Goal: Information Seeking & Learning: Learn about a topic

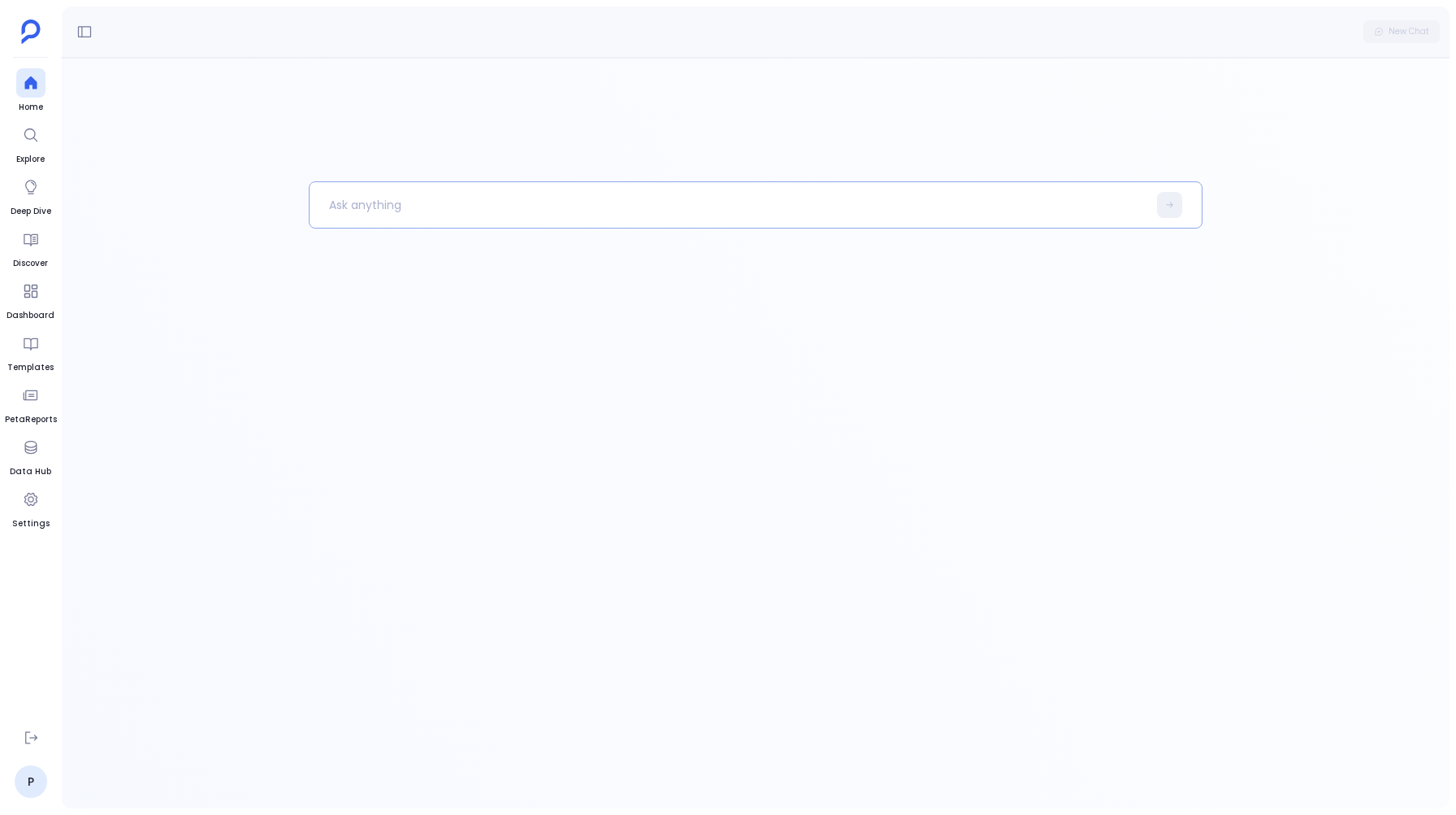
click at [347, 194] on p at bounding box center [728, 204] width 838 height 42
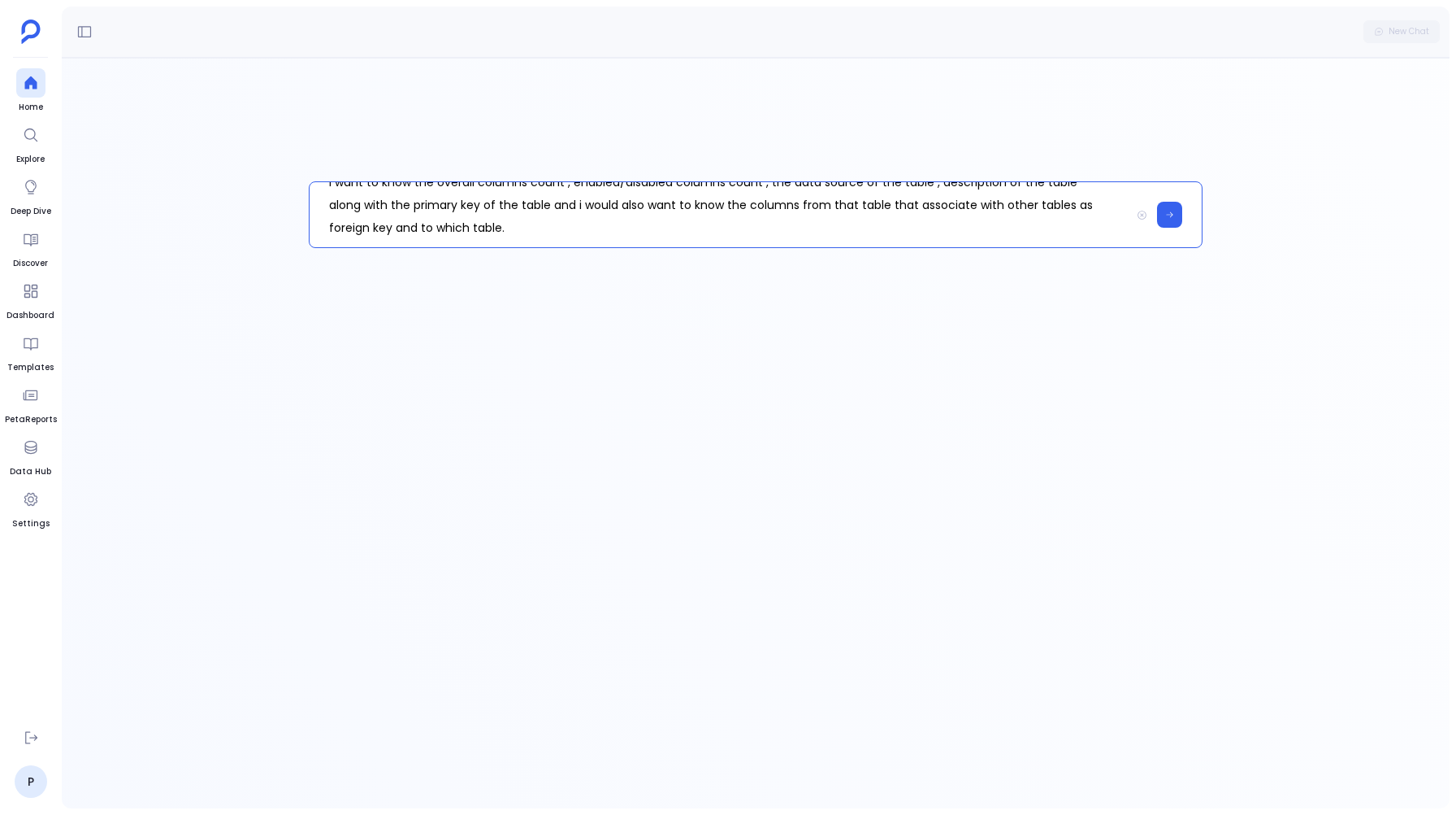
scroll to position [46, 0]
click at [1171, 206] on button at bounding box center [1170, 214] width 25 height 26
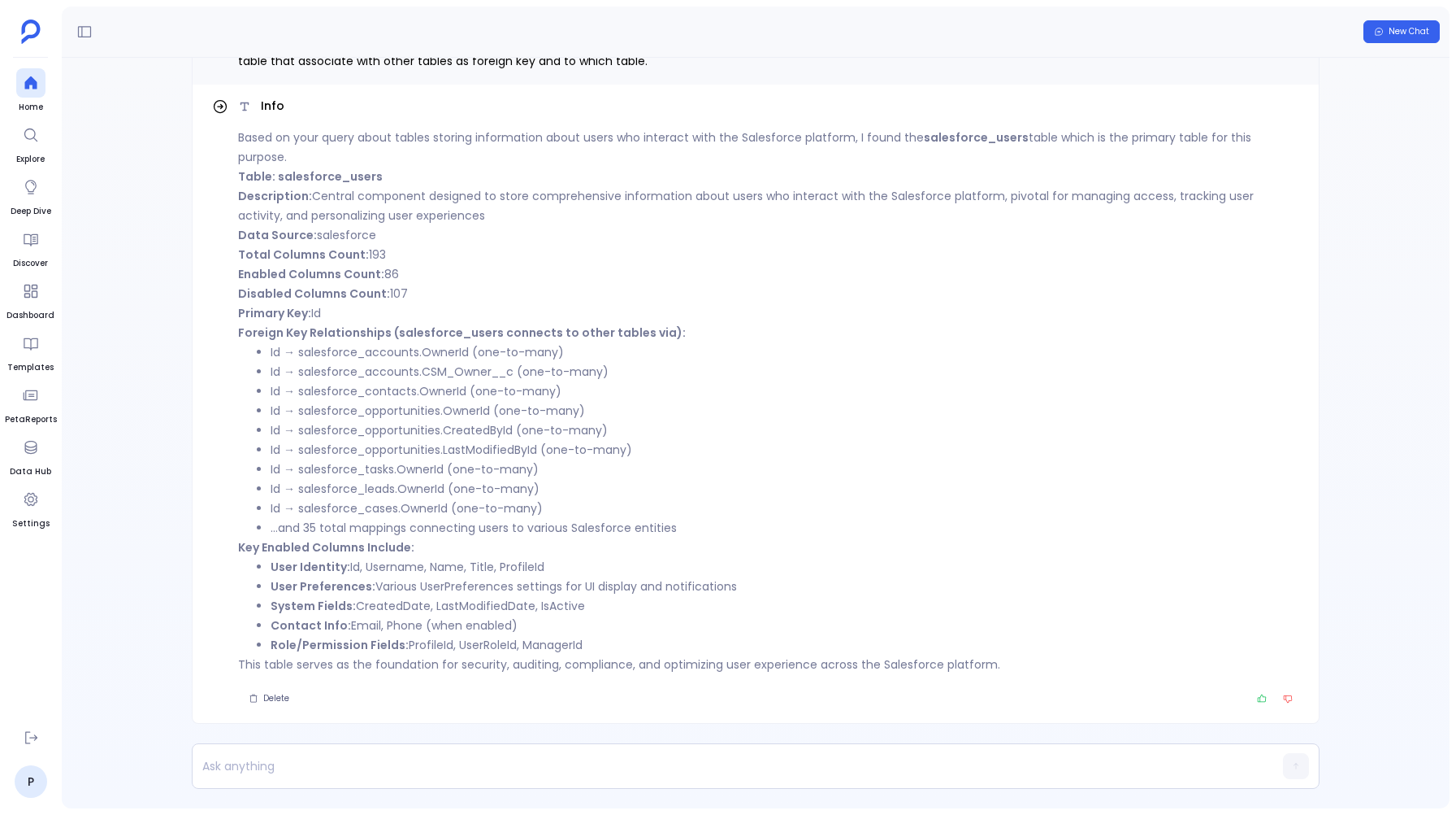
scroll to position [-83, 0]
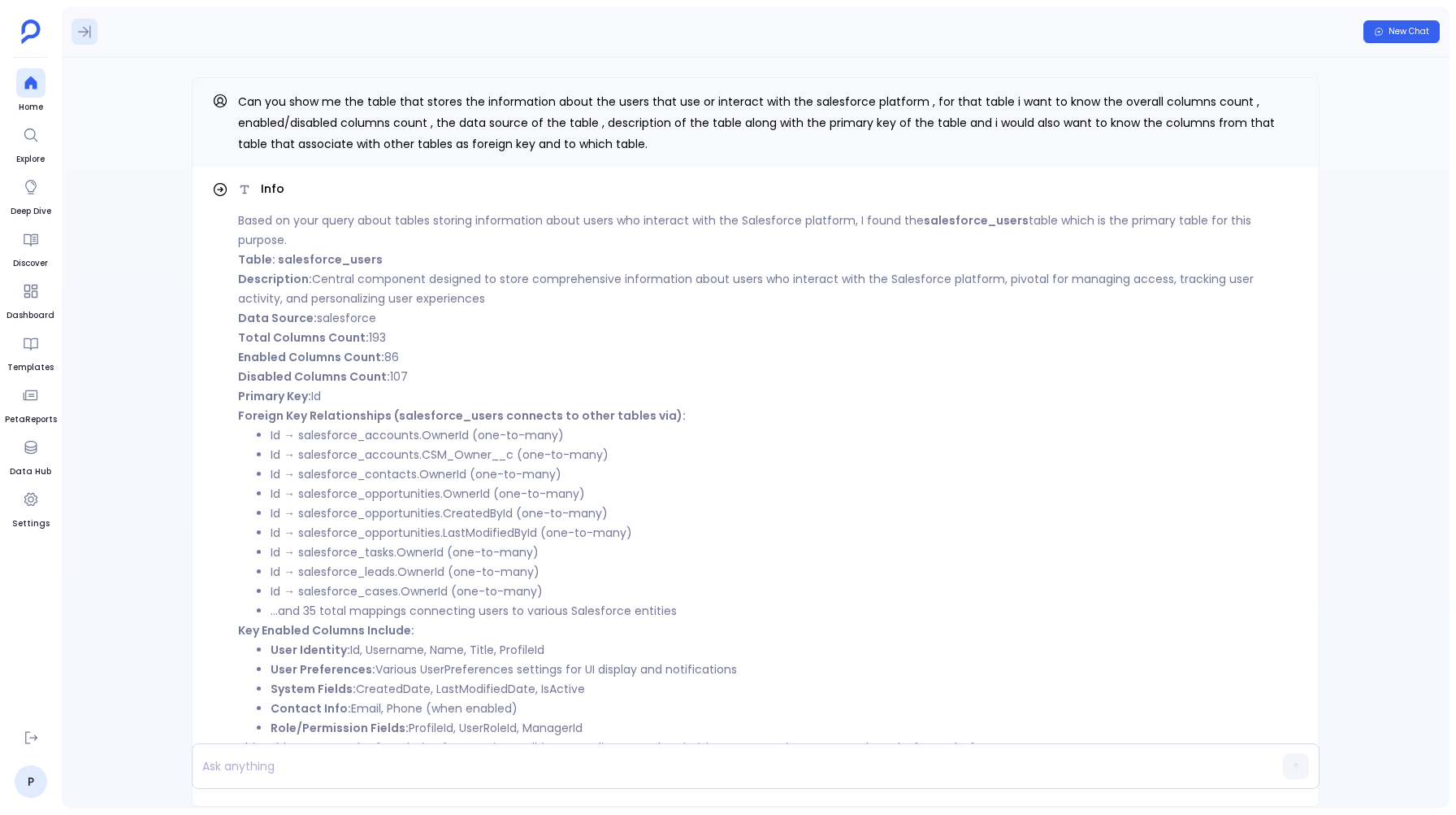
click at [93, 41] on button at bounding box center [84, 31] width 26 height 26
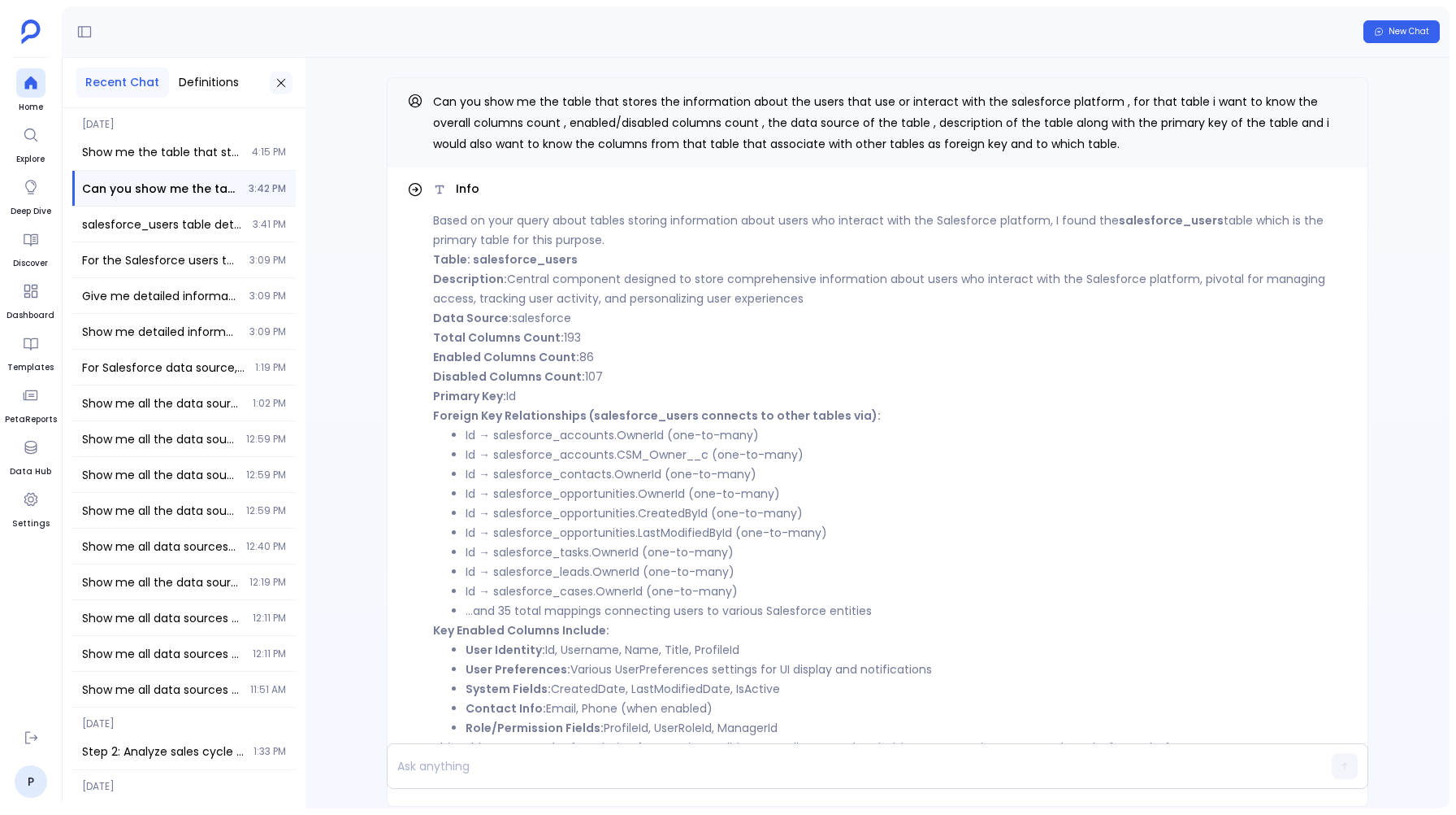
click at [273, 86] on button at bounding box center [281, 83] width 23 height 23
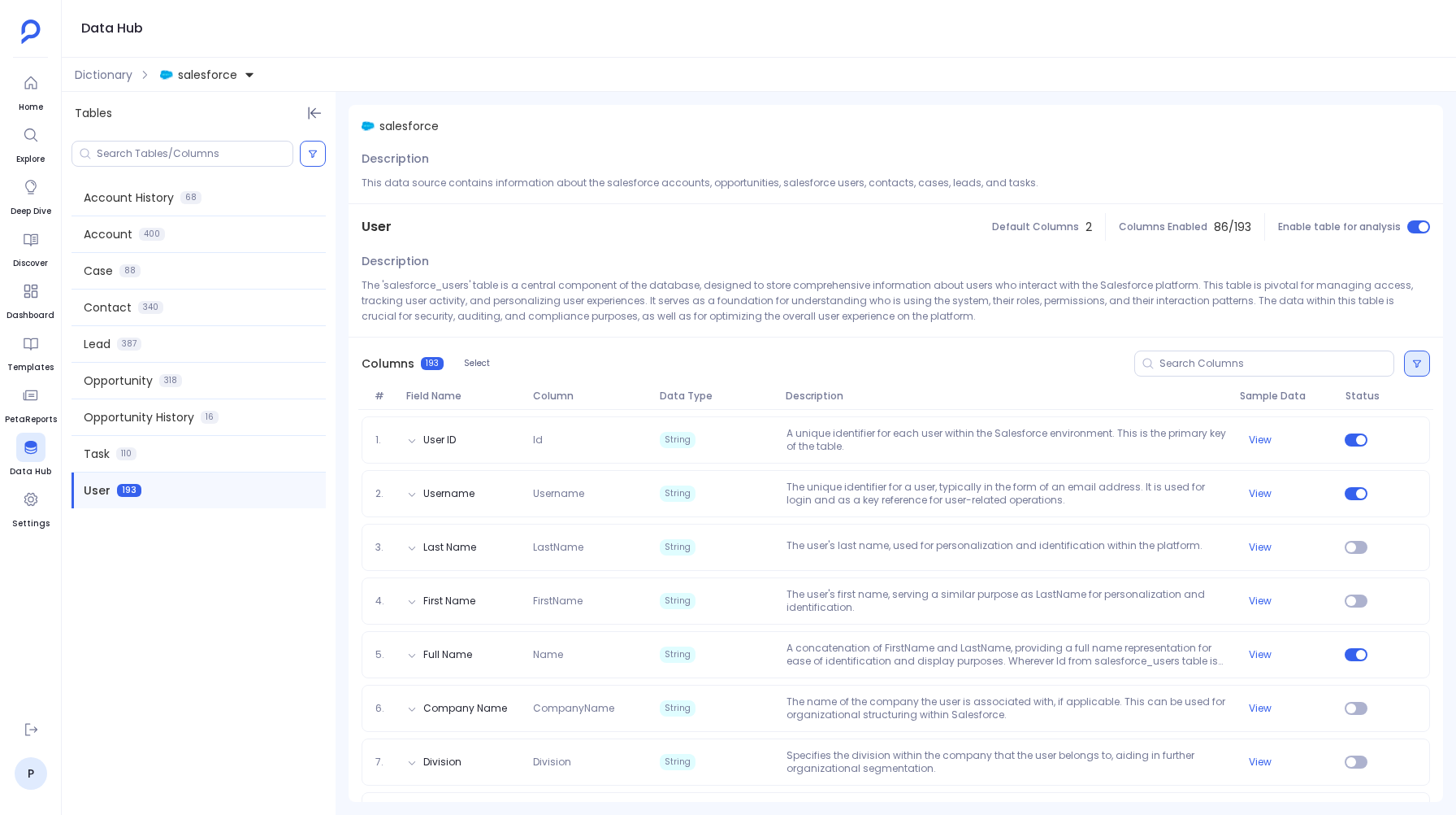
click at [1420, 356] on button at bounding box center [1417, 363] width 26 height 26
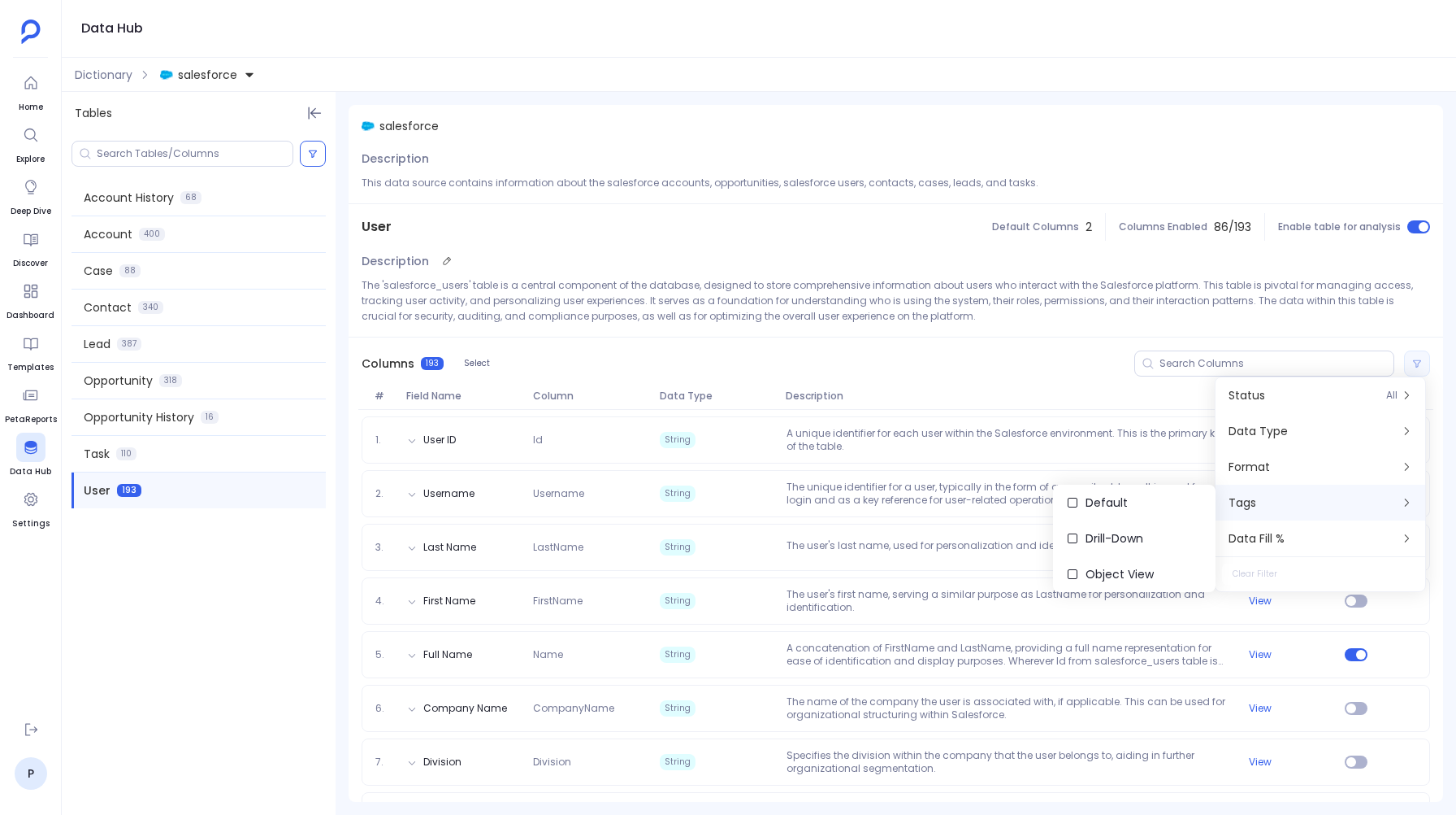
click at [1131, 277] on div "Description The 'salesforce_users' table is a central component of the database…" at bounding box center [896, 293] width 1095 height 87
click at [1225, 353] on div at bounding box center [1264, 363] width 260 height 26
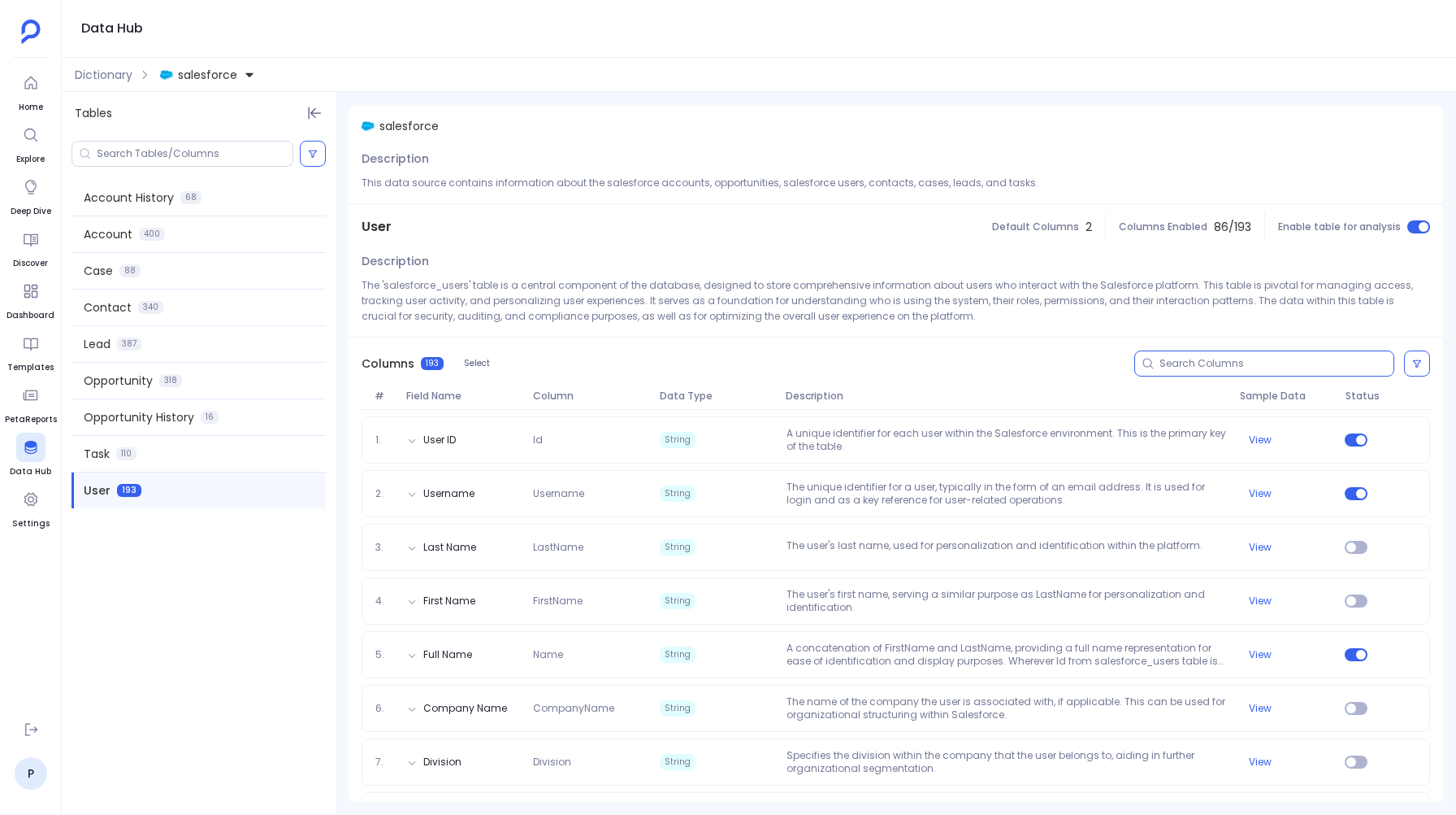
click at [1225, 364] on input at bounding box center [1277, 363] width 234 height 13
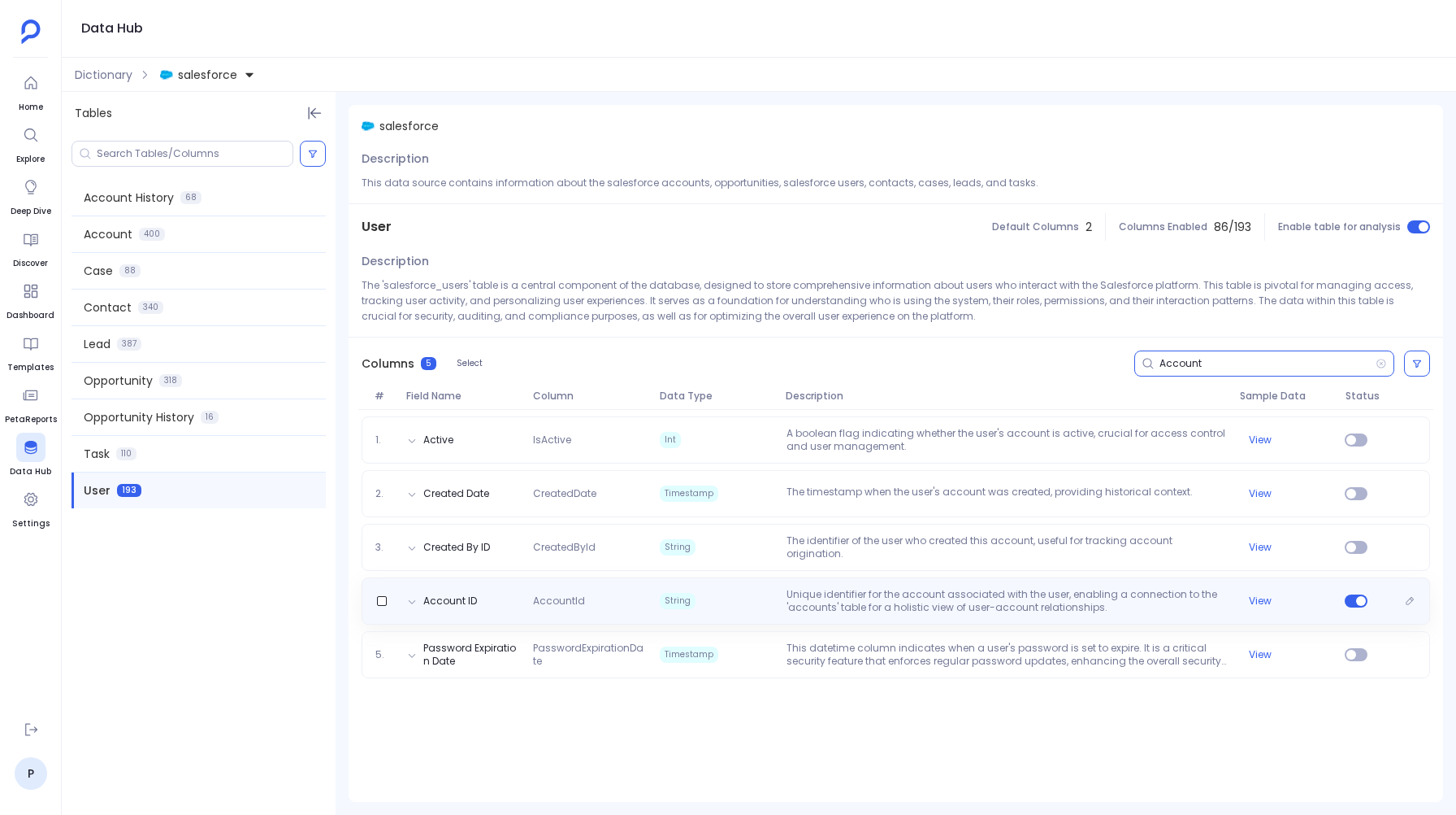
type input "Account"
click at [779, 598] on span "String" at bounding box center [716, 601] width 127 height 26
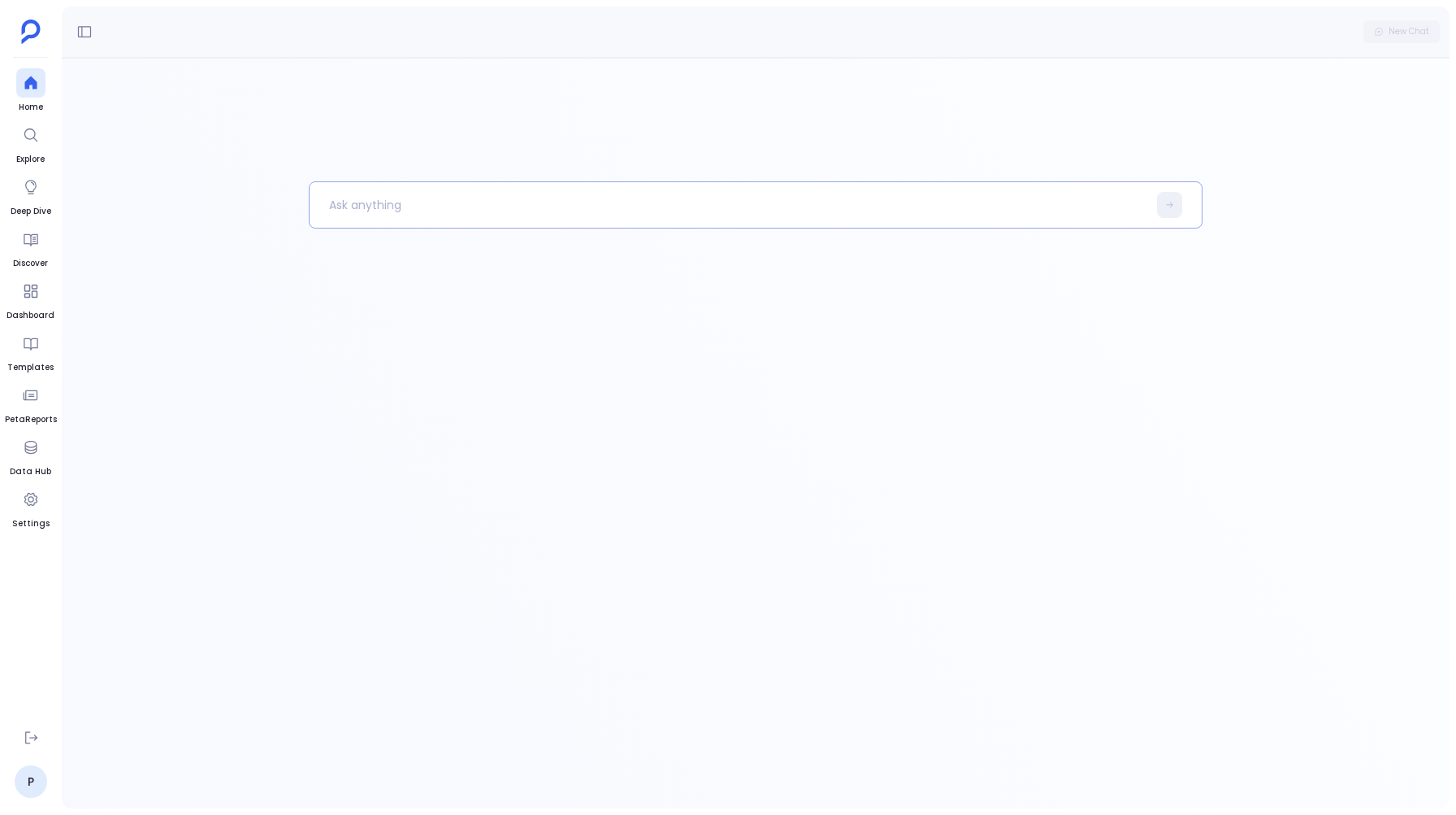
click at [383, 203] on p at bounding box center [728, 204] width 838 height 42
click at [330, 203] on p "Show me all the data sources with more than 15 tables" at bounding box center [720, 204] width 821 height 42
click at [661, 204] on p "Show me all the data sources with more than 15 tables" at bounding box center [720, 204] width 821 height 42
click at [329, 206] on p "Show me all the data sources with more than 15 tables" at bounding box center [720, 204] width 821 height 42
click at [613, 206] on p "Show me all the data sources with more than 15 tables" at bounding box center [720, 204] width 821 height 42
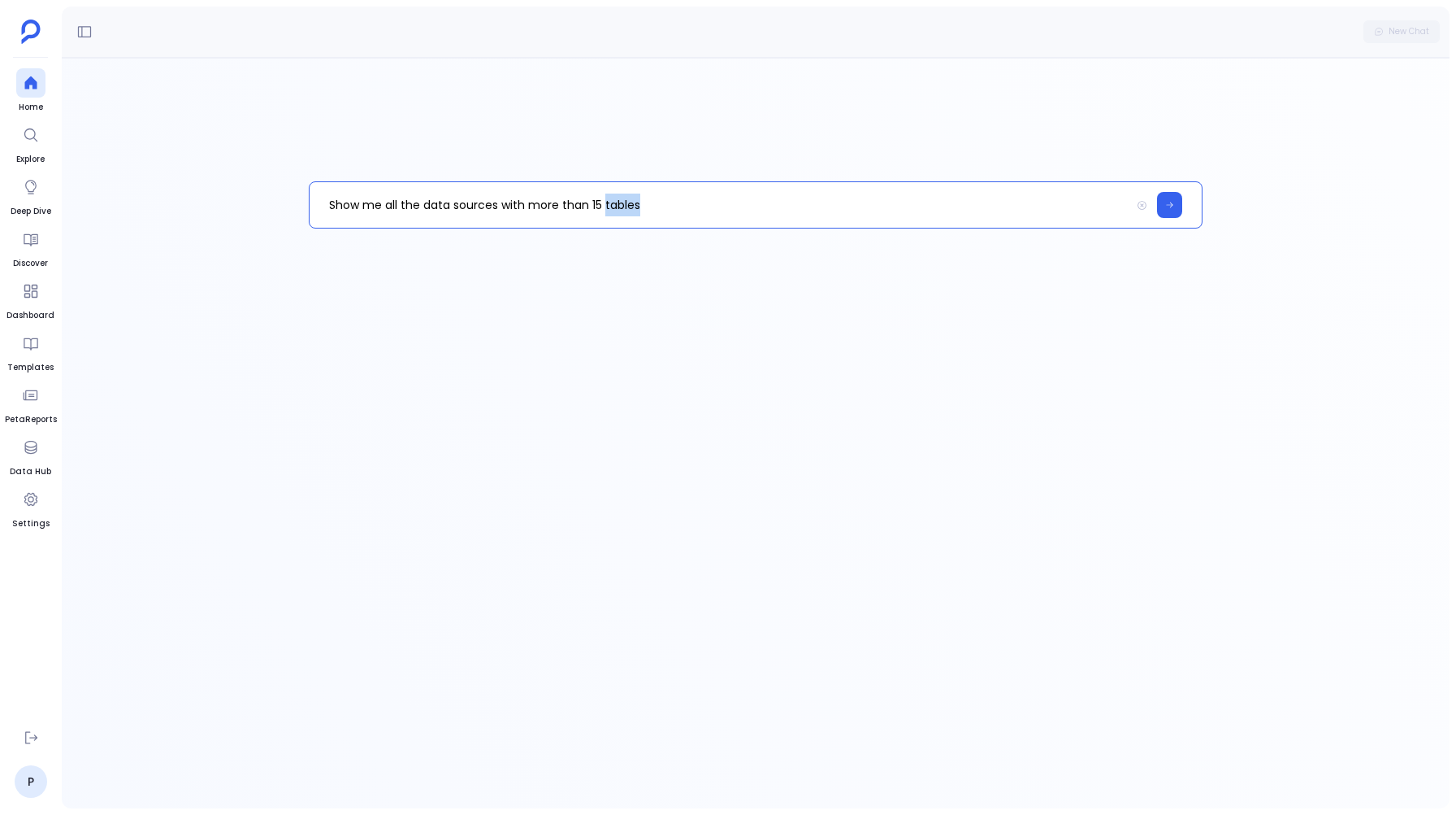
click at [613, 206] on p "Show me all the data sources with more than 15 tables" at bounding box center [720, 204] width 821 height 42
copy p "Show me all the data sources with more than 15 tables"
click at [1168, 208] on icon at bounding box center [1170, 204] width 9 height 10
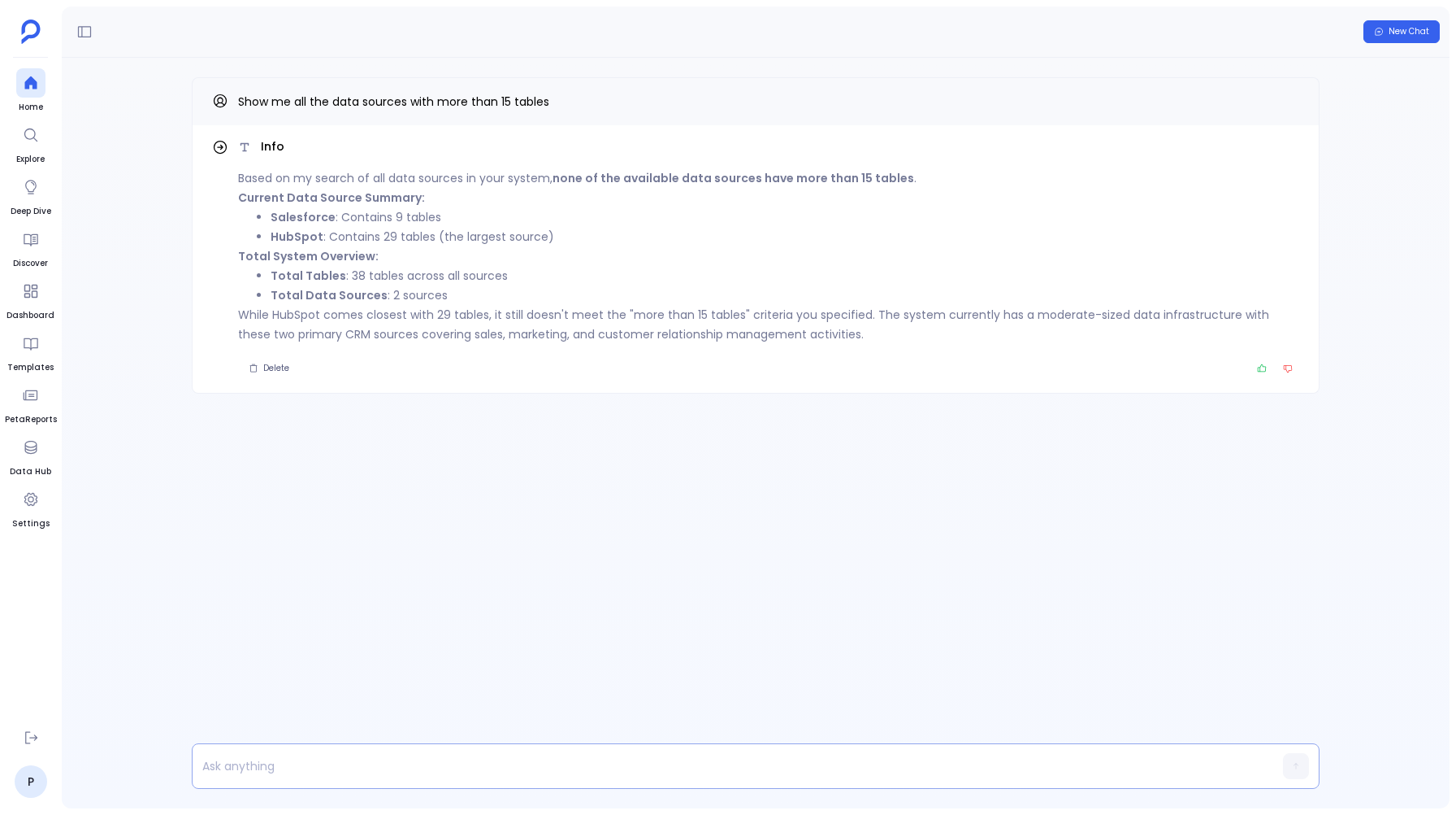
click at [271, 756] on p at bounding box center [724, 766] width 1063 height 23
click at [1289, 762] on button "button" at bounding box center [1295, 765] width 26 height 26
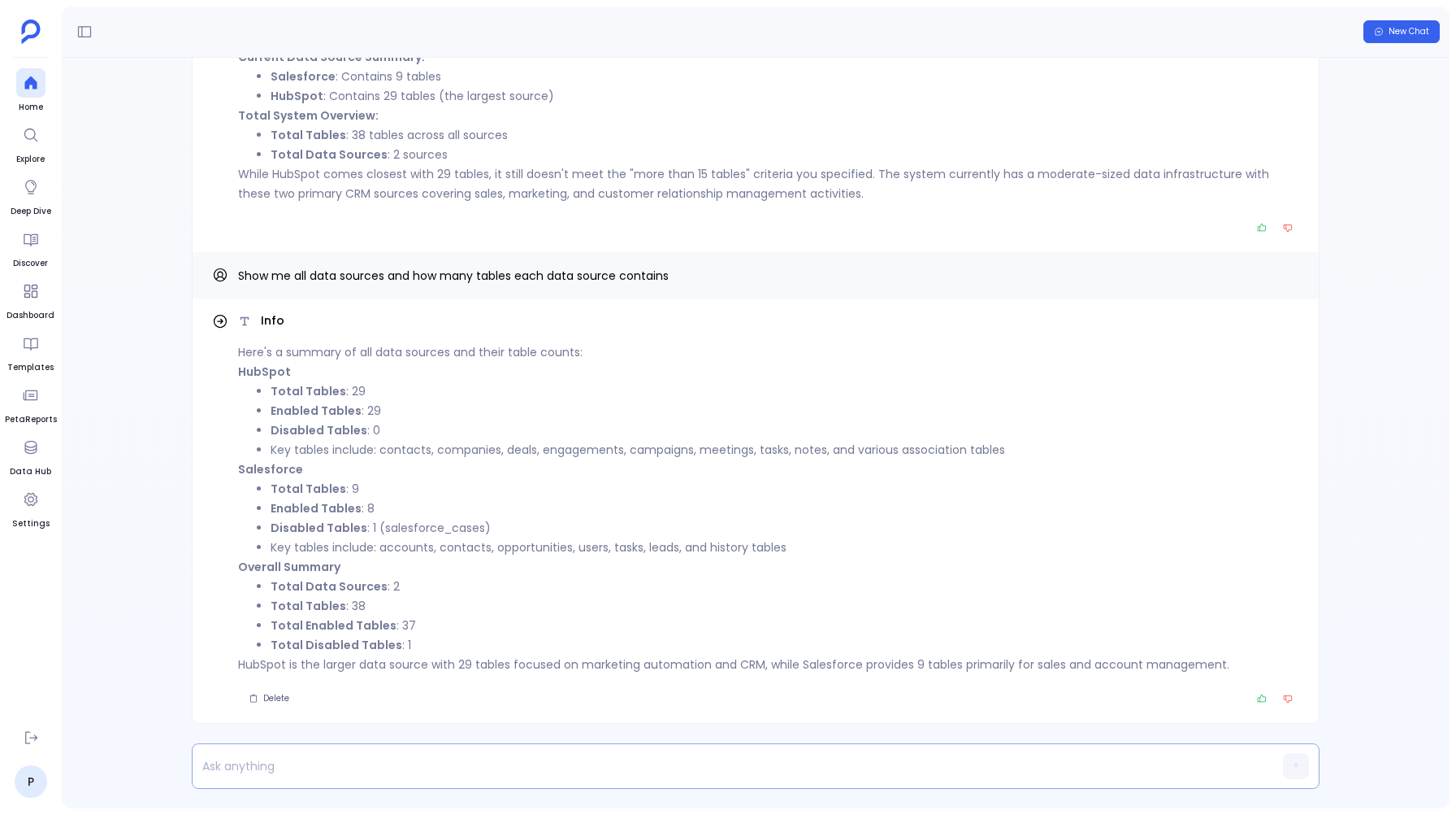
click at [304, 765] on p at bounding box center [724, 766] width 1063 height 23
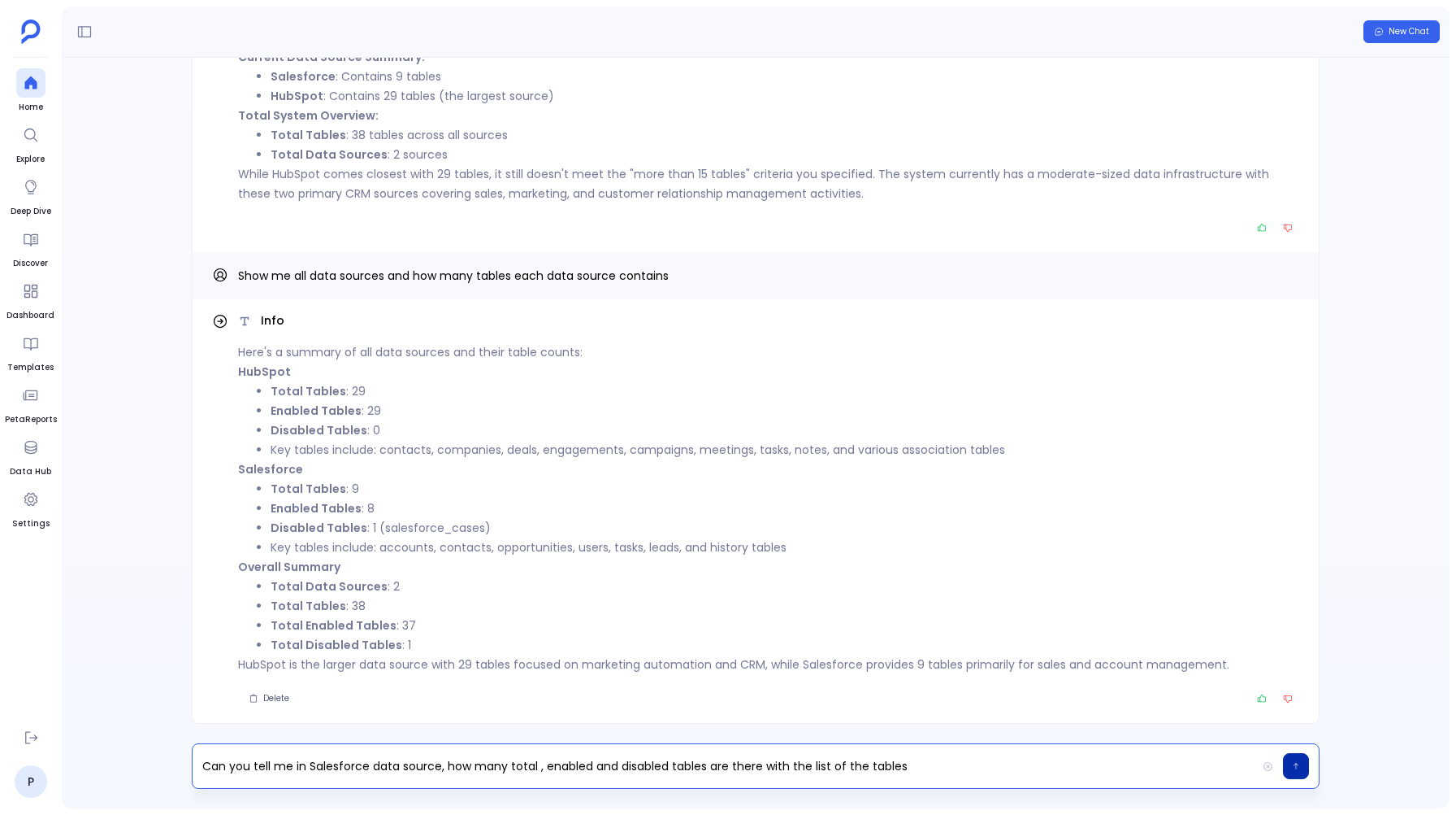
click at [1302, 772] on button "button" at bounding box center [1295, 765] width 26 height 26
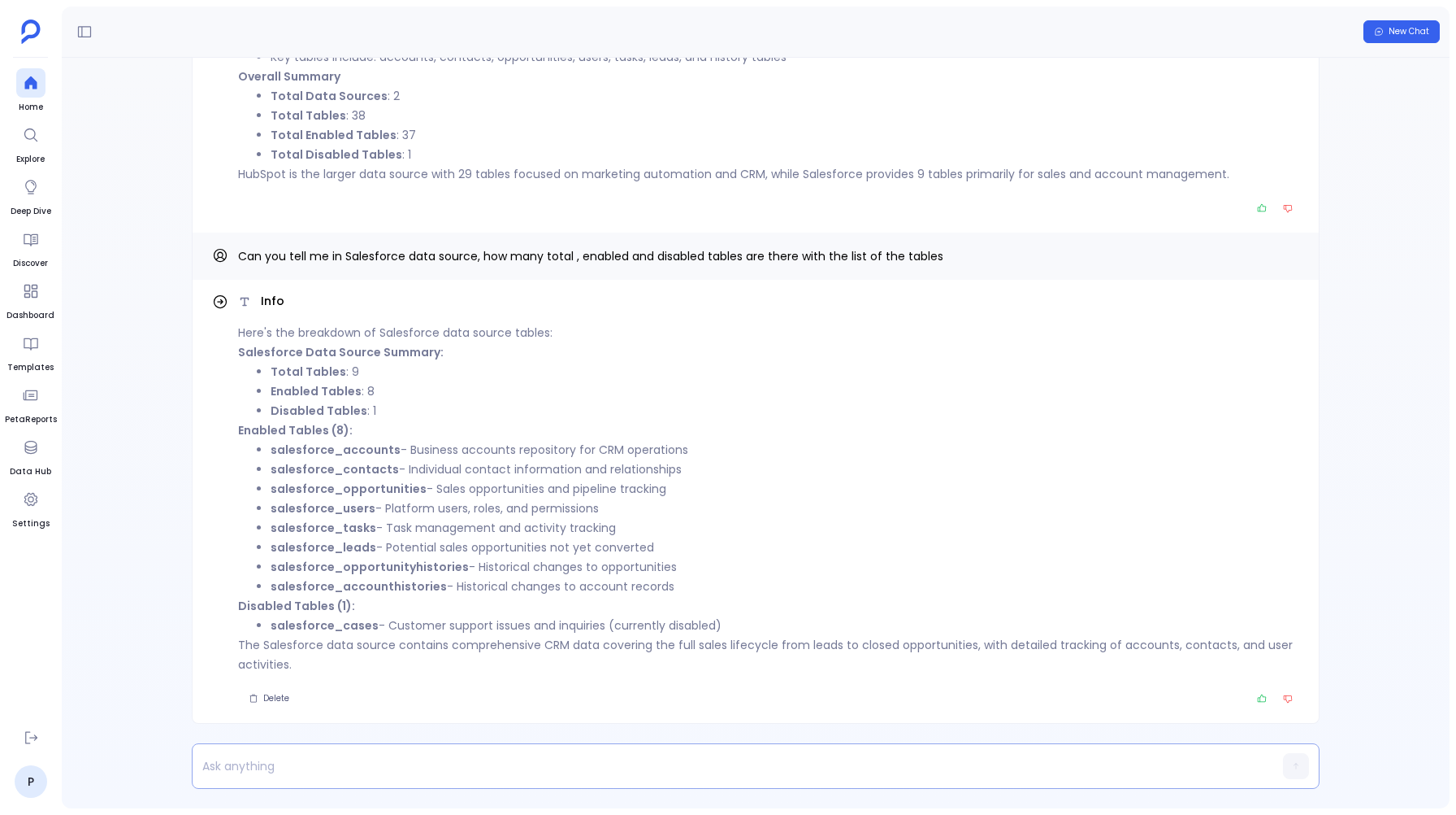
click at [288, 769] on p at bounding box center [724, 766] width 1063 height 23
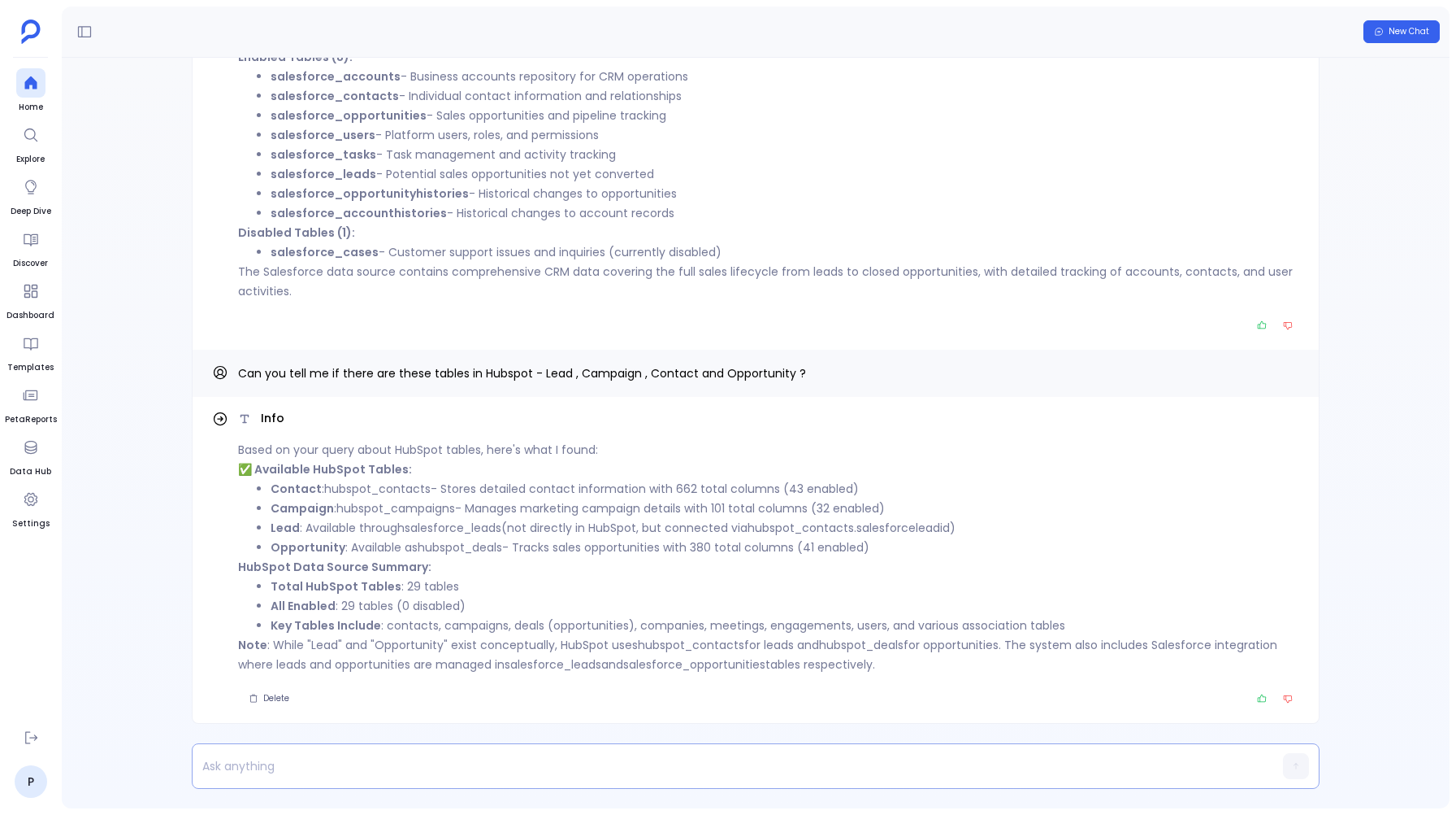
click at [212, 761] on p at bounding box center [724, 766] width 1063 height 23
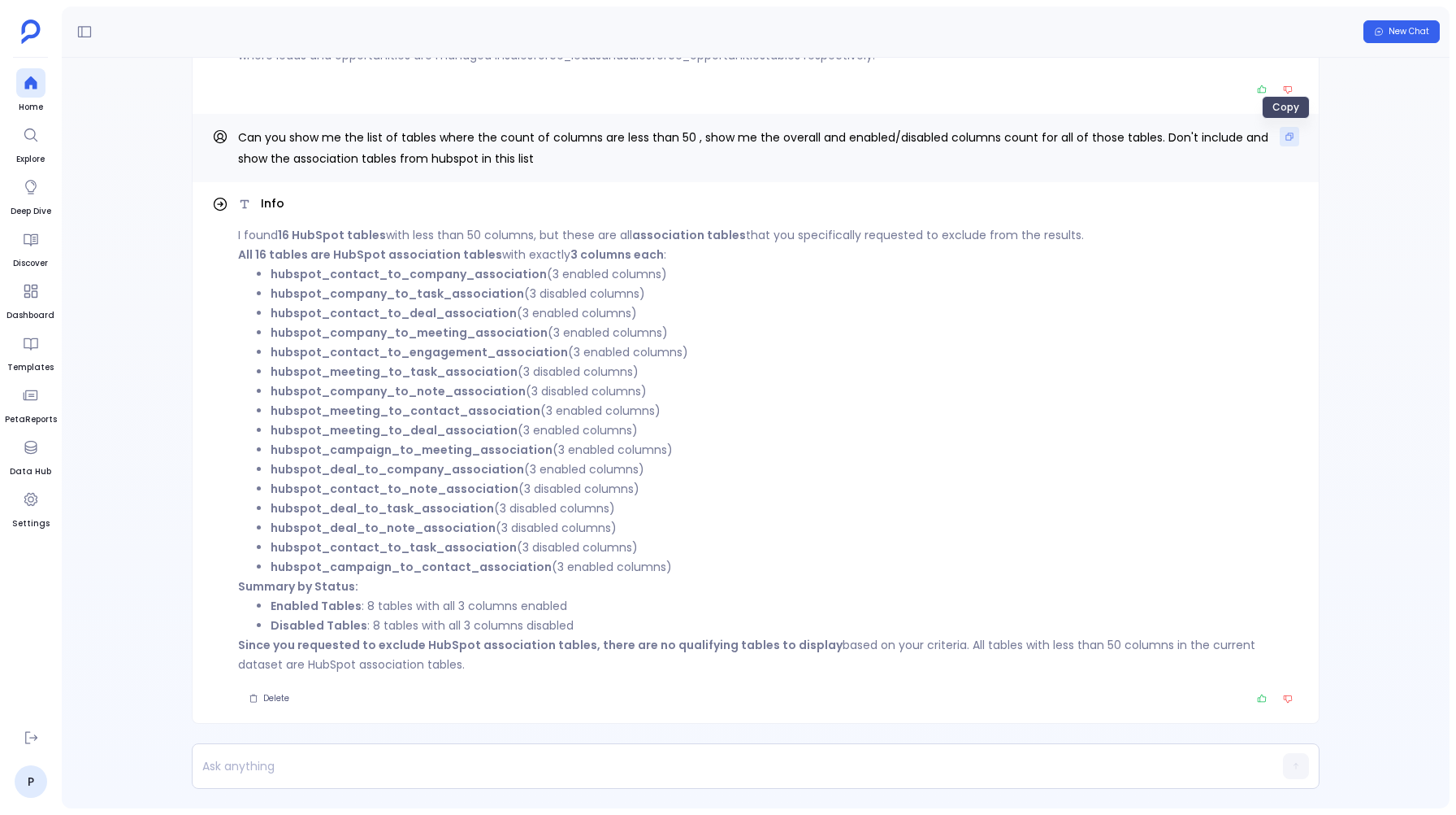
click at [1285, 133] on icon "Copy" at bounding box center [1289, 137] width 10 height 10
click at [322, 657] on p "Since you requested to exclude HubSpot association tables, there are no qualify…" at bounding box center [769, 654] width 1062 height 39
click at [253, 770] on p at bounding box center [724, 766] width 1063 height 23
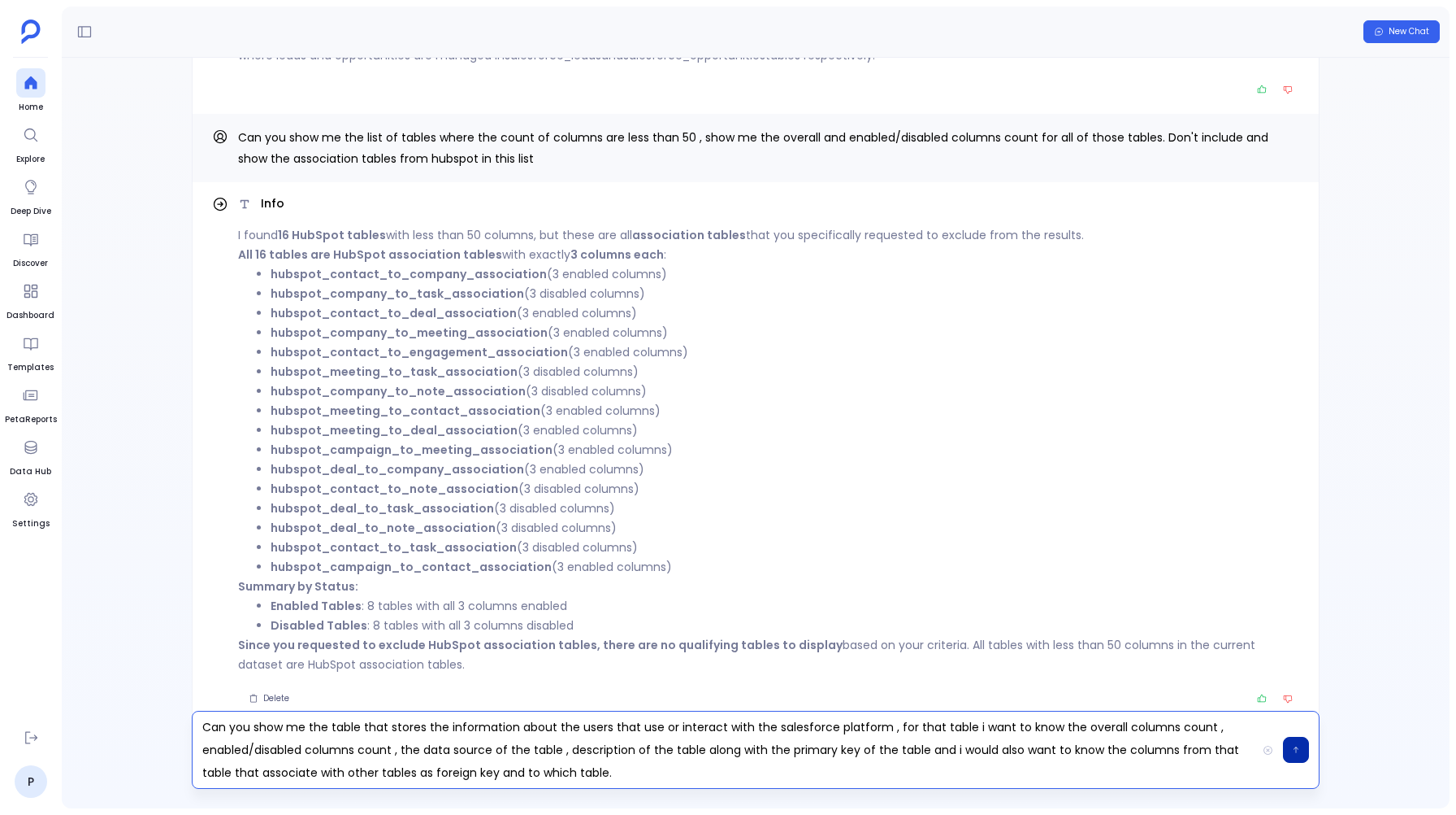
click at [1299, 743] on button "button" at bounding box center [1295, 749] width 26 height 26
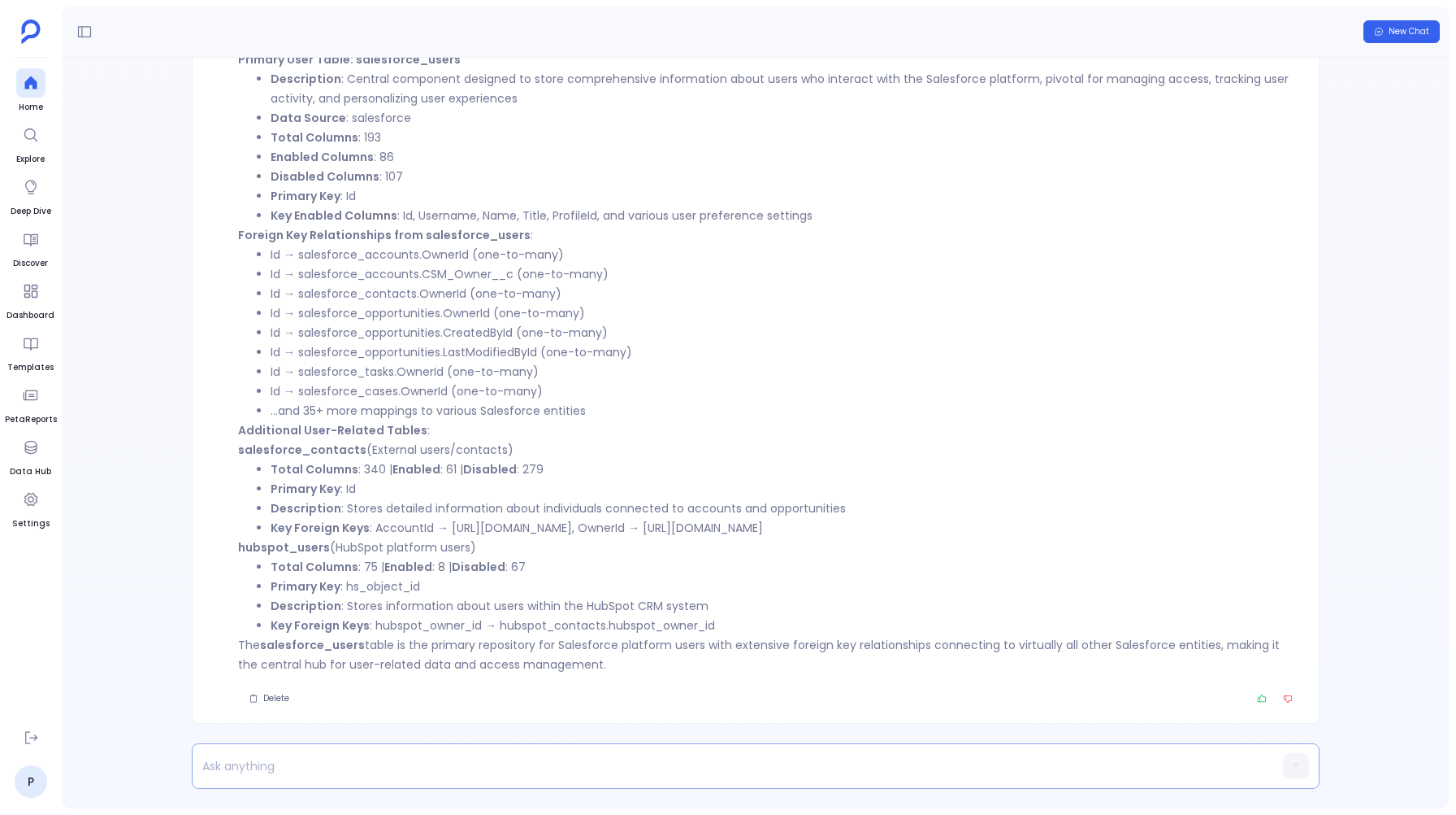
click at [241, 763] on p at bounding box center [724, 766] width 1063 height 23
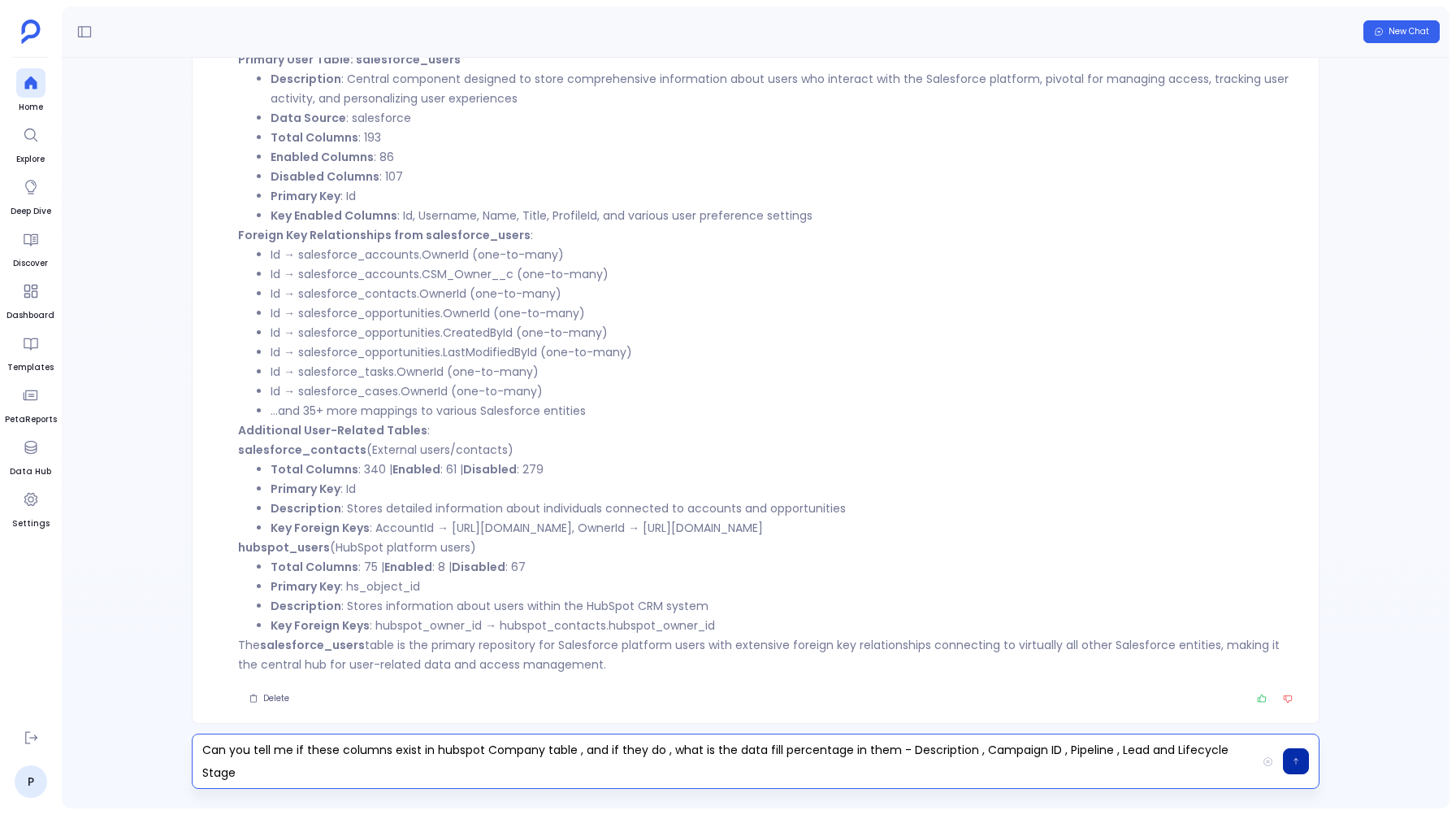
click at [1296, 769] on button "button" at bounding box center [1295, 761] width 26 height 26
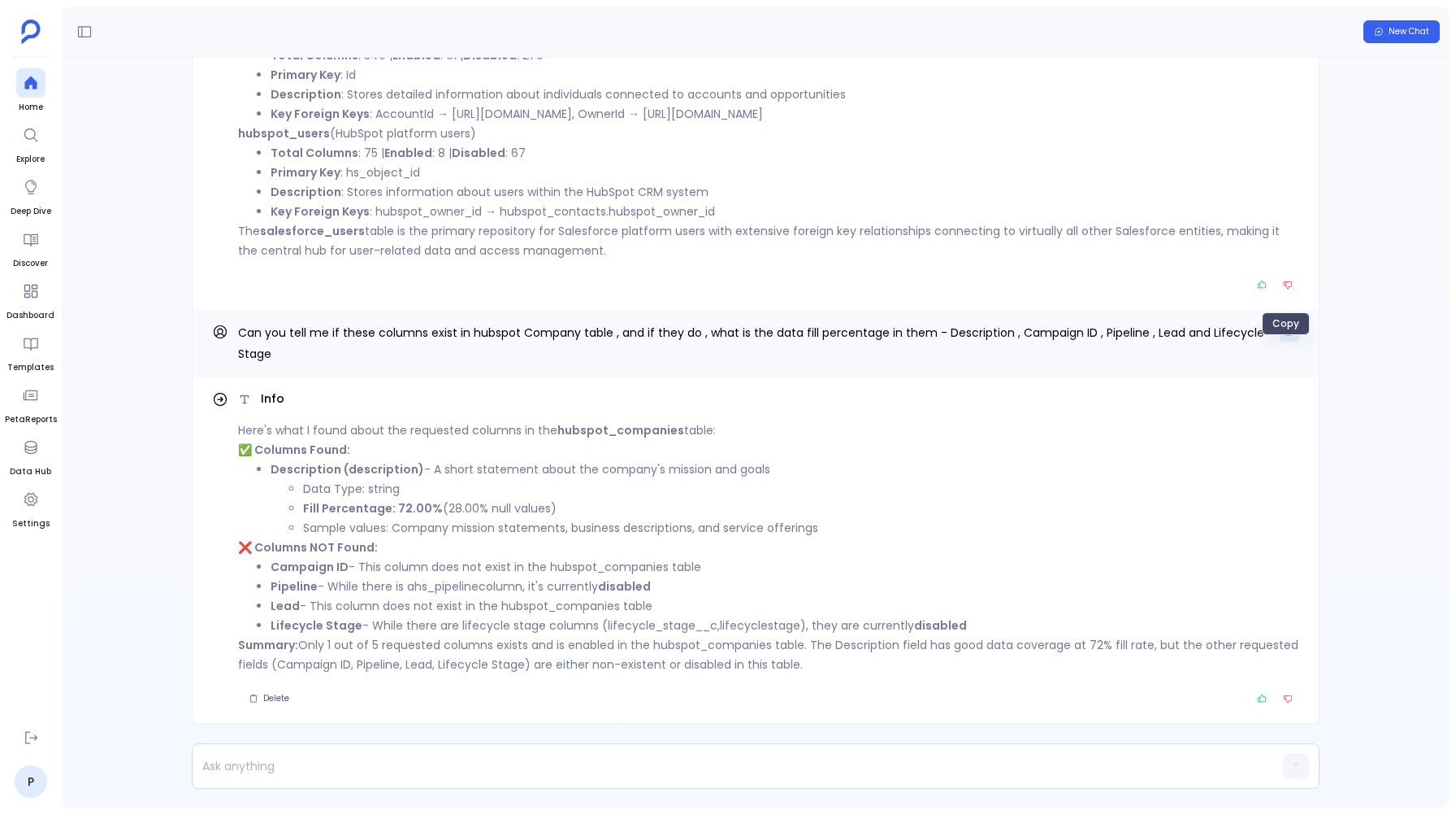
click at [1285, 337] on icon "Copy" at bounding box center [1289, 331] width 10 height 10
click at [631, 431] on strong "hubspot_companies" at bounding box center [621, 430] width 127 height 16
copy strong "hubspot_companies"
click at [326, 766] on p at bounding box center [724, 766] width 1063 height 23
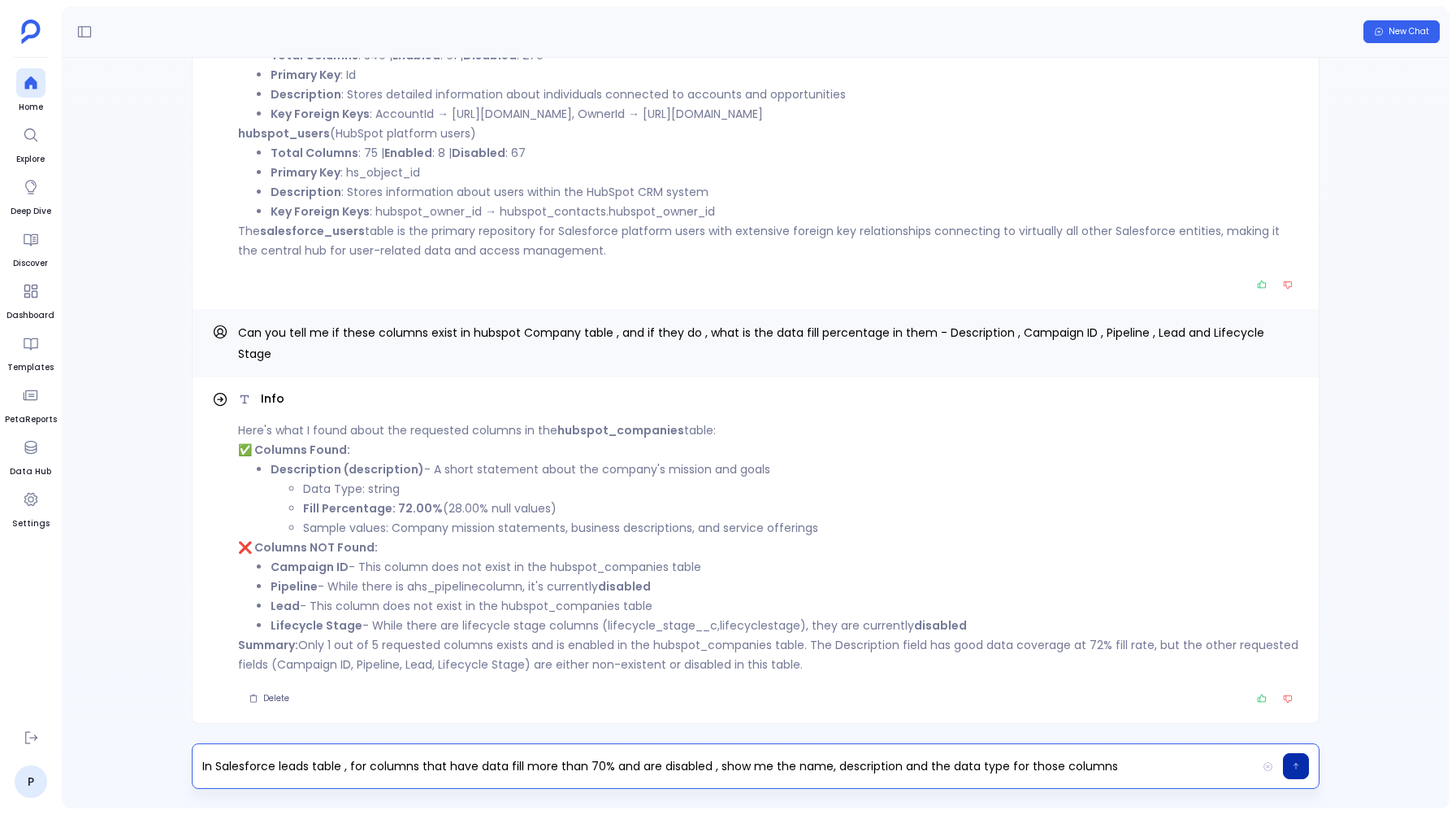
click at [1293, 757] on button "button" at bounding box center [1295, 765] width 26 height 26
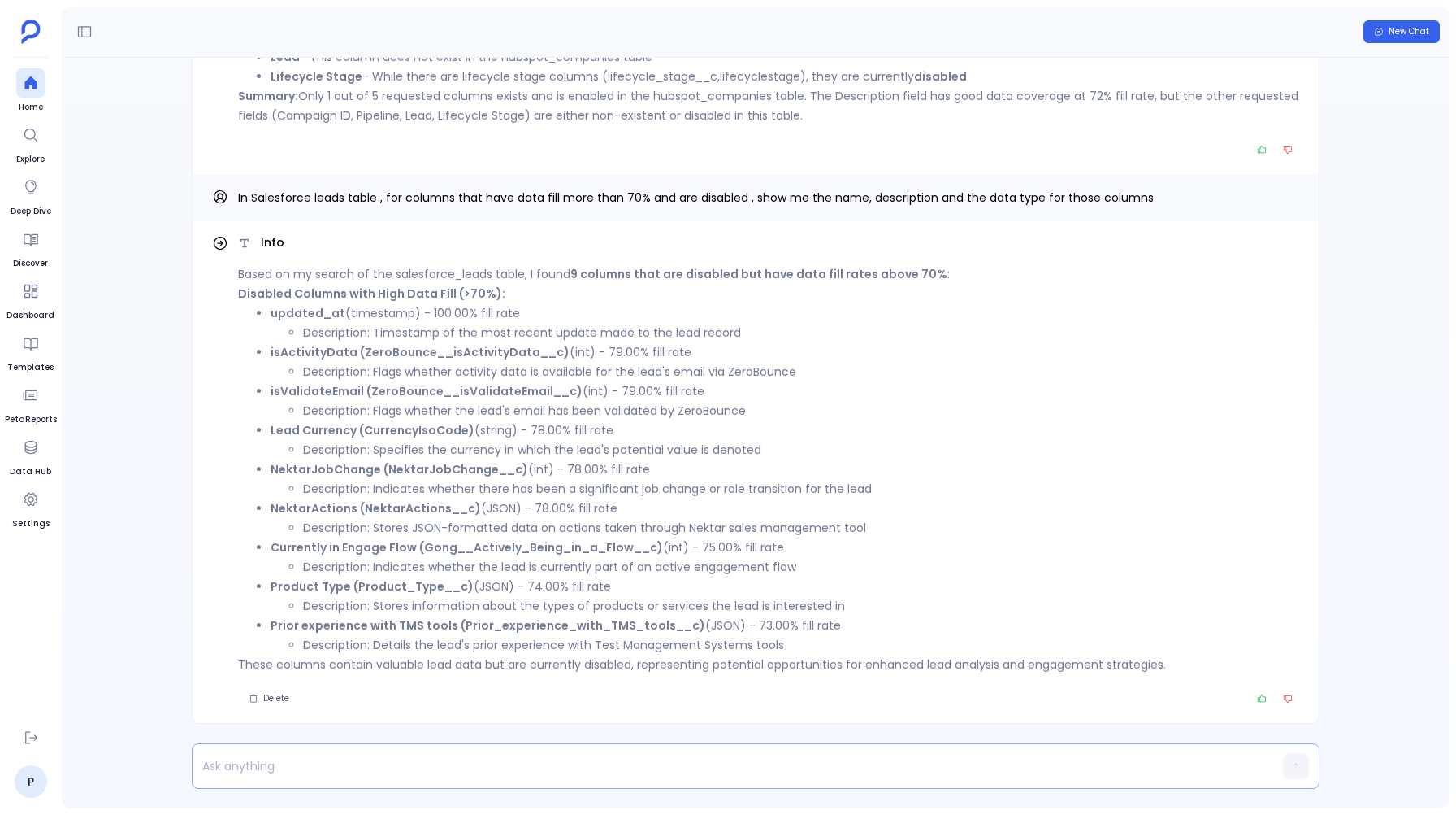
click at [325, 771] on p at bounding box center [724, 766] width 1063 height 23
click at [1286, 196] on icon "Copy" at bounding box center [1290, 197] width 7 height 7
click at [1288, 195] on icon "Copy" at bounding box center [1289, 196] width 10 height 10
click at [344, 760] on p at bounding box center [724, 766] width 1063 height 23
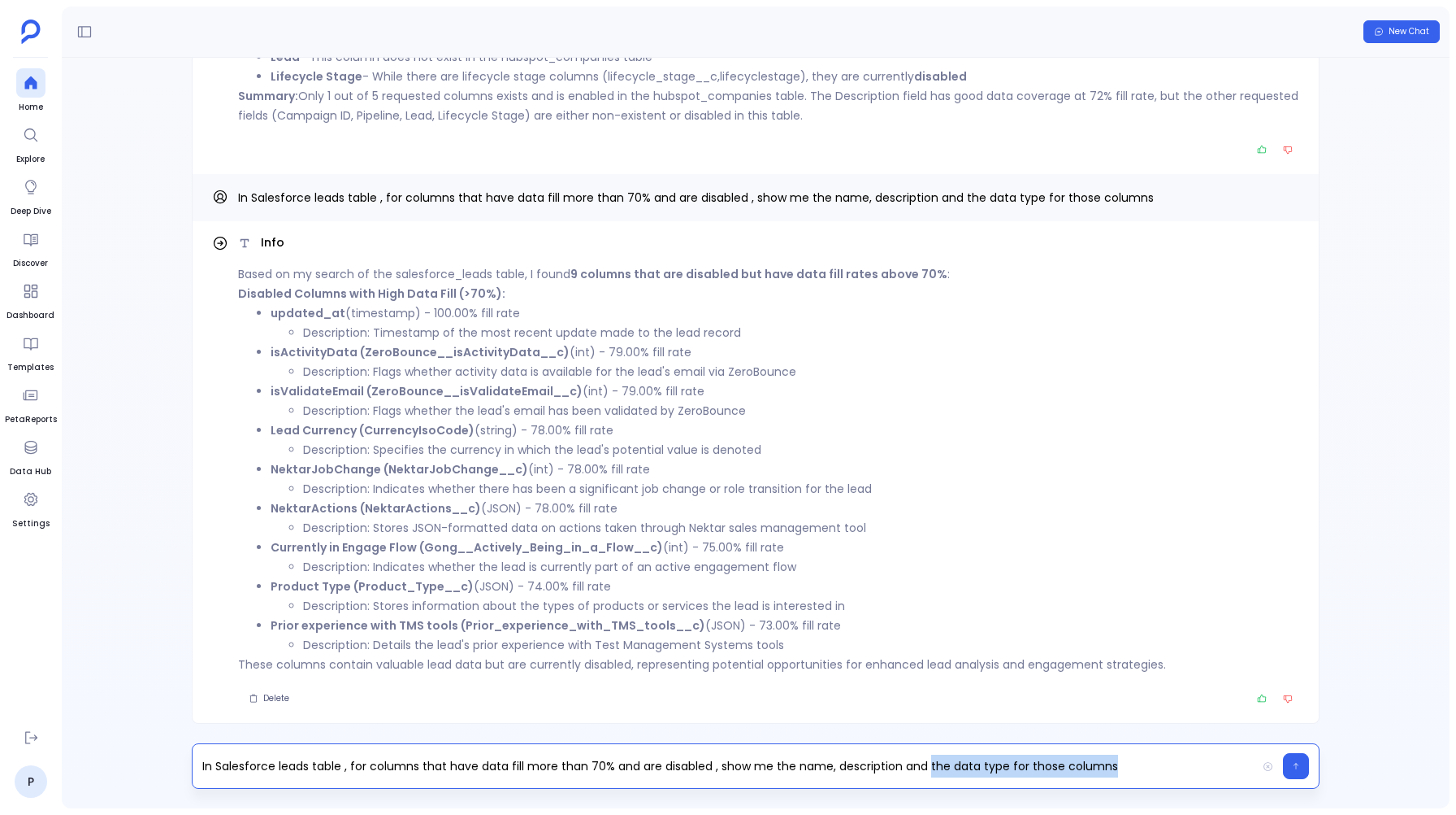
drag, startPoint x: 925, startPoint y: 767, endPoint x: 1133, endPoint y: 780, distance: 208.4
click at [1135, 781] on div "In Salesforce leads table , for columns that have data fill more than 70% and a…" at bounding box center [756, 766] width 1128 height 46
click at [1116, 776] on p "In Salesforce leads table , for columns that have data fill more than 70% and a…" at bounding box center [724, 766] width 1063 height 23
click at [1302, 766] on button "button" at bounding box center [1295, 765] width 26 height 26
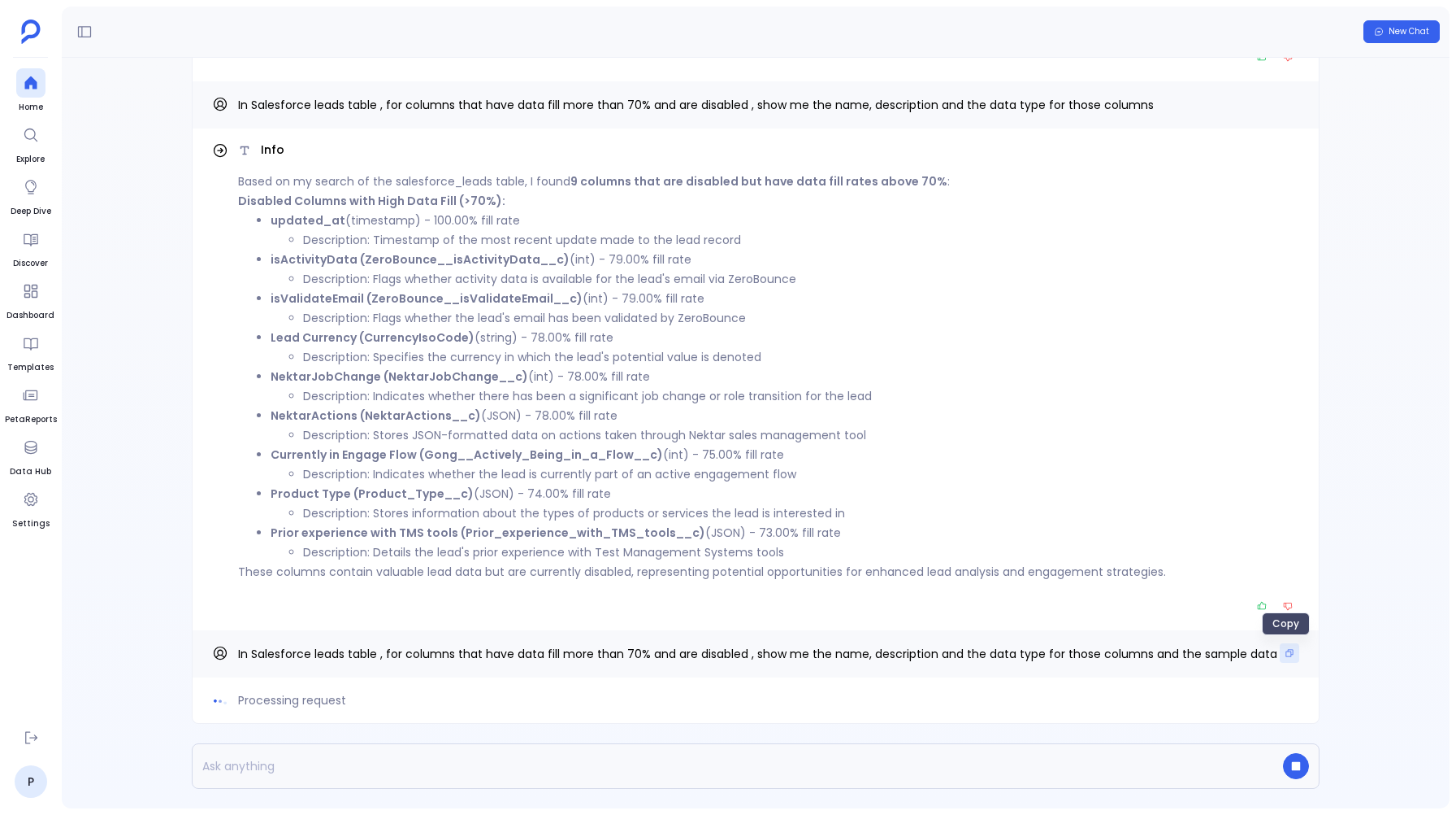
click at [1280, 659] on button "Copy" at bounding box center [1290, 653] width 20 height 20
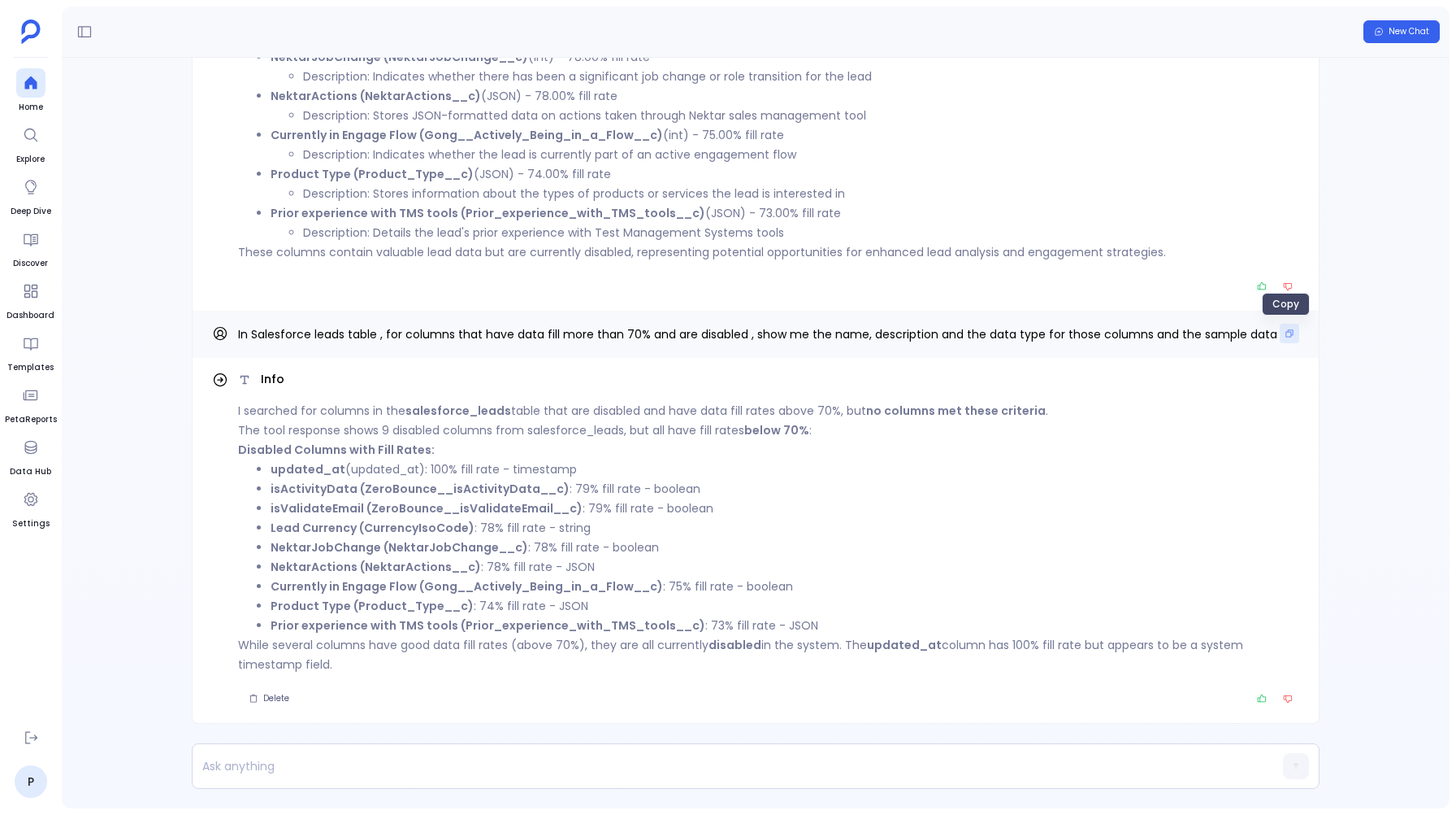
click at [1285, 331] on icon "Copy" at bounding box center [1289, 333] width 10 height 10
click at [256, 760] on p at bounding box center [724, 766] width 1063 height 23
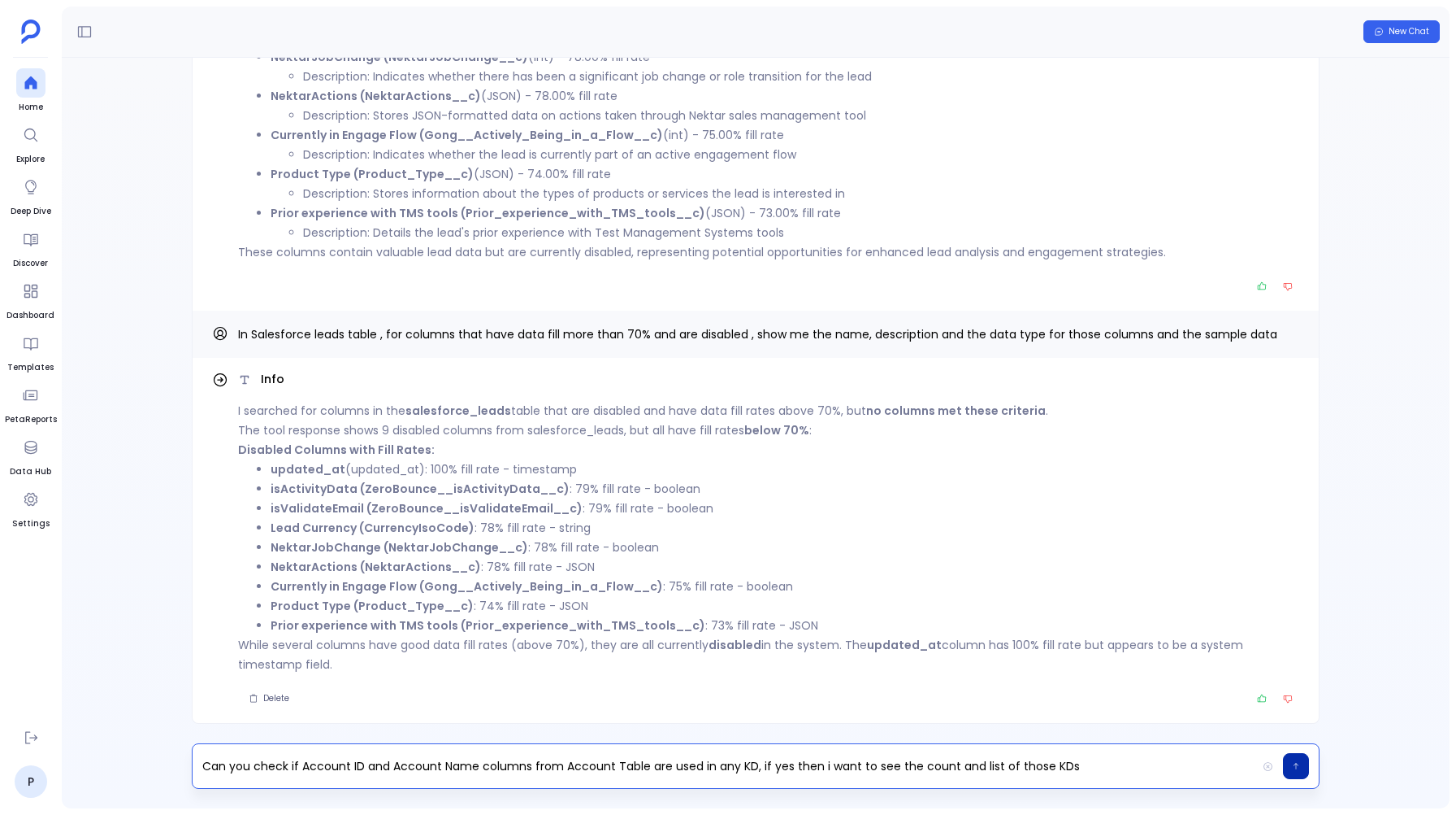
click at [1293, 766] on icon "button" at bounding box center [1295, 766] width 8 height 10
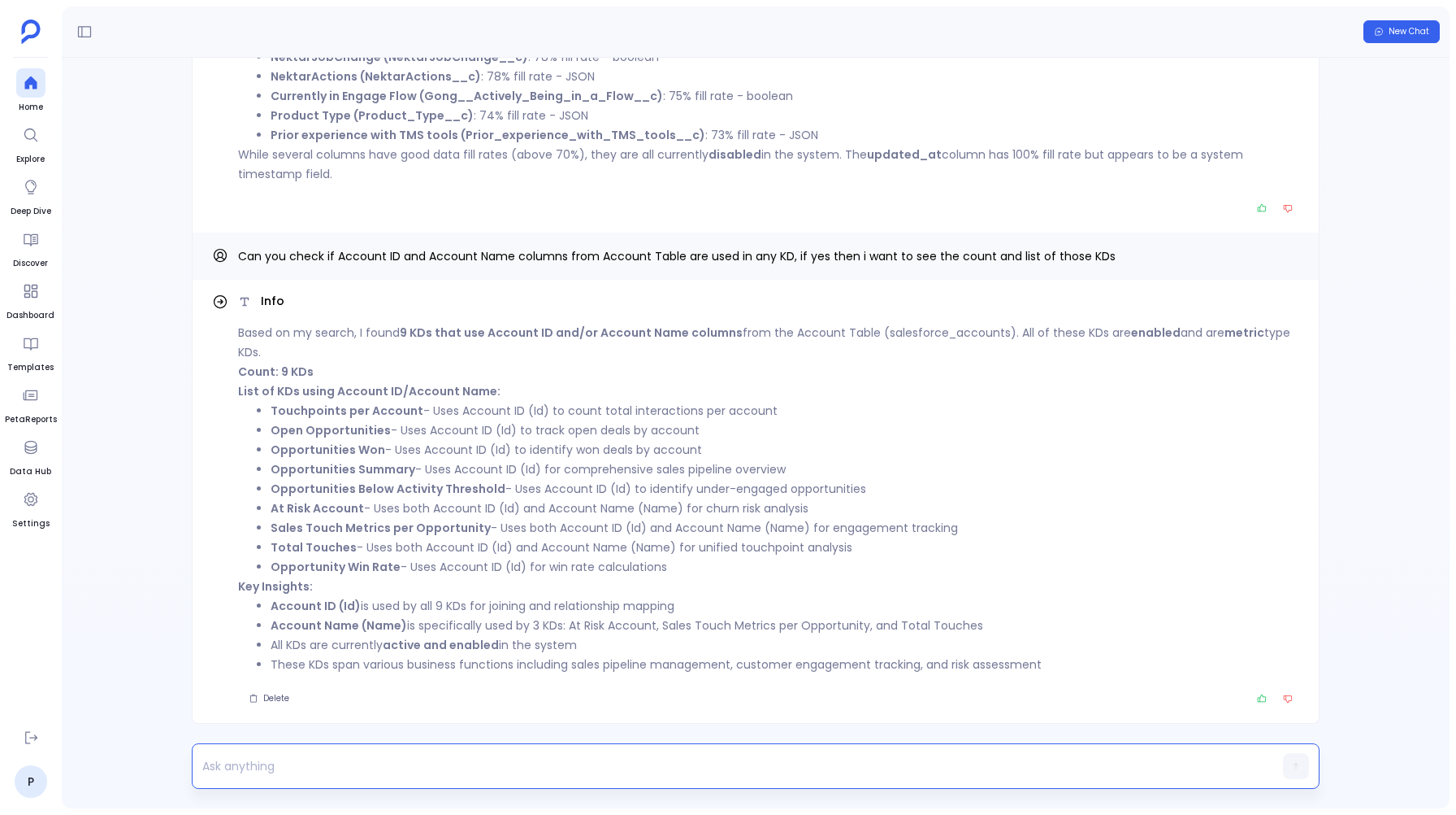
click at [270, 775] on p at bounding box center [724, 766] width 1063 height 23
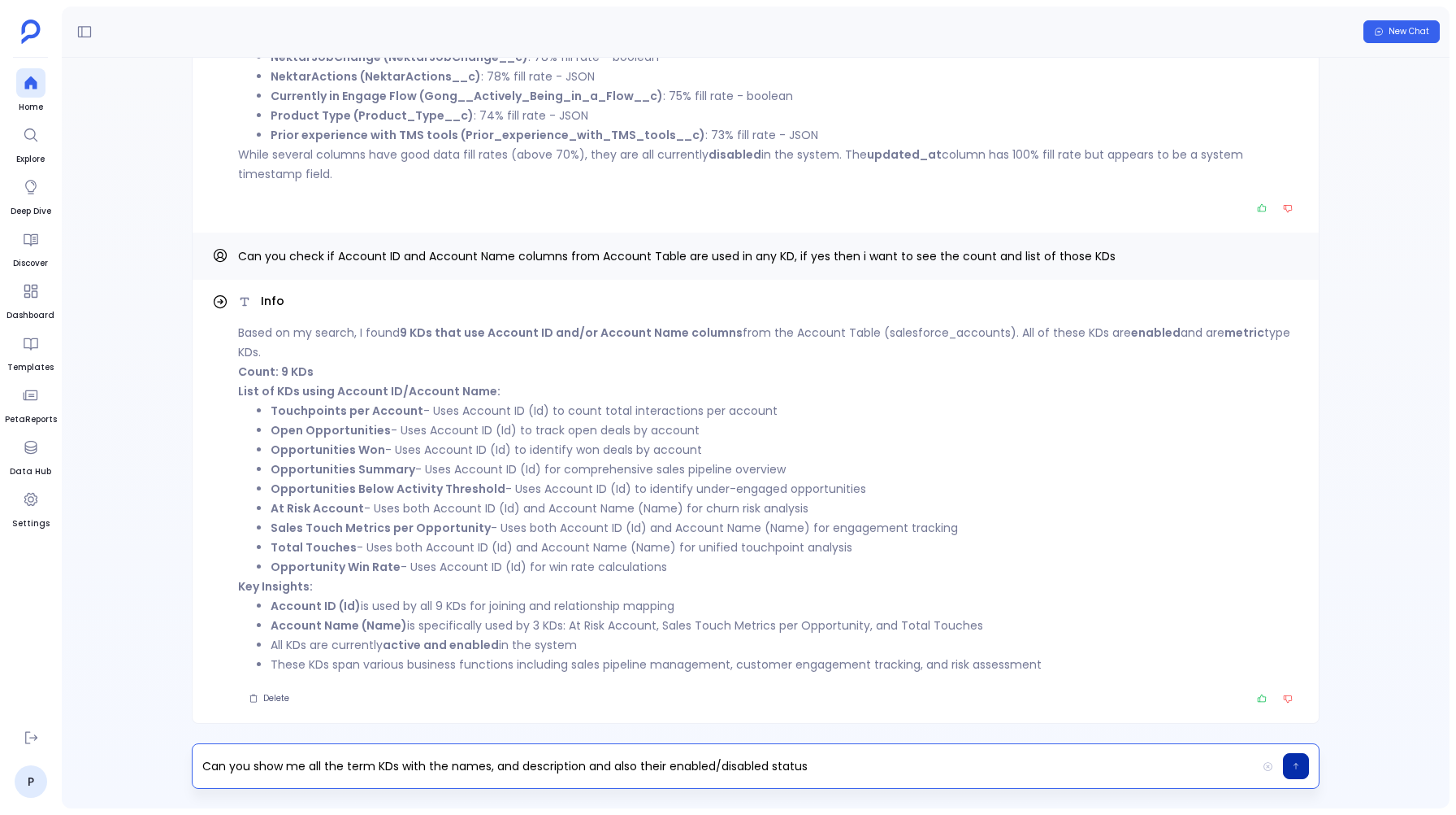
click at [1289, 765] on button "button" at bounding box center [1295, 765] width 26 height 26
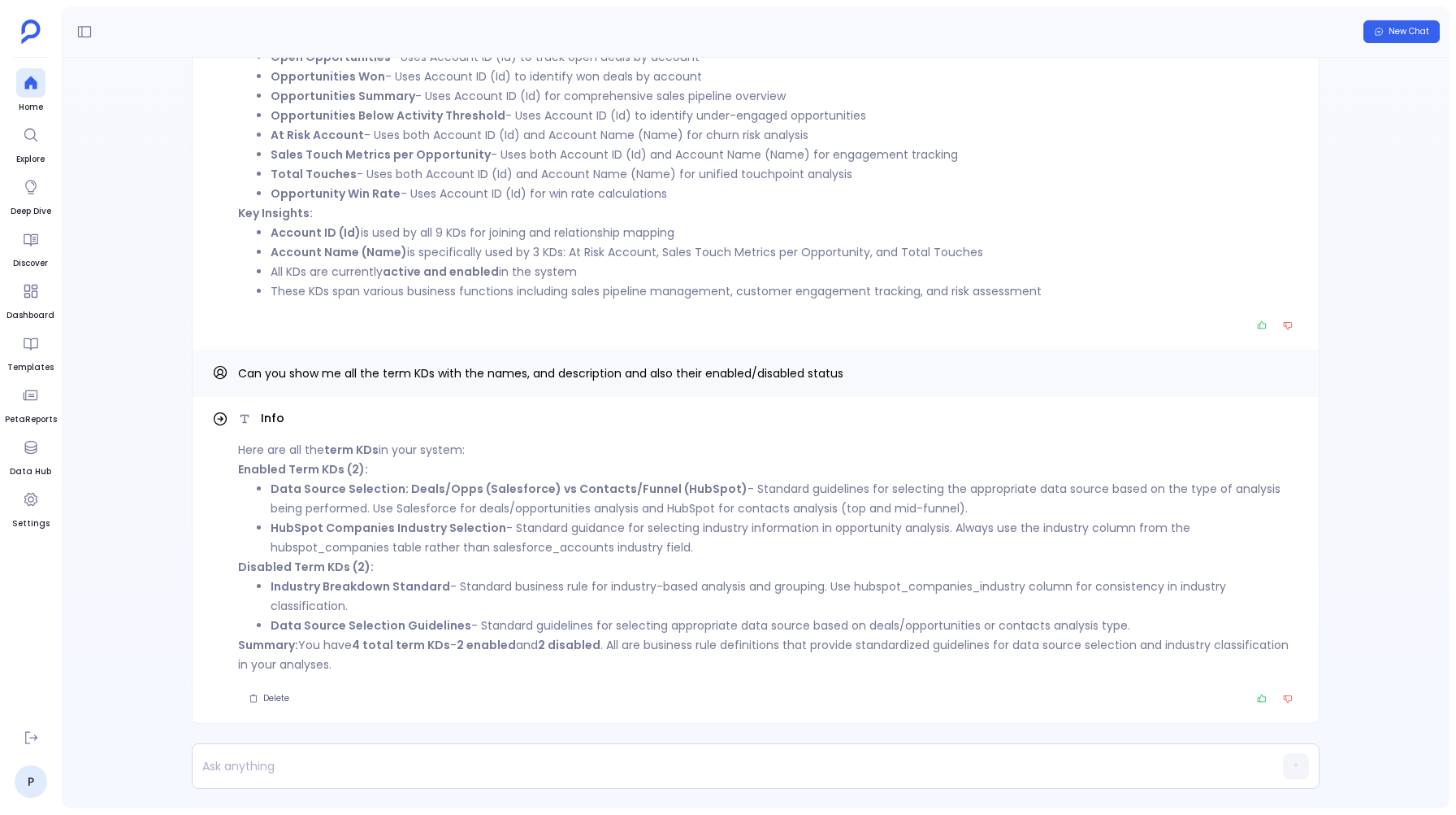
click at [285, 779] on div at bounding box center [724, 765] width 1063 height 44
click at [279, 766] on p at bounding box center [724, 766] width 1063 height 23
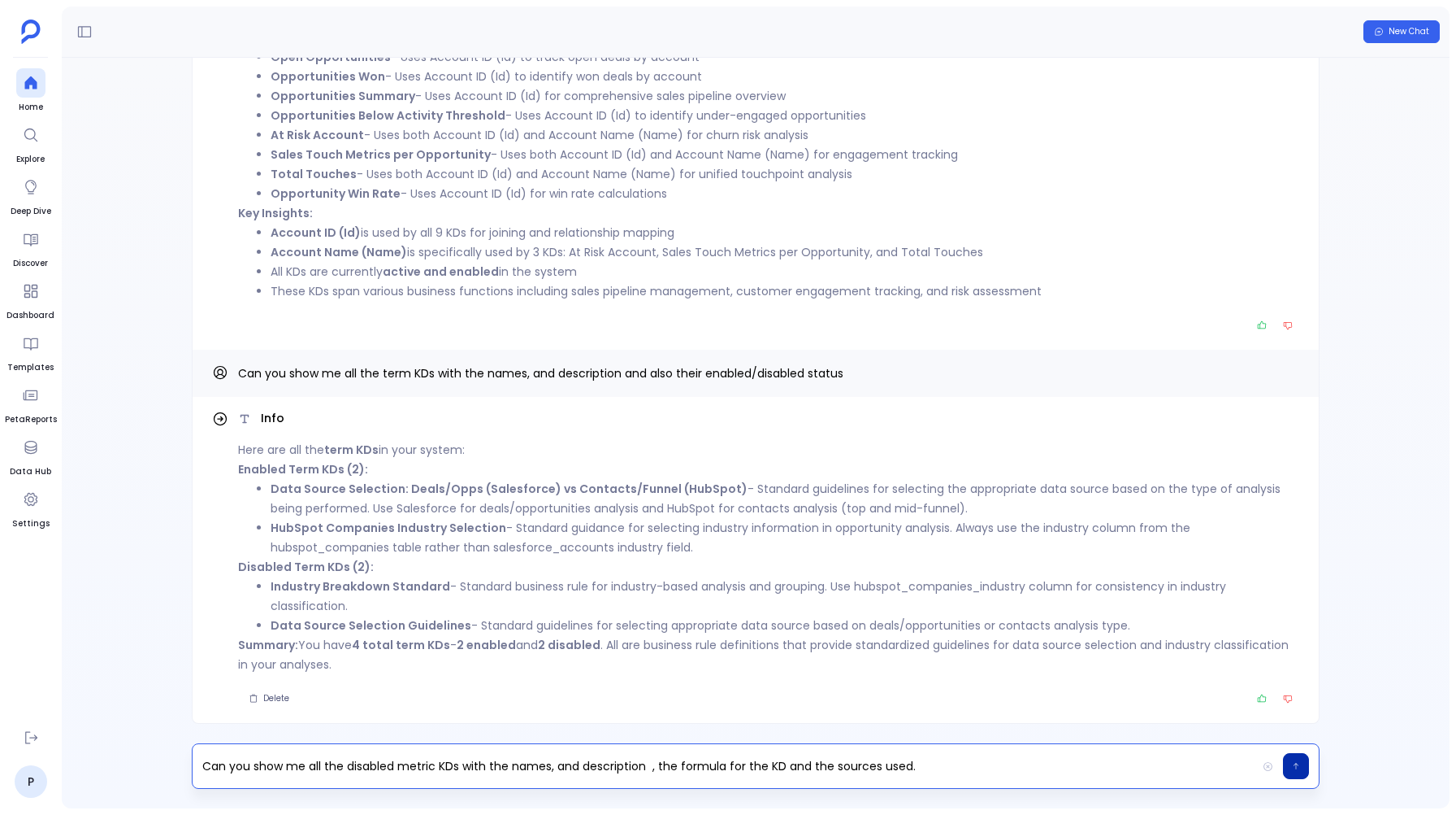
click at [1296, 763] on icon "button" at bounding box center [1295, 765] width 4 height 6
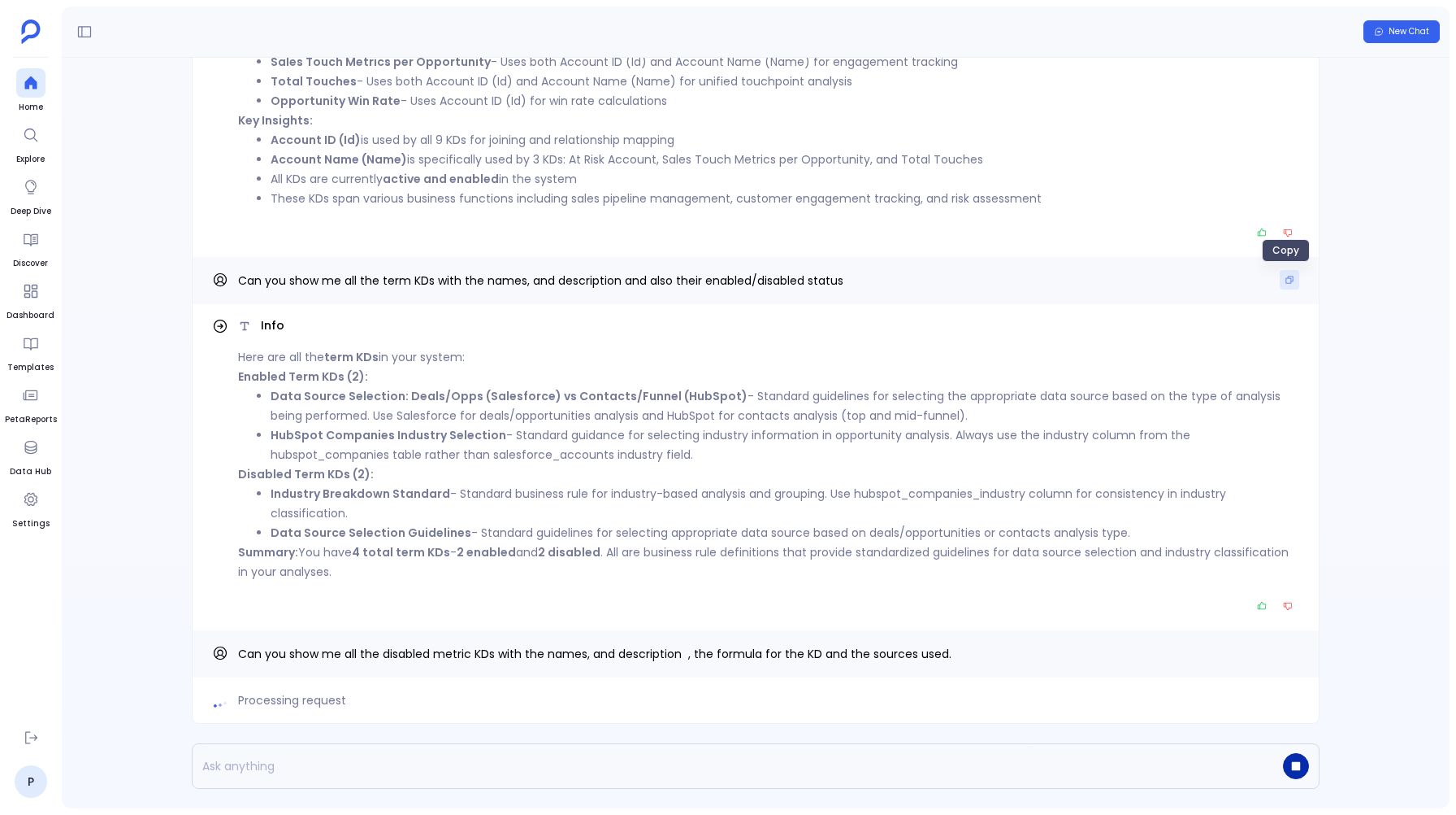
click at [1280, 274] on button "Copy" at bounding box center [1290, 279] width 20 height 20
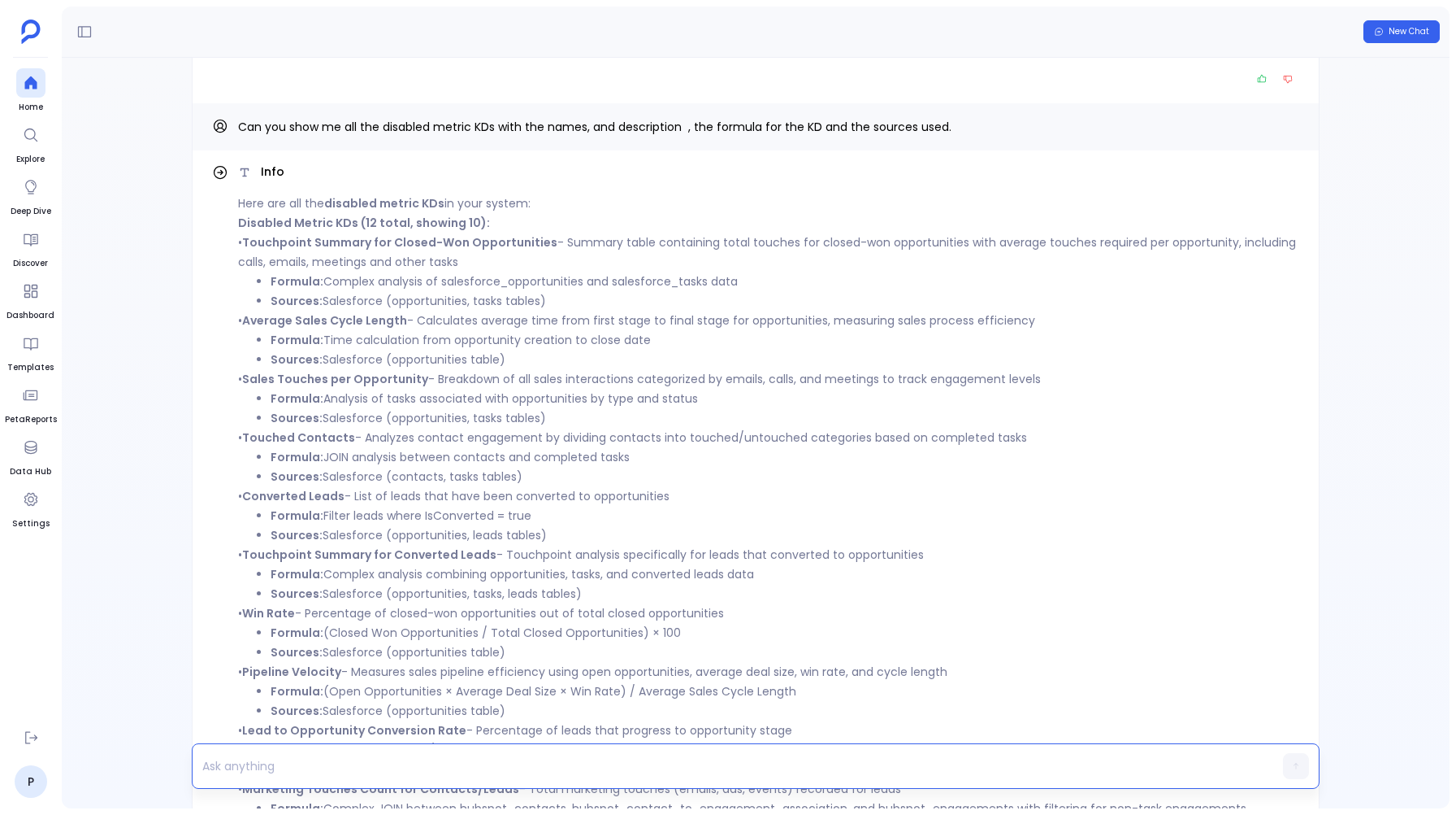
scroll to position [-206, 0]
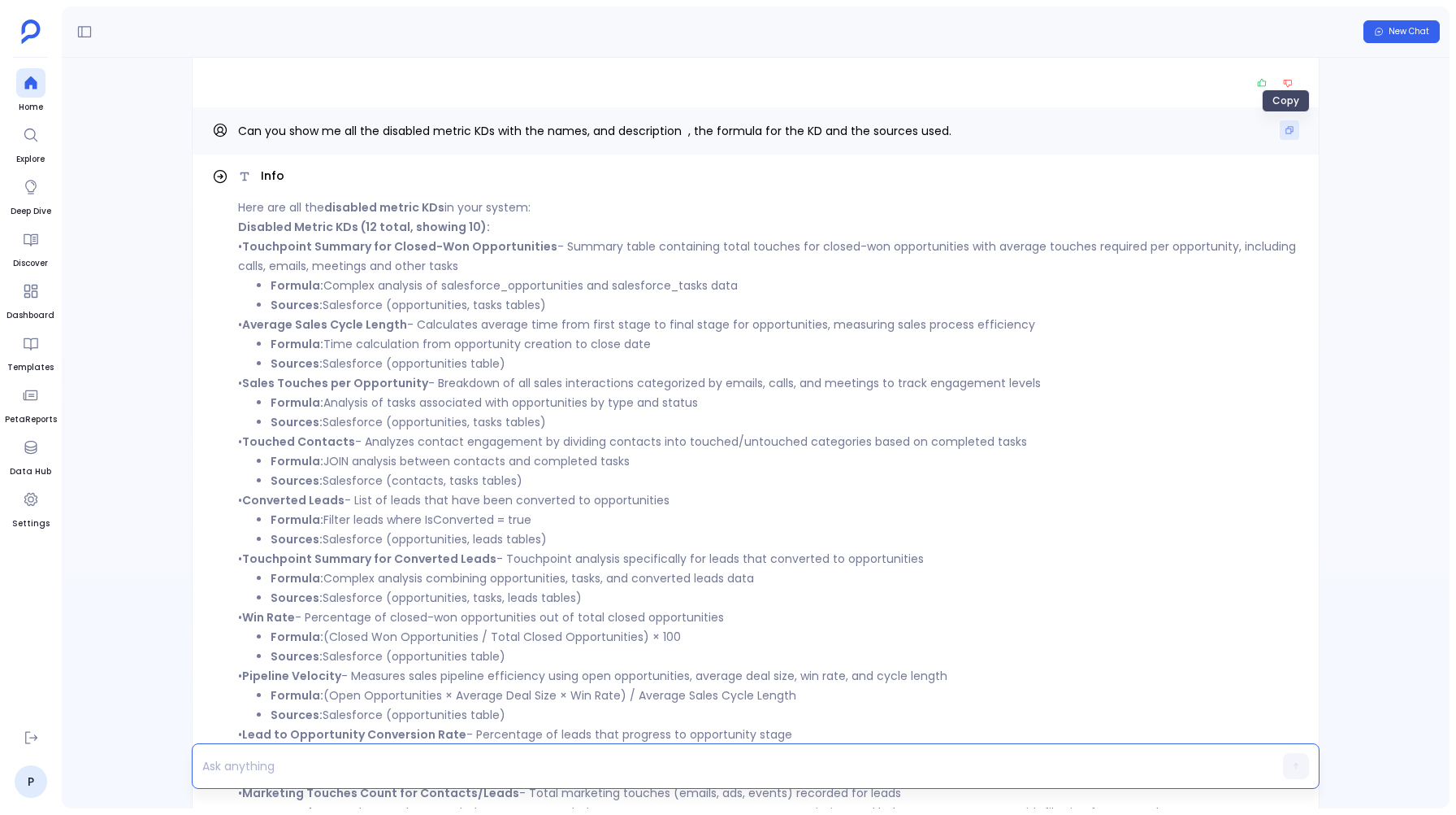
click at [1287, 129] on icon "Copy" at bounding box center [1289, 129] width 10 height 10
click at [336, 770] on p at bounding box center [724, 766] width 1063 height 23
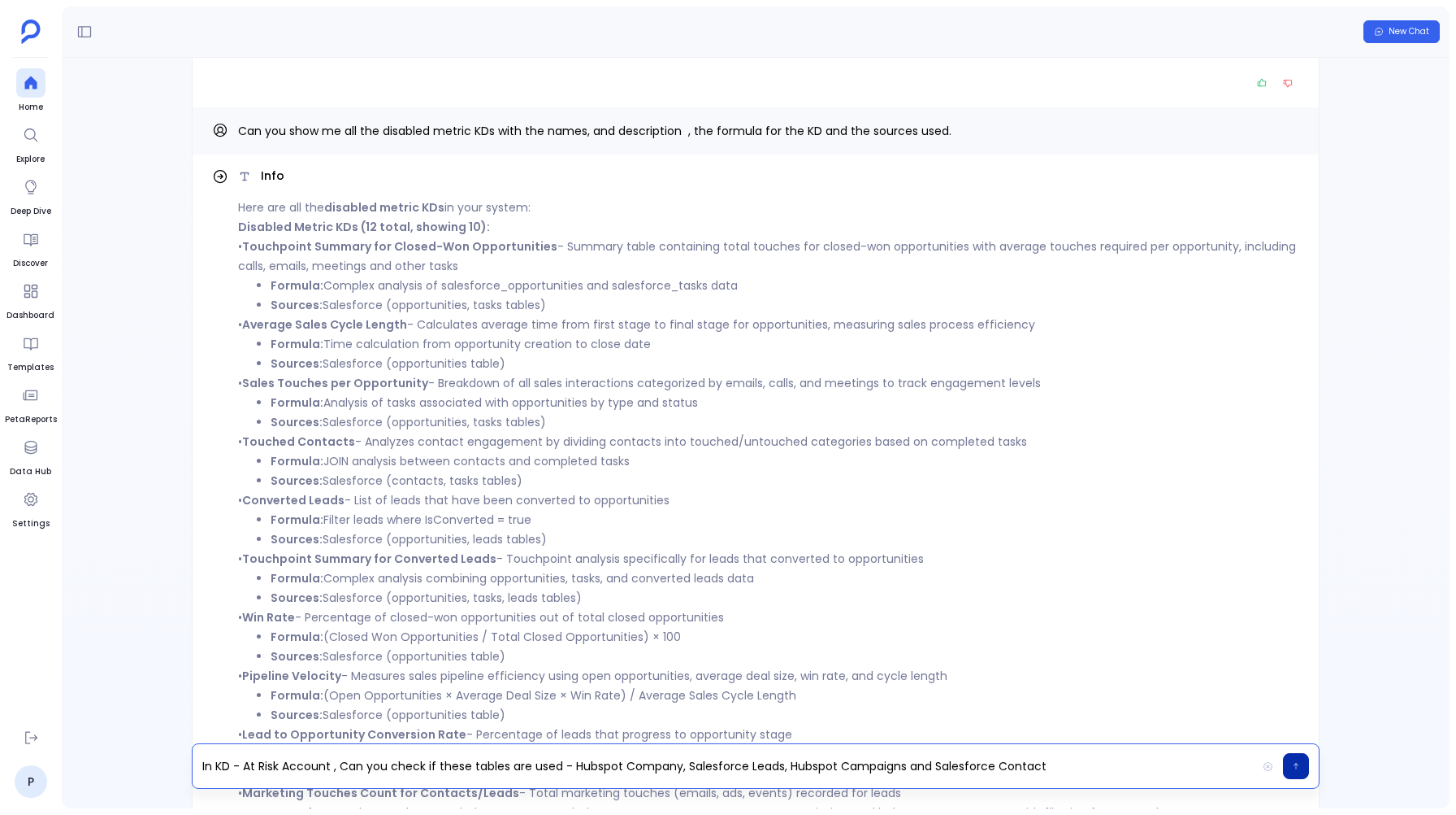
click at [1293, 761] on icon "button" at bounding box center [1295, 766] width 8 height 10
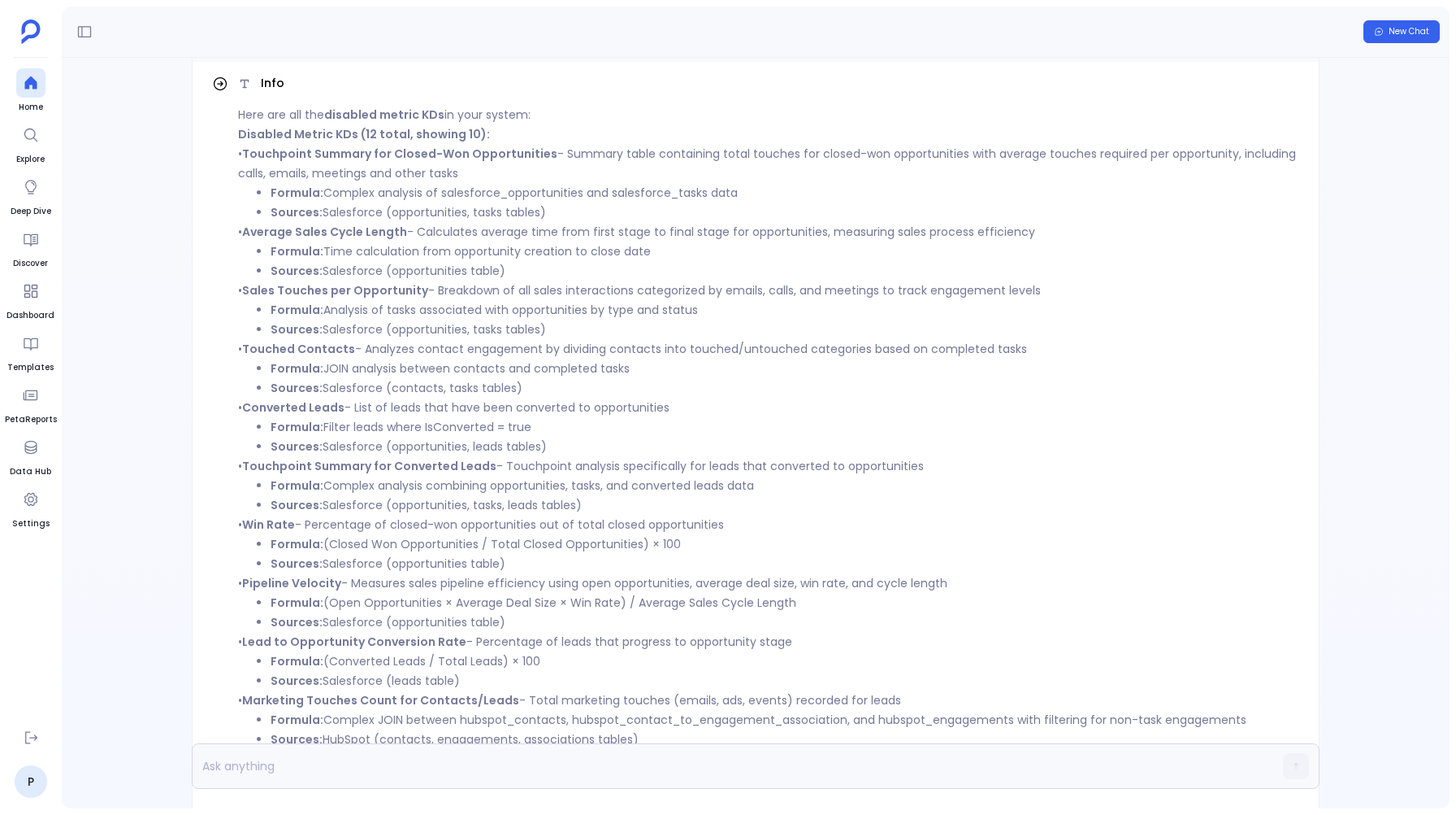
scroll to position [0, 0]
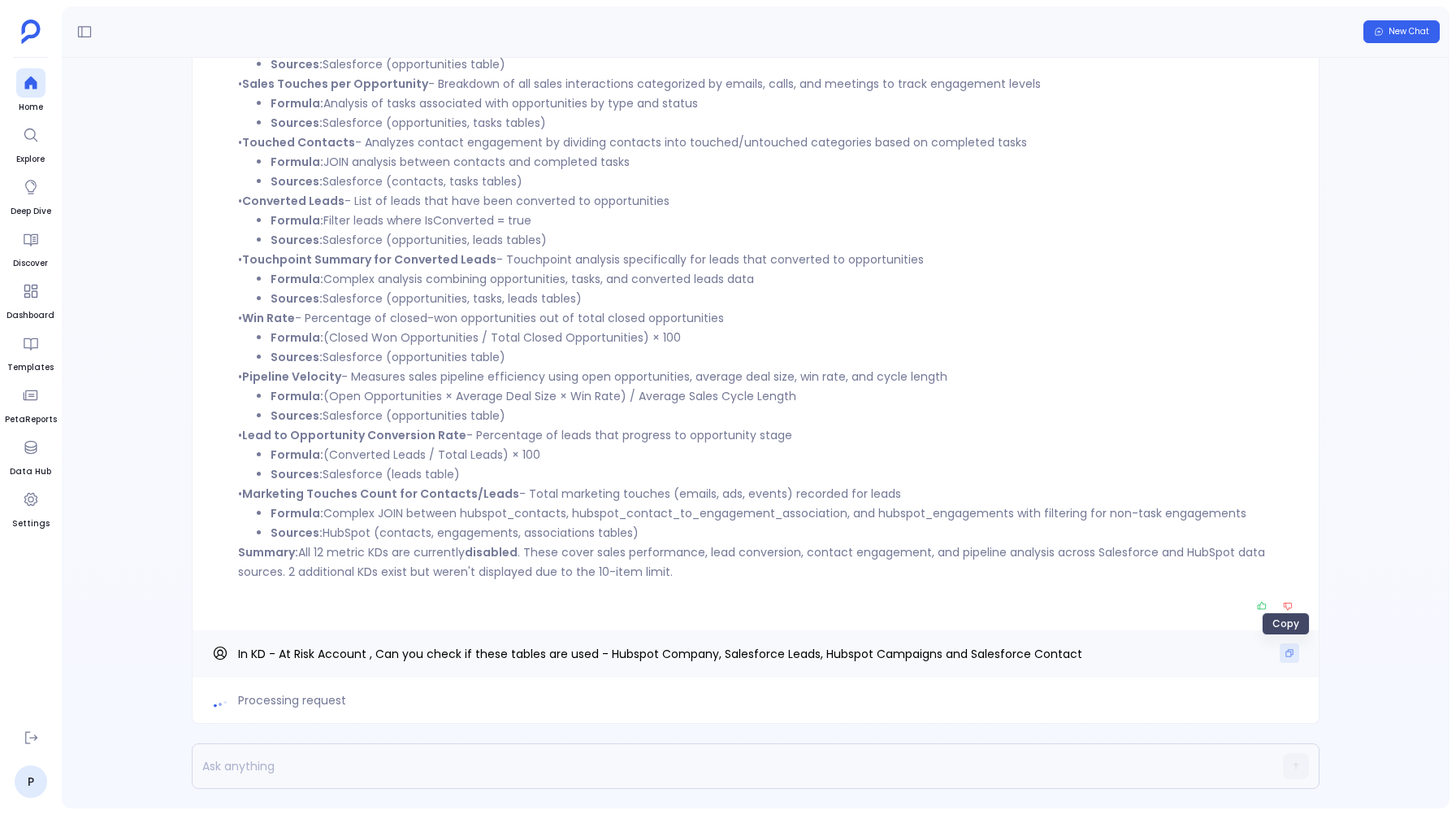
click at [1289, 654] on icon "Copy" at bounding box center [1289, 653] width 10 height 10
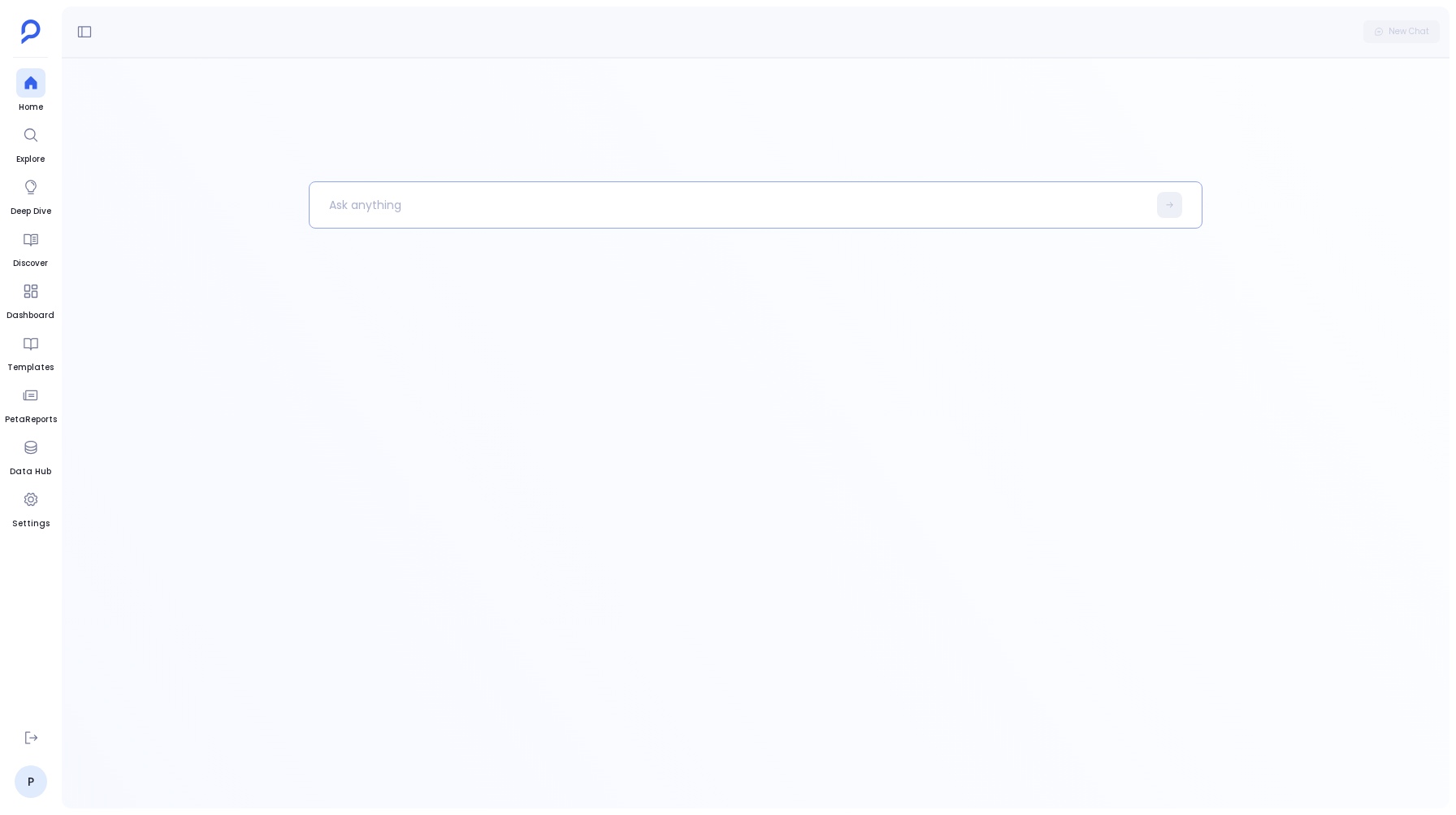
click at [412, 221] on p at bounding box center [728, 204] width 838 height 42
click at [1164, 198] on button at bounding box center [1170, 204] width 25 height 26
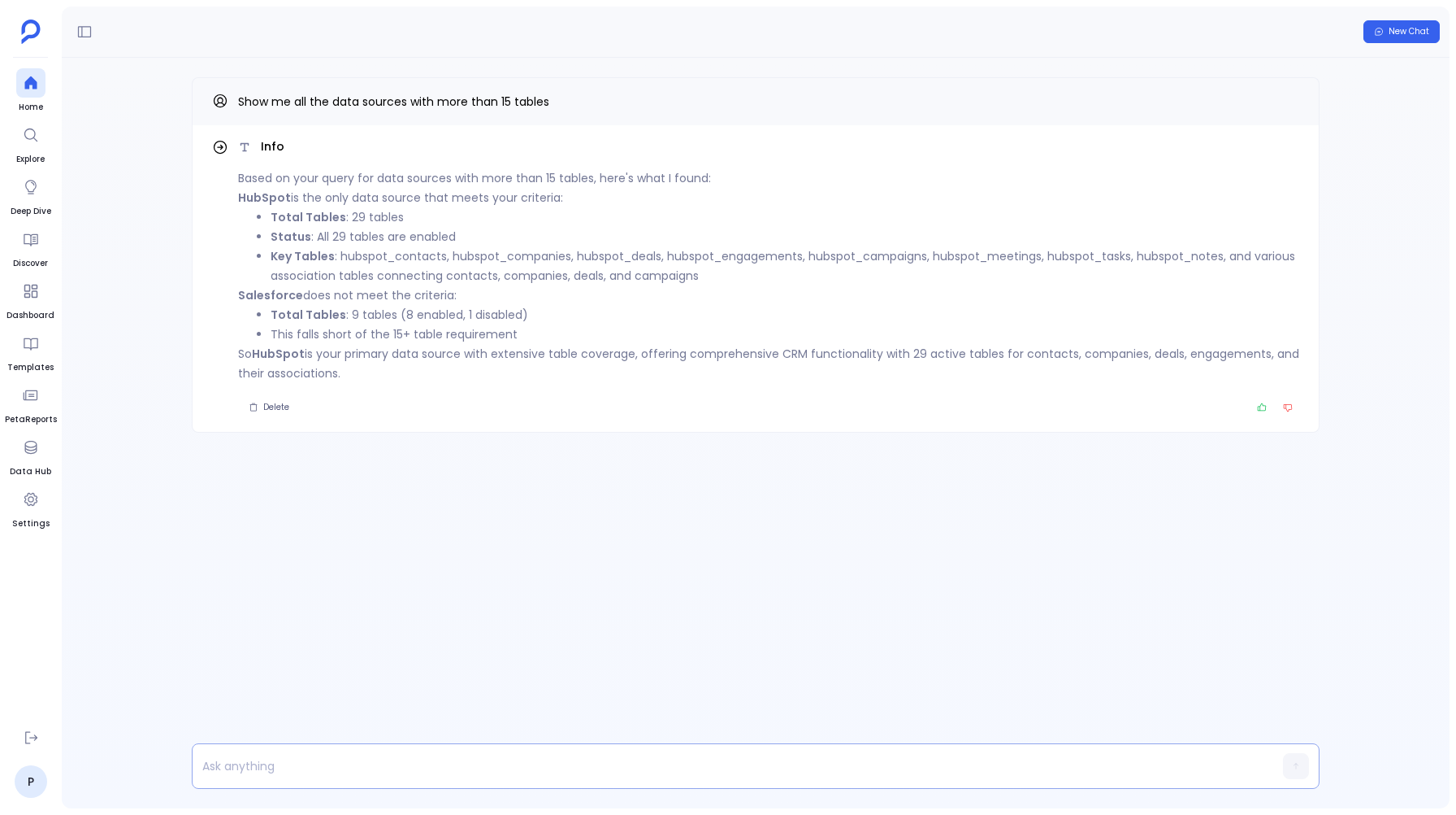
click at [246, 769] on p at bounding box center [724, 766] width 1063 height 23
click at [1291, 769] on button "button" at bounding box center [1295, 765] width 26 height 26
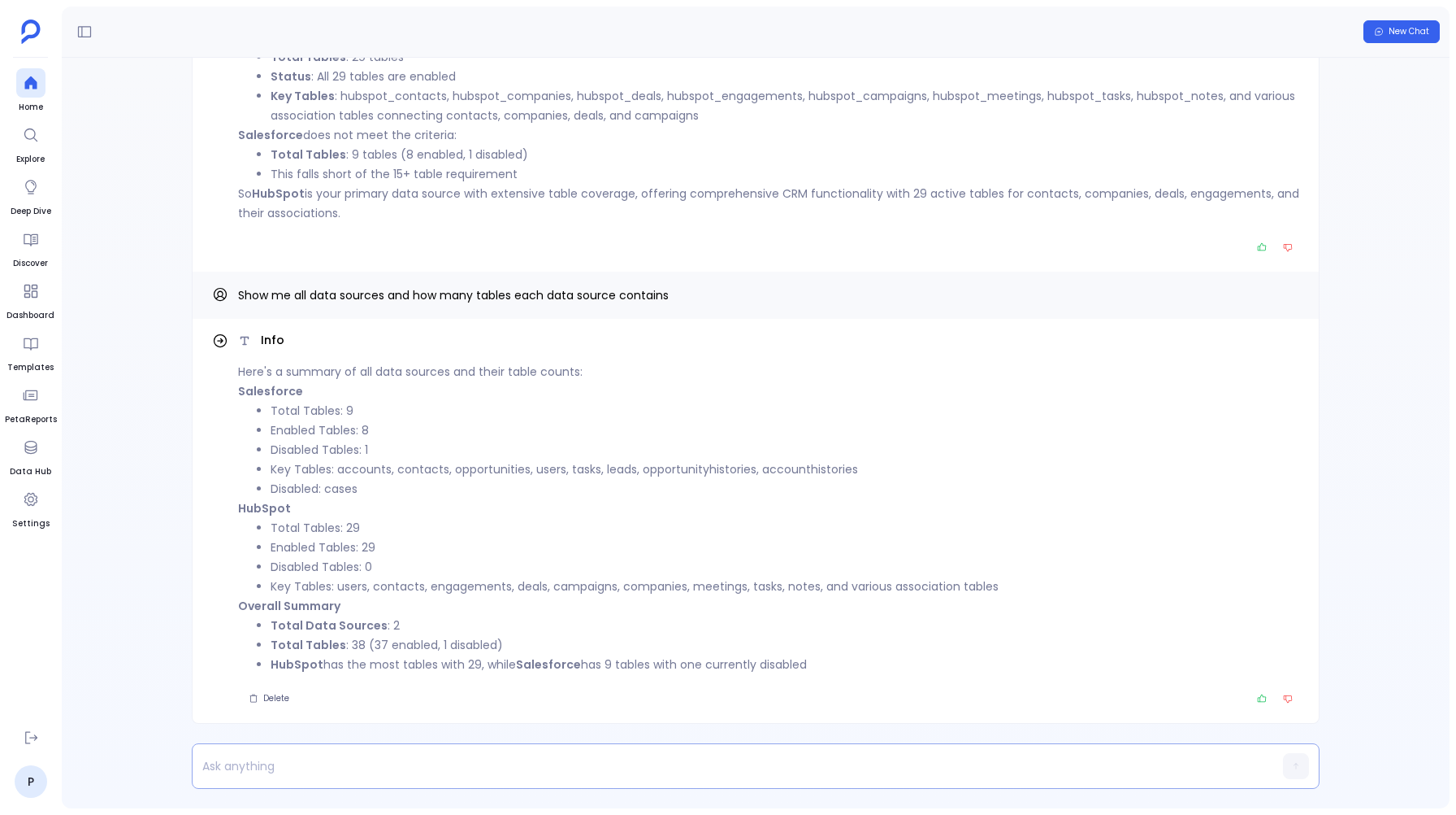
click at [269, 767] on p at bounding box center [724, 766] width 1063 height 23
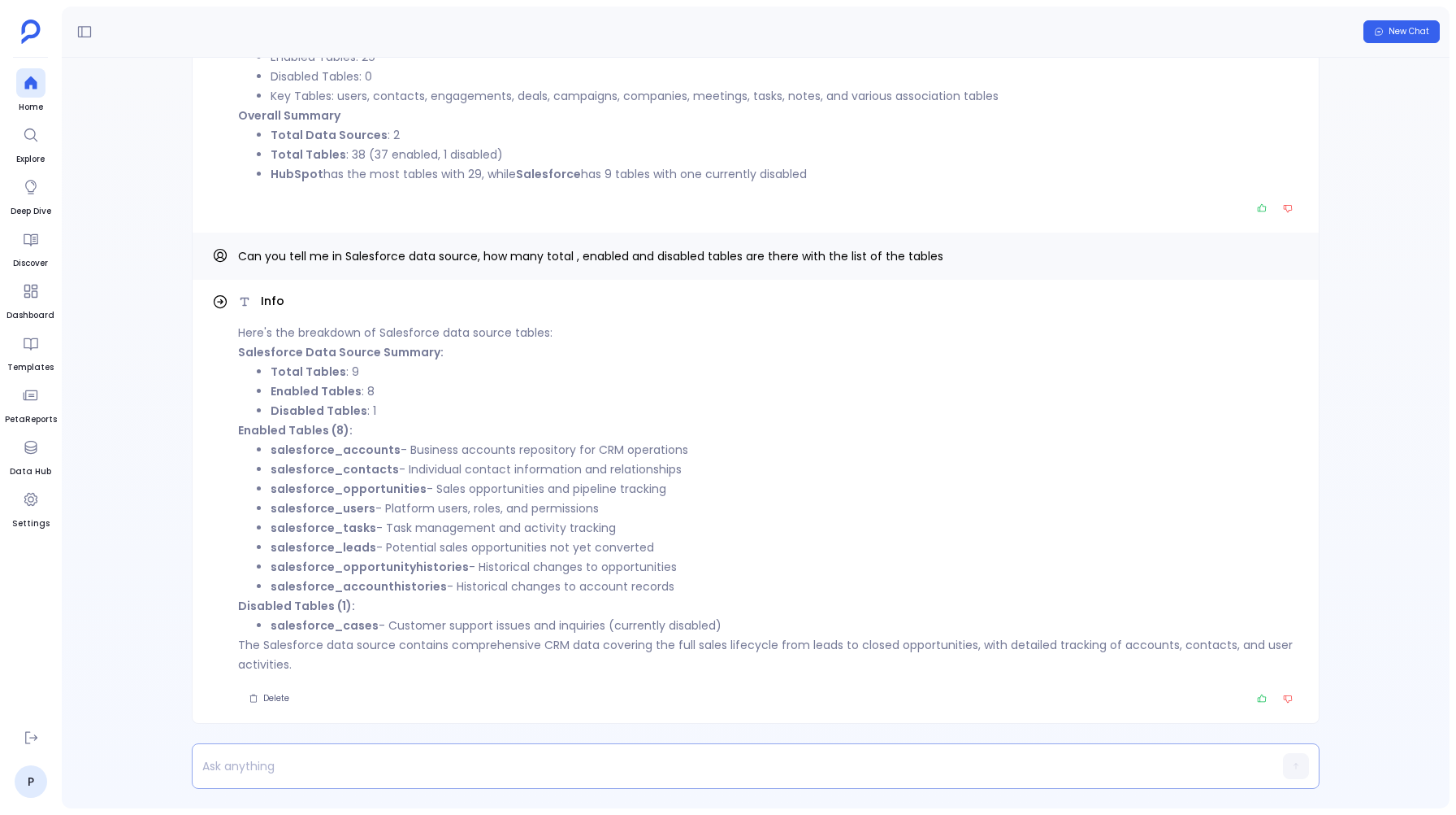
click at [261, 773] on p at bounding box center [724, 766] width 1063 height 23
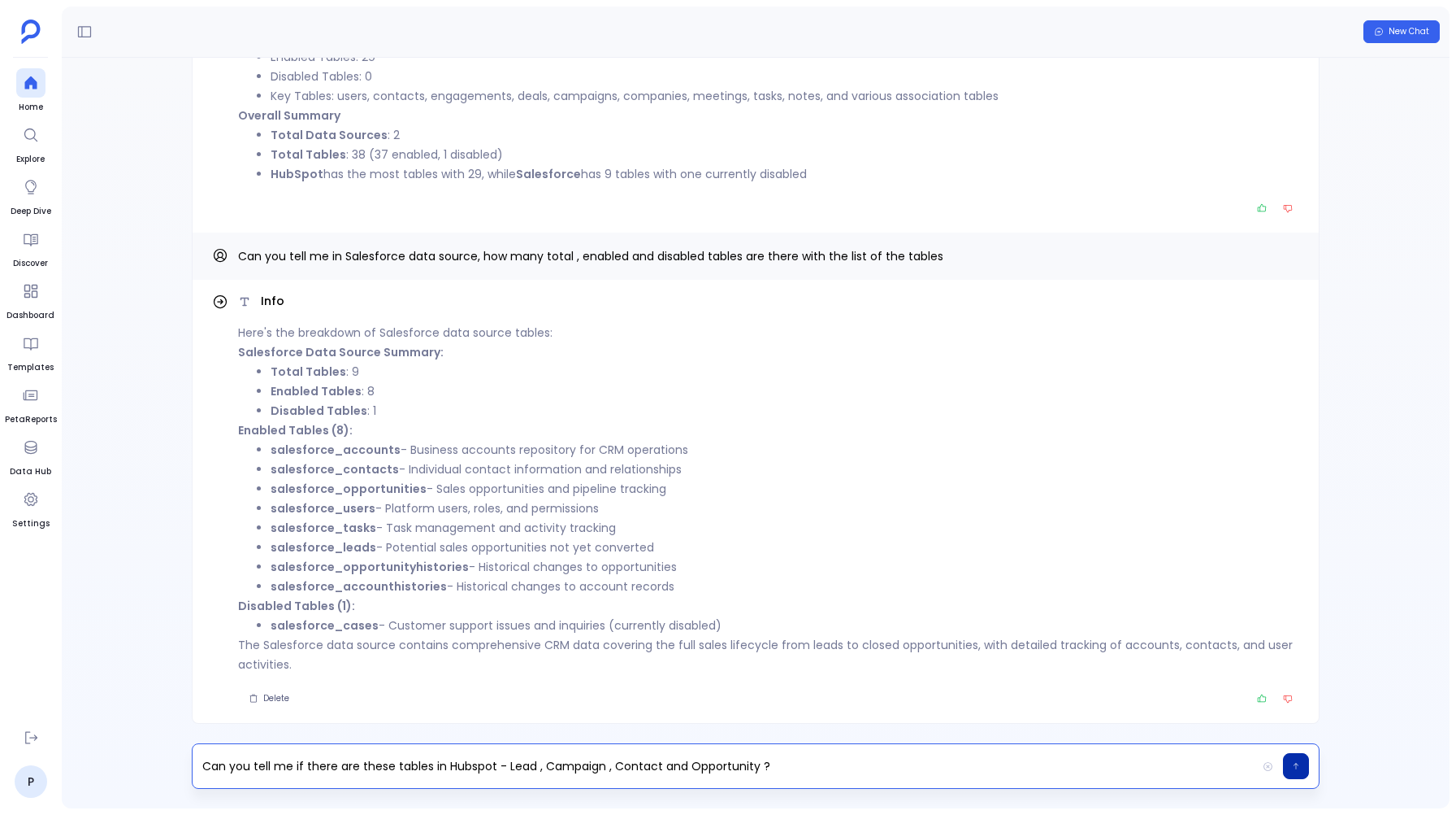
click at [1298, 768] on icon "button" at bounding box center [1295, 766] width 8 height 10
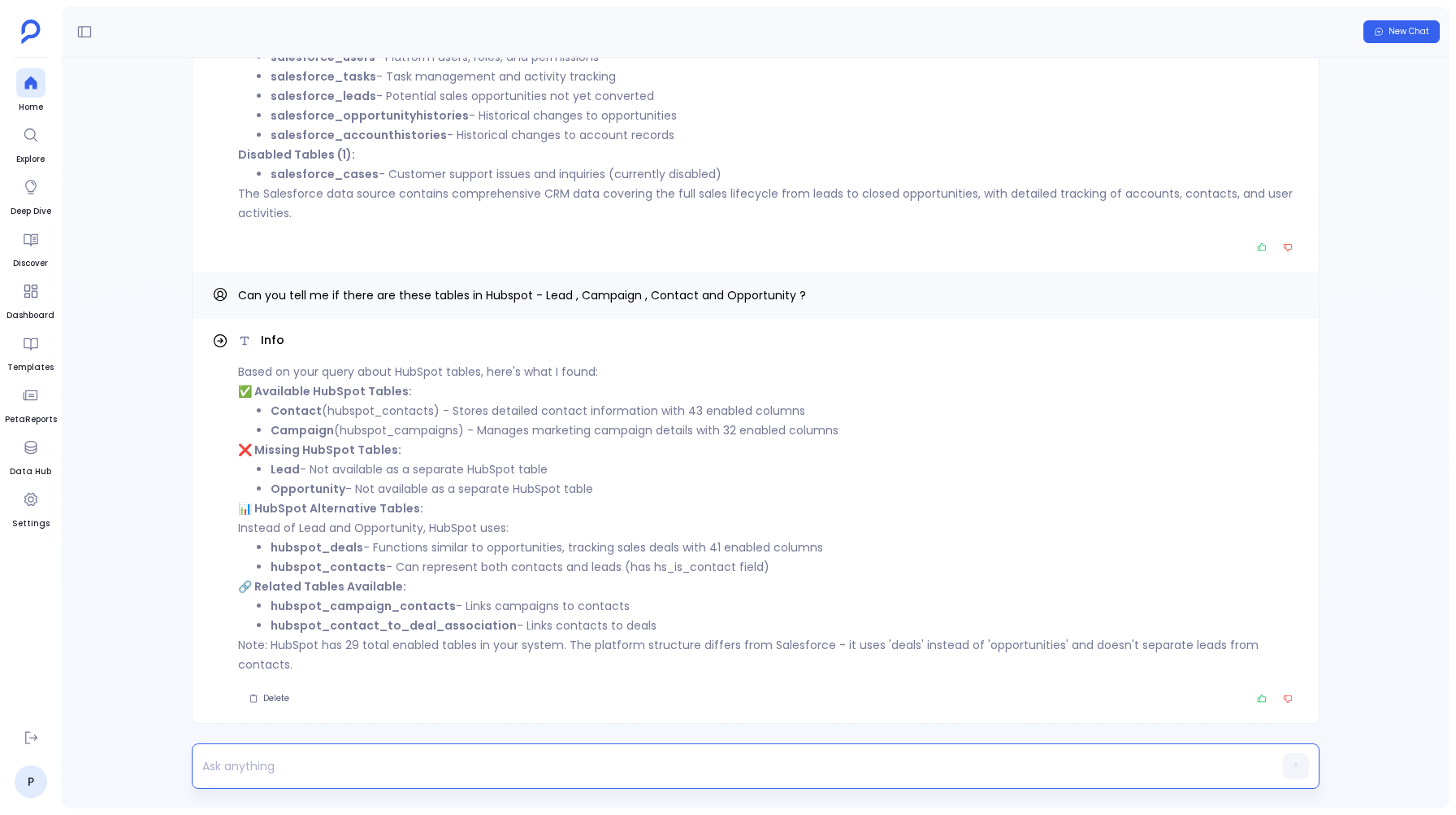
click at [213, 760] on p at bounding box center [724, 766] width 1063 height 23
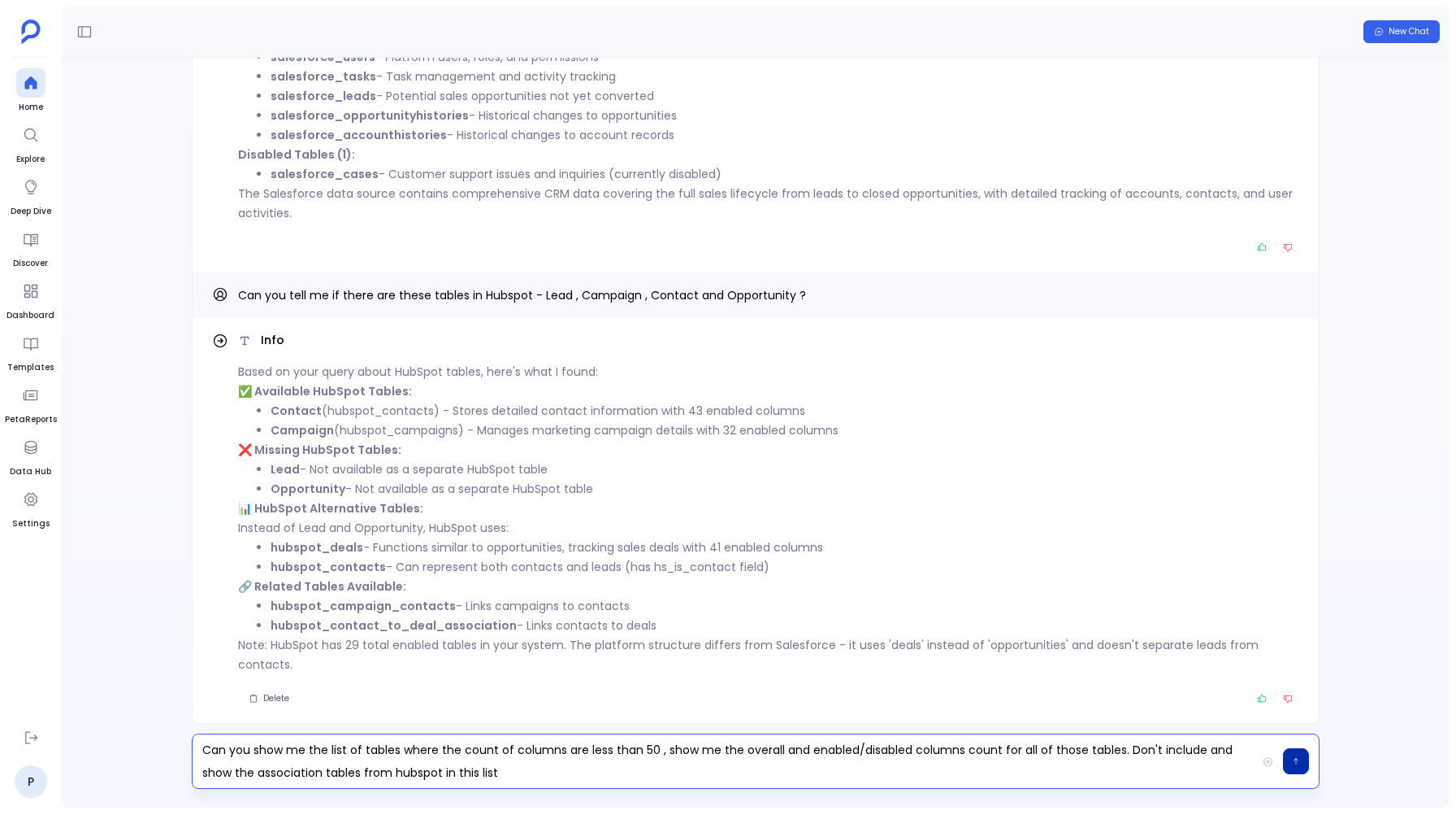
click at [1299, 761] on icon "button" at bounding box center [1295, 761] width 8 height 10
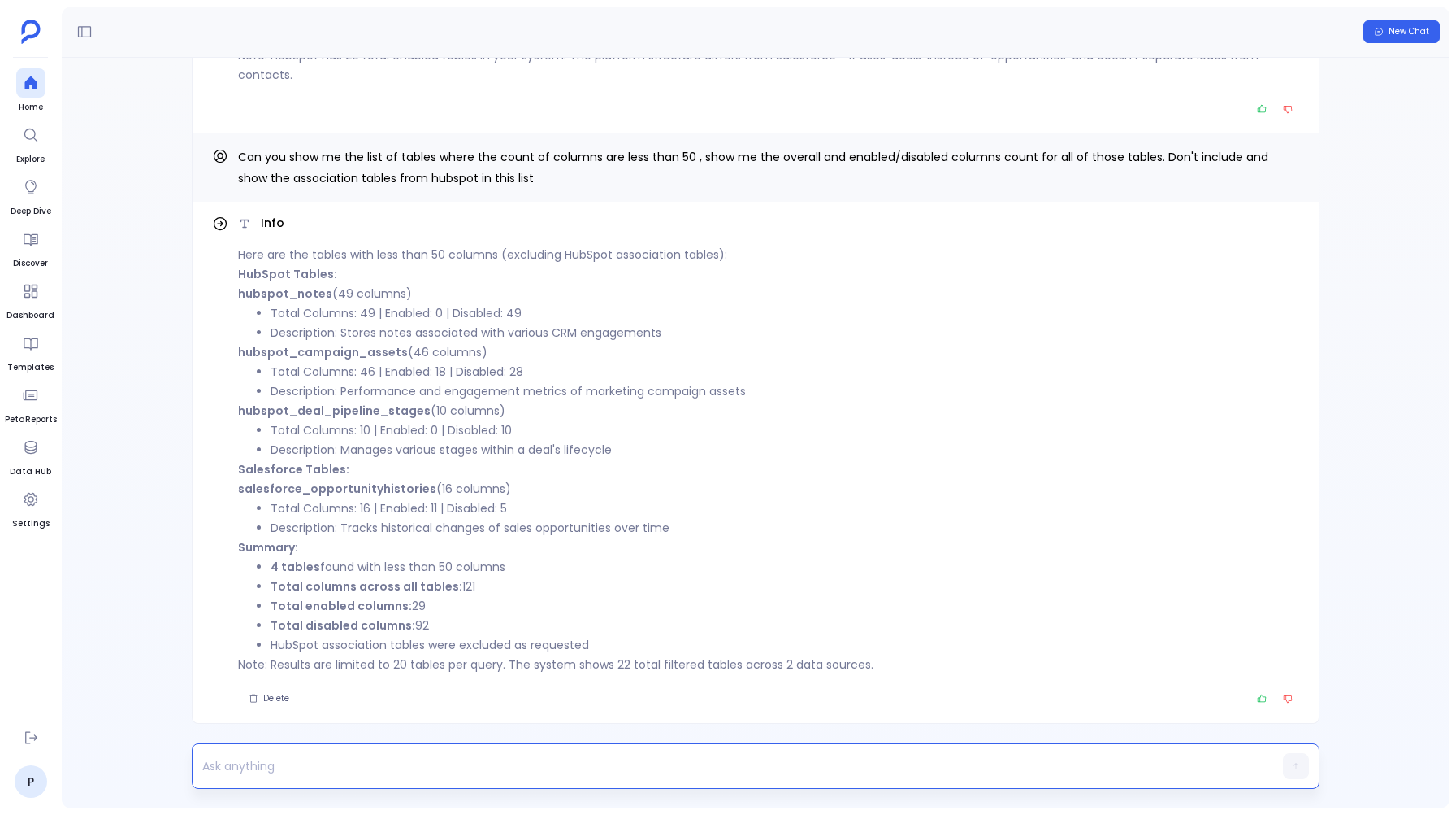
click at [484, 457] on li "Description: Manages various stages within a deal's lifecycle" at bounding box center [784, 450] width 1029 height 20
click at [312, 767] on p at bounding box center [724, 766] width 1063 height 23
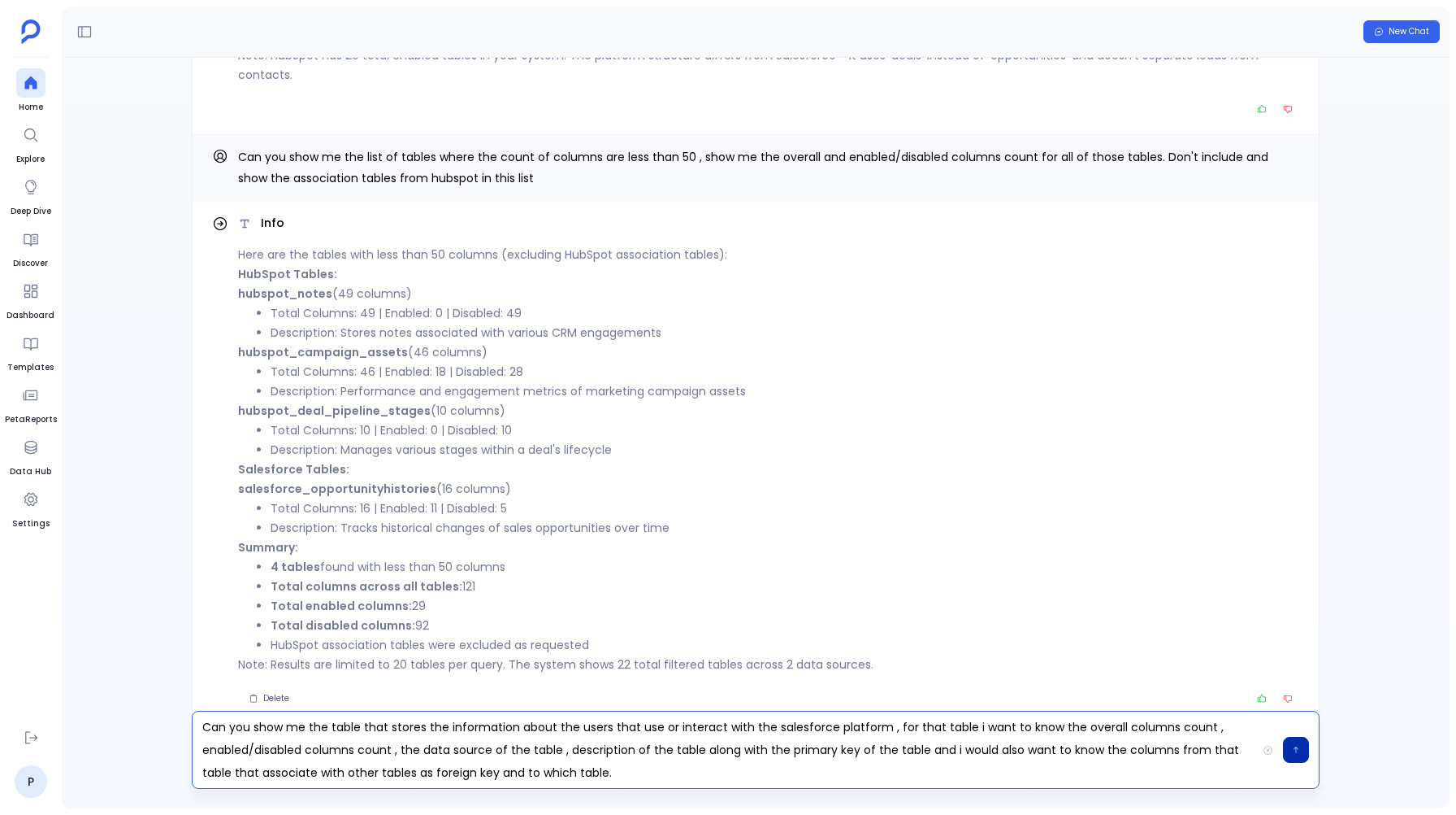
click at [1295, 756] on button "button" at bounding box center [1295, 749] width 26 height 26
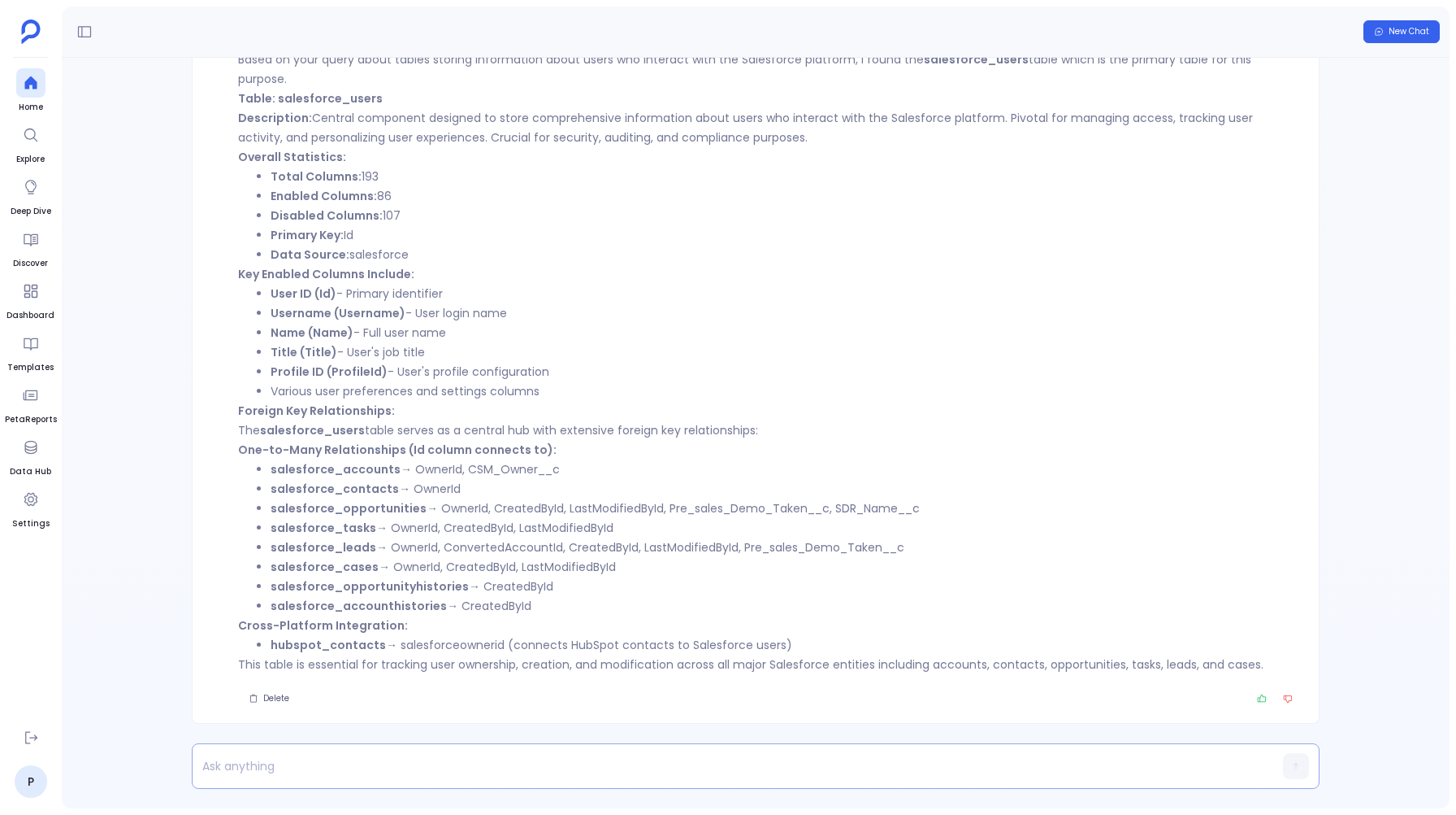
click at [257, 767] on p at bounding box center [724, 766] width 1063 height 23
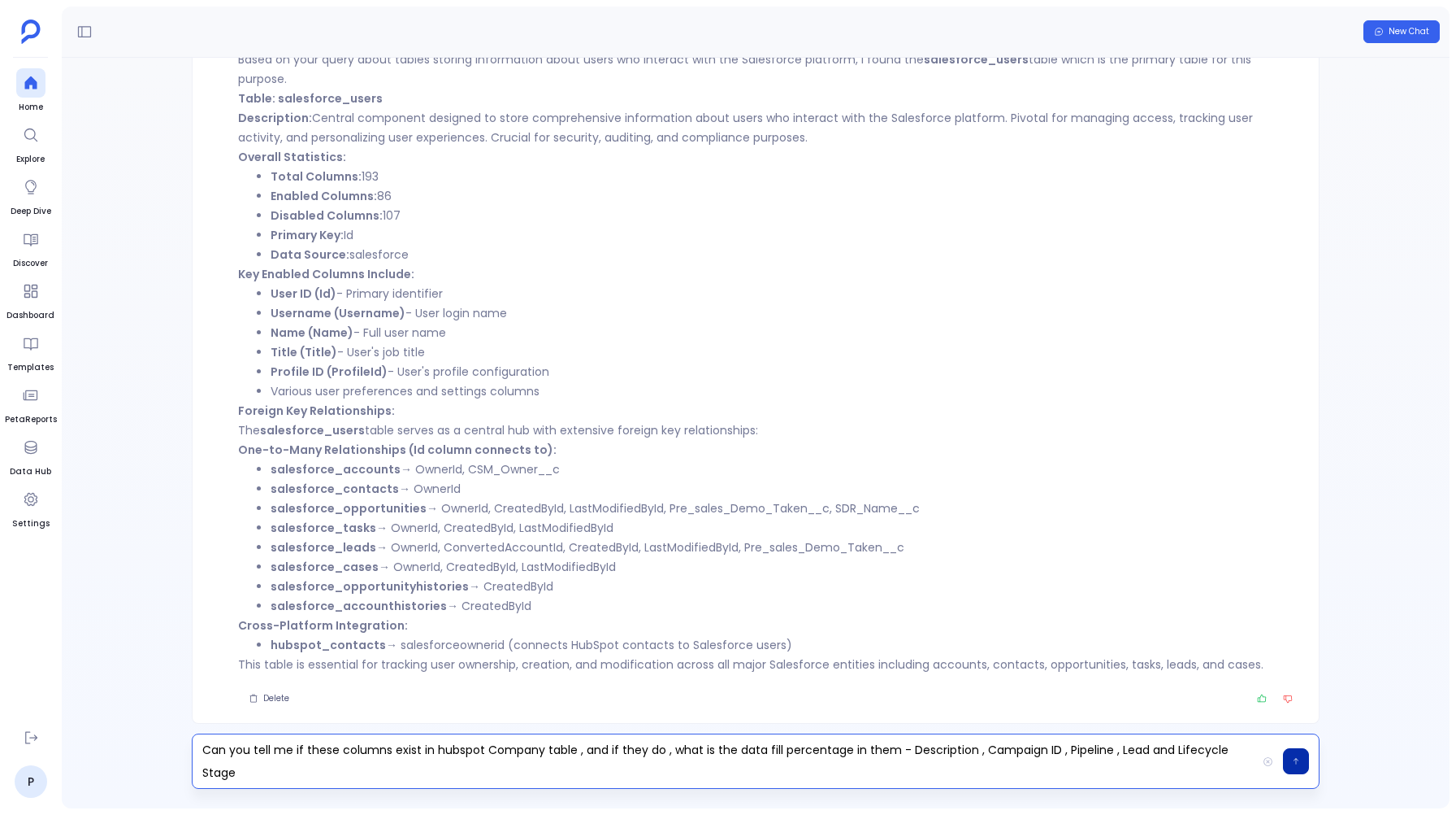
click at [1297, 760] on icon "button" at bounding box center [1295, 761] width 4 height 6
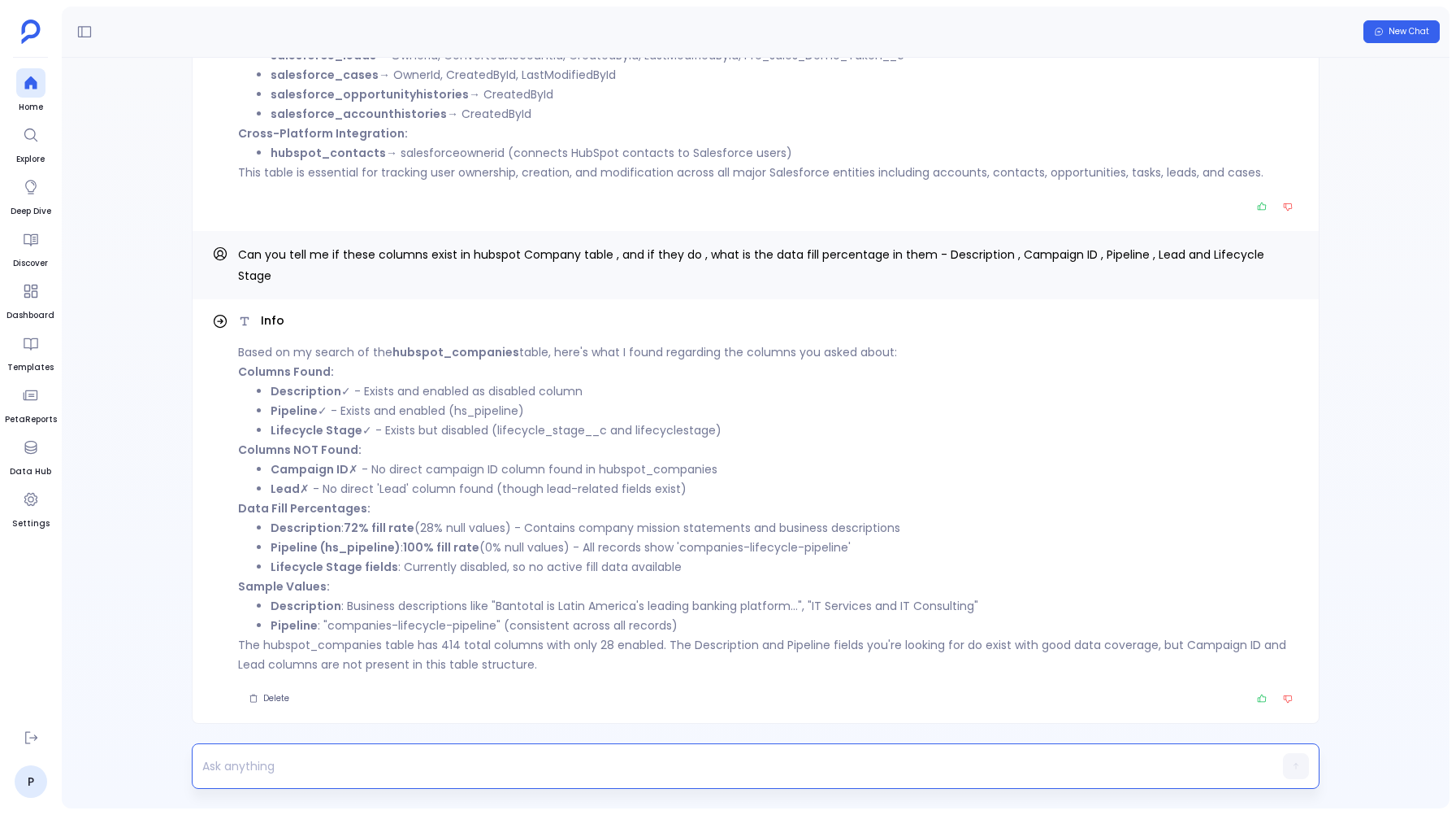
click at [246, 762] on p at bounding box center [724, 766] width 1063 height 23
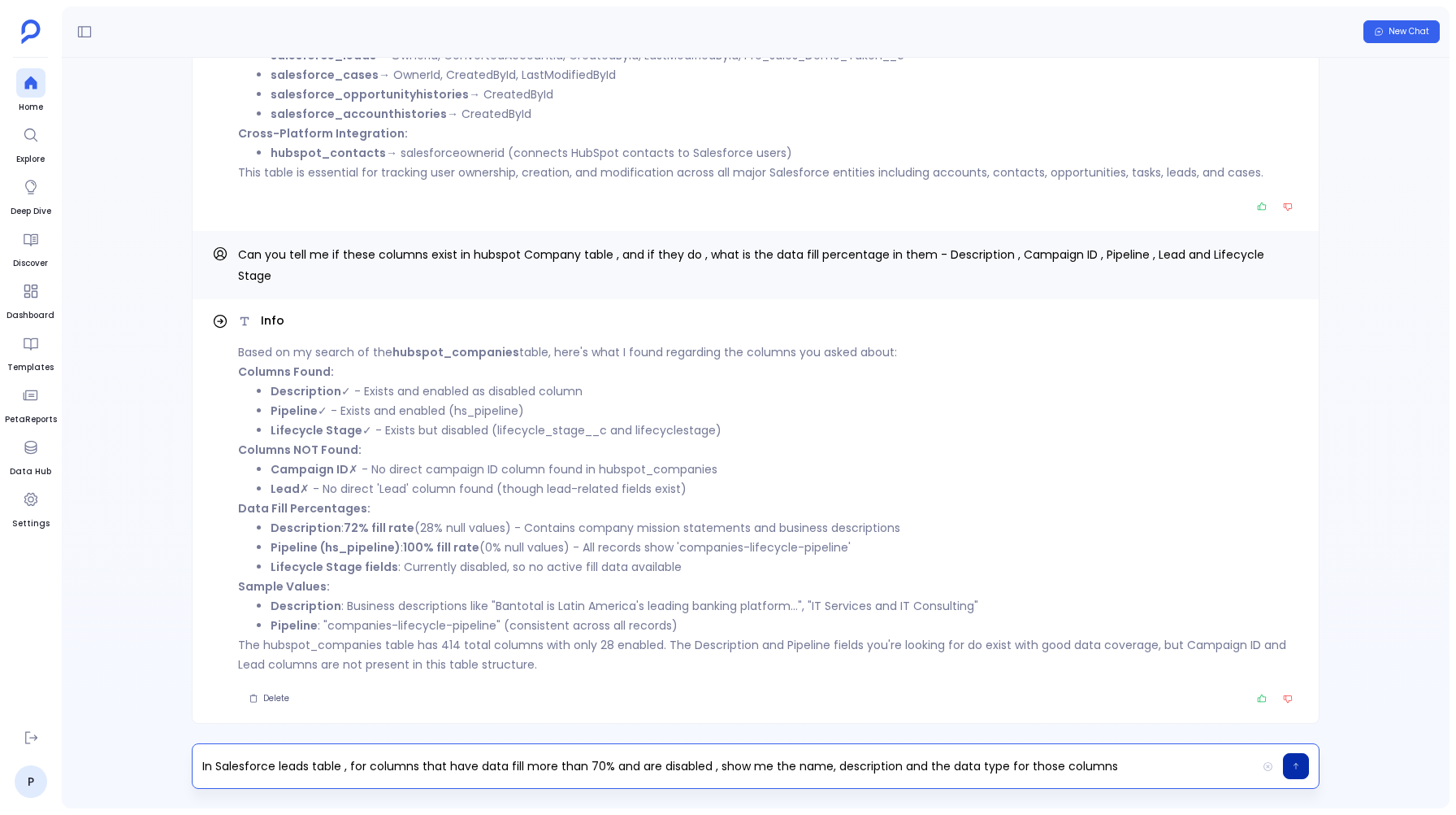
click at [1292, 764] on icon "button" at bounding box center [1295, 766] width 8 height 10
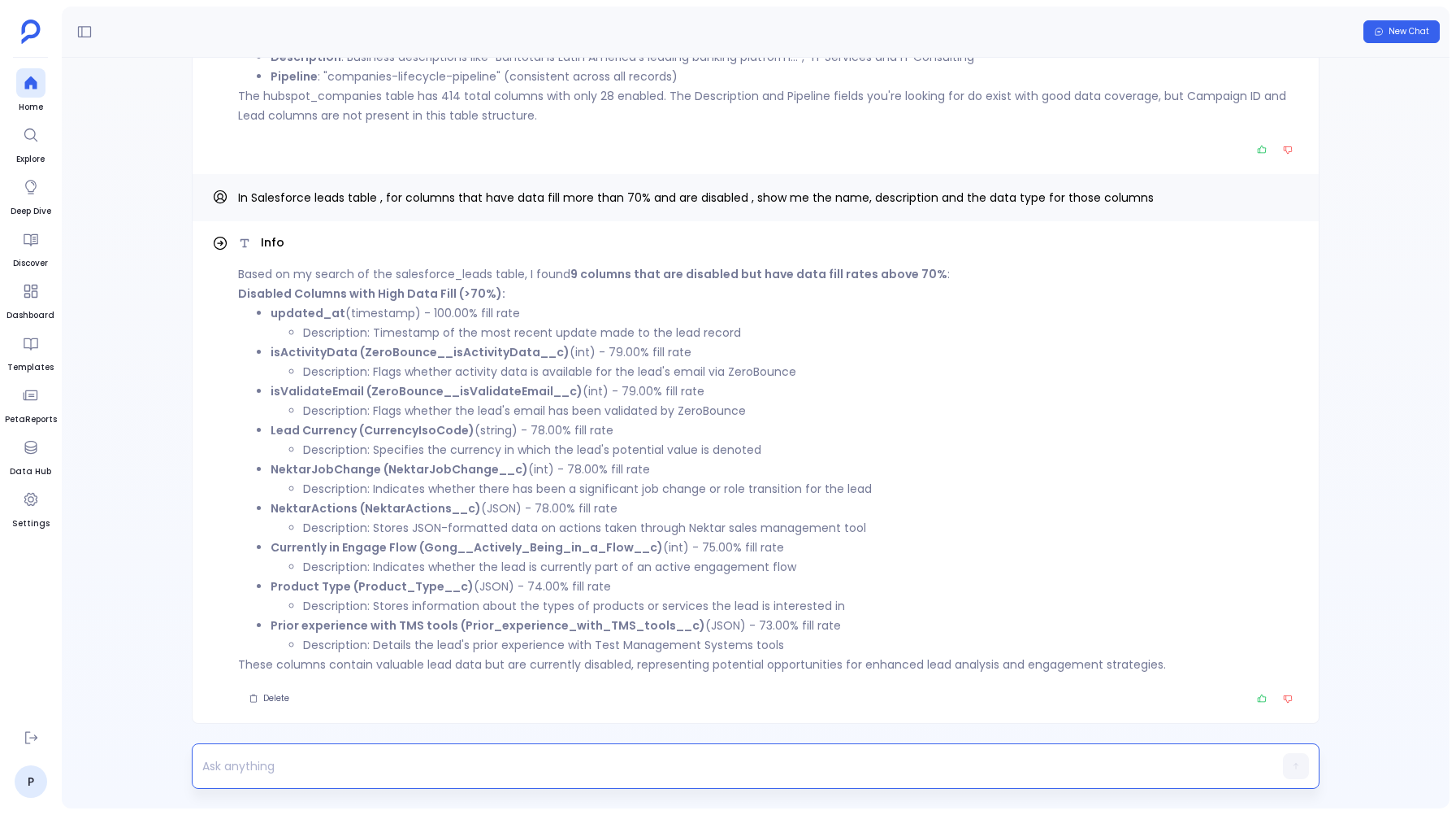
click at [229, 756] on p at bounding box center [724, 766] width 1063 height 23
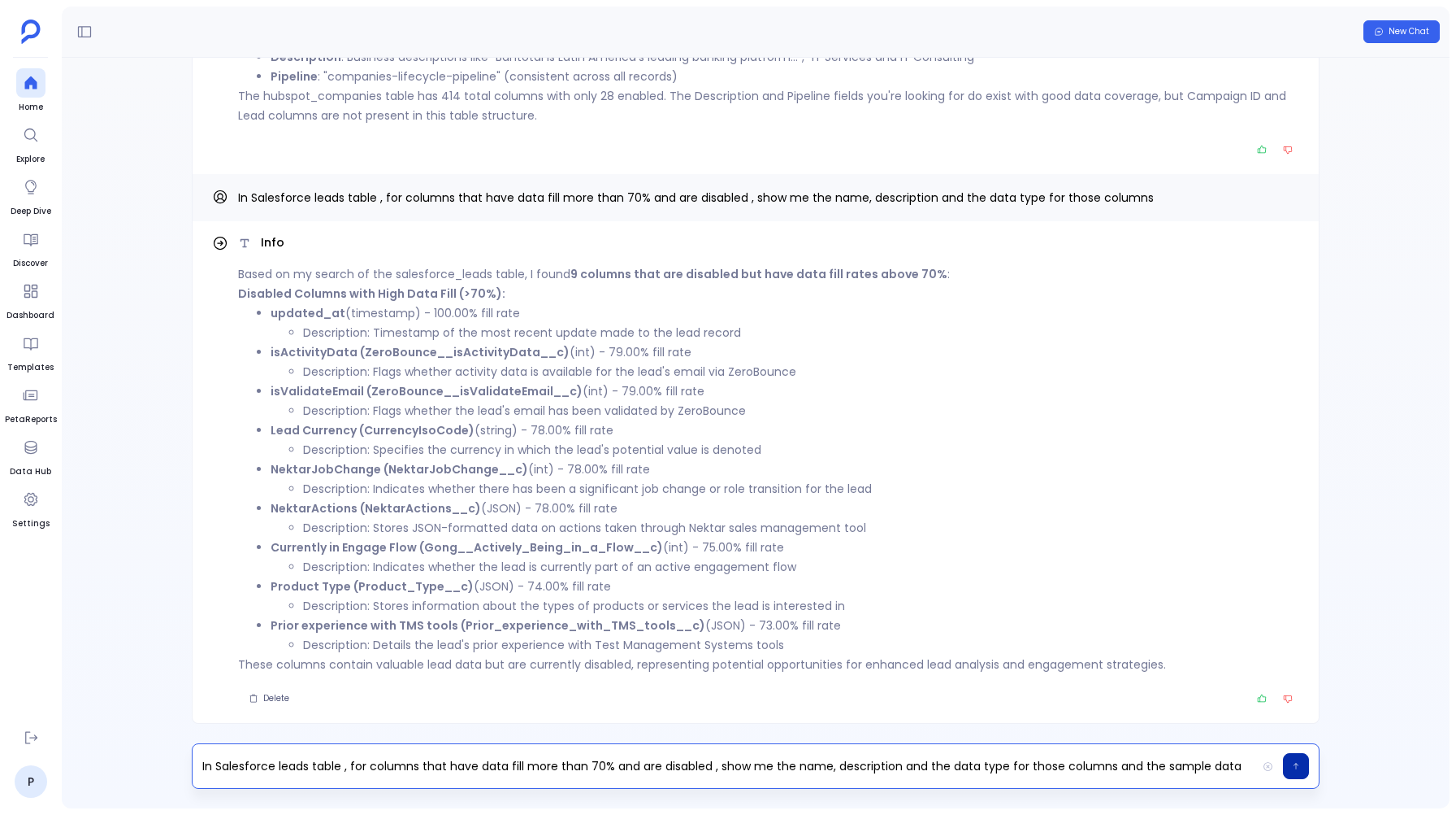
click at [1294, 761] on icon "button" at bounding box center [1295, 766] width 8 height 10
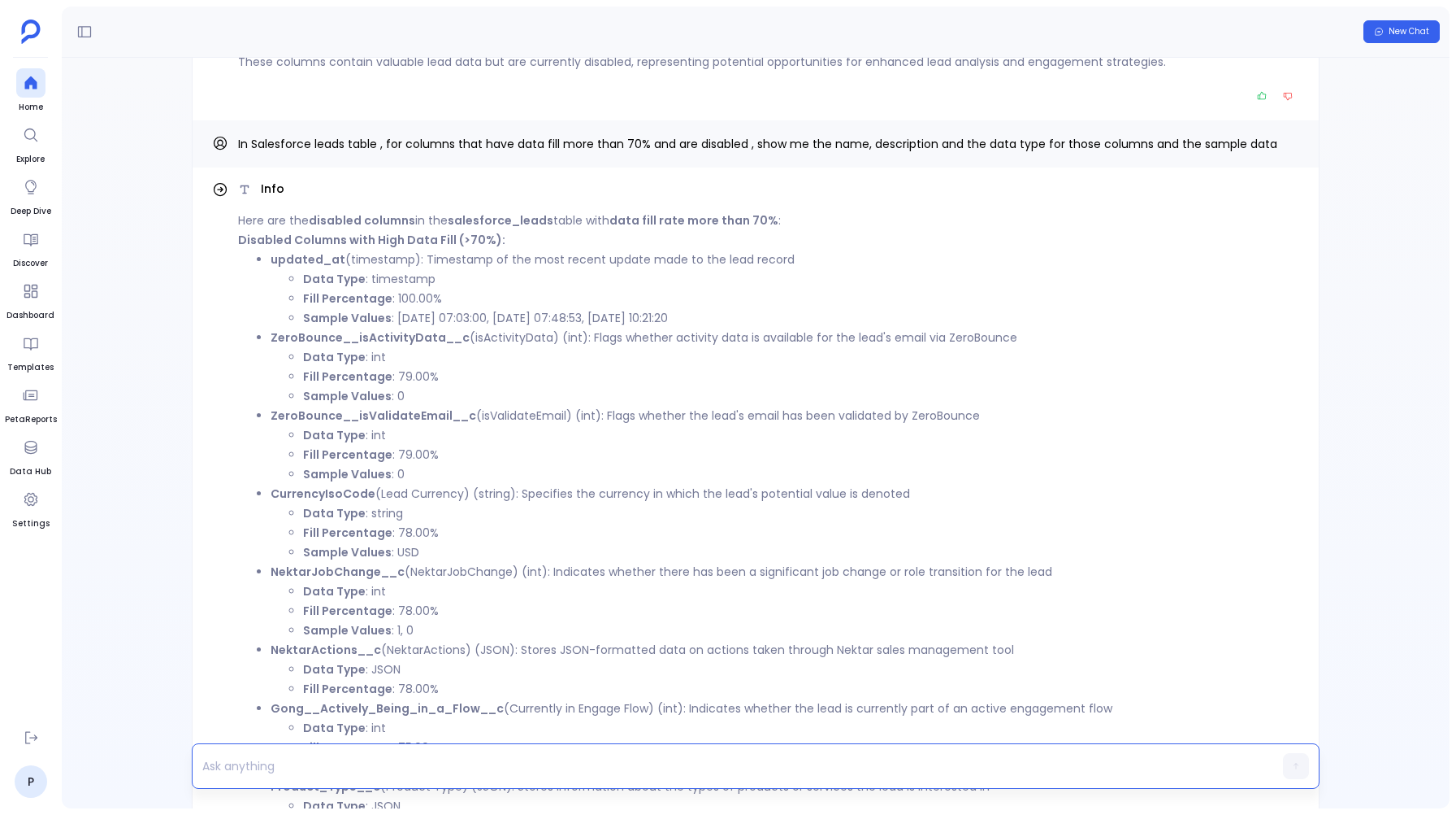
scroll to position [-265, 0]
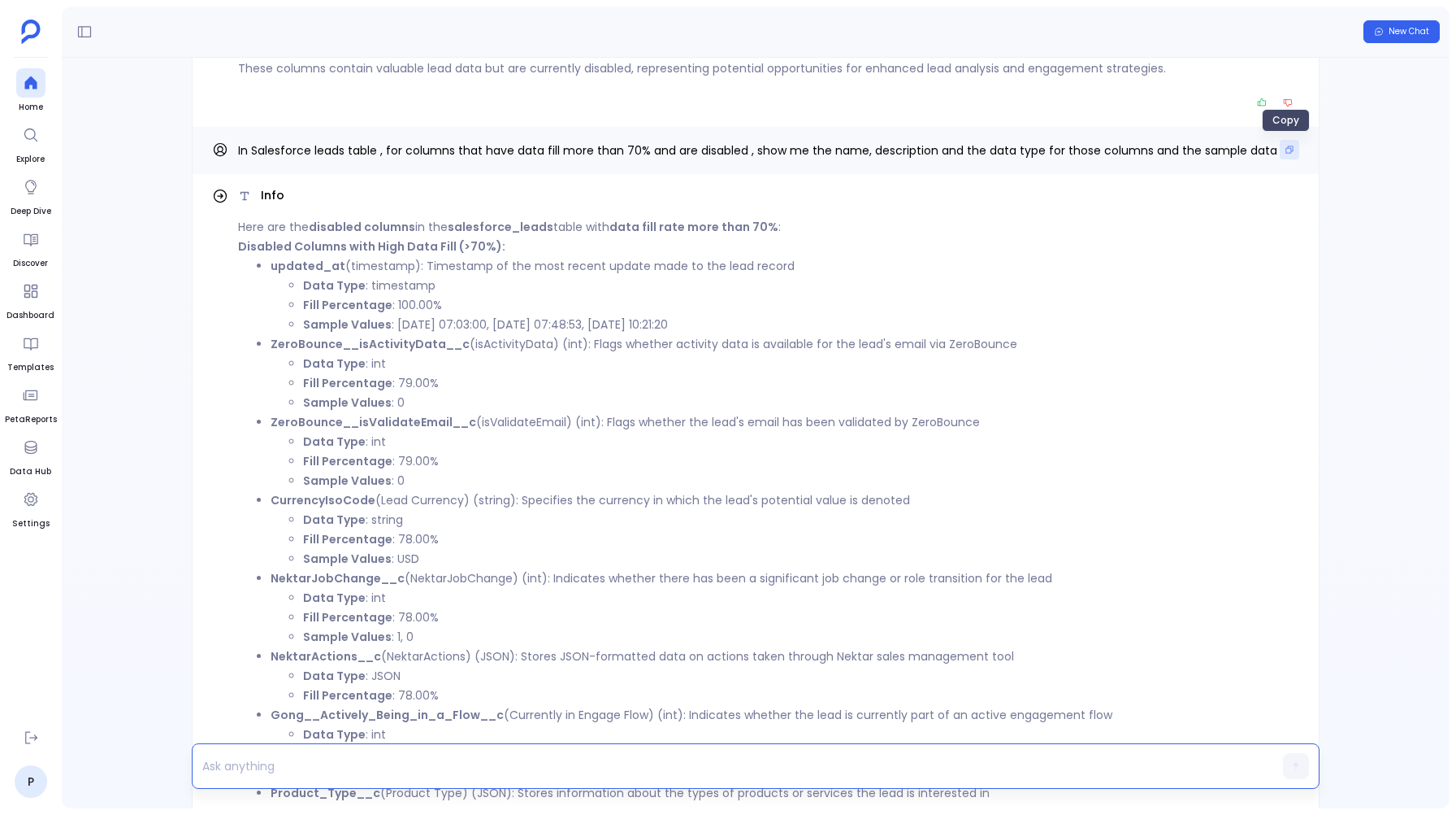
click at [1285, 146] on icon "Copy" at bounding box center [1289, 149] width 10 height 10
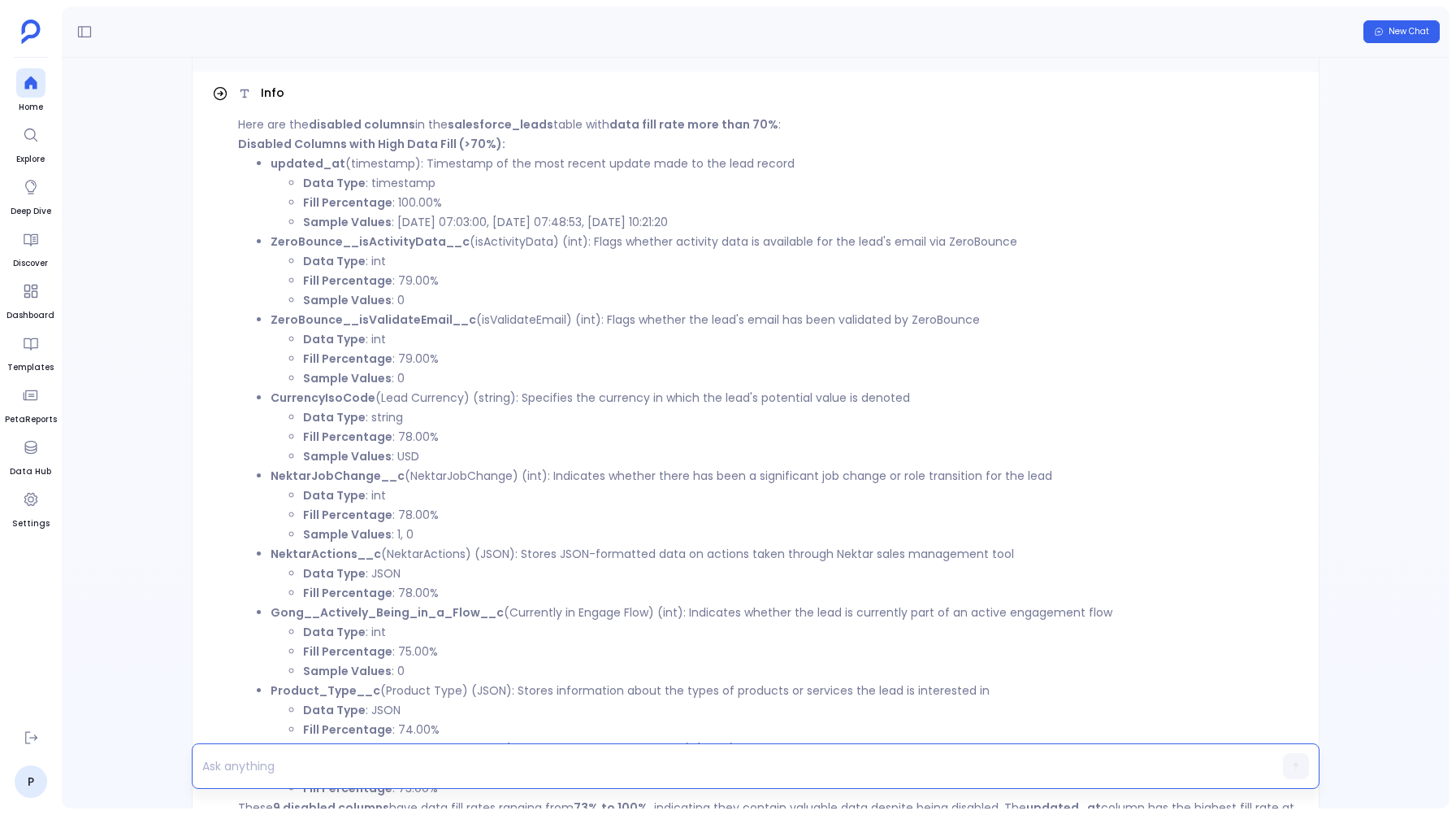
scroll to position [0, 0]
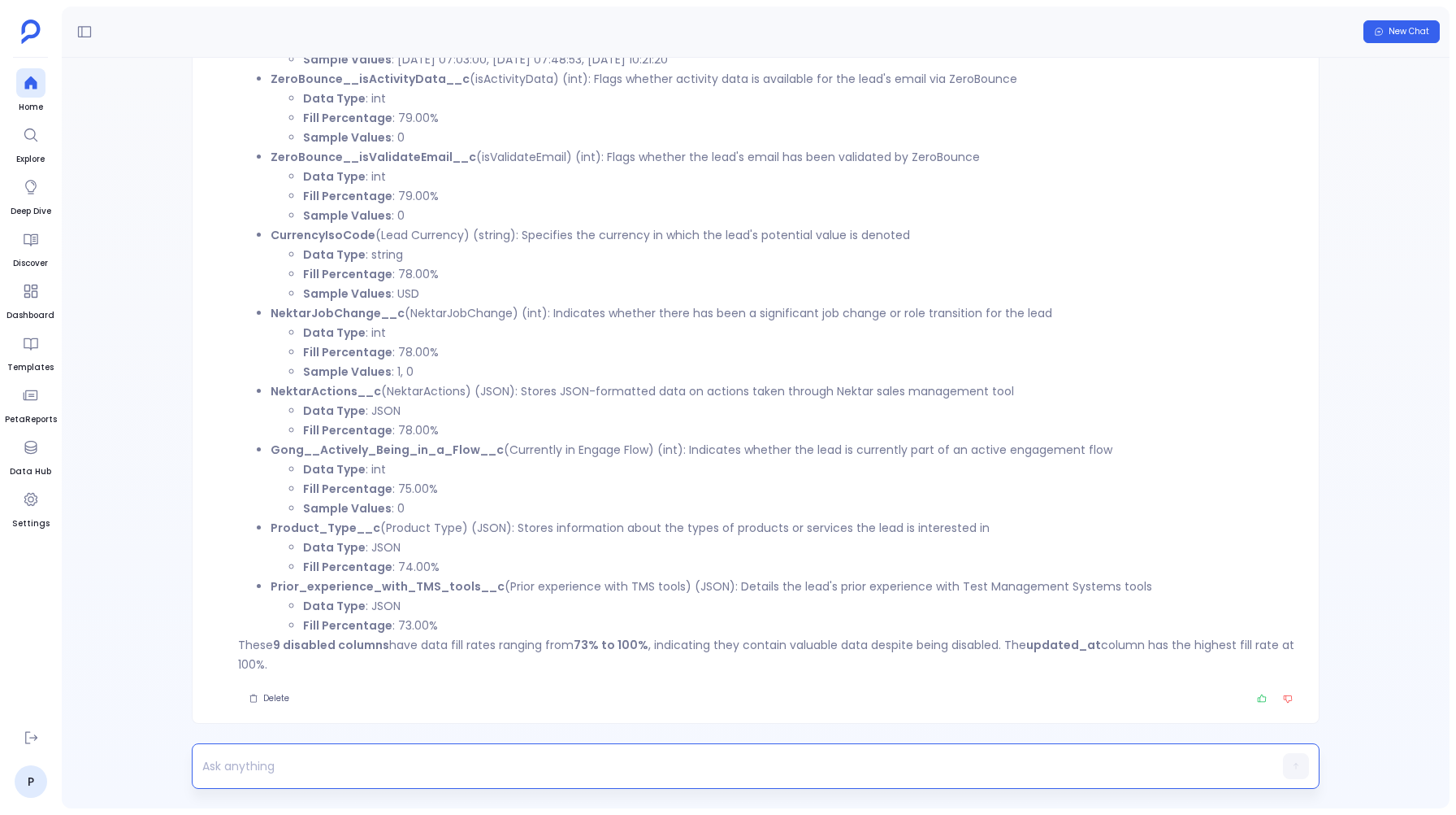
click at [299, 754] on p at bounding box center [724, 766] width 1063 height 23
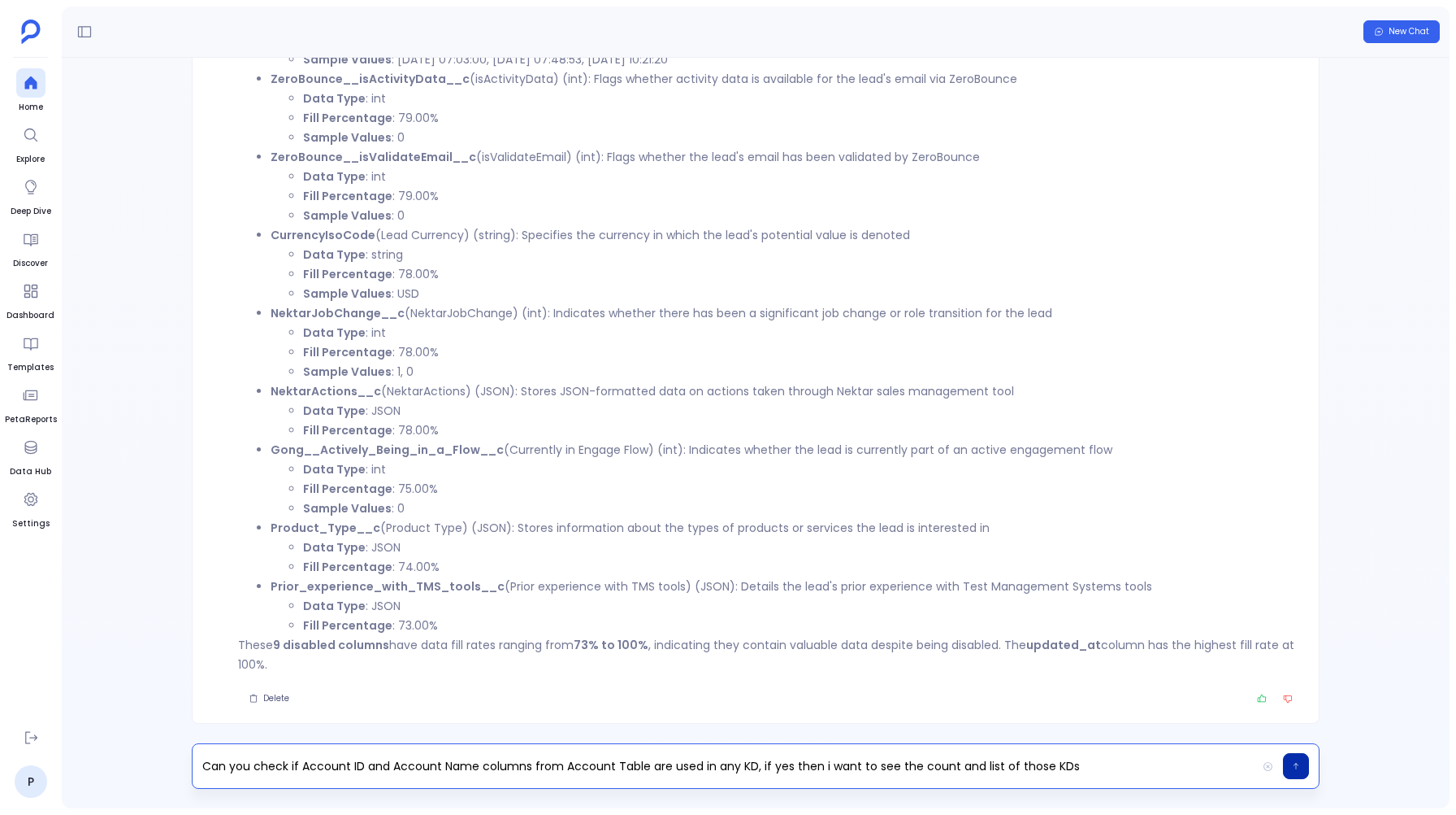
click at [1299, 764] on icon "button" at bounding box center [1295, 766] width 8 height 10
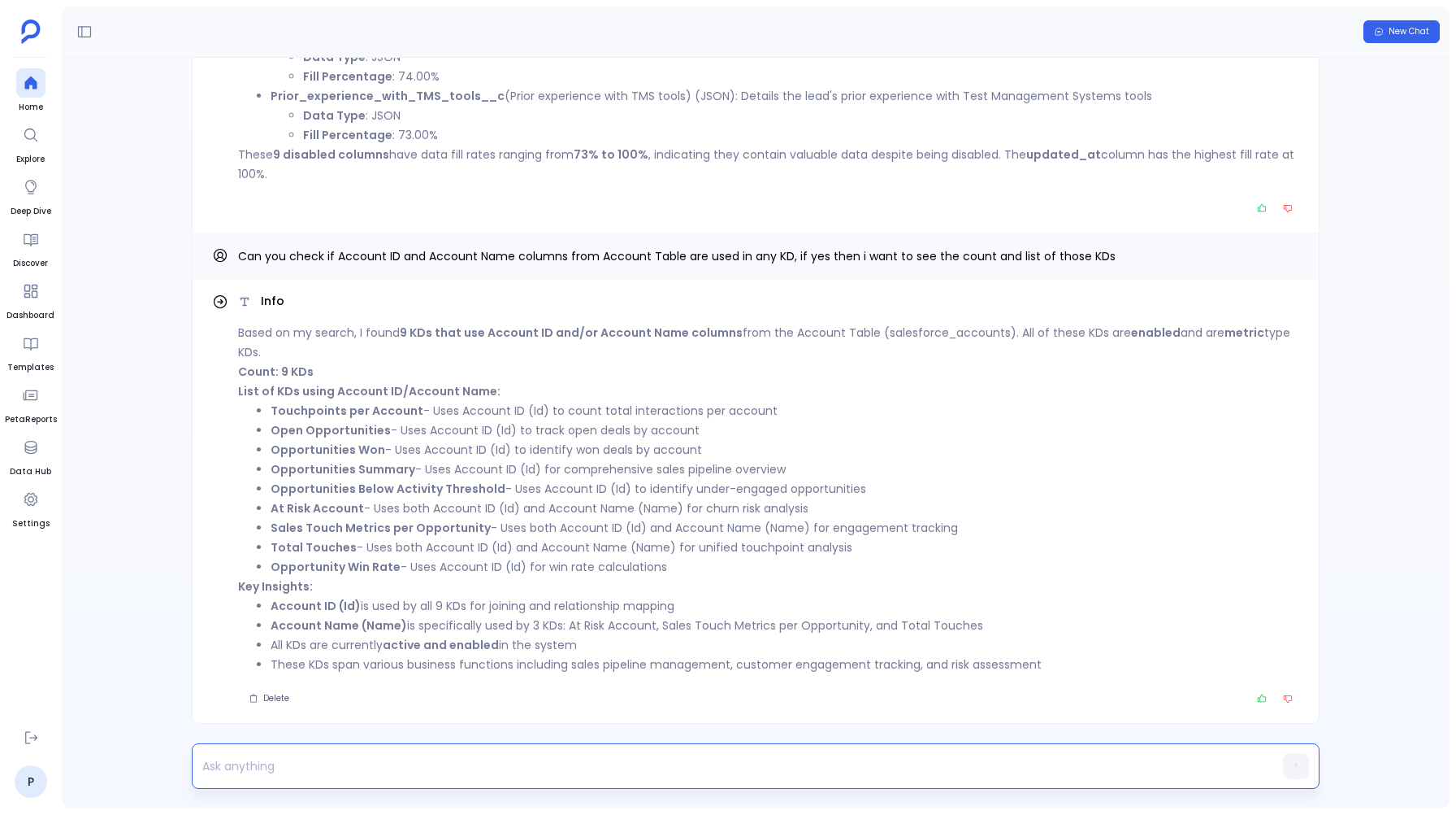
click at [277, 762] on p at bounding box center [724, 766] width 1063 height 23
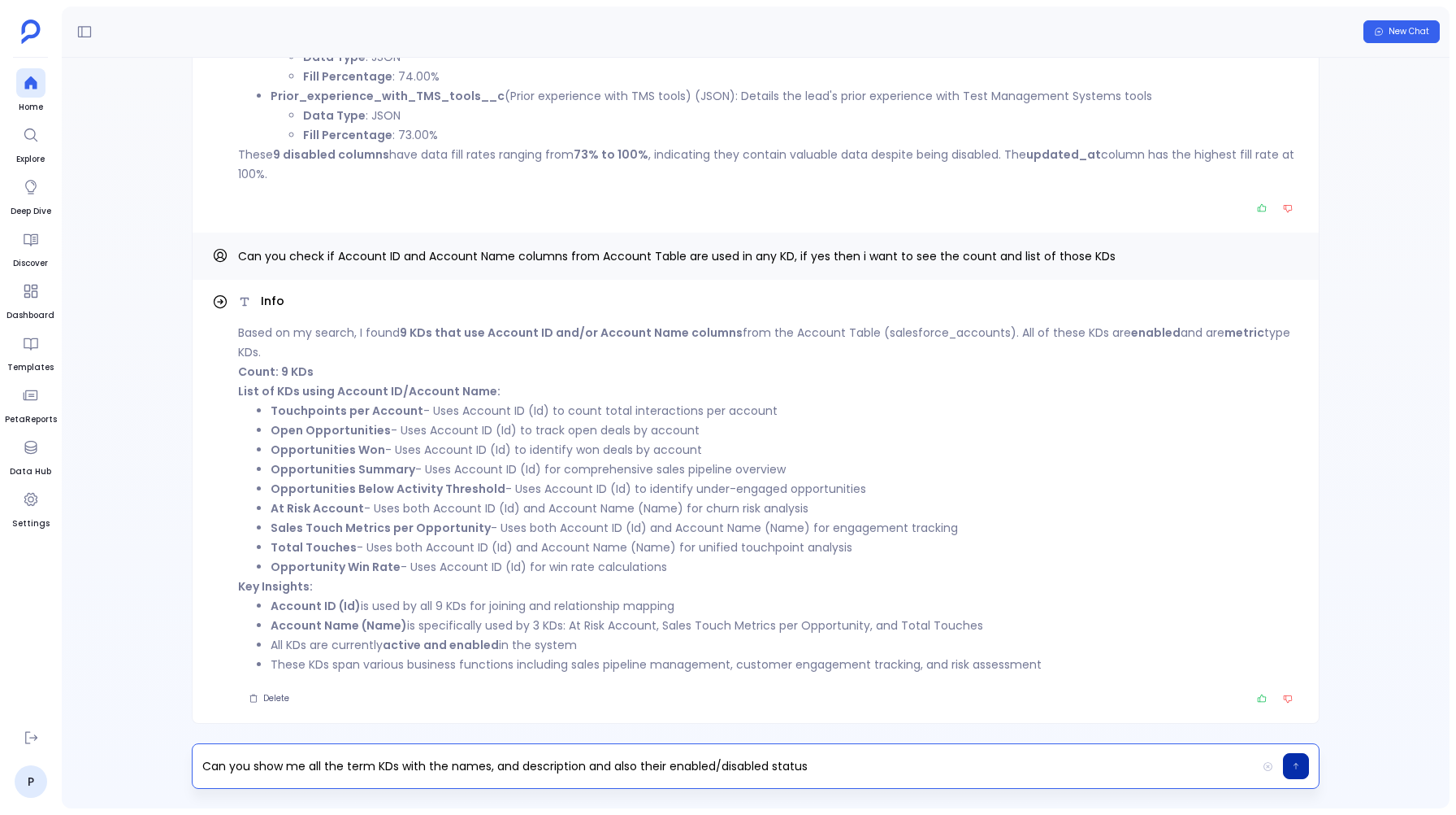
click at [1297, 765] on icon "button" at bounding box center [1295, 766] width 8 height 10
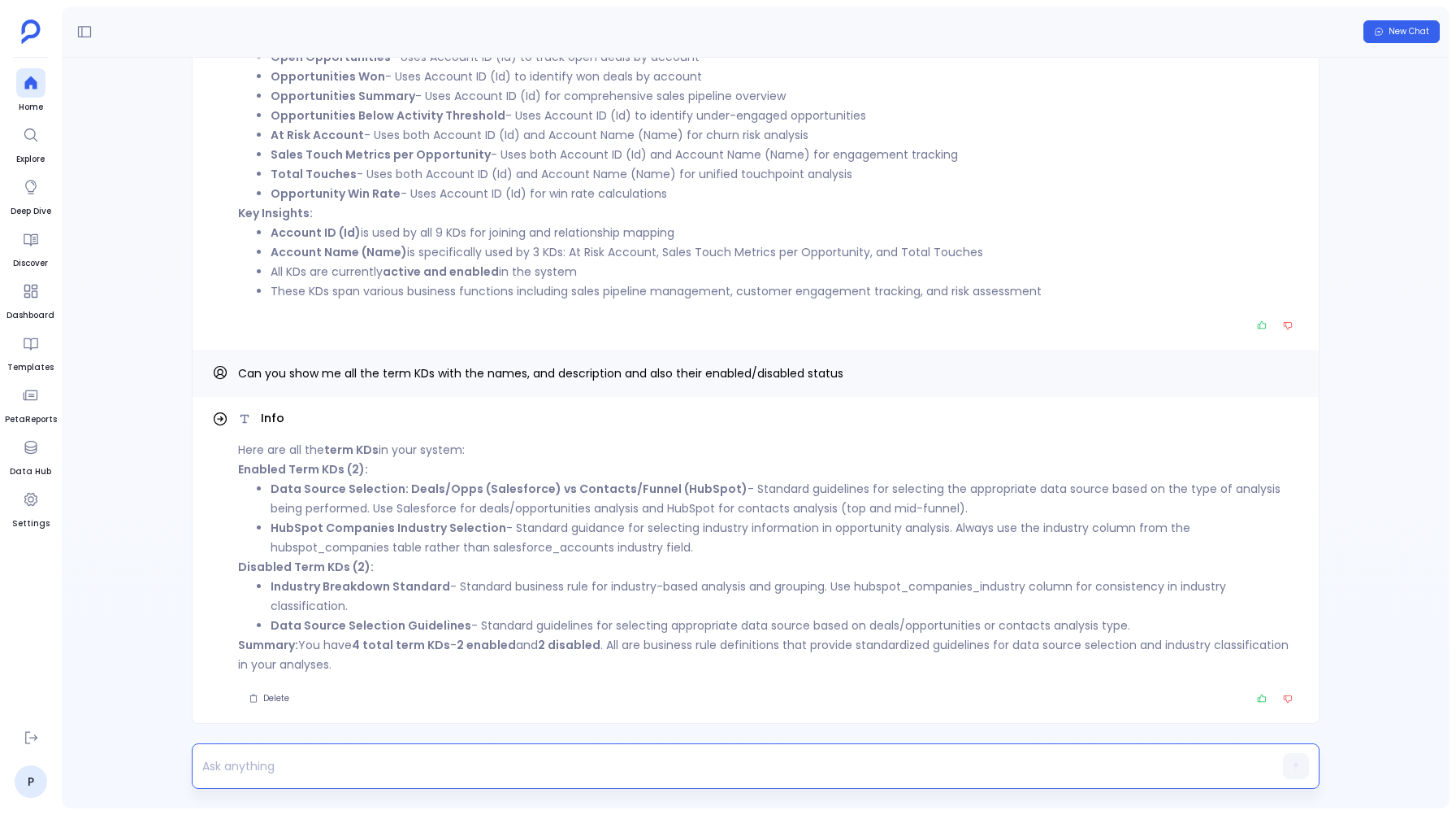
click at [313, 761] on p at bounding box center [724, 766] width 1063 height 23
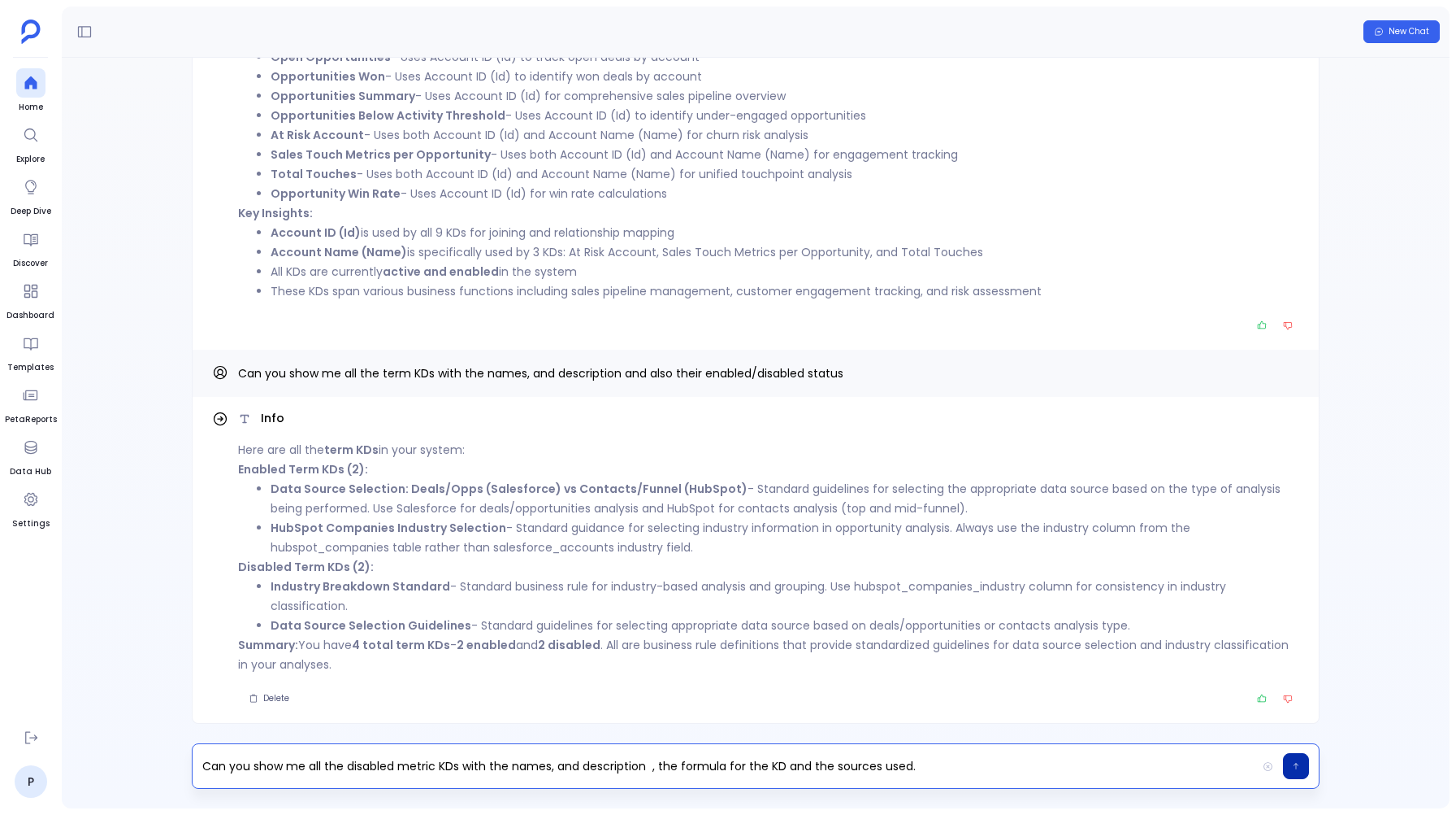
click at [1292, 763] on icon "button" at bounding box center [1295, 766] width 8 height 10
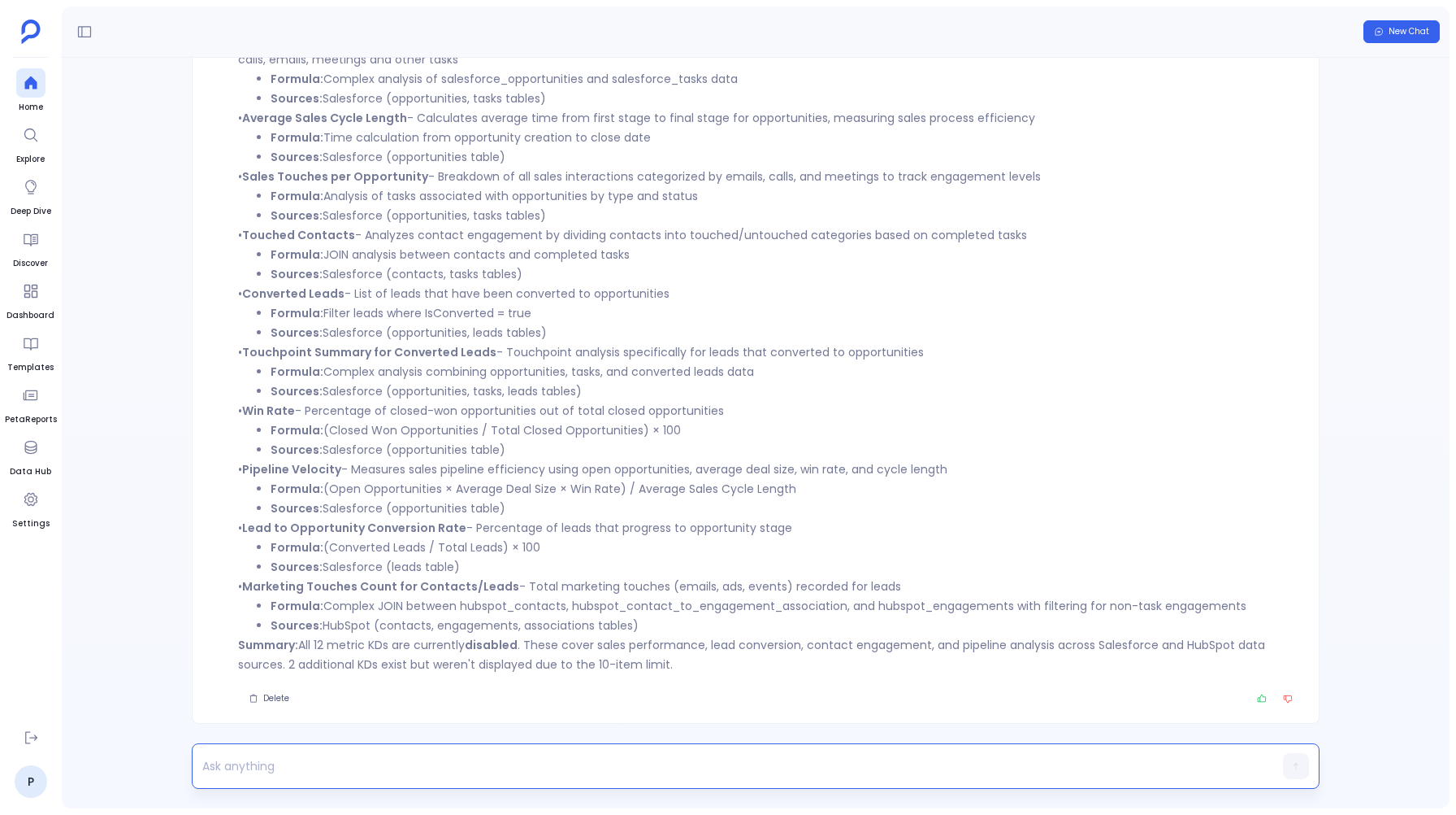
click at [287, 763] on p at bounding box center [724, 766] width 1063 height 23
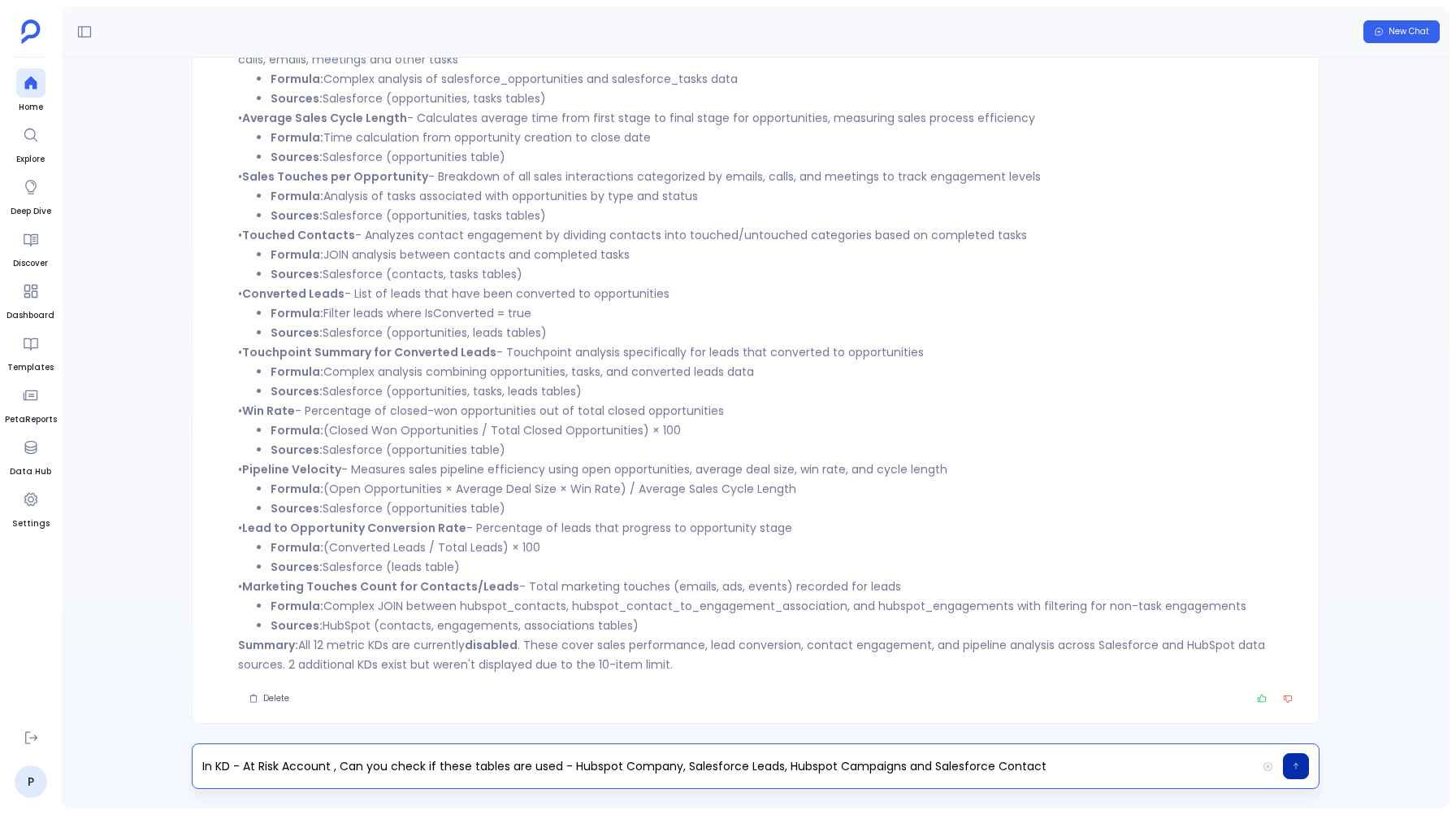
click at [1296, 763] on icon "button" at bounding box center [1295, 765] width 4 height 6
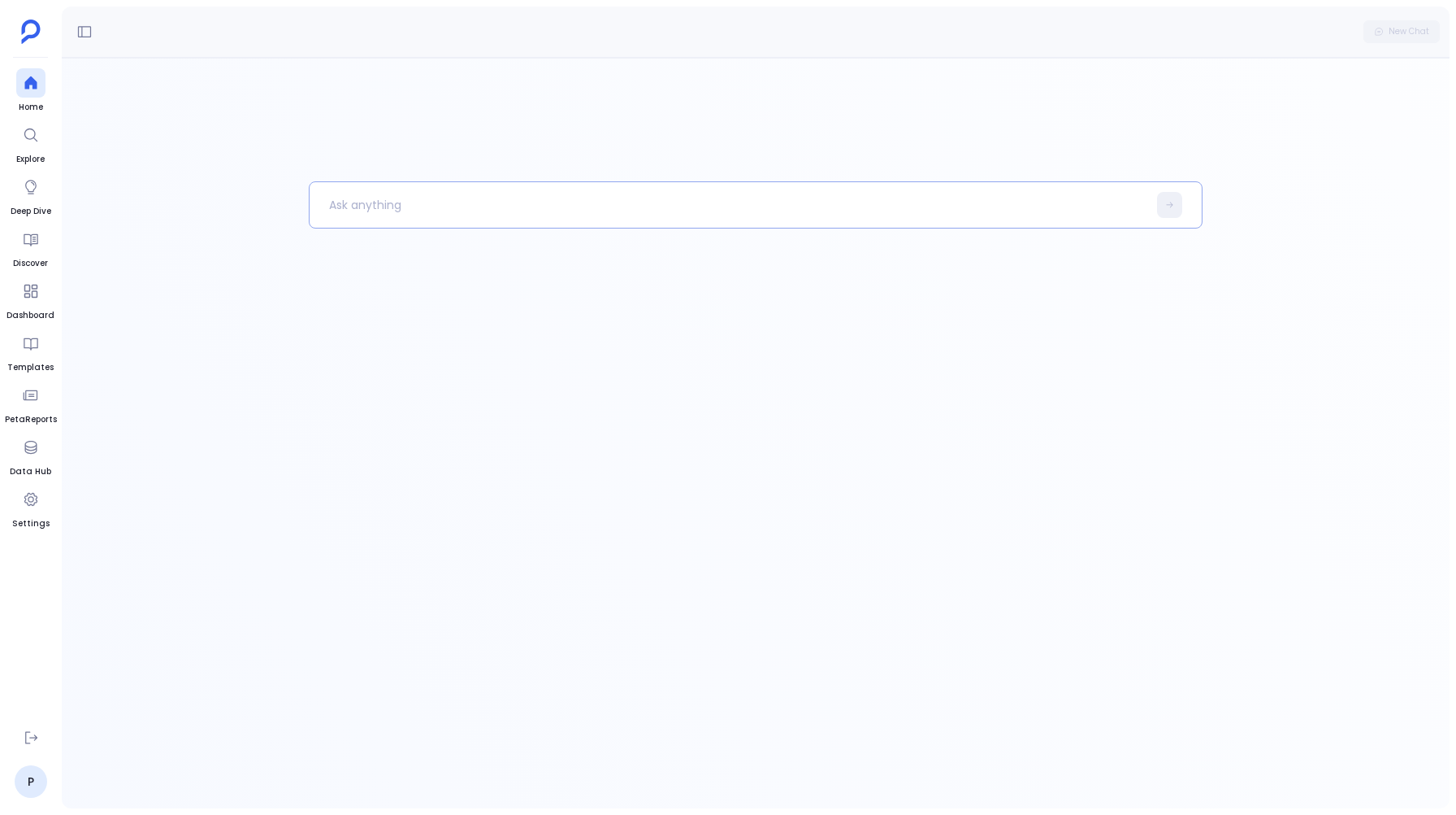
click at [349, 207] on p at bounding box center [728, 204] width 838 height 42
click at [1169, 198] on button at bounding box center [1170, 204] width 25 height 26
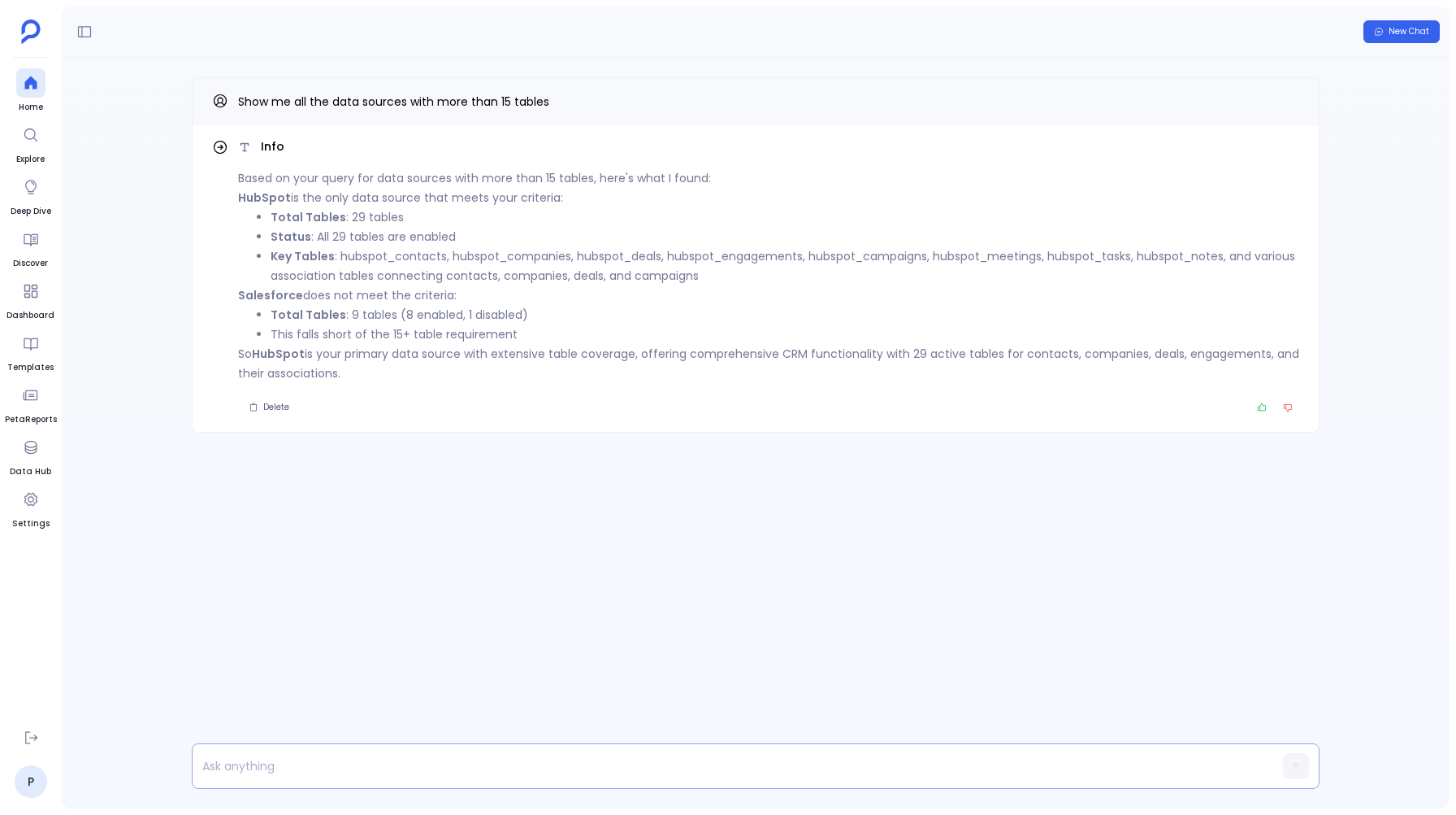
click at [314, 768] on p at bounding box center [724, 766] width 1063 height 23
click at [1300, 761] on button "button" at bounding box center [1295, 765] width 26 height 26
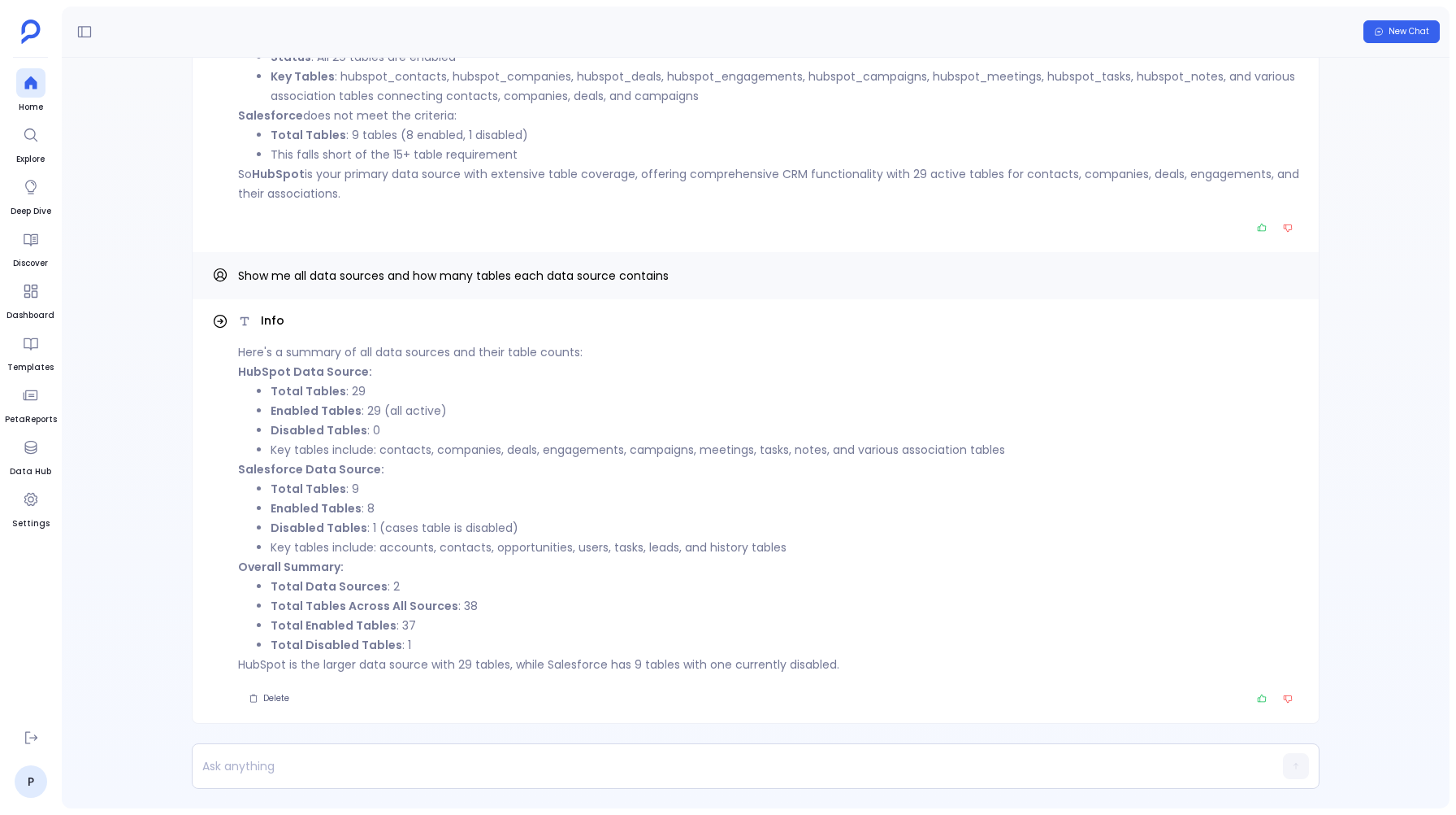
click at [216, 319] on icon at bounding box center [220, 321] width 16 height 16
click at [303, 763] on p at bounding box center [724, 766] width 1063 height 23
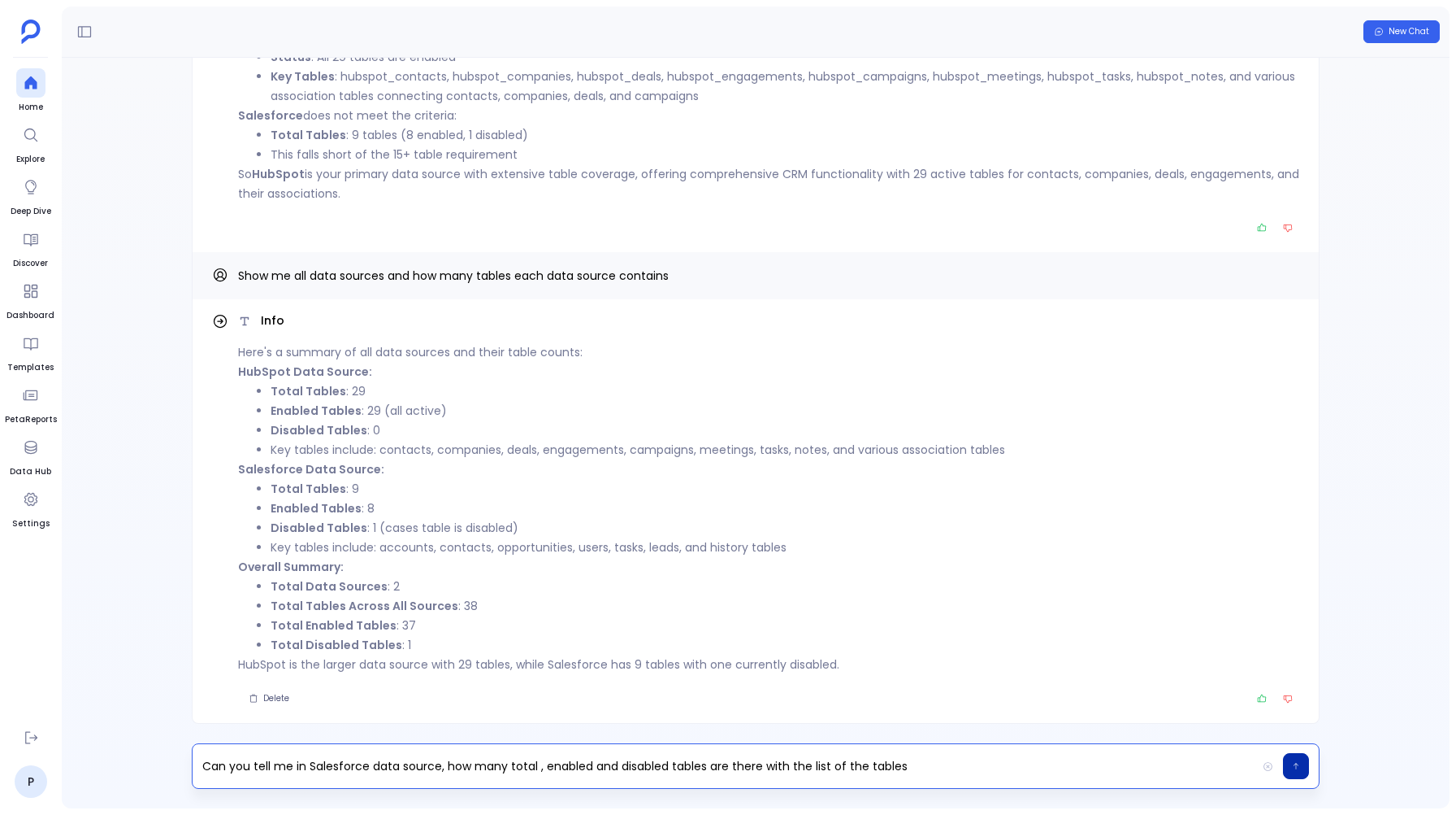
click at [1301, 761] on button "button" at bounding box center [1295, 765] width 26 height 26
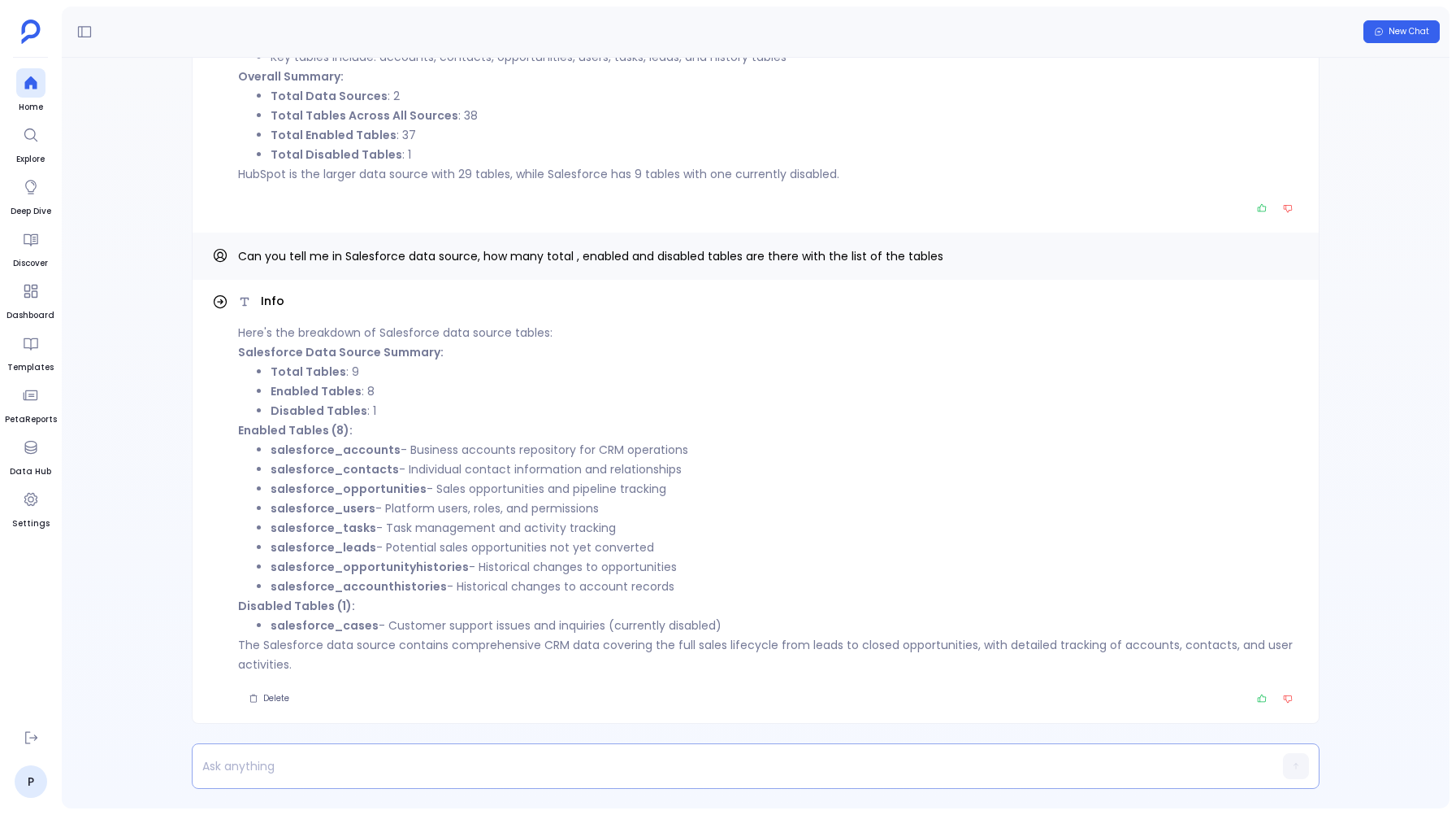
click at [277, 750] on div at bounding box center [724, 765] width 1063 height 44
click at [268, 761] on p at bounding box center [724, 766] width 1063 height 23
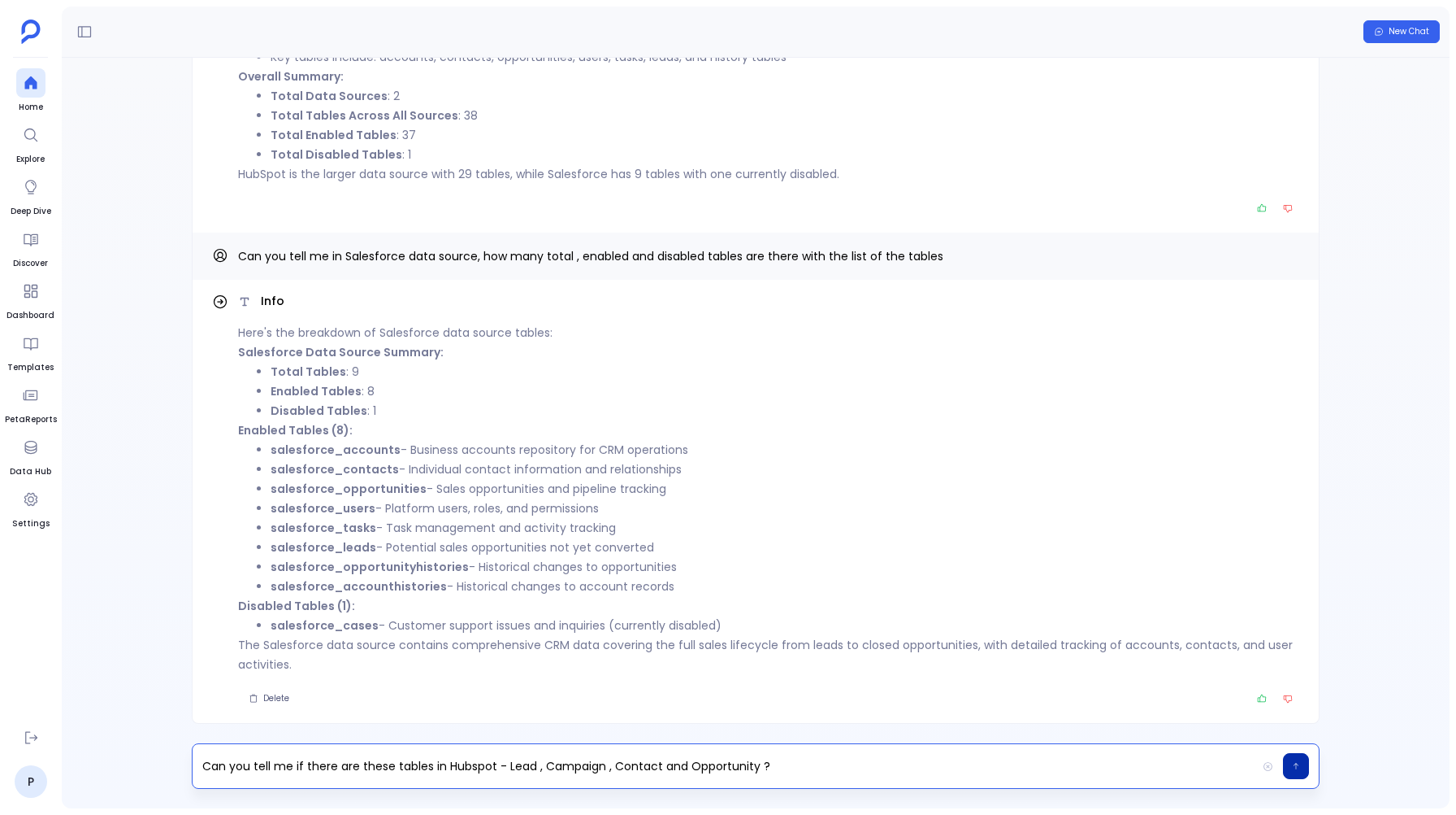
click at [1292, 770] on icon "button" at bounding box center [1295, 766] width 8 height 10
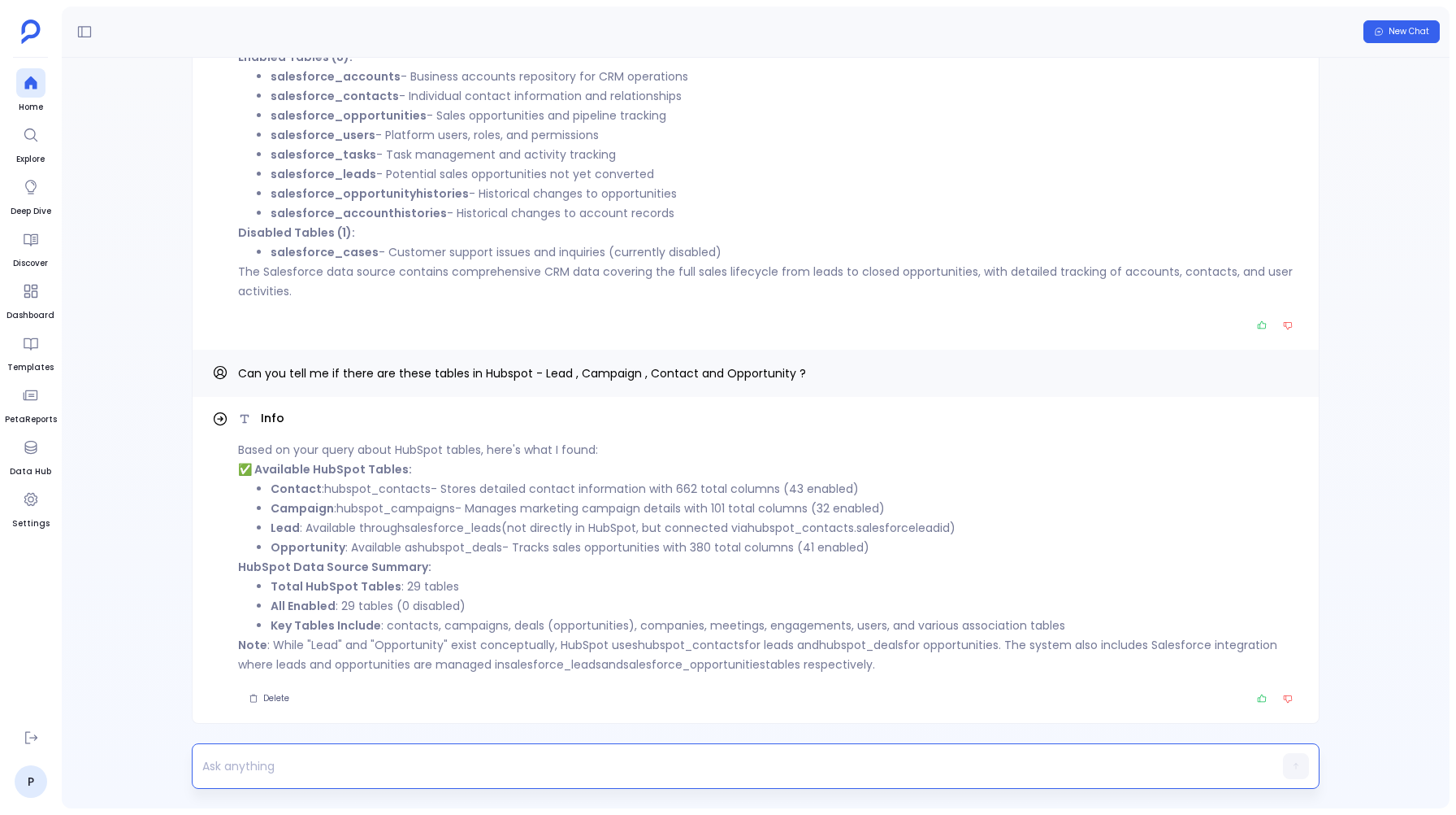
click at [258, 762] on p at bounding box center [724, 766] width 1063 height 23
paste p
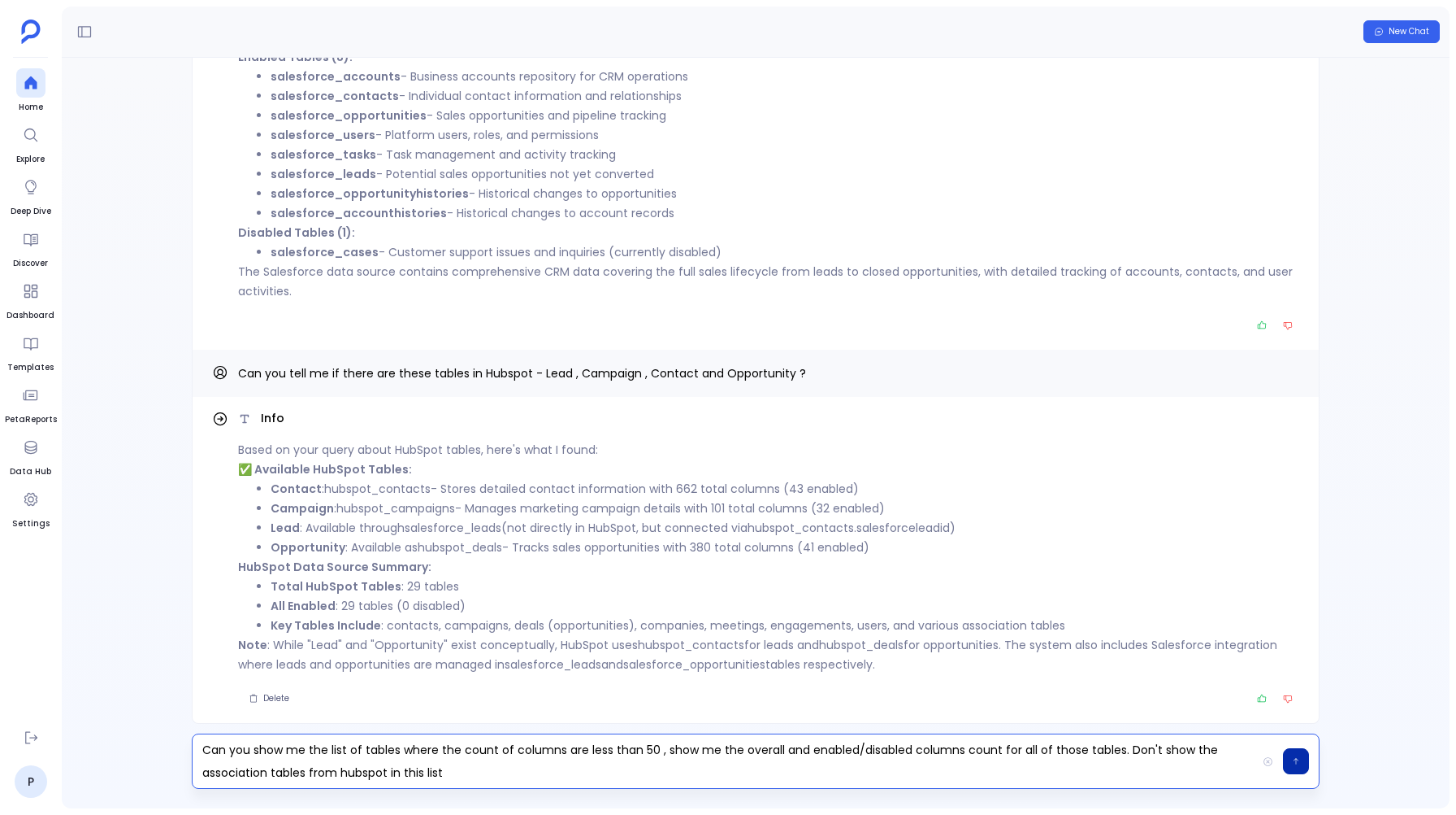
click at [1154, 750] on p "Can you show me the list of tables where the count of columns are less than 50 …" at bounding box center [724, 761] width 1063 height 46
click at [511, 770] on p "Can you show me the list of tables where the count of columns are less than 50 …" at bounding box center [724, 761] width 1063 height 46
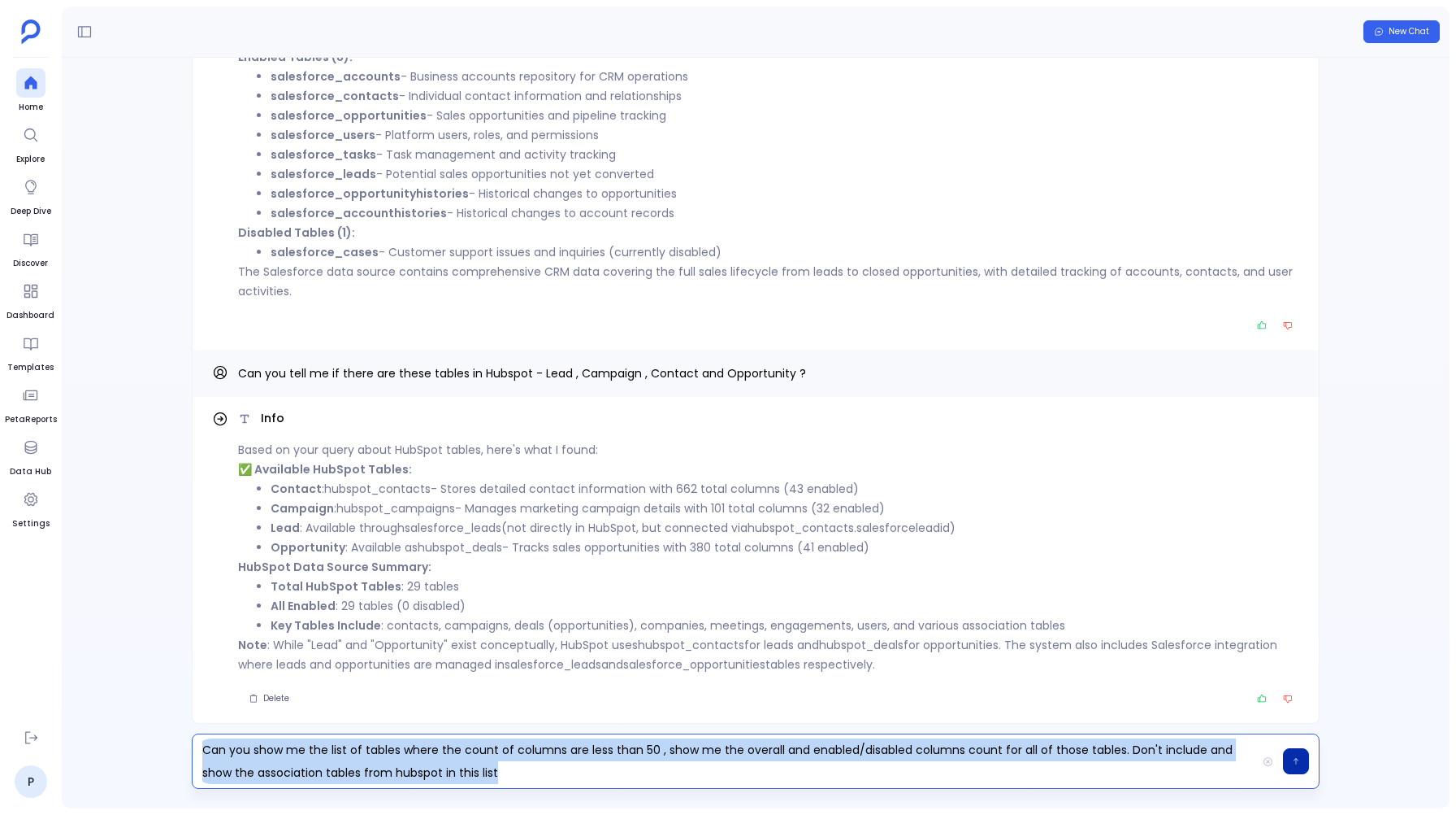
copy p "Can you show me the list of tables where the count of columns are less than 50 …"
click at [649, 775] on p "Can you show me the list of tables where the count of columns are less than 50 …" at bounding box center [724, 761] width 1063 height 46
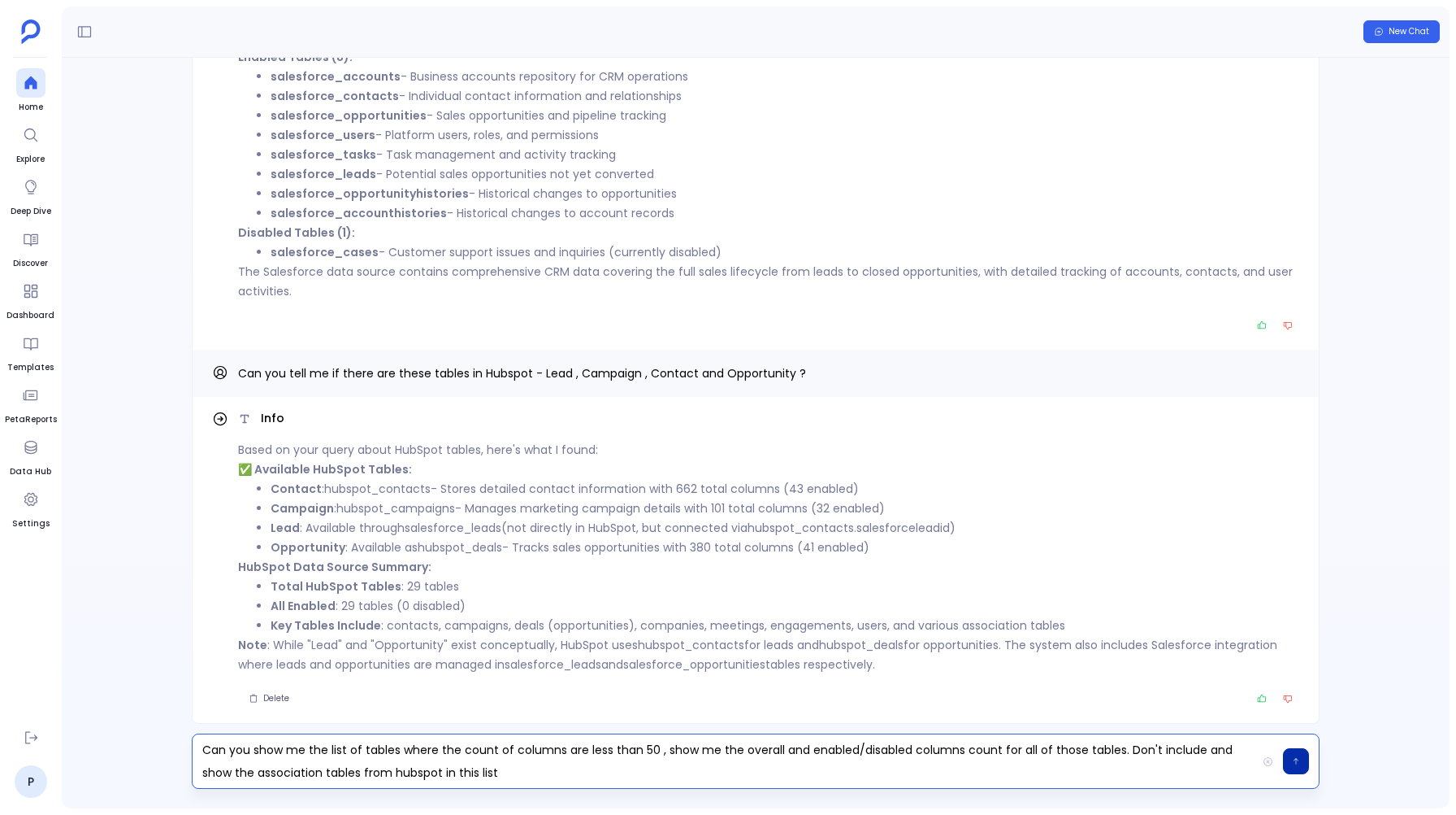
click at [1295, 753] on button "button" at bounding box center [1295, 761] width 26 height 26
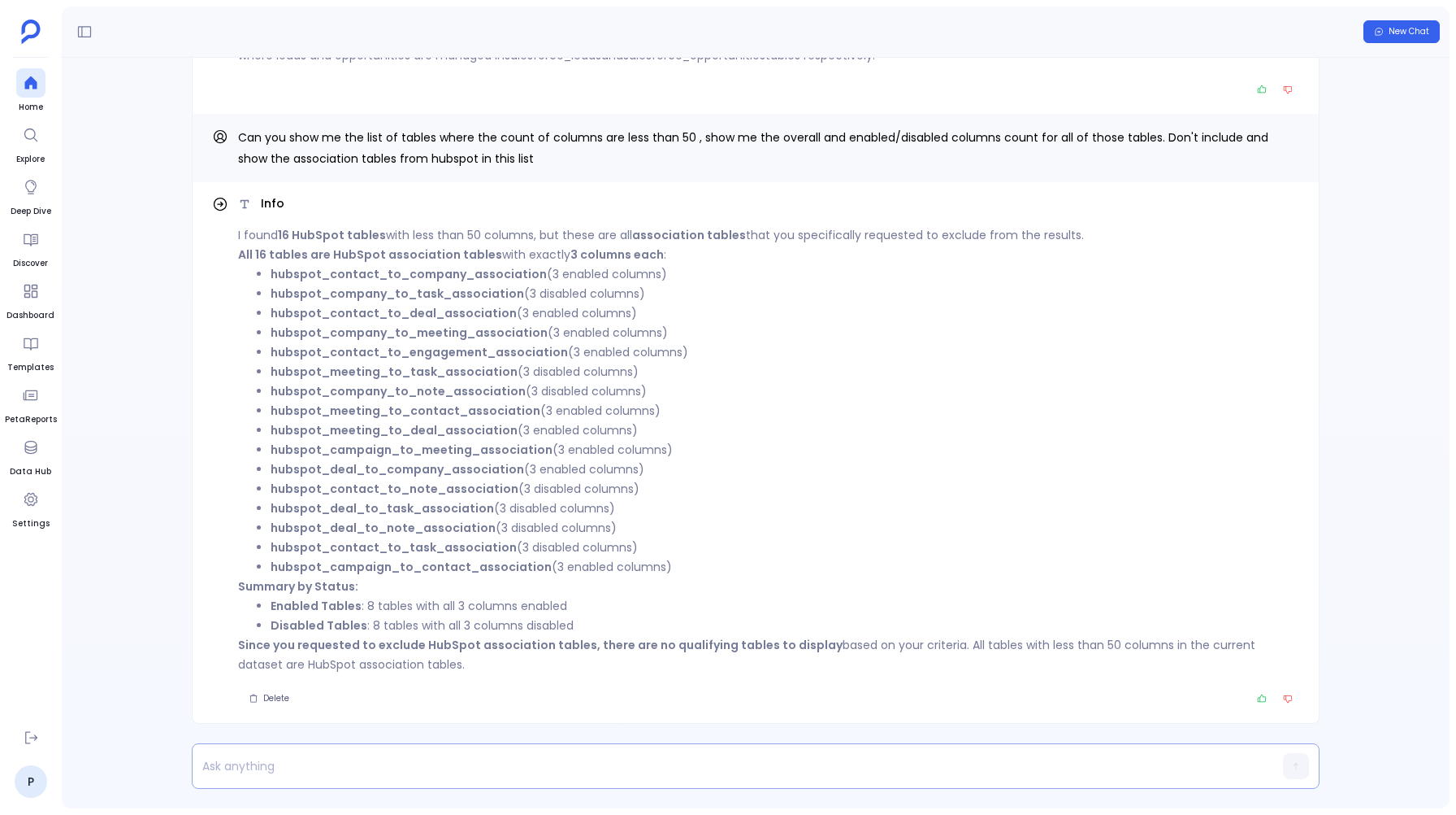
click at [263, 771] on p at bounding box center [724, 766] width 1063 height 23
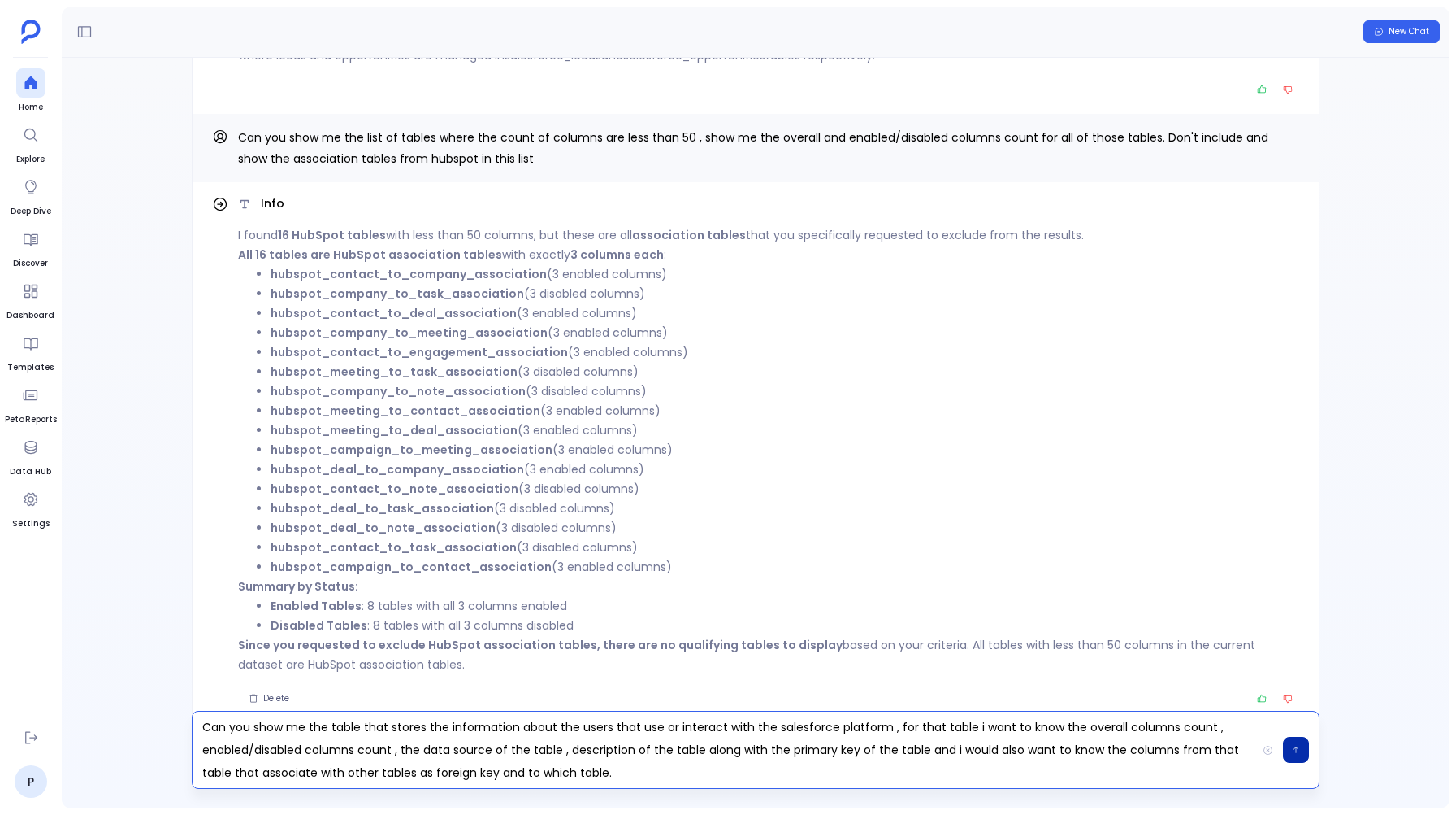
click at [1299, 755] on button "button" at bounding box center [1295, 749] width 26 height 26
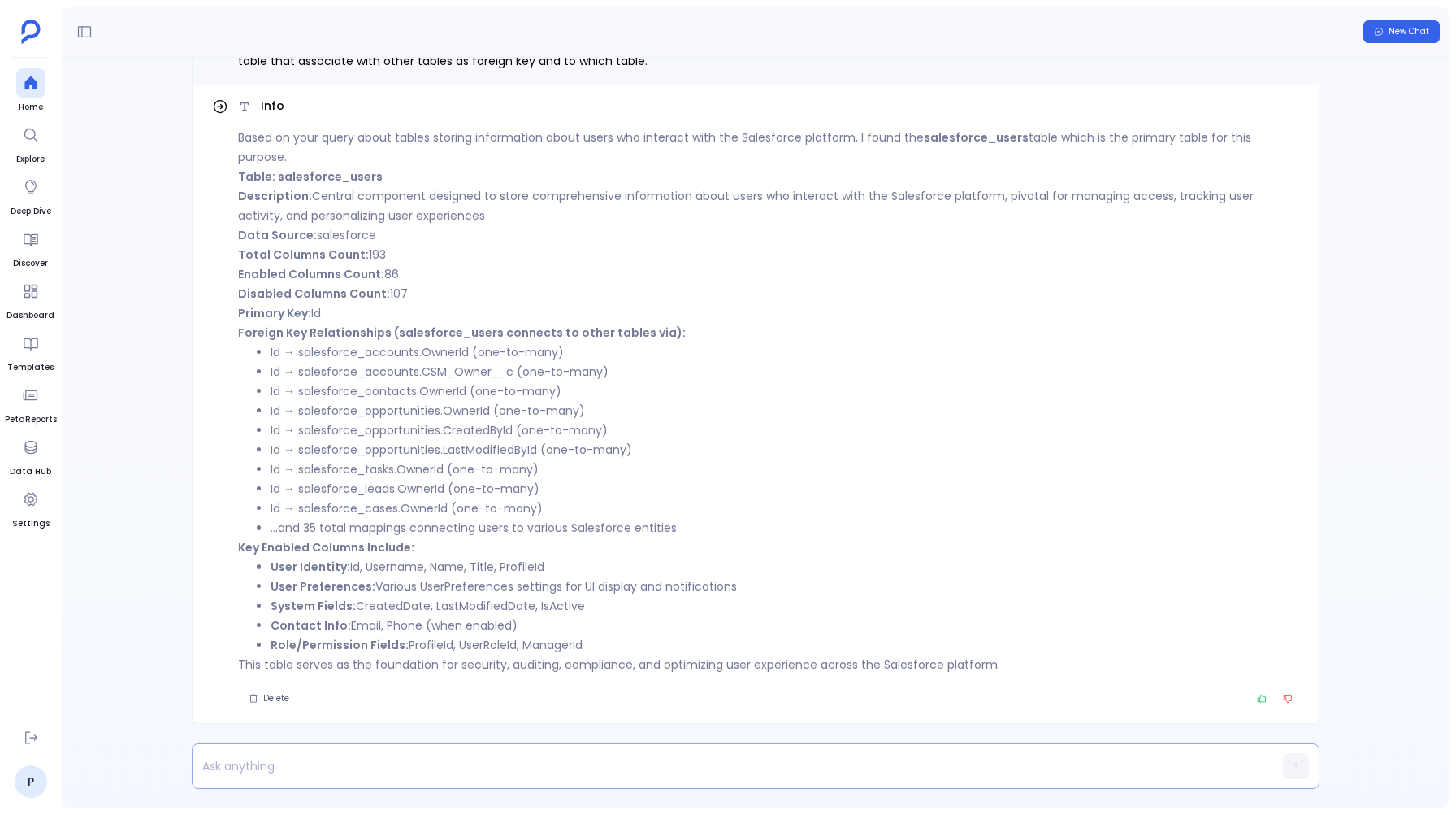
click at [287, 766] on p at bounding box center [724, 766] width 1063 height 23
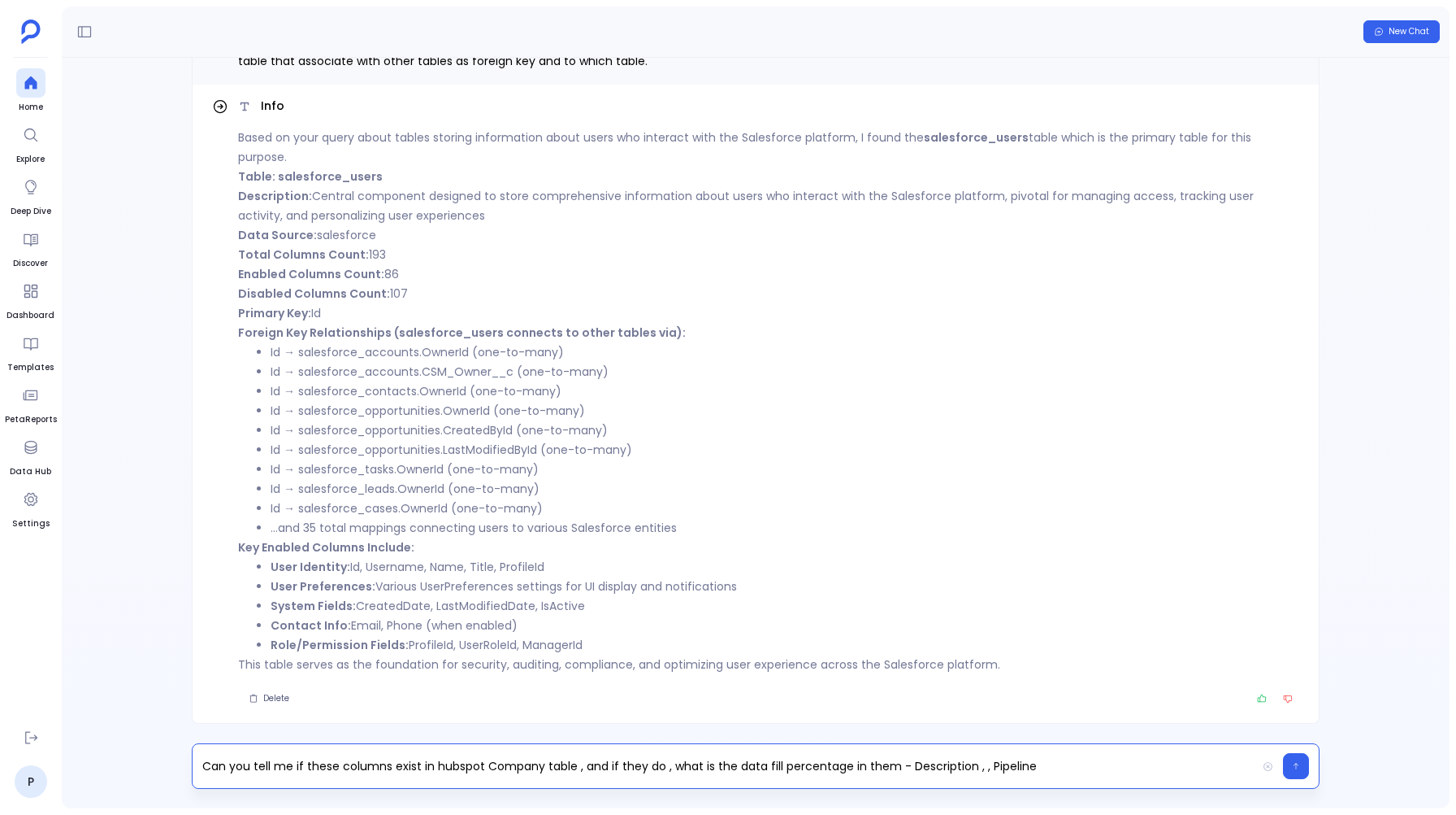
click at [974, 765] on p "Can you tell me if these columns exist in hubspot Company table , and if they d…" at bounding box center [724, 766] width 1063 height 23
click at [1113, 769] on p "Can you tell me if these columns exist in hubspot Company table , and if they d…" at bounding box center [724, 766] width 1063 height 23
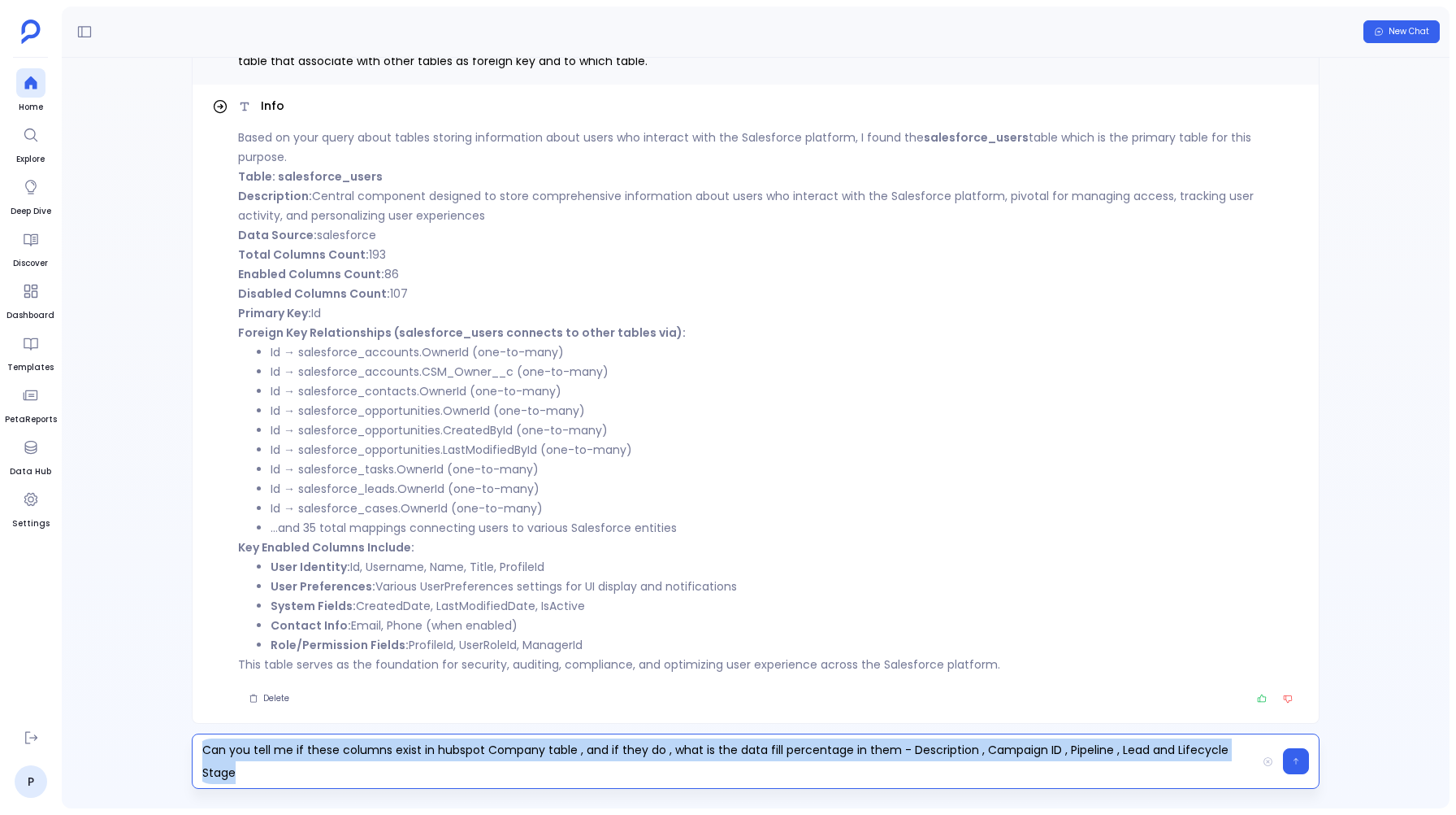
copy p "Can you tell me if these columns exist in hubspot Company table , and if they d…"
click at [1295, 759] on icon "button" at bounding box center [1295, 761] width 8 height 10
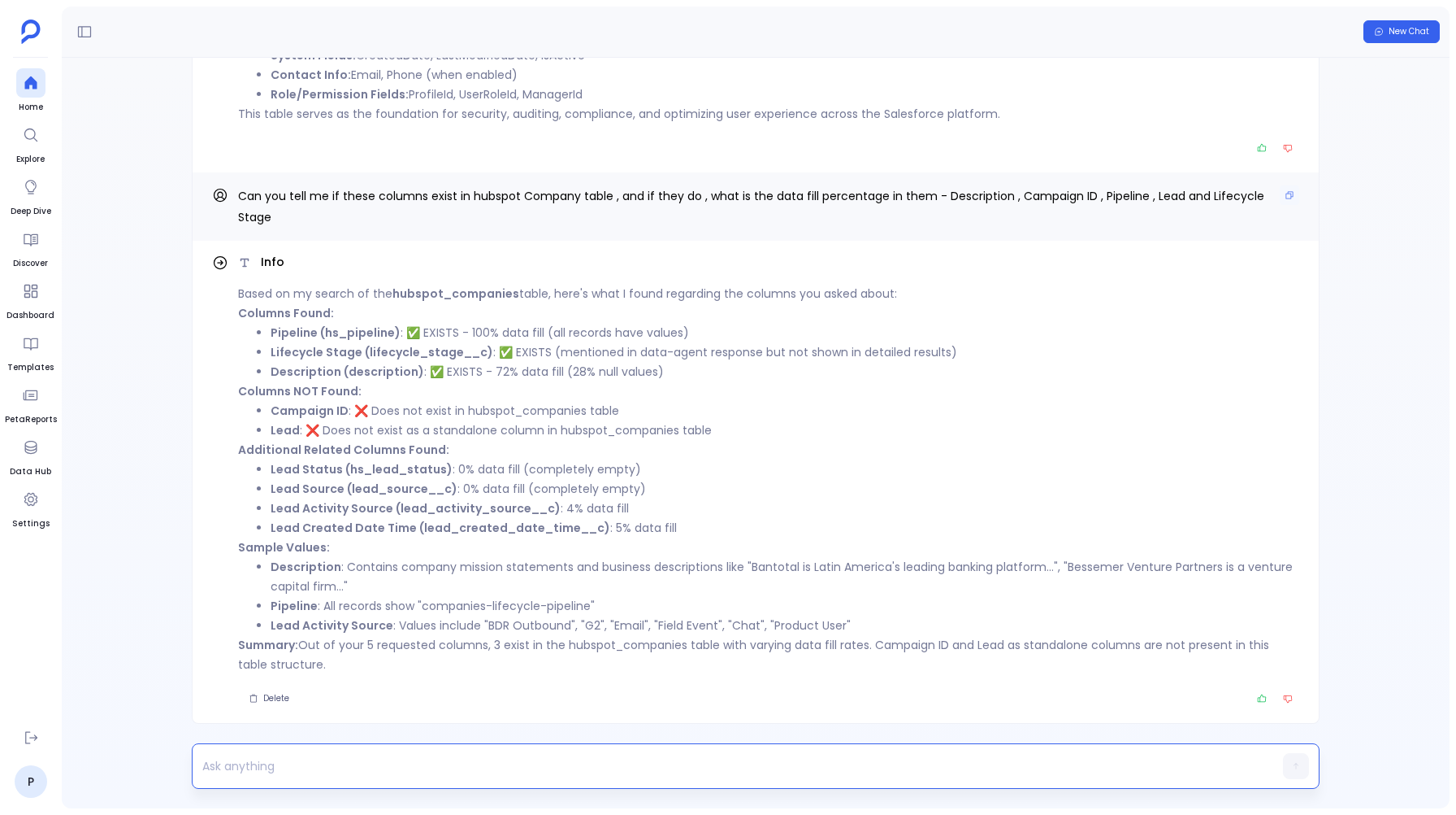
click at [974, 213] on span "Can you tell me if these columns exist in hubspot Company table , and if they d…" at bounding box center [751, 206] width 1026 height 37
click at [972, 216] on span "Can you tell me if these columns exist in hubspot Company table , and if they d…" at bounding box center [751, 206] width 1026 height 37
drag, startPoint x: 943, startPoint y: 219, endPoint x: 983, endPoint y: 220, distance: 40.0
click at [983, 220] on span "Can you tell me if these columns exist in hubspot Company table , and if they d…" at bounding box center [751, 206] width 1026 height 37
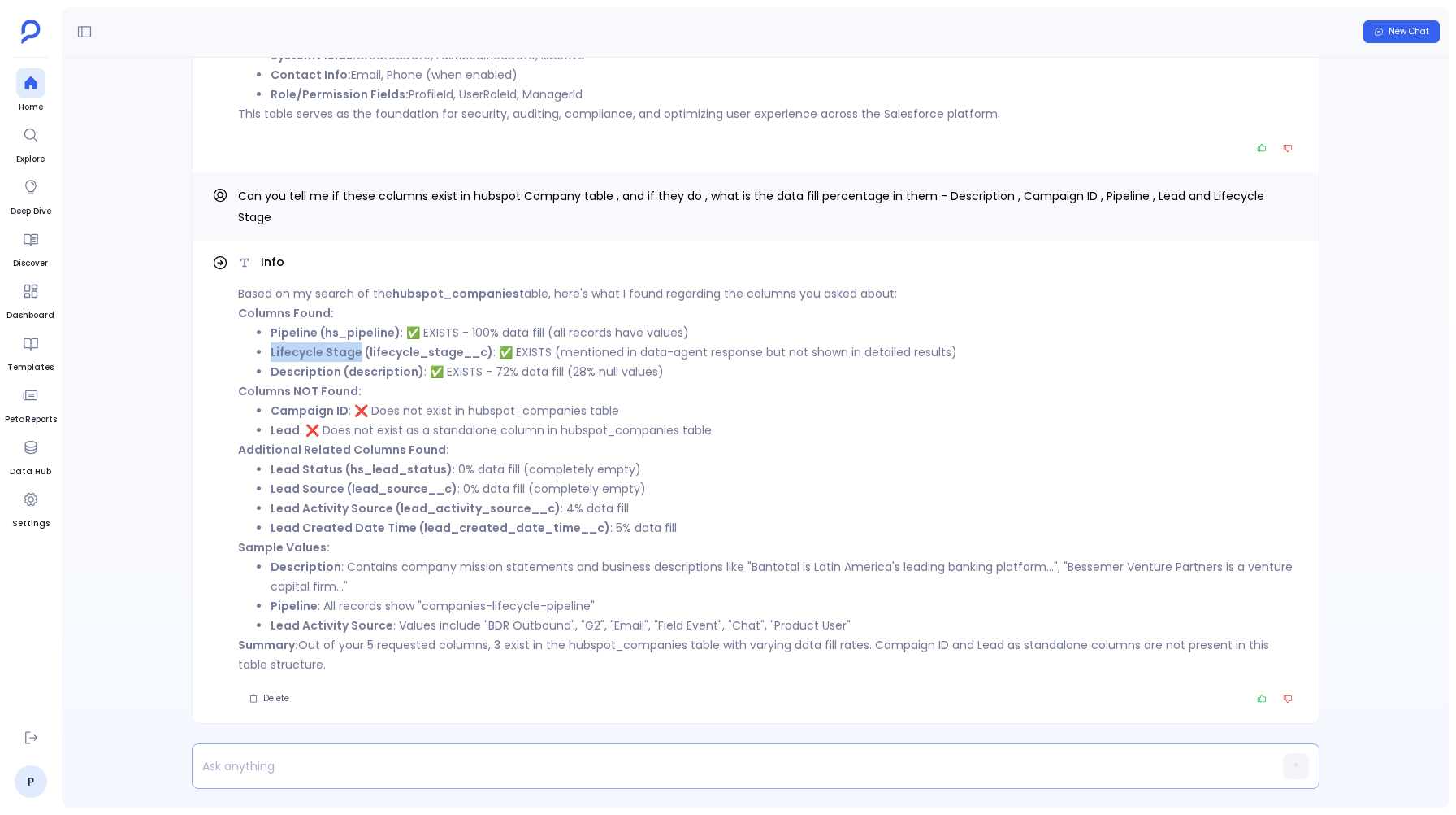
drag, startPoint x: 271, startPoint y: 351, endPoint x: 355, endPoint y: 351, distance: 84.0
click at [355, 351] on strong "Lifecycle Stage (lifecycle_stage__c)" at bounding box center [382, 352] width 223 height 16
copy strong "Lifecycle Stage"
click at [253, 763] on p at bounding box center [724, 766] width 1063 height 23
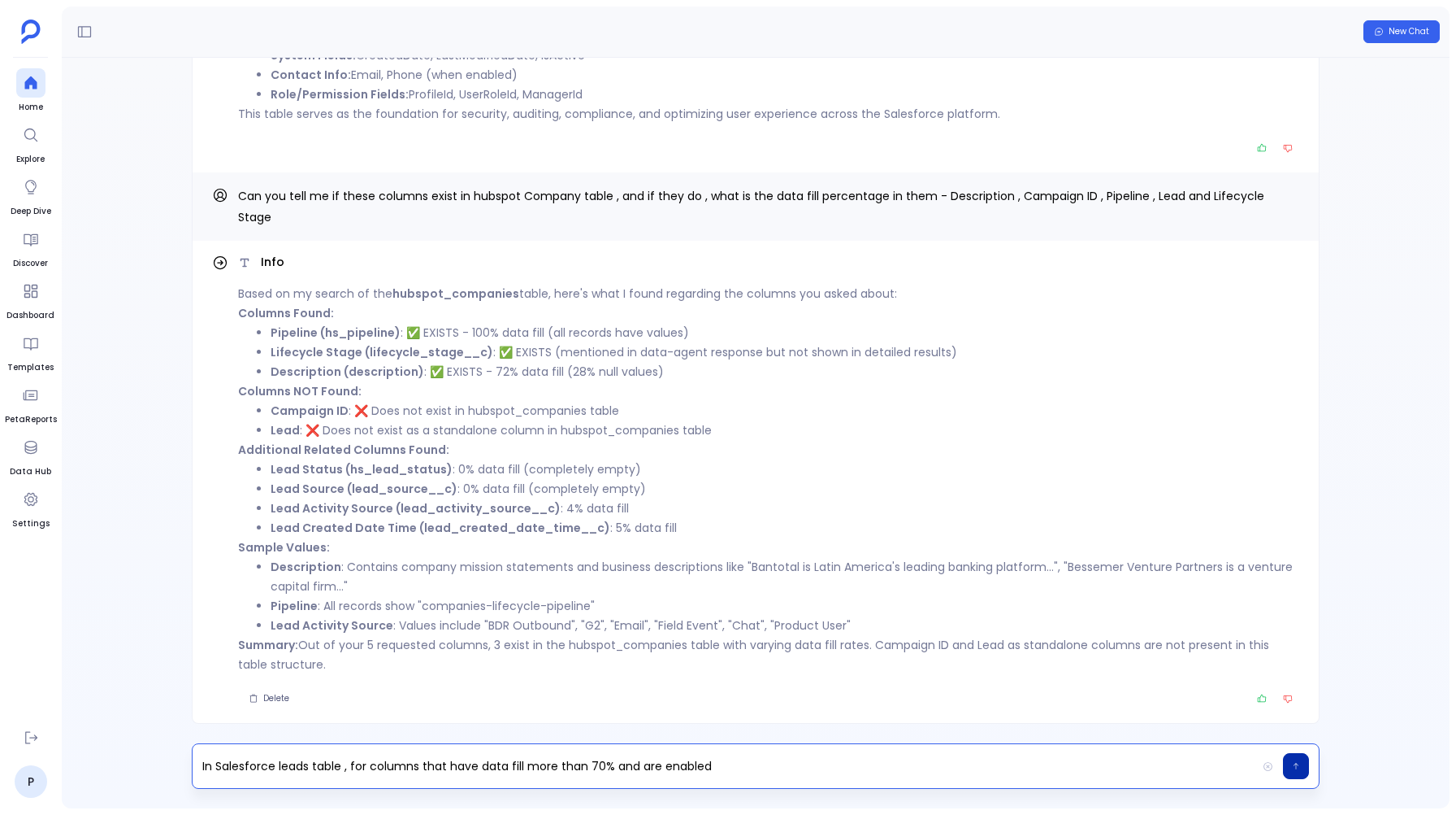
click at [661, 768] on p "In Salesforce leads table , for columns that have data fill more than 70% and a…" at bounding box center [724, 766] width 1063 height 23
click at [769, 765] on p "In Salesforce leads table , for columns that have data fill more than 70% and a…" at bounding box center [724, 766] width 1063 height 23
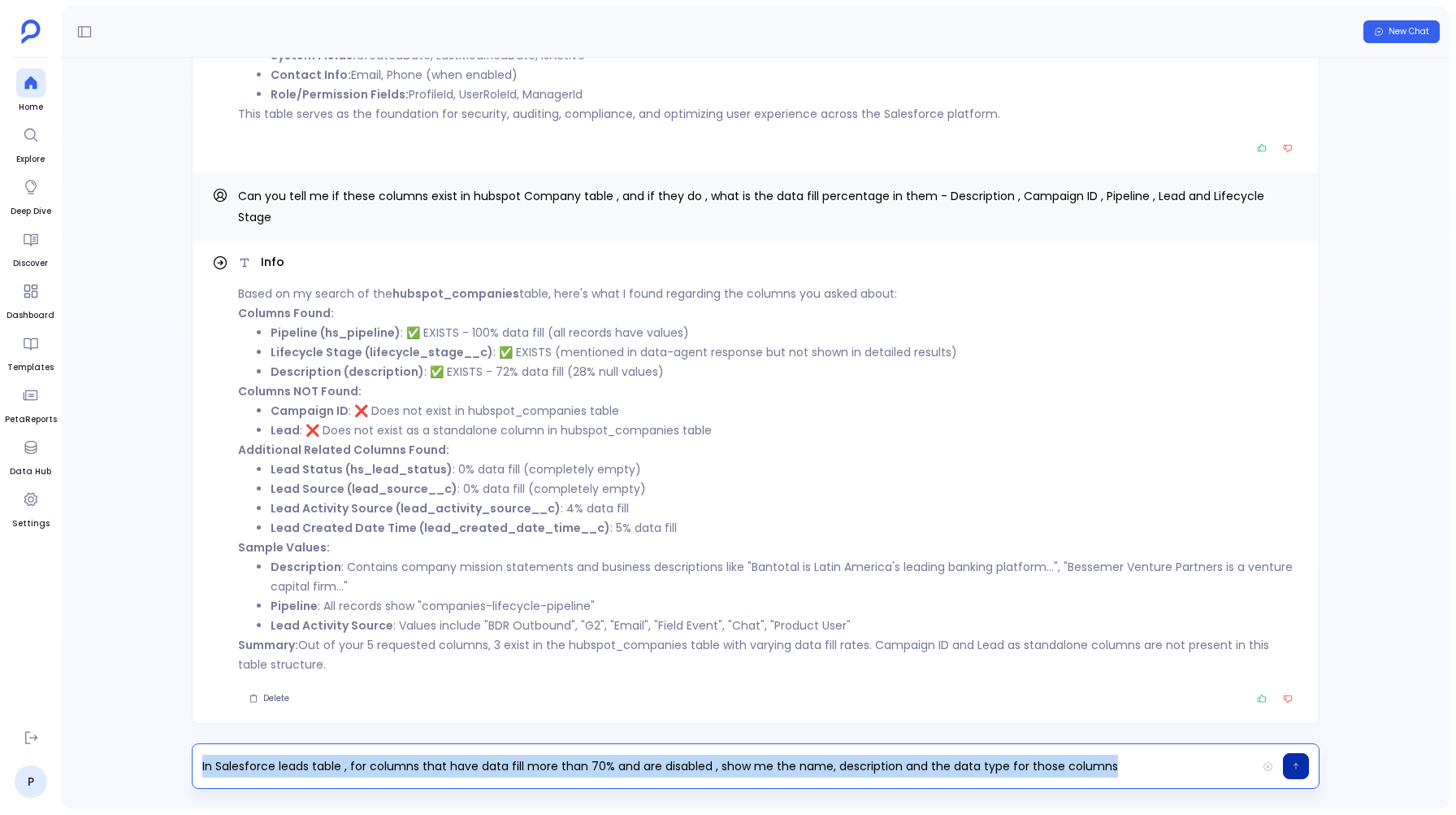
copy p "In Salesforce leads table , for columns that have data fill more than 70% and a…"
click at [1291, 757] on button "button" at bounding box center [1295, 765] width 26 height 26
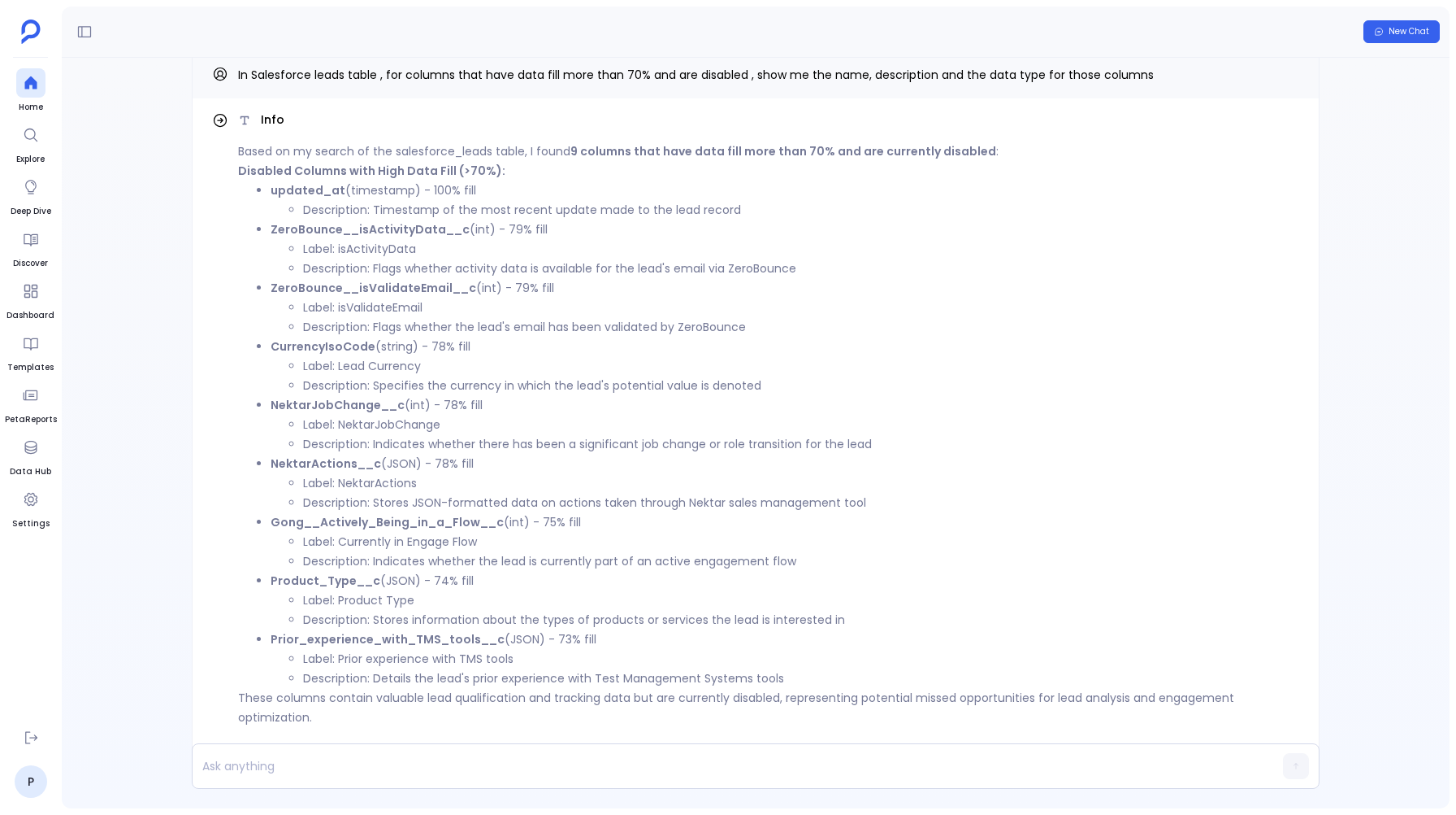
scroll to position [-54, 0]
click at [314, 770] on p at bounding box center [724, 766] width 1063 height 23
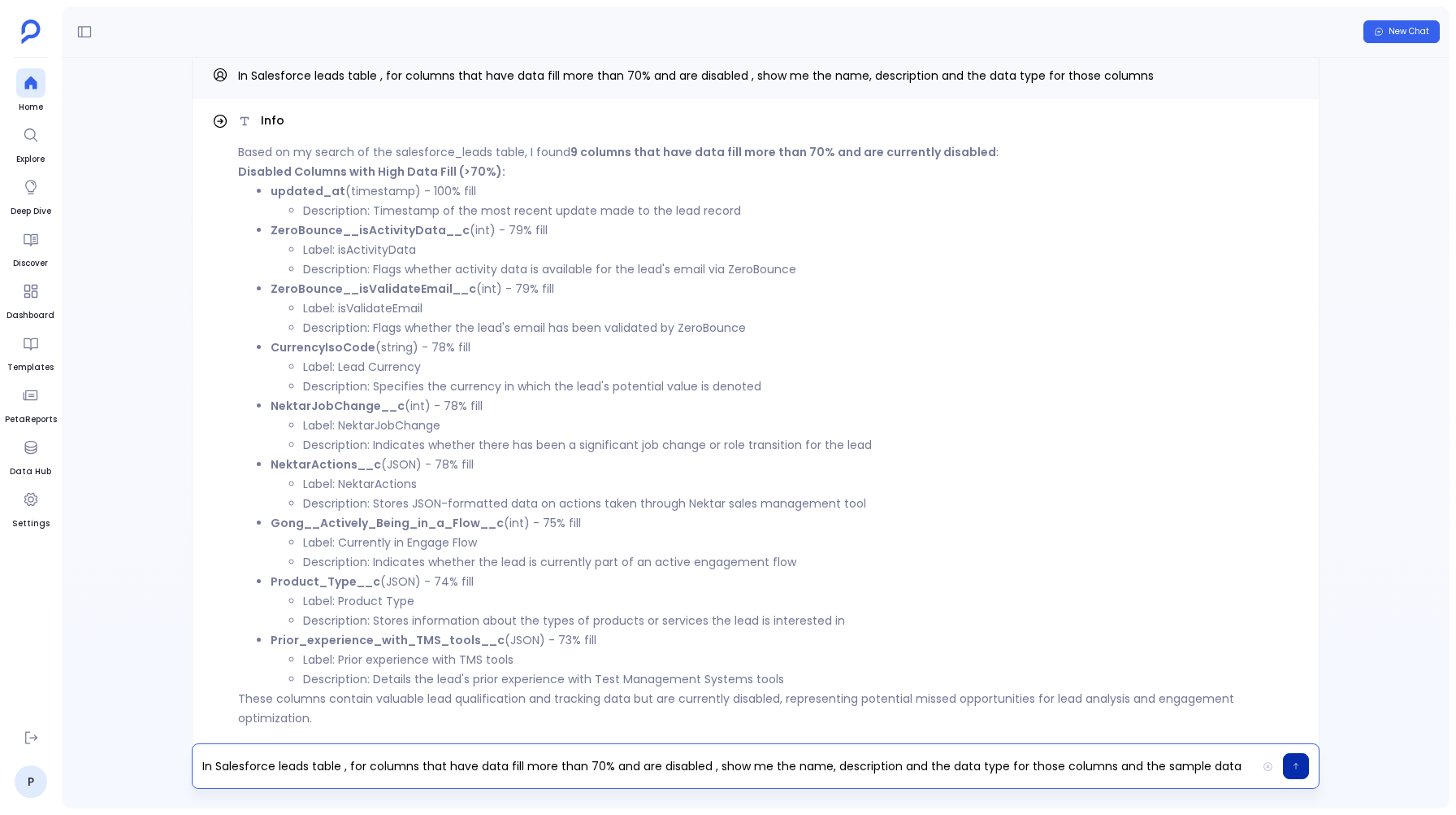
click at [1295, 760] on button "button" at bounding box center [1295, 765] width 26 height 26
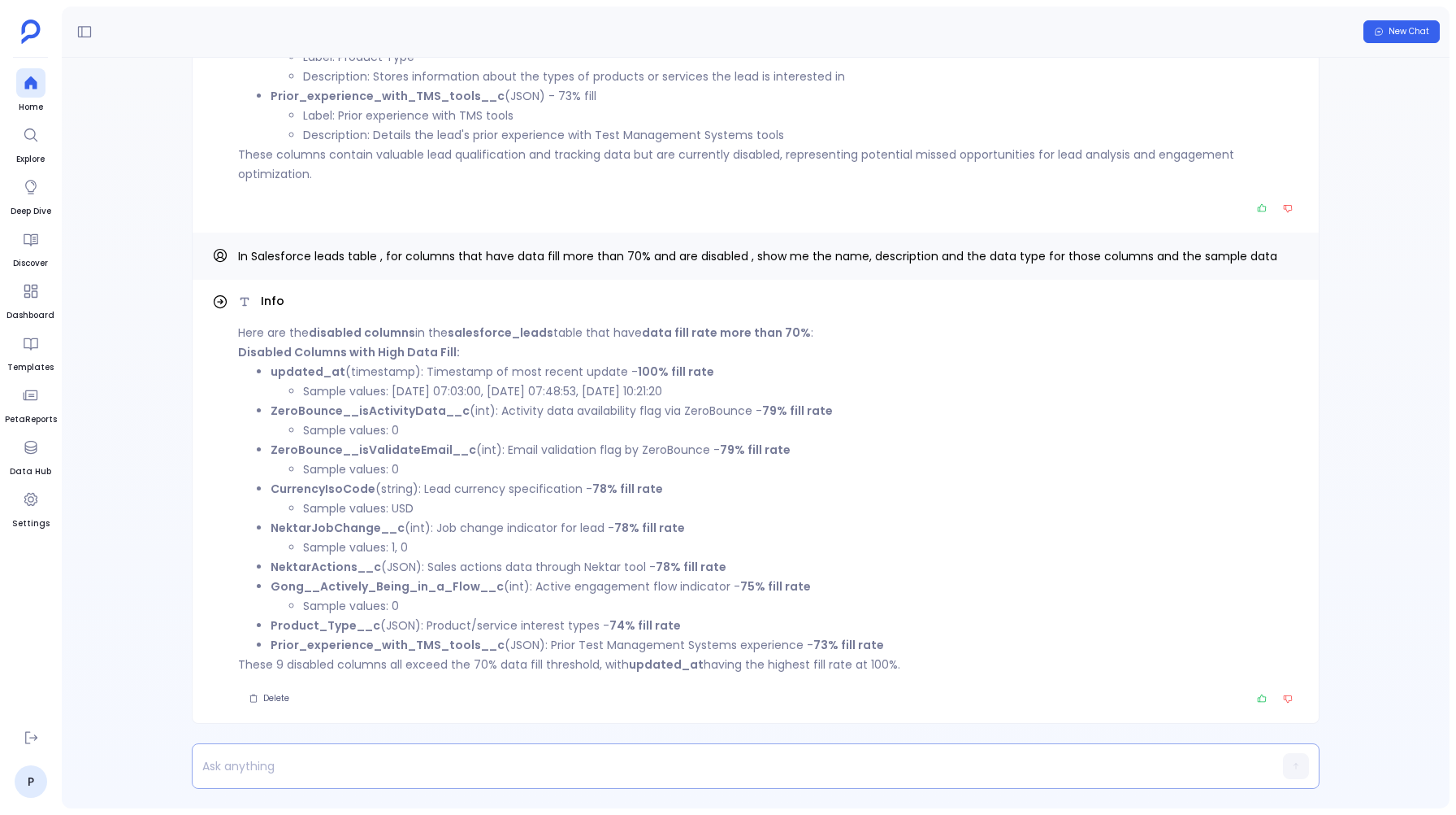
click at [411, 770] on p at bounding box center [724, 766] width 1063 height 23
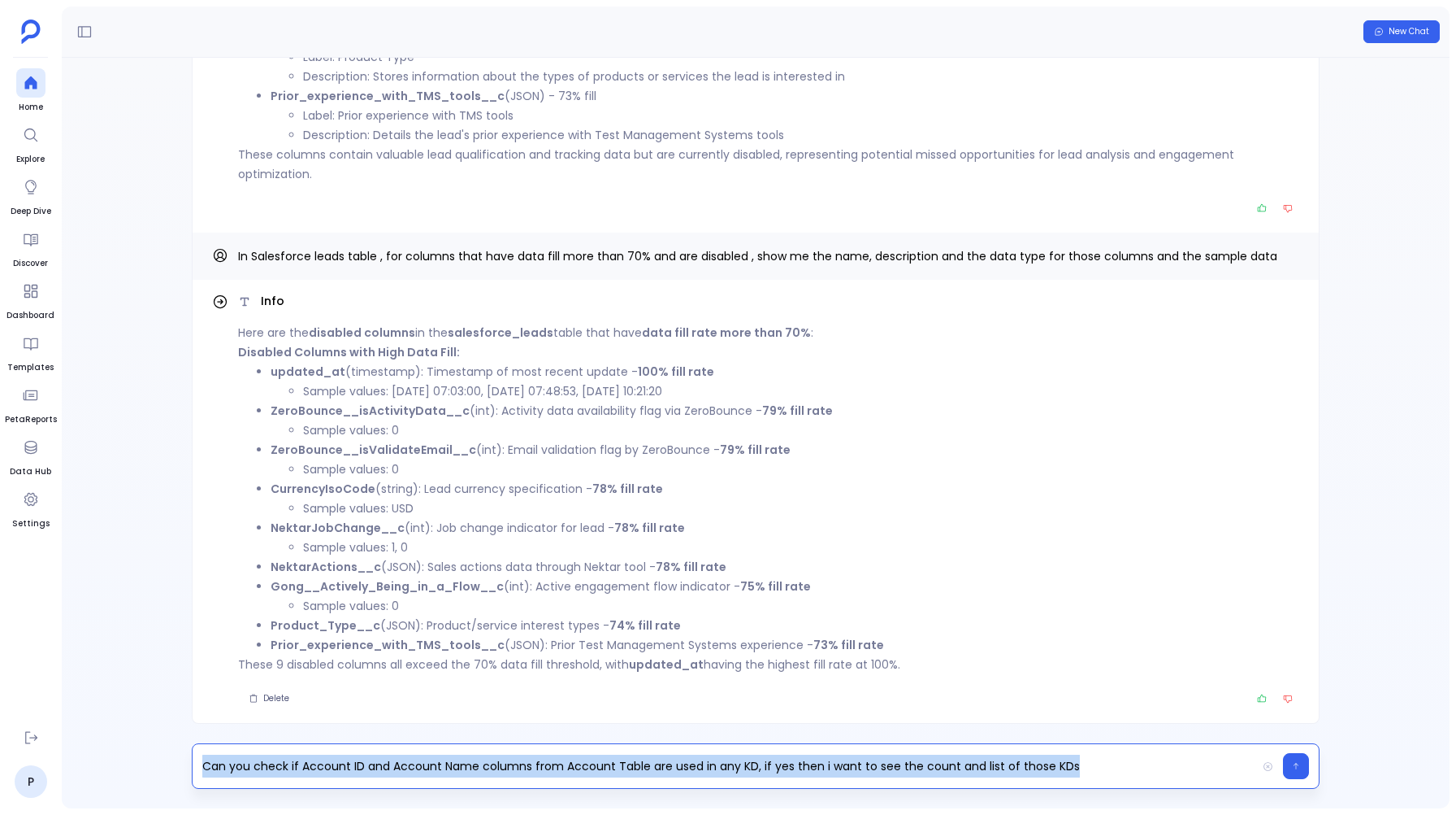
copy p "Can you check if Account ID and Account Name columns from Account Table are use…"
click at [1290, 755] on button "button" at bounding box center [1295, 765] width 26 height 26
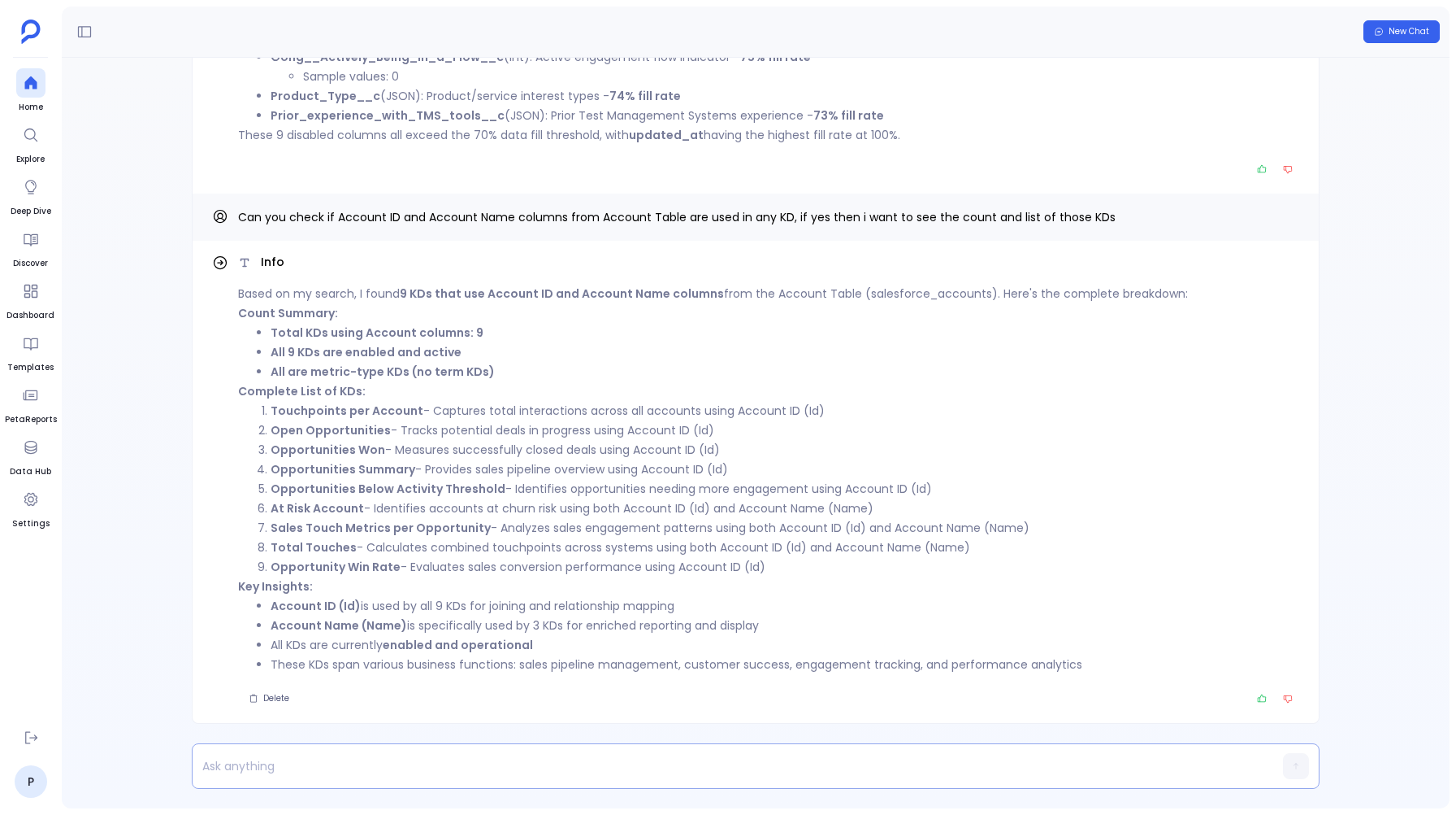
click at [330, 774] on p at bounding box center [724, 766] width 1063 height 23
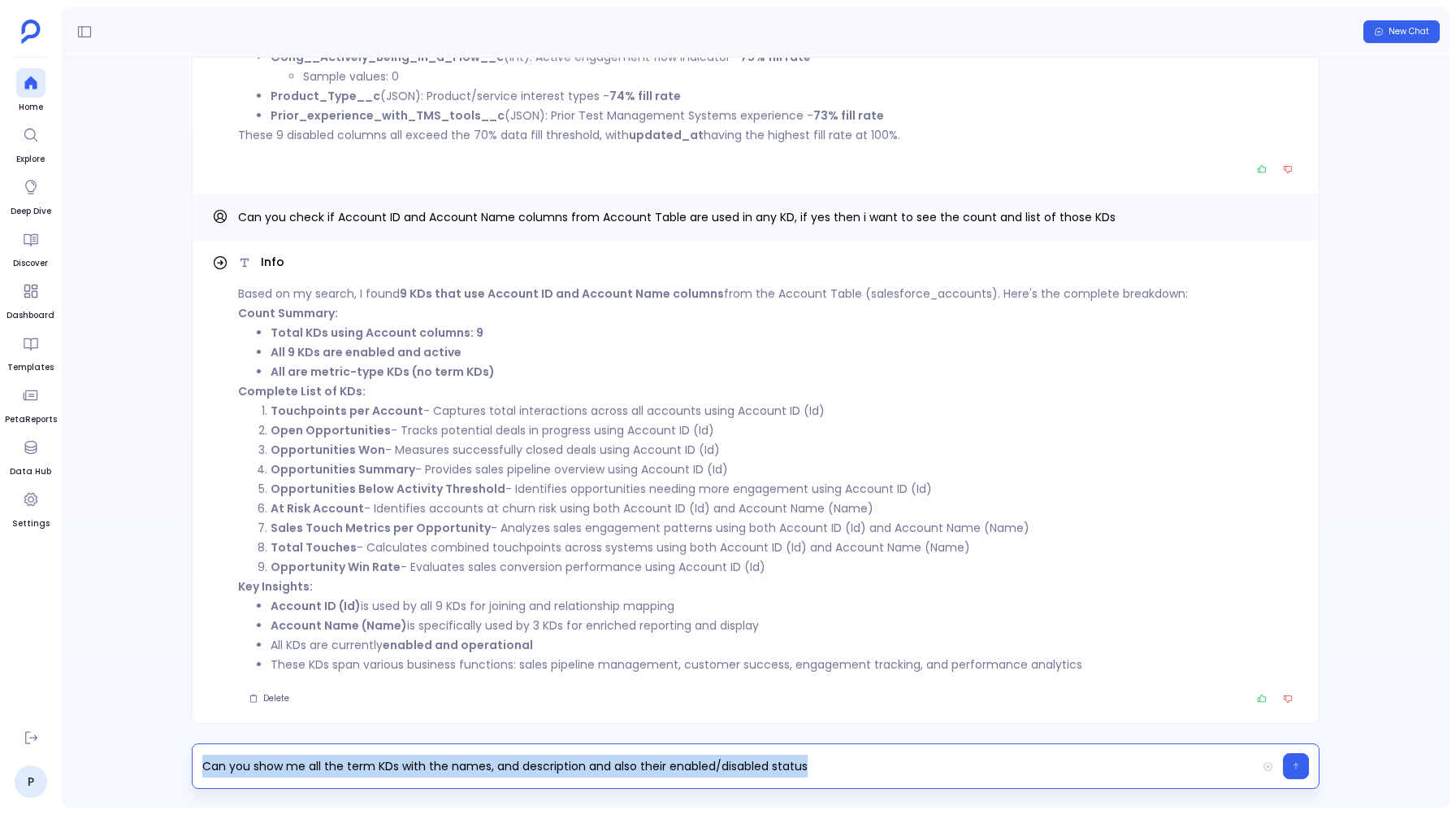
copy p "Can you show me all the term KDs with the names, and description and also their…"
click at [839, 759] on p "Can you show me all the term KDs with the names, and description and also their…" at bounding box center [724, 766] width 1063 height 23
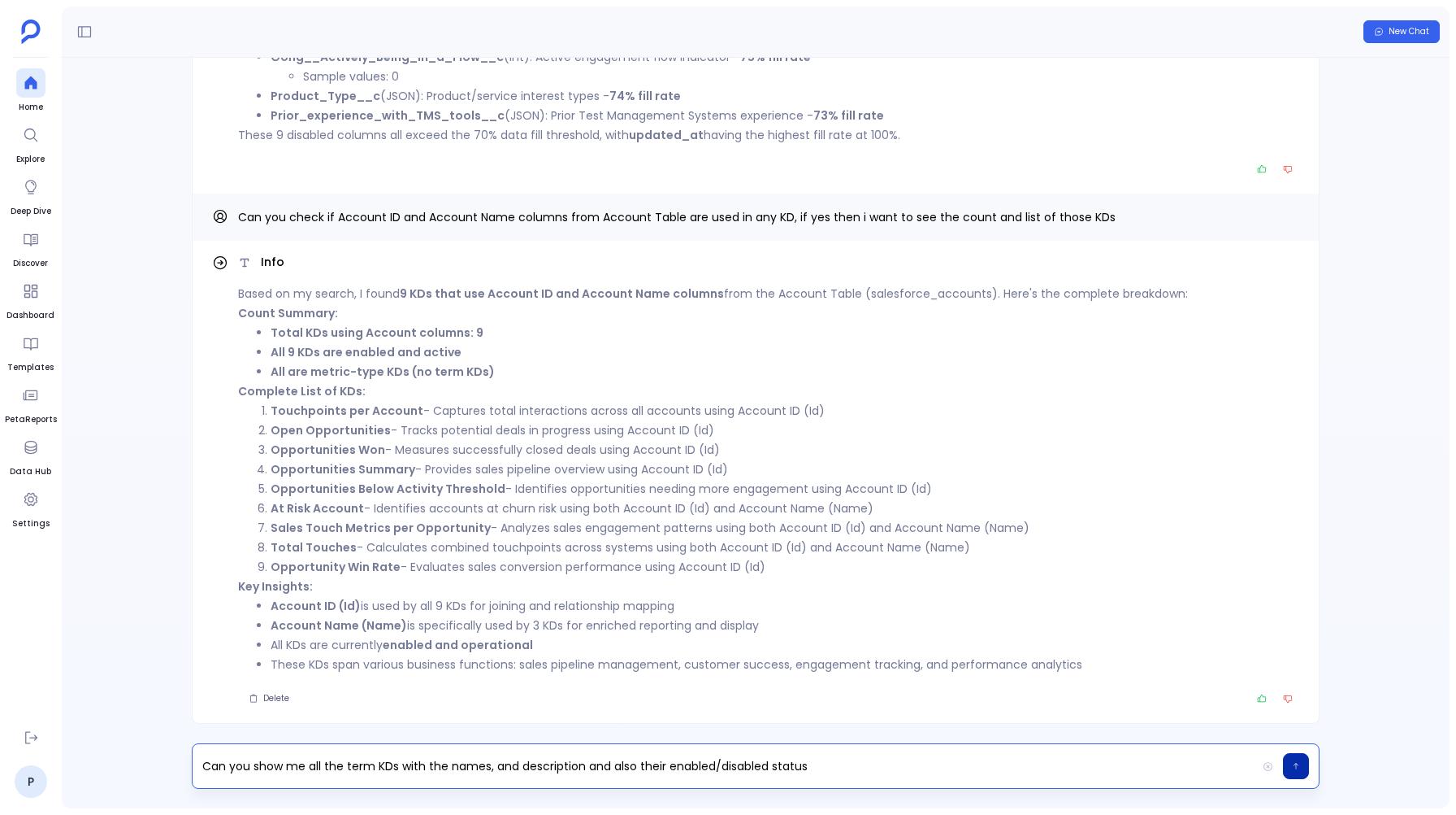
click at [1297, 767] on icon "button" at bounding box center [1295, 766] width 8 height 10
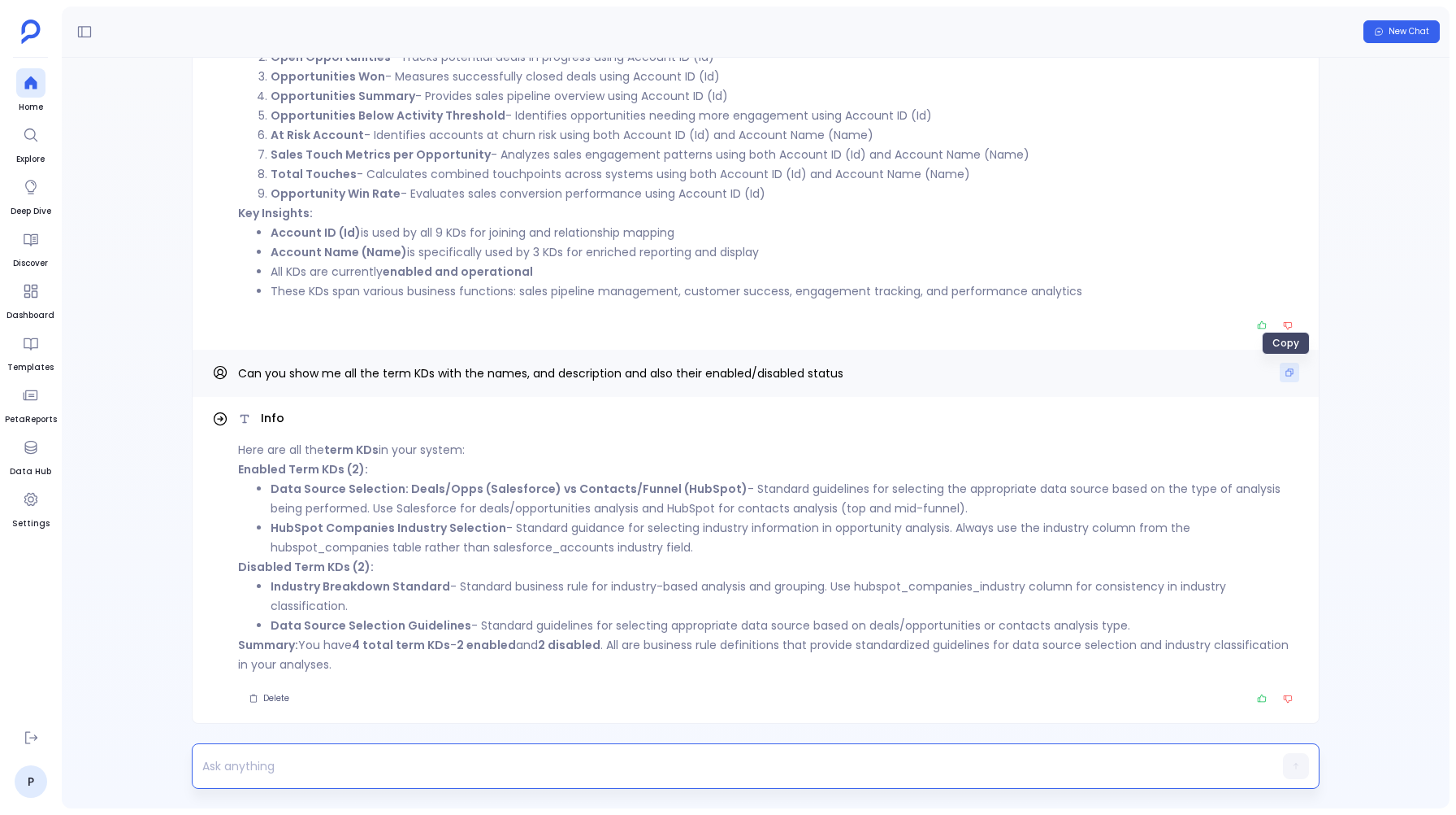
click at [1289, 370] on icon "Copy" at bounding box center [1289, 372] width 10 height 10
click at [324, 761] on p at bounding box center [724, 766] width 1063 height 23
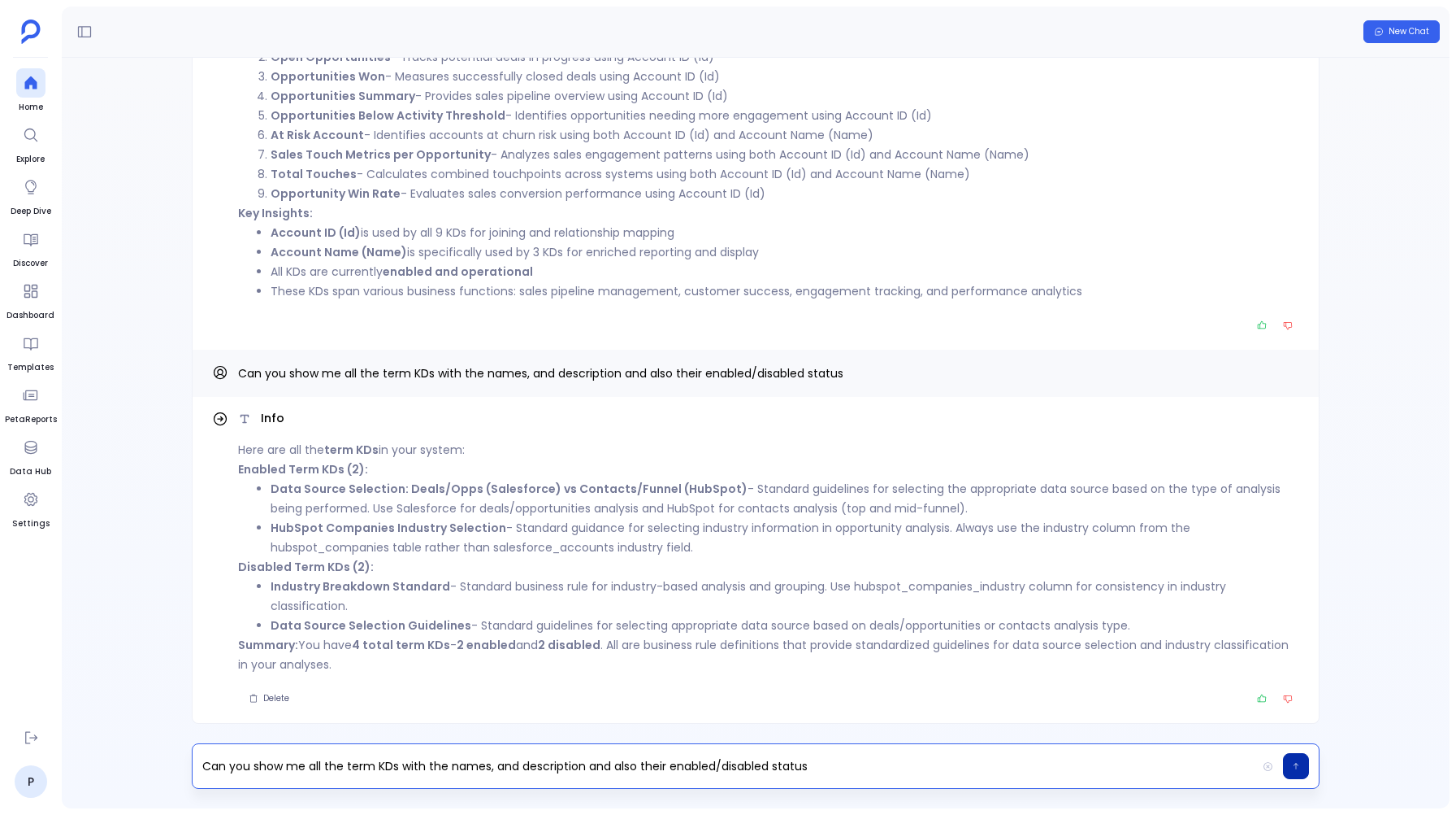
click at [364, 767] on p "Can you show me all the term KDs with the names, and description and also their…" at bounding box center [724, 766] width 1063 height 23
click at [836, 766] on p "Can you show me all the metric KDs with the names, and description and also the…" at bounding box center [724, 766] width 1063 height 23
drag, startPoint x: 816, startPoint y: 763, endPoint x: 623, endPoint y: 773, distance: 193.3
click at [623, 773] on p "Can you show me all the metric KDs with the names, and description and also the…" at bounding box center [724, 766] width 1063 height 23
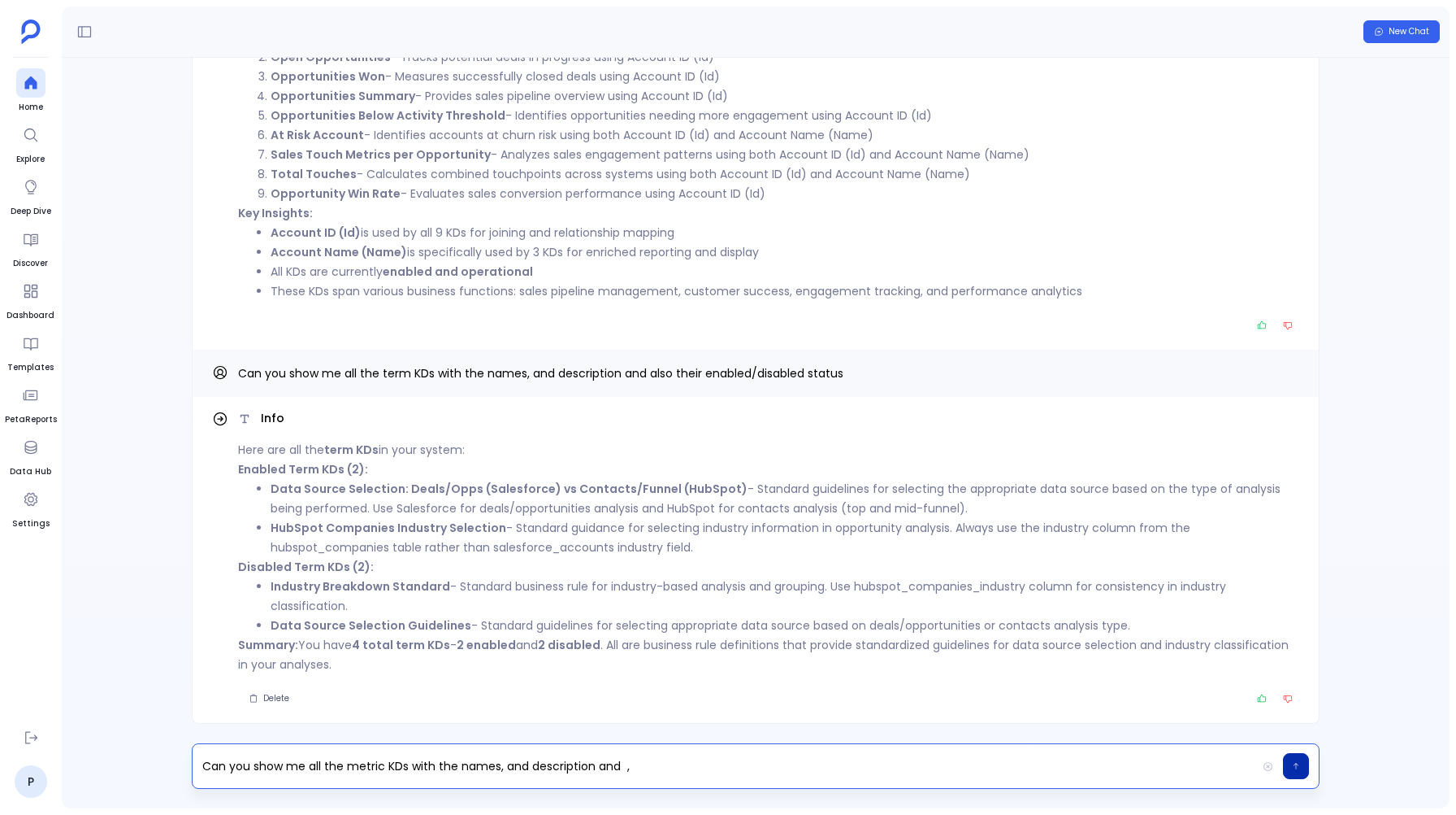
click at [342, 766] on p "Can you show me all the metric KDs with the names, and description and ," at bounding box center [724, 766] width 1063 height 23
click at [658, 766] on p "Can you show me all the disabled metric KDs with the names, and description and…" at bounding box center [724, 766] width 1063 height 23
click at [666, 762] on p "Can you show me all the disabled metric KDs with the names, and description ," at bounding box center [724, 766] width 1063 height 23
click at [1298, 761] on icon "button" at bounding box center [1295, 766] width 8 height 10
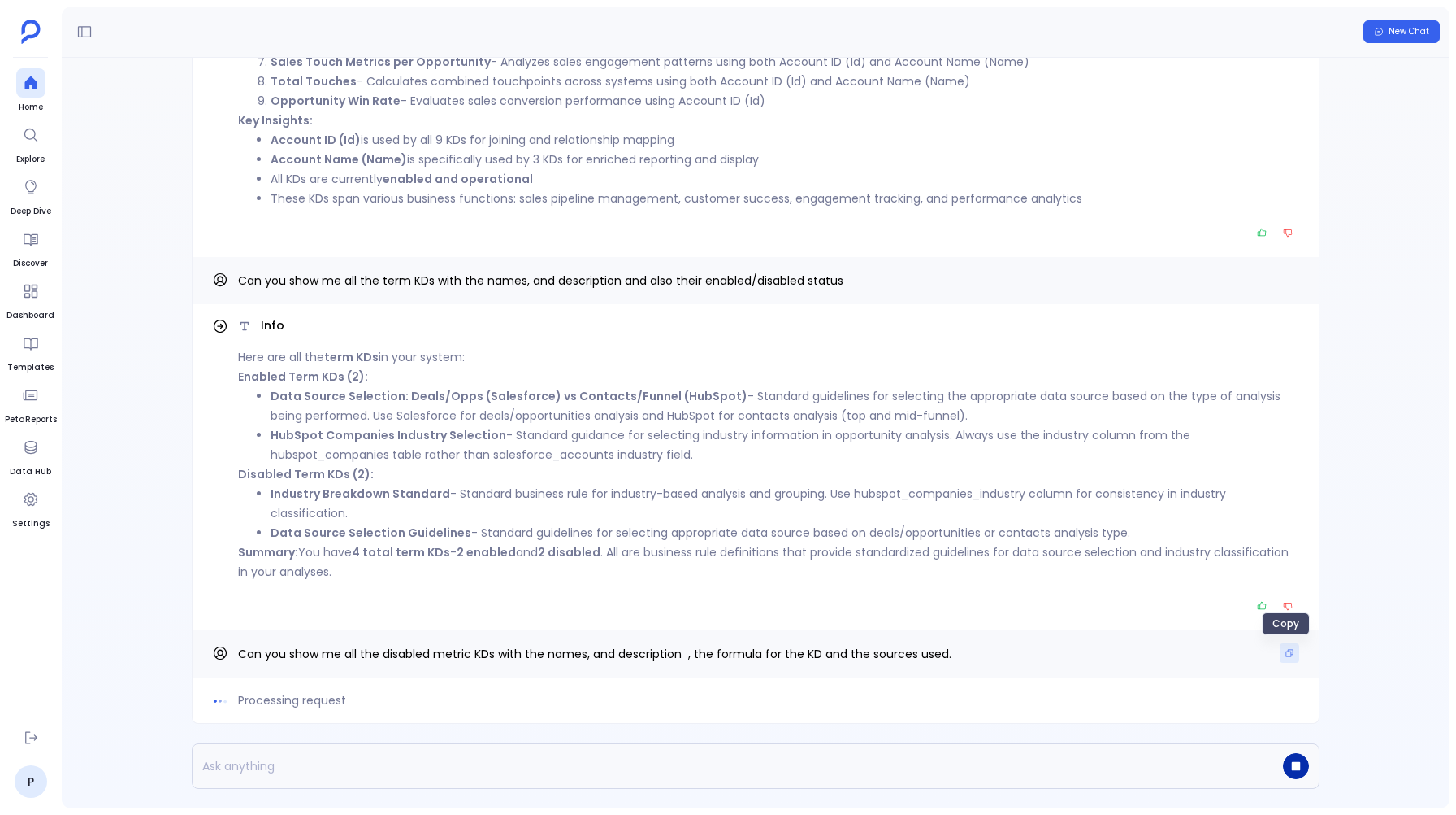
click at [1289, 649] on icon "Copy" at bounding box center [1289, 653] width 10 height 10
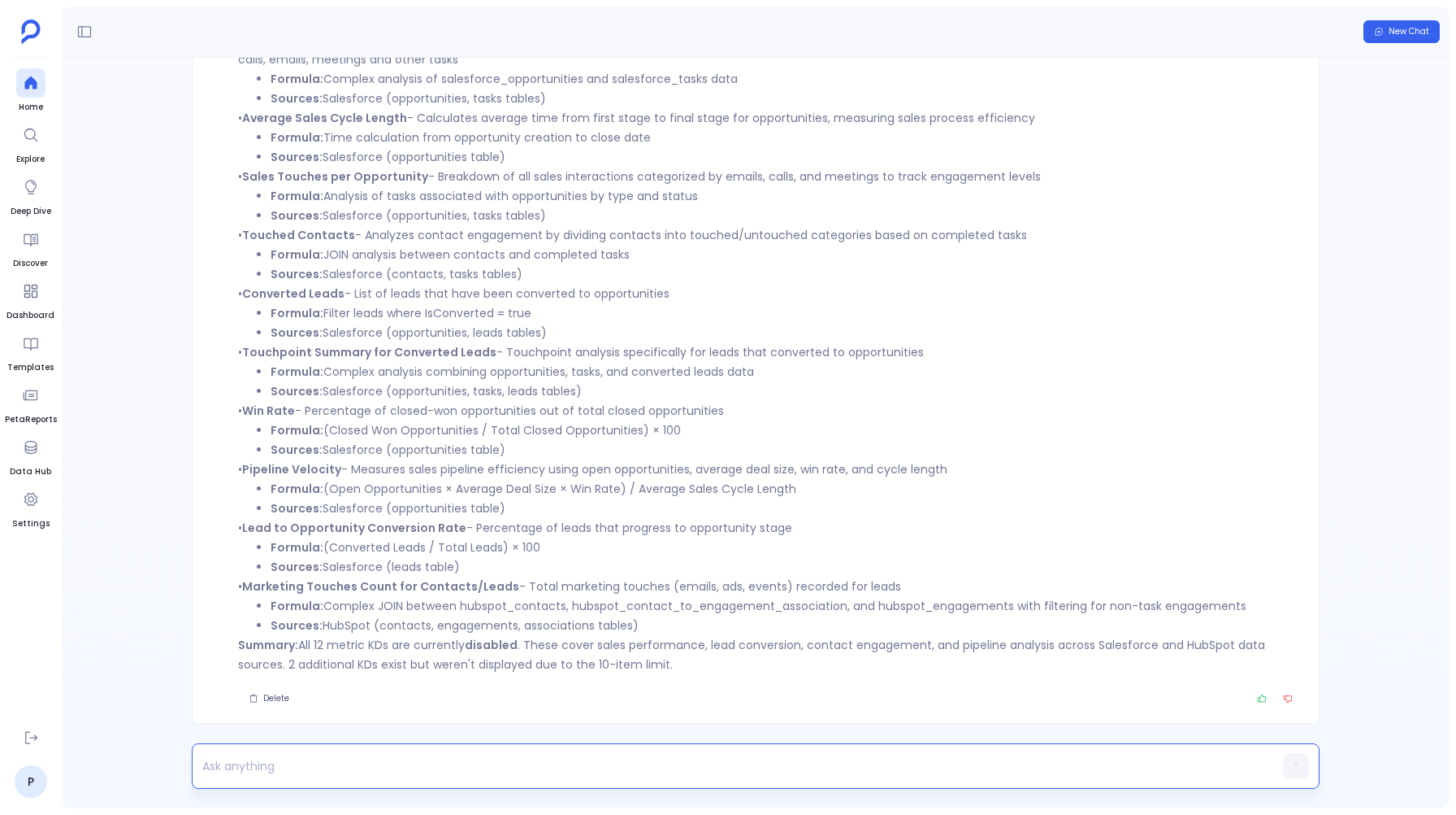
click at [275, 764] on p at bounding box center [724, 766] width 1063 height 23
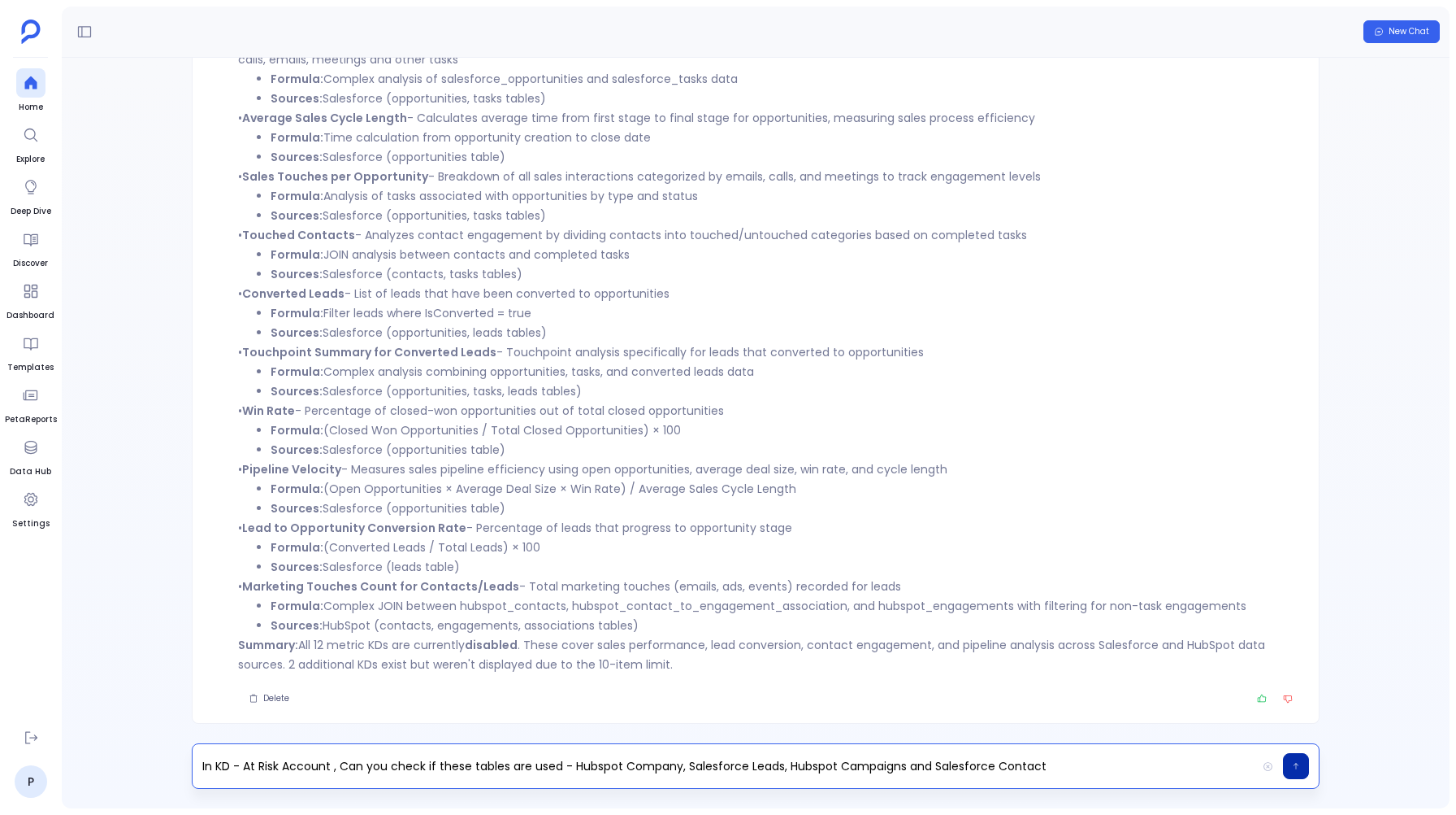
click at [1296, 762] on icon "button" at bounding box center [1295, 766] width 8 height 10
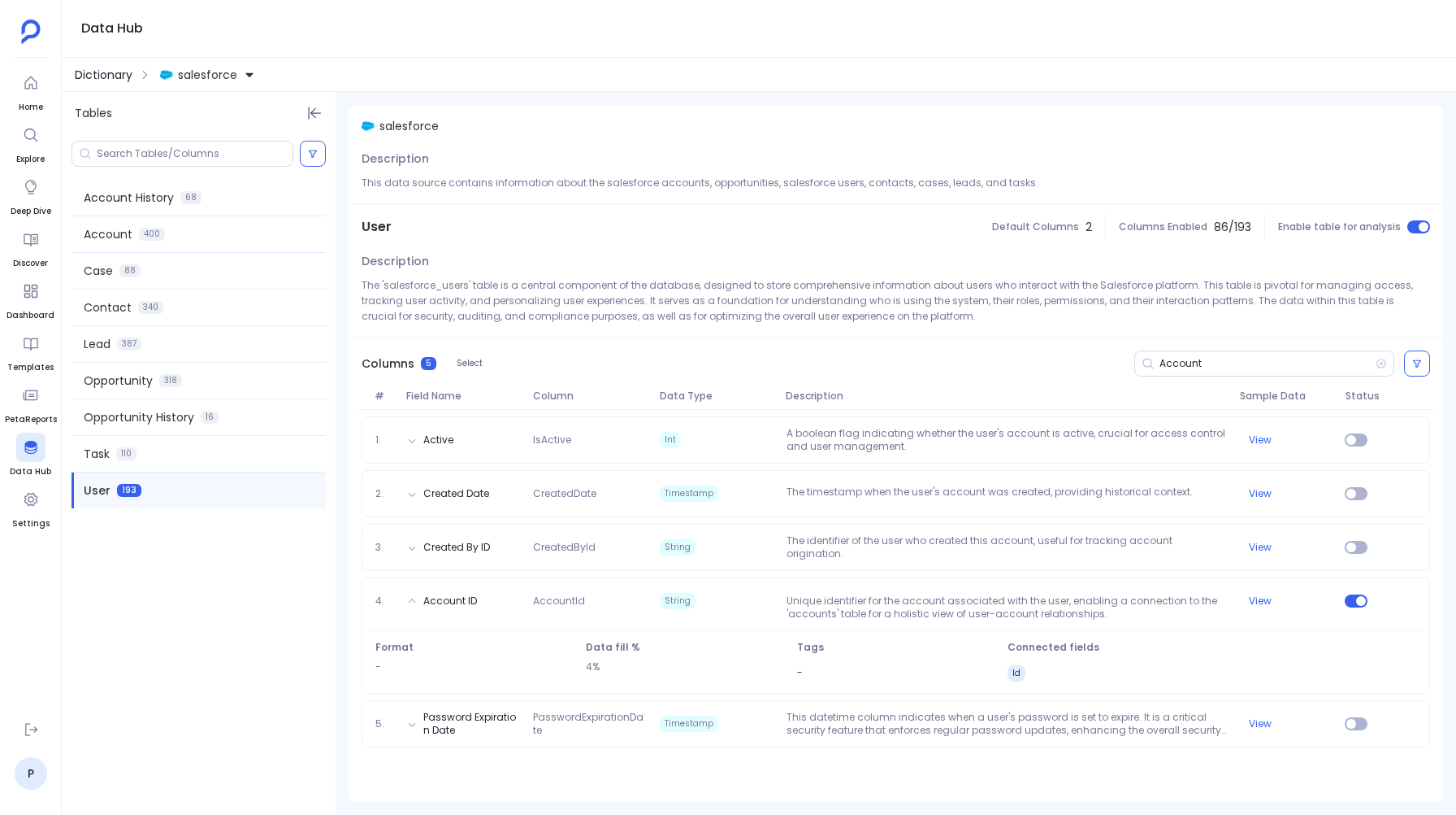
click at [76, 69] on span "Dictionary" at bounding box center [103, 75] width 58 height 16
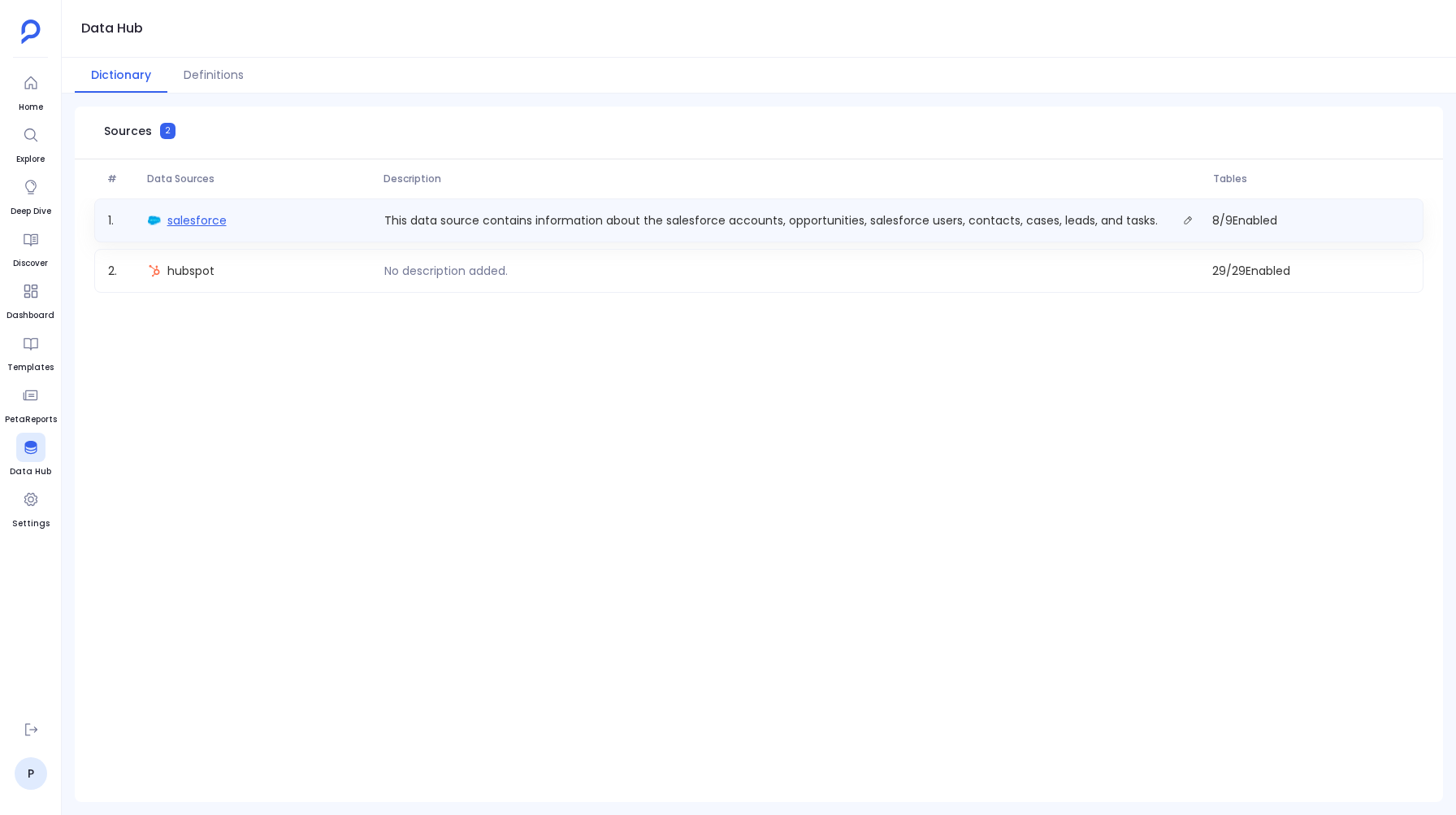
click at [176, 223] on span "salesforce" at bounding box center [197, 220] width 59 height 16
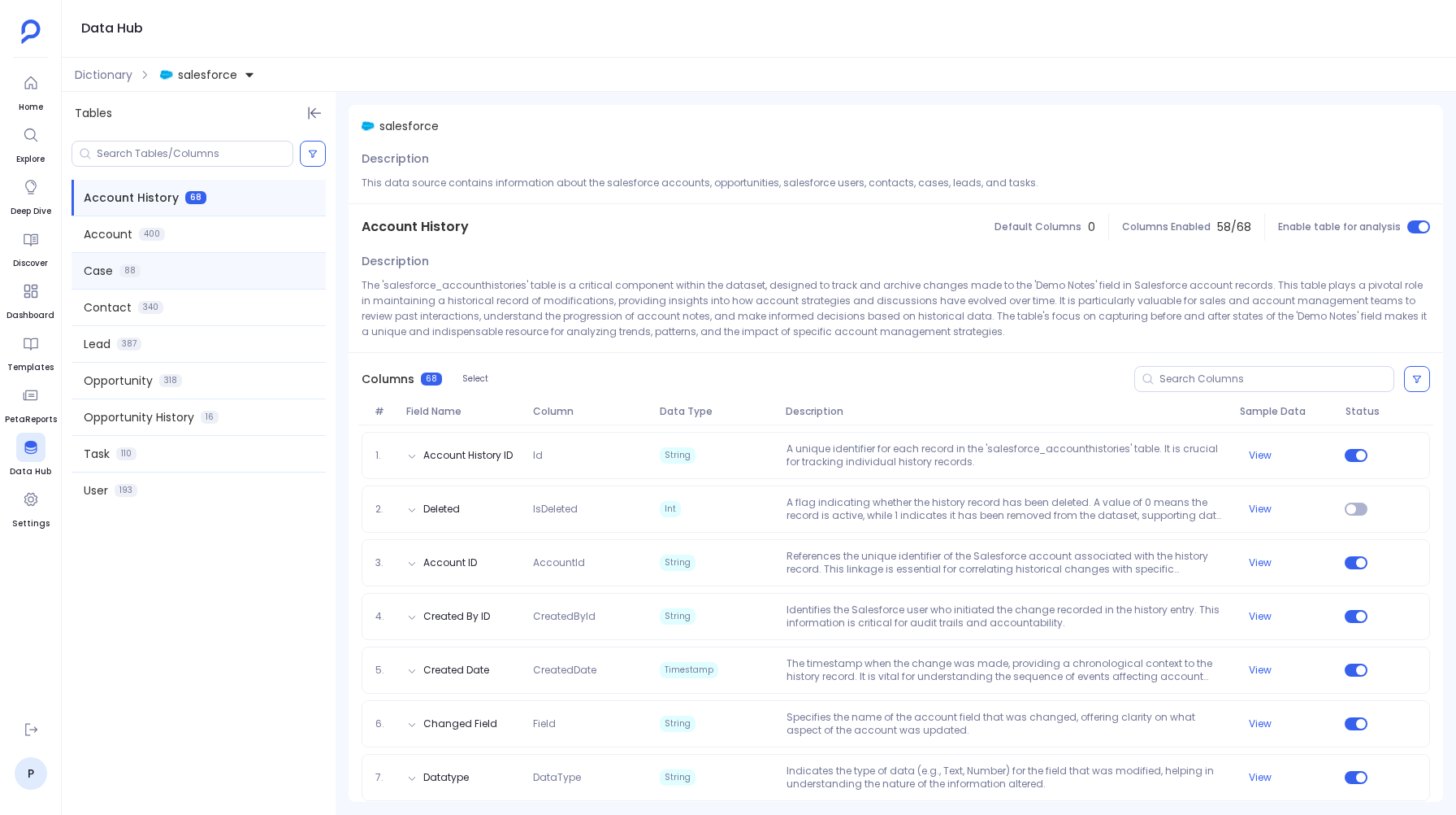
click at [99, 276] on span "Case" at bounding box center [98, 270] width 29 height 16
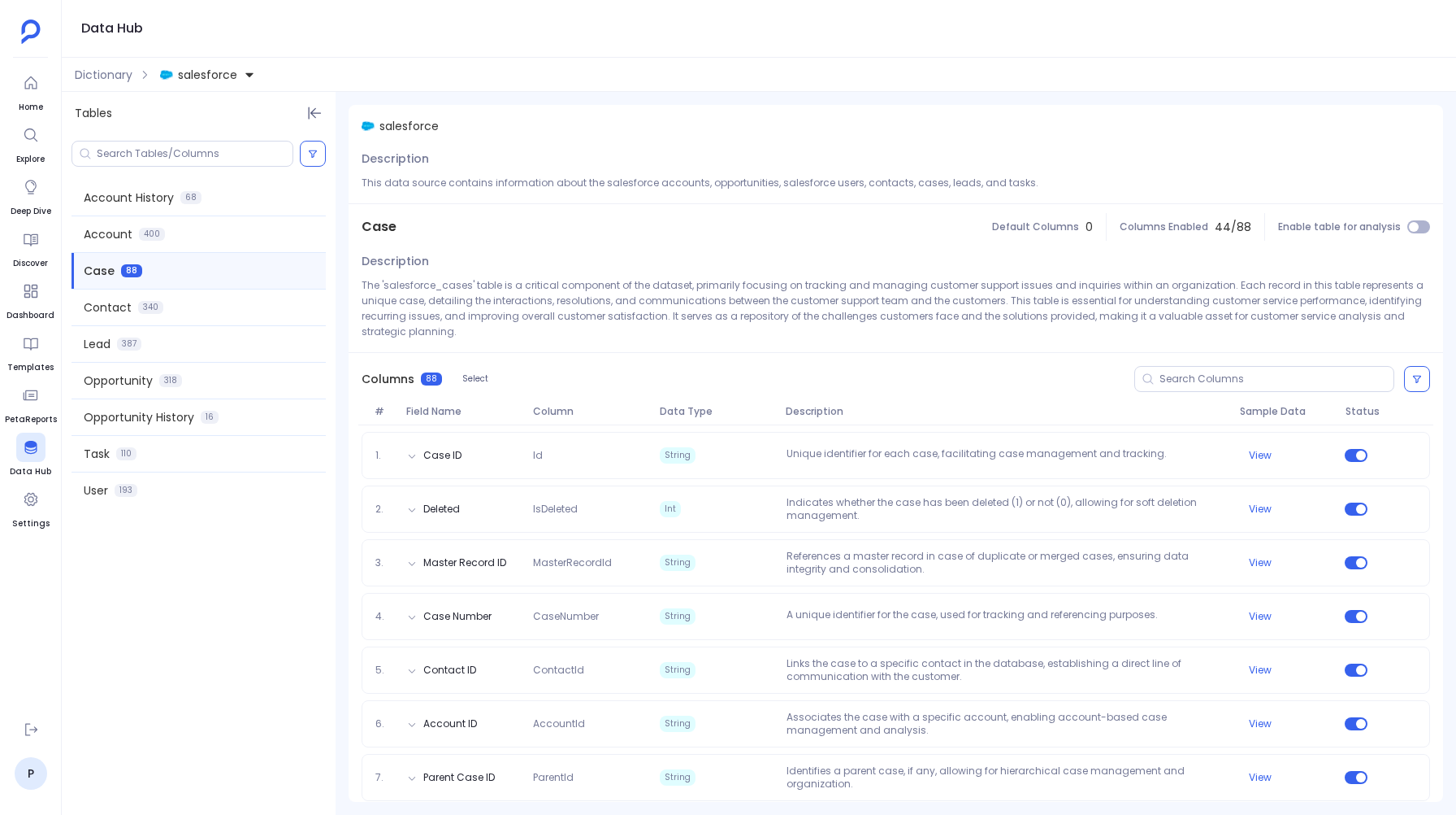
click at [197, 80] on span "salesforce" at bounding box center [207, 75] width 59 height 16
click at [204, 141] on span "hubspot" at bounding box center [218, 149] width 47 height 16
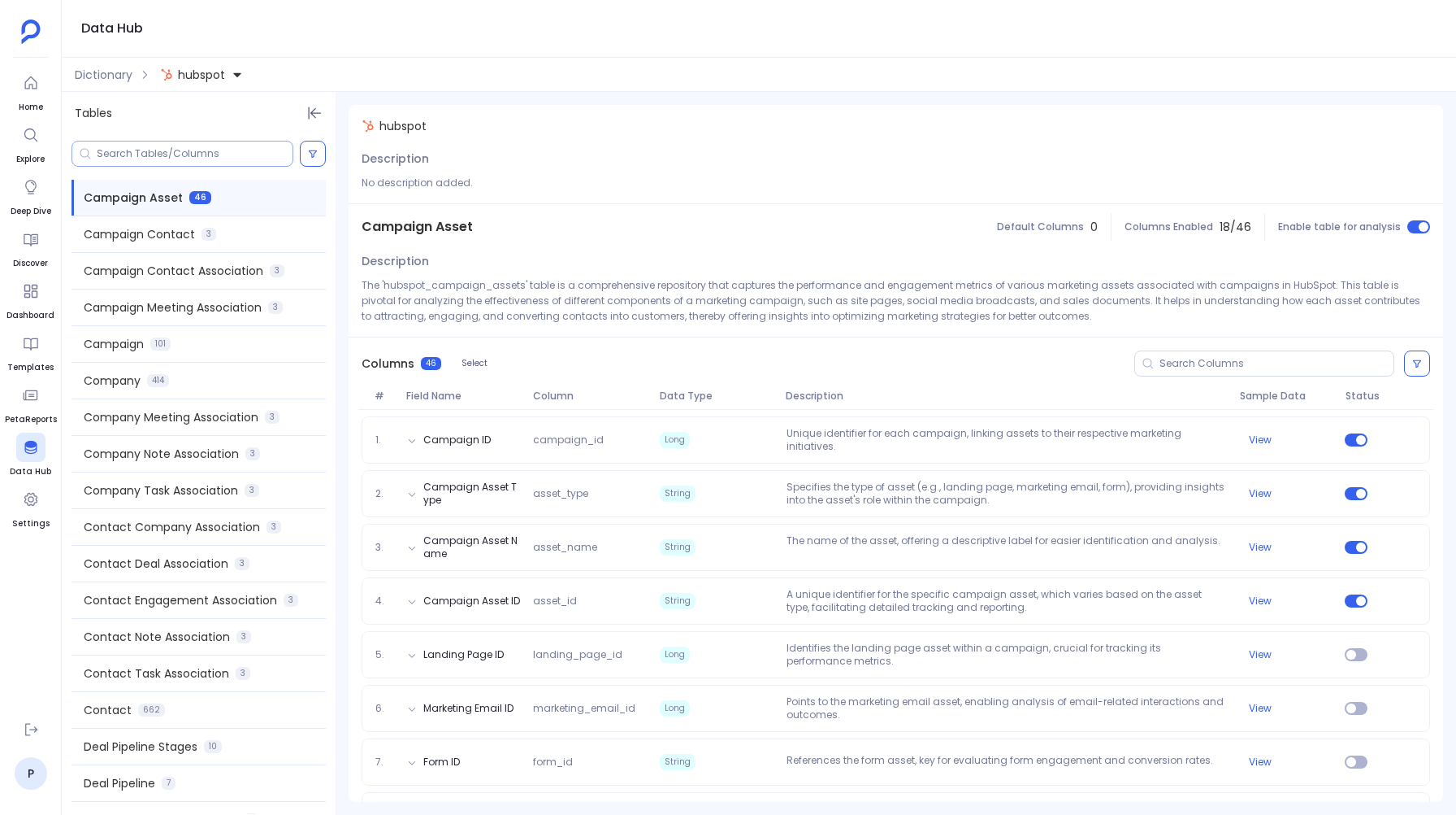
click at [168, 153] on input at bounding box center [194, 154] width 196 height 13
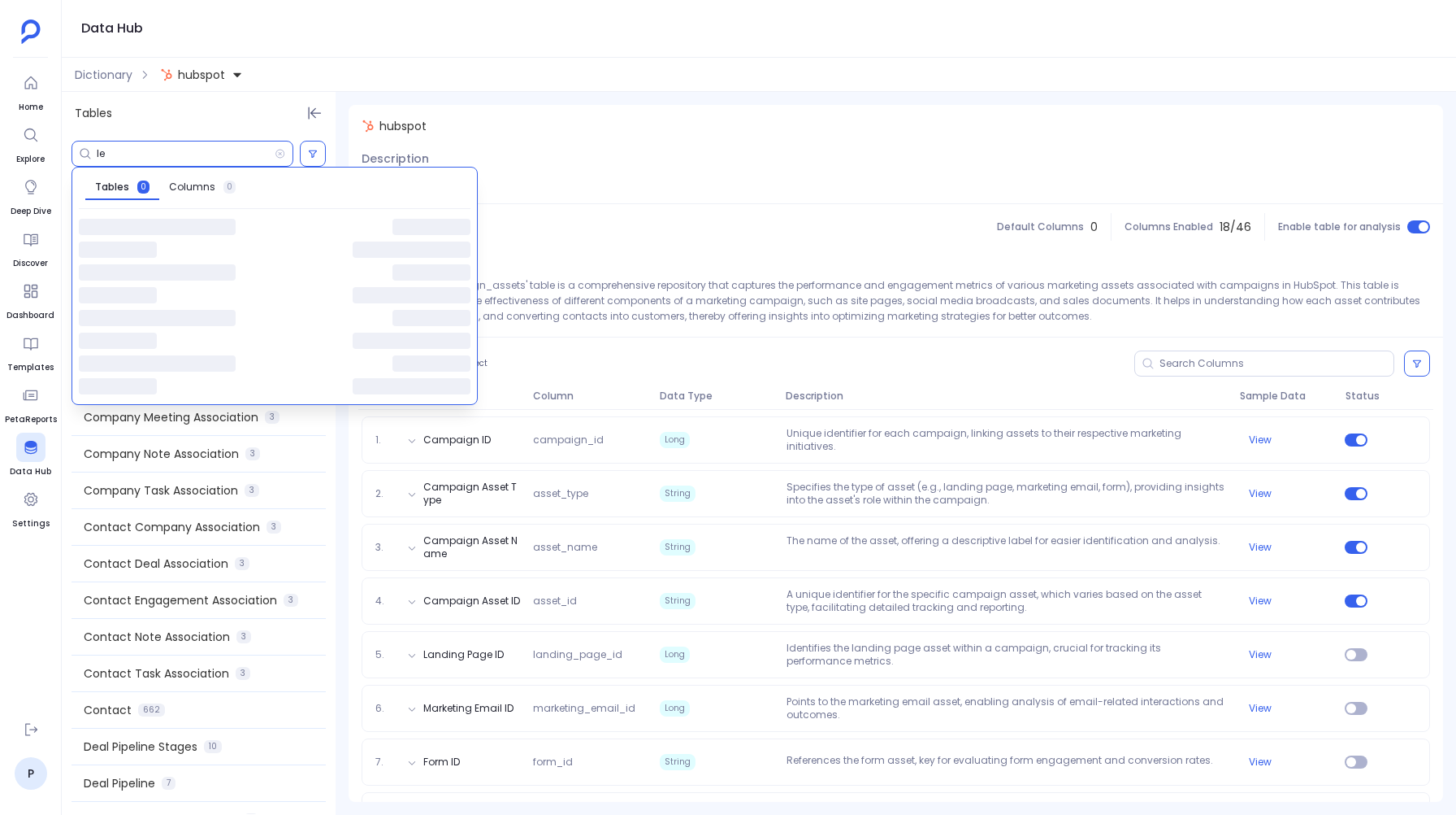
type input "l"
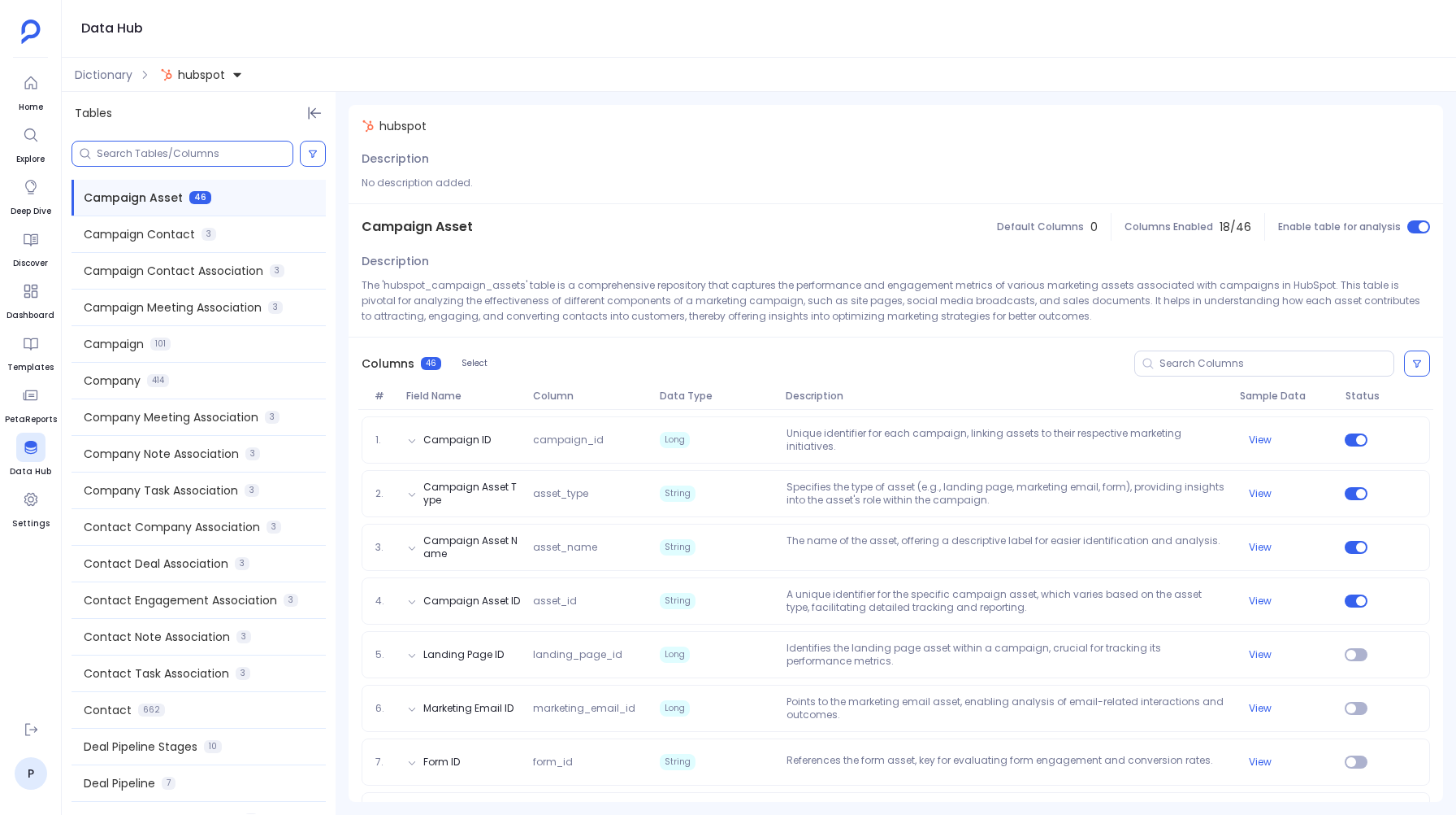
click at [205, 71] on span "hubspot" at bounding box center [201, 75] width 47 height 16
click at [220, 142] on span "salesforce" at bounding box center [224, 149] width 59 height 16
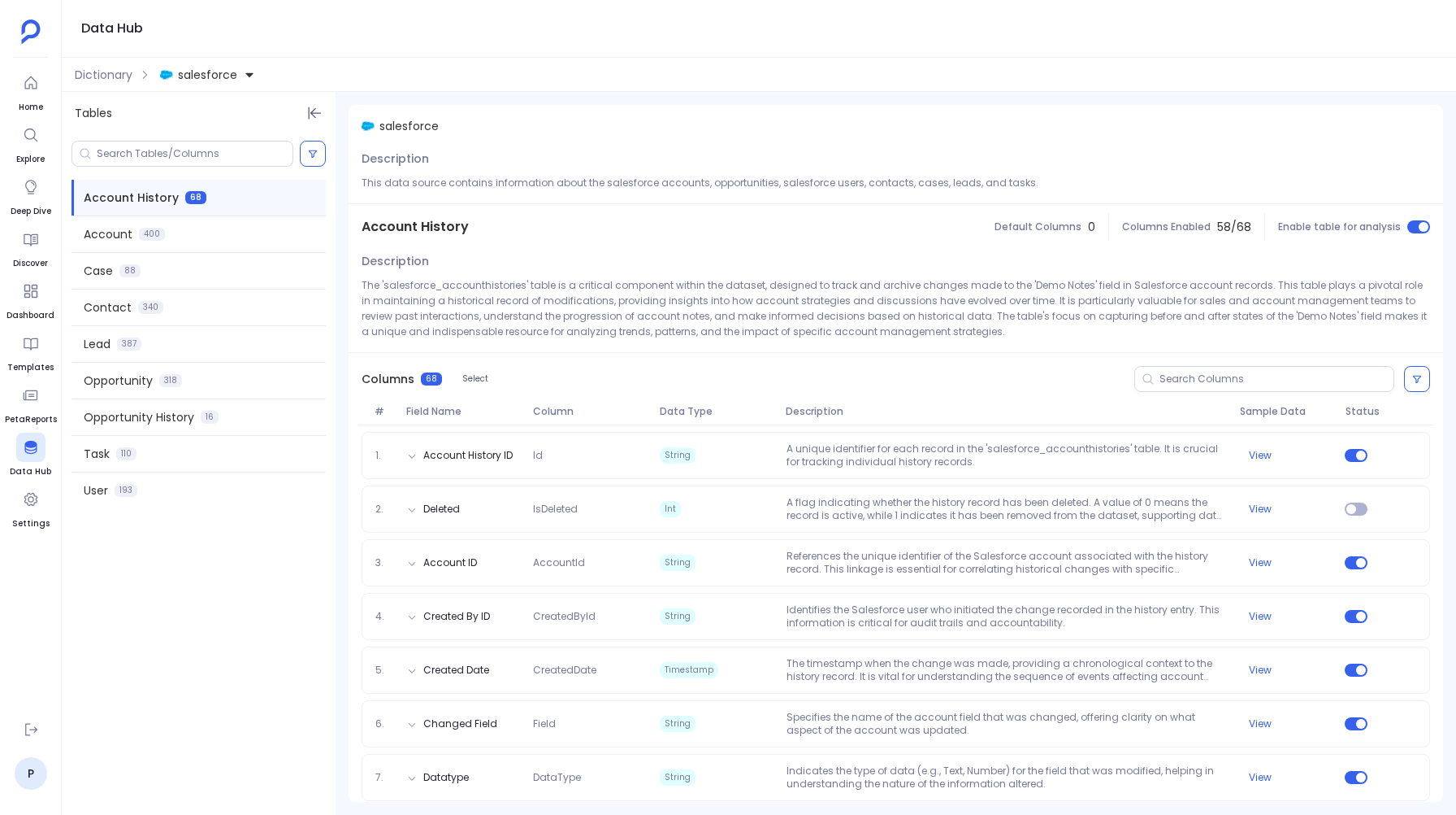
click at [205, 83] on button "salesforce" at bounding box center [208, 74] width 102 height 26
click at [207, 133] on div "hubspot" at bounding box center [279, 149] width 237 height 36
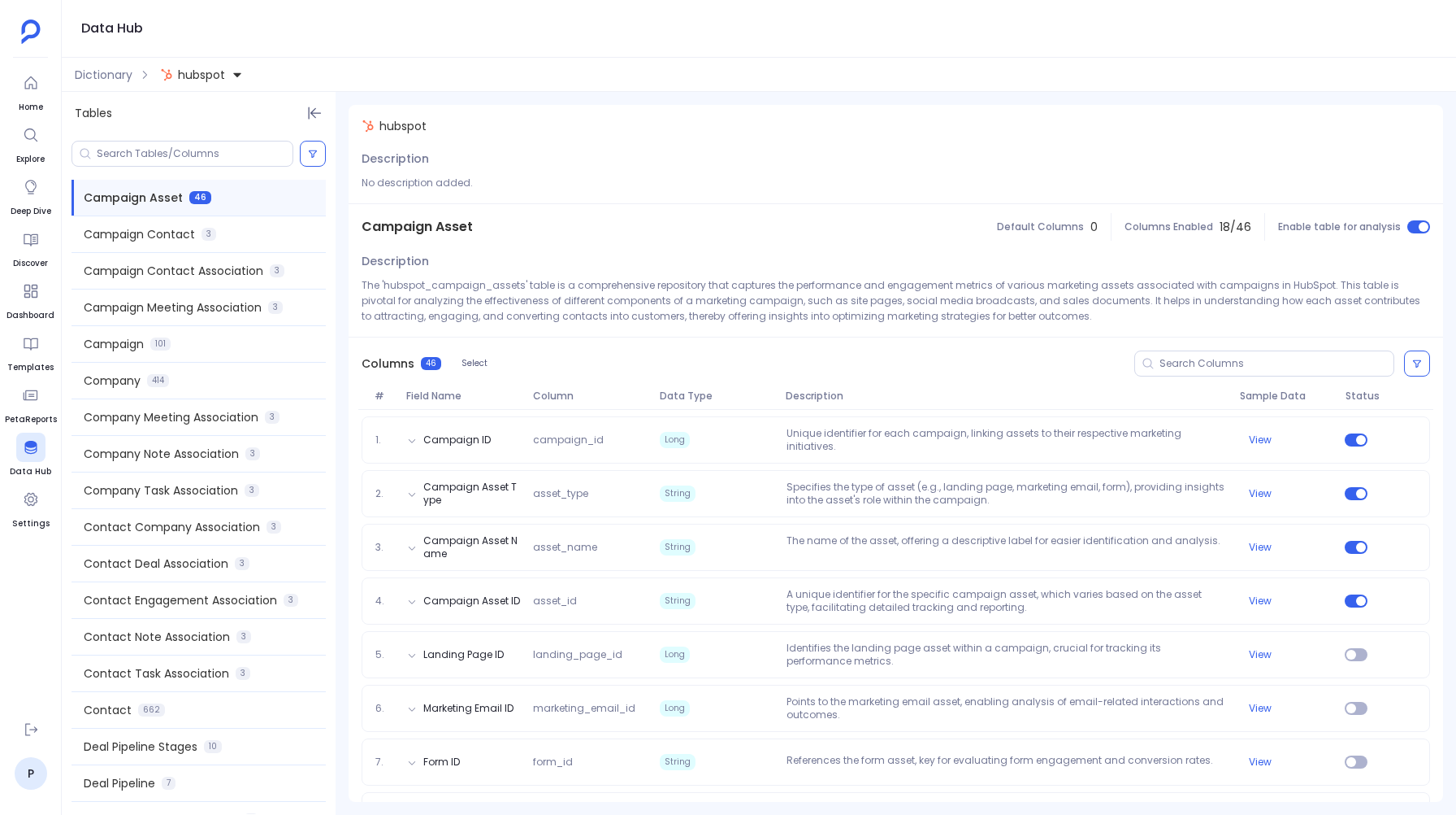
click at [228, 69] on button "hubspot" at bounding box center [202, 74] width 89 height 26
click at [206, 155] on span "salesforce" at bounding box center [224, 149] width 59 height 16
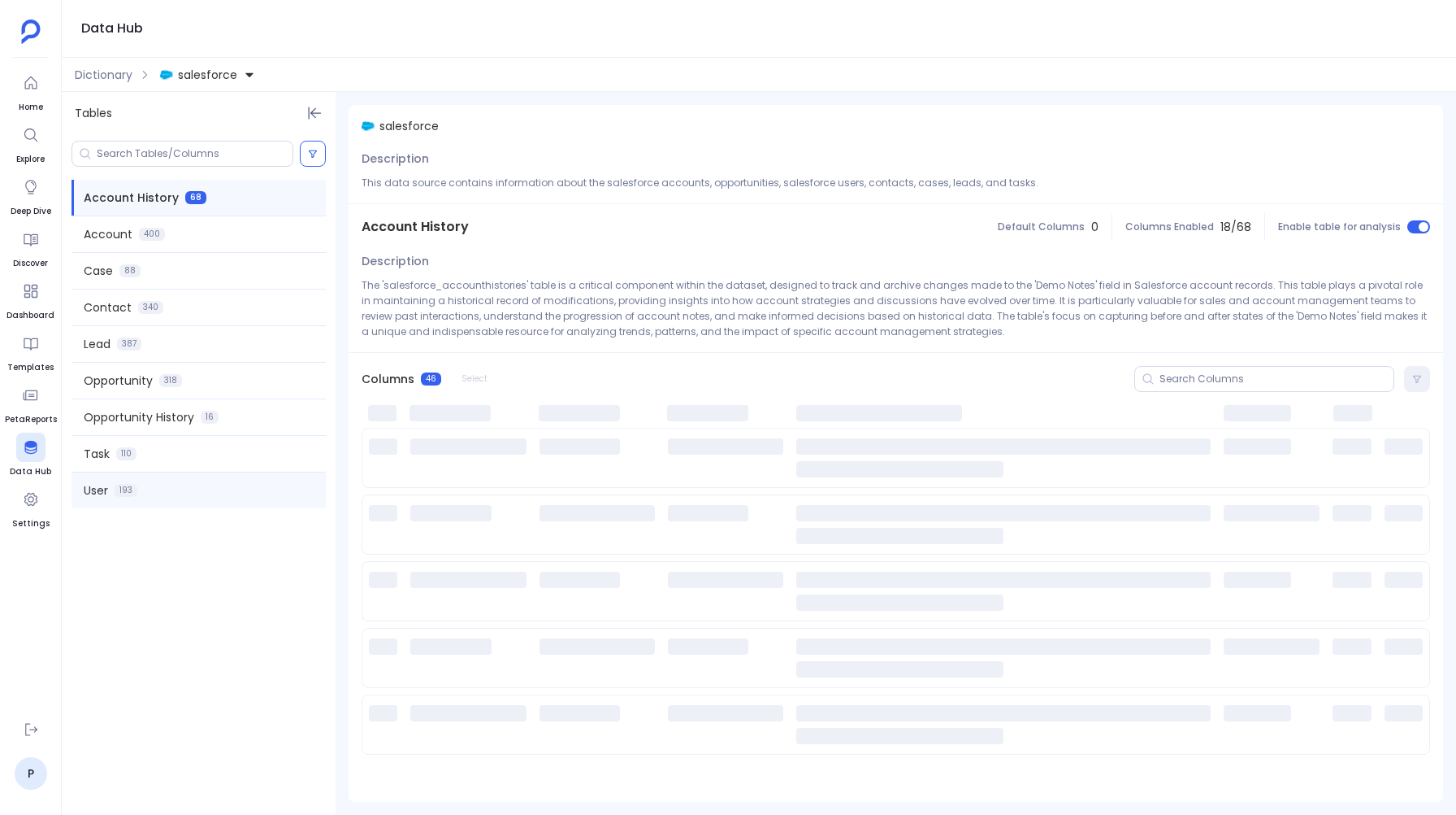
click at [127, 484] on span "193" at bounding box center [126, 490] width 23 height 13
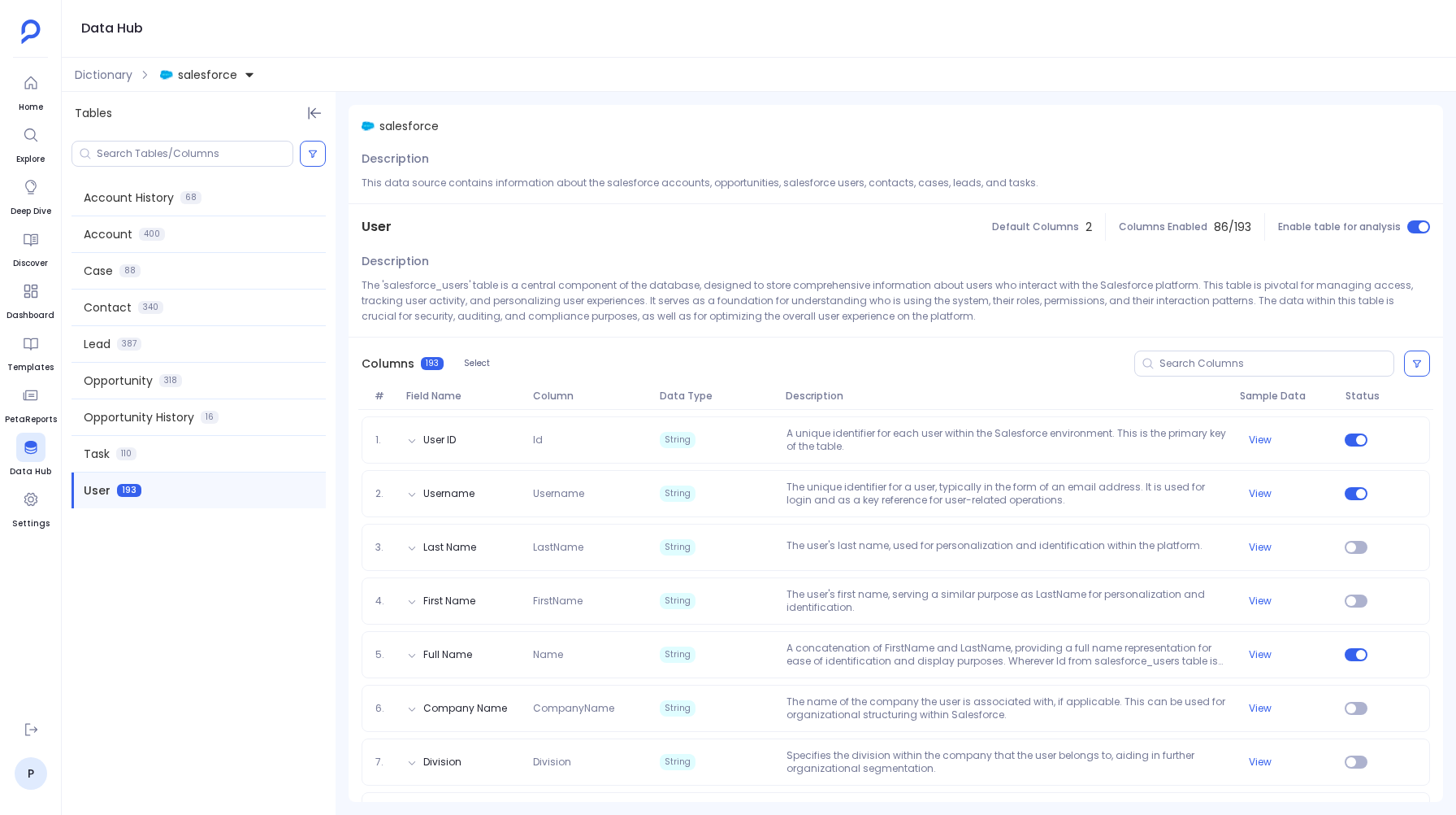
click at [232, 73] on span "salesforce" at bounding box center [207, 75] width 59 height 16
click at [218, 147] on span "hubspot" at bounding box center [218, 149] width 47 height 16
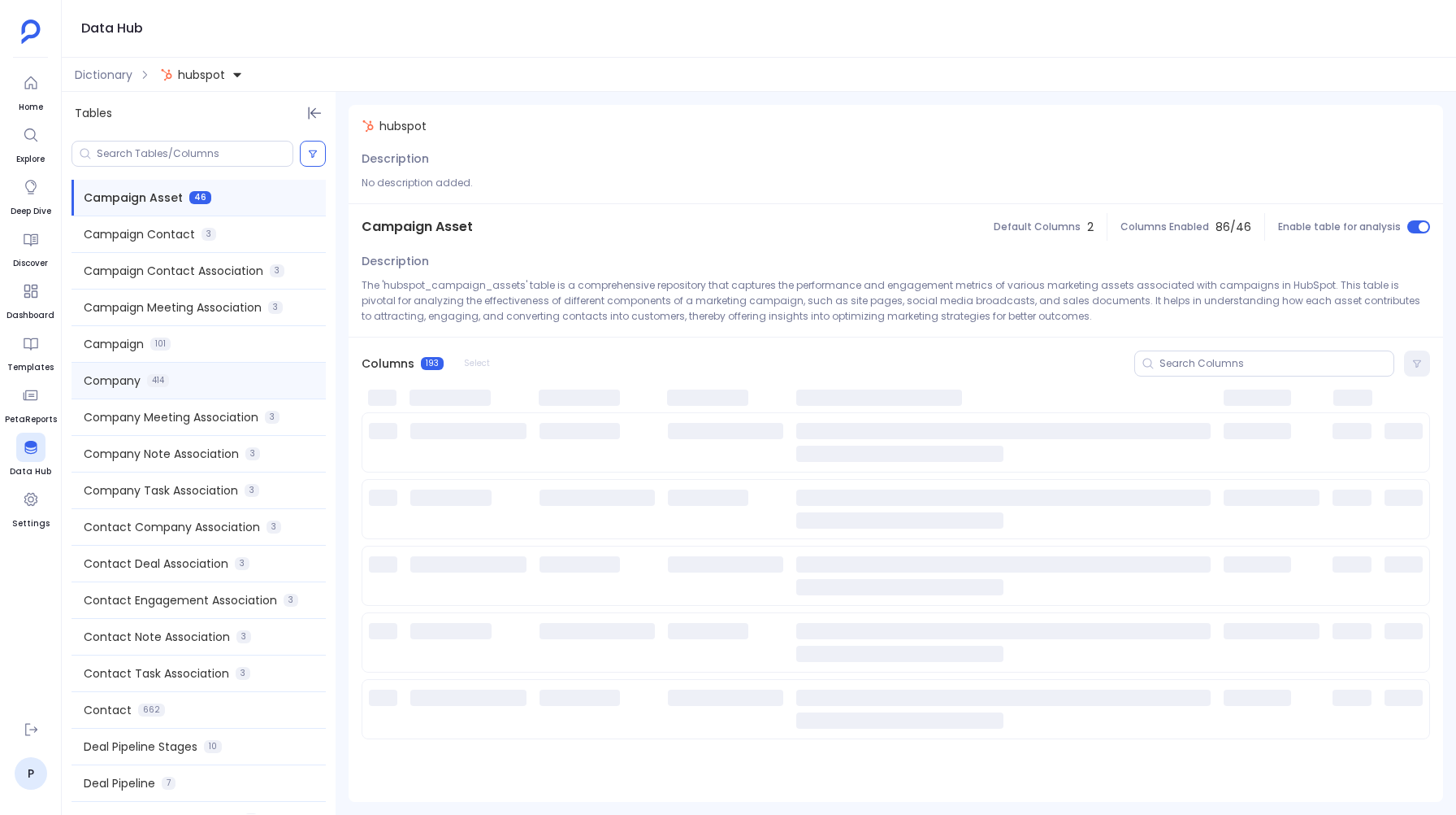
click at [179, 370] on div "Company 414" at bounding box center [198, 380] width 254 height 36
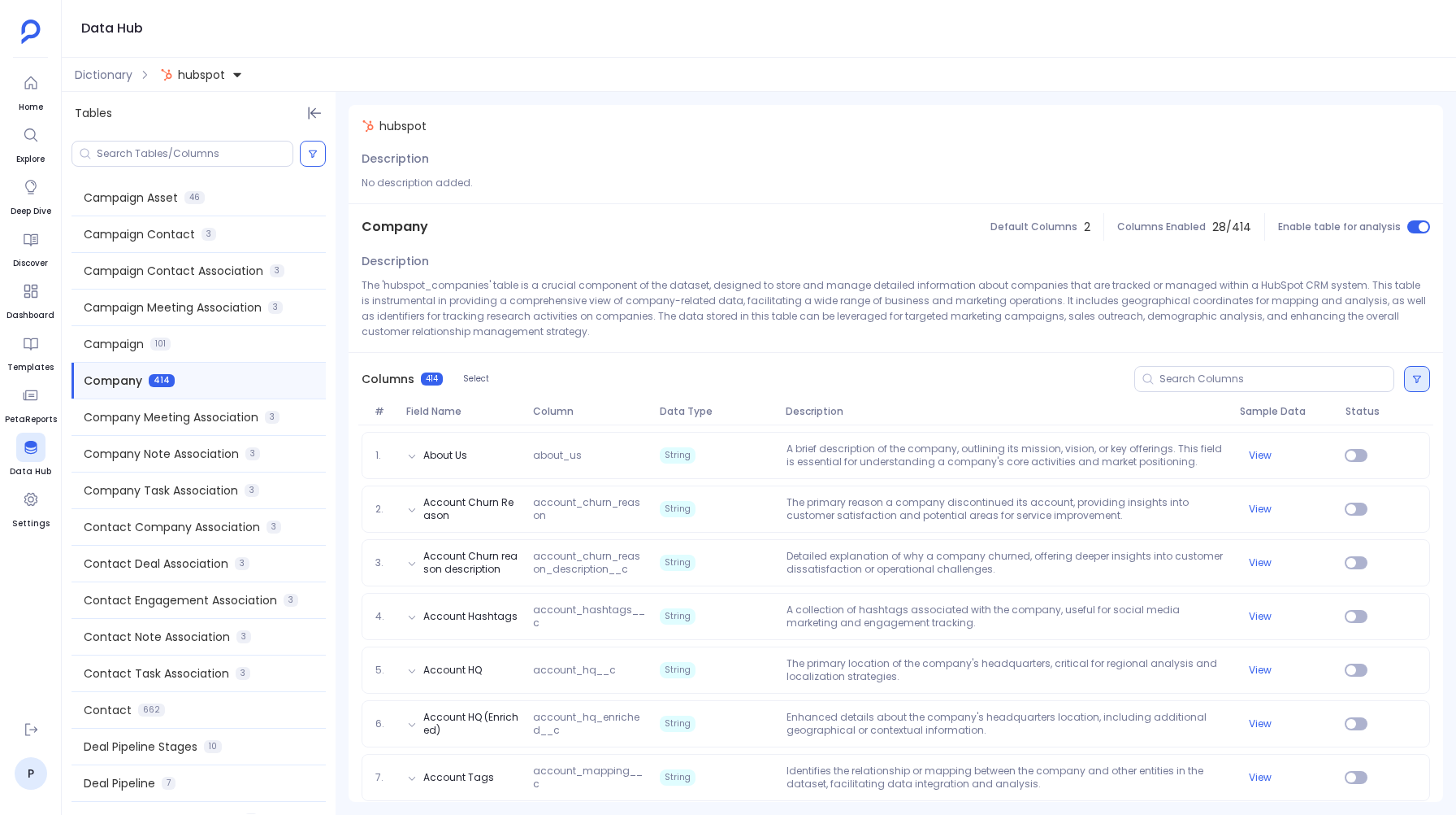
click at [1404, 375] on button at bounding box center [1417, 378] width 26 height 26
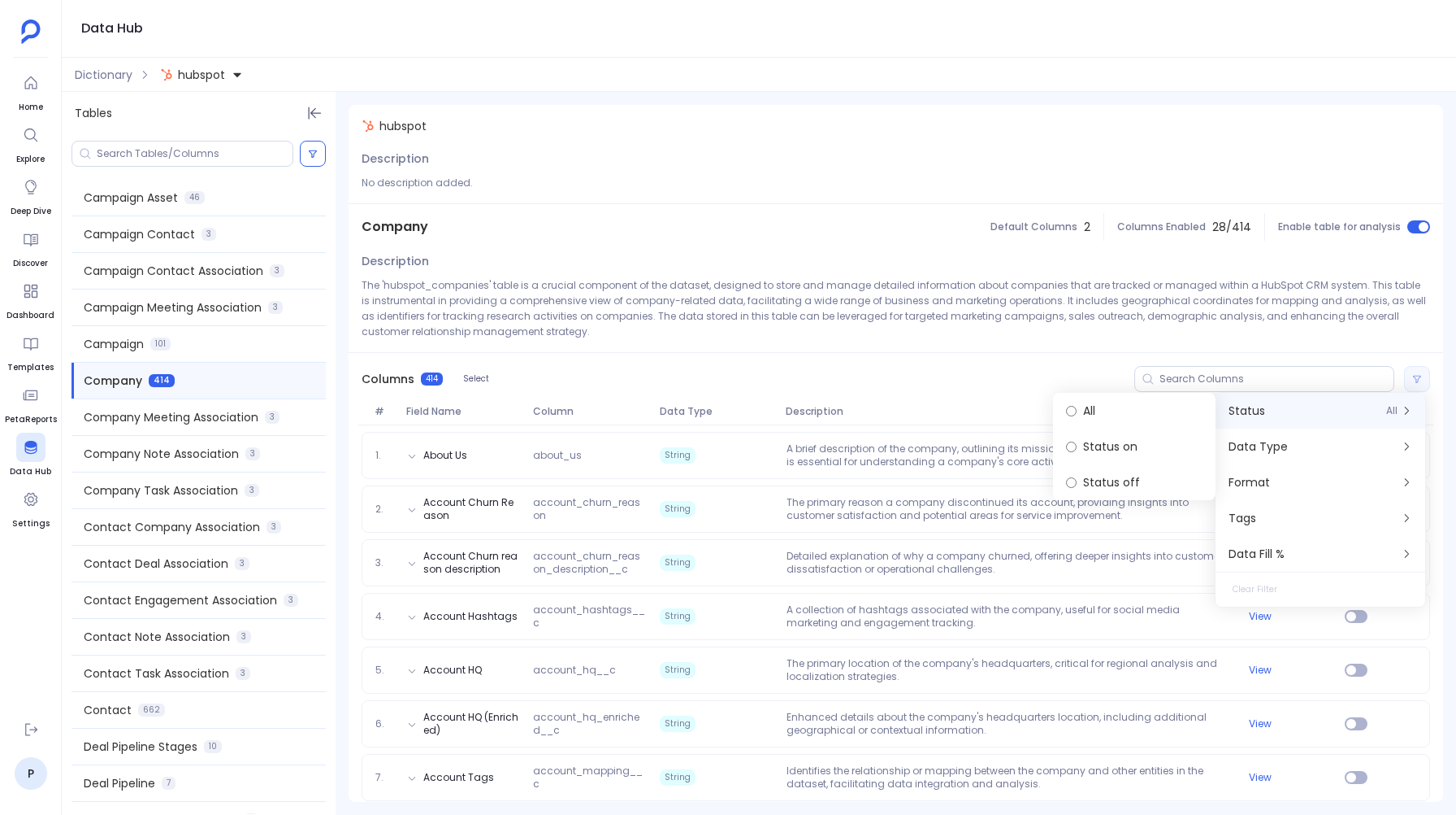
click at [937, 362] on div "Columns 414 Select" at bounding box center [896, 378] width 1095 height 52
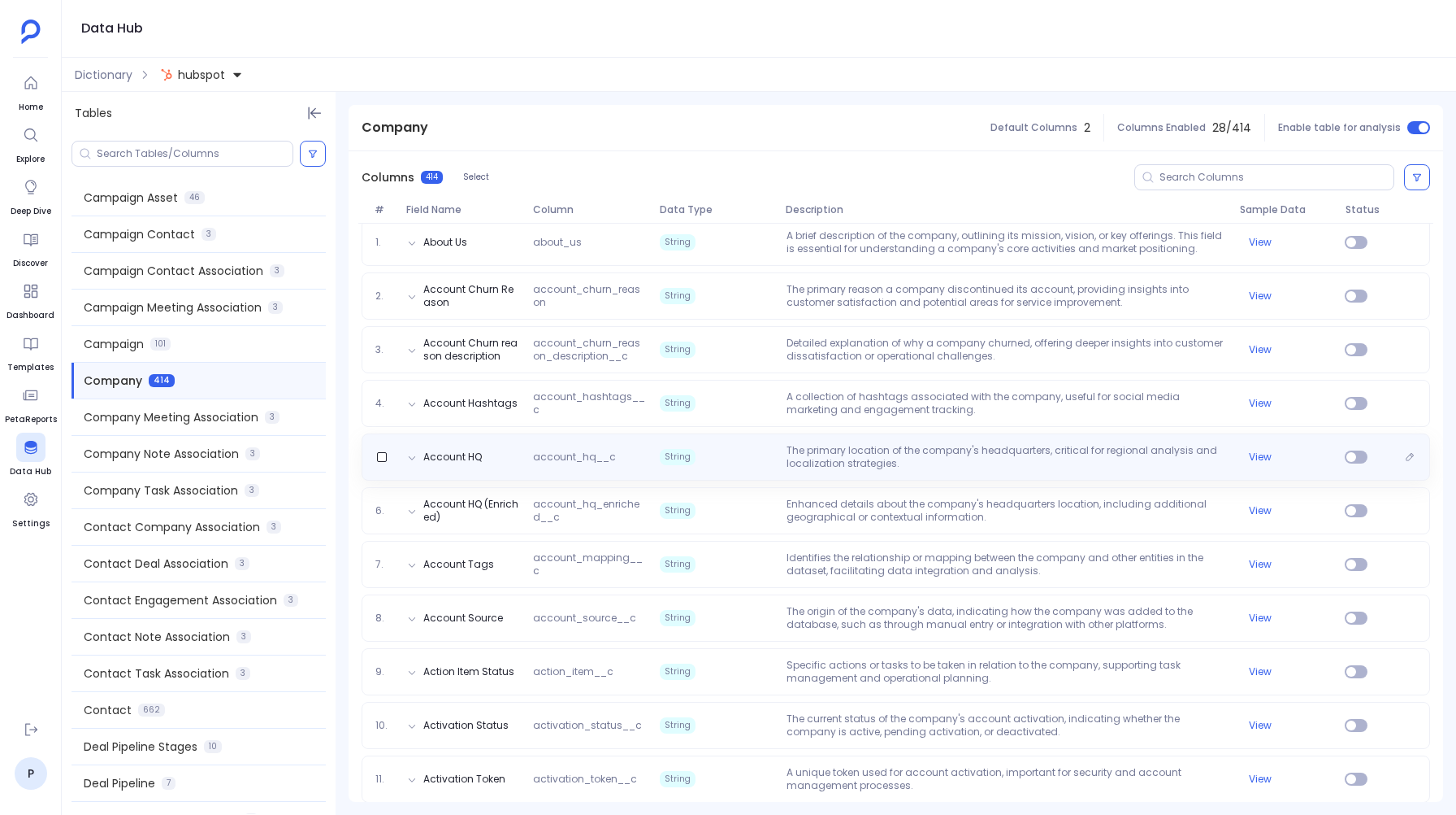
scroll to position [252, 0]
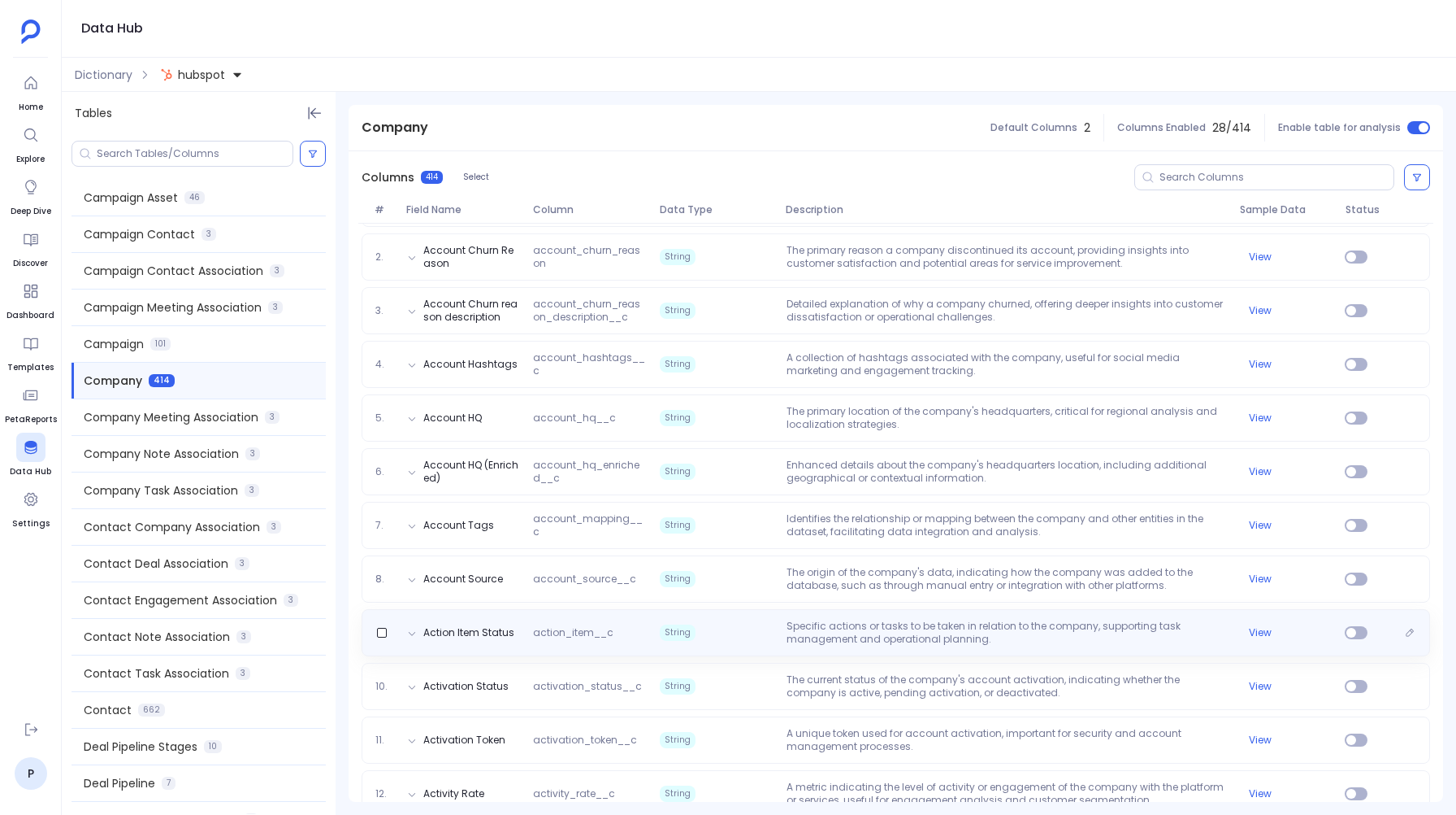
click at [823, 632] on p "Specific actions or tasks to be taken in relation to the company, supporting ta…" at bounding box center [1006, 632] width 453 height 26
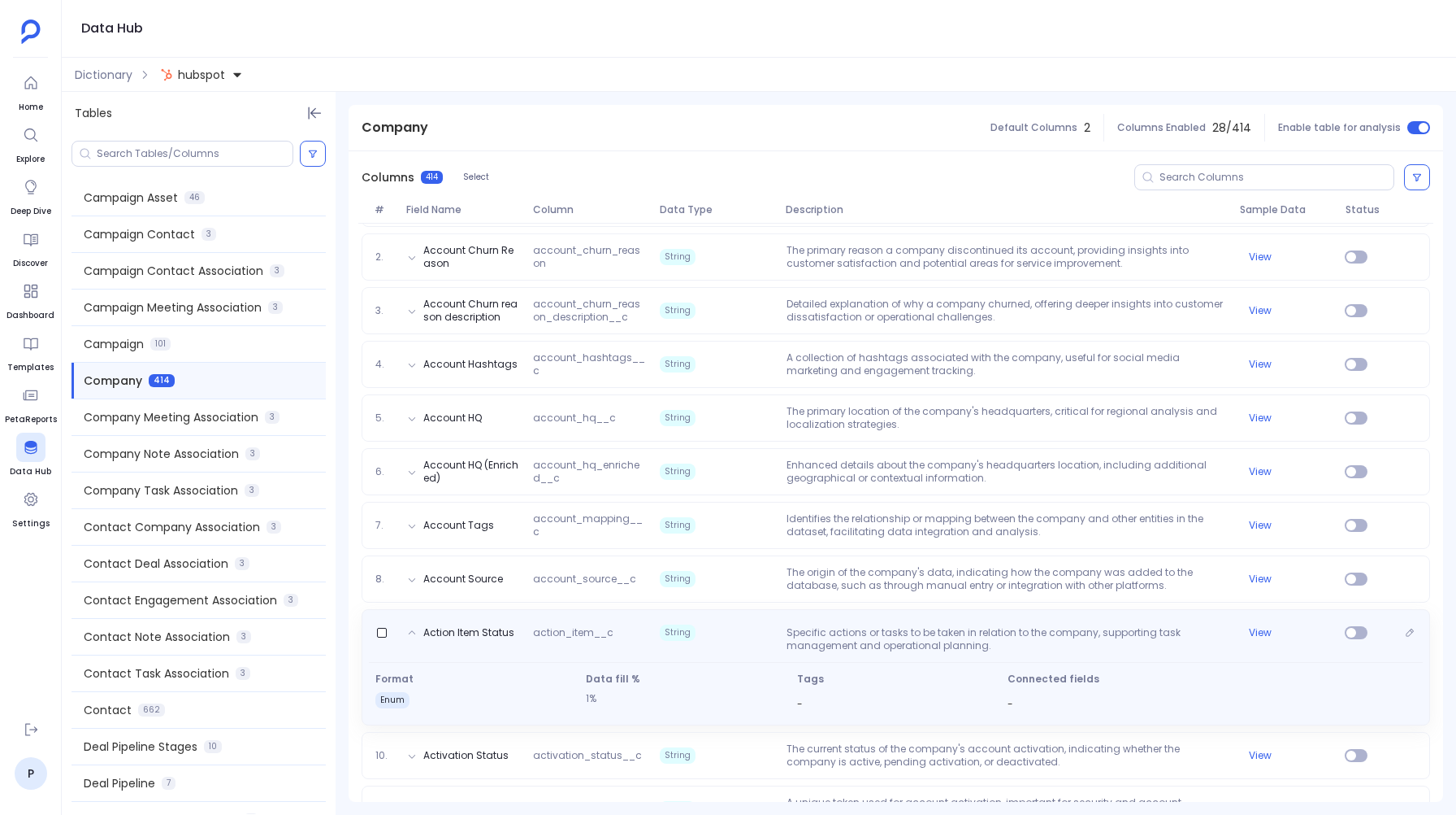
click at [823, 632] on p "Specific actions or tasks to be taken in relation to the company, supporting ta…" at bounding box center [1006, 638] width 453 height 26
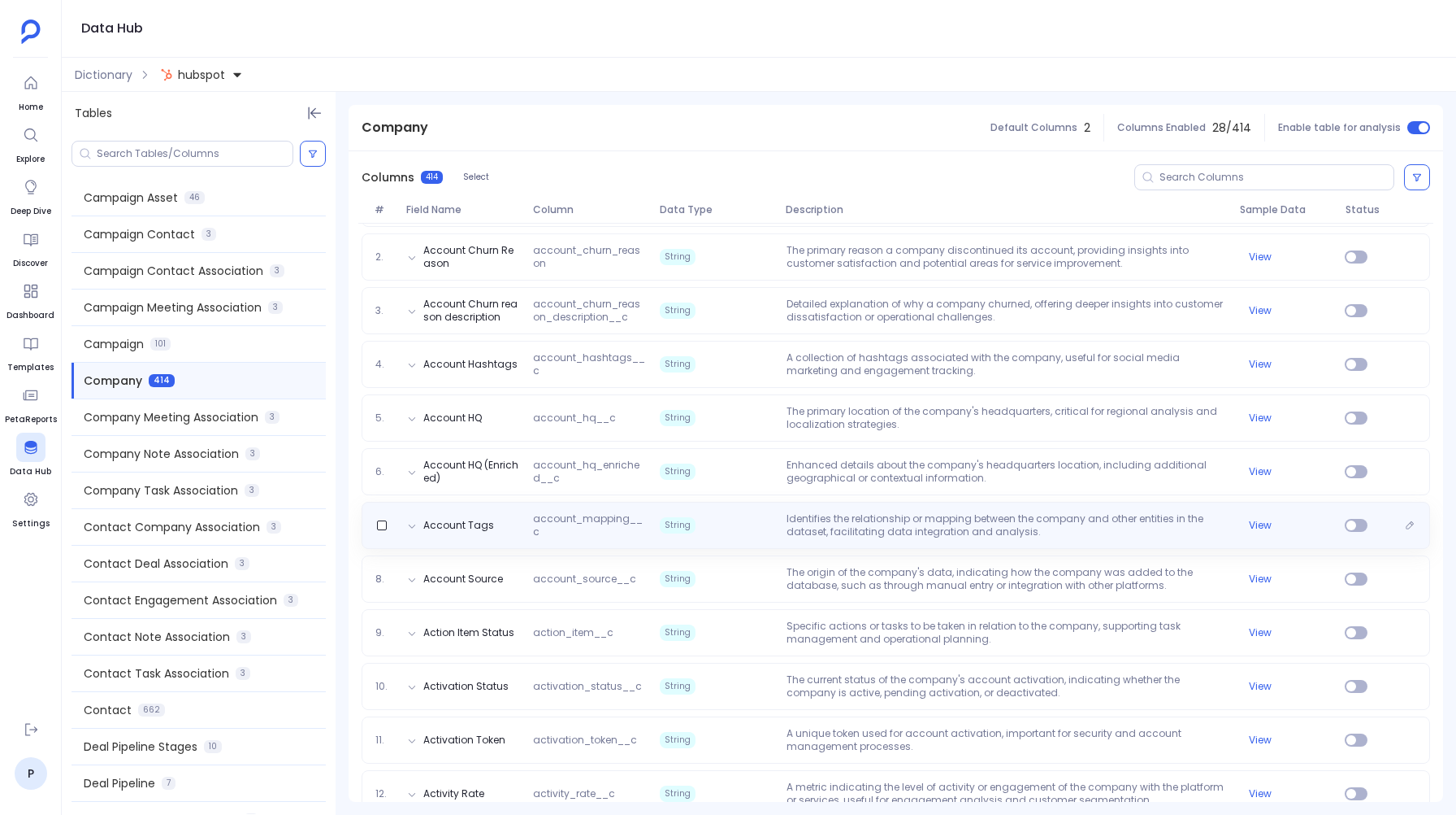
click at [829, 529] on p "Identifies the relationship or mapping between the company and other entities i…" at bounding box center [1006, 525] width 453 height 26
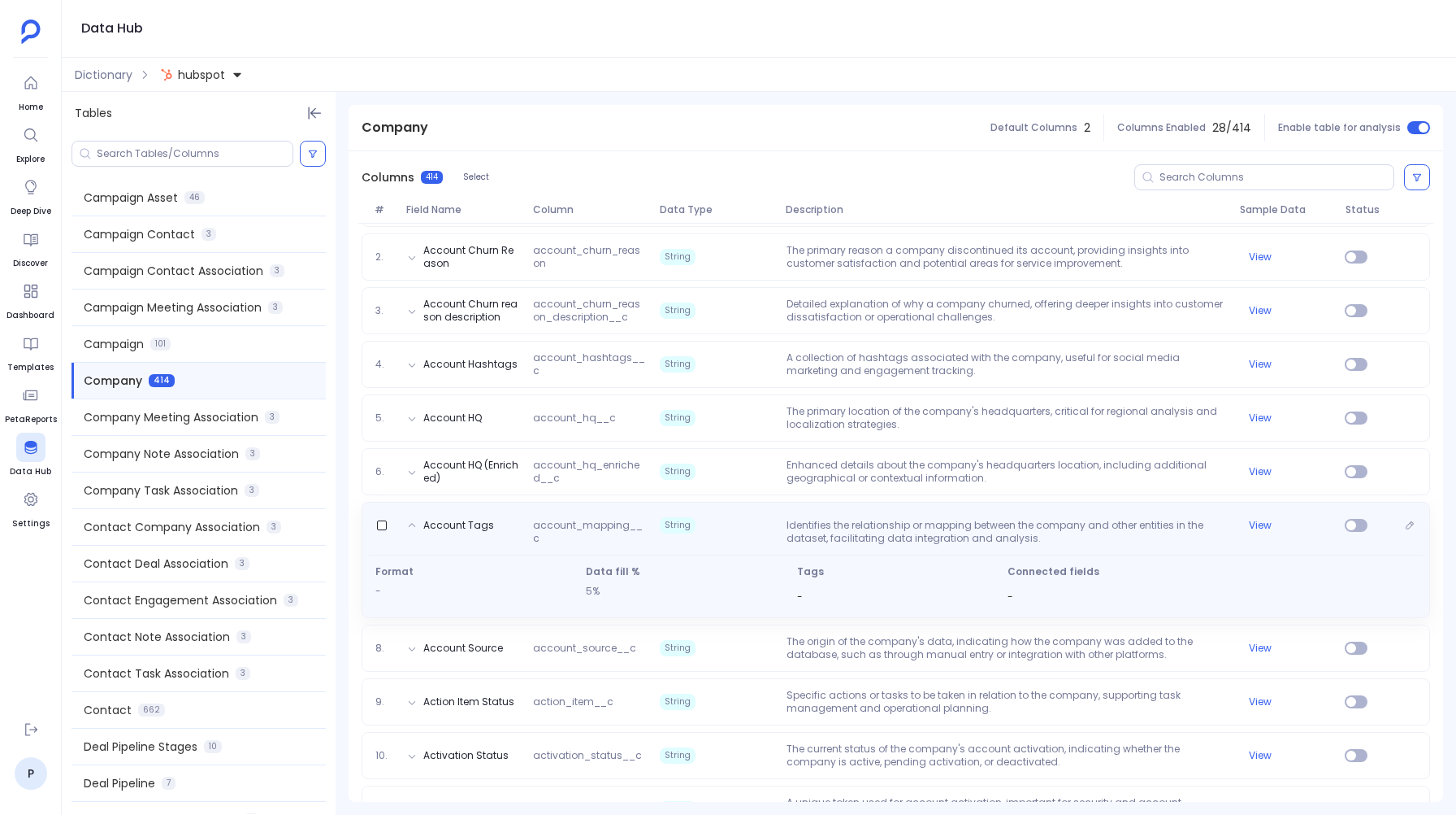
click at [829, 529] on p "Identifies the relationship or mapping between the company and other entities i…" at bounding box center [1006, 531] width 453 height 26
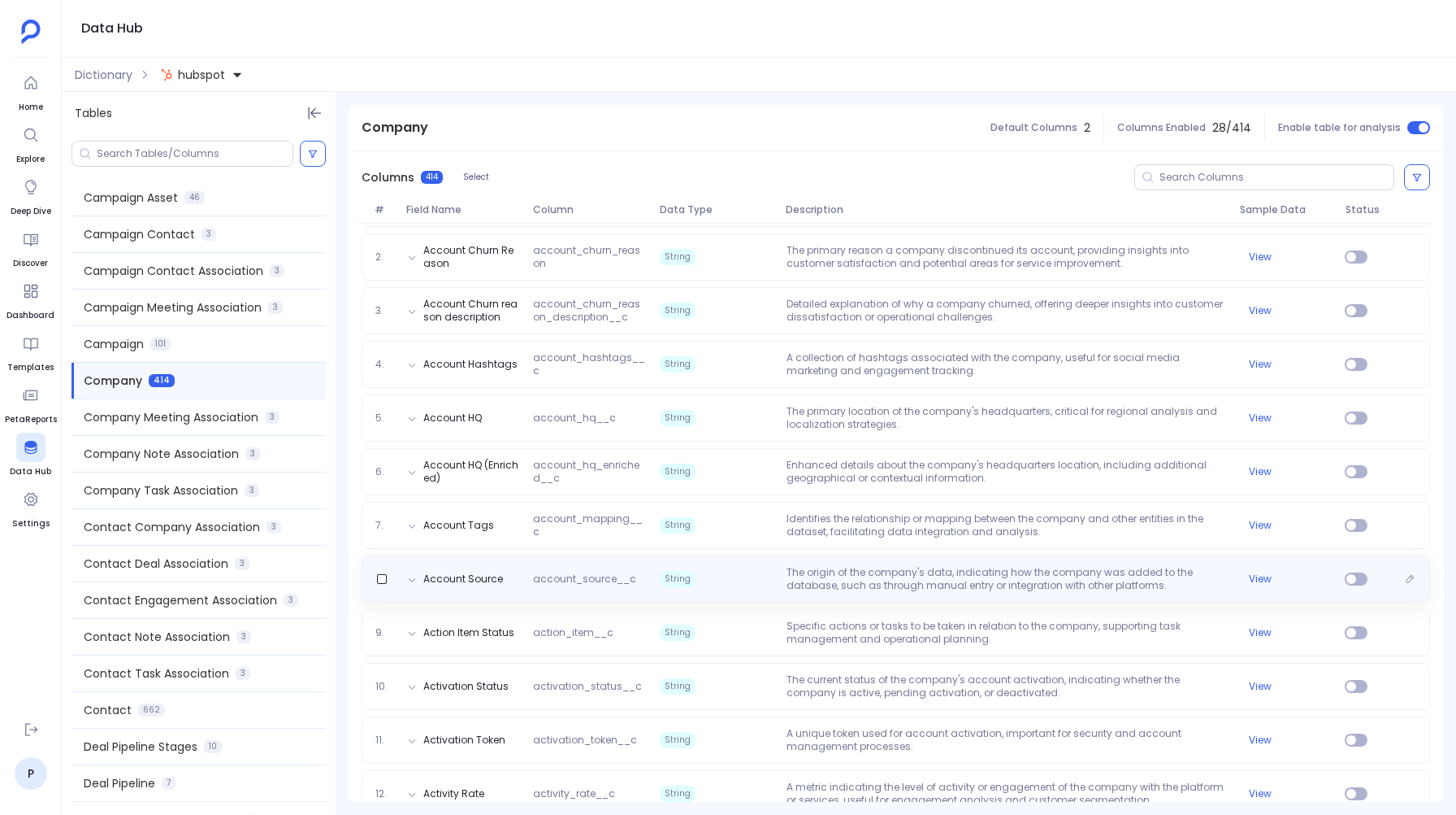
click at [826, 579] on p "The origin of the company's data, indicating how the company was added to the d…" at bounding box center [1006, 578] width 453 height 26
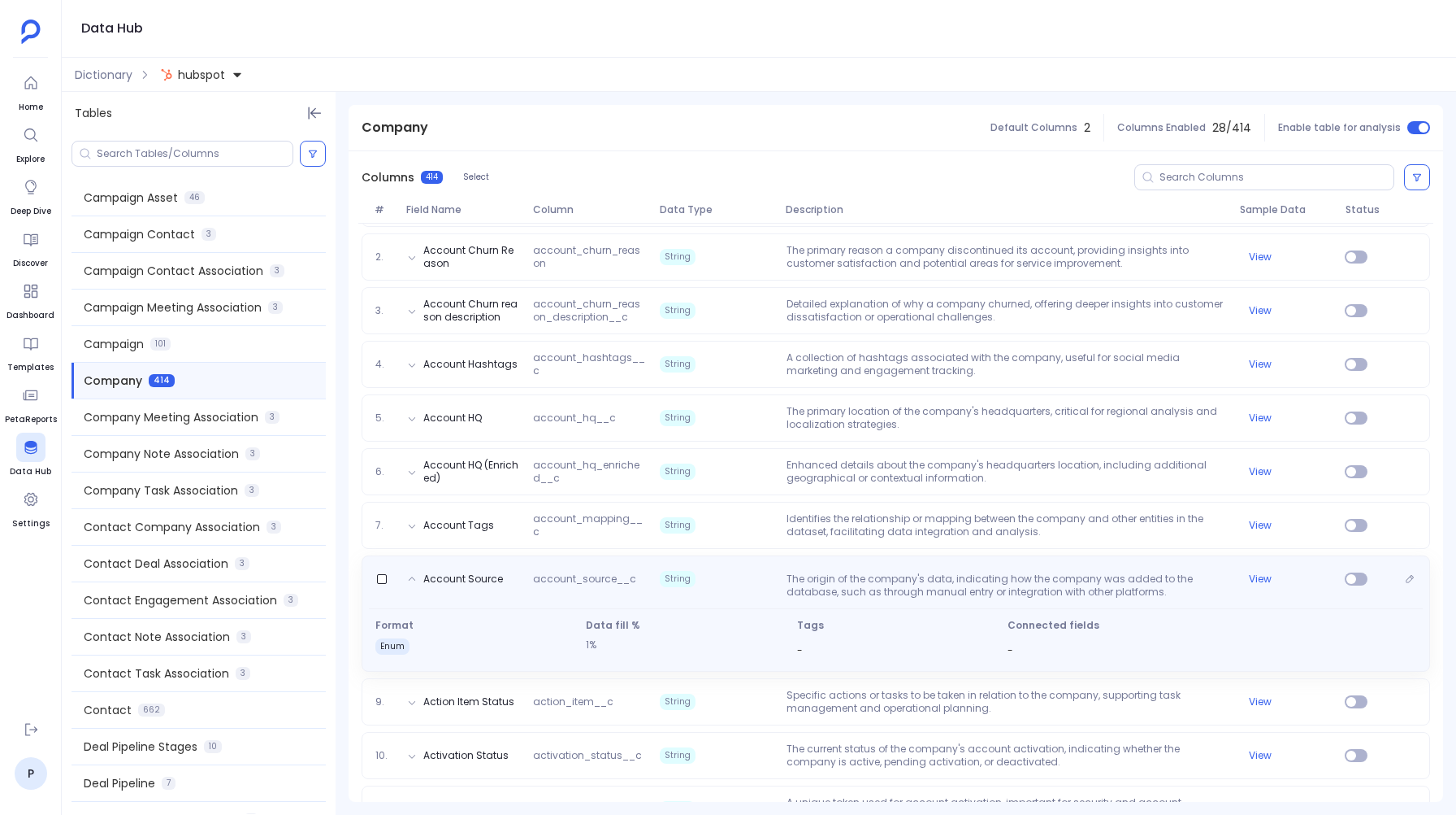
click at [826, 579] on p "The origin of the company's data, indicating how the company was added to the d…" at bounding box center [1006, 585] width 453 height 26
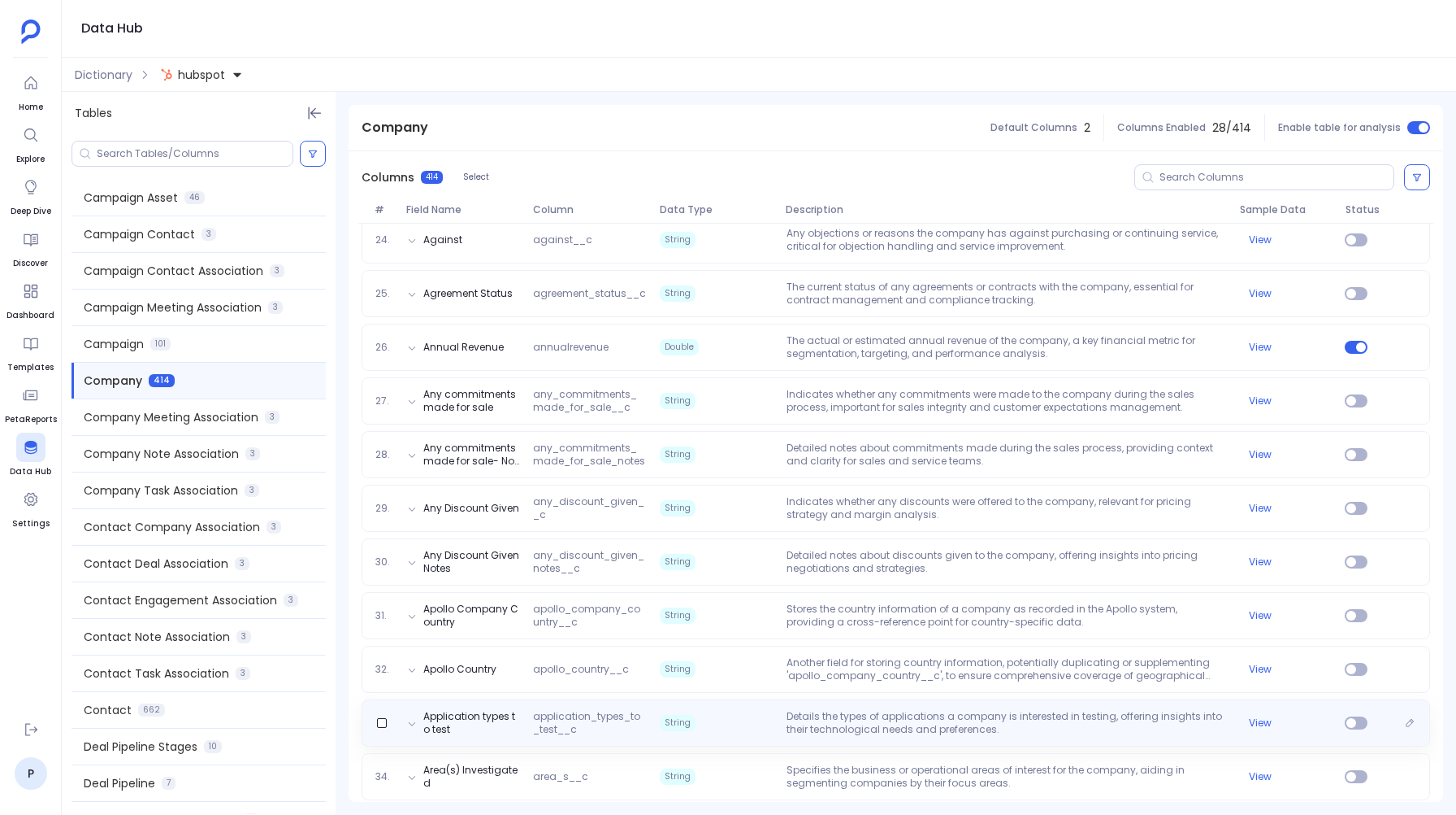
scroll to position [1540, 0]
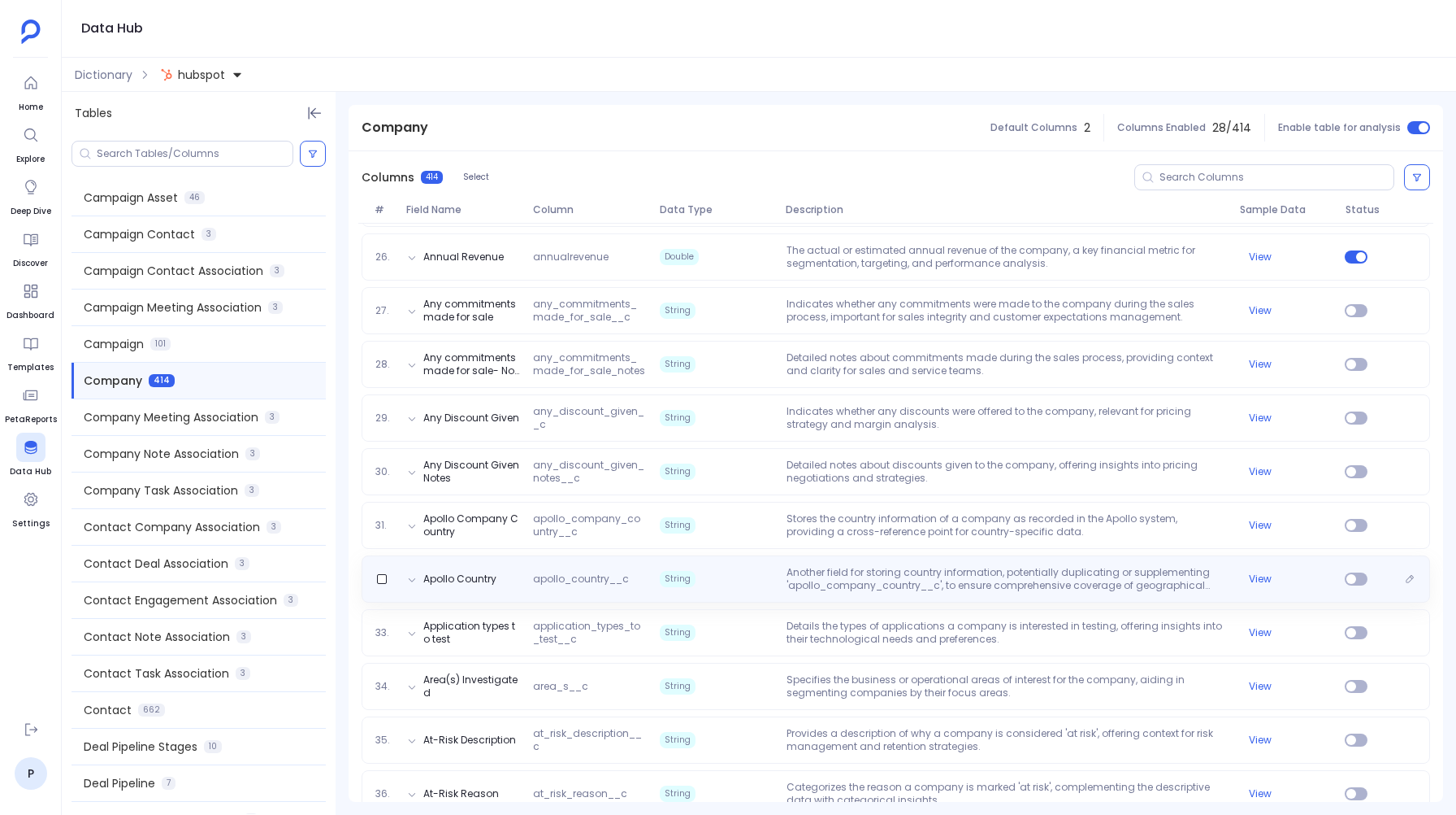
click at [880, 560] on div "Apollo Country apollo_country__c String Another field for storing country infor…" at bounding box center [896, 578] width 1069 height 47
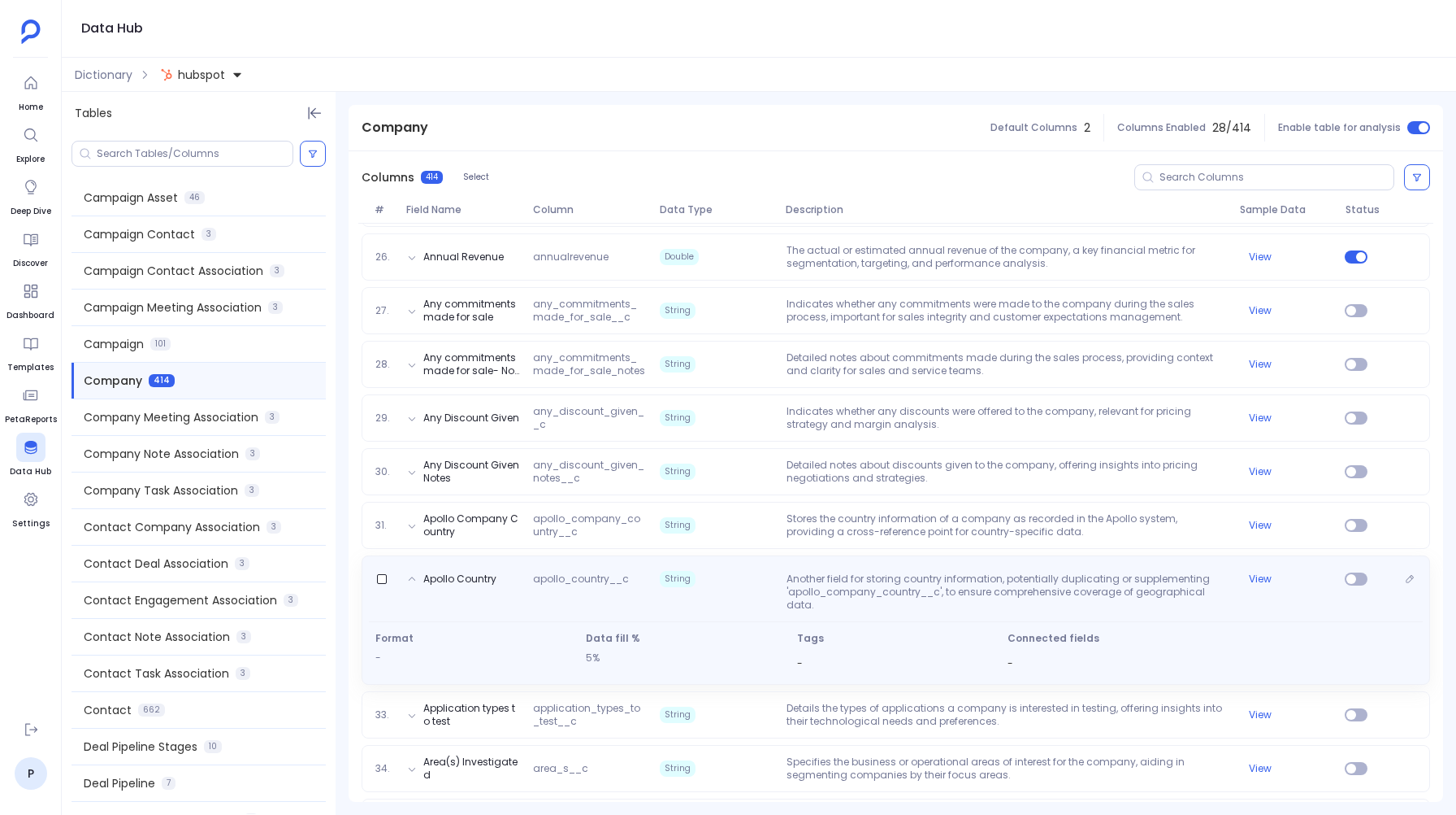
click at [880, 560] on div "Apollo Country apollo_country__c String Another field for storing country infor…" at bounding box center [896, 620] width 1069 height 129
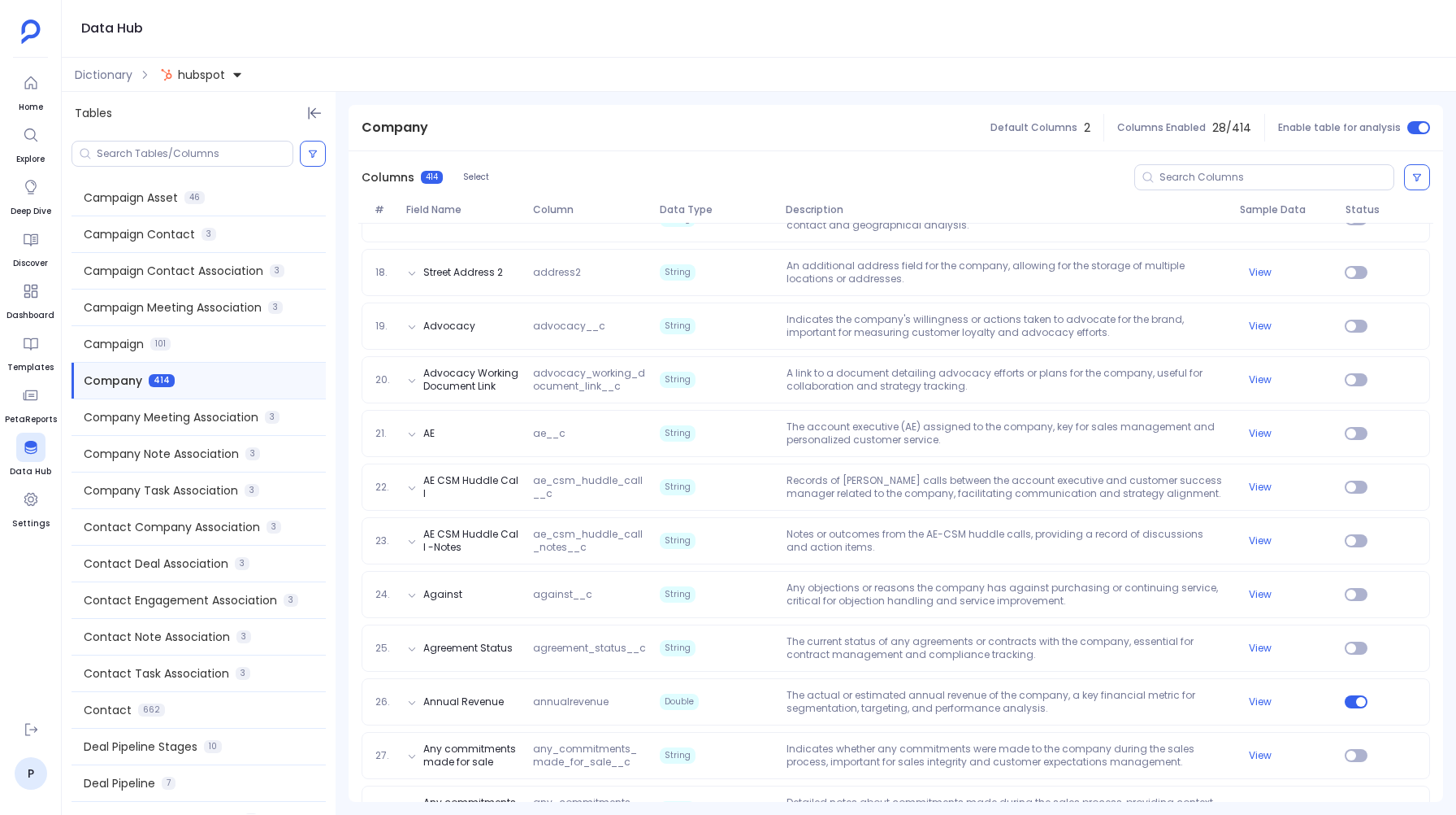
scroll to position [0, 0]
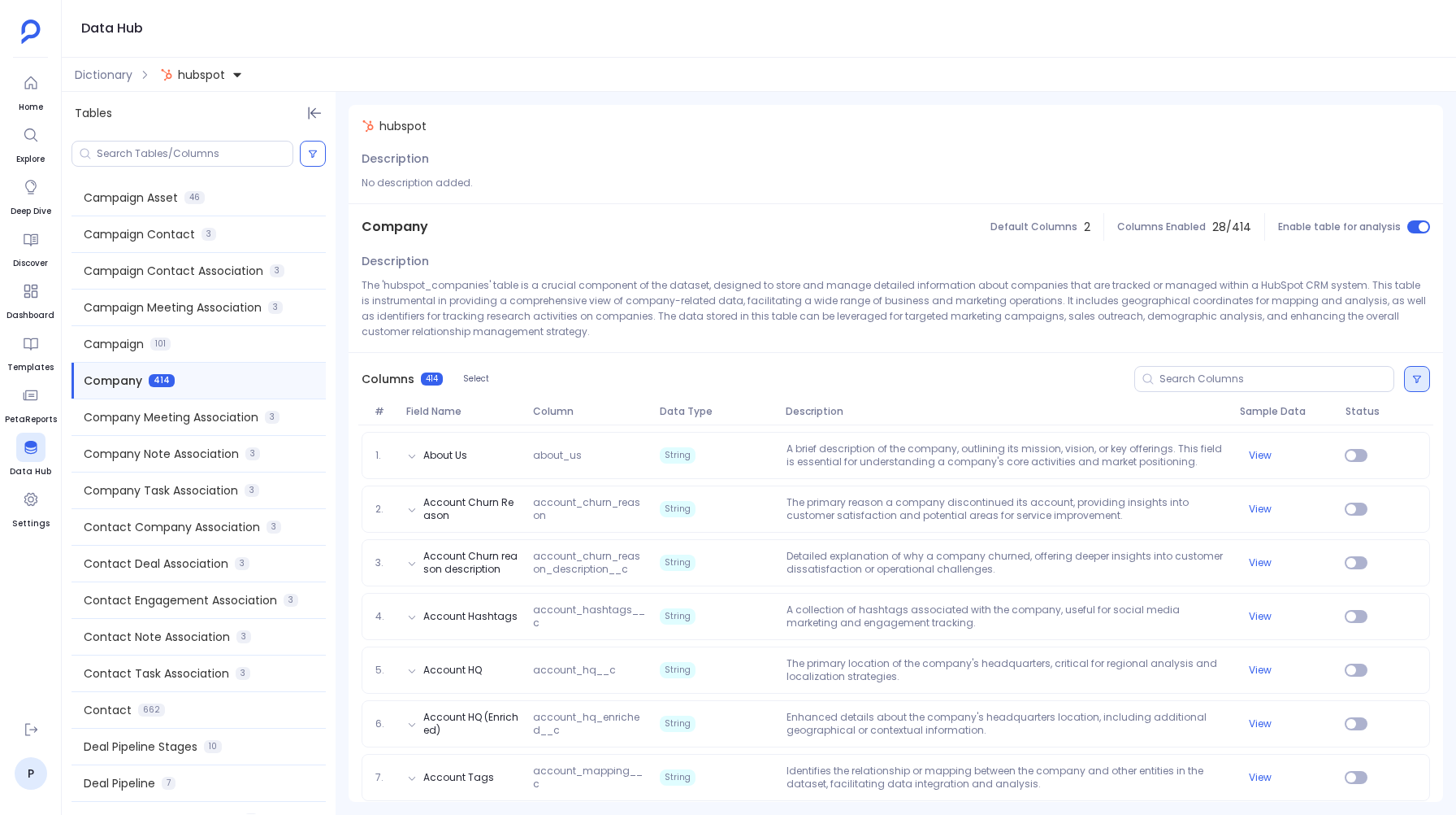
click at [1414, 372] on button at bounding box center [1417, 378] width 26 height 26
click at [1103, 553] on icon at bounding box center [1097, 557] width 12 height 12
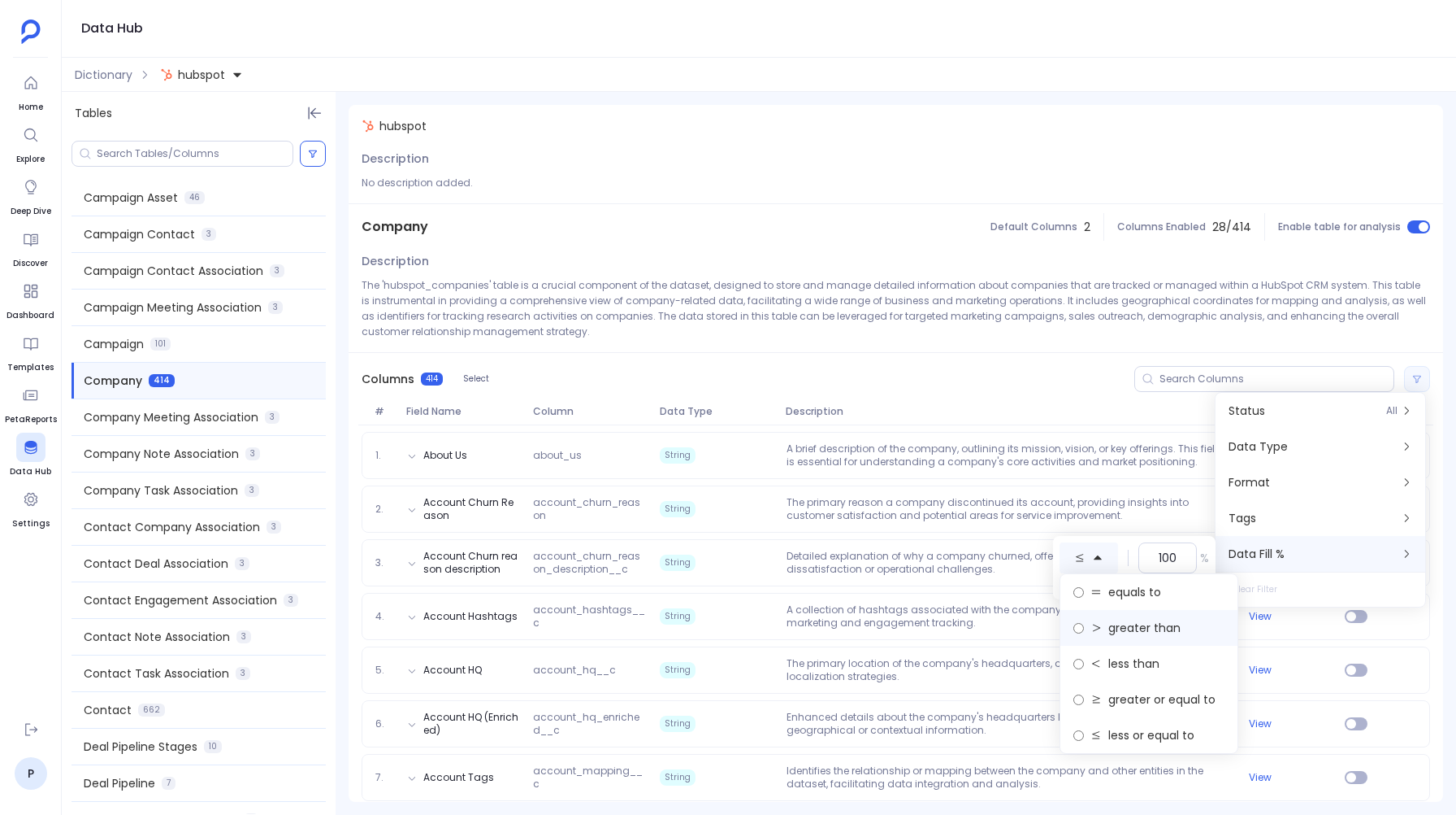
click at [1107, 626] on label "greater than" at bounding box center [1149, 628] width 178 height 36
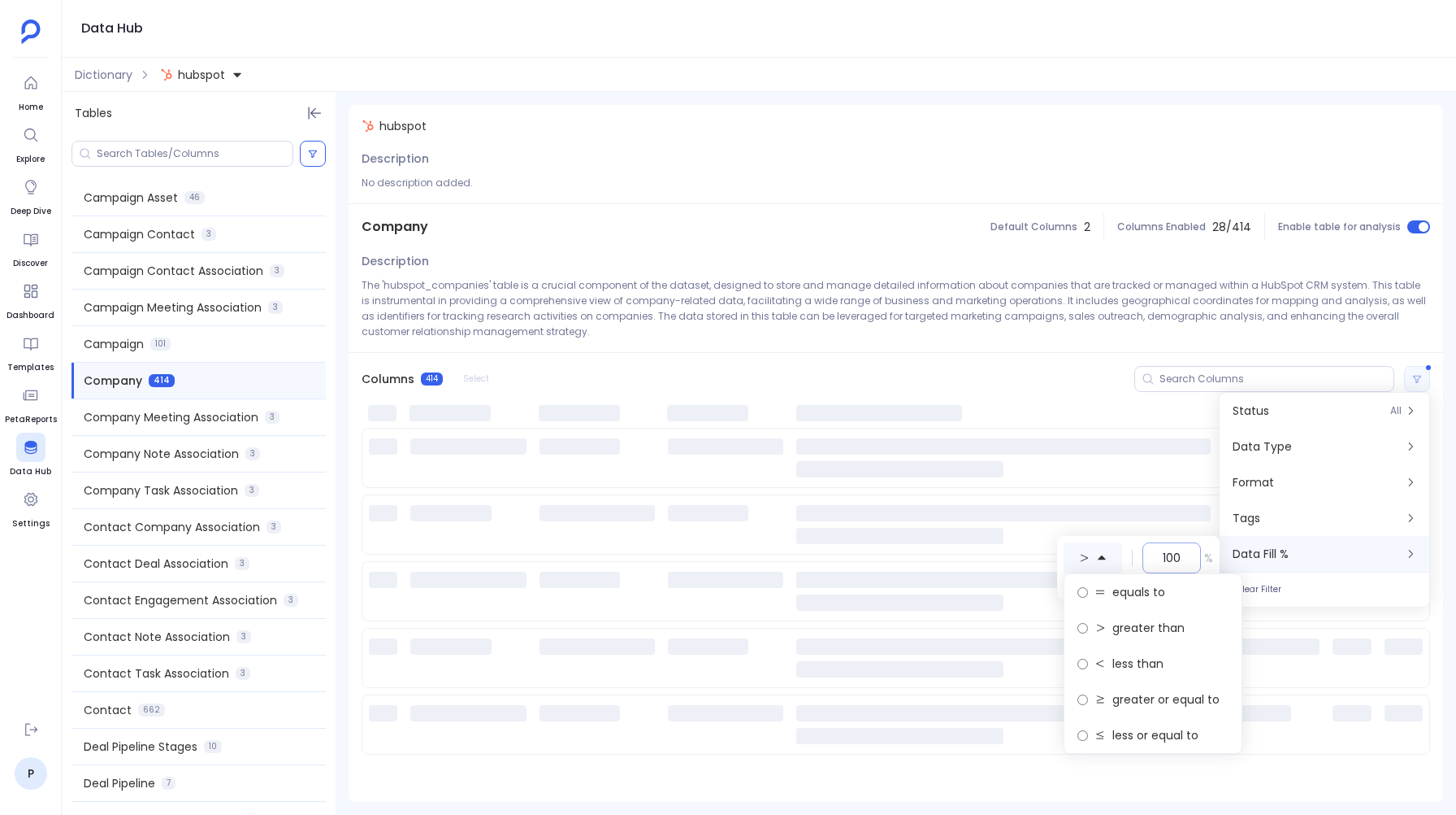
click at [1183, 558] on div "100" at bounding box center [1172, 558] width 59 height 31
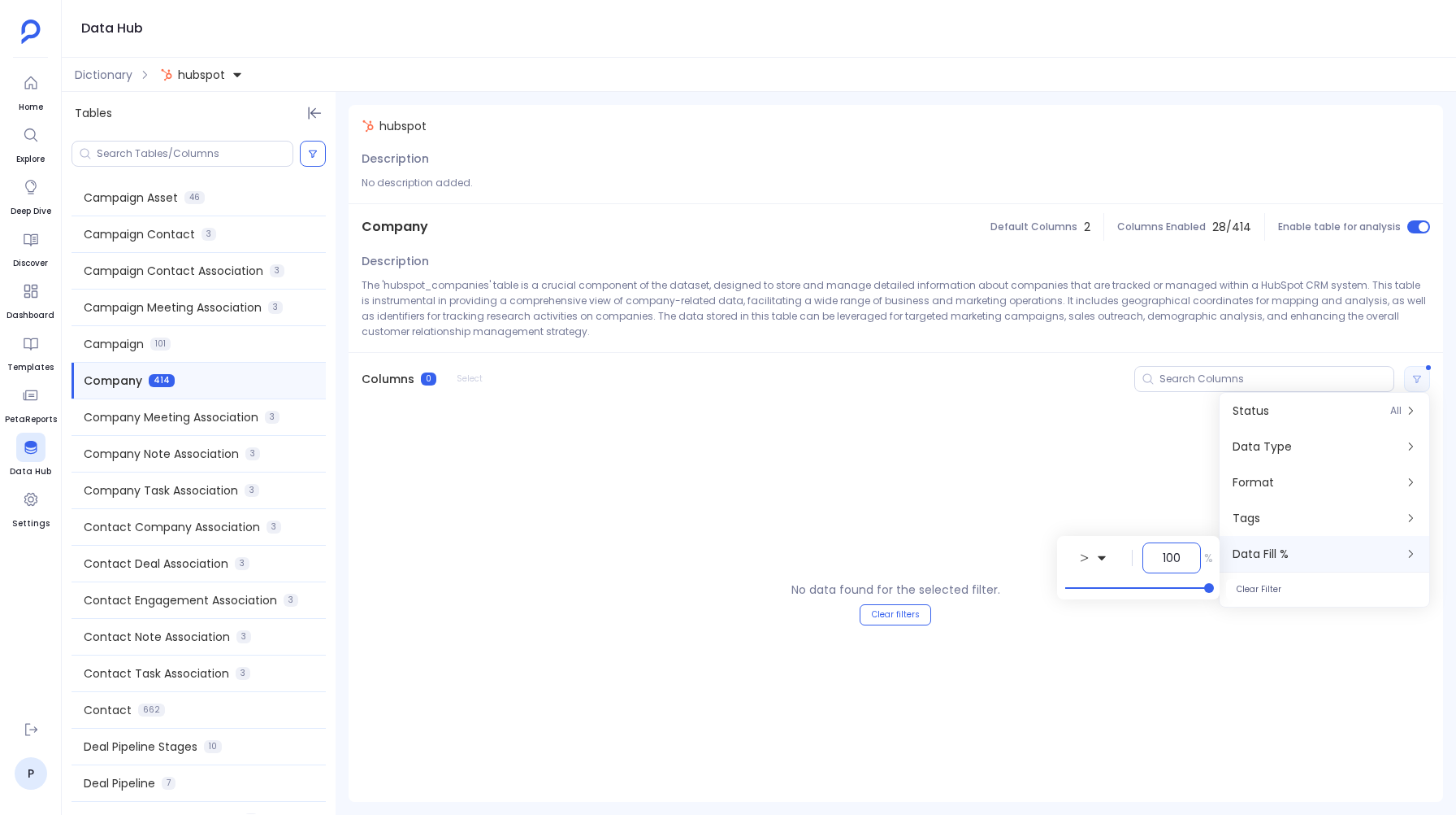
click at [1178, 553] on input "100" at bounding box center [1171, 558] width 18 height 16
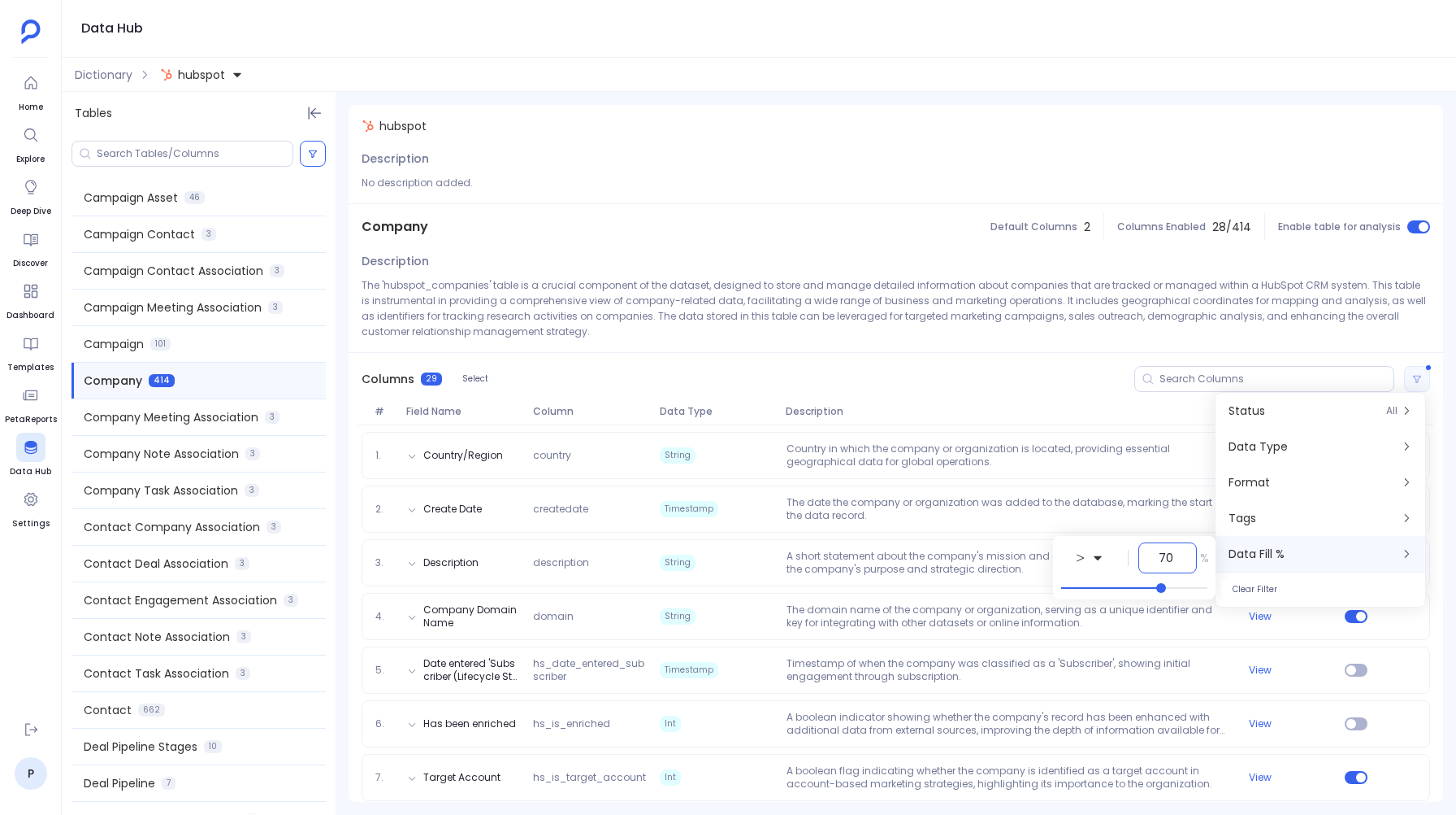
type input "70"
click at [774, 372] on div "Columns 29 Select" at bounding box center [896, 378] width 1095 height 52
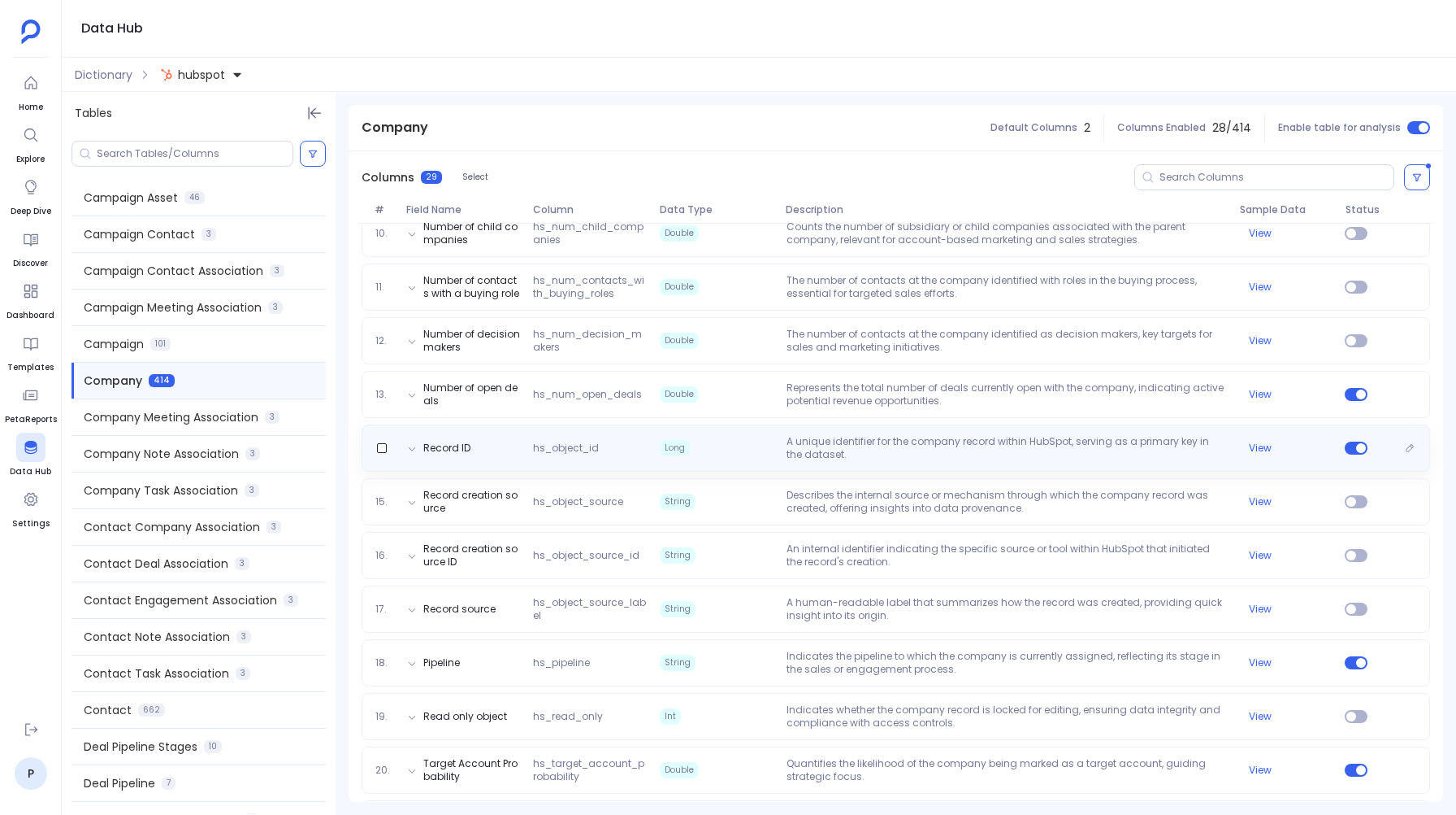
scroll to position [717, 0]
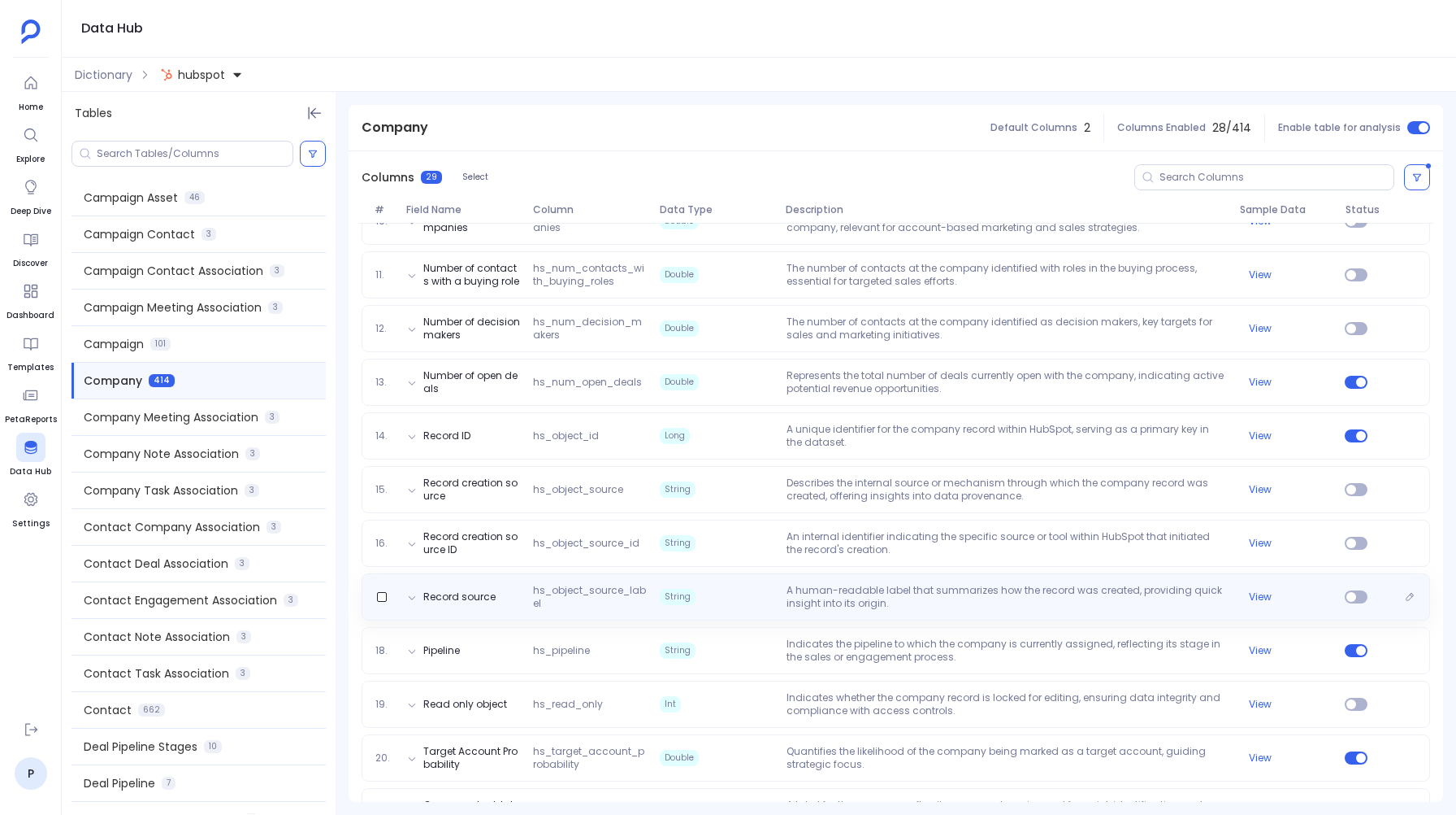
click at [886, 604] on p "A human-readable label that summarizes how the record was created, providing qu…" at bounding box center [1006, 596] width 453 height 26
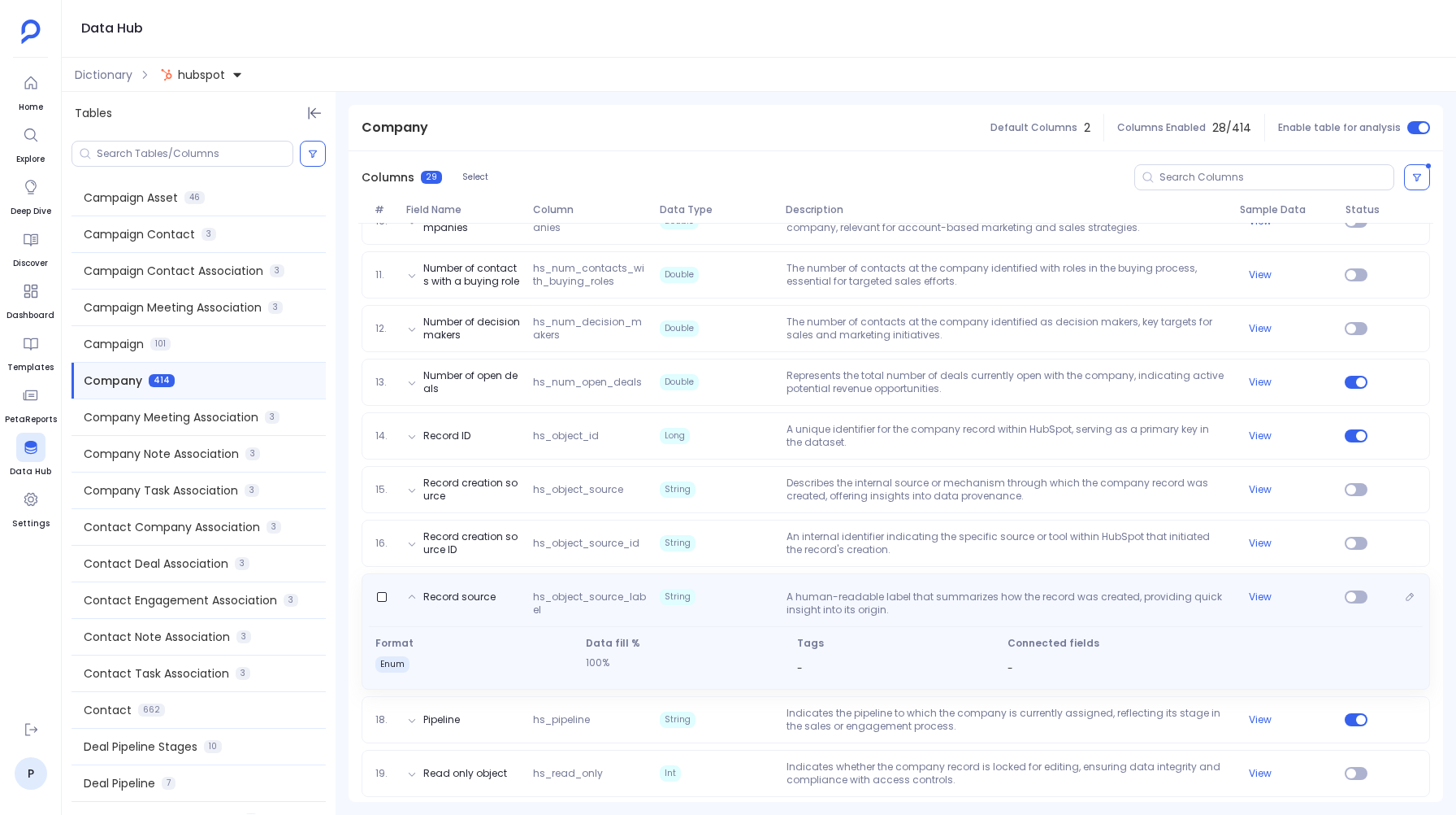
click at [886, 604] on p "A human-readable label that summarizes how the record was created, providing qu…" at bounding box center [1006, 603] width 453 height 26
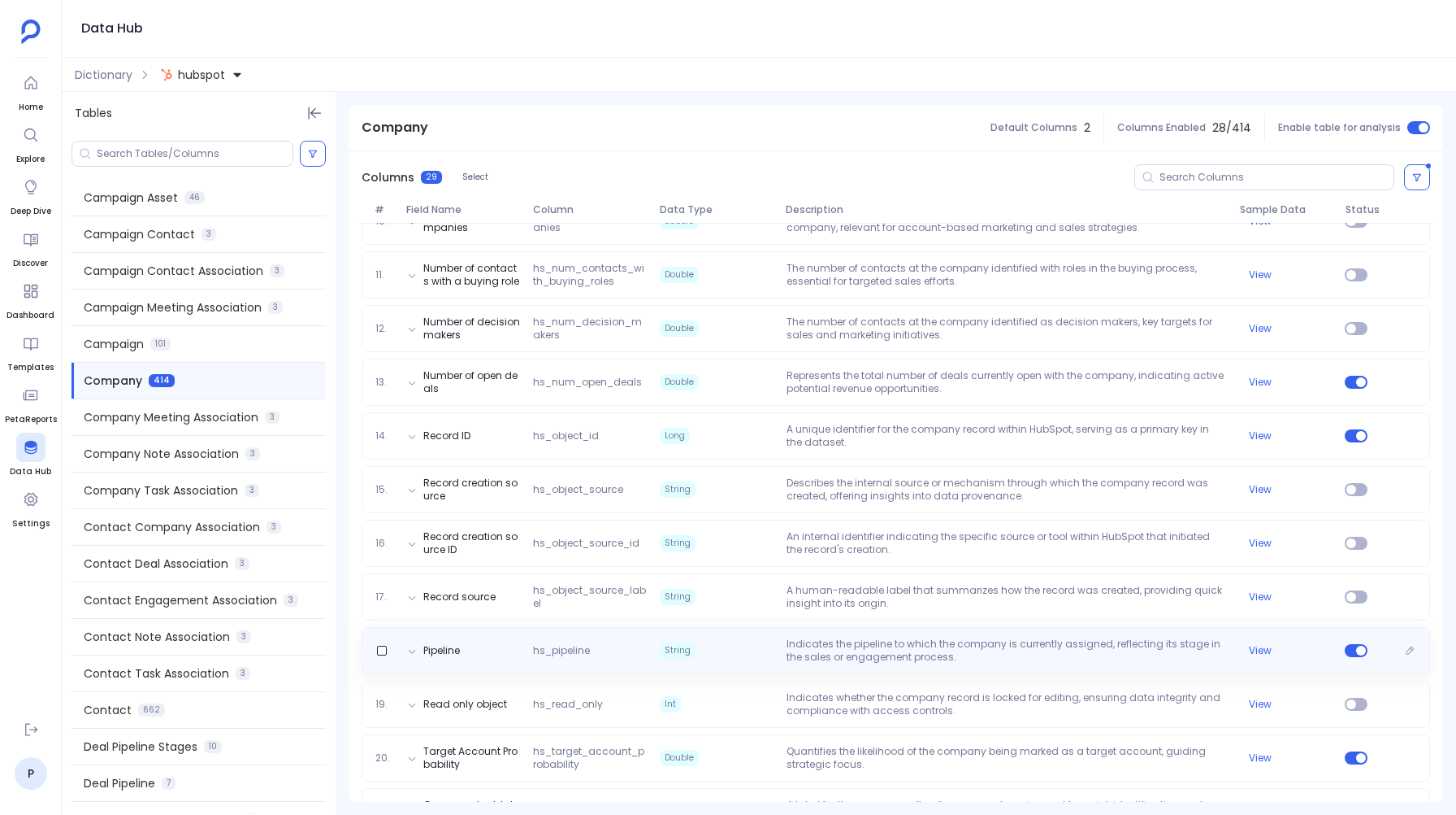
click at [874, 655] on p "Indicates the pipeline to which the company is currently assigned, reflecting i…" at bounding box center [1006, 650] width 453 height 26
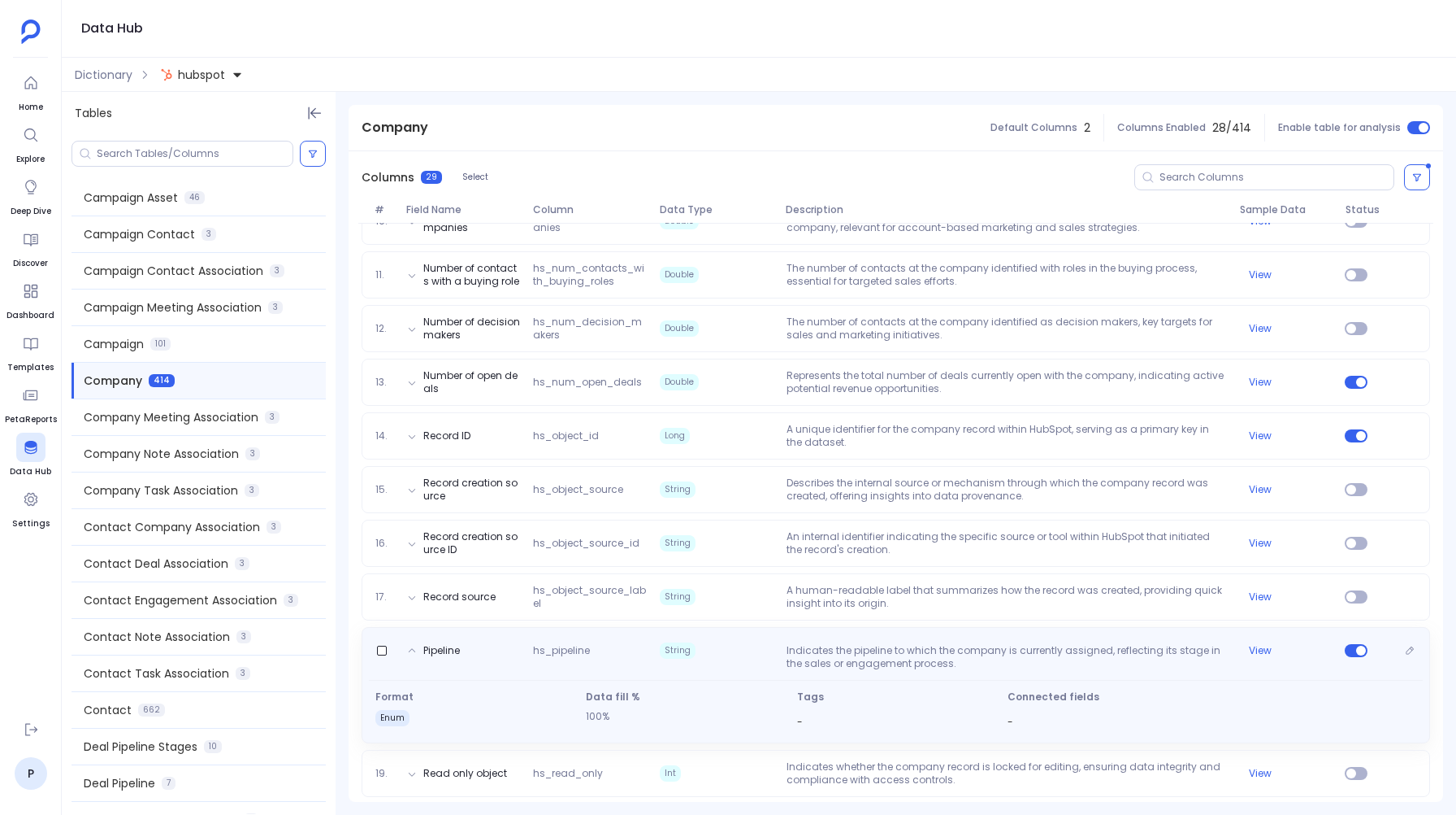
click at [874, 655] on p "Indicates the pipeline to which the company is currently assigned, reflecting i…" at bounding box center [1006, 656] width 453 height 26
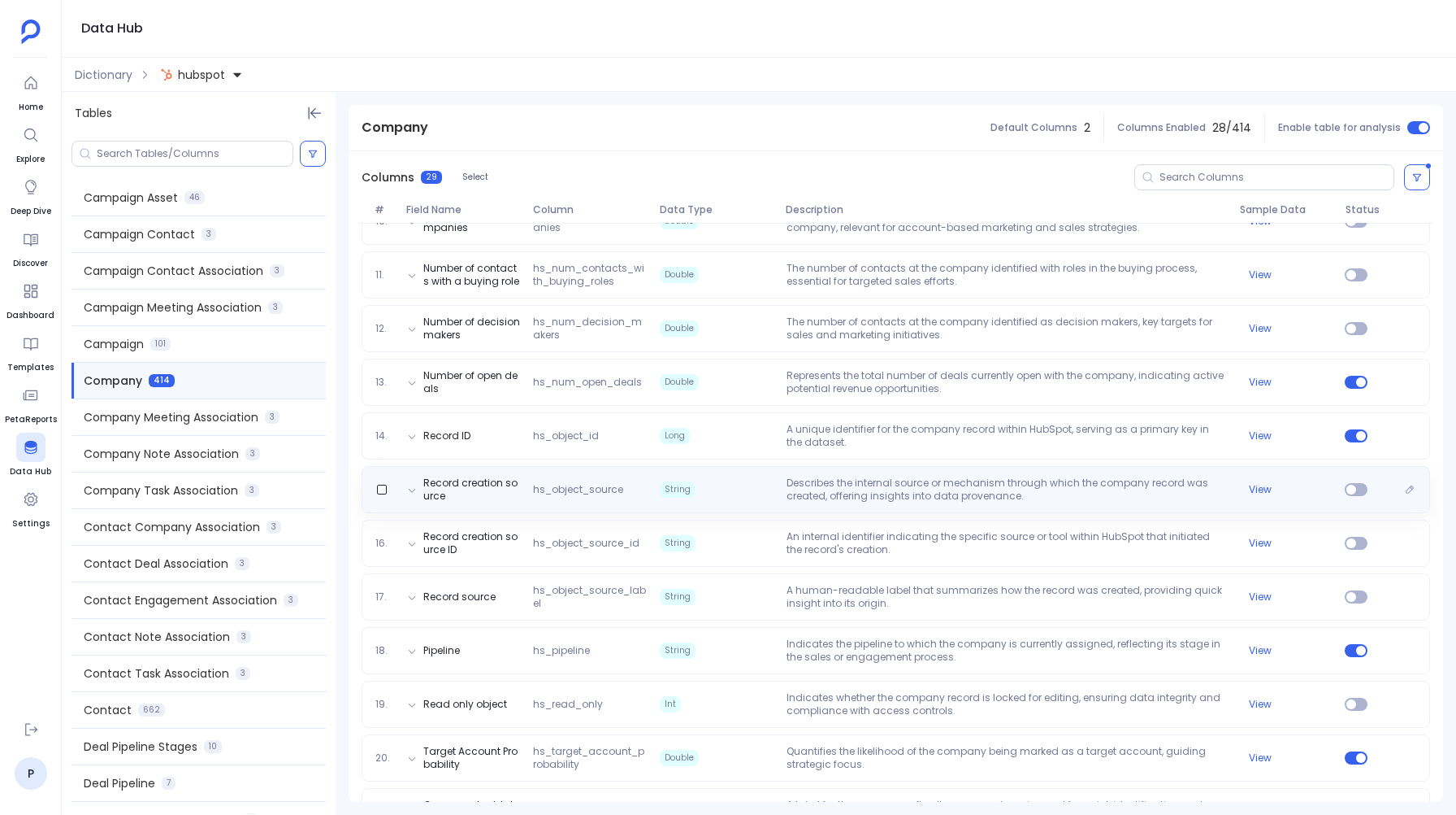
scroll to position [0, 0]
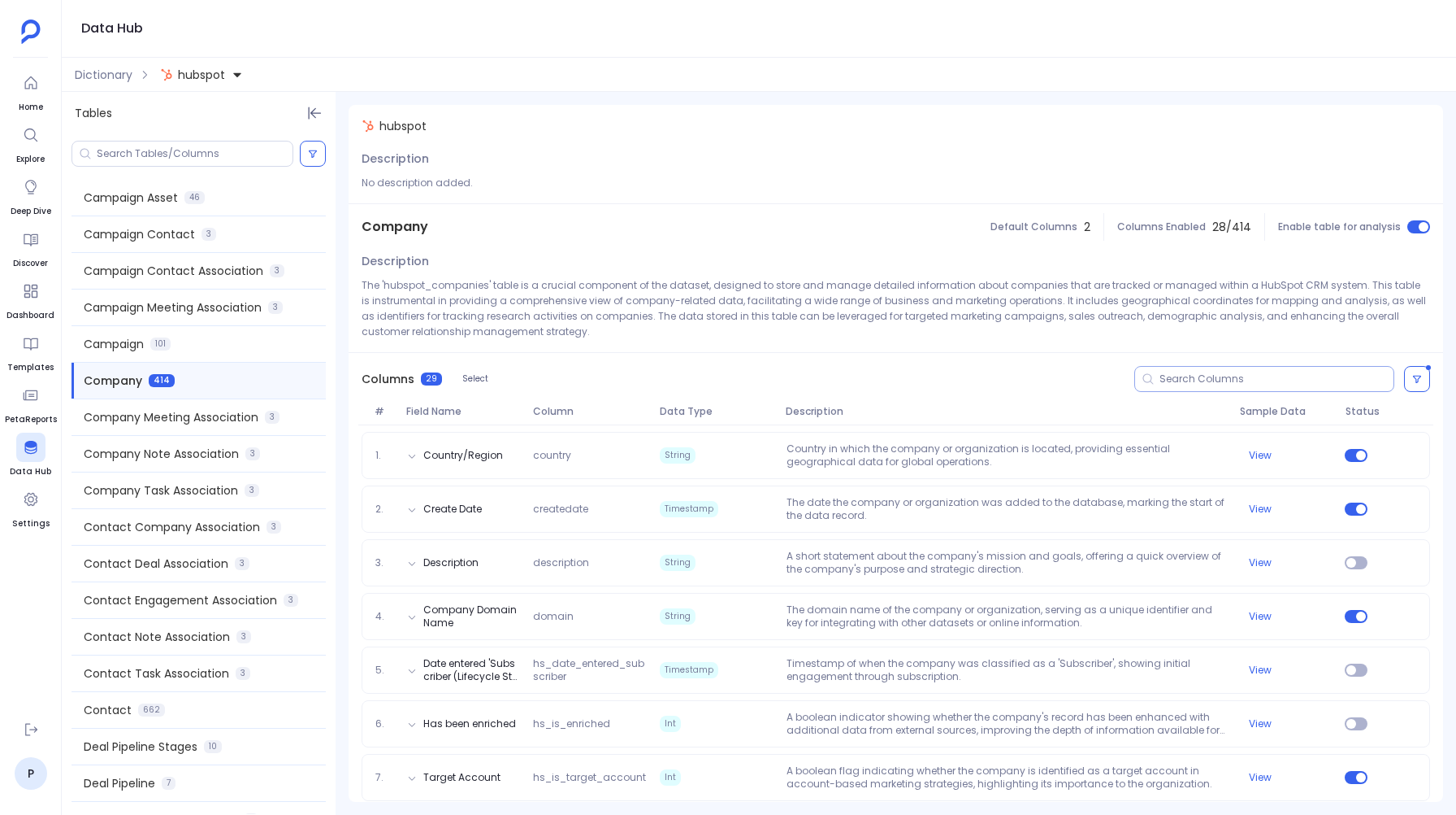
click at [1172, 378] on input at bounding box center [1277, 378] width 234 height 13
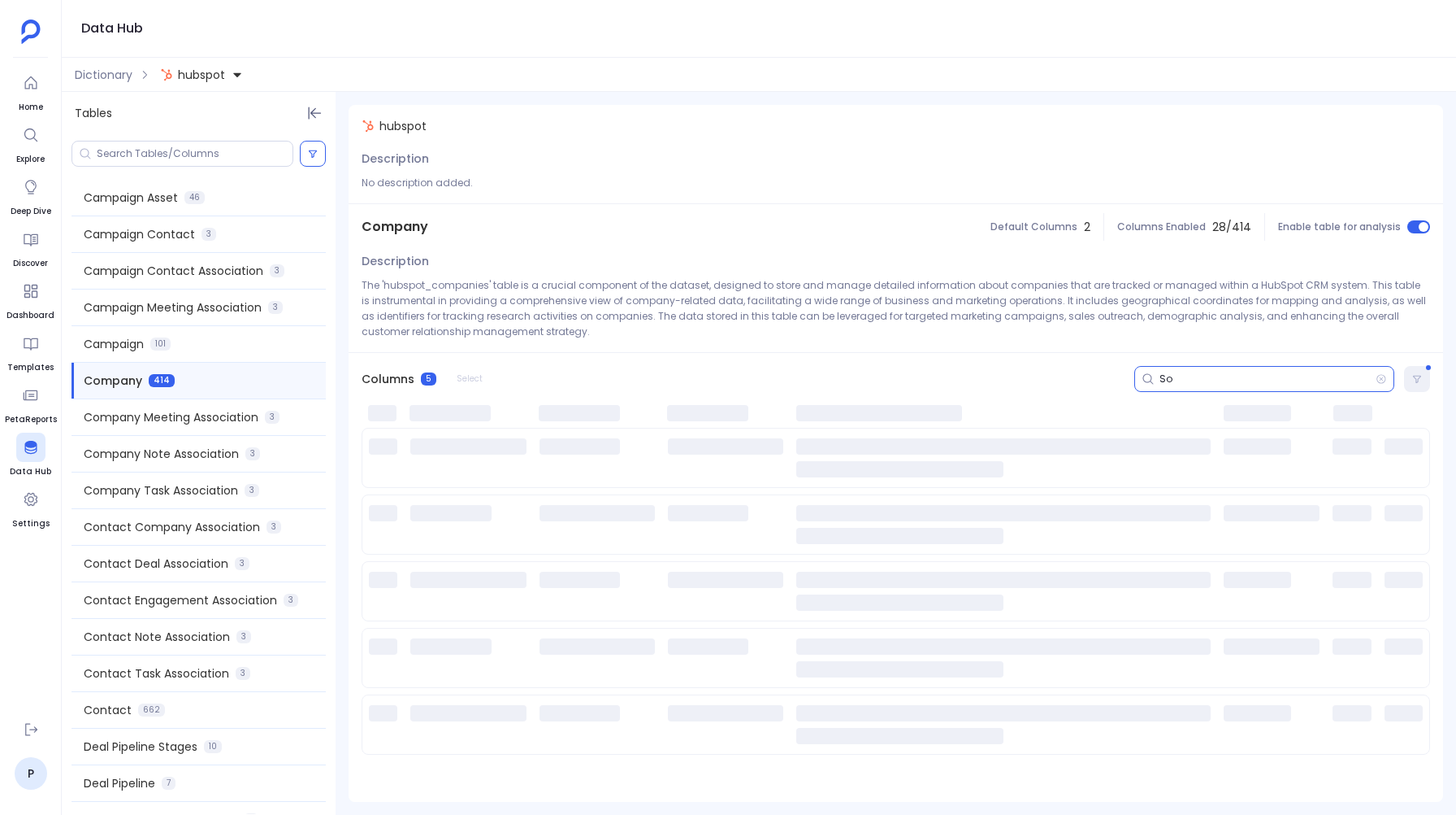
type input "S"
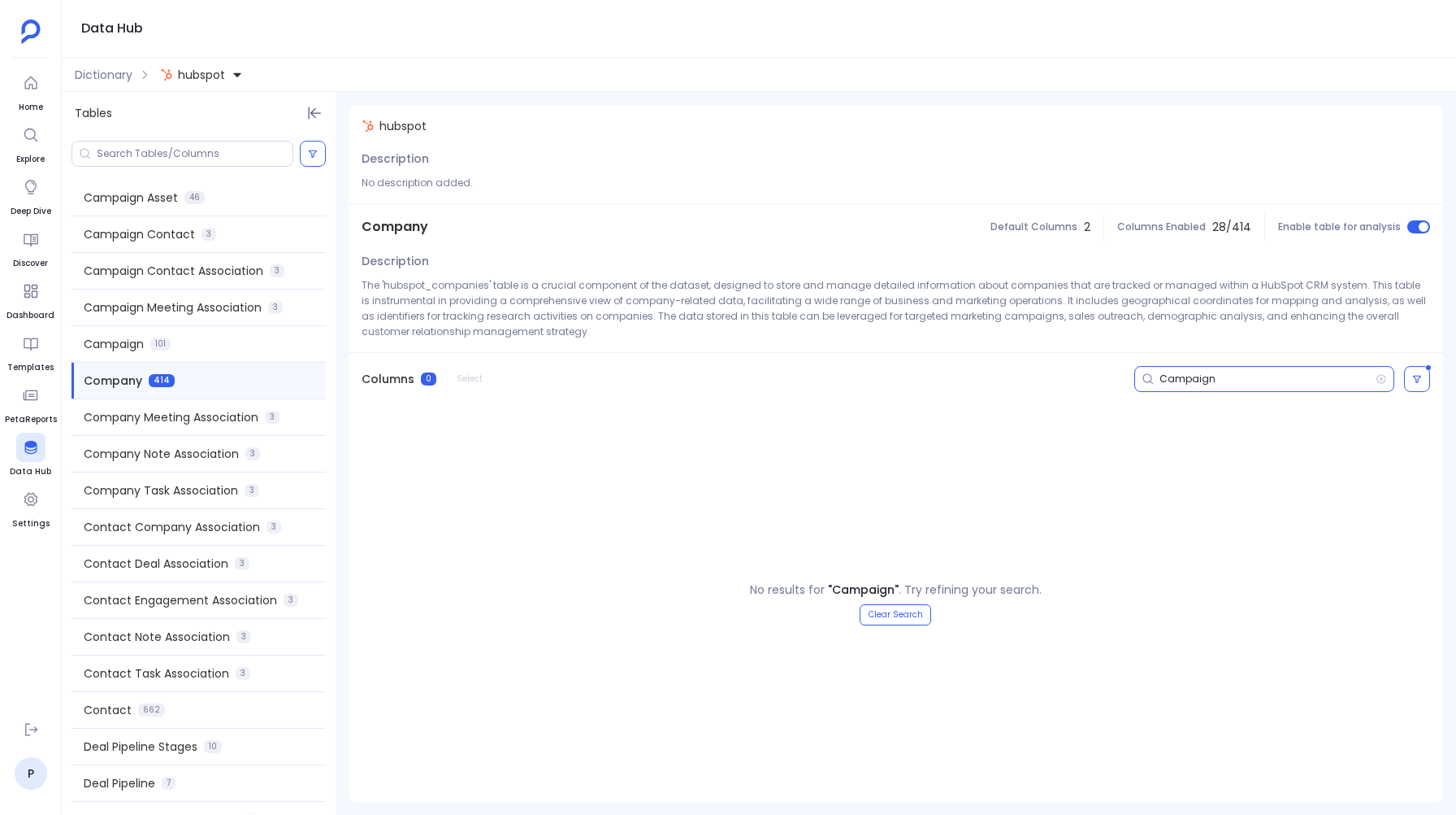
click at [1179, 379] on input "Campaign" at bounding box center [1268, 378] width 216 height 13
click at [1229, 376] on input "Campaign" at bounding box center [1268, 378] width 216 height 13
type input "Campaign"
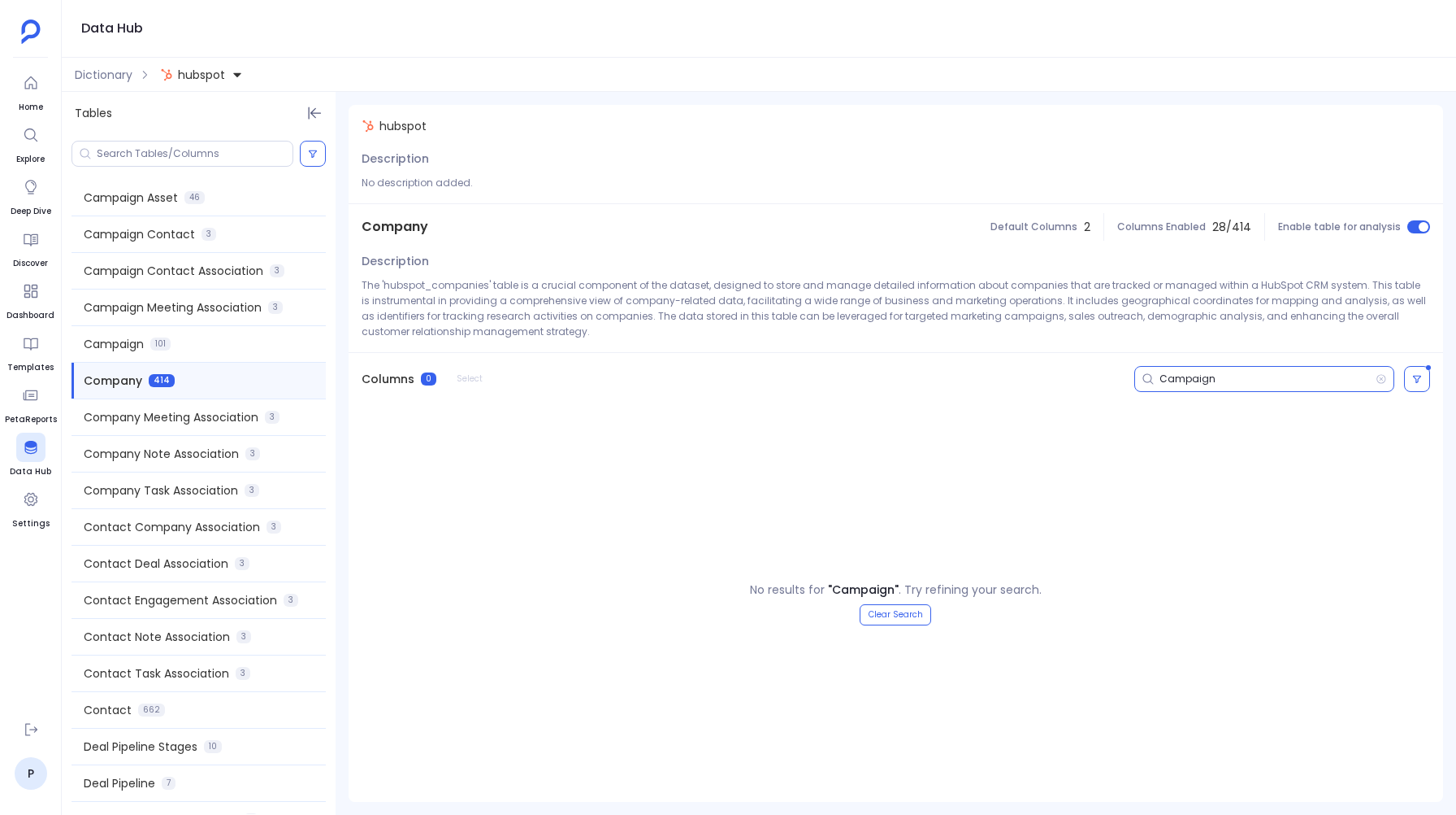
click at [1194, 387] on div "Campaign" at bounding box center [1264, 378] width 260 height 26
click at [1186, 382] on input "Campaign" at bounding box center [1268, 378] width 216 height 13
click at [1381, 380] on icon at bounding box center [1381, 378] width 12 height 13
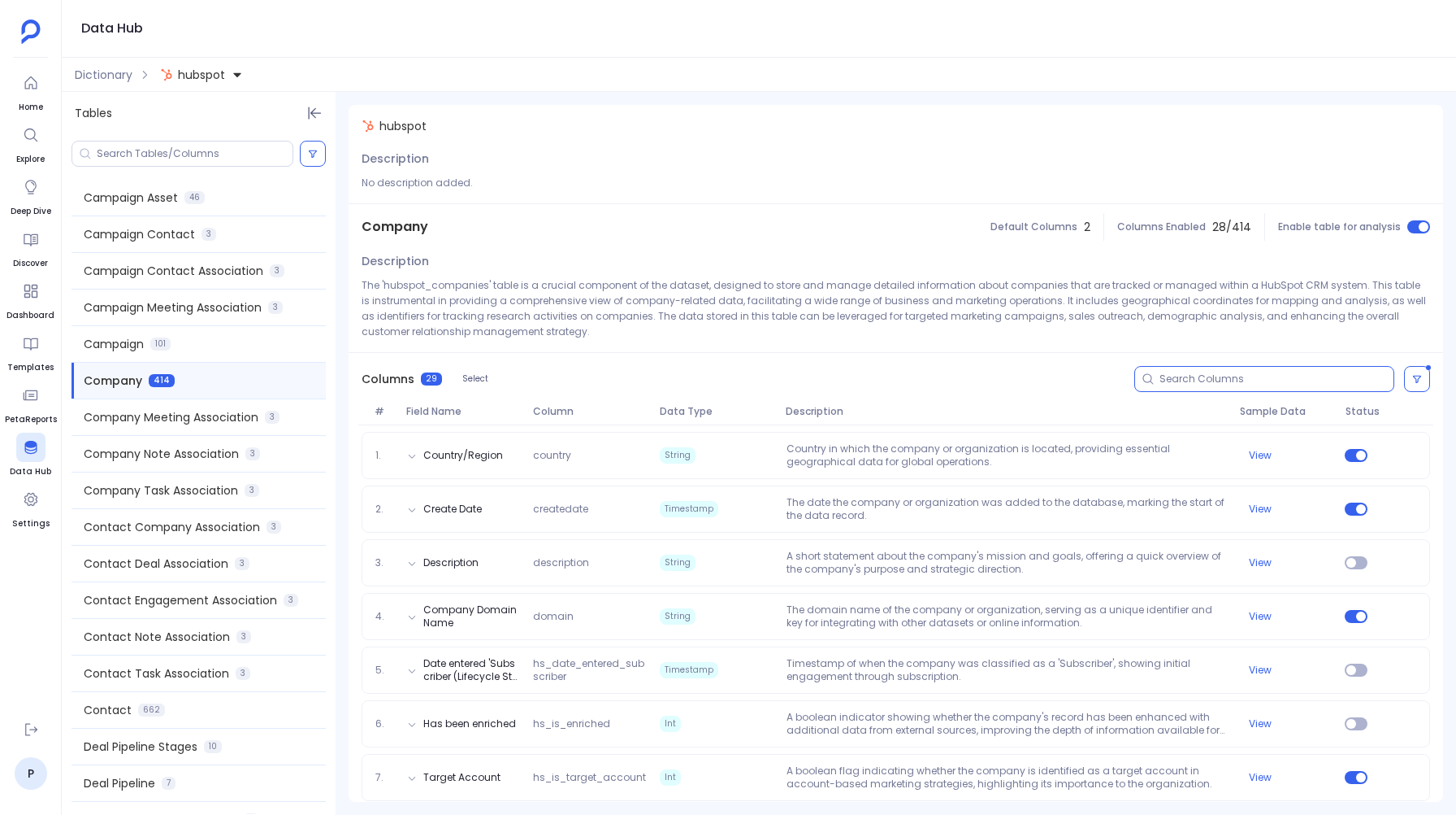
click at [1271, 379] on input at bounding box center [1277, 378] width 234 height 13
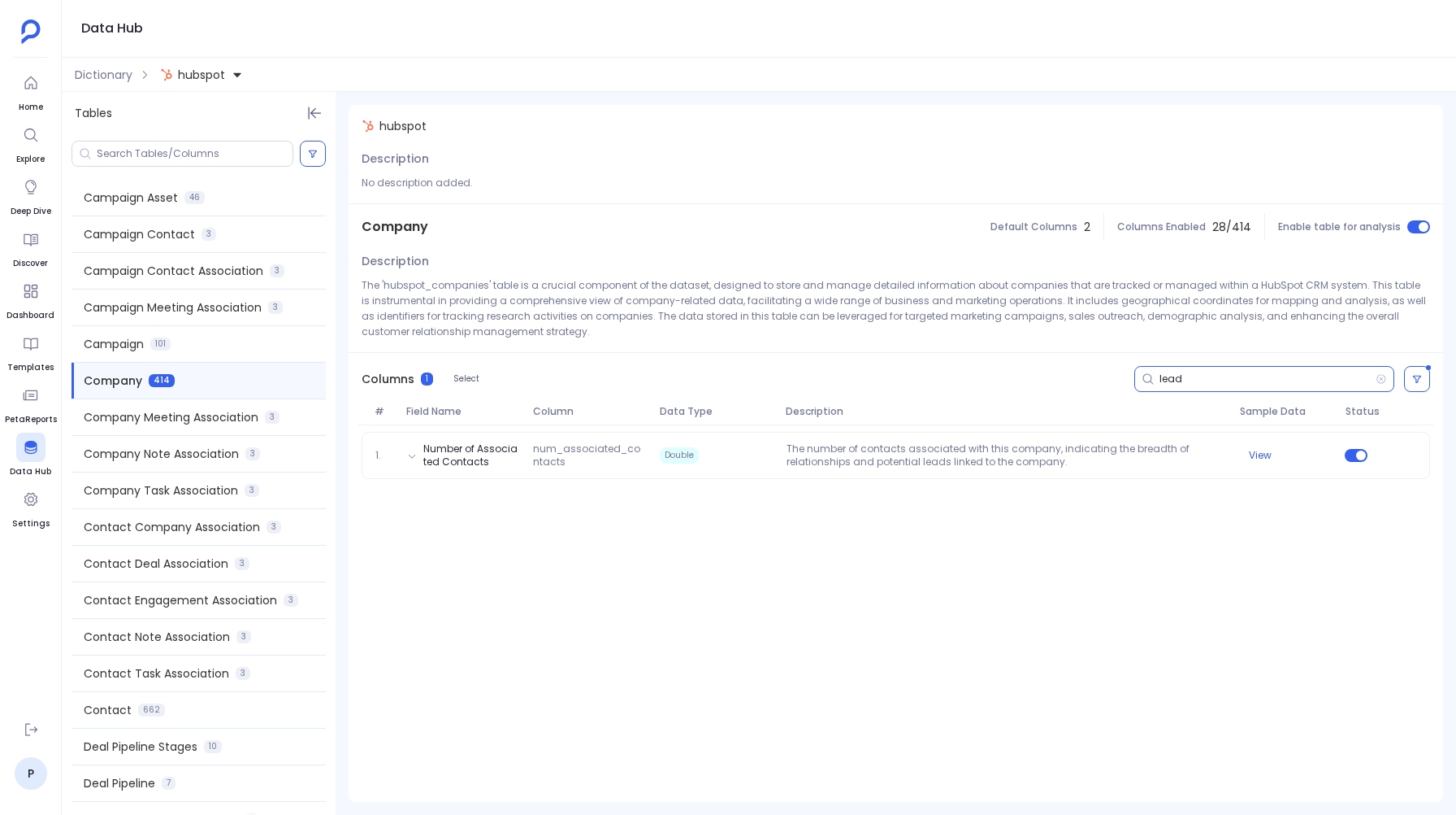
type input "lead"
click at [1384, 378] on icon at bounding box center [1381, 378] width 12 height 13
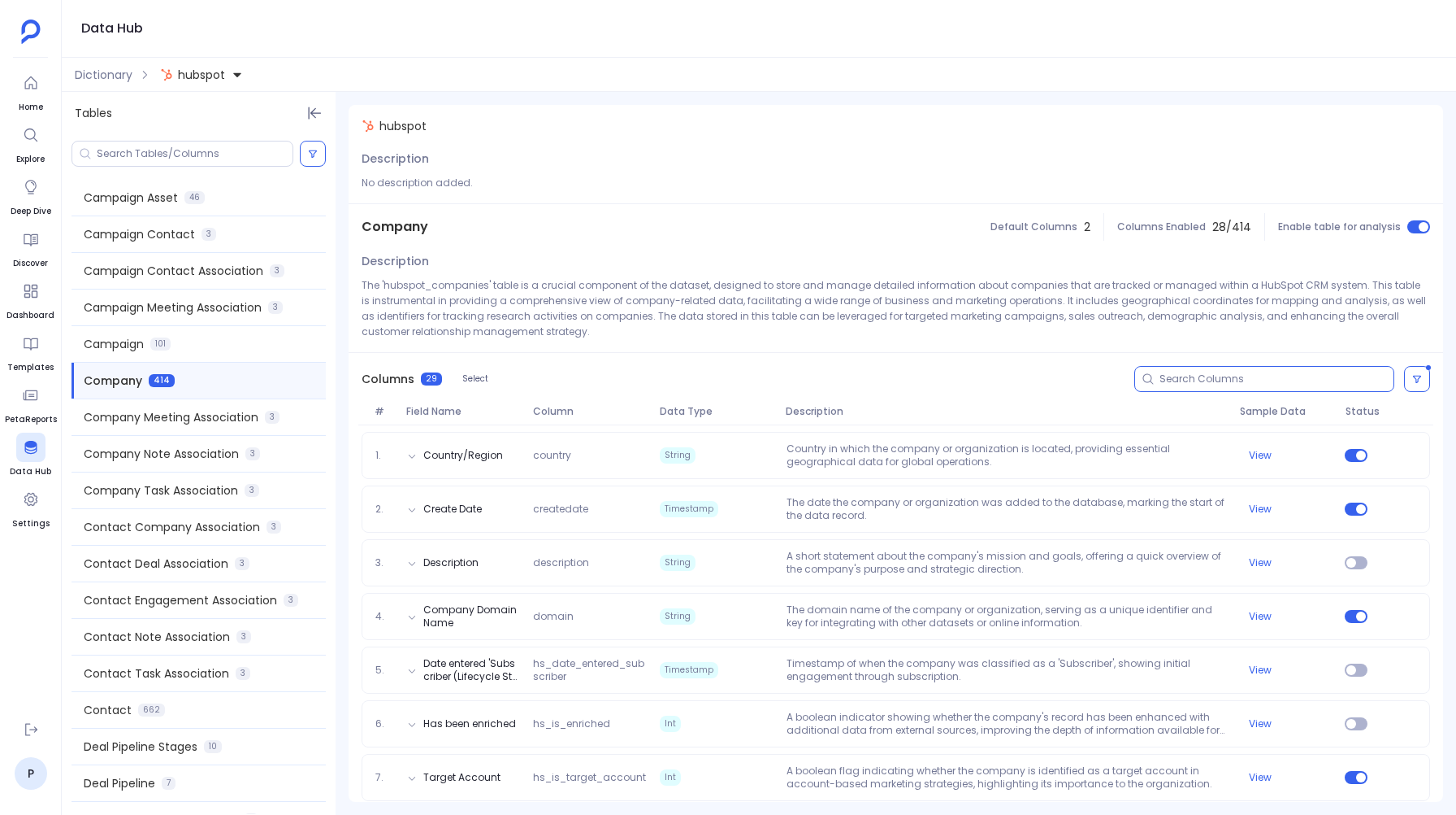
click at [1177, 381] on input at bounding box center [1277, 378] width 234 height 13
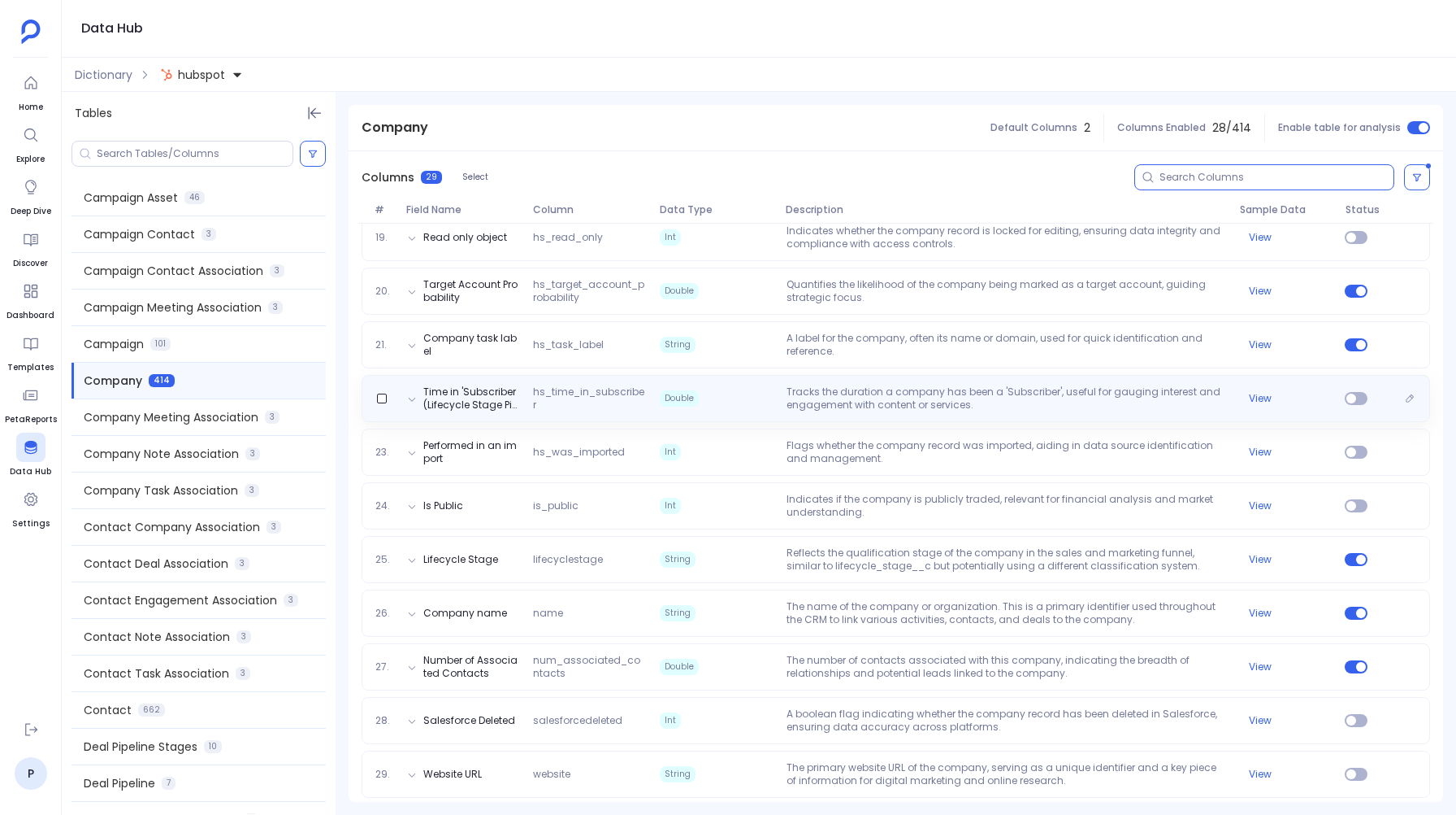
scroll to position [1193, 0]
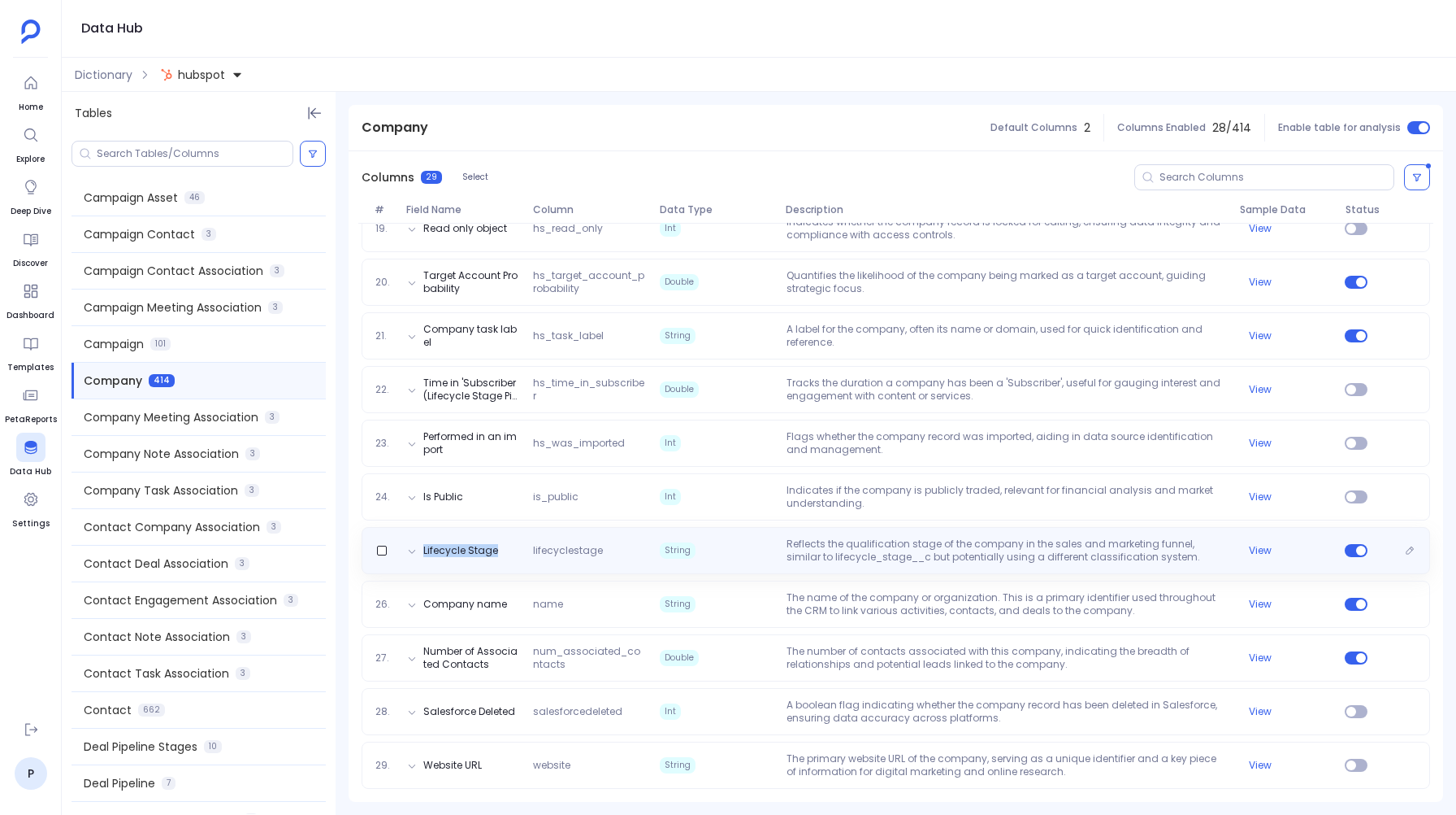
drag, startPoint x: 508, startPoint y: 547, endPoint x: 415, endPoint y: 550, distance: 93.0
click at [415, 550] on div "Lifecycle Stage lifecyclestage String Reflects the qualification stage of the c…" at bounding box center [896, 550] width 1054 height 26
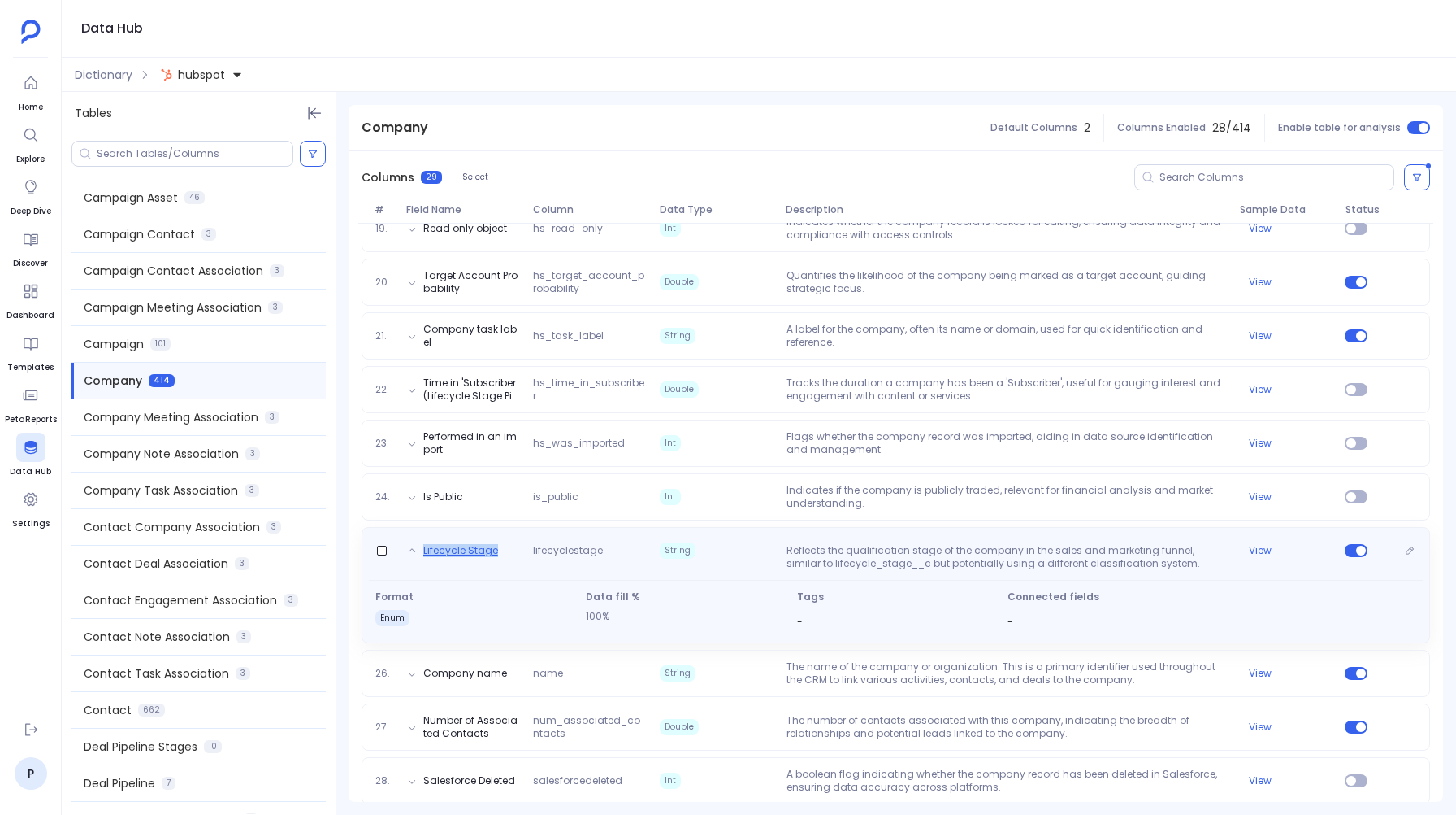
copy button "Lifecycle Stage"
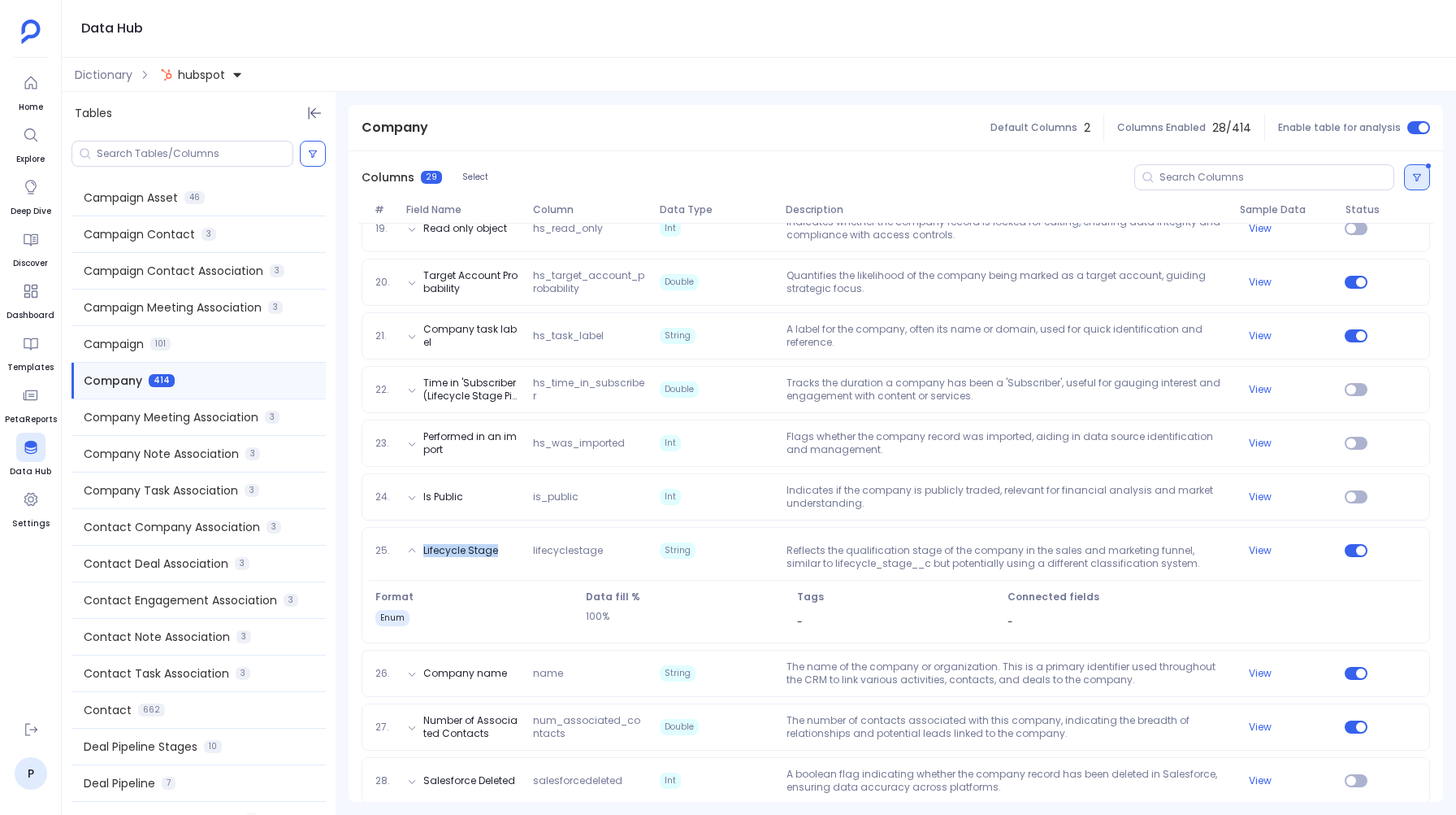
click at [1421, 168] on button at bounding box center [1417, 177] width 26 height 26
click at [1100, 353] on icon at bounding box center [1097, 356] width 12 height 12
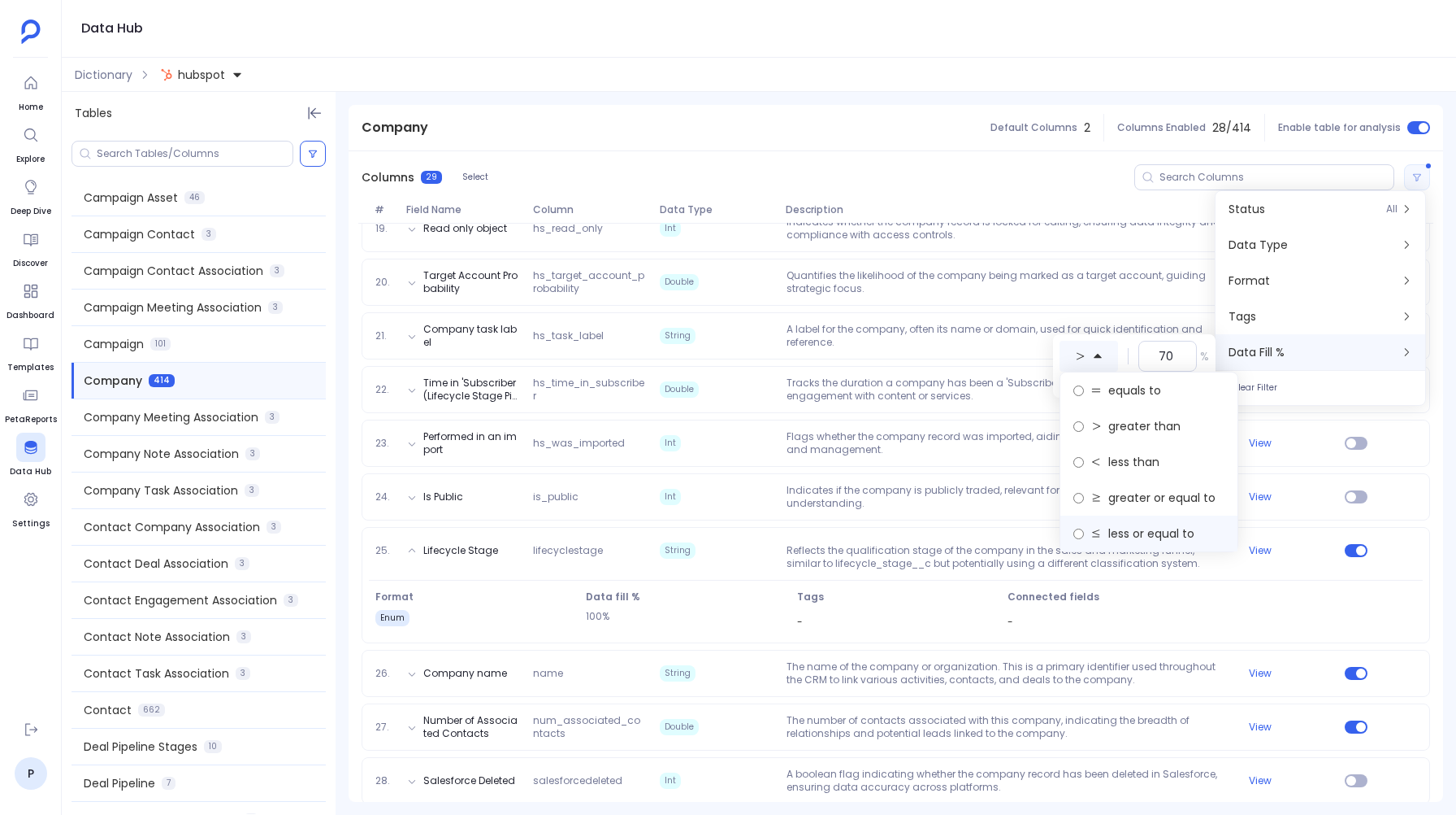
click at [1119, 536] on span "less or equal to" at bounding box center [1151, 533] width 87 height 16
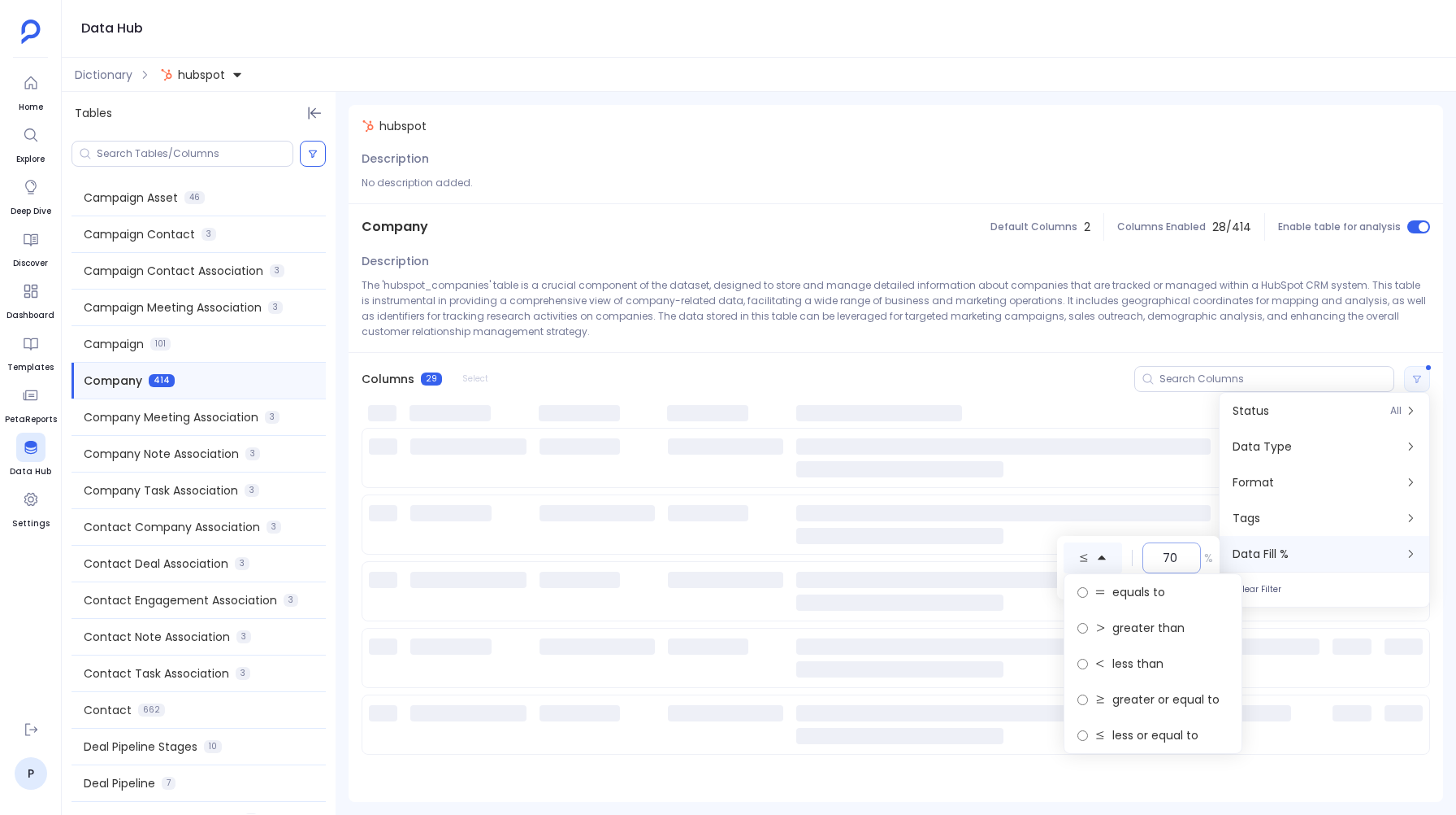
click at [1185, 553] on div "70" at bounding box center [1172, 558] width 59 height 31
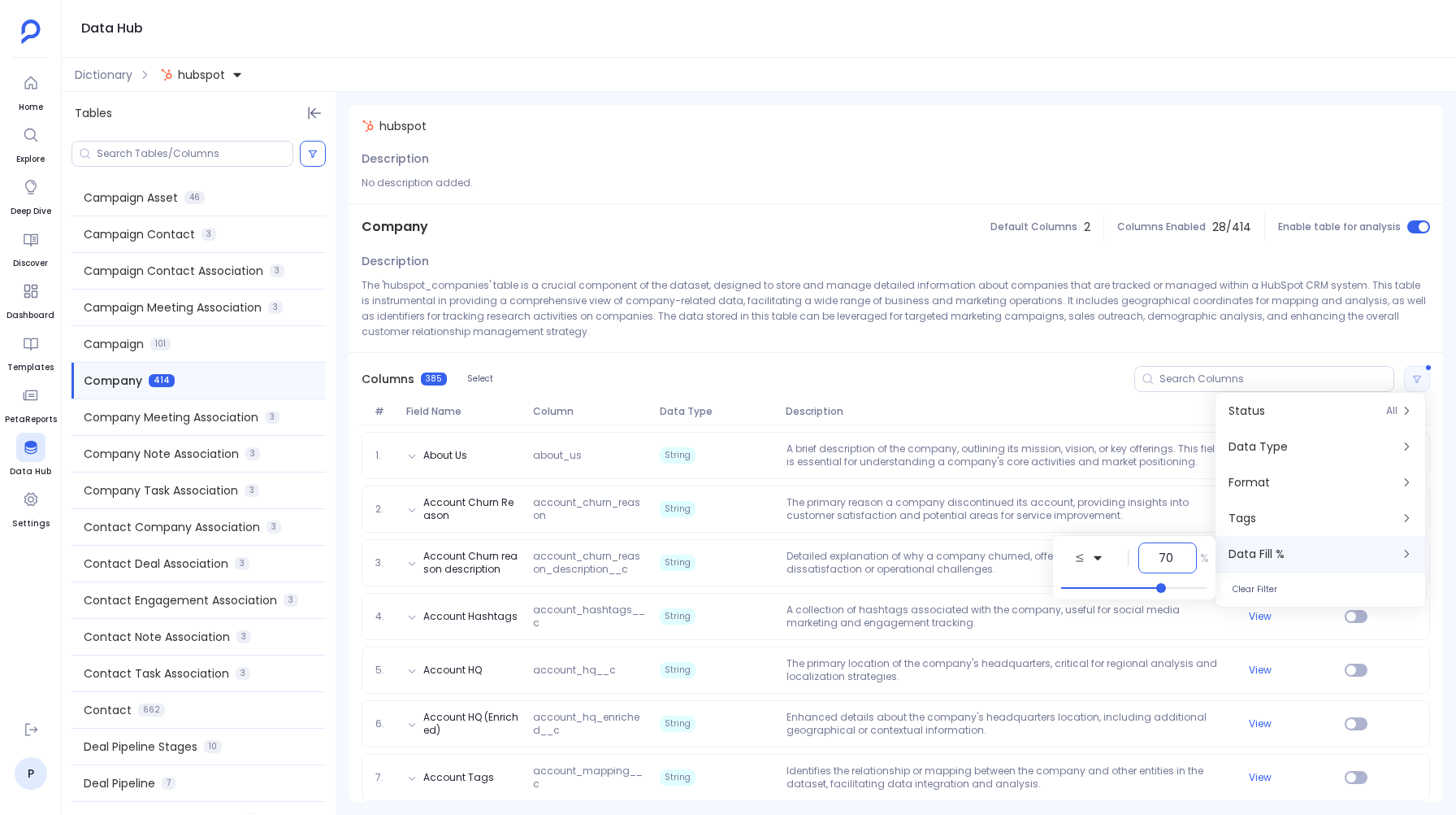
click at [1171, 556] on input "70" at bounding box center [1168, 558] width 18 height 16
type input "100"
click at [970, 348] on div "Description The 'hubspot_companies' table is a crucial component of the dataset…" at bounding box center [896, 301] width 1095 height 103
click at [1188, 379] on input at bounding box center [1277, 378] width 234 height 13
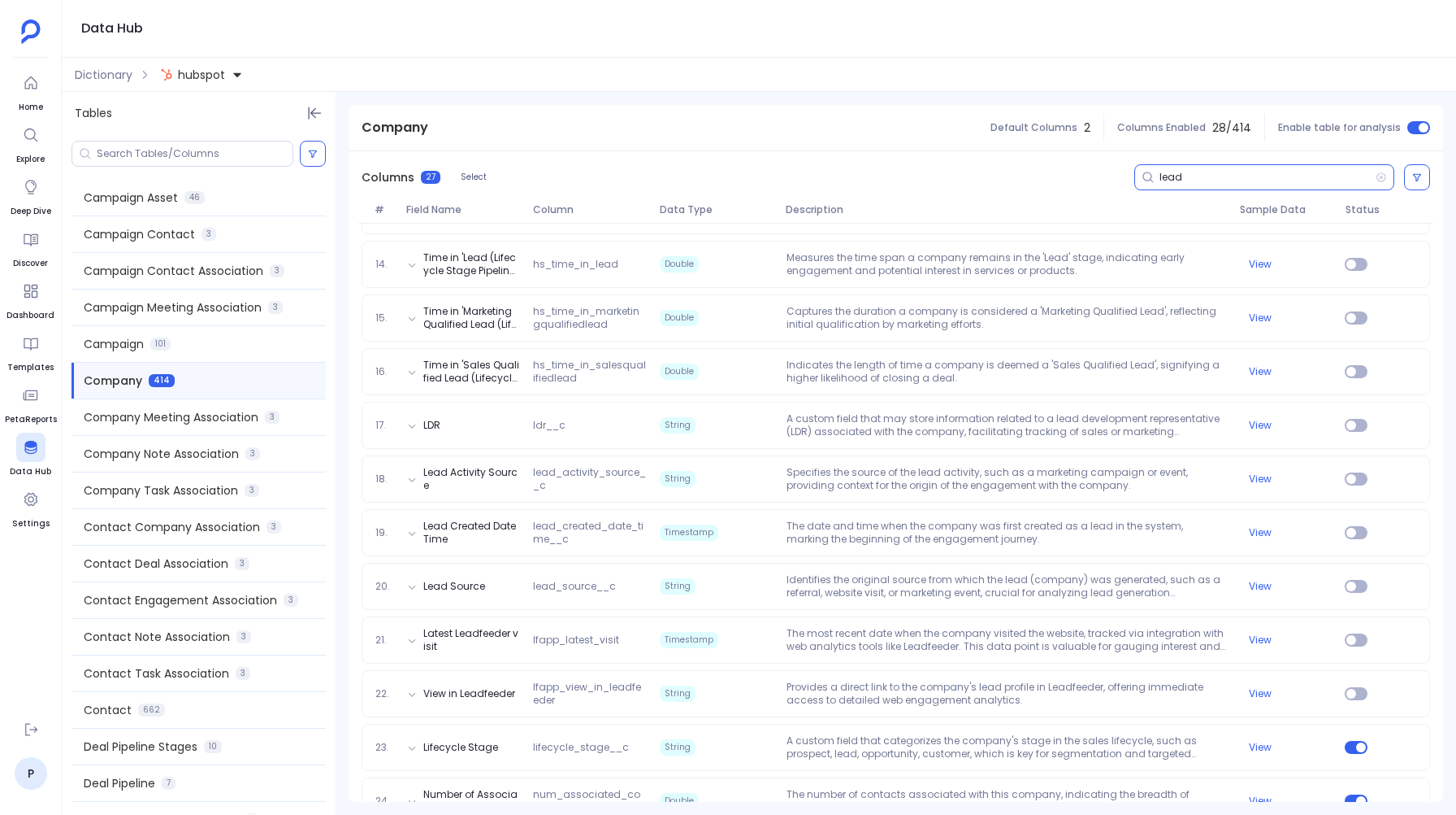
scroll to position [886, 0]
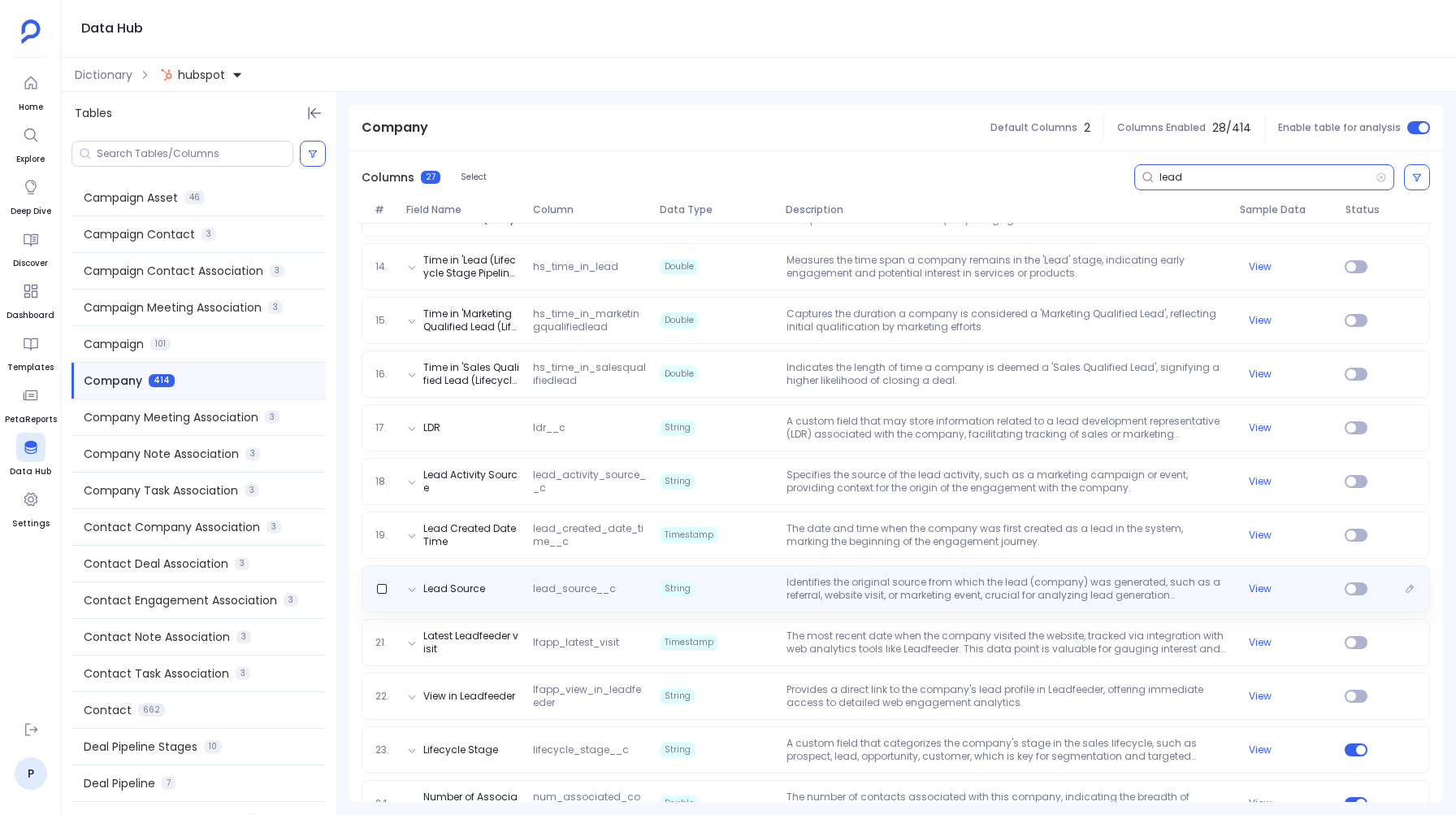
type input "lead"
click at [868, 606] on div "Lead Source lead_source__c String Identifies the original source from which the…" at bounding box center [896, 588] width 1069 height 47
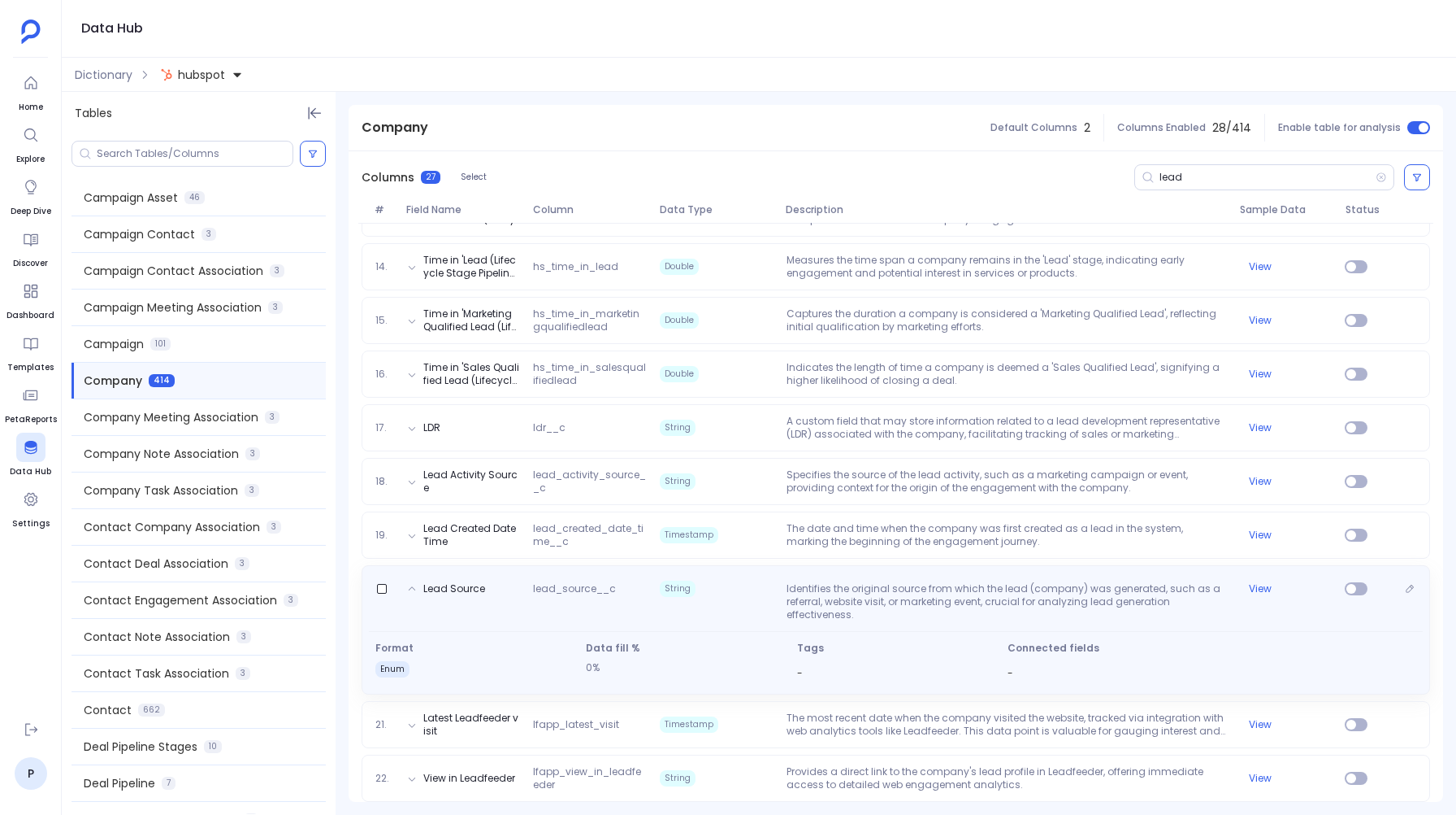
click at [868, 595] on p "Identifies the original source from which the lead (company) was generated, suc…" at bounding box center [1006, 602] width 453 height 39
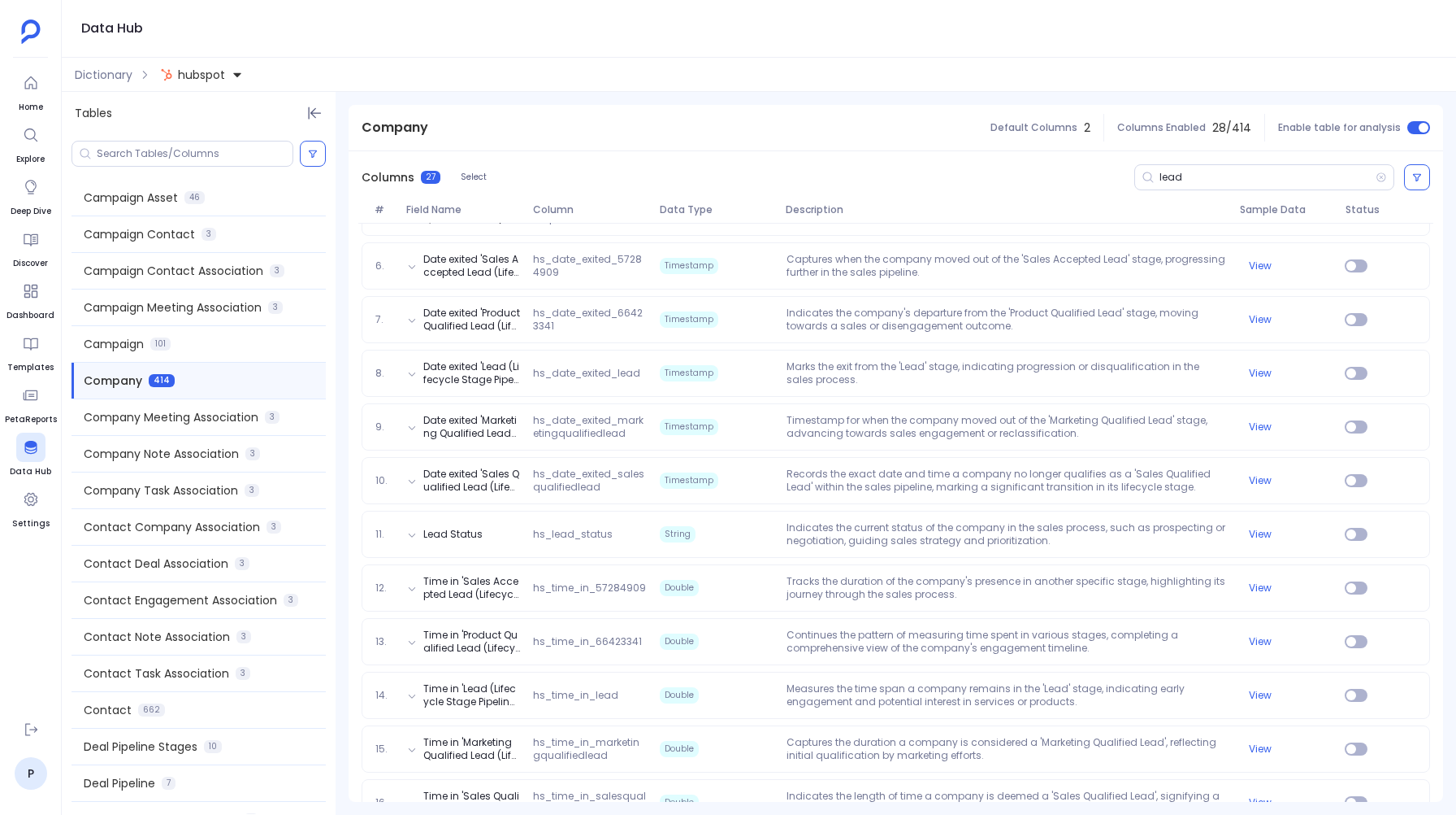
scroll to position [453, 0]
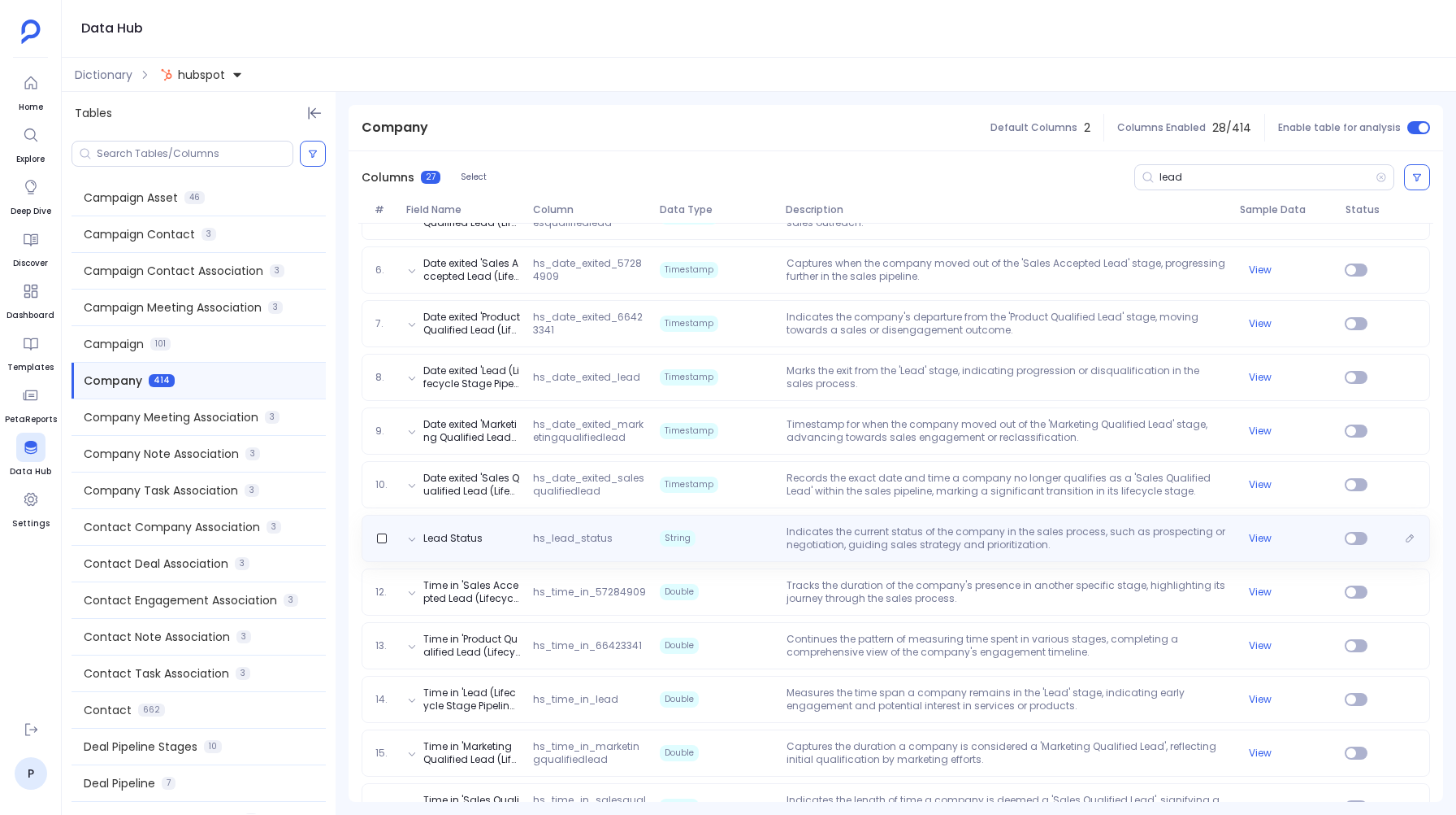
click at [840, 550] on p "Indicates the current status of the company in the sales process, such as prosp…" at bounding box center [1006, 537] width 453 height 26
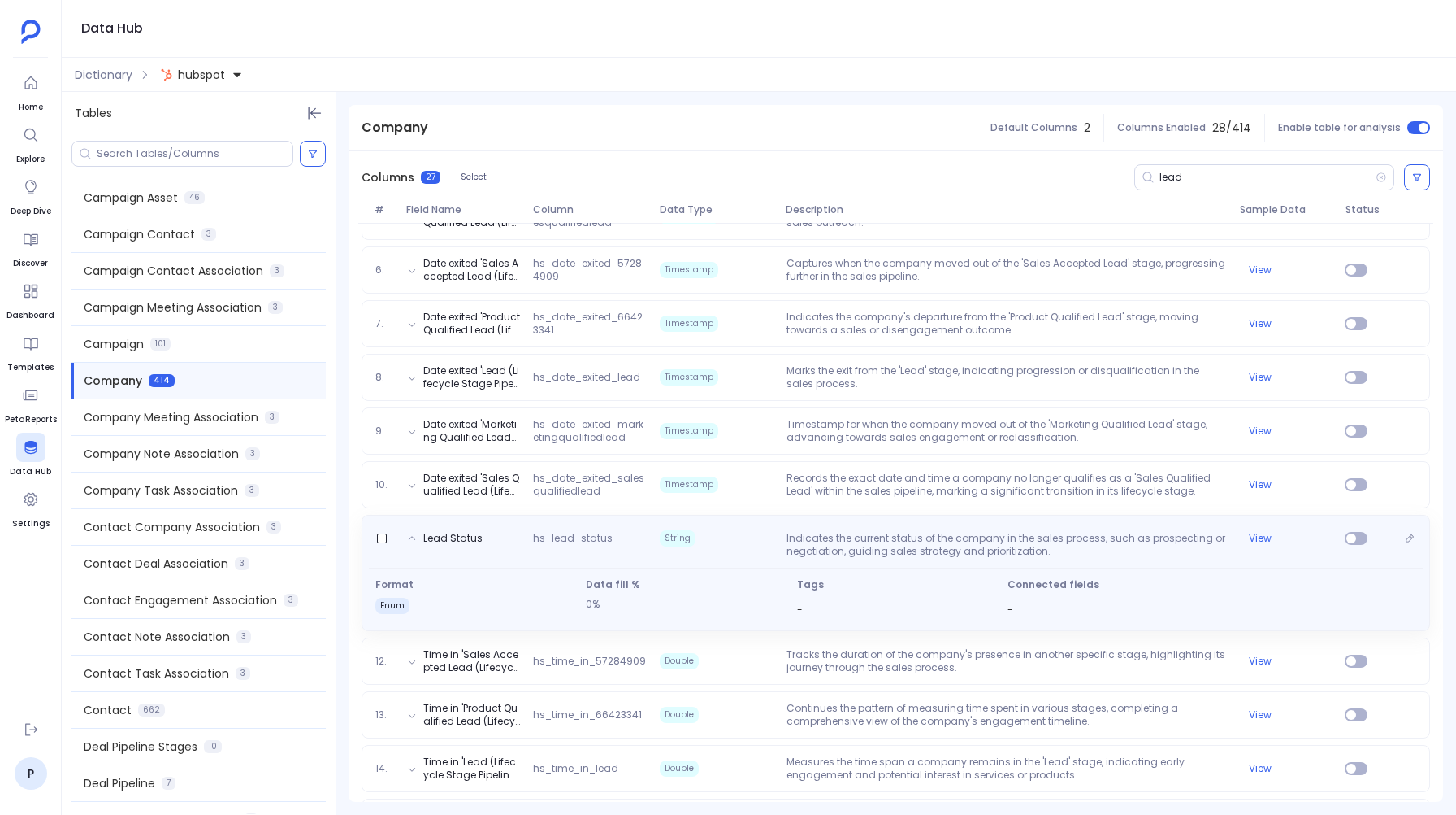
click at [840, 550] on p "Indicates the current status of the company in the sales process, such as prosp…" at bounding box center [1006, 545] width 453 height 26
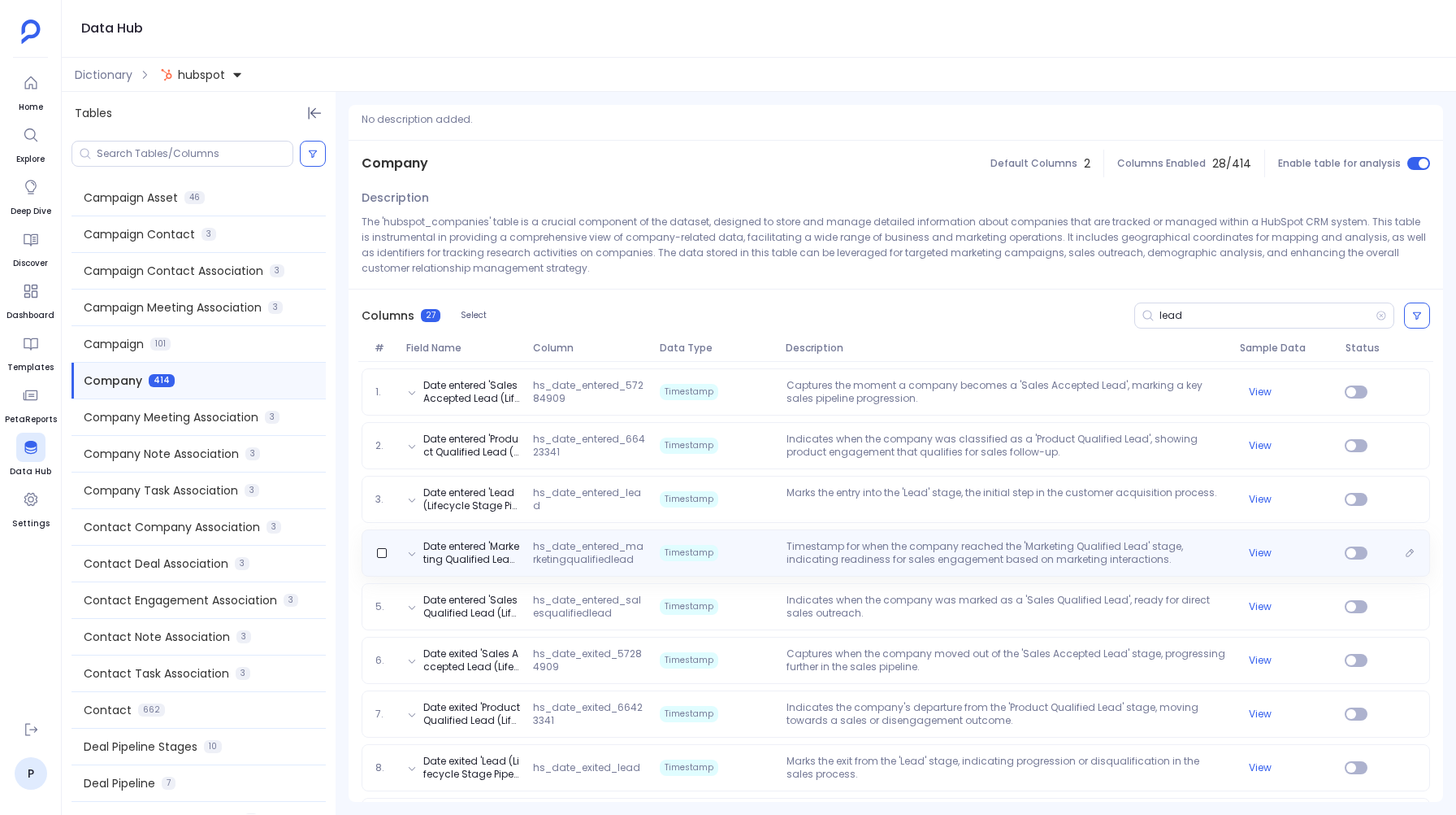
scroll to position [0, 0]
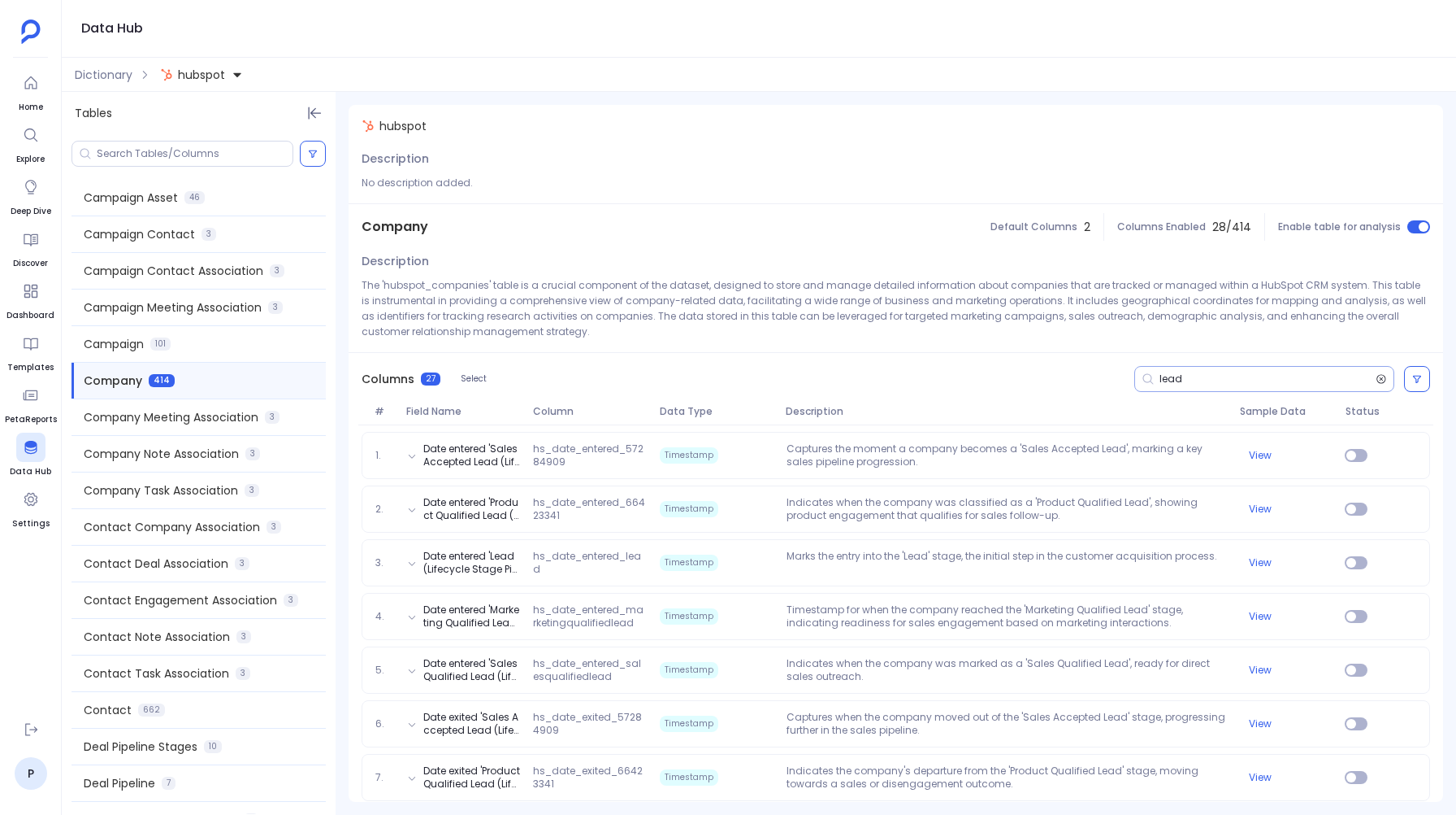
click at [1381, 384] on icon at bounding box center [1381, 378] width 12 height 13
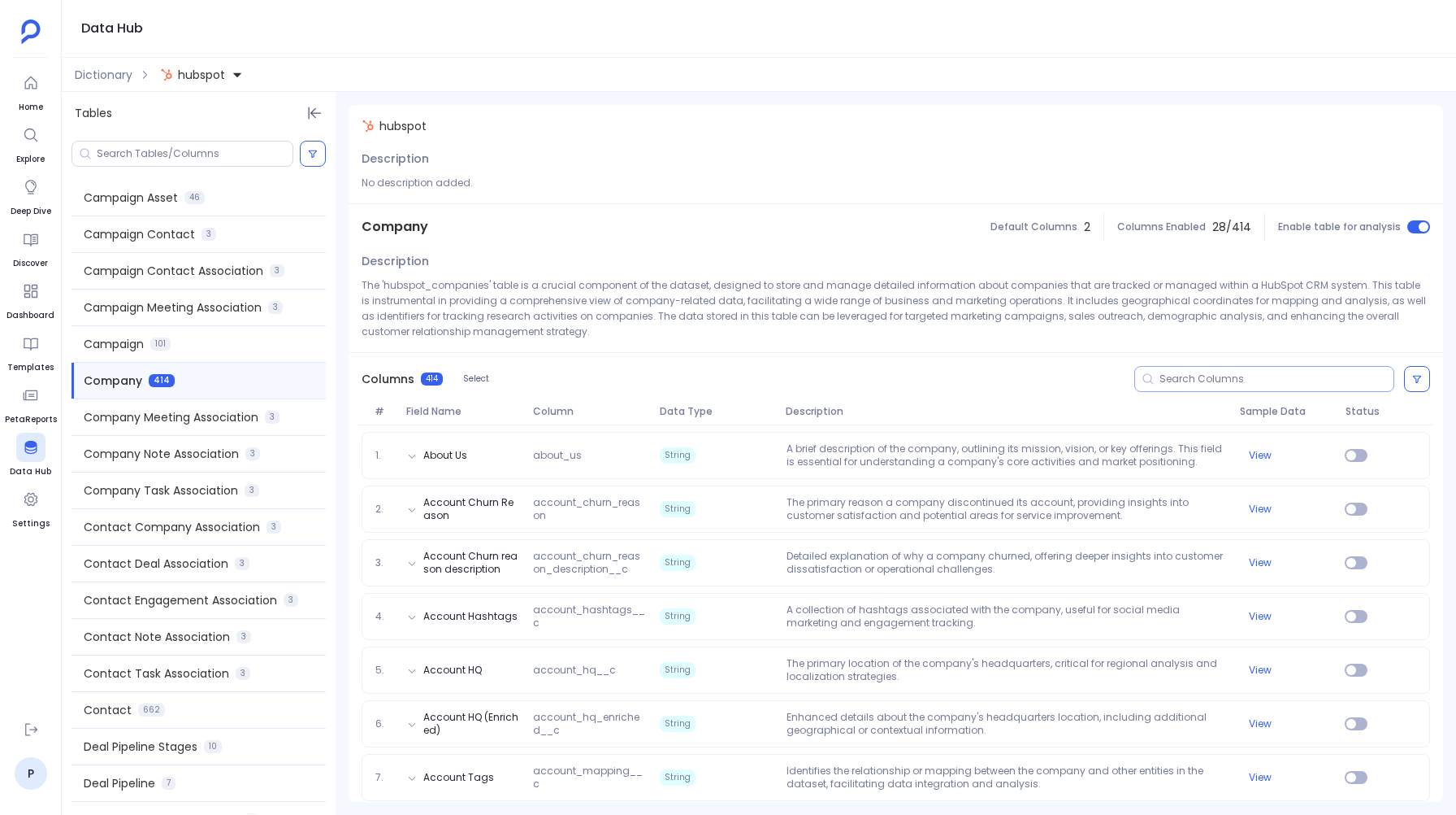
click at [1325, 379] on input at bounding box center [1277, 378] width 234 height 13
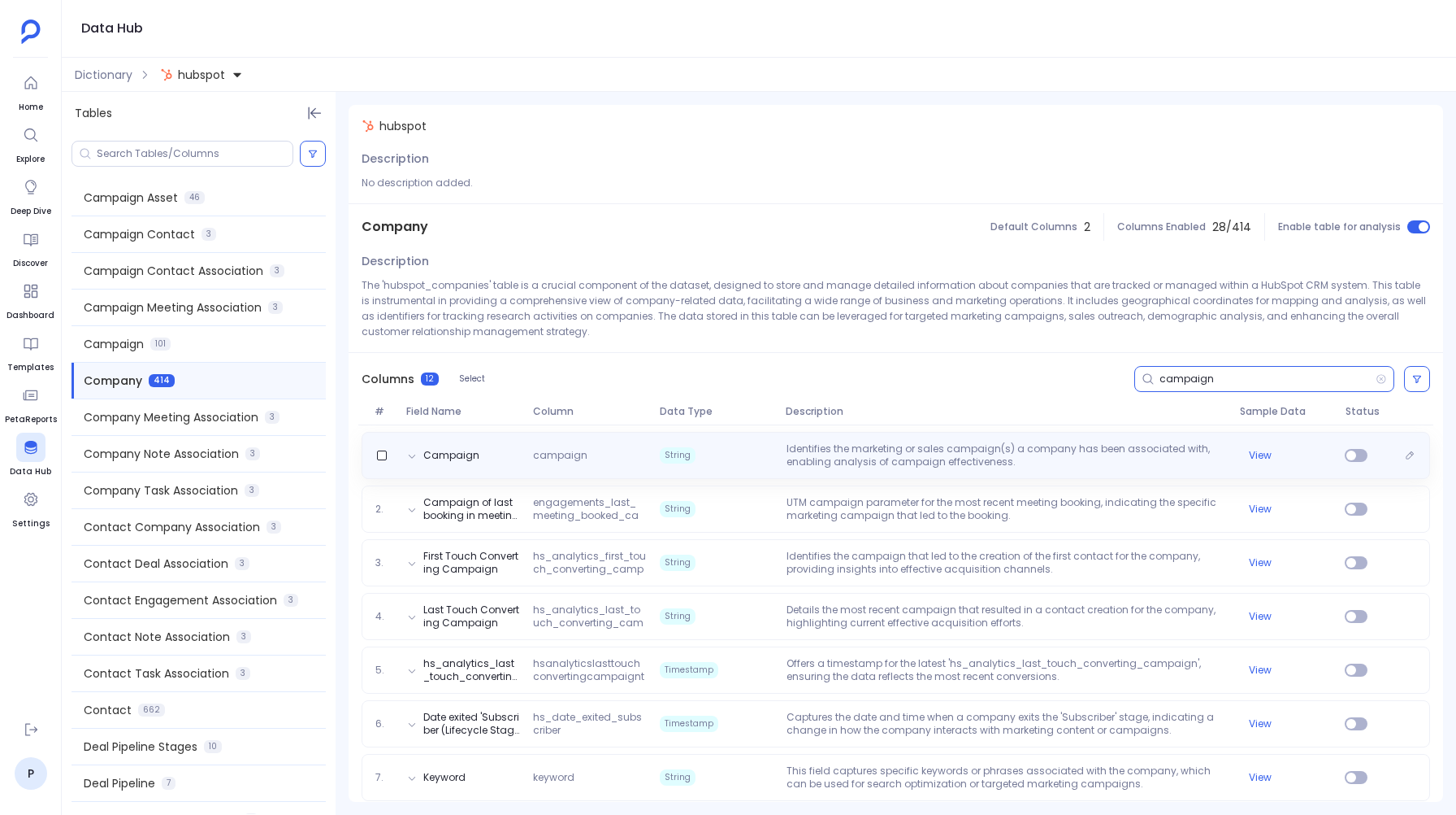
type input "campaign"
click at [1001, 437] on div "Campaign campaign String Identifies the marketing or sales campaign(s) a compan…" at bounding box center [896, 455] width 1069 height 47
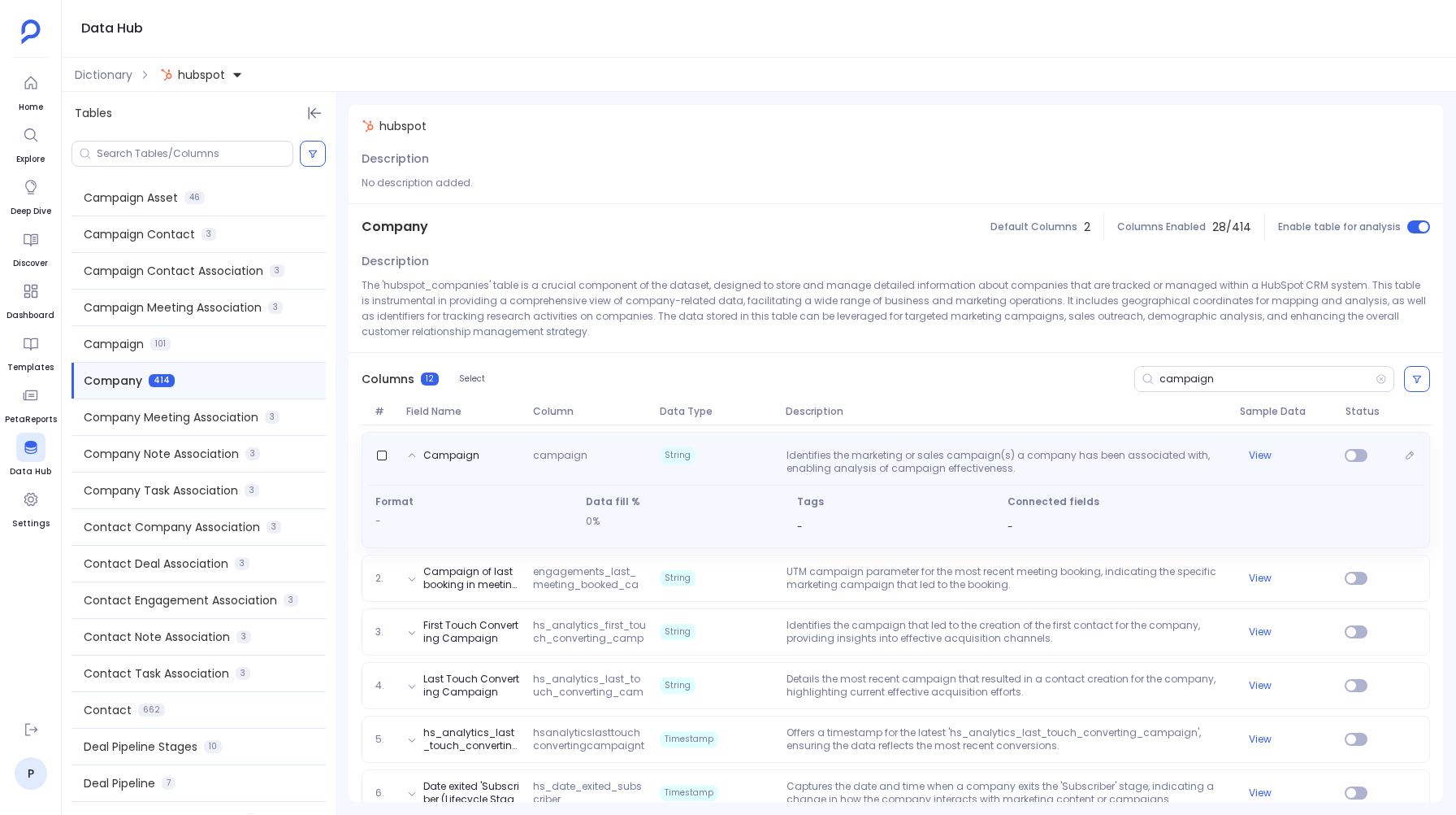
click at [1001, 437] on div "Campaign campaign String Identifies the marketing or sales campaign(s) a compan…" at bounding box center [896, 490] width 1069 height 116
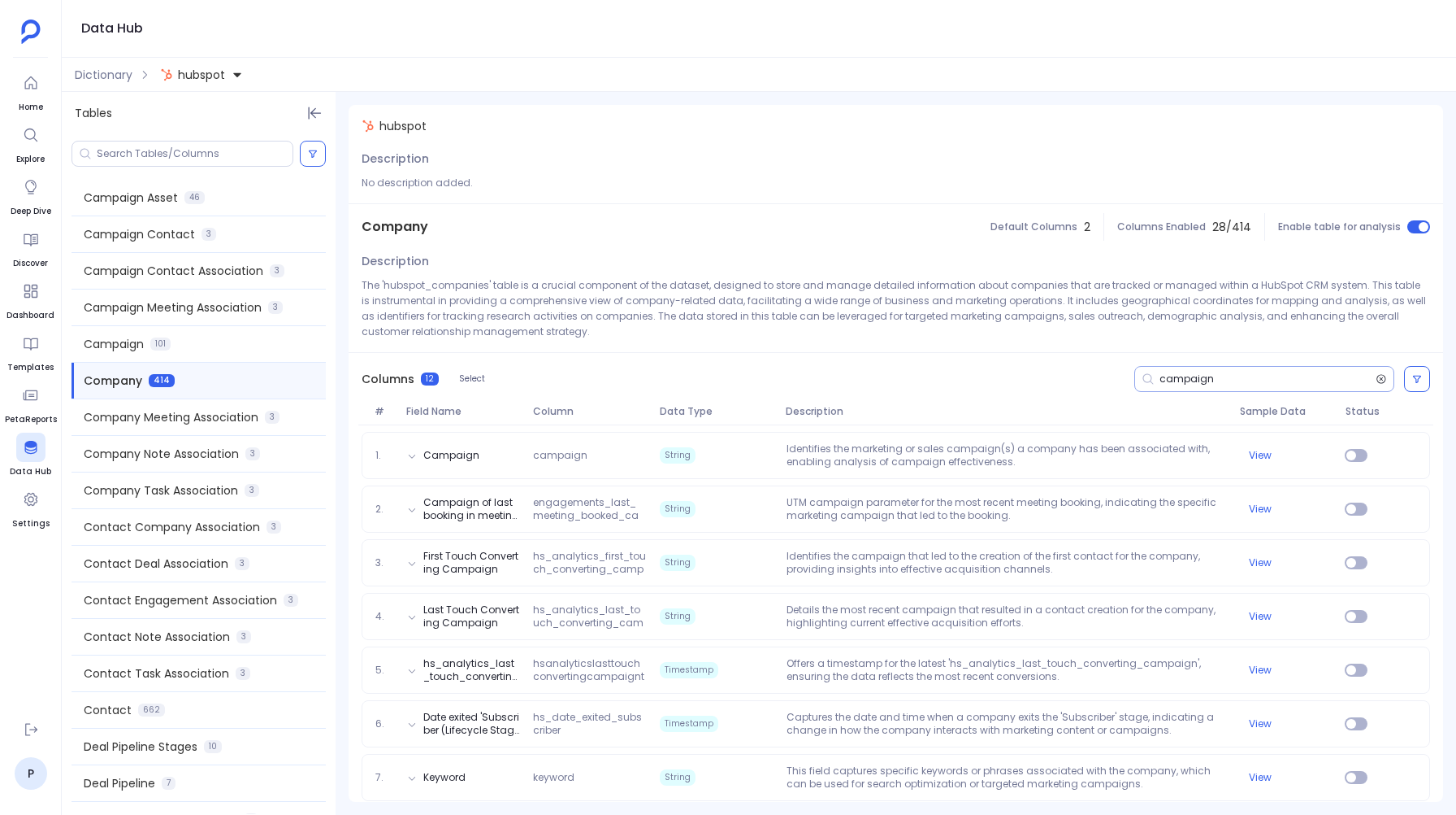
click at [1377, 379] on icon at bounding box center [1381, 378] width 12 height 13
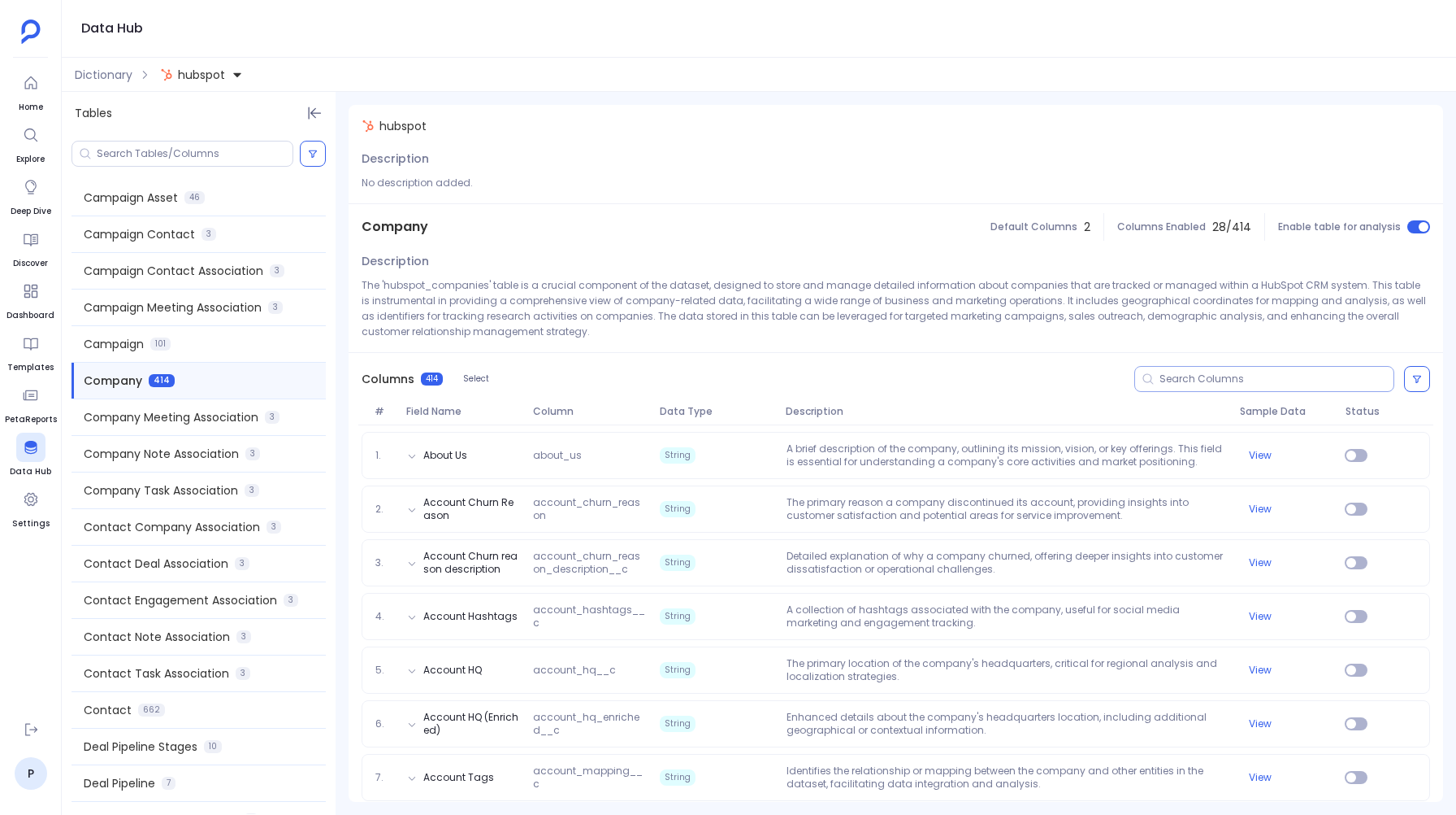
click at [1211, 386] on div at bounding box center [1264, 378] width 260 height 26
click at [1417, 378] on icon at bounding box center [1417, 378] width 10 height 10
click at [1168, 377] on input at bounding box center [1277, 378] width 234 height 13
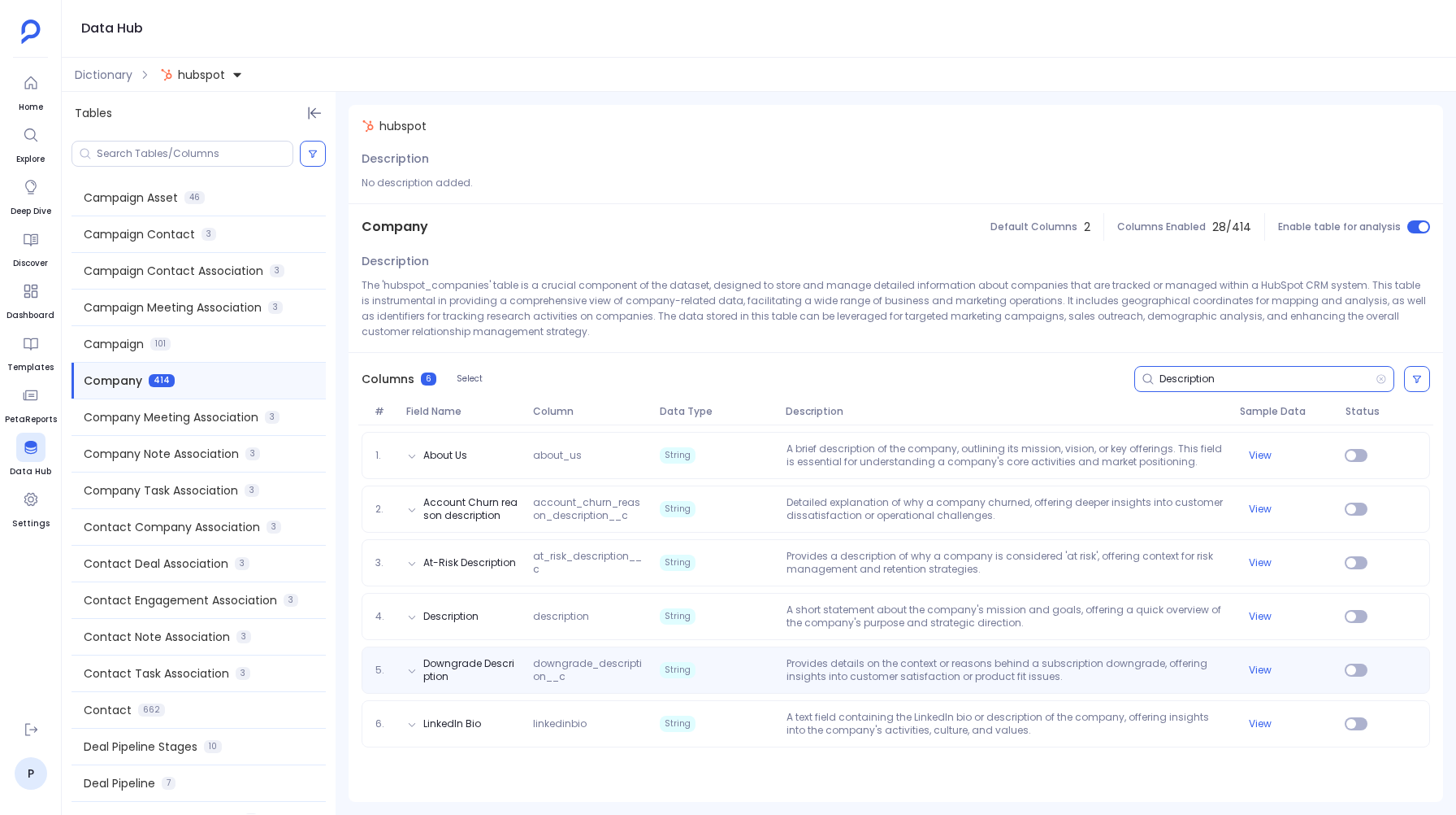
type input "Description"
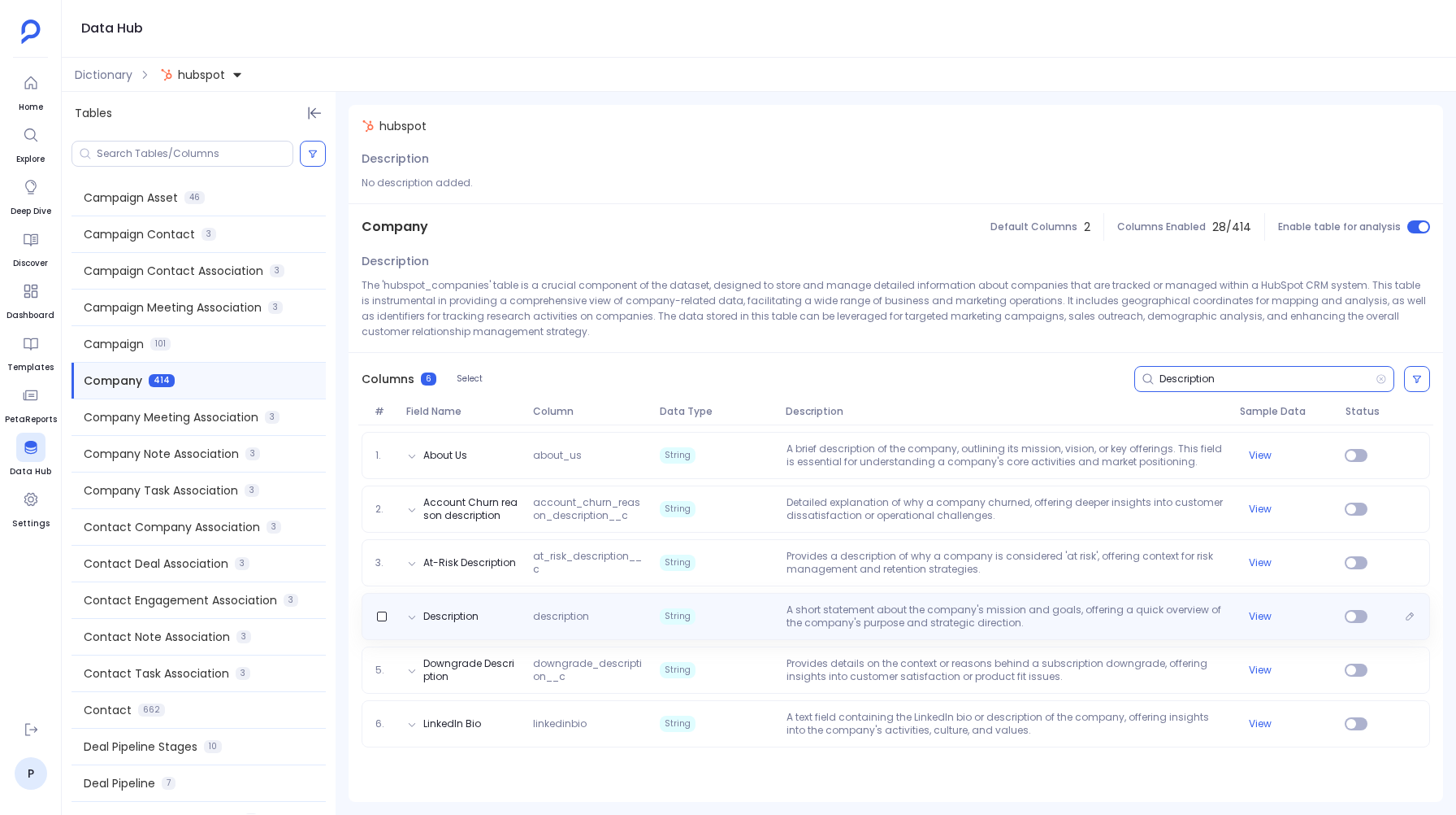
click at [594, 619] on span "description" at bounding box center [590, 616] width 127 height 13
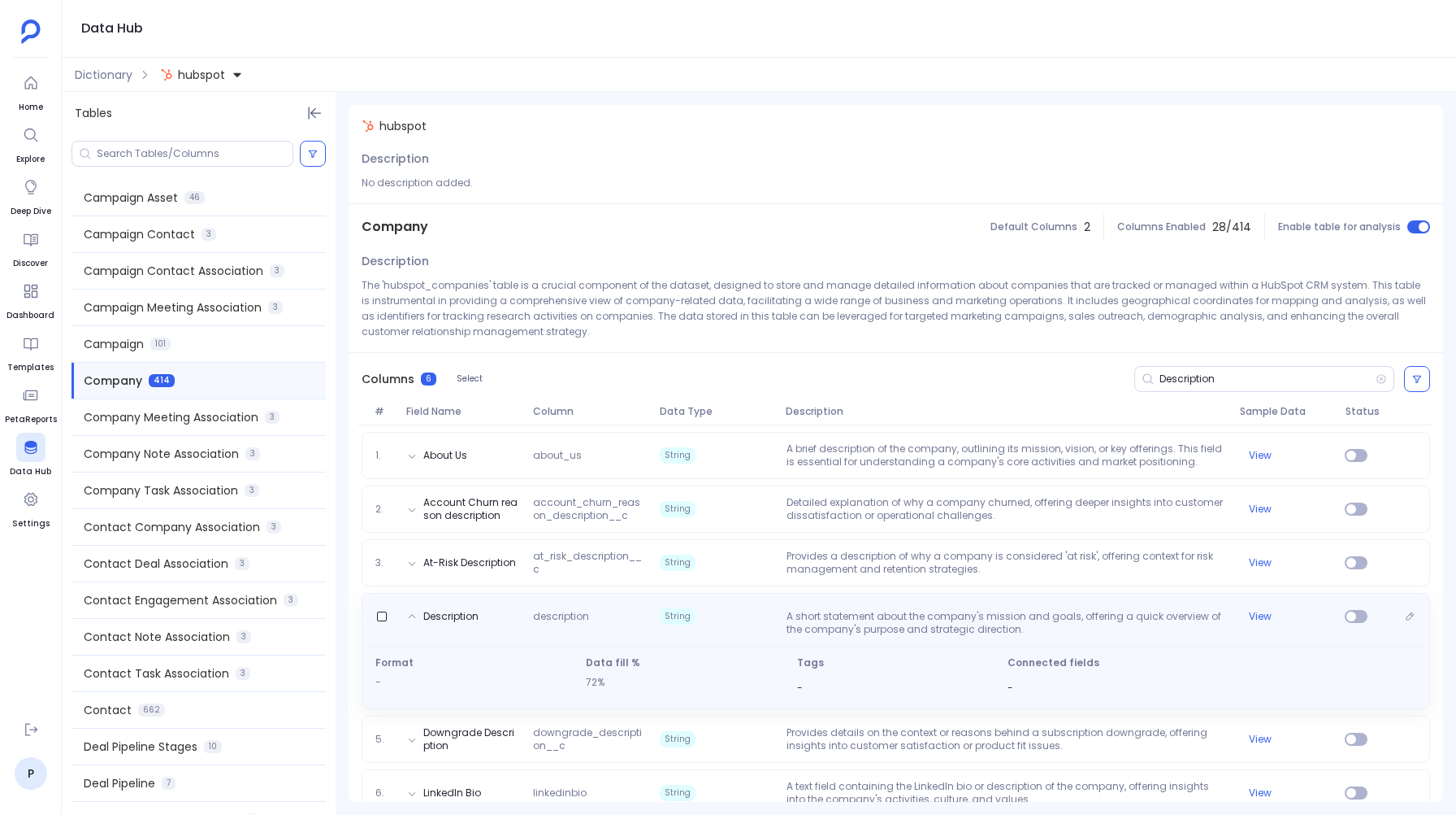
click at [594, 619] on span "description" at bounding box center [590, 622] width 127 height 26
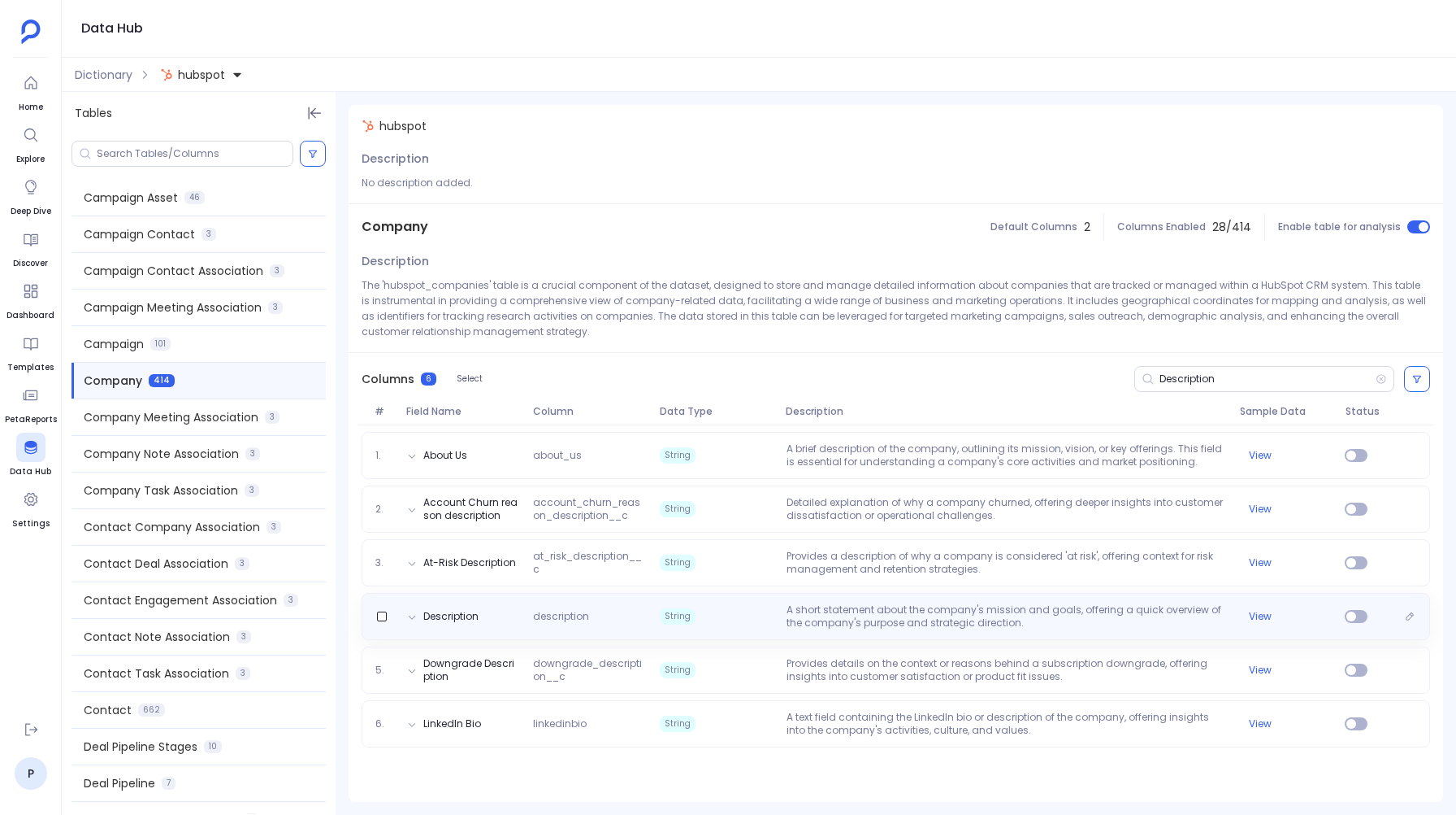
click at [768, 616] on span "String" at bounding box center [716, 616] width 127 height 26
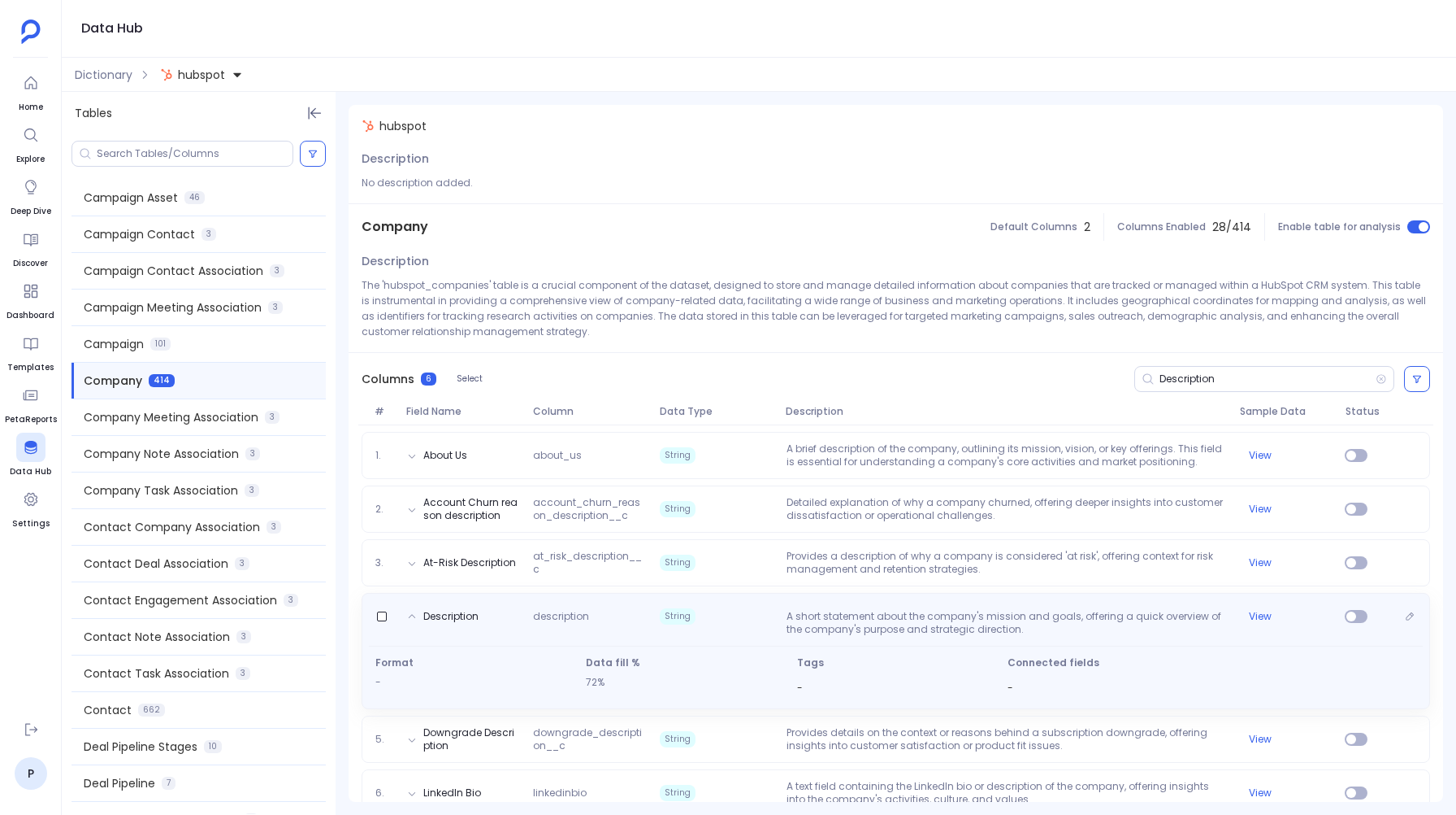
click at [768, 616] on span "String" at bounding box center [716, 616] width 127 height 16
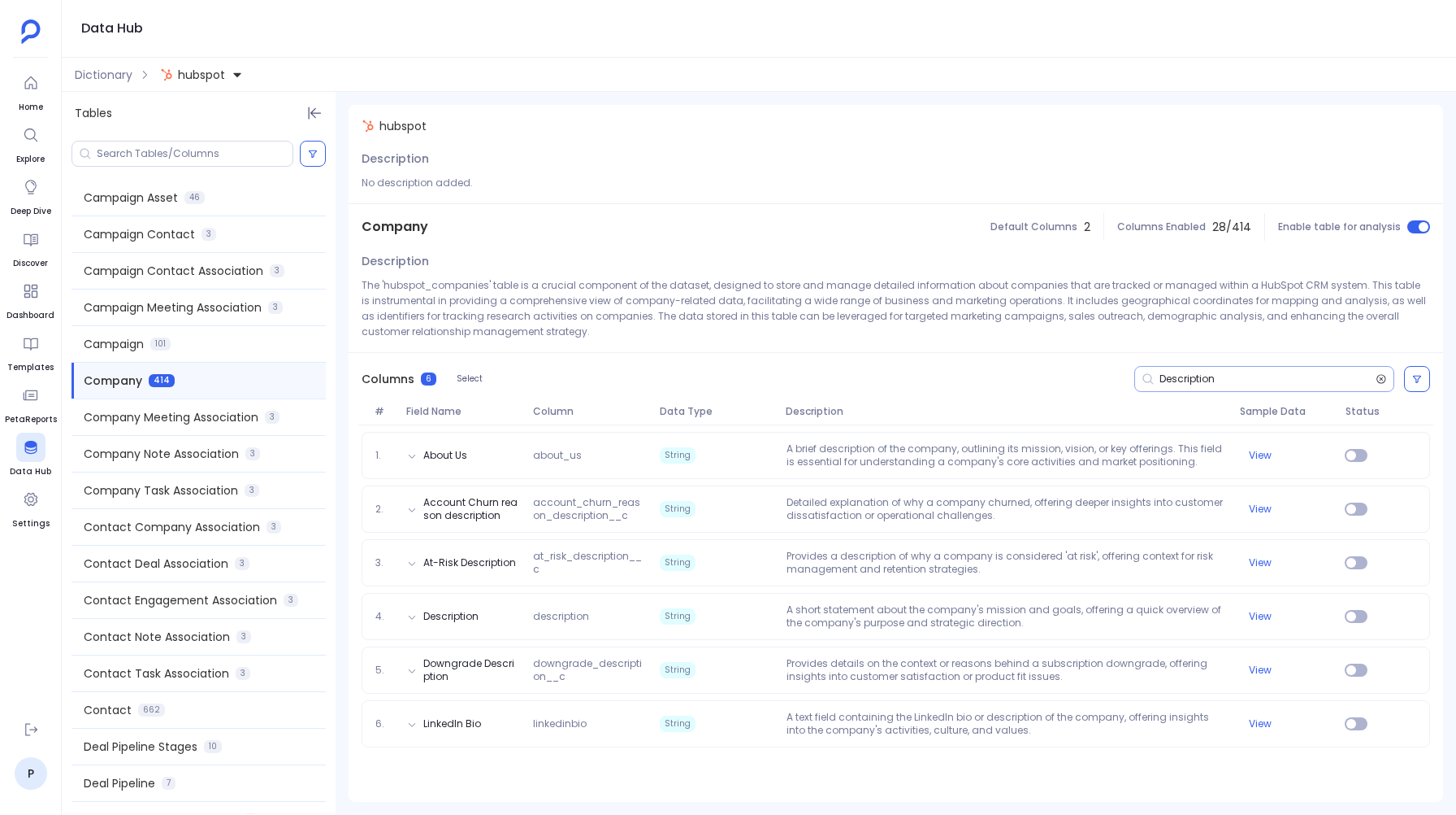
click at [1381, 375] on icon at bounding box center [1381, 378] width 12 height 13
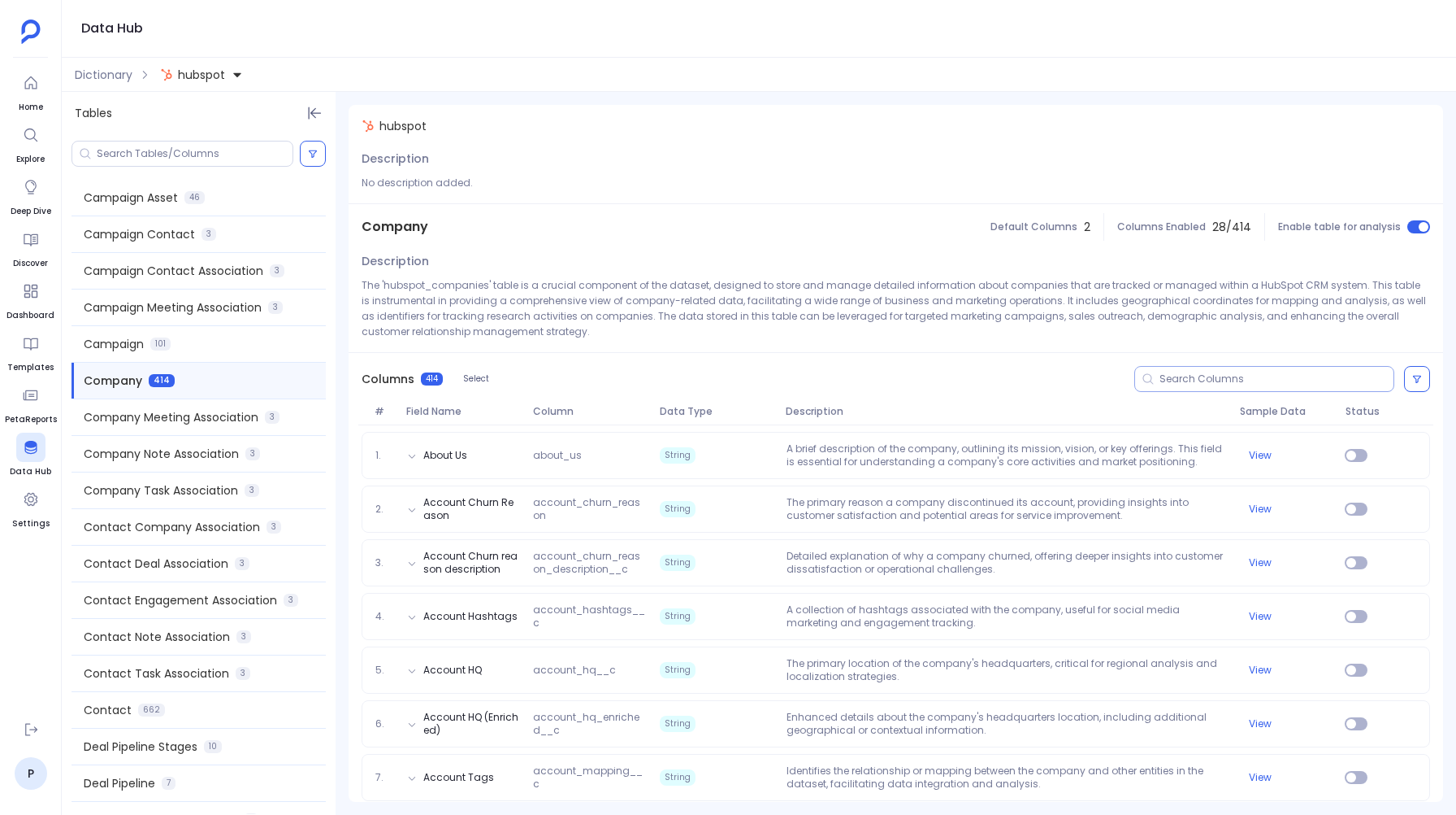
click at [1283, 376] on input at bounding box center [1277, 378] width 234 height 13
paste input "Lifecycle Stage"
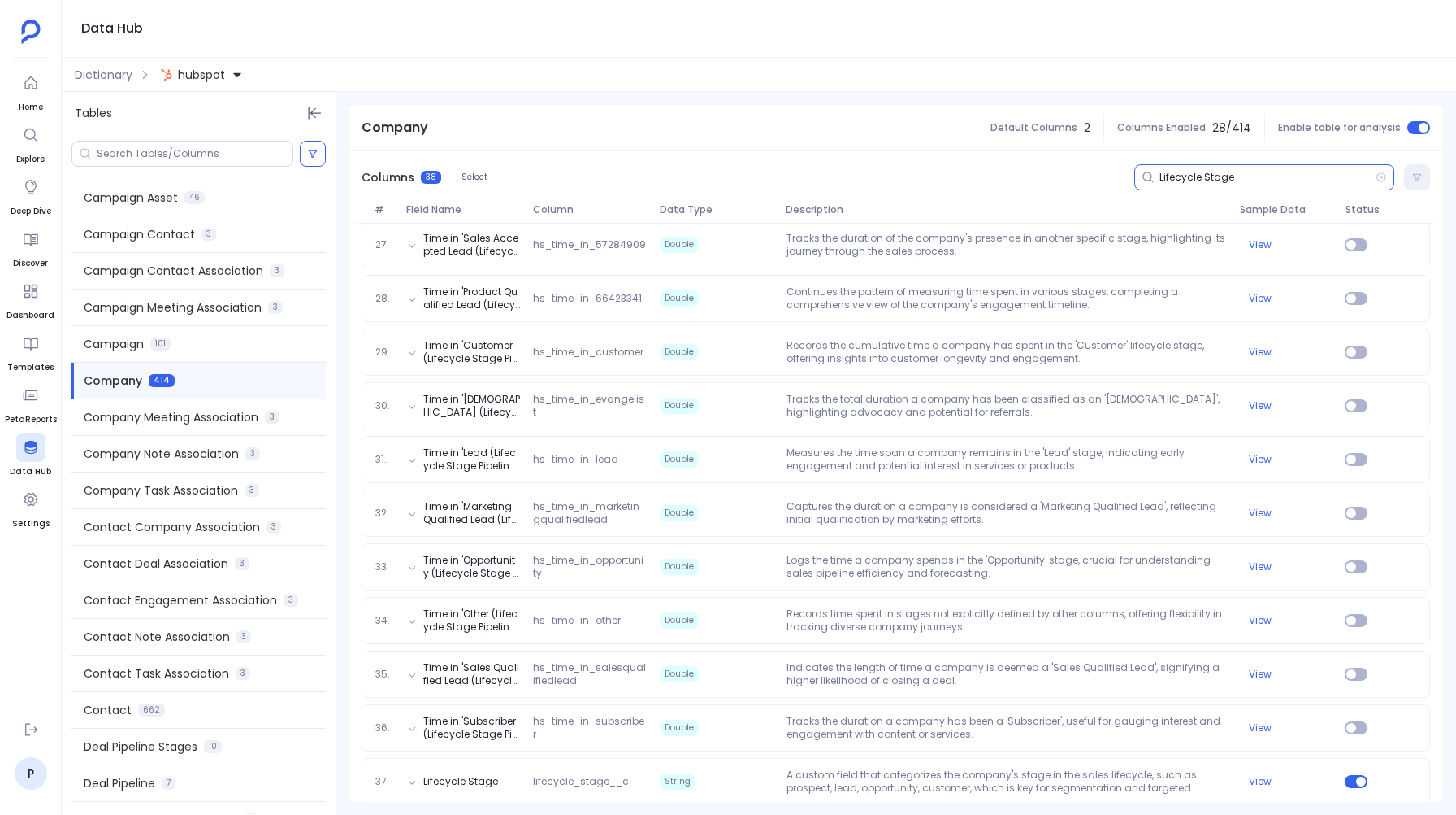
scroll to position [1676, 0]
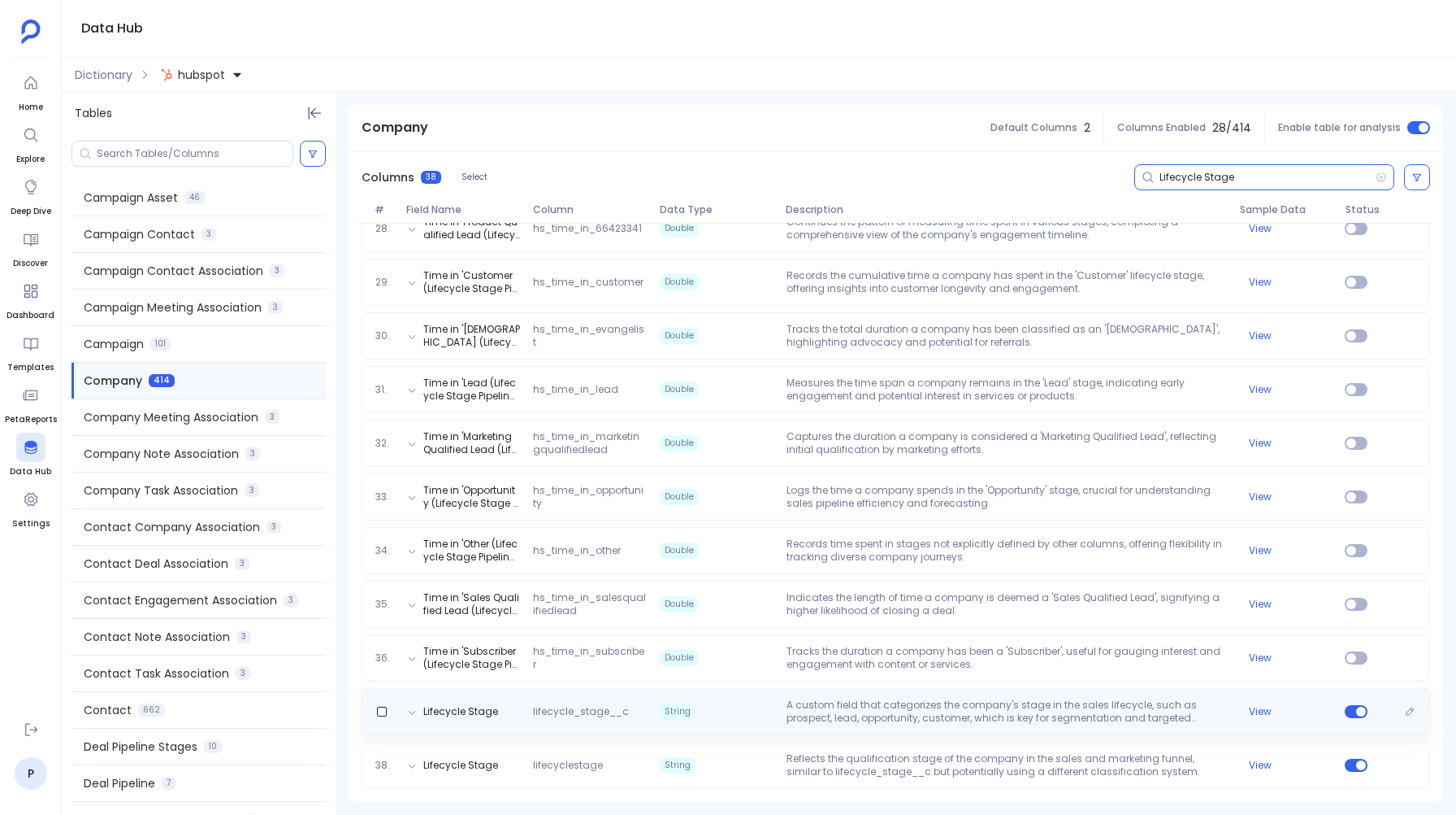
type input "Lifecycle Stage"
click at [707, 710] on span "String" at bounding box center [716, 711] width 127 height 26
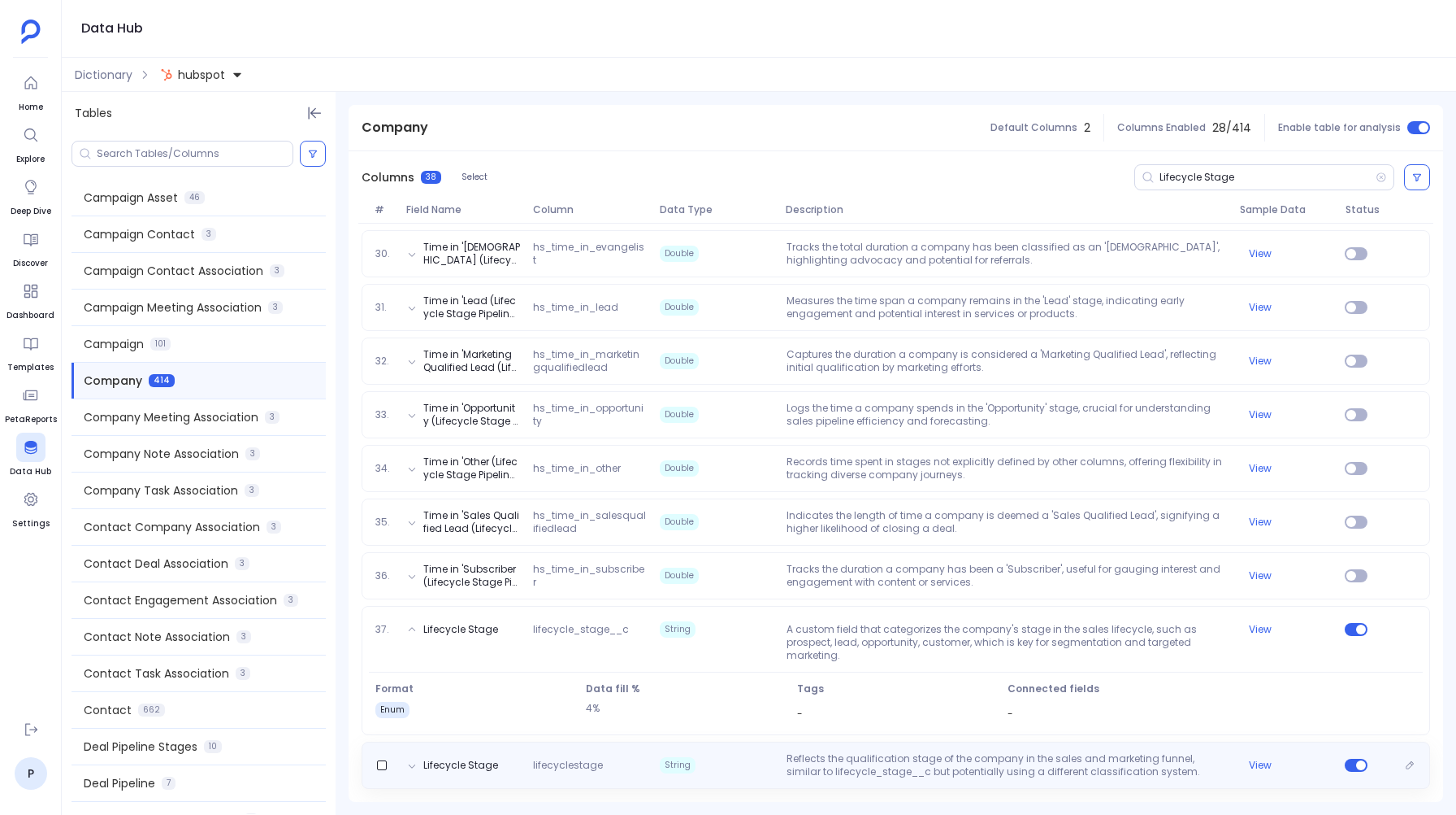
click at [688, 756] on span "String" at bounding box center [716, 765] width 127 height 26
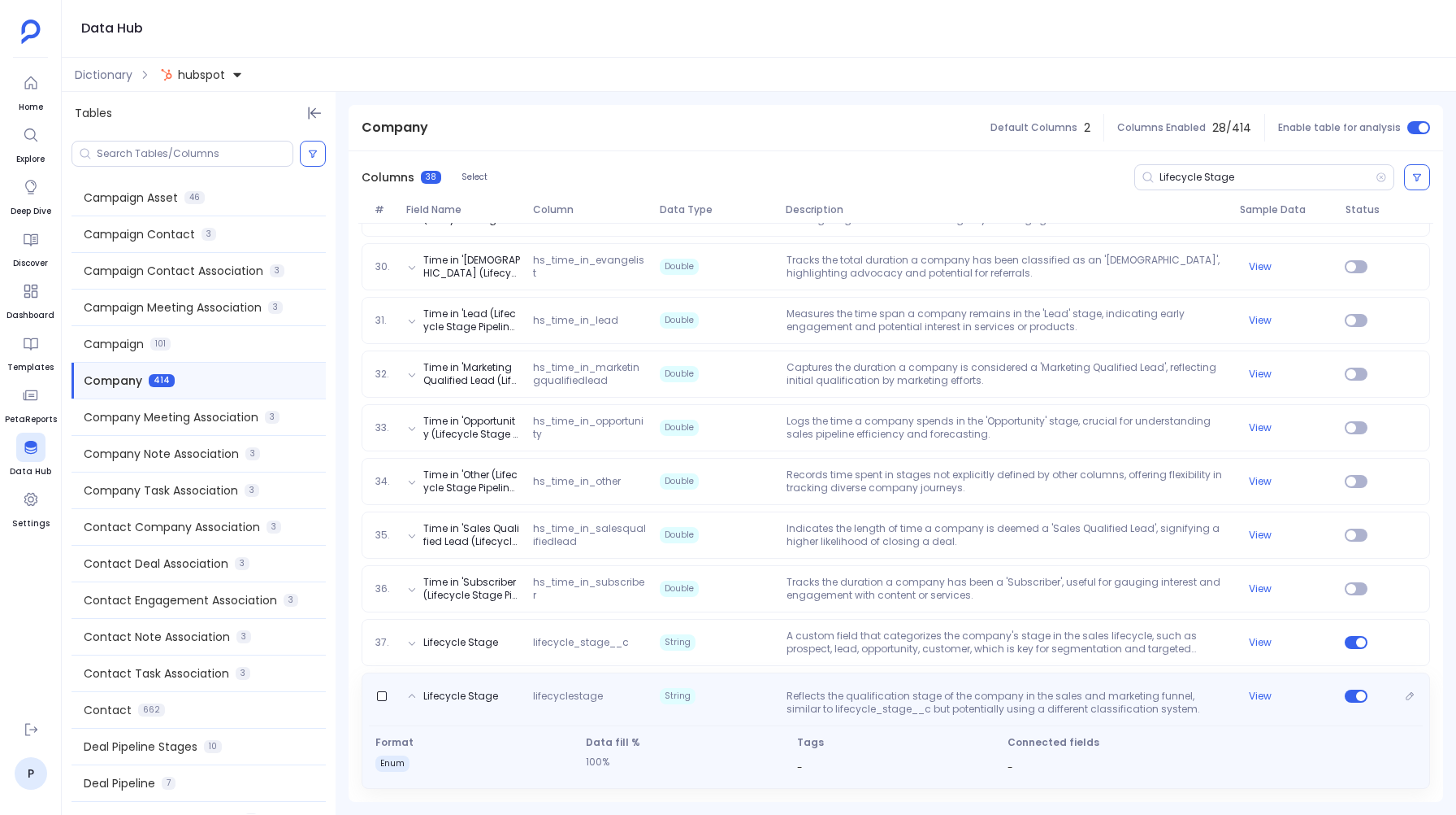
scroll to position [1745, 0]
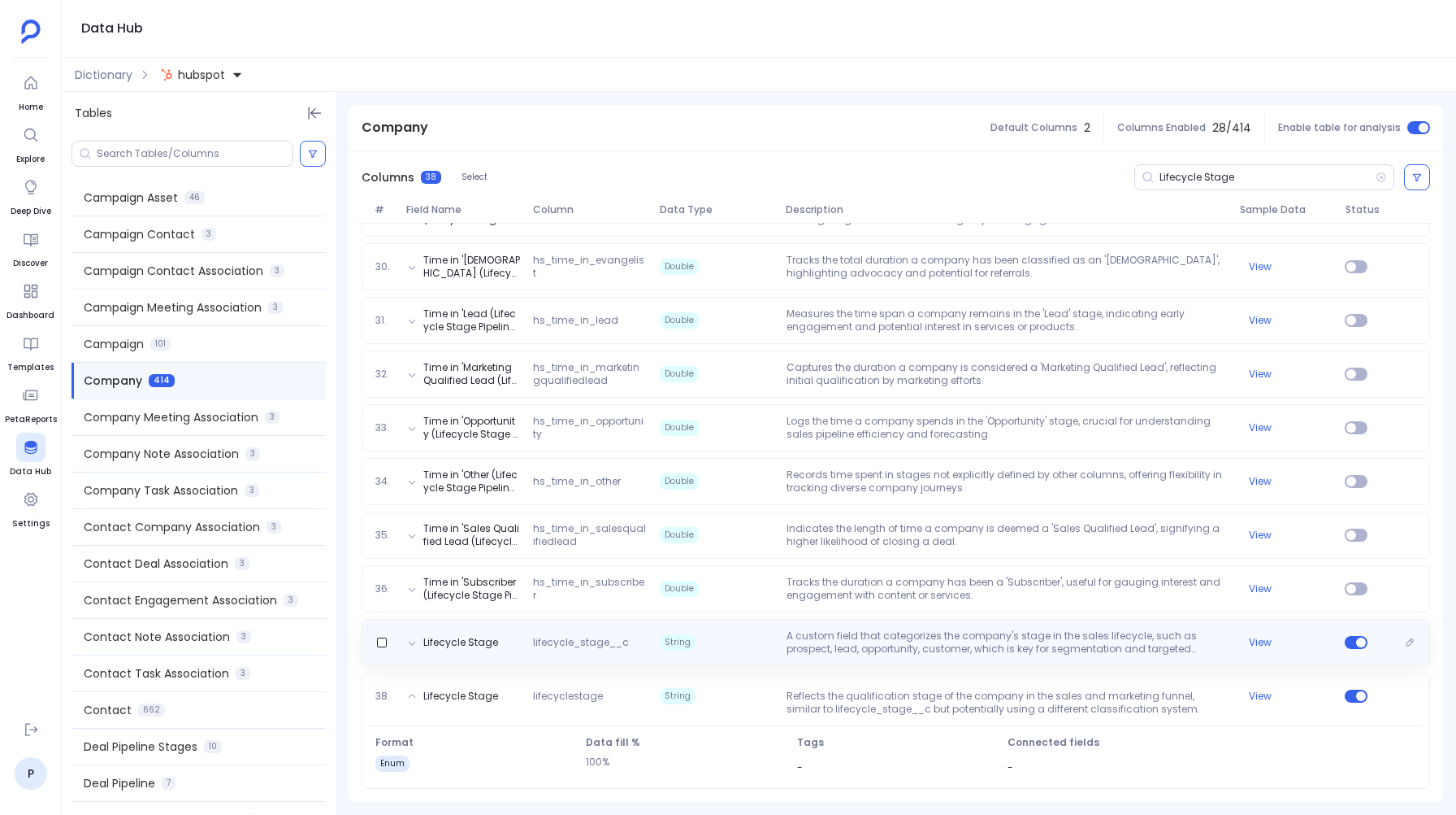
click at [687, 639] on span "String" at bounding box center [678, 642] width 36 height 16
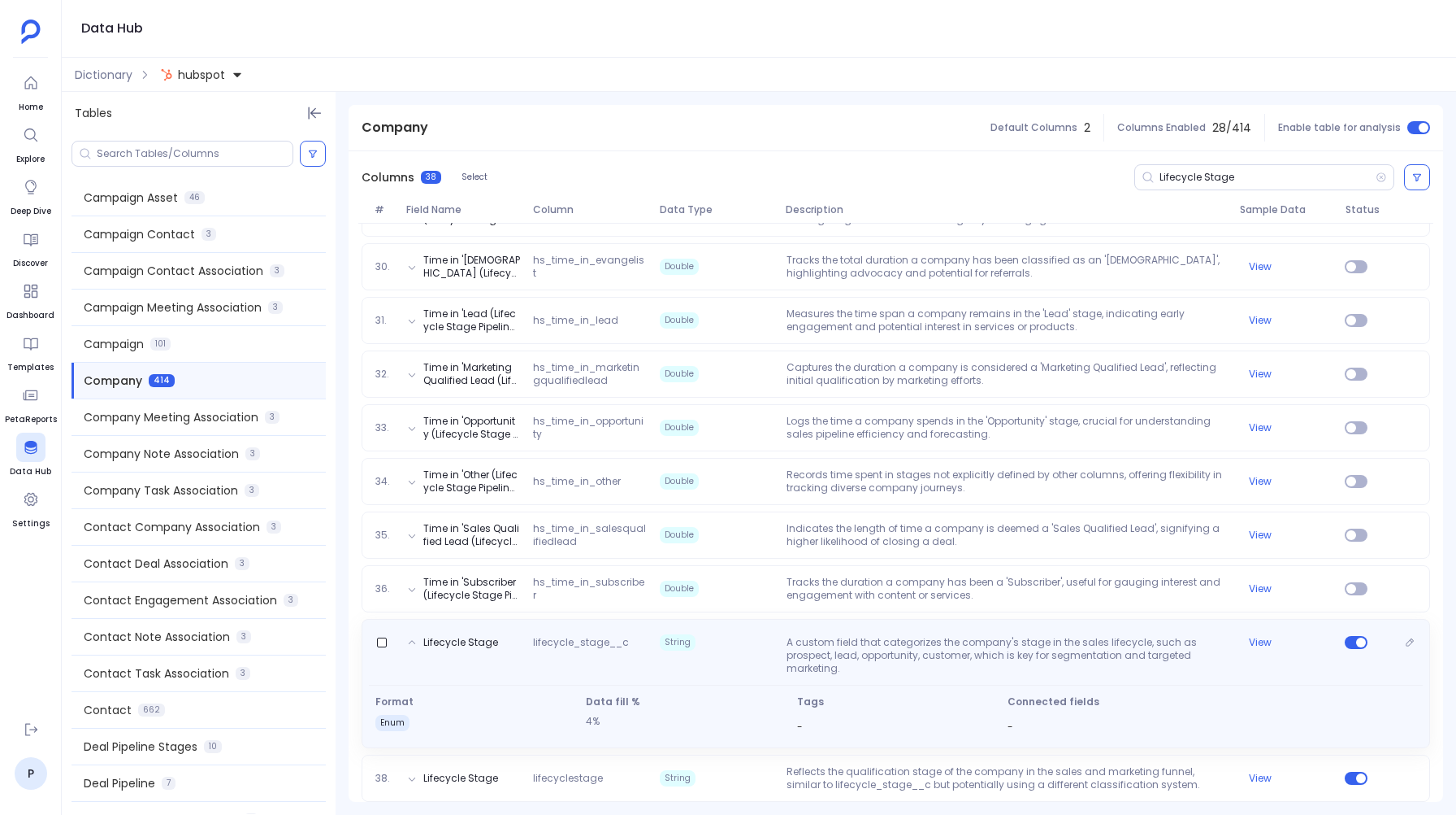
scroll to position [1758, 0]
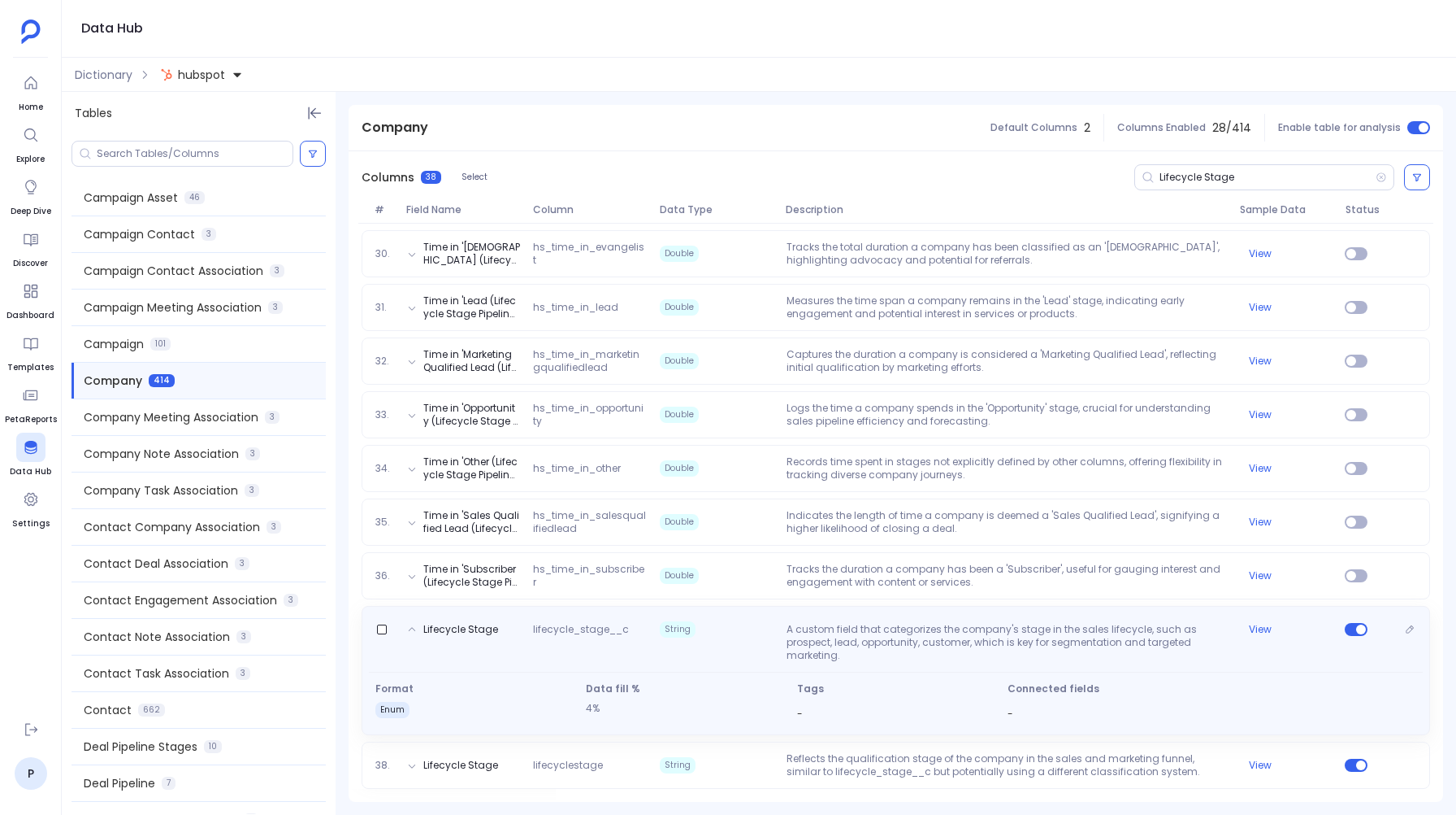
click at [687, 639] on div "Lifecycle Stage lifecycle_stage__c String A custom field that categorizes the c…" at bounding box center [896, 638] width 1054 height 46
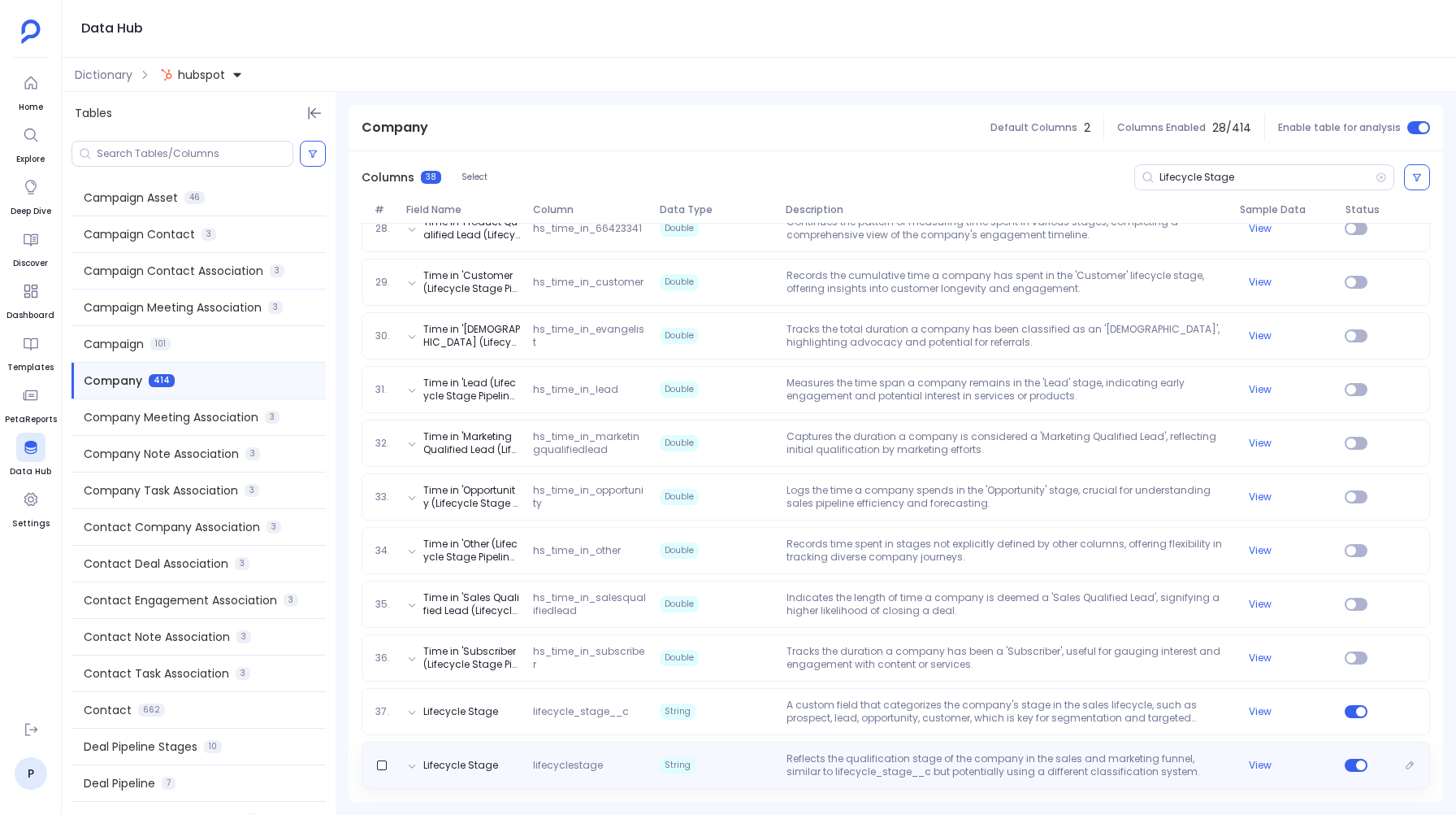
click at [707, 773] on span "String" at bounding box center [716, 765] width 127 height 26
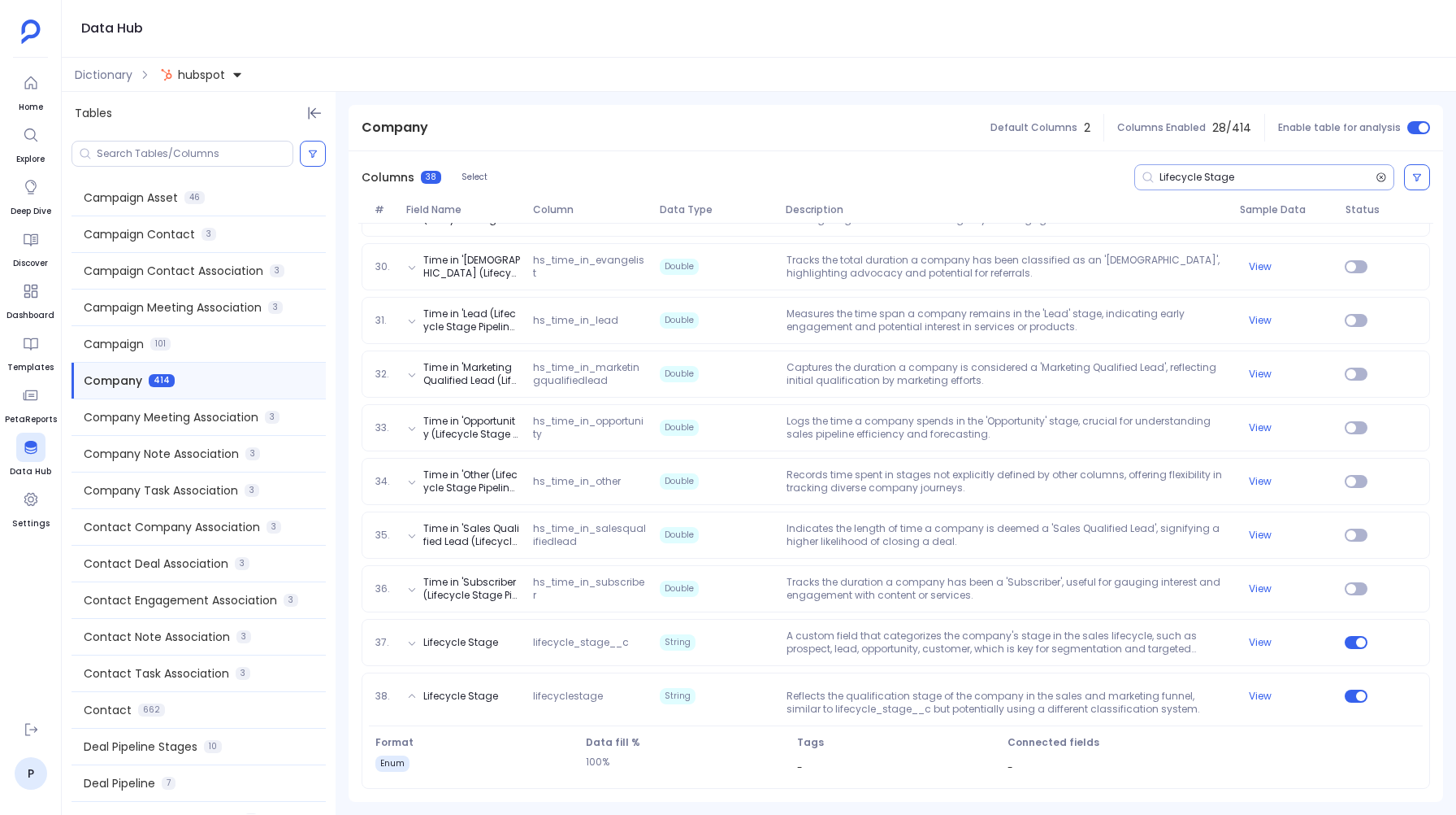
click at [1377, 178] on icon at bounding box center [1382, 177] width 9 height 9
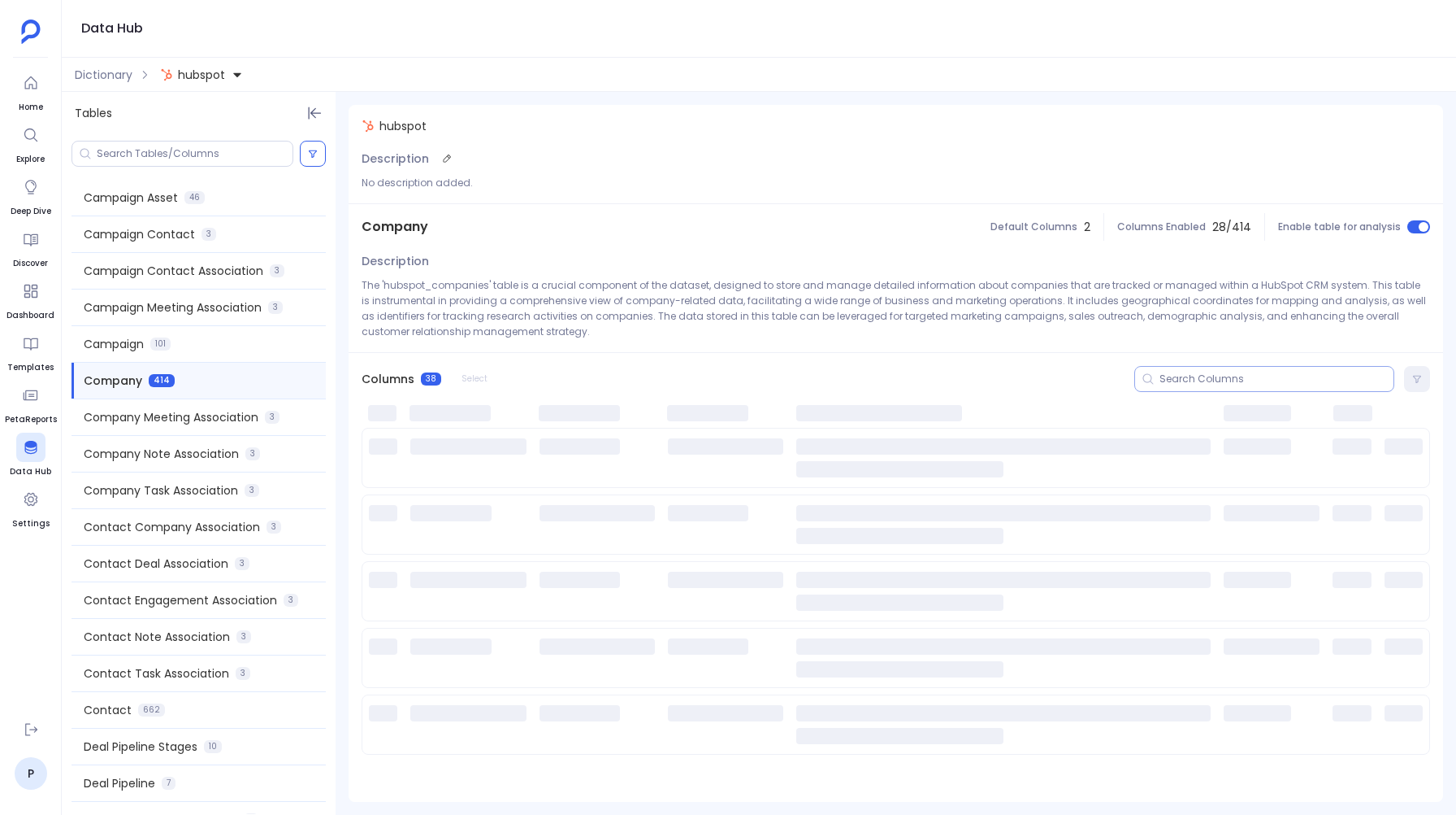
scroll to position [0, 0]
click at [1177, 382] on input at bounding box center [1277, 378] width 234 height 13
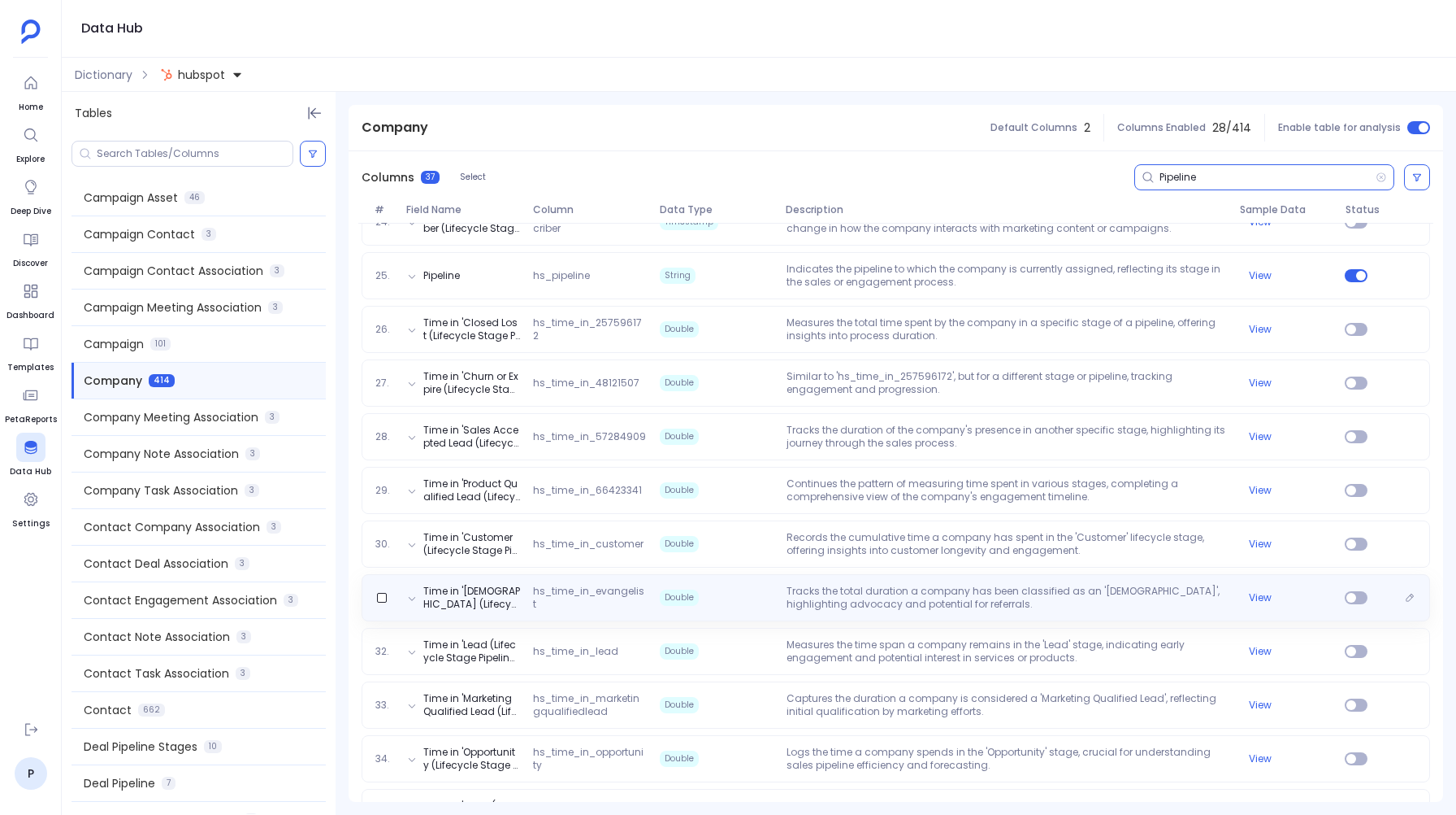
scroll to position [1361, 0]
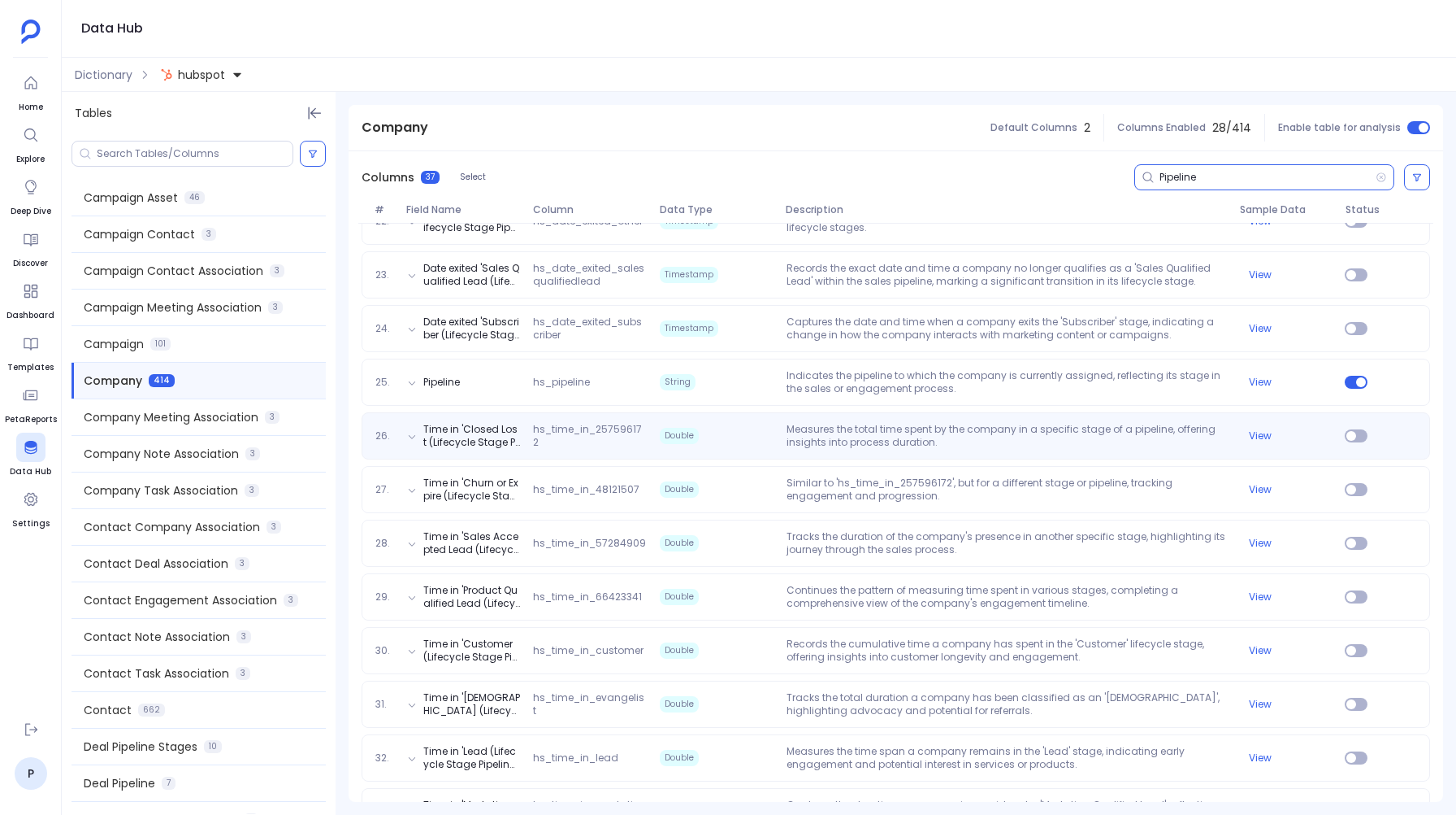
type input "Pipeline"
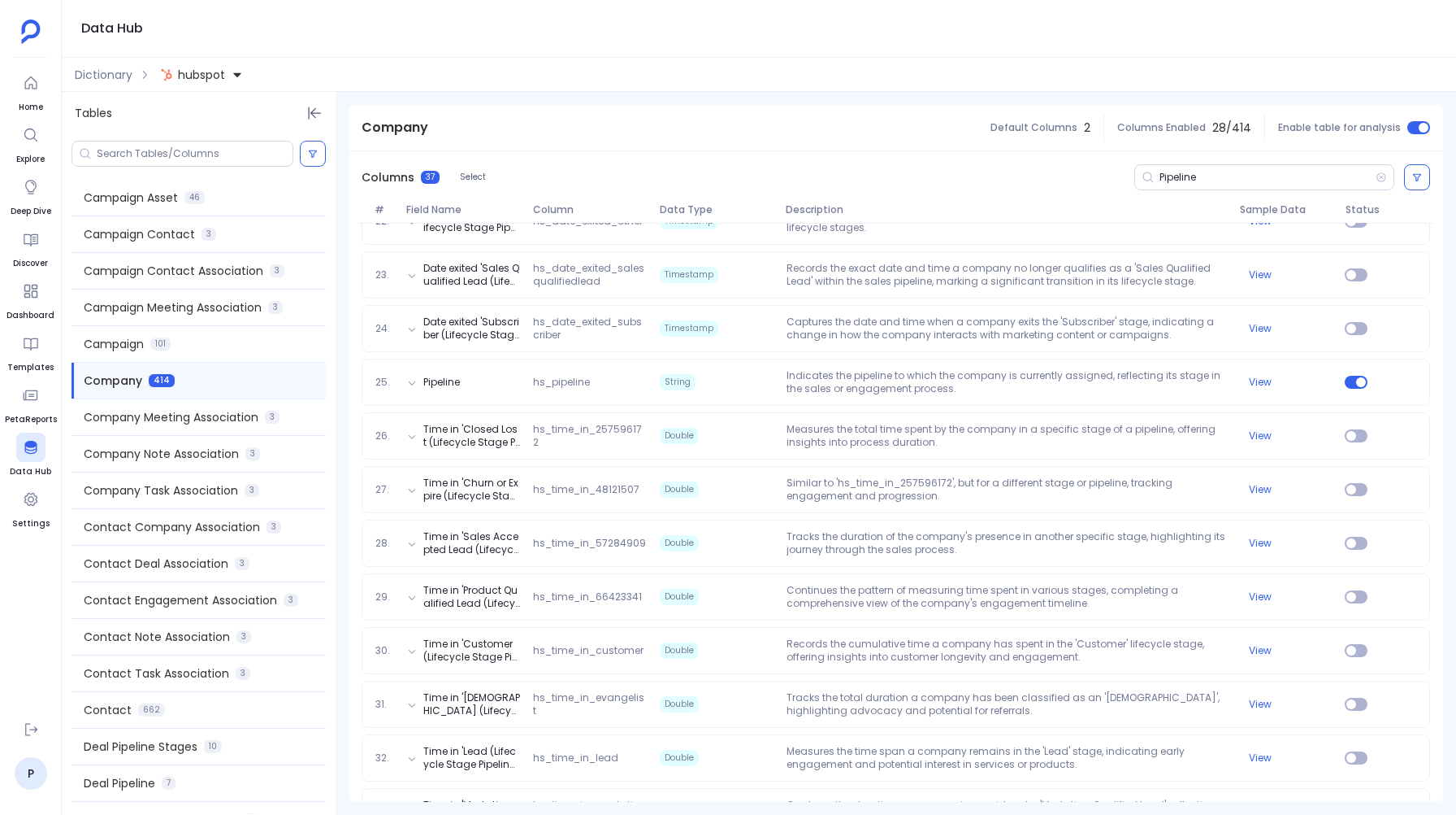
click at [223, 81] on span "hubspot" at bounding box center [201, 75] width 47 height 16
click at [203, 144] on span "salesforce" at bounding box center [224, 149] width 59 height 16
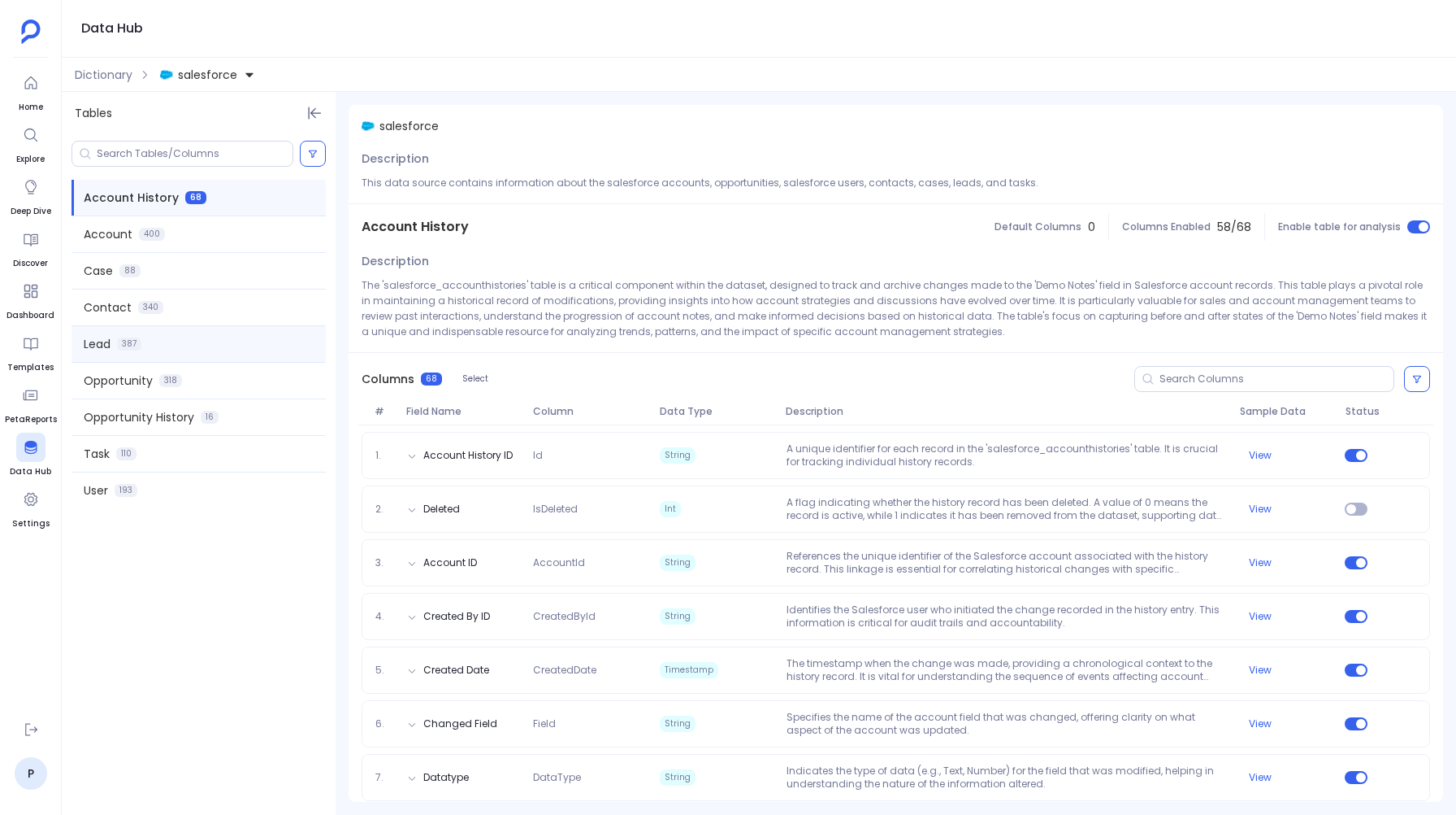
click at [121, 330] on div "Lead 387" at bounding box center [198, 344] width 254 height 36
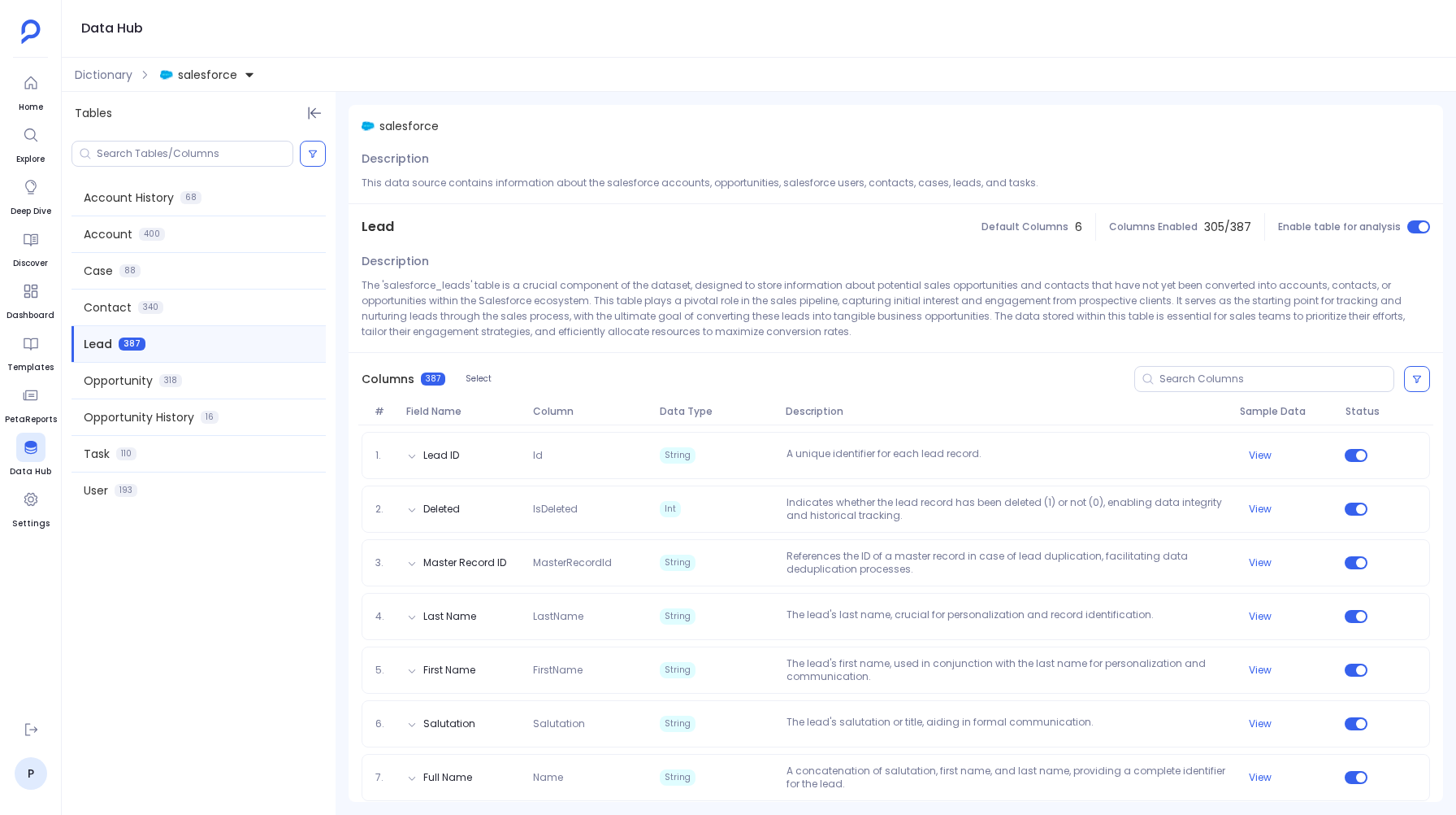
click at [1422, 366] on div at bounding box center [1417, 378] width 26 height 26
click at [1419, 370] on button at bounding box center [1417, 378] width 26 height 26
click at [1110, 558] on button at bounding box center [1089, 558] width 59 height 31
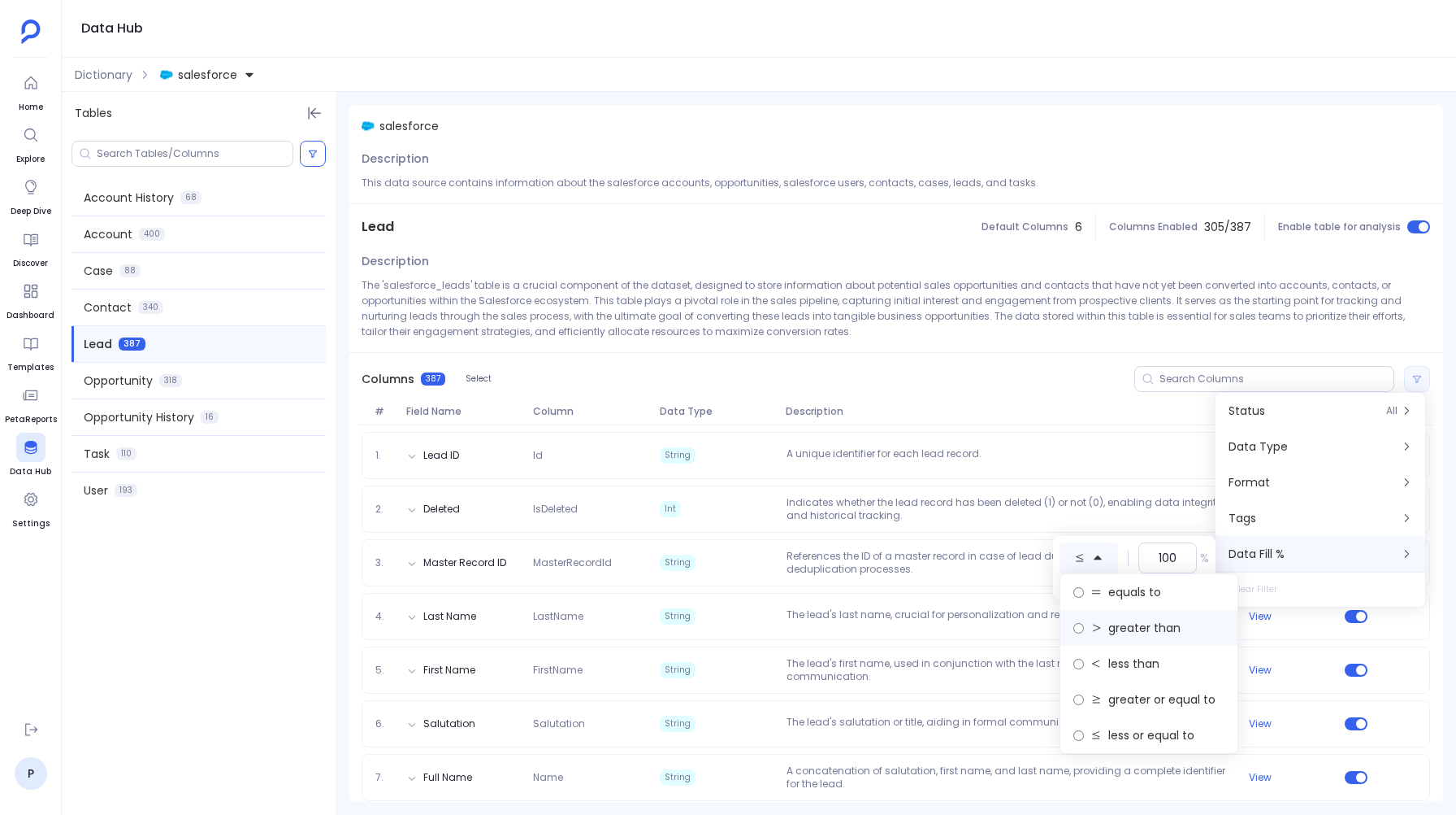
click at [1131, 630] on span "greater than" at bounding box center [1144, 628] width 72 height 16
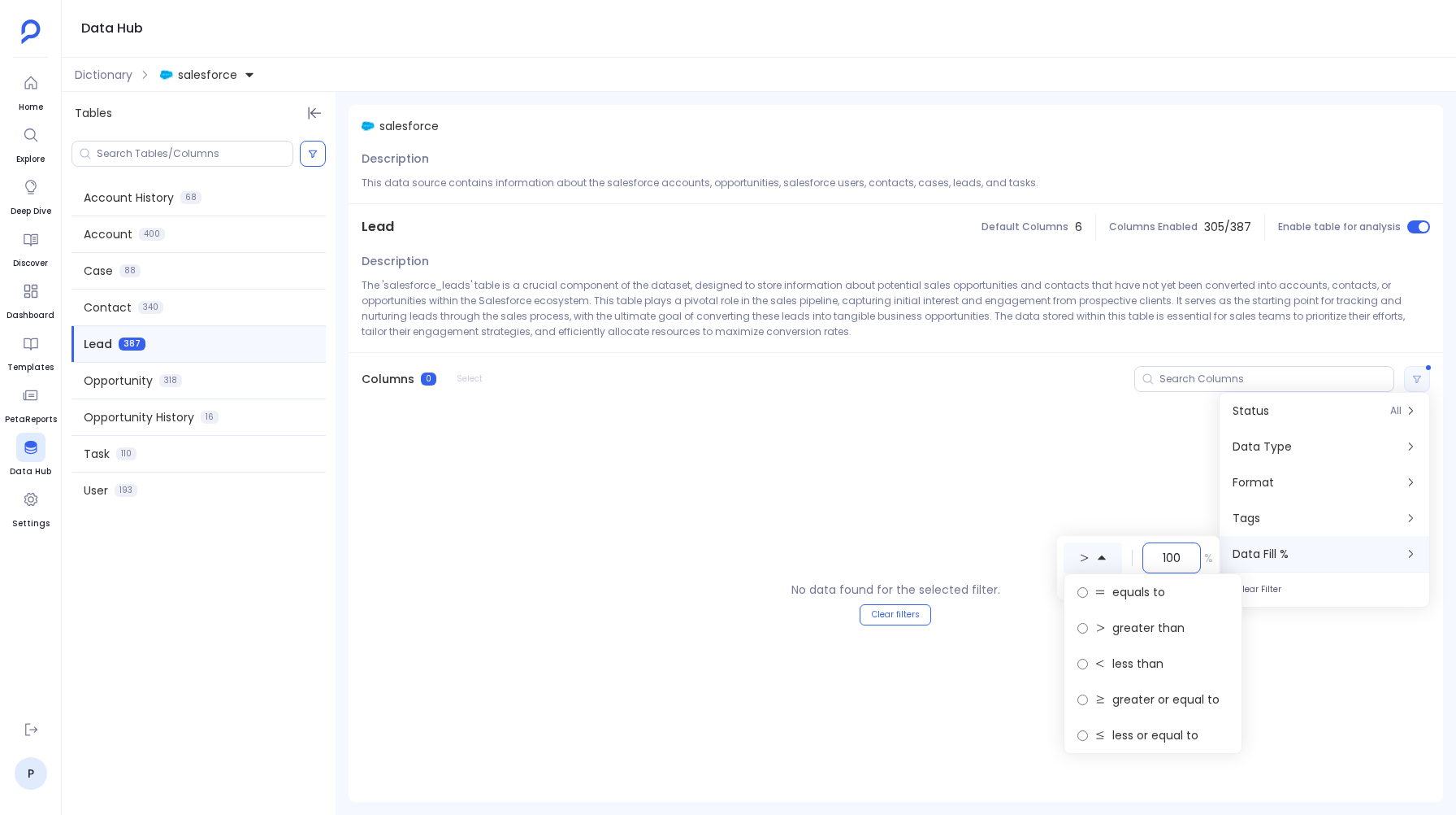
click at [1175, 559] on input "100" at bounding box center [1171, 558] width 18 height 16
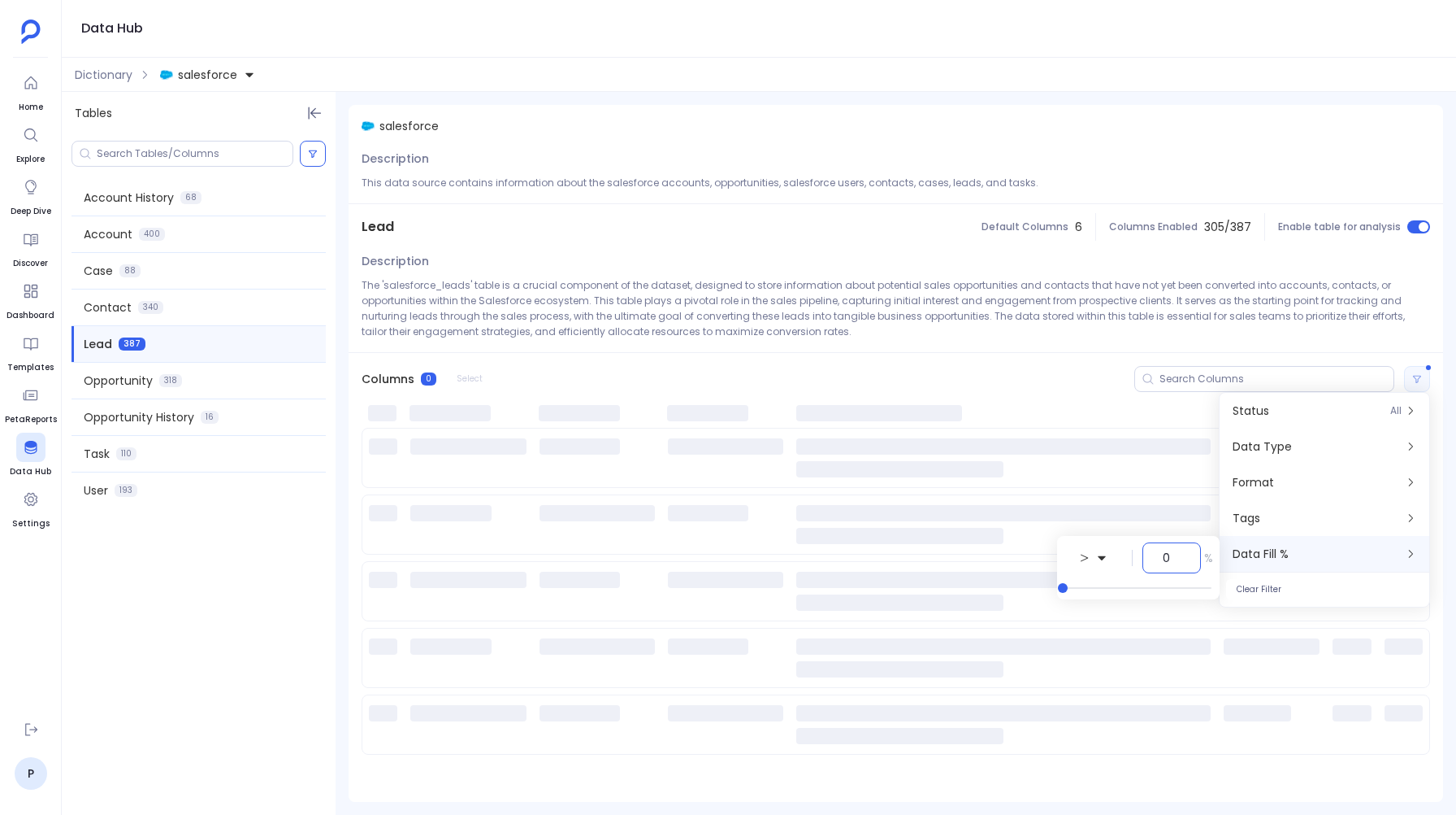
type input "70"
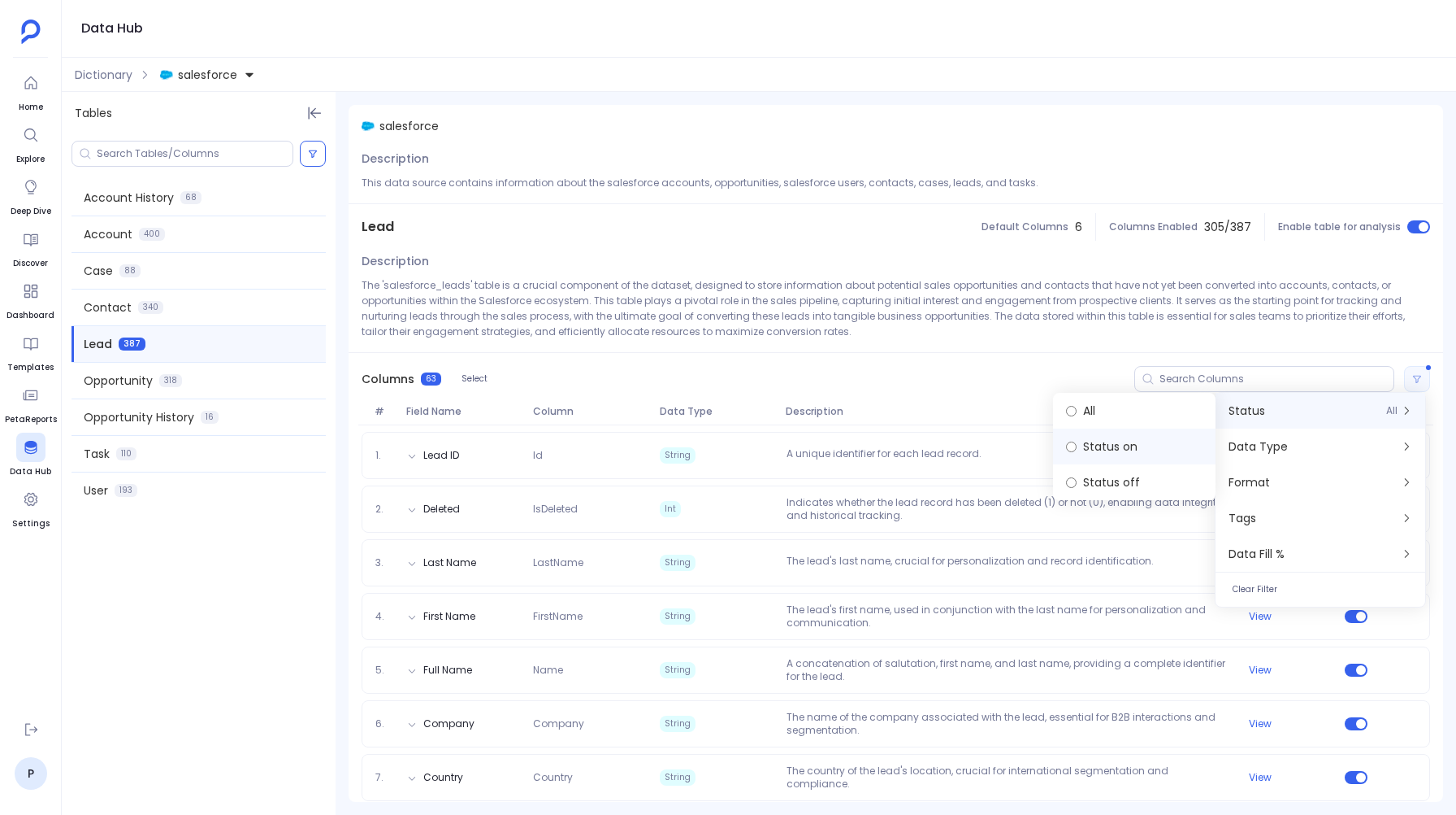
click at [1092, 449] on label "Status on" at bounding box center [1134, 446] width 162 height 36
click at [1090, 478] on label "Status off" at bounding box center [1134, 482] width 162 height 36
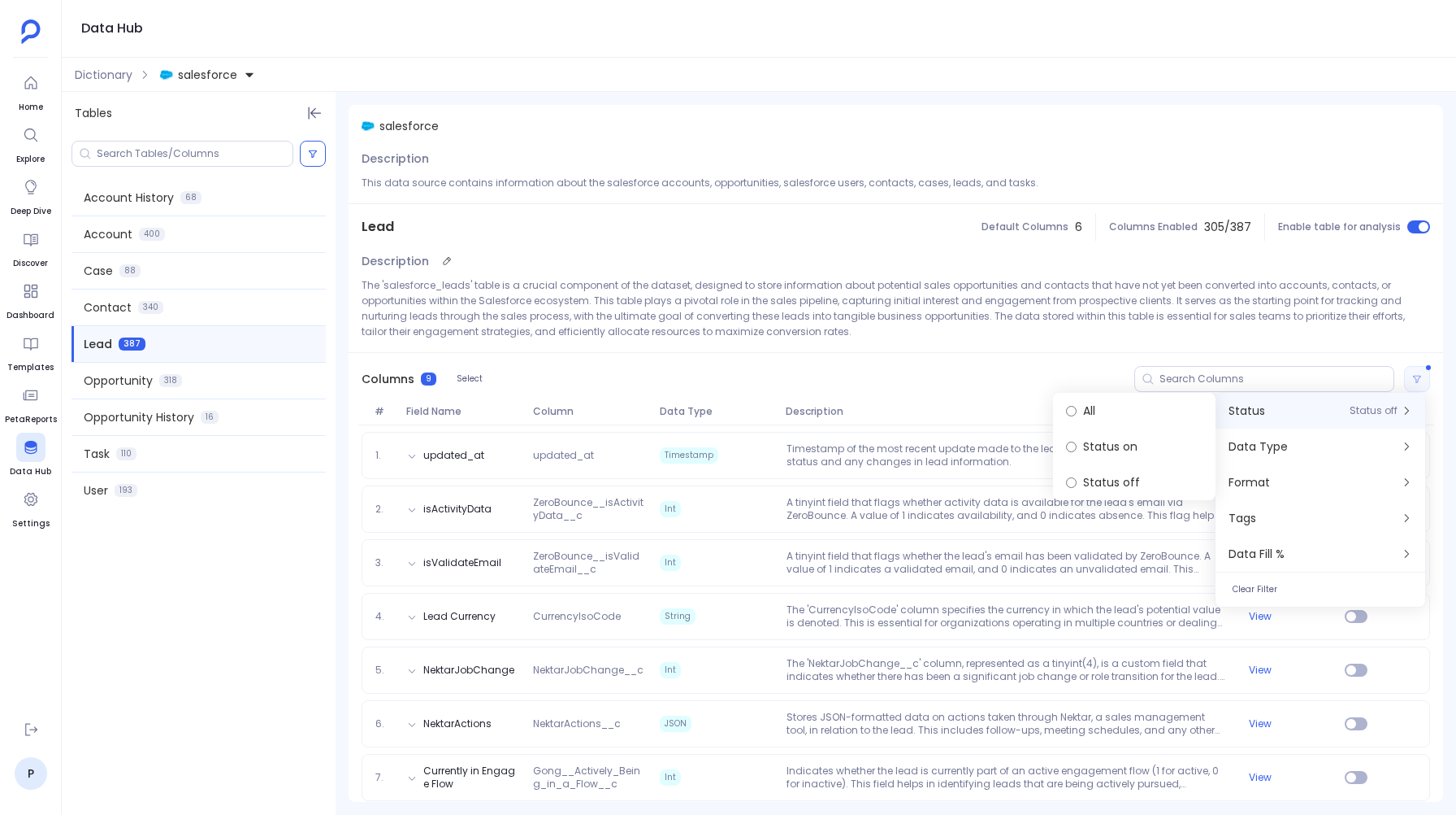
click at [939, 337] on p "The 'salesforce_leads' table is a crucial component of the dataset, designed to…" at bounding box center [896, 308] width 1069 height 62
click at [1412, 380] on icon at bounding box center [1417, 378] width 10 height 10
click at [1210, 323] on p "The 'salesforce_leads' table is a crucial component of the dataset, designed to…" at bounding box center [896, 308] width 1069 height 62
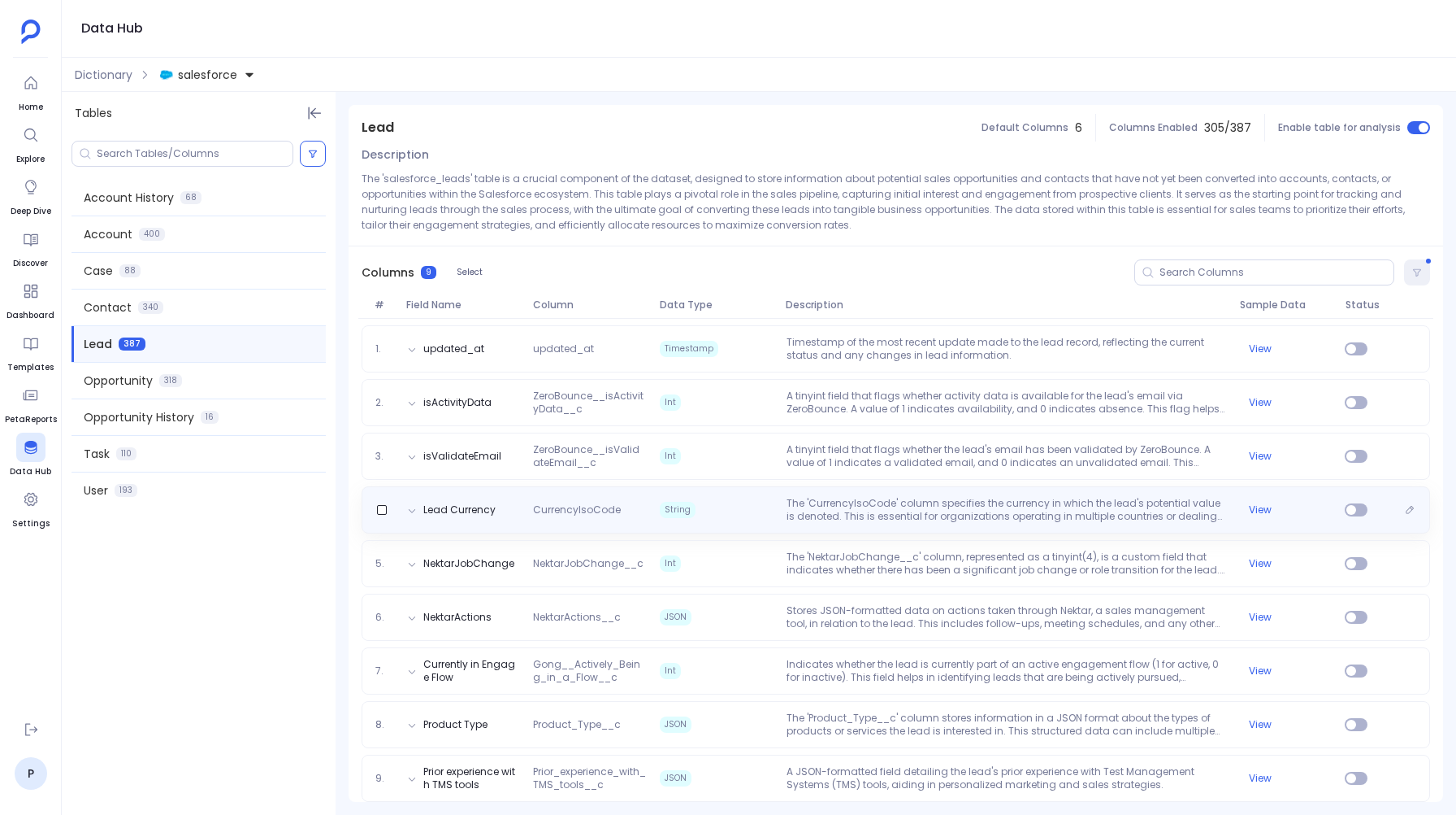
scroll to position [120, 0]
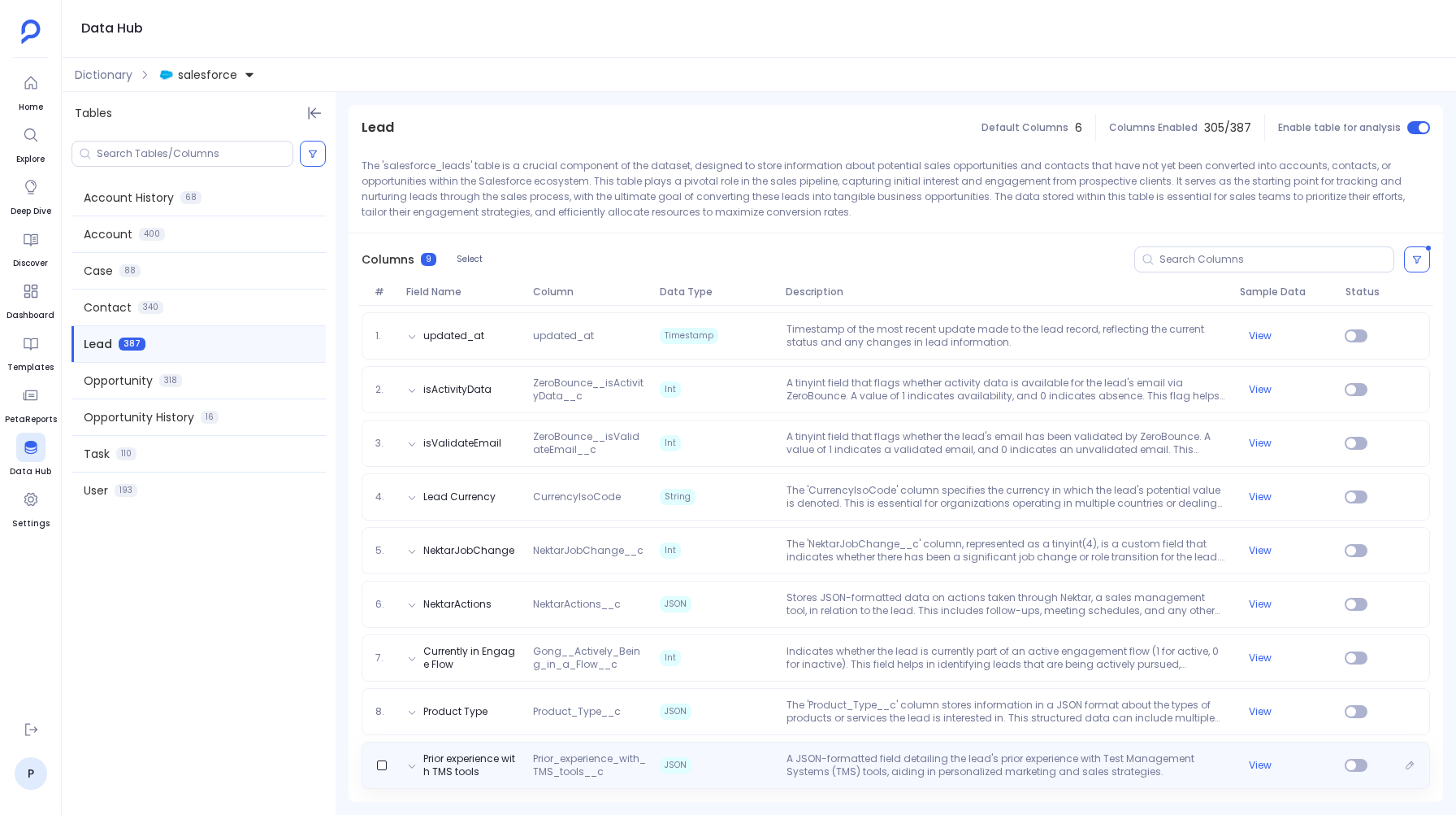
click at [711, 744] on div "Prior experience with TMS tools Prior_experience_with_TMS_tools__c JSON A JSON-…" at bounding box center [896, 765] width 1069 height 47
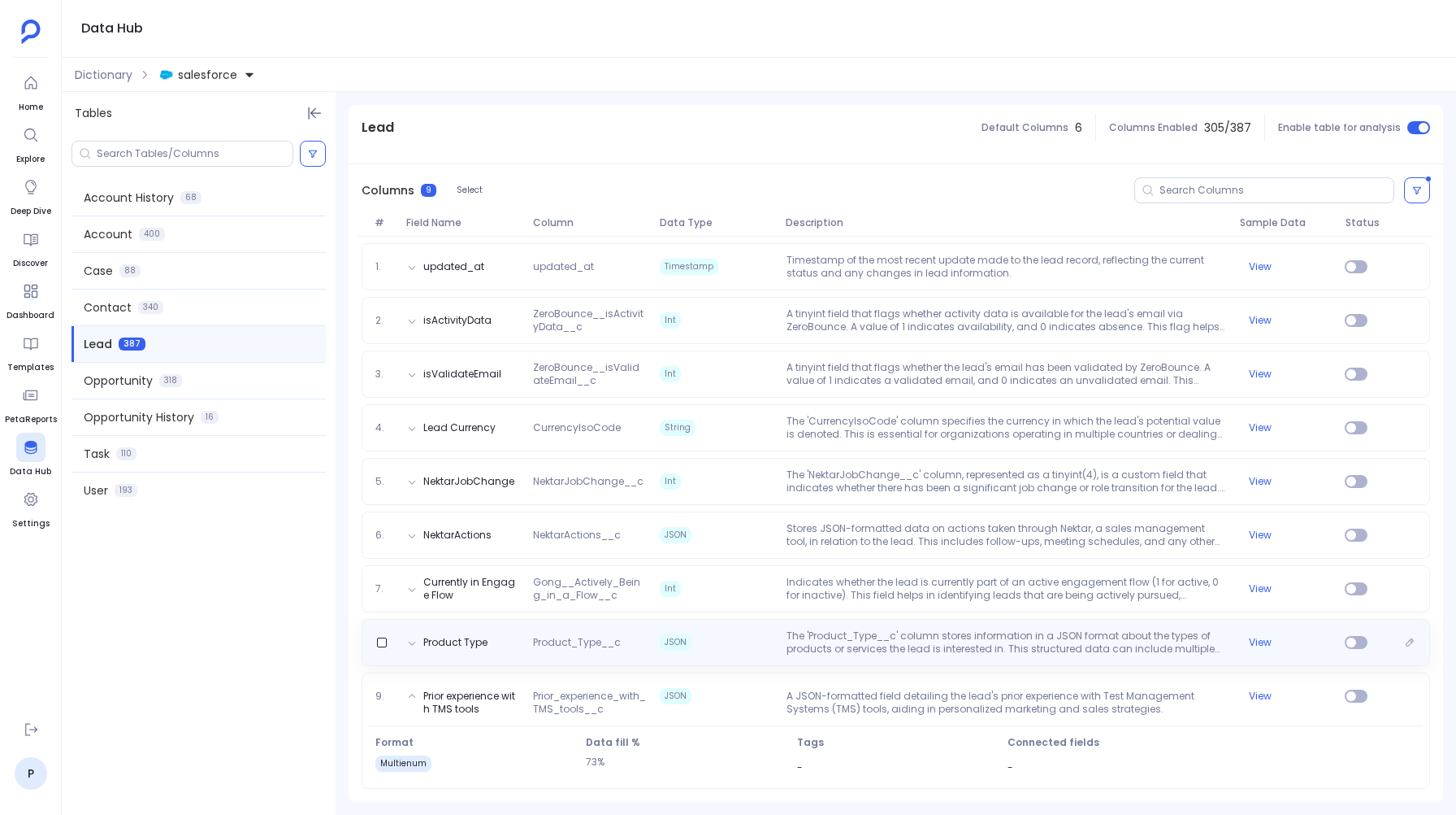
click at [705, 640] on span "JSON" at bounding box center [716, 642] width 127 height 26
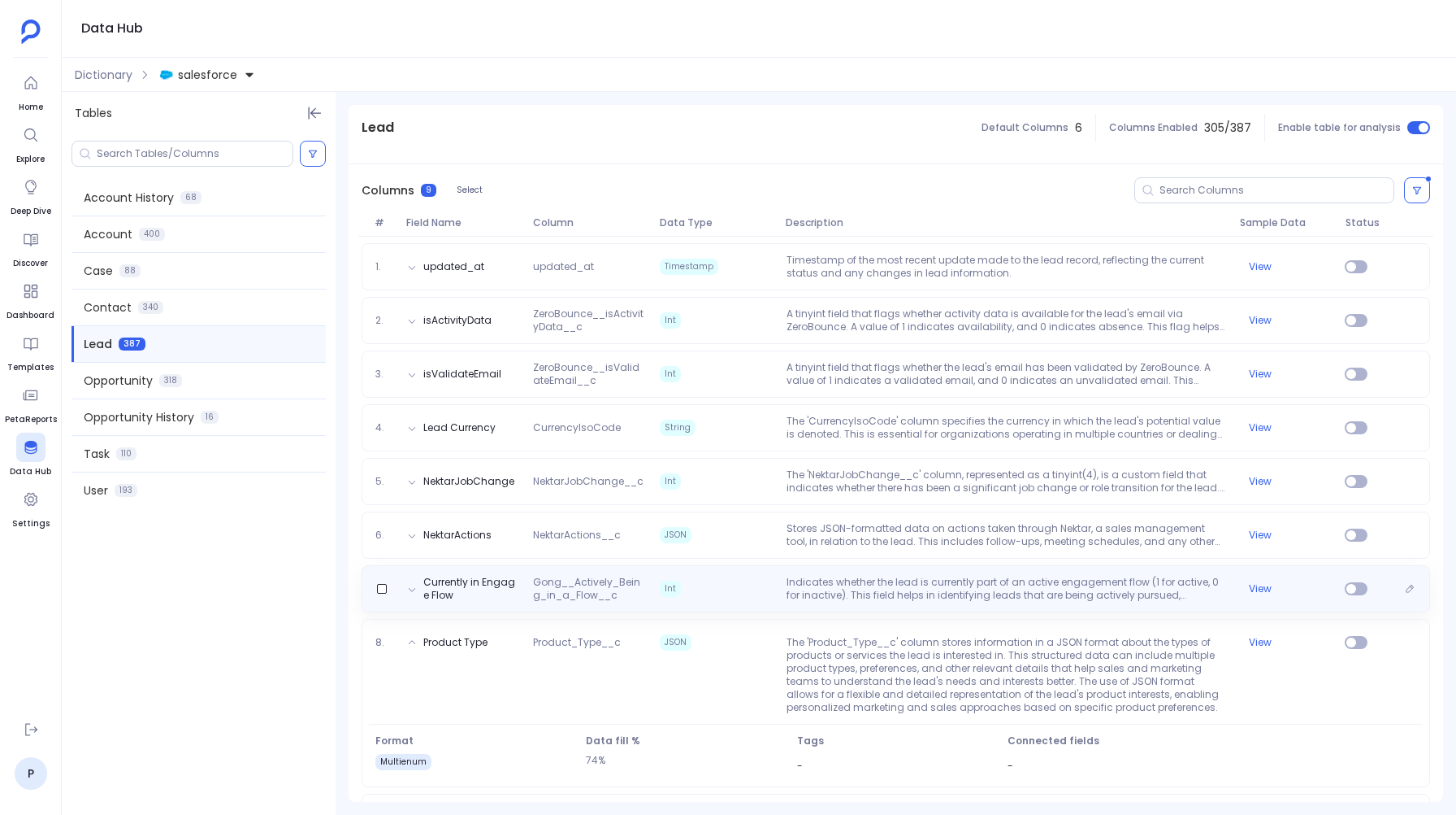
click at [707, 574] on div "Currently in Engage Flow Gong__Actively_Being_in_a_Flow__c Int Indicates whethe…" at bounding box center [896, 588] width 1069 height 47
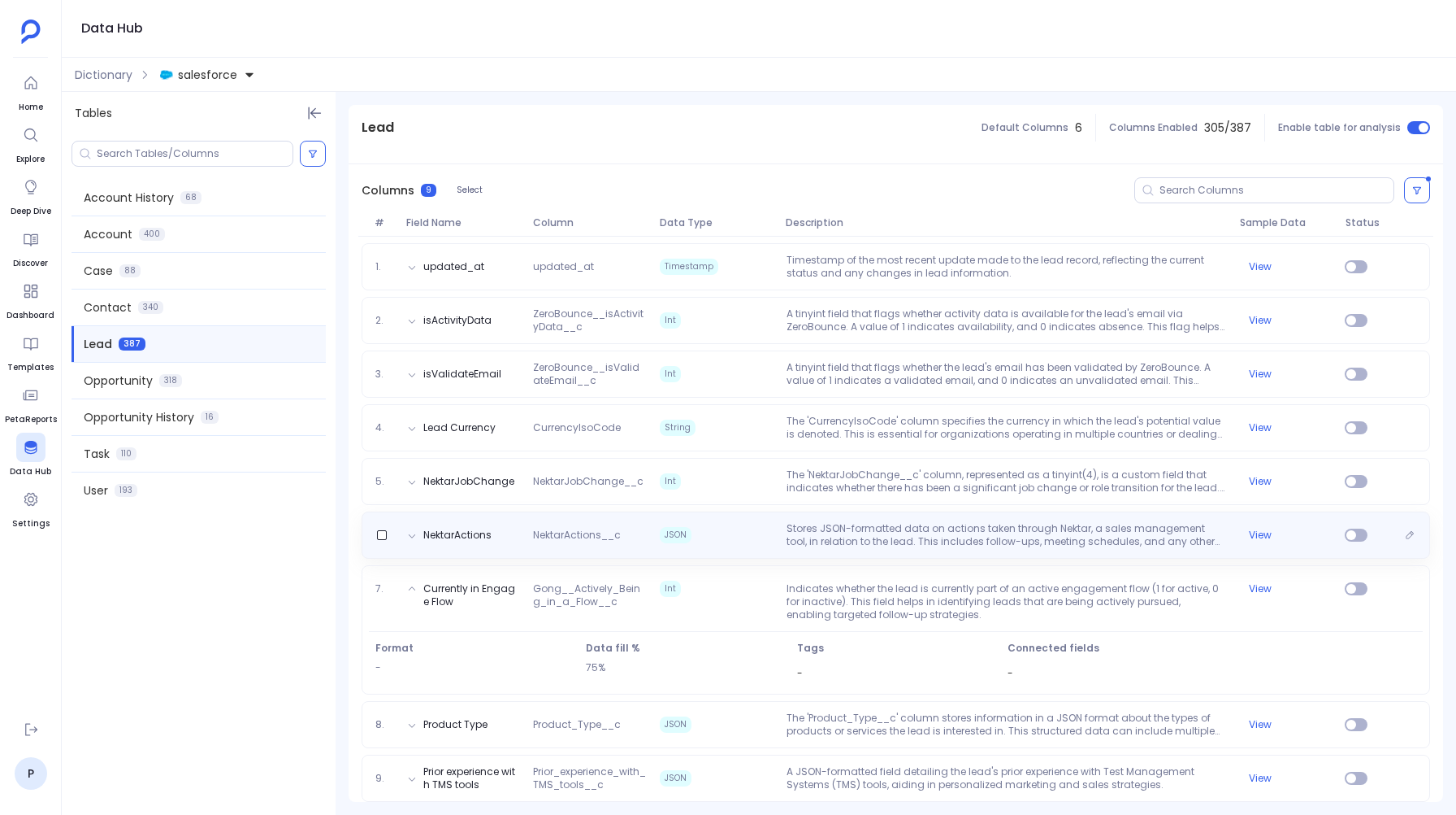
click at [704, 536] on span "JSON" at bounding box center [716, 535] width 127 height 26
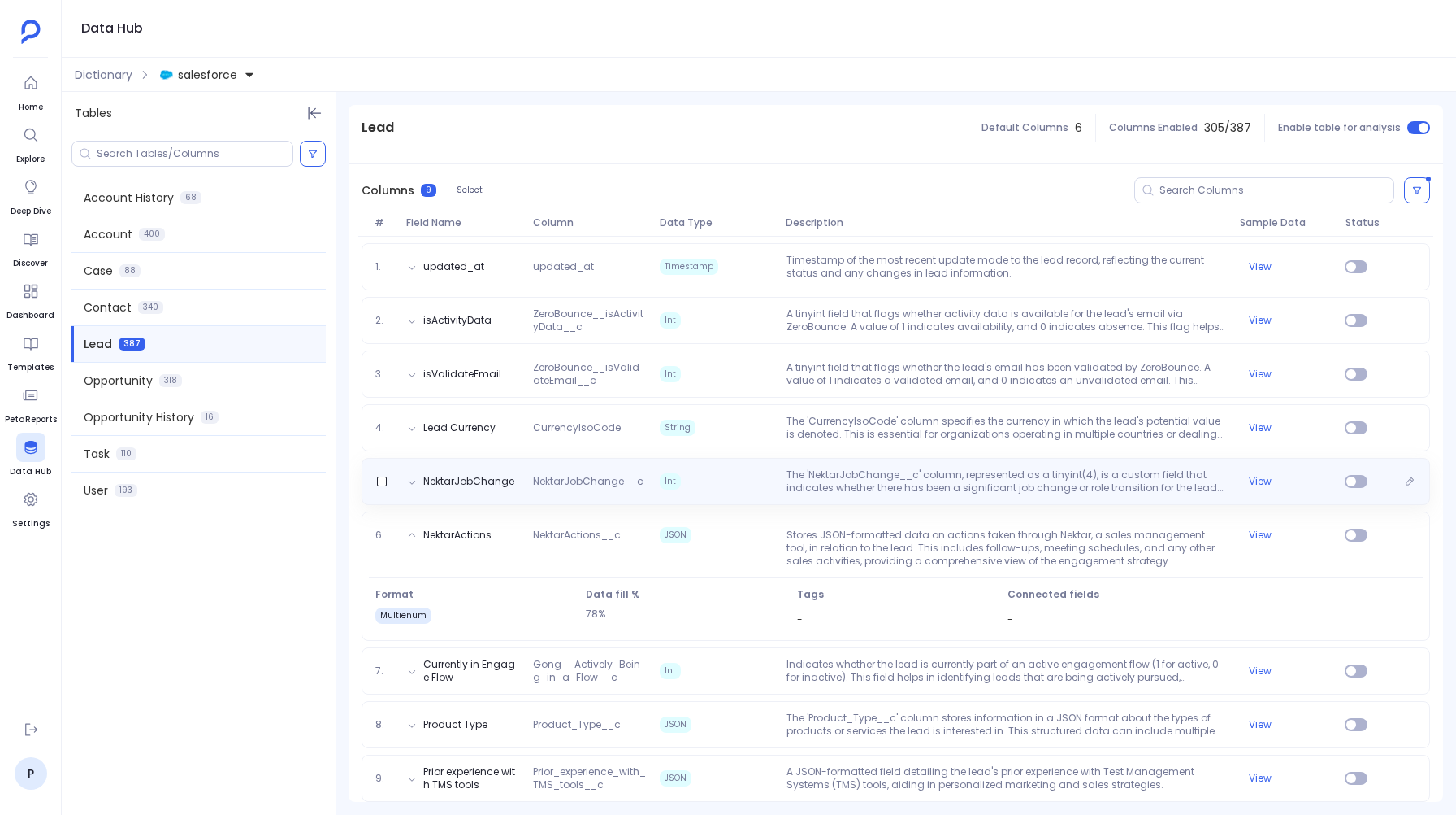
click at [693, 499] on div "NektarJobChange NektarJobChange__c Int The 'NektarJobChange__c' column, represe…" at bounding box center [896, 481] width 1069 height 47
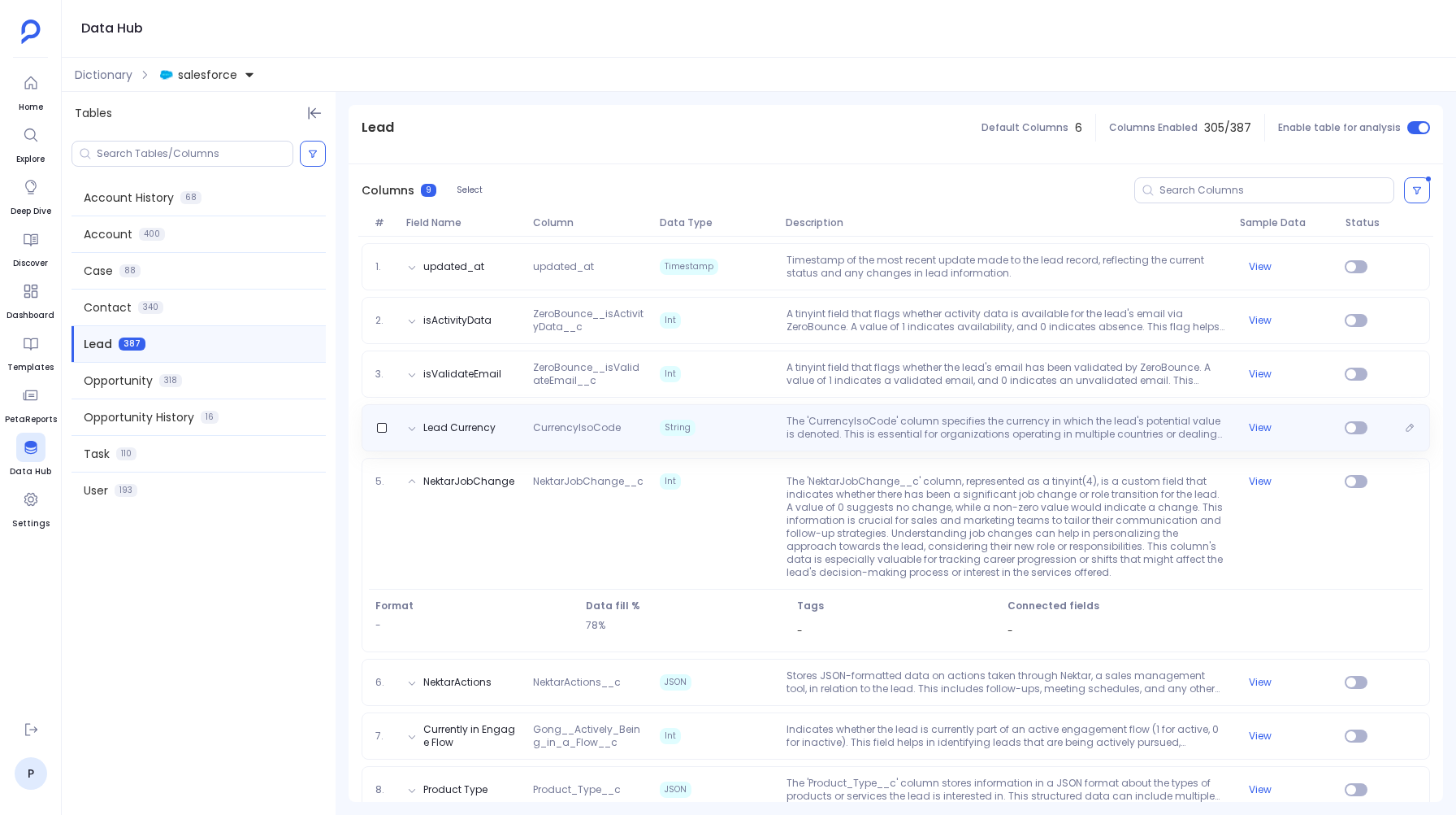
click at [682, 432] on span "String" at bounding box center [678, 428] width 36 height 16
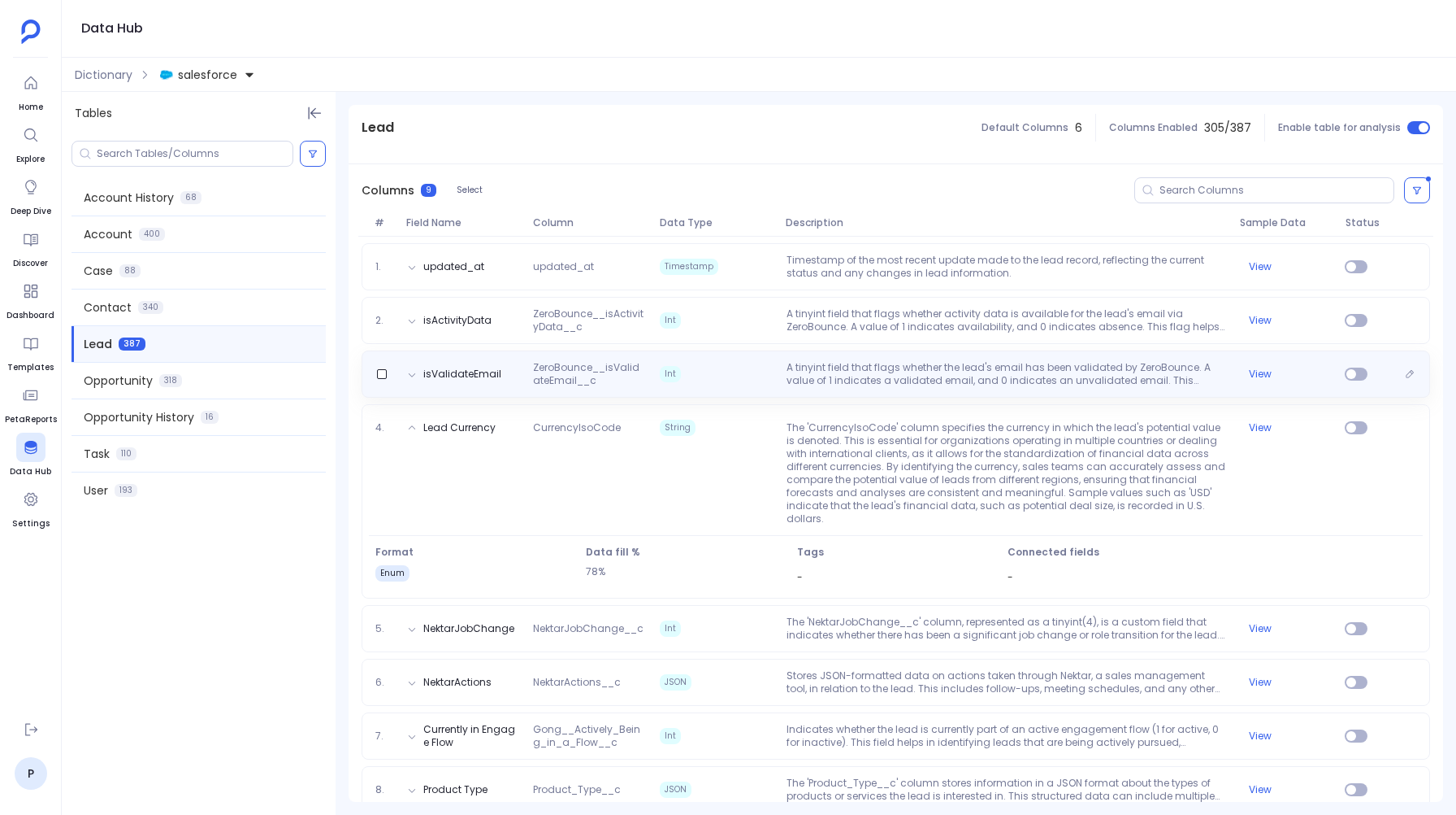
click at [677, 387] on div "isValidateEmail ZeroBounce__isValidateEmail__c Int A tinyint field that flags w…" at bounding box center [896, 374] width 1069 height 47
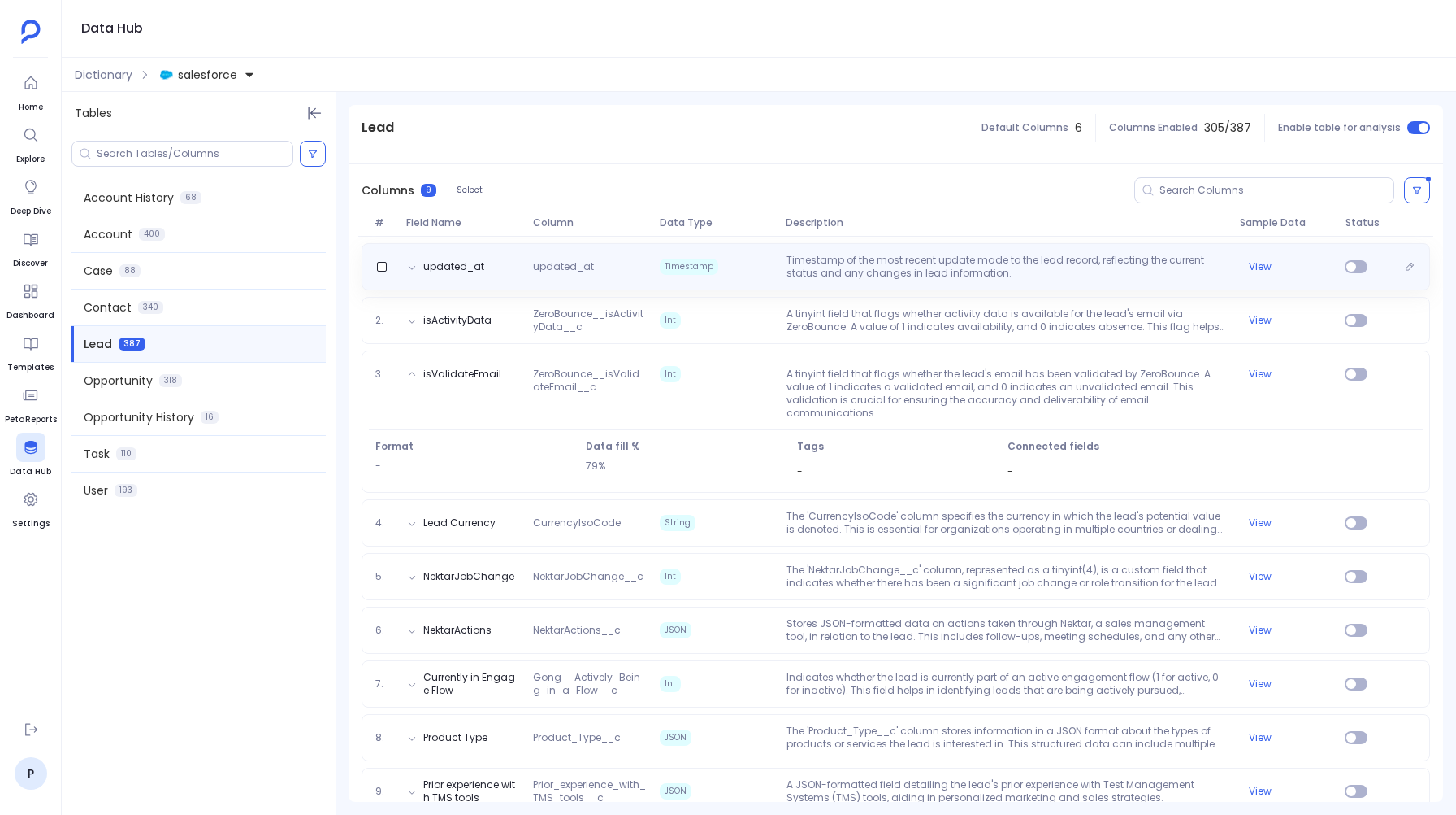
click at [693, 273] on span "Timestamp" at bounding box center [690, 267] width 59 height 16
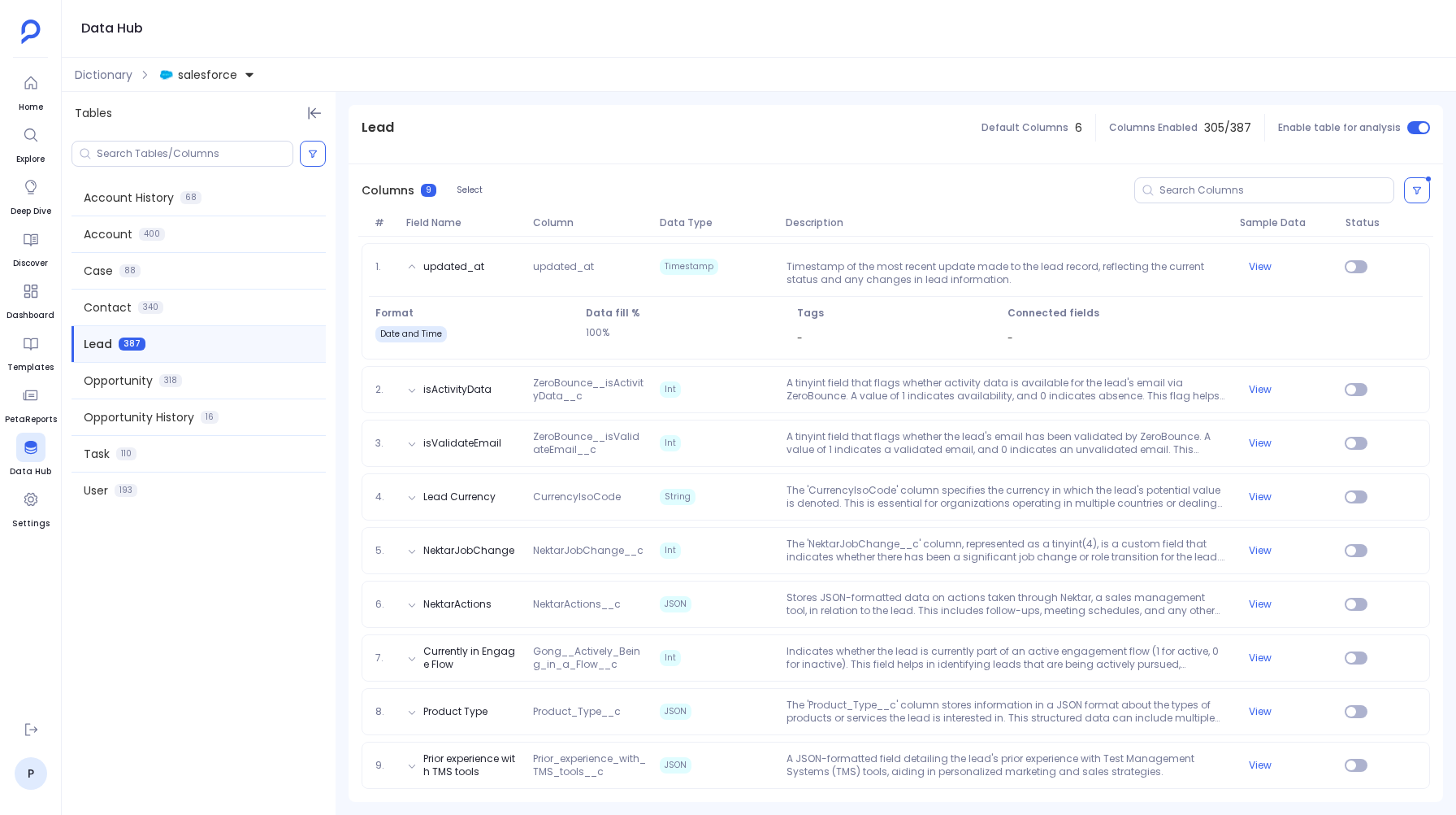
click at [682, 413] on div "1. updated_at updated_at Timestamp Timestamp of the most recent update made to …" at bounding box center [896, 519] width 1095 height 565
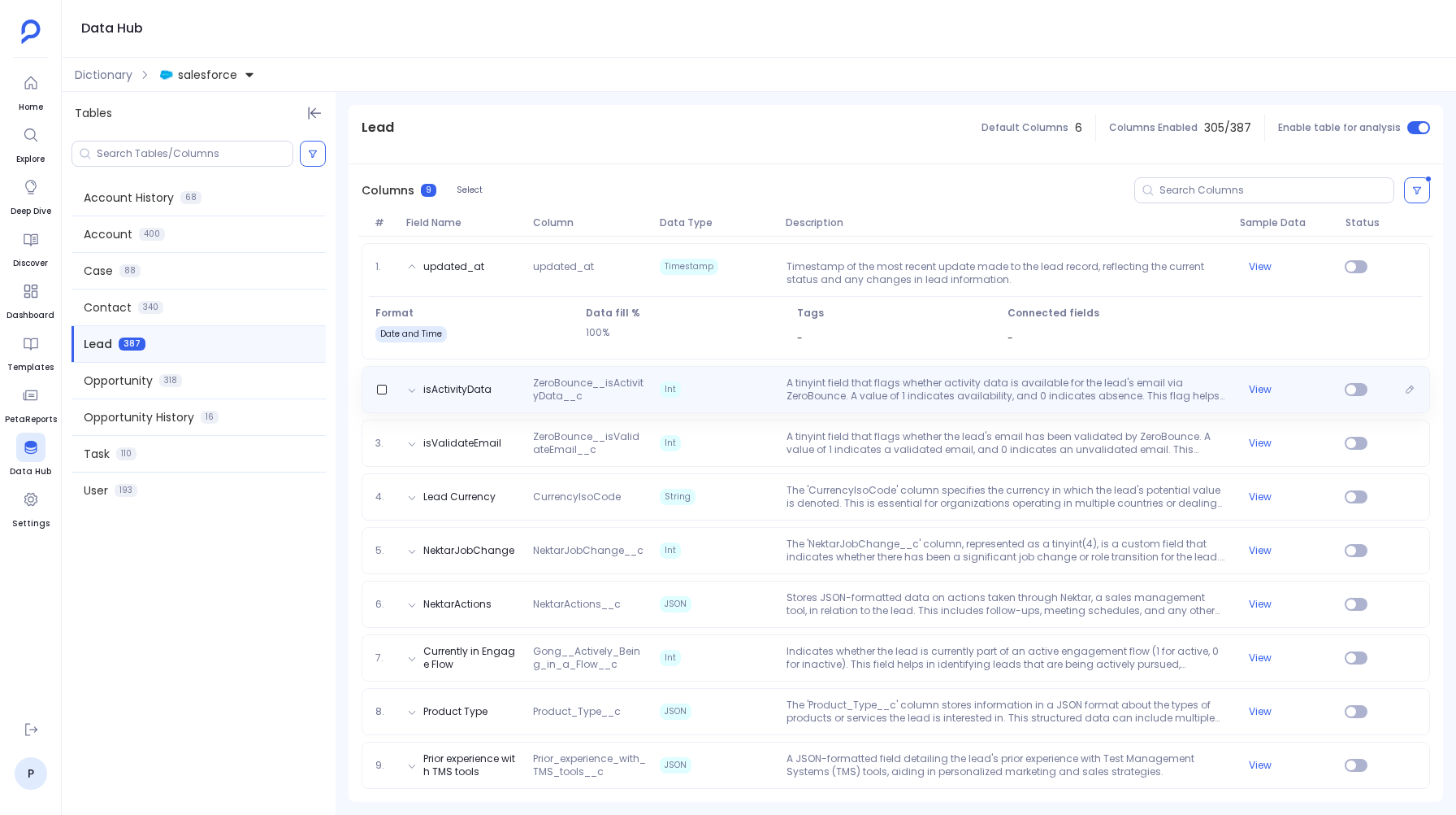
click at [684, 403] on div "isActivityData ZeroBounce__isActivityData__c Int A tinyint field that flags whe…" at bounding box center [896, 389] width 1069 height 47
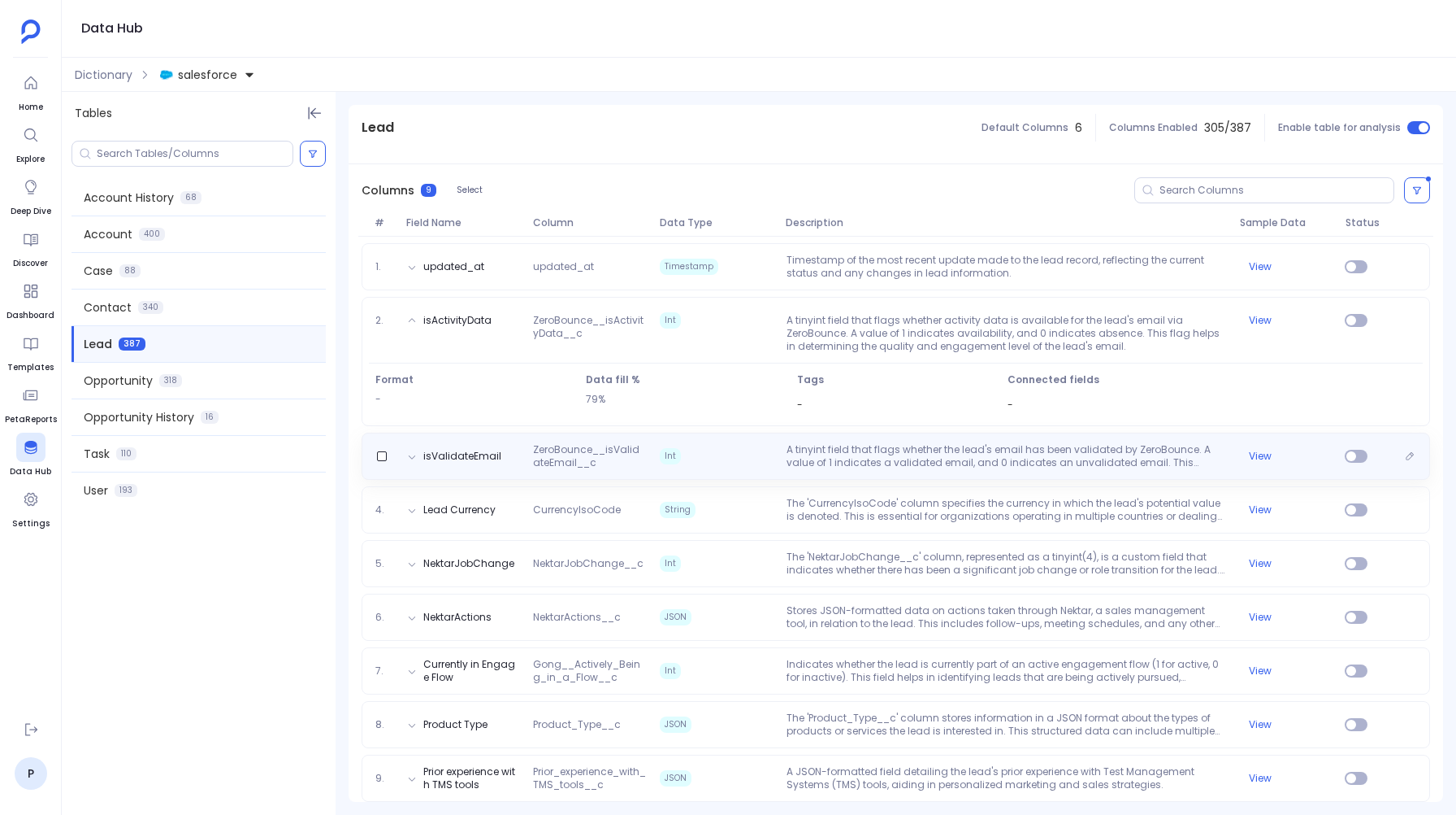
click at [658, 458] on span "Int" at bounding box center [716, 455] width 127 height 26
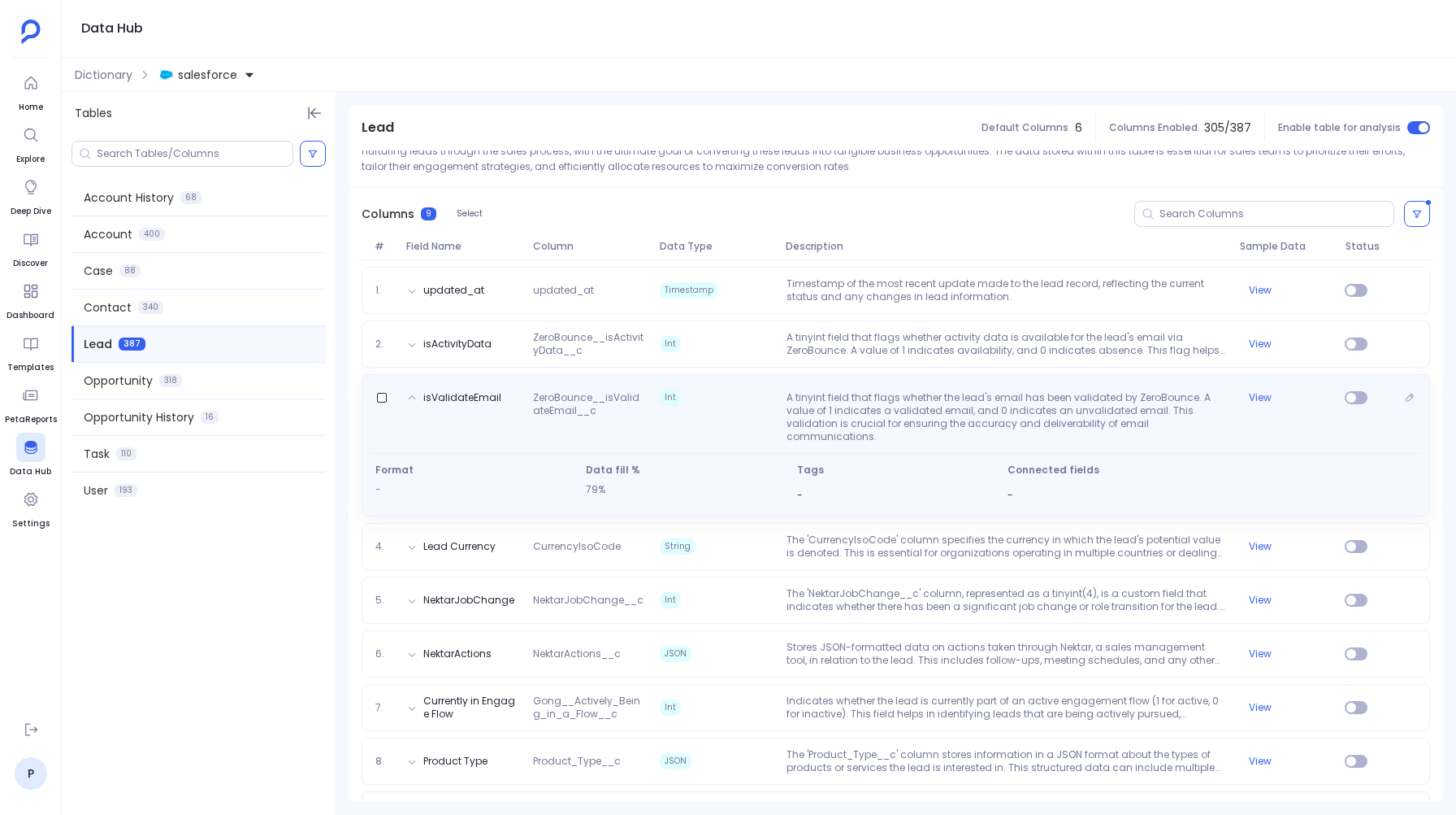
scroll to position [161, 0]
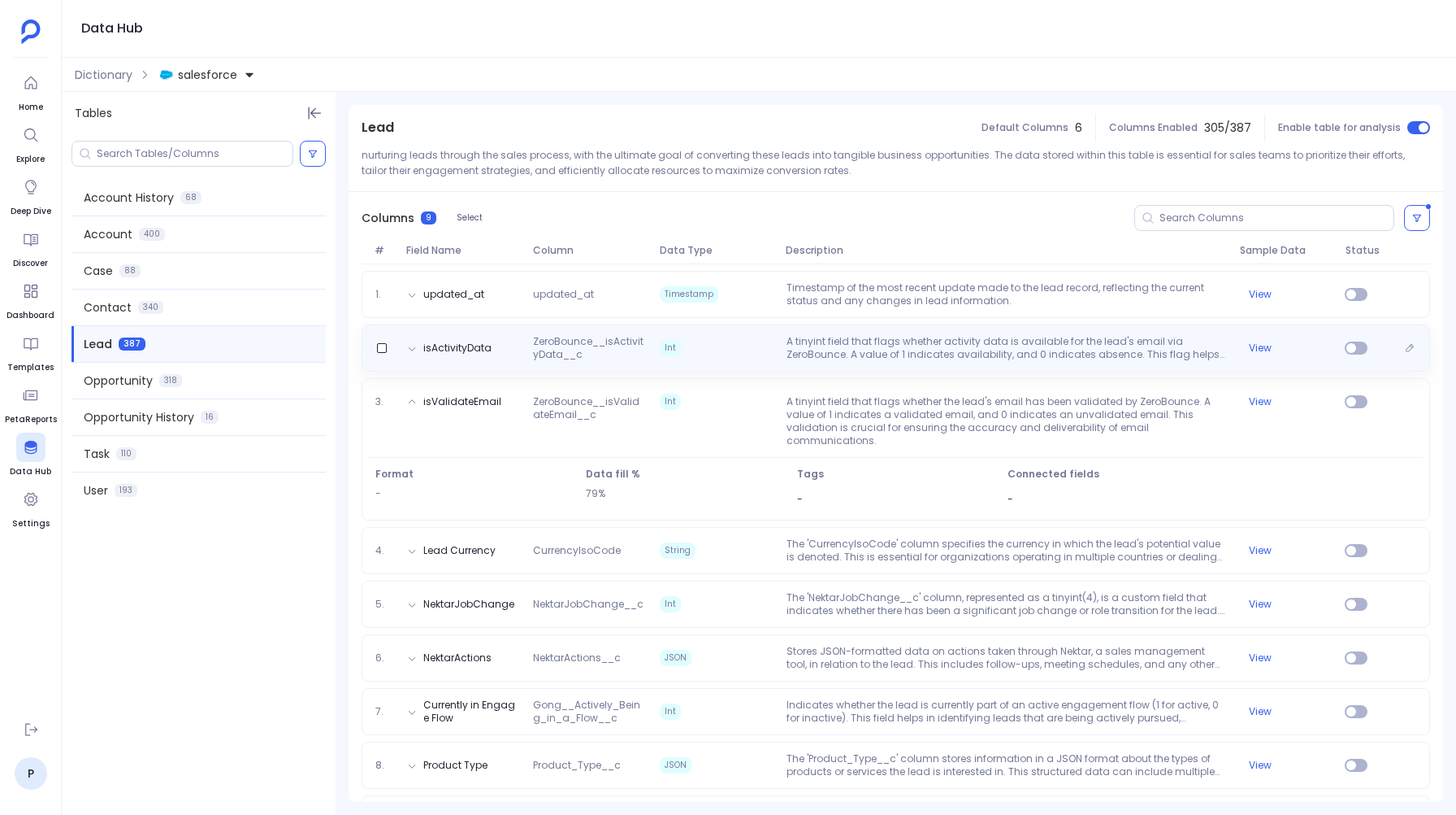
click at [707, 328] on div "isActivityData ZeroBounce__isActivityData__c Int A tinyint field that flags whe…" at bounding box center [896, 347] width 1069 height 47
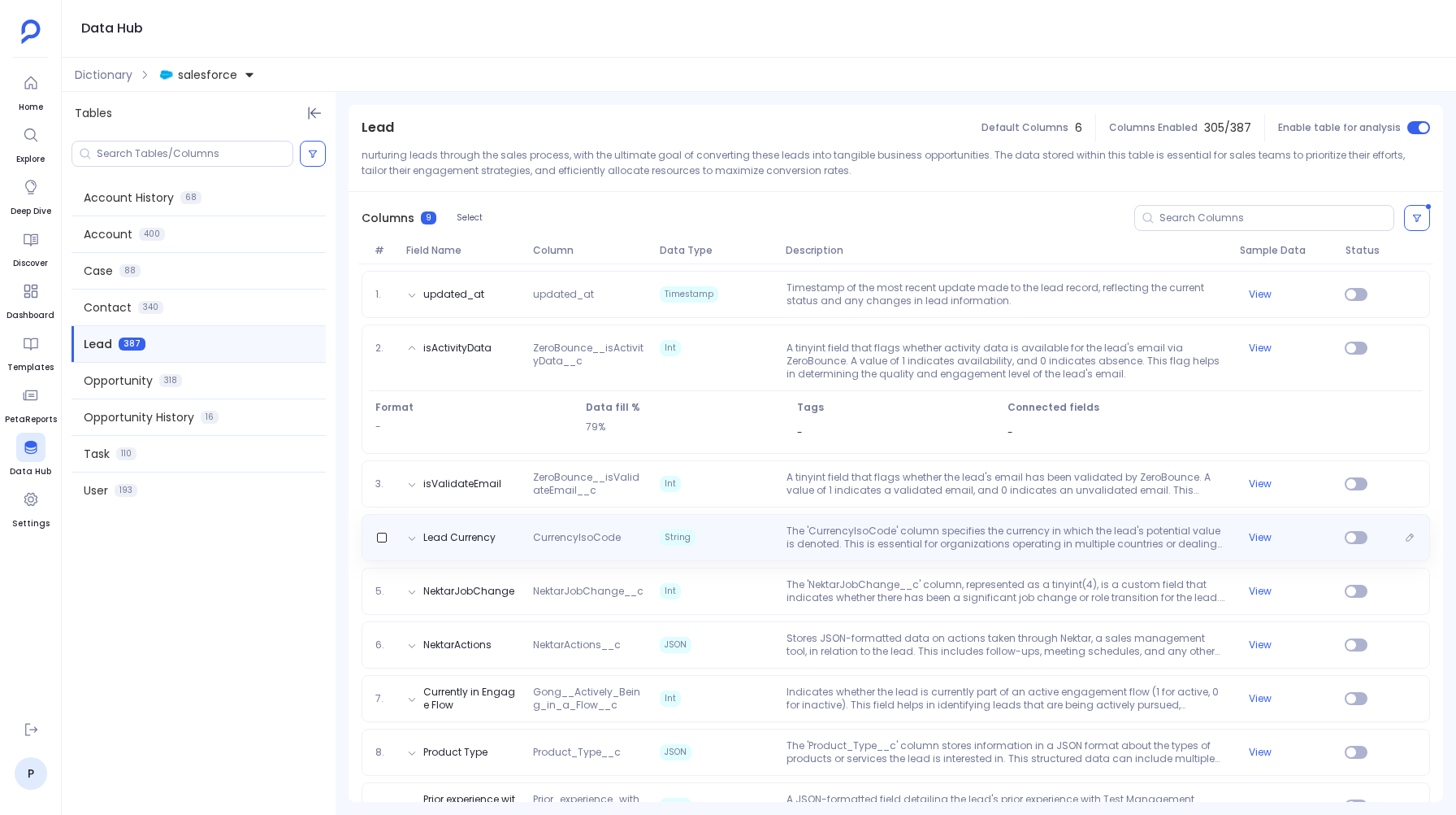
click at [682, 545] on span "String" at bounding box center [716, 536] width 127 height 26
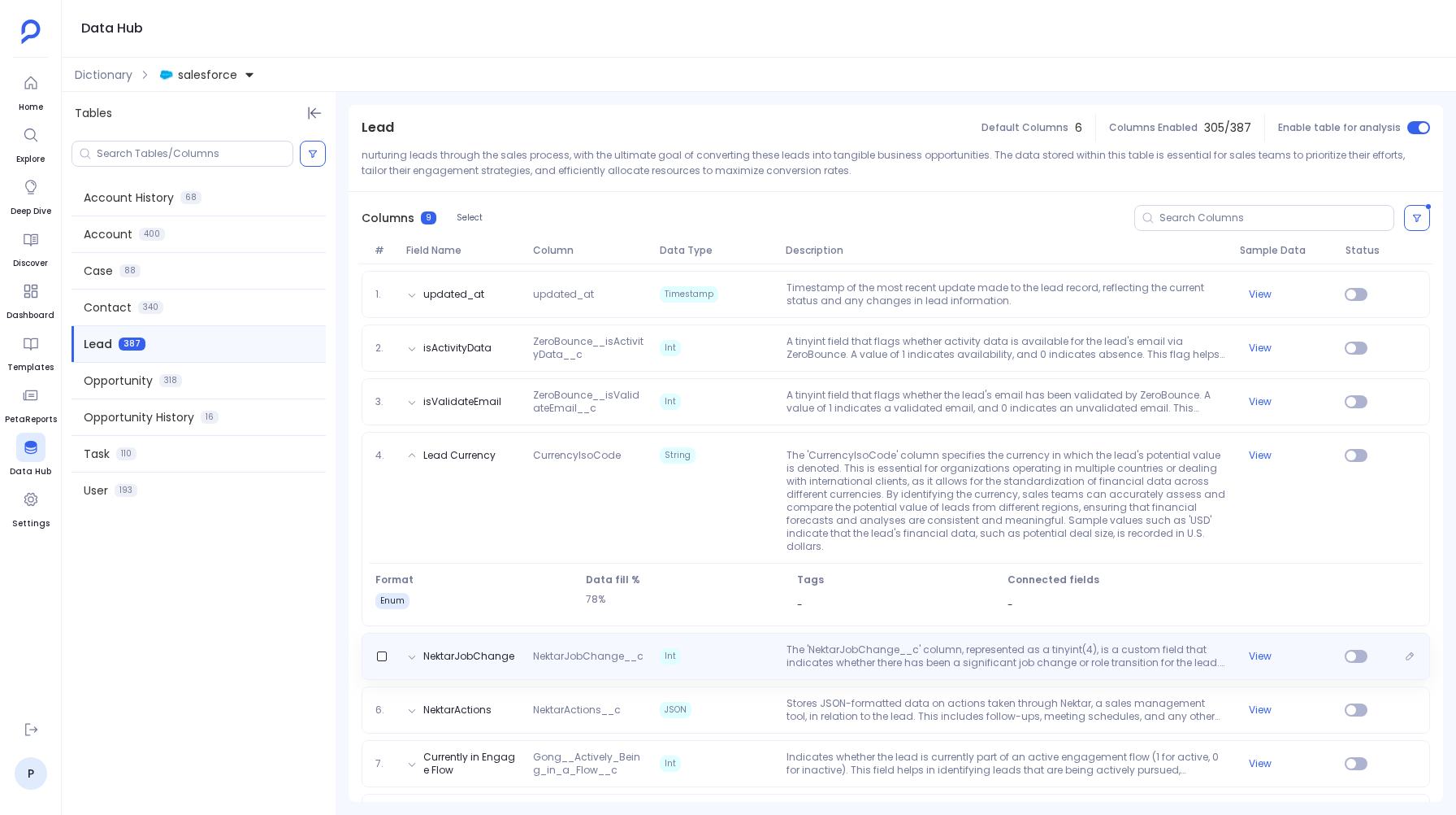
scroll to position [254, 0]
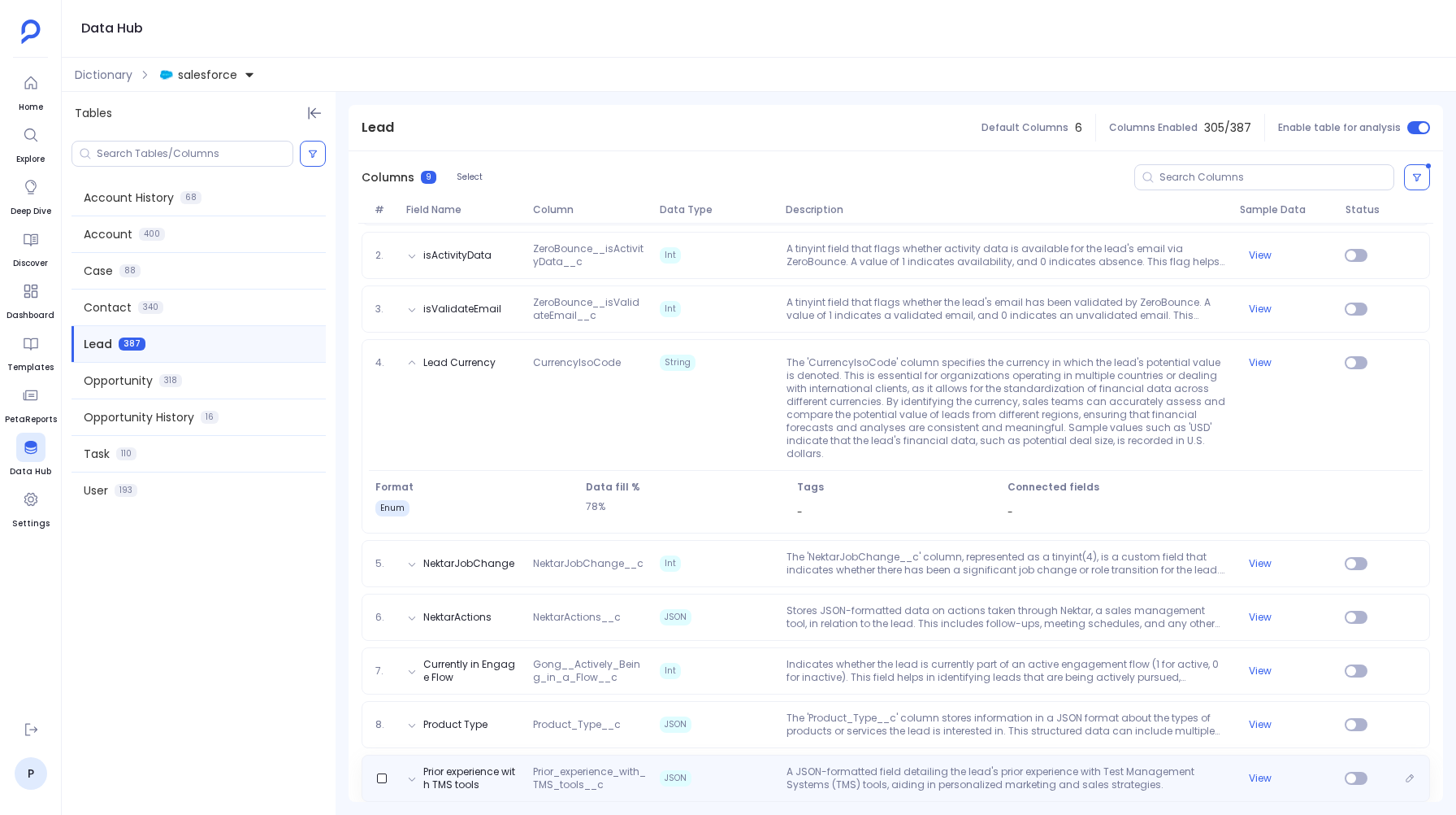
click at [749, 765] on span "JSON" at bounding box center [716, 778] width 127 height 26
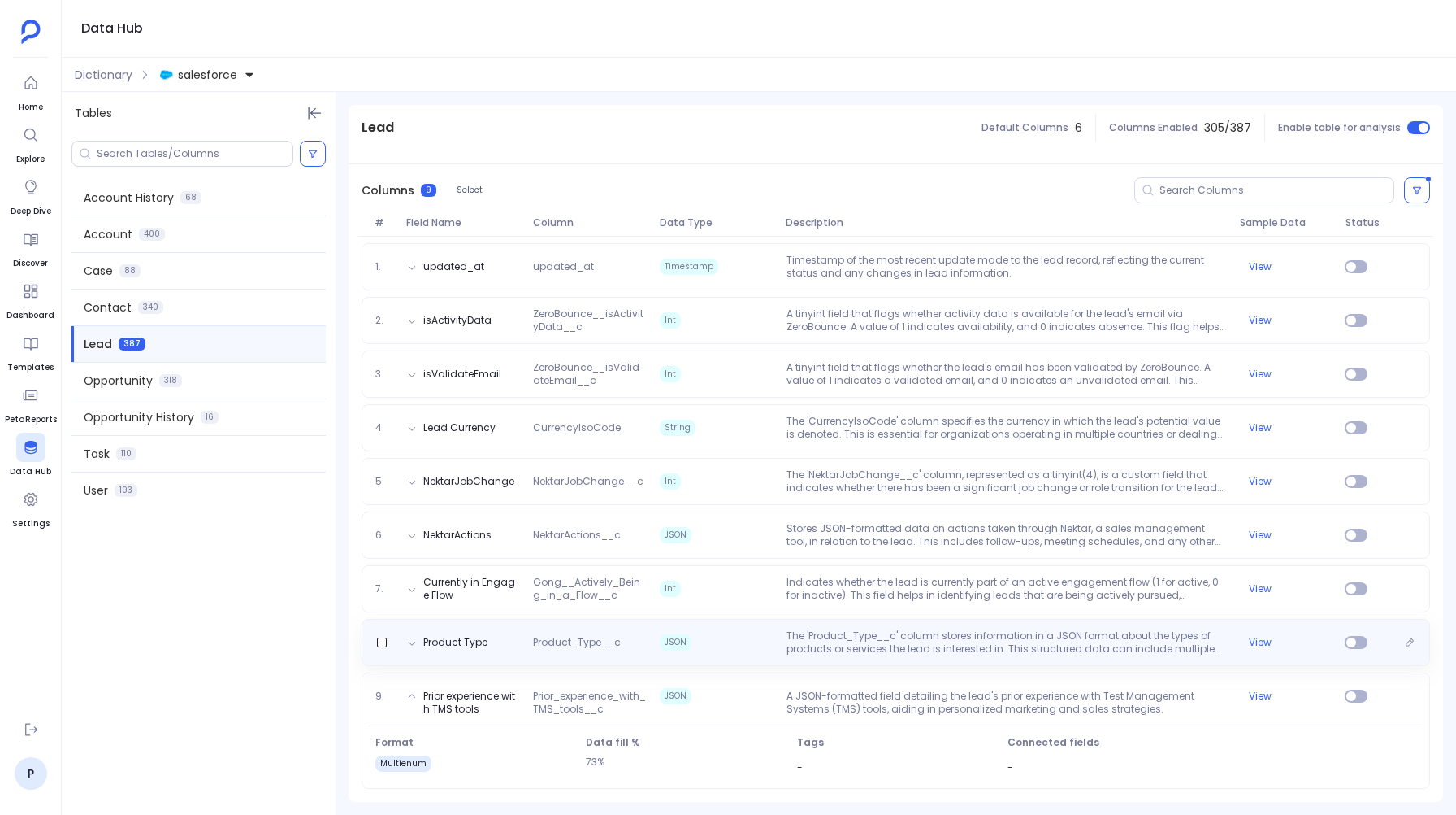
click at [743, 645] on span "JSON" at bounding box center [716, 642] width 127 height 26
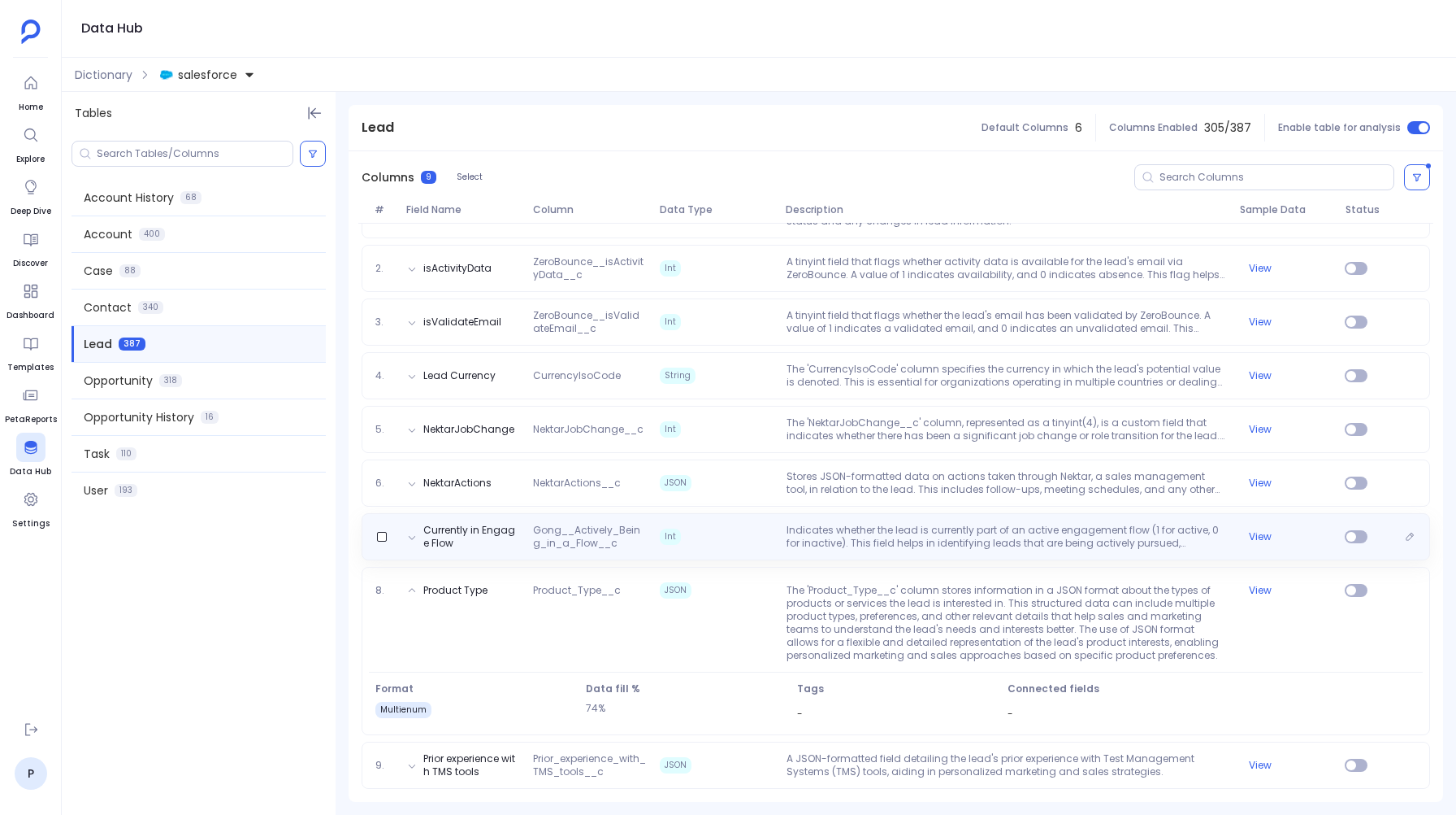
click at [730, 552] on div "Currently in Engage Flow Gong__Actively_Being_in_a_Flow__c Int Indicates whethe…" at bounding box center [896, 536] width 1069 height 47
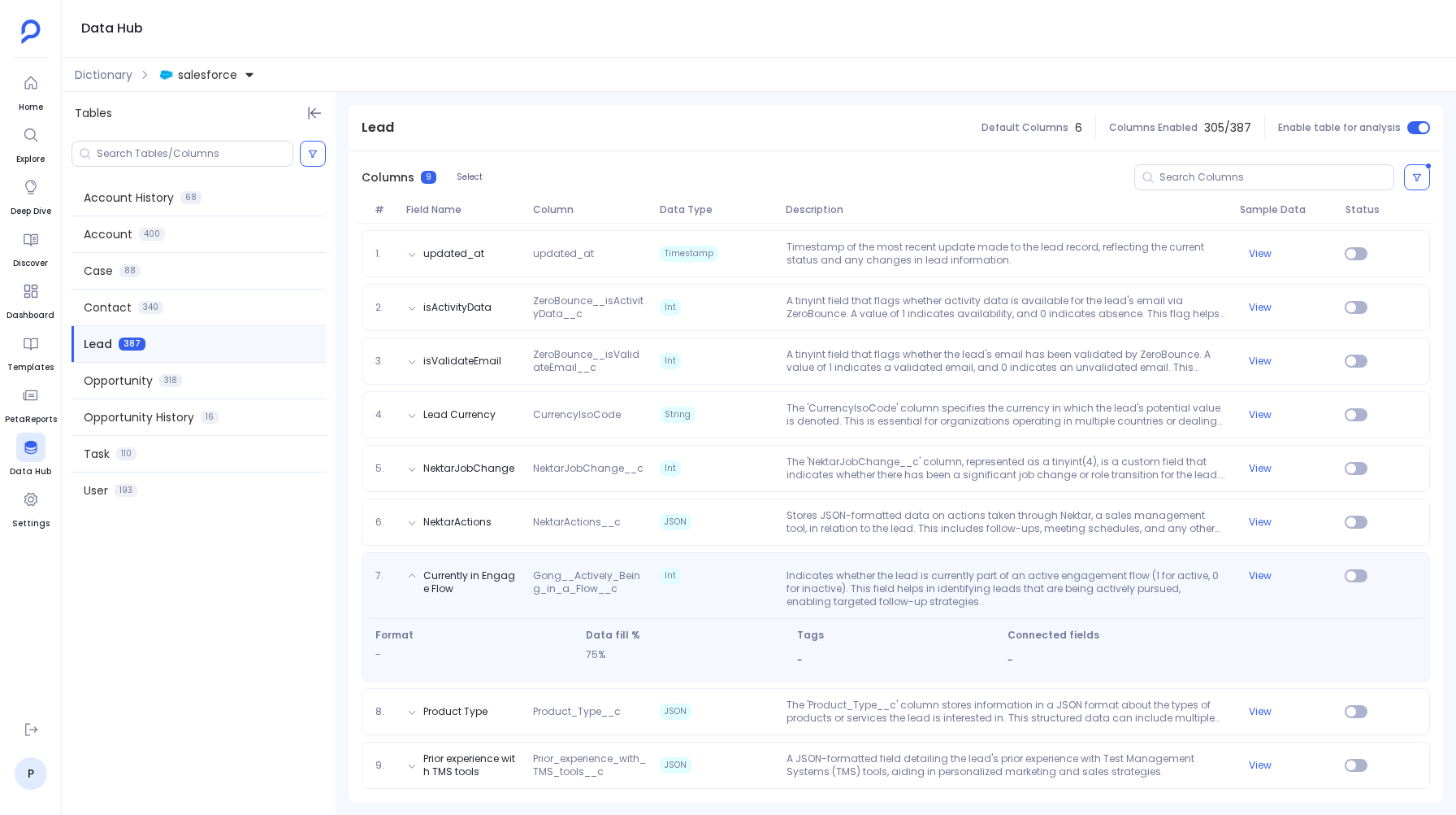
scroll to position [202, 0]
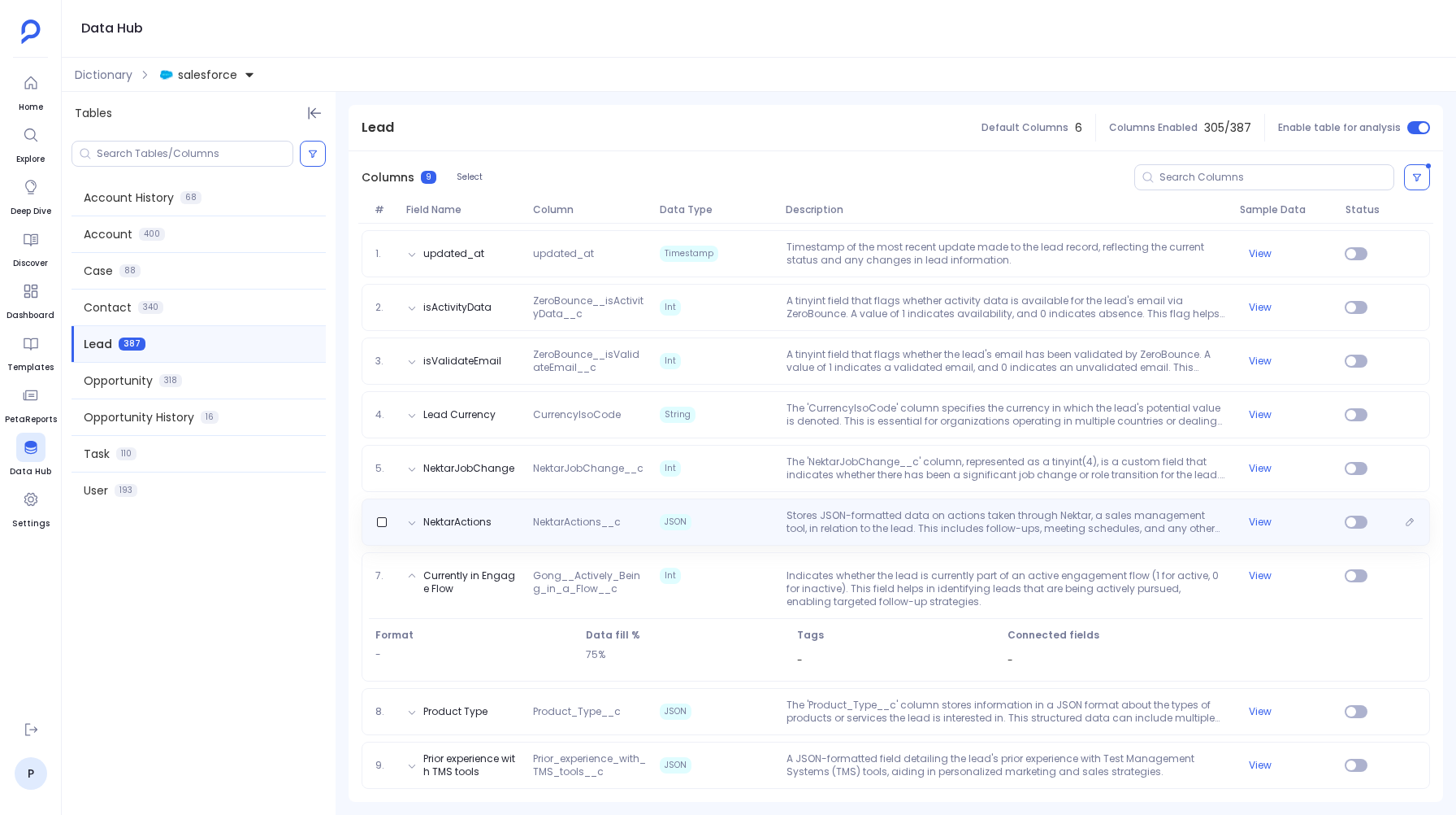
click at [724, 522] on span "JSON" at bounding box center [716, 521] width 127 height 26
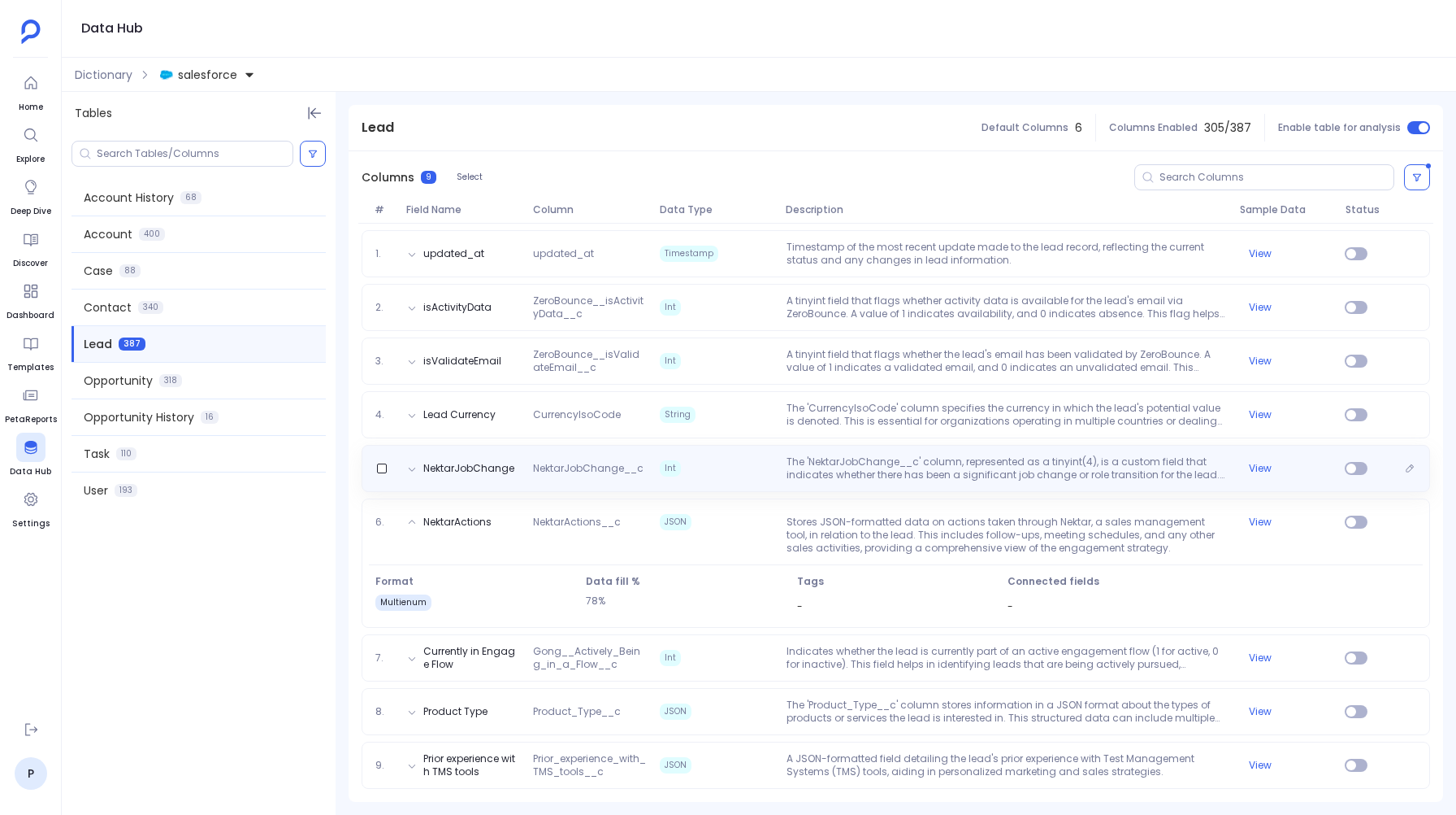
click at [714, 479] on span "Int" at bounding box center [716, 468] width 127 height 26
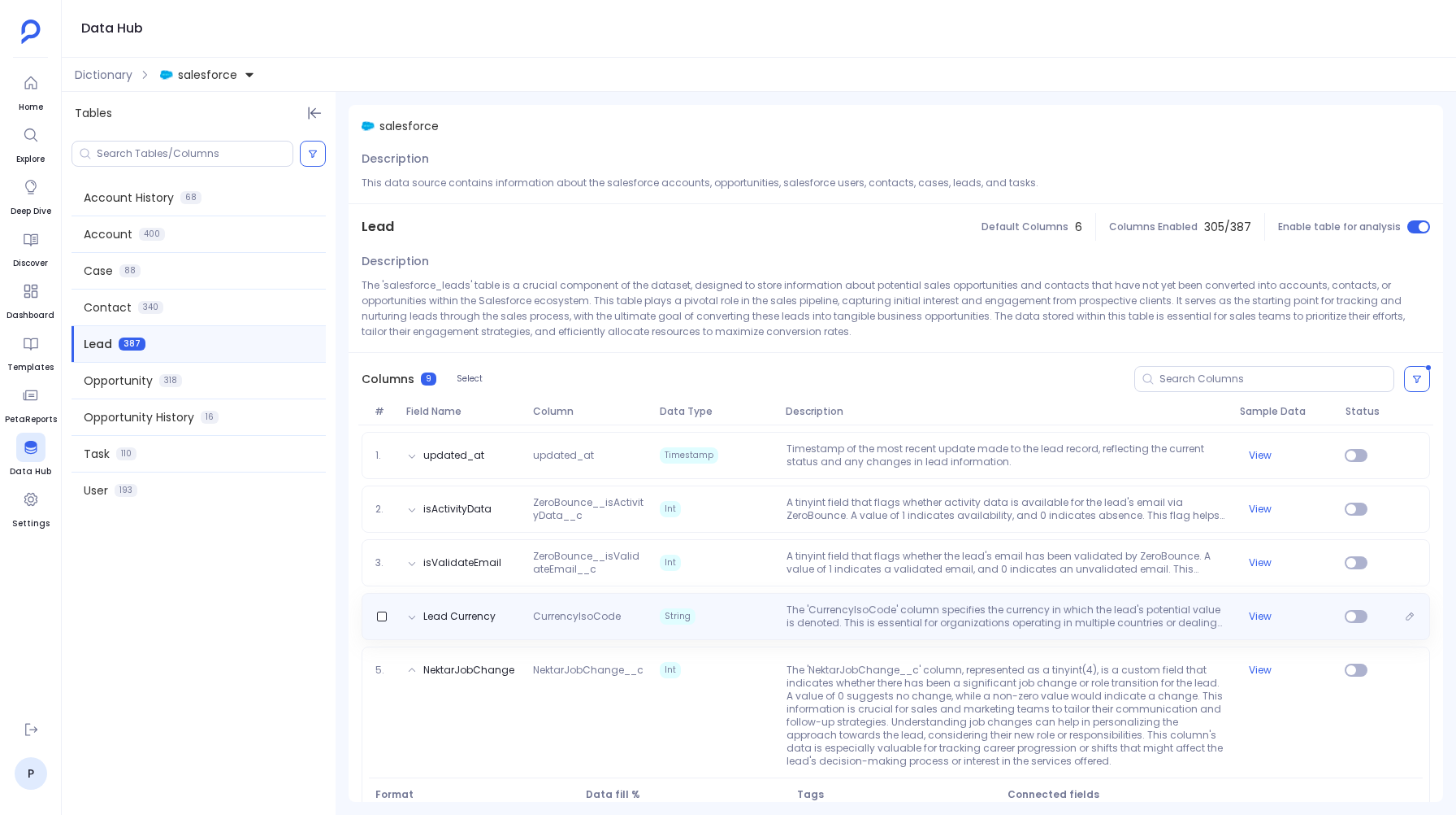
scroll to position [267, 0]
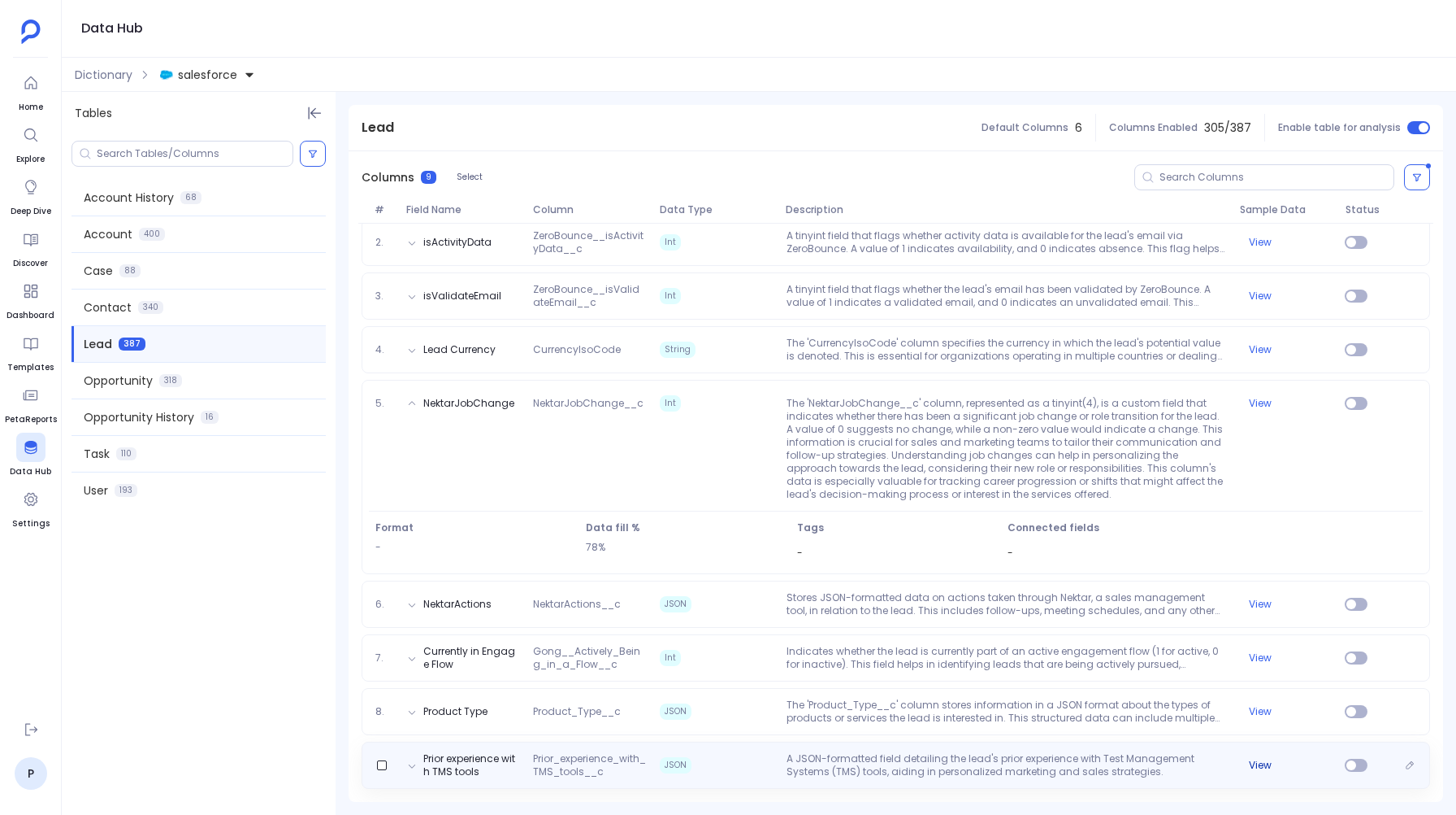
click at [1262, 767] on button "View" at bounding box center [1261, 765] width 23 height 13
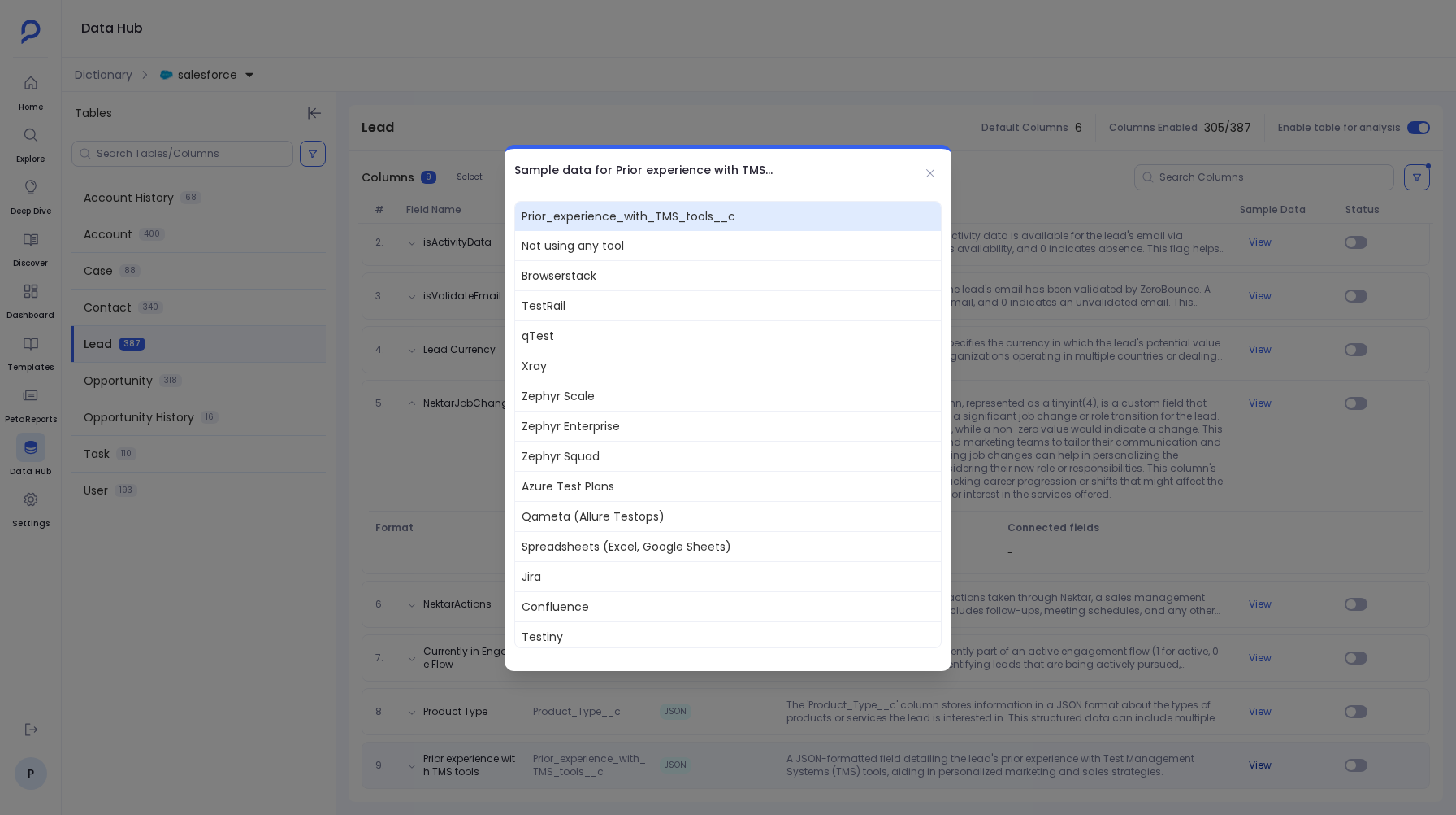
click at [1262, 767] on div at bounding box center [728, 407] width 1456 height 815
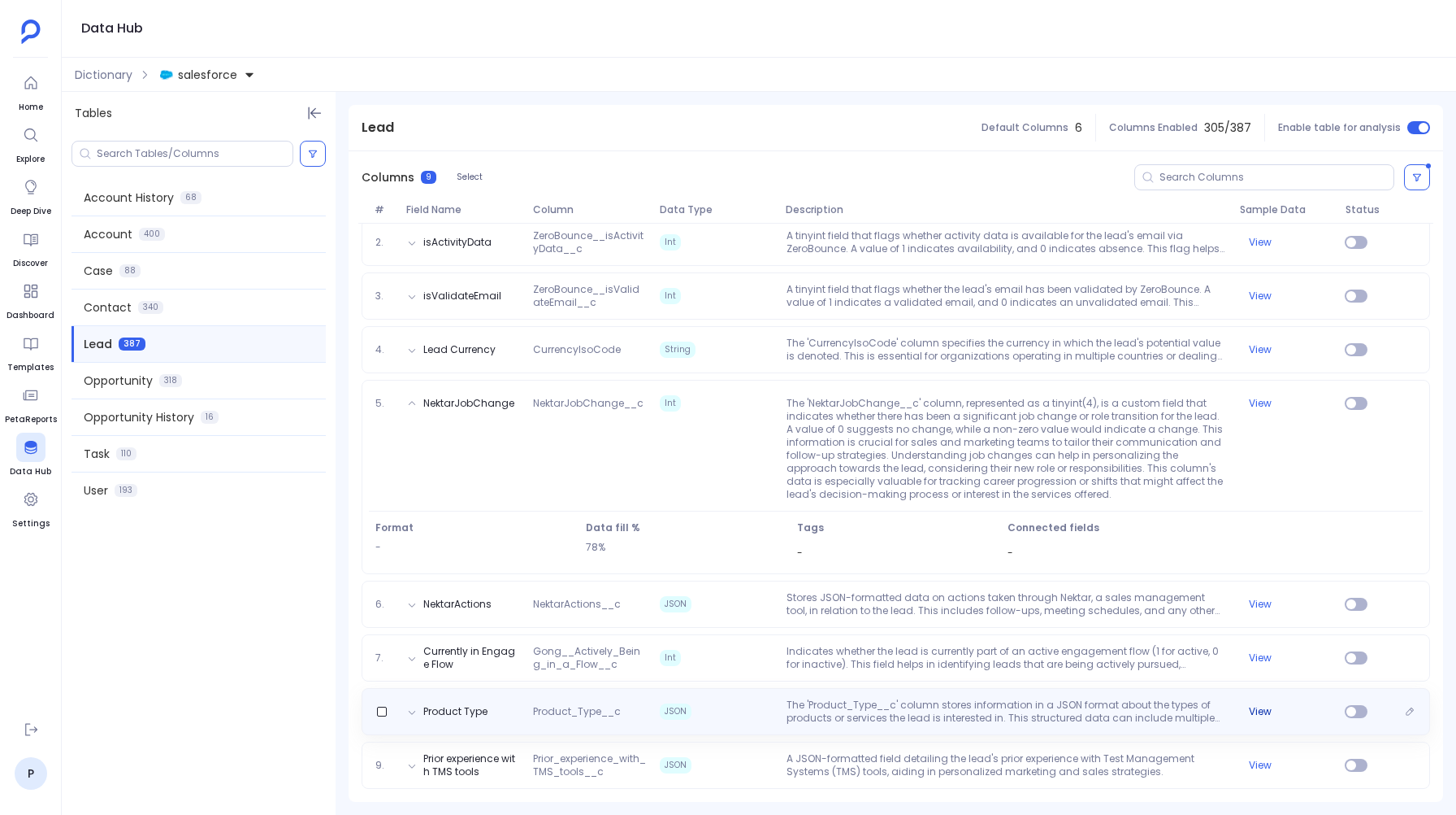
click at [1253, 707] on button "View" at bounding box center [1261, 711] width 23 height 13
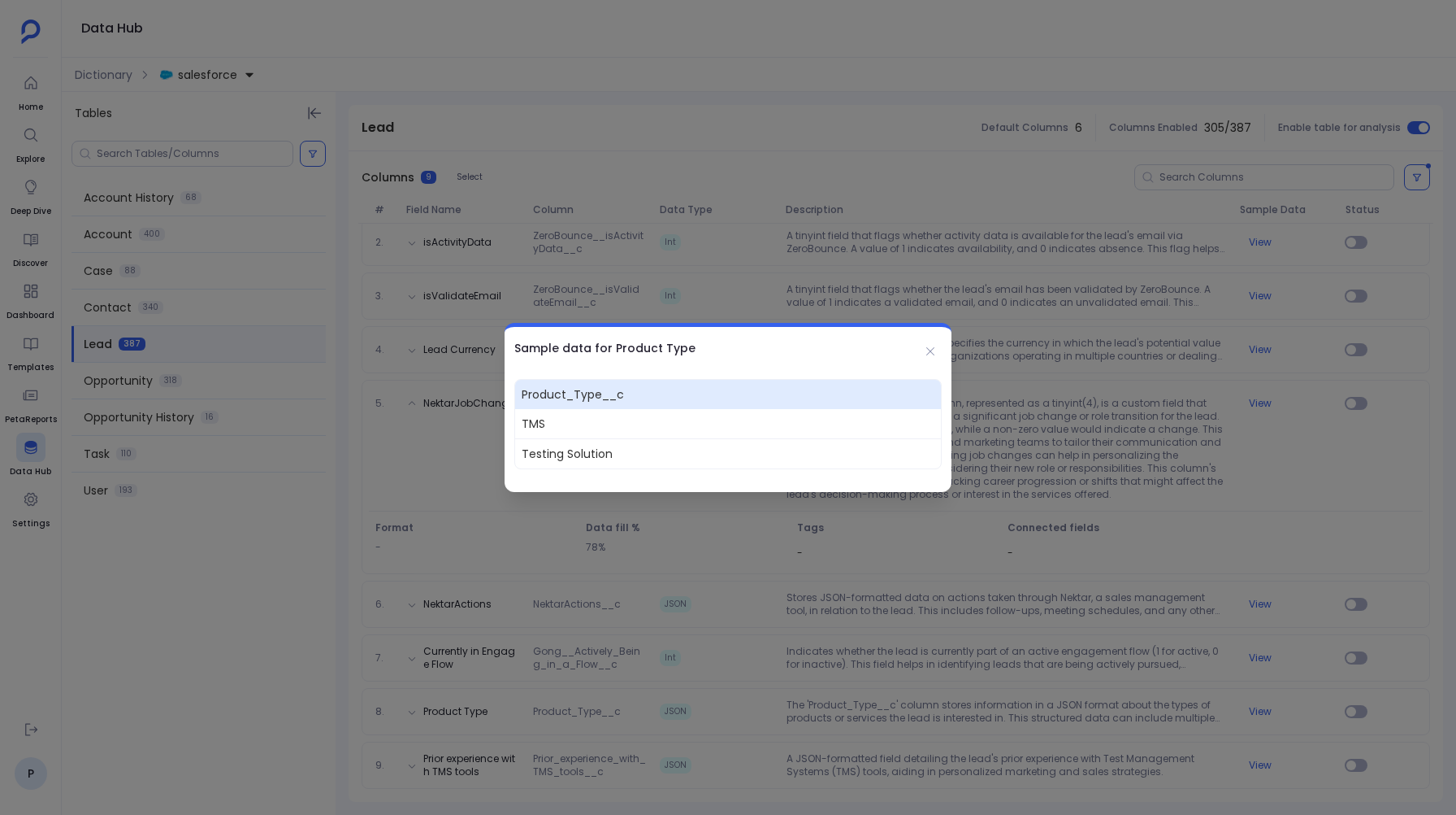
click at [1201, 706] on div at bounding box center [728, 407] width 1456 height 815
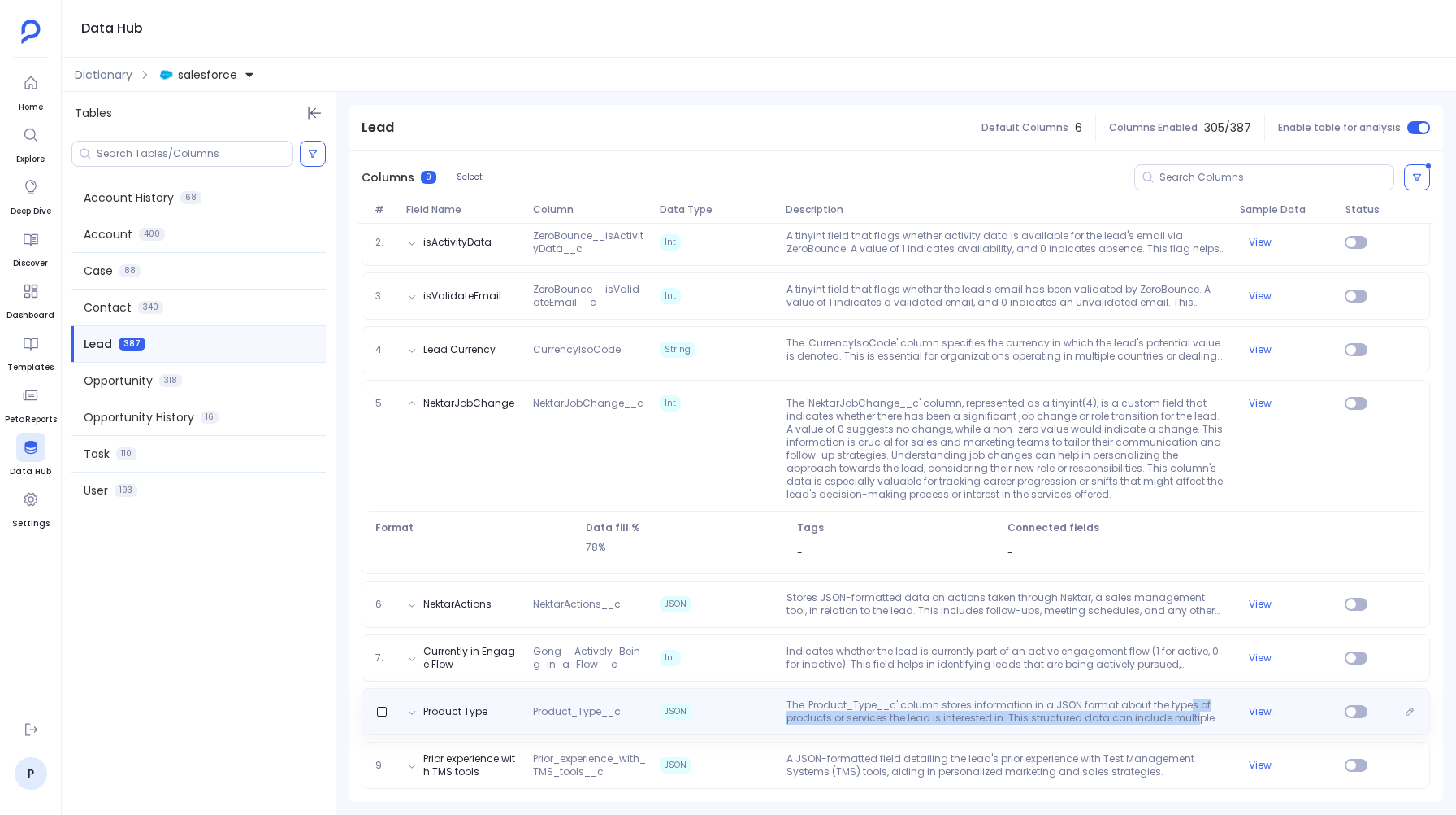
click at [1188, 711] on p "The 'Product_Type__c' column stores information in a JSON format about the type…" at bounding box center [1006, 711] width 453 height 26
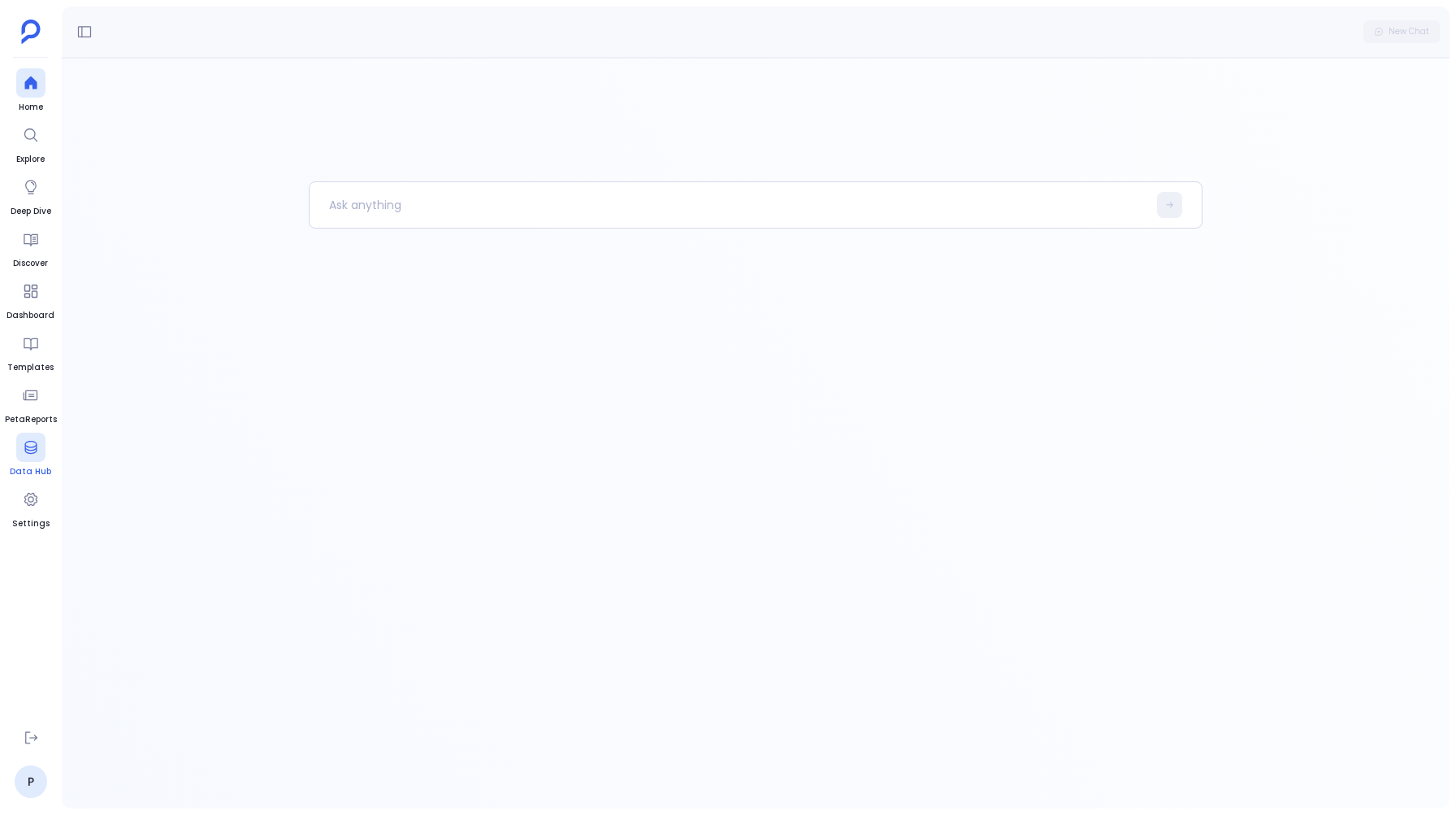
click at [34, 447] on icon at bounding box center [31, 447] width 16 height 16
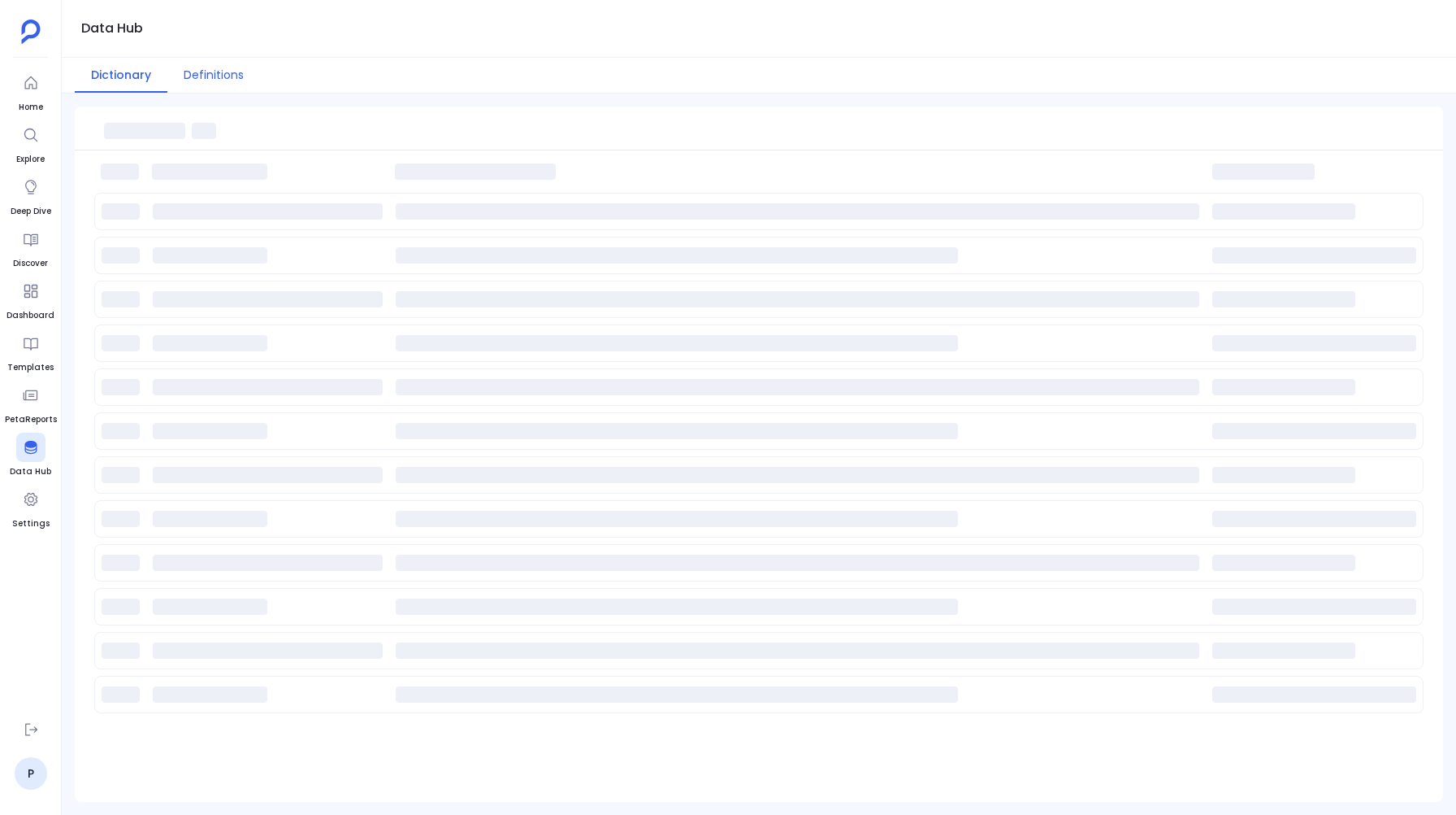
click at [235, 77] on button "Definitions" at bounding box center [214, 75] width 93 height 35
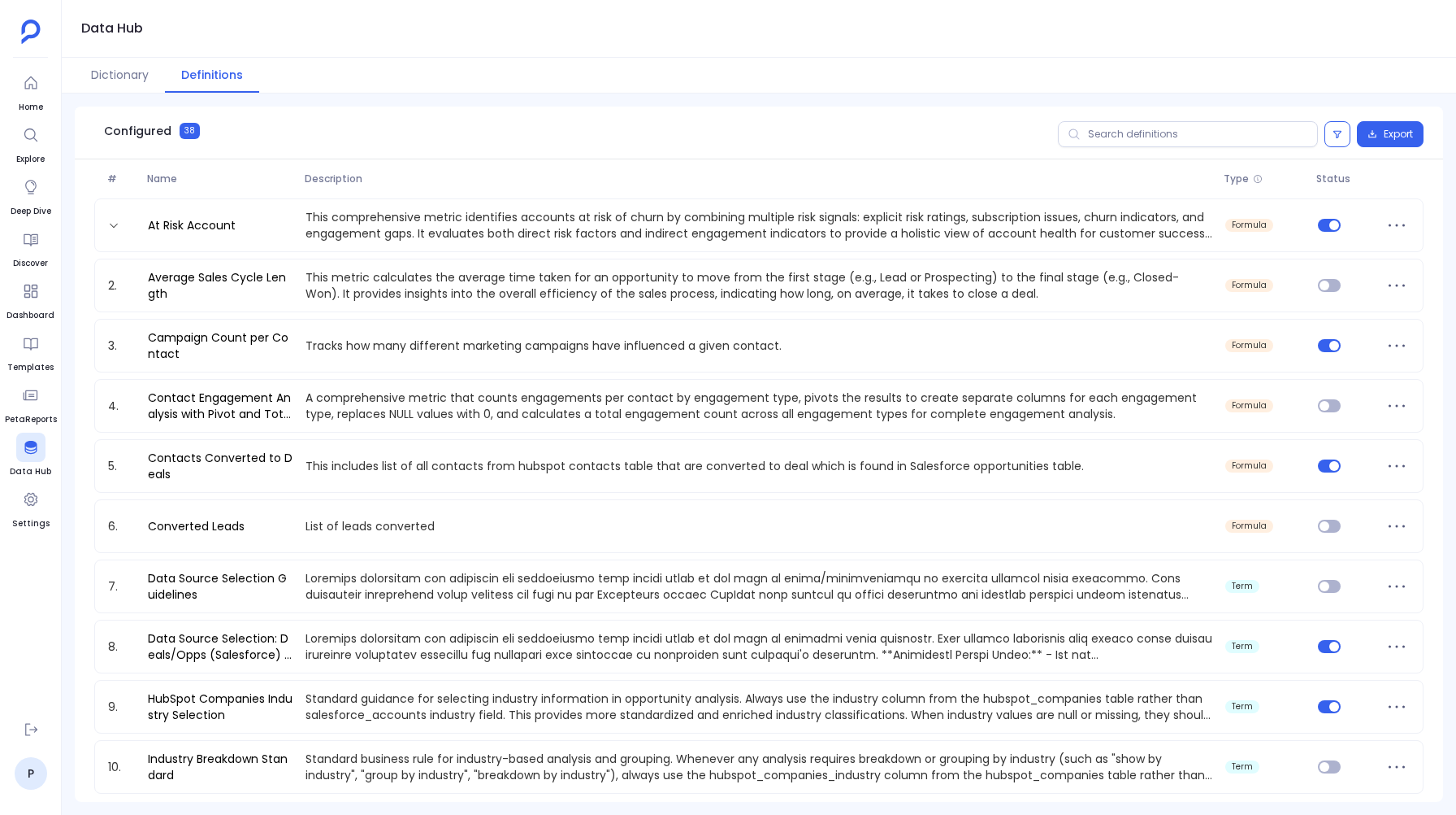
click at [884, 238] on p "This comprehensive metric identifies accounts at risk of churn by combining mul…" at bounding box center [759, 225] width 921 height 32
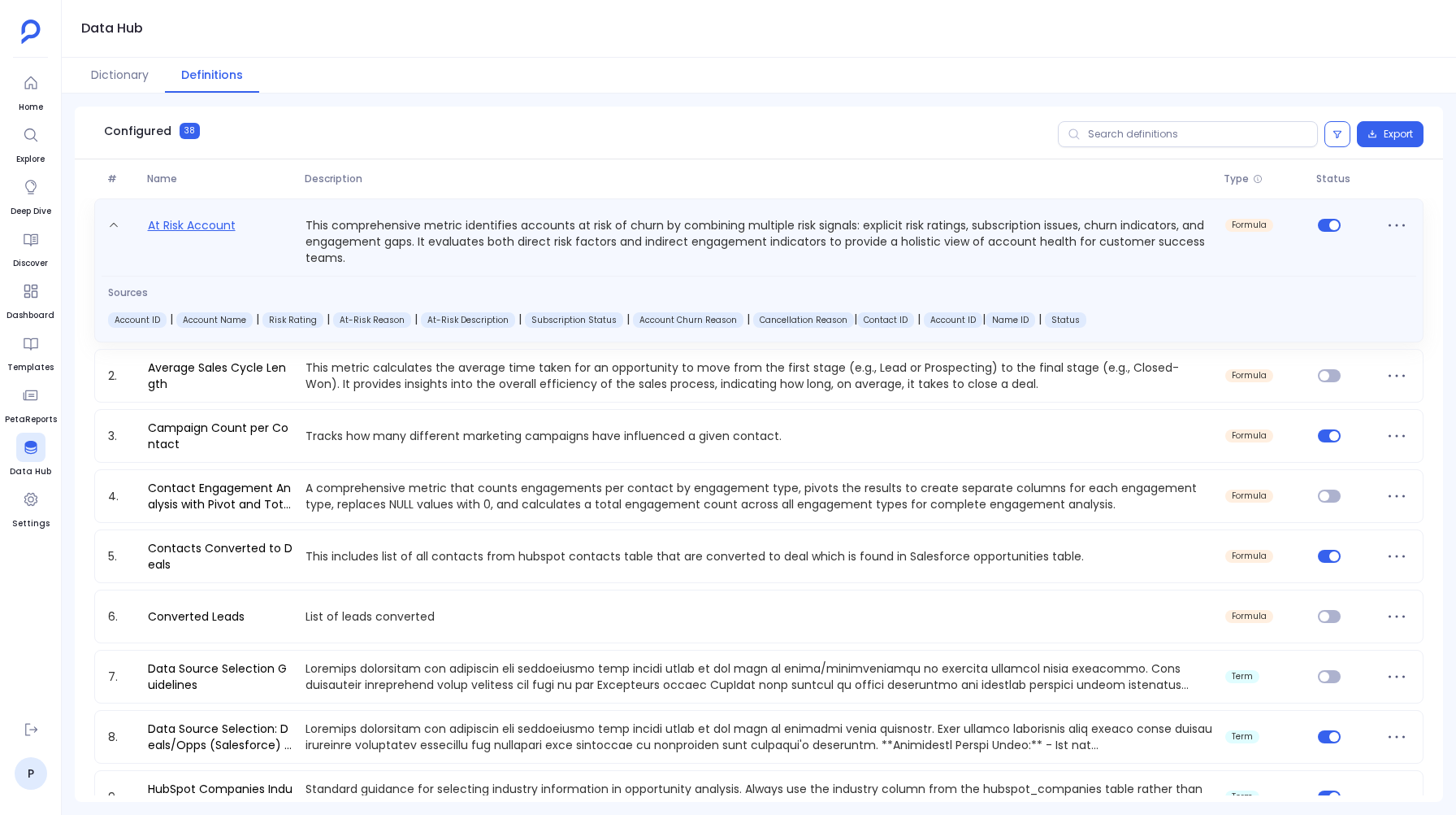
click at [205, 226] on link "At Risk Account" at bounding box center [191, 240] width 101 height 50
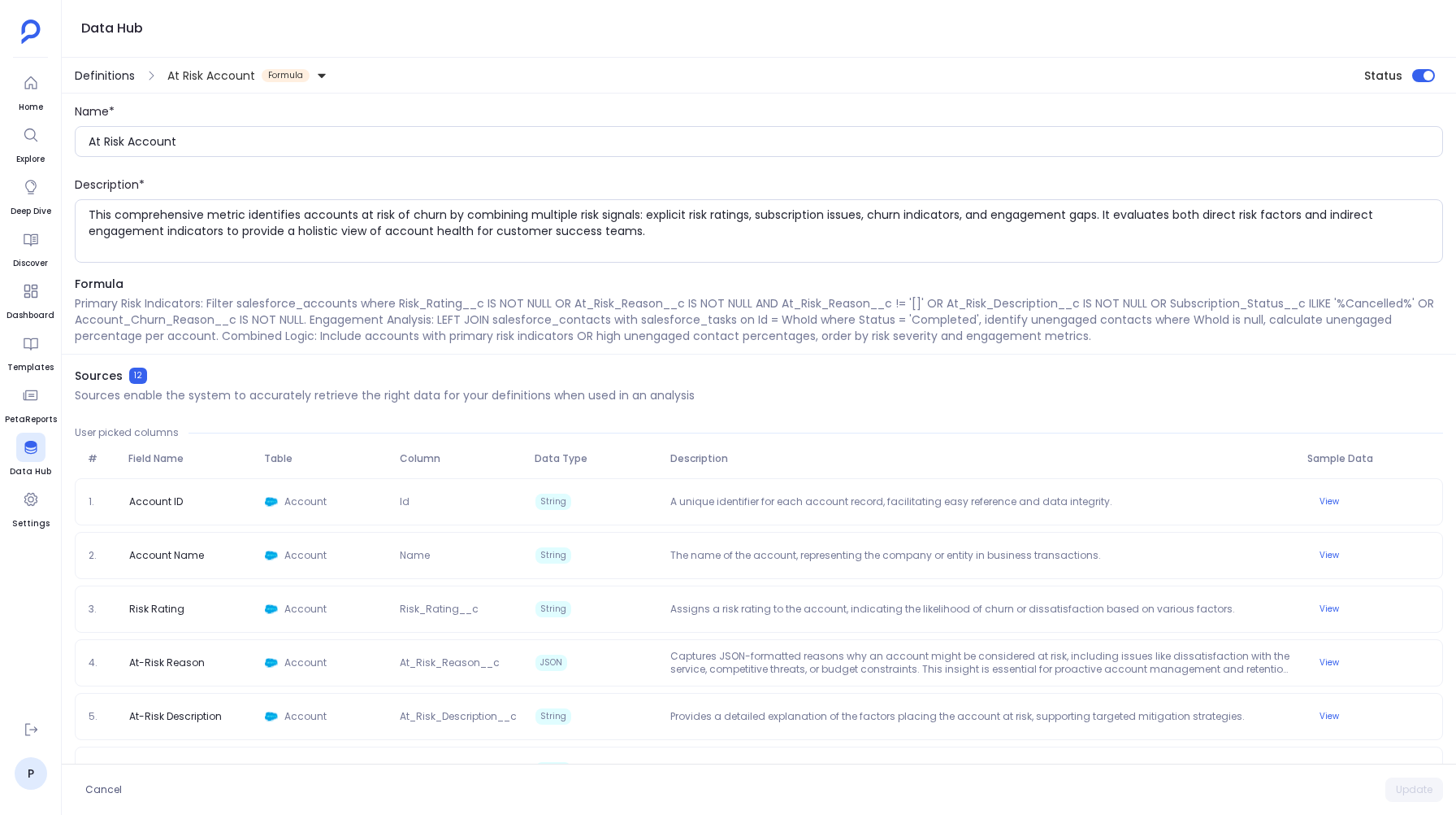
click at [122, 71] on span "Definitions" at bounding box center [104, 76] width 60 height 16
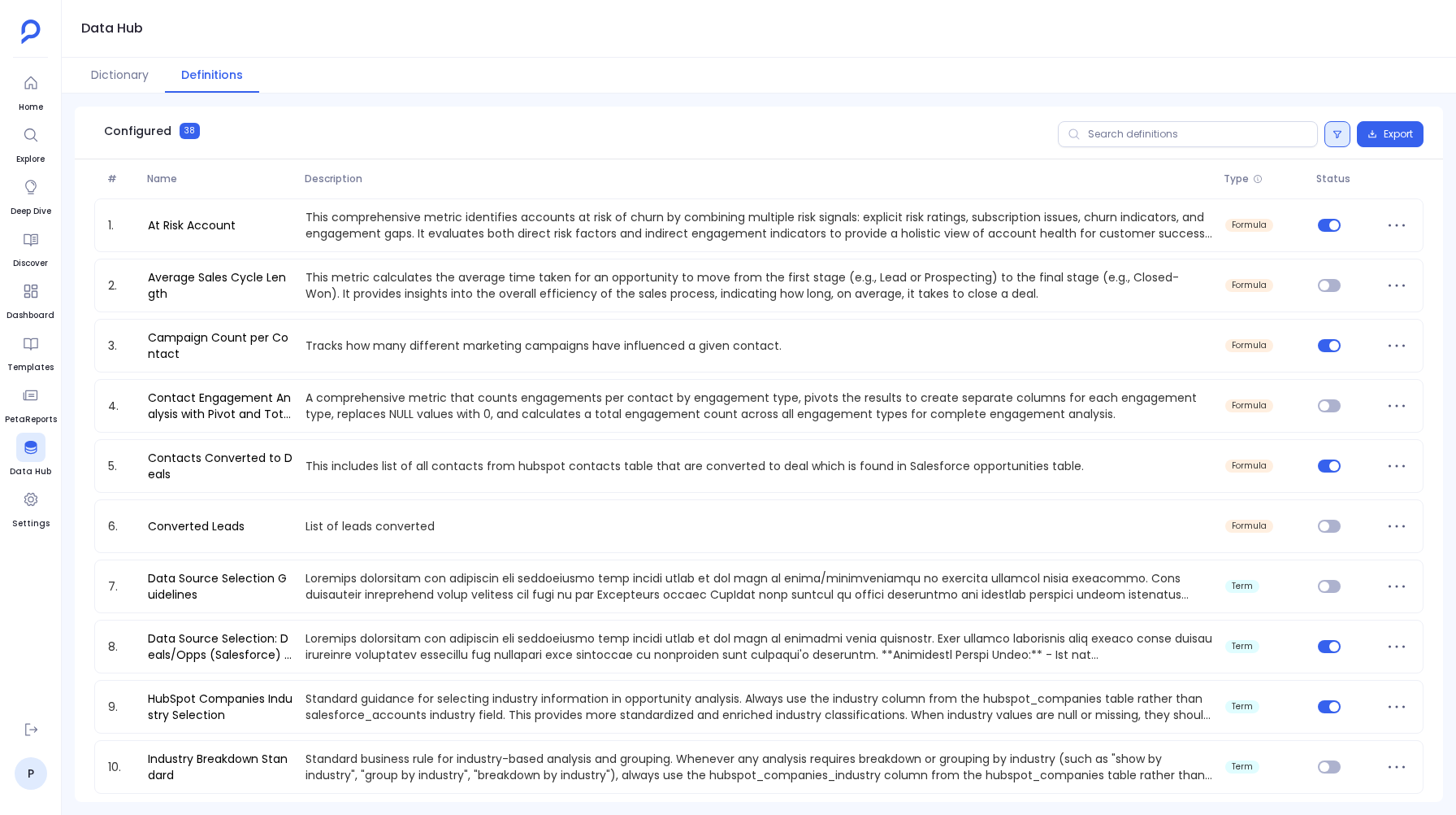
click at [1346, 128] on button at bounding box center [1337, 134] width 26 height 26
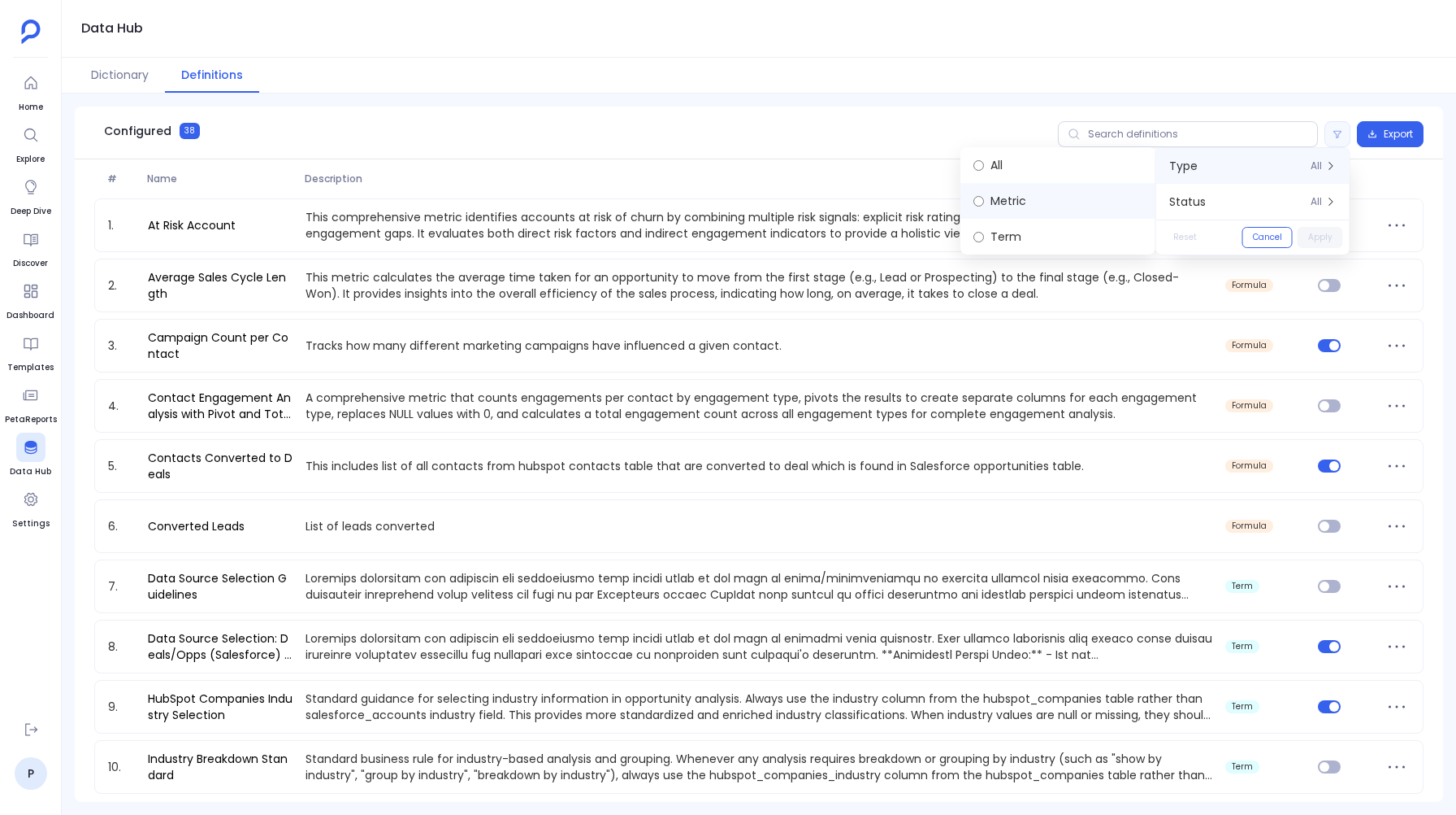
click at [1026, 192] on label "Metric" at bounding box center [1058, 201] width 195 height 36
click at [1322, 232] on button "Apply" at bounding box center [1320, 237] width 46 height 21
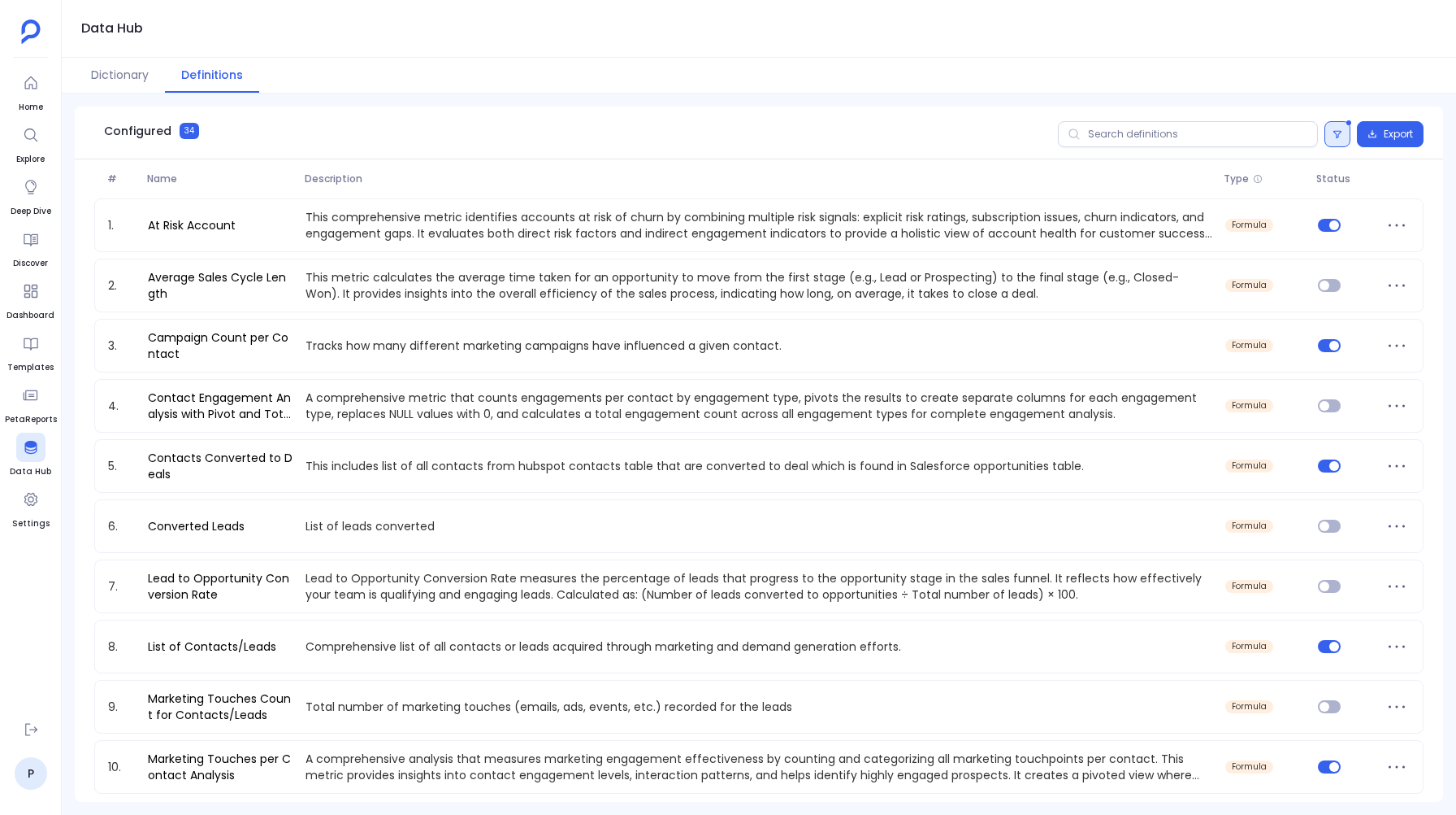
click at [1334, 136] on icon at bounding box center [1337, 134] width 10 height 10
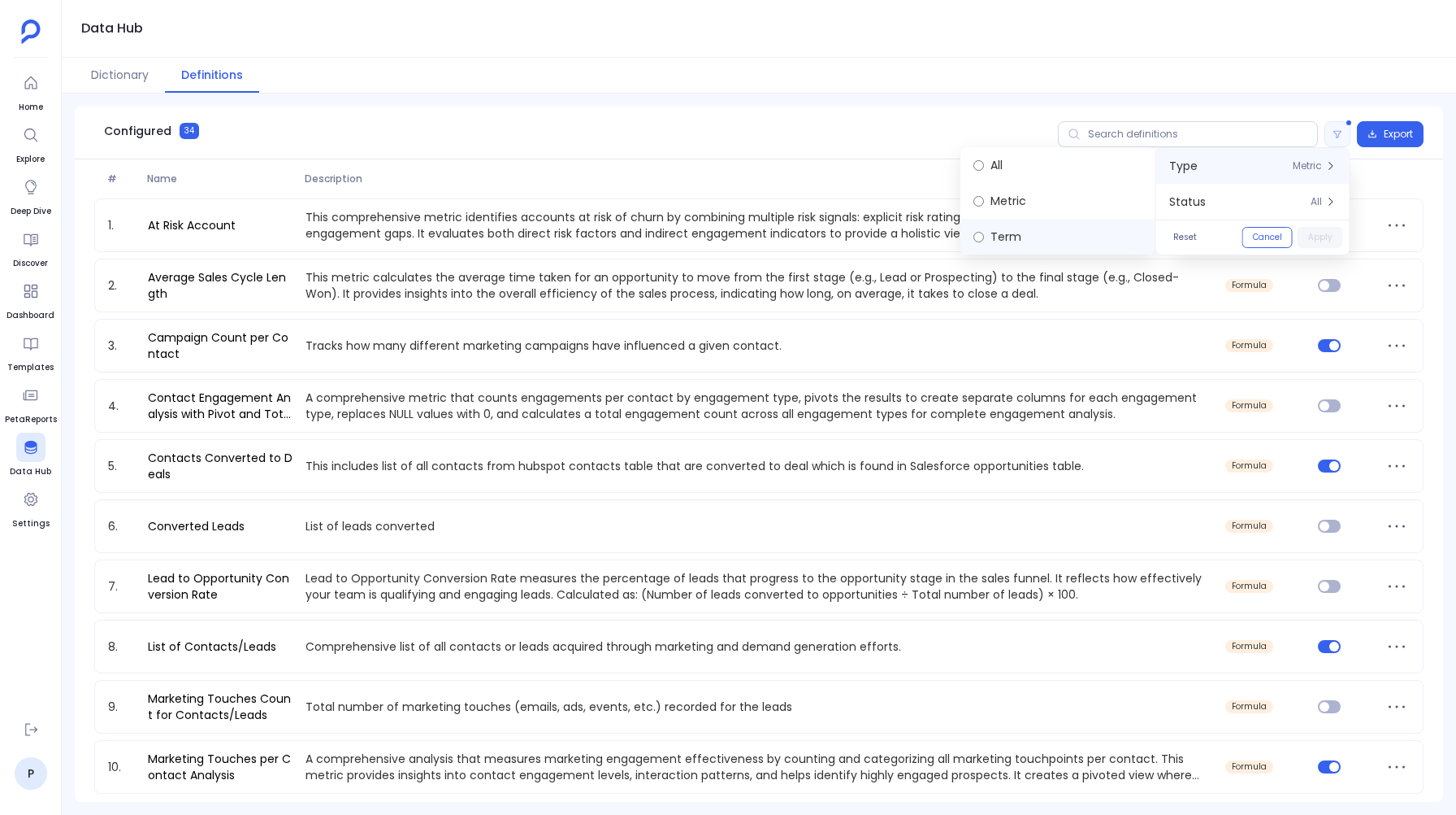
click at [1007, 229] on label "Term" at bounding box center [1058, 237] width 195 height 36
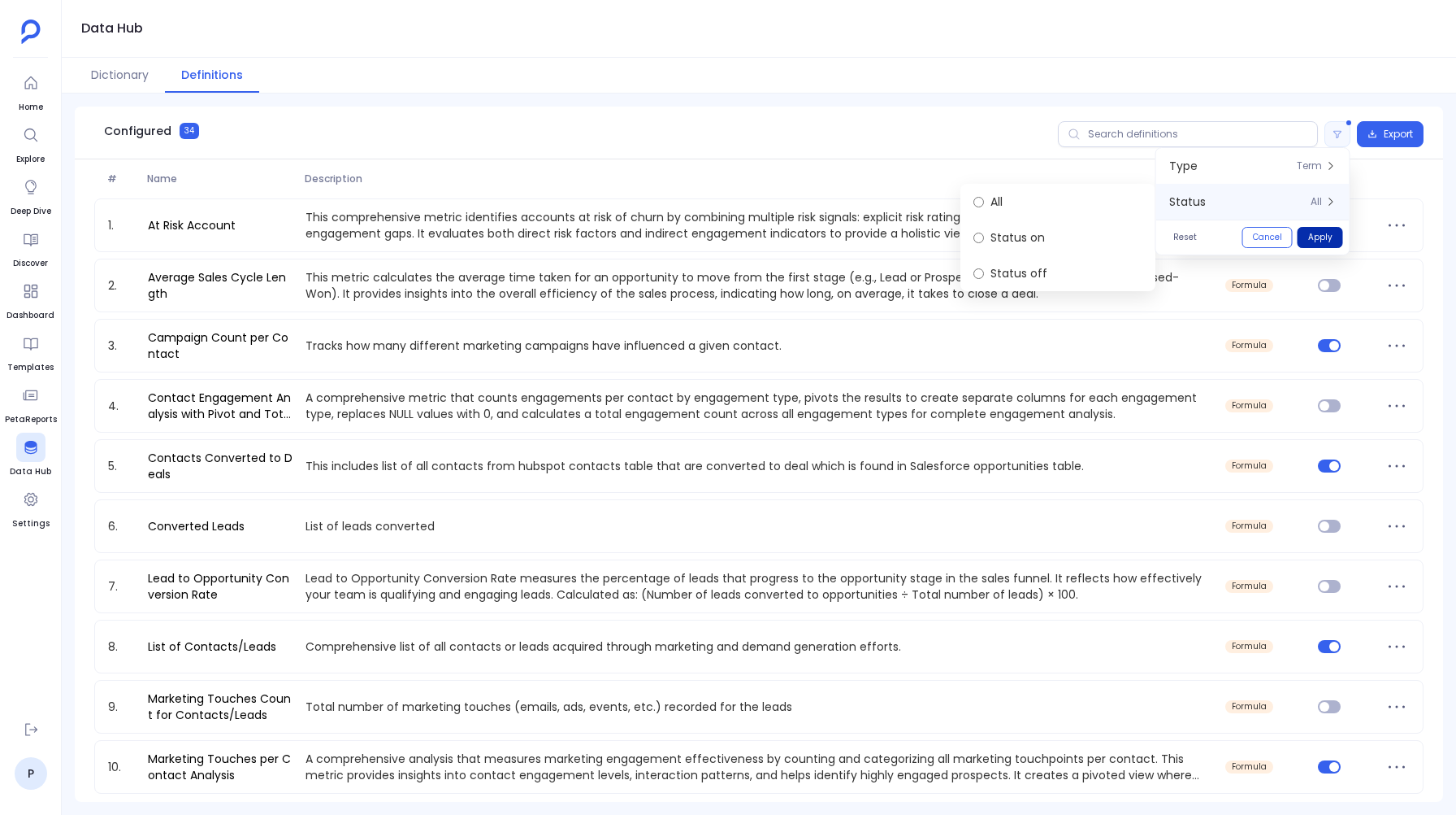
click at [1324, 227] on button "Apply" at bounding box center [1320, 237] width 46 height 21
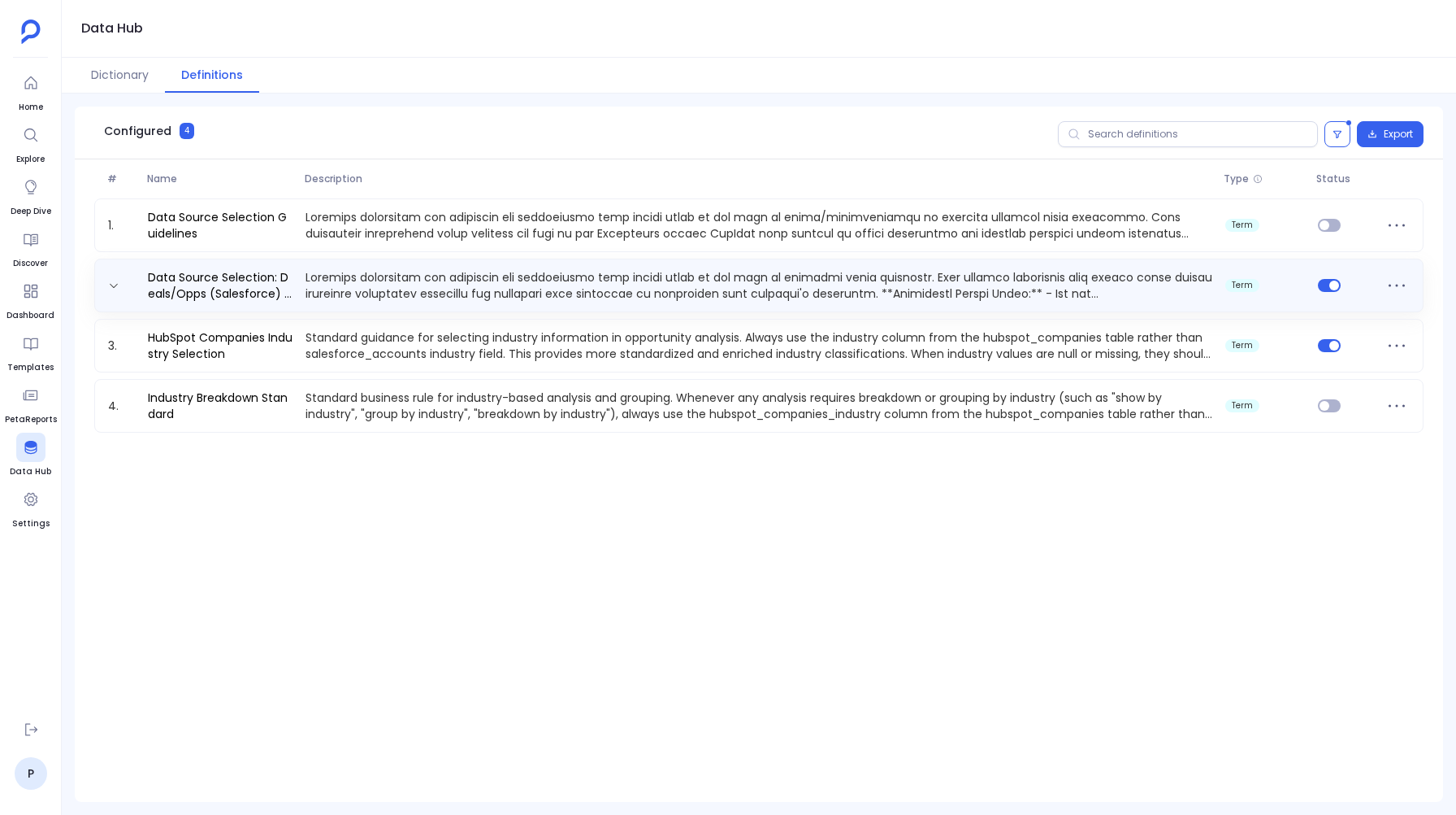
click at [486, 293] on p at bounding box center [759, 285] width 921 height 32
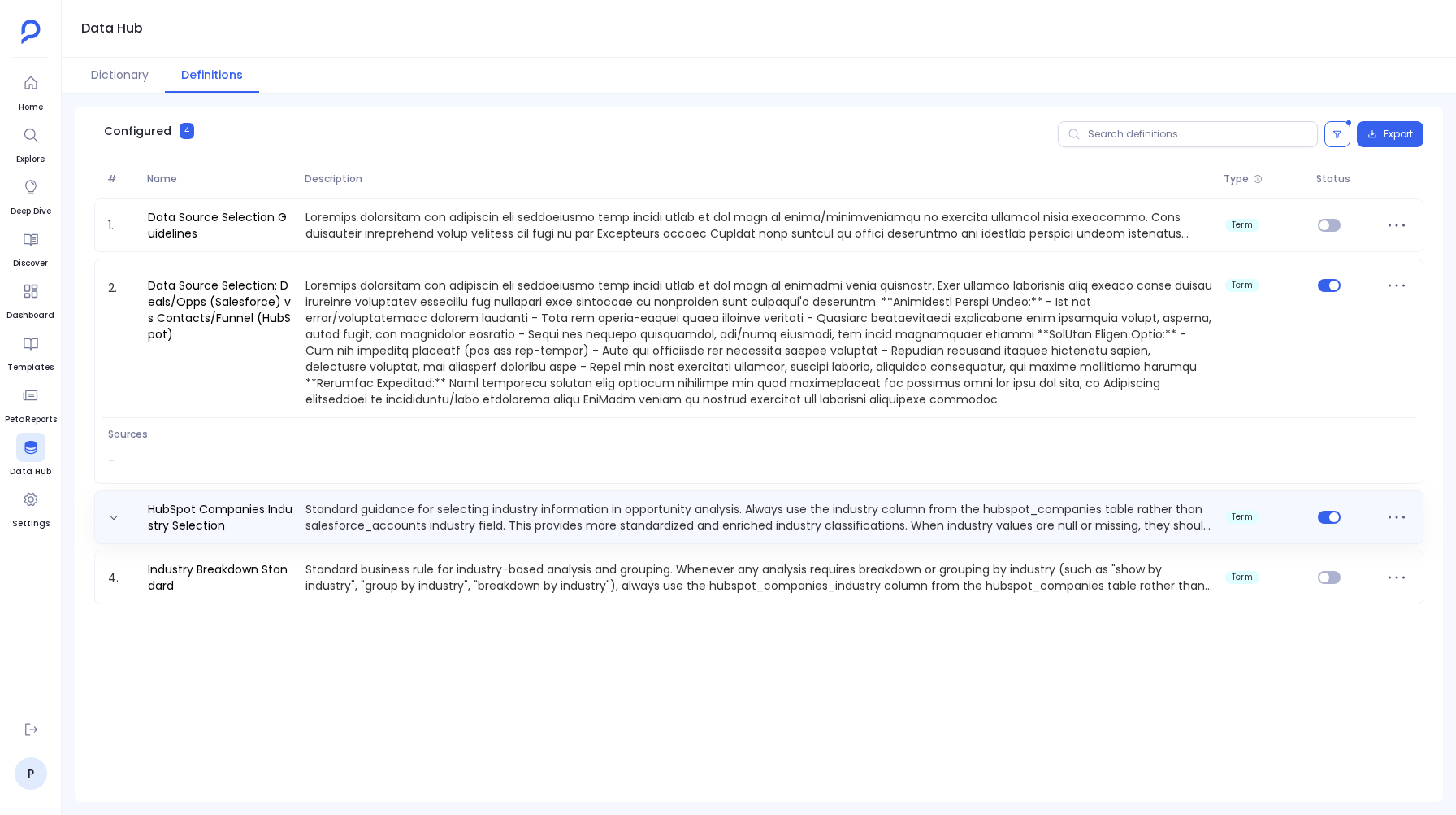
click at [497, 517] on p "Standard guidance for selecting industry information in opportunity analysis. A…" at bounding box center [759, 517] width 921 height 32
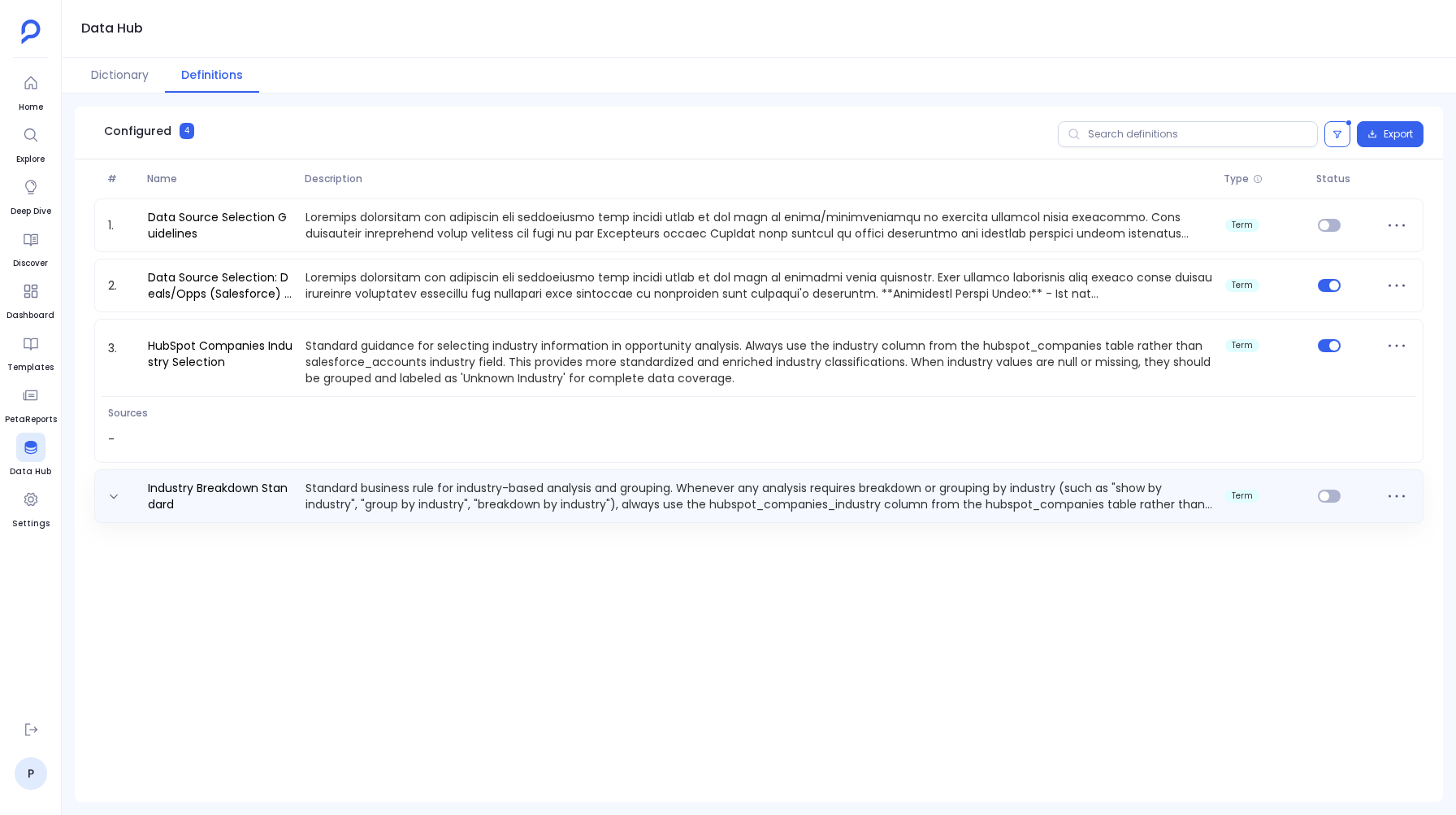
click at [421, 494] on p "Standard business rule for industry-based analysis and grouping. Whenever any a…" at bounding box center [759, 495] width 921 height 32
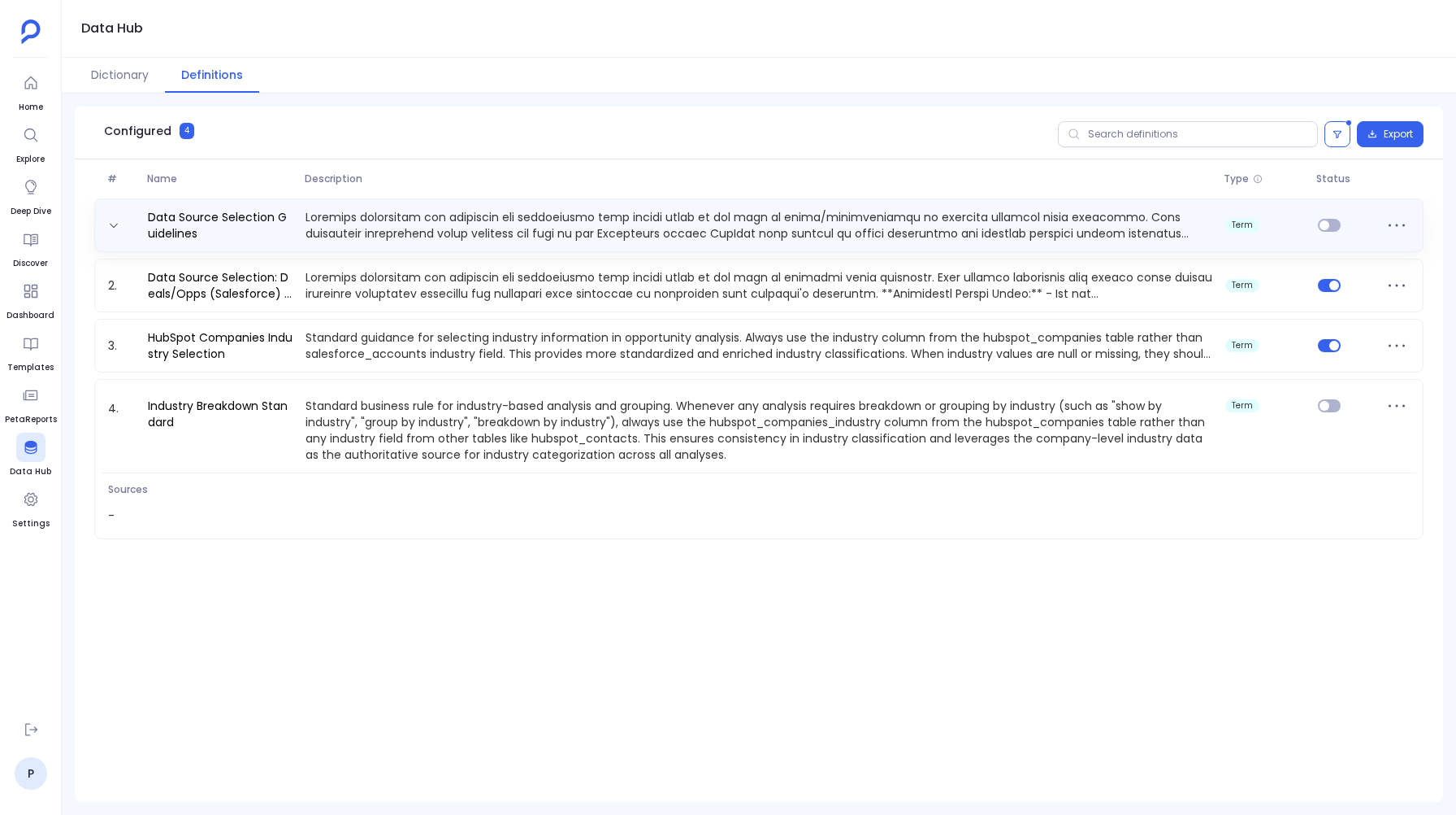
click at [420, 212] on p at bounding box center [759, 225] width 921 height 32
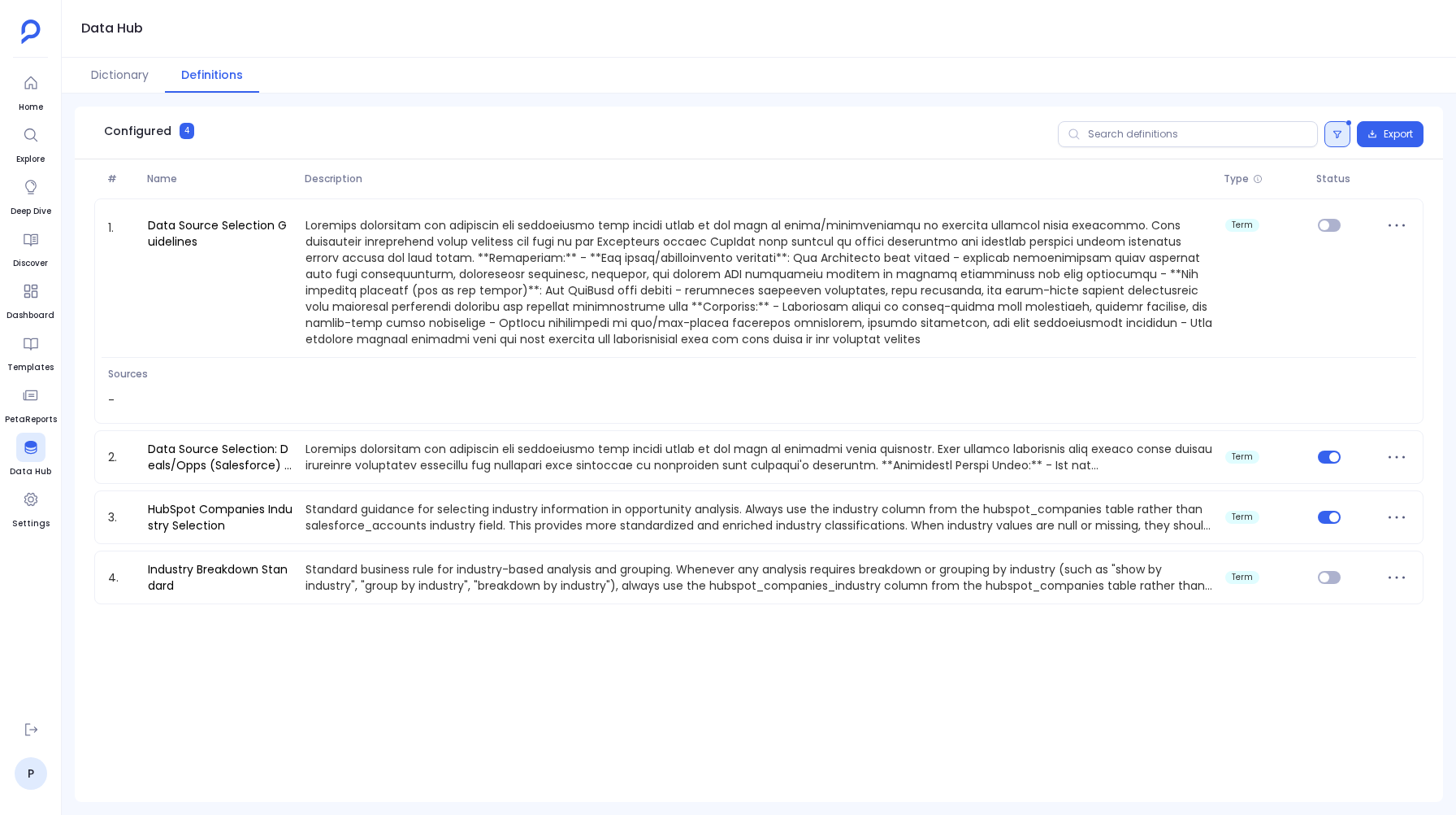
click at [1345, 131] on button at bounding box center [1337, 134] width 26 height 26
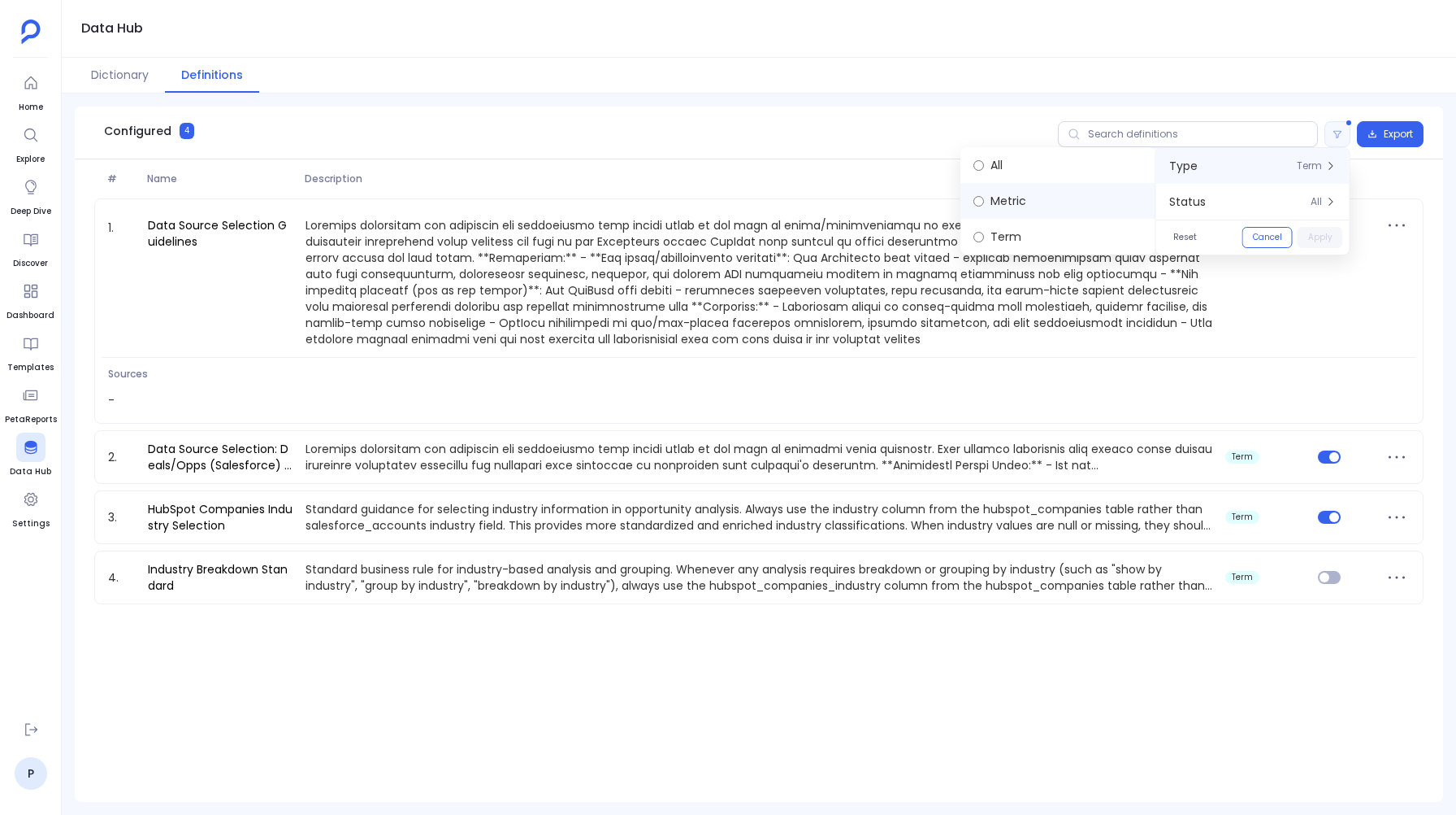
click at [1004, 199] on label "Metric" at bounding box center [1058, 201] width 195 height 36
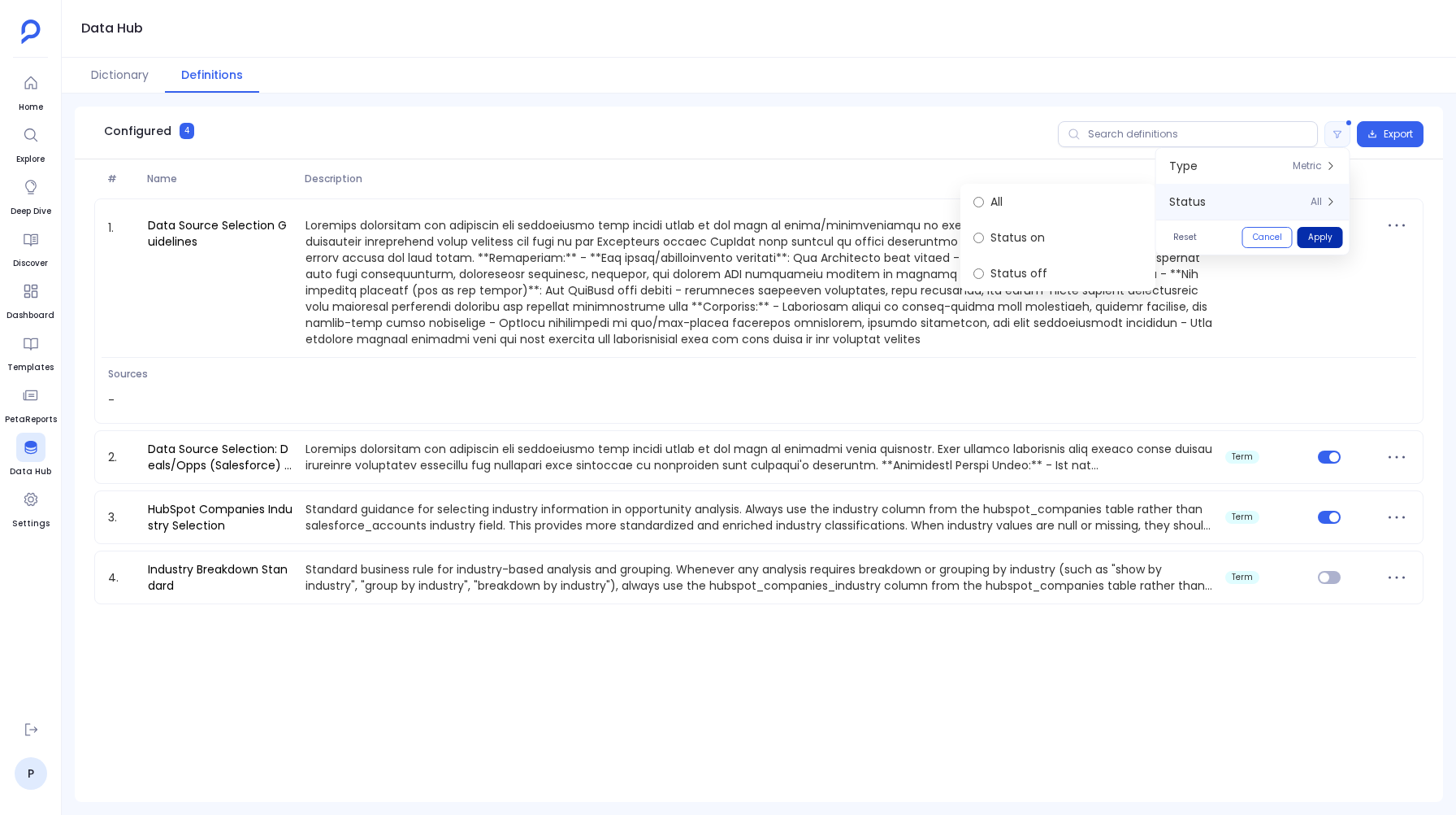
click at [1322, 229] on button "Apply" at bounding box center [1320, 237] width 46 height 21
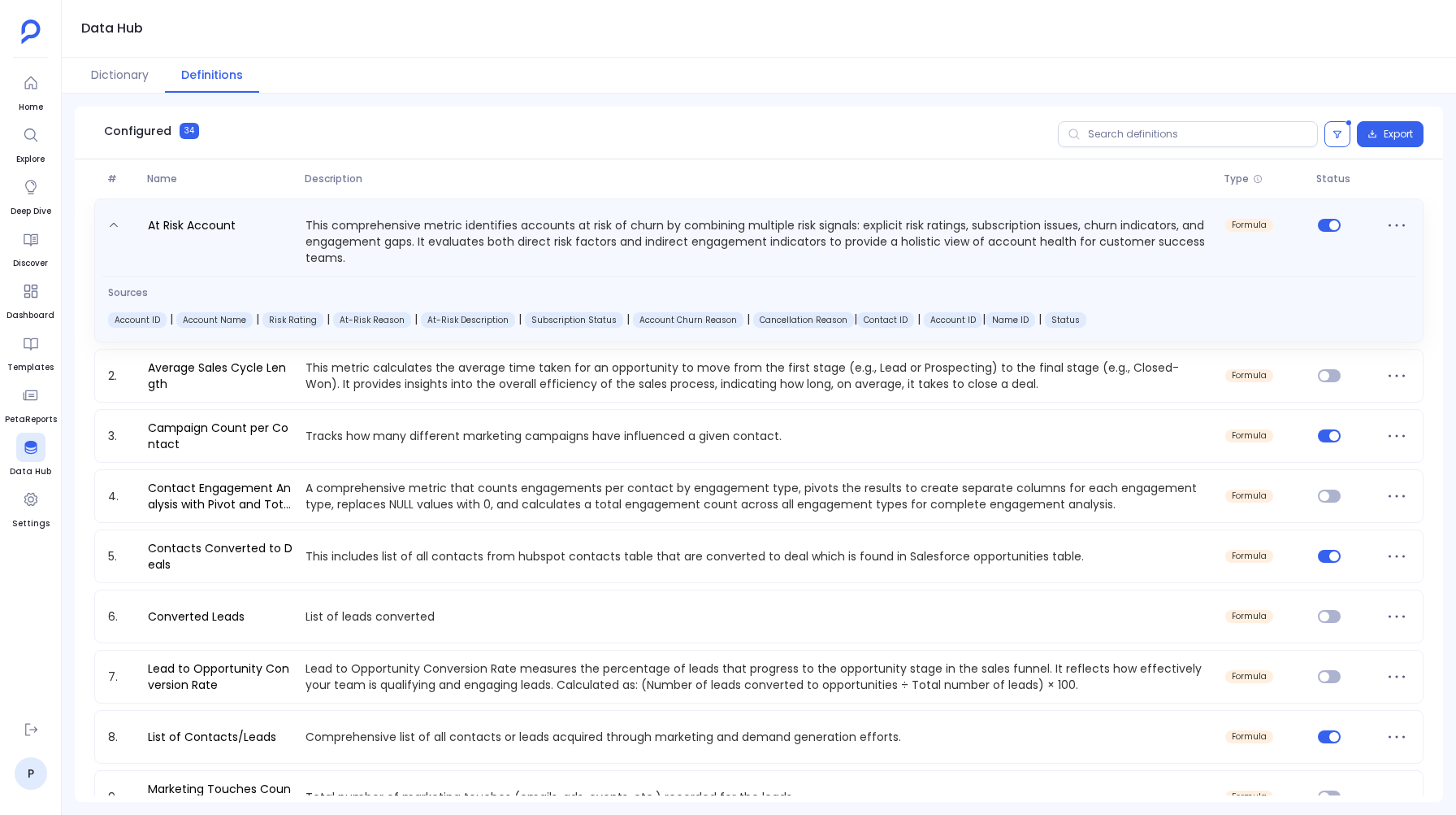
click at [855, 229] on p "This comprehensive metric identifies accounts at risk of churn by combining mul…" at bounding box center [759, 240] width 921 height 50
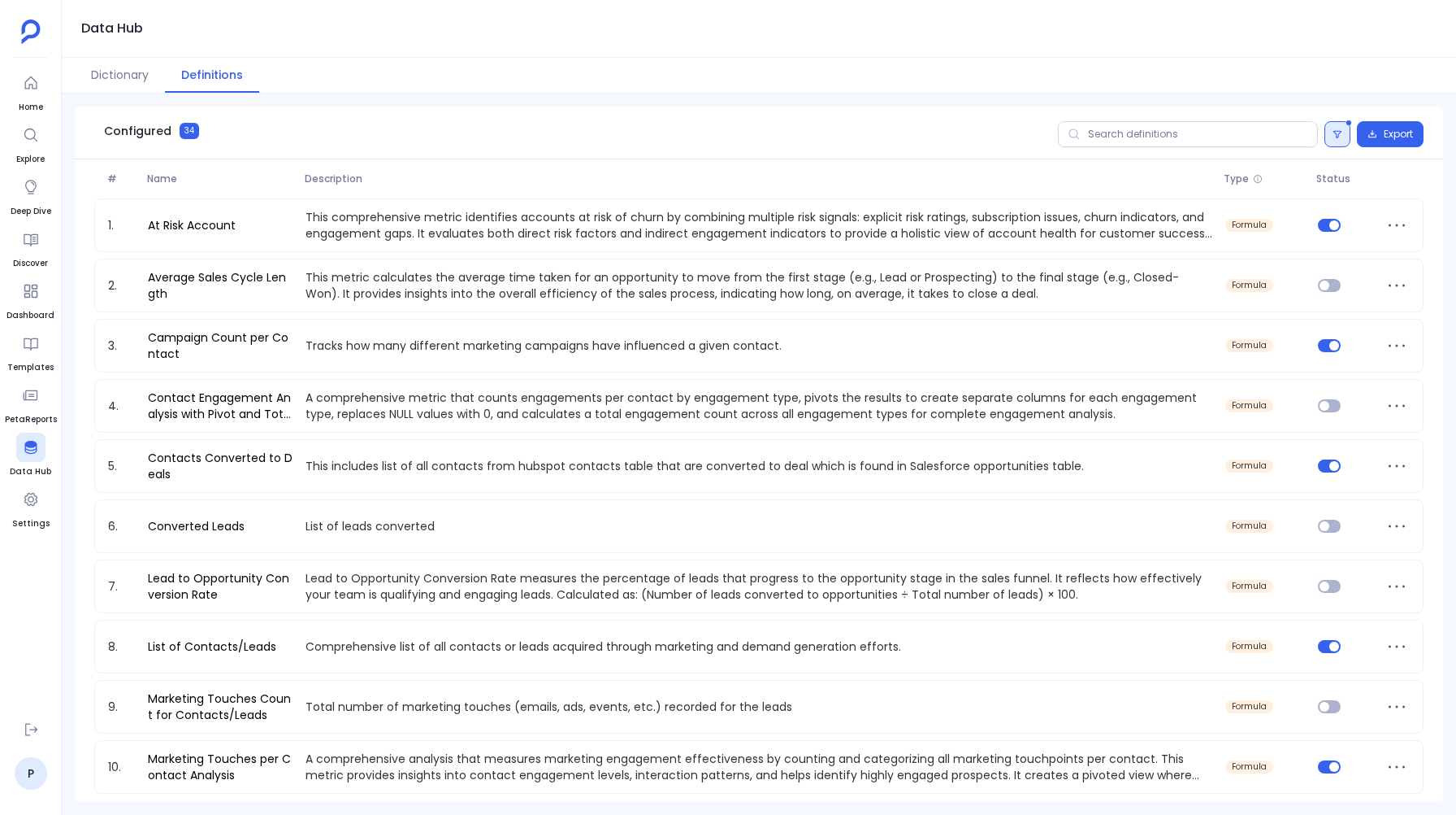
click at [1326, 135] on button at bounding box center [1337, 134] width 26 height 26
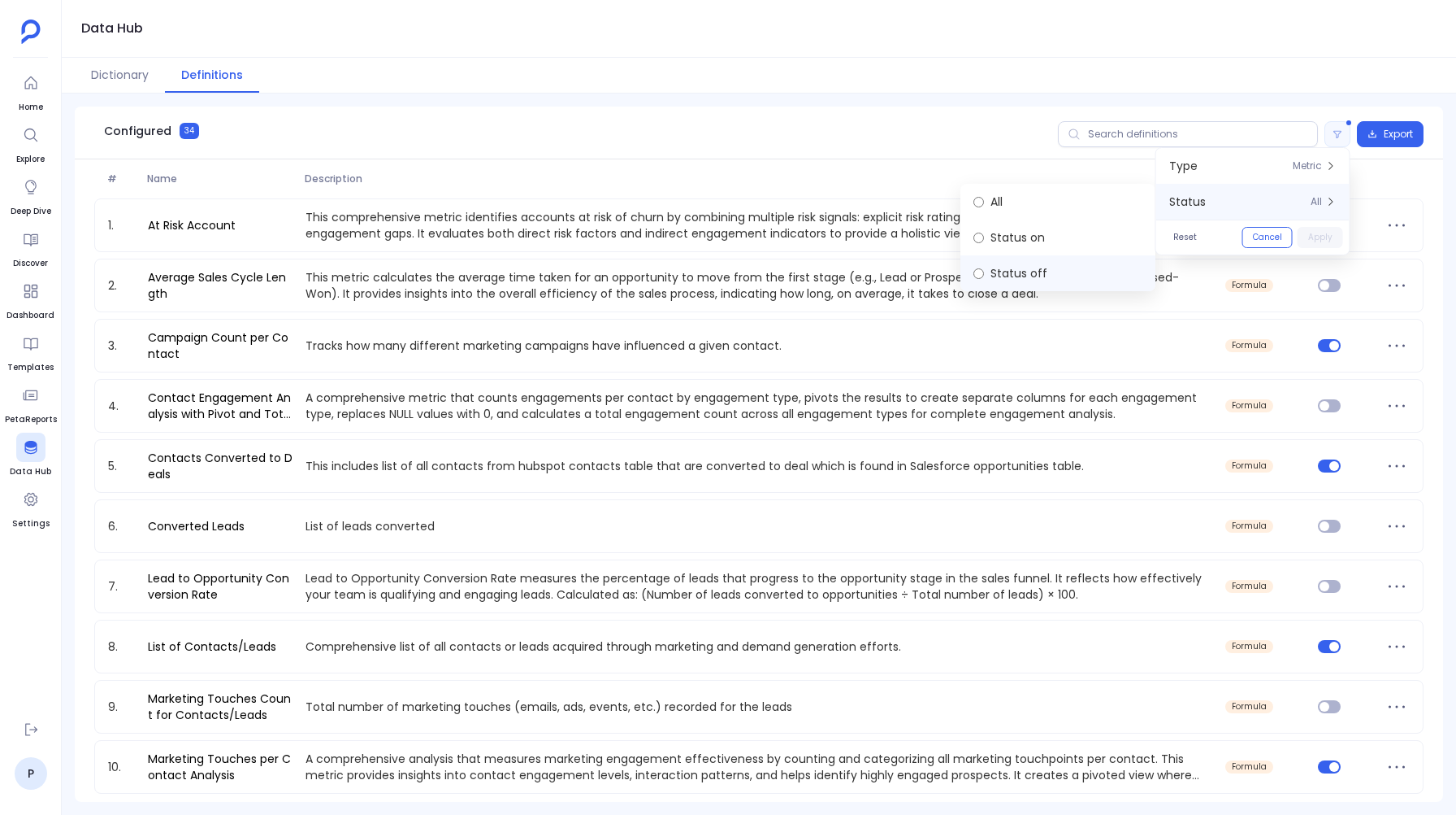
click at [1030, 268] on label "Status off" at bounding box center [1058, 273] width 195 height 36
click at [1317, 236] on button "Apply" at bounding box center [1320, 237] width 46 height 21
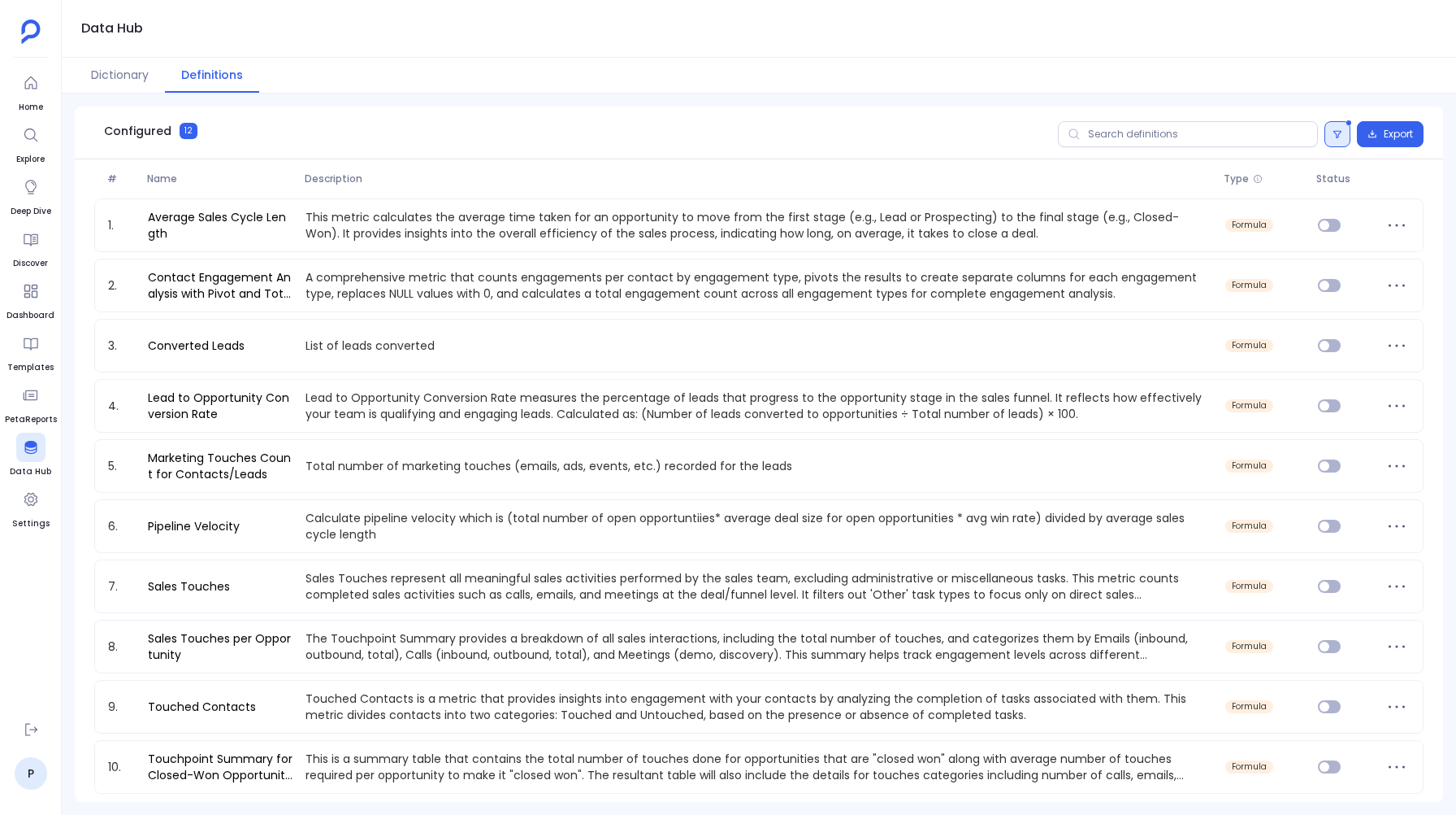
click at [1342, 127] on button at bounding box center [1337, 134] width 26 height 26
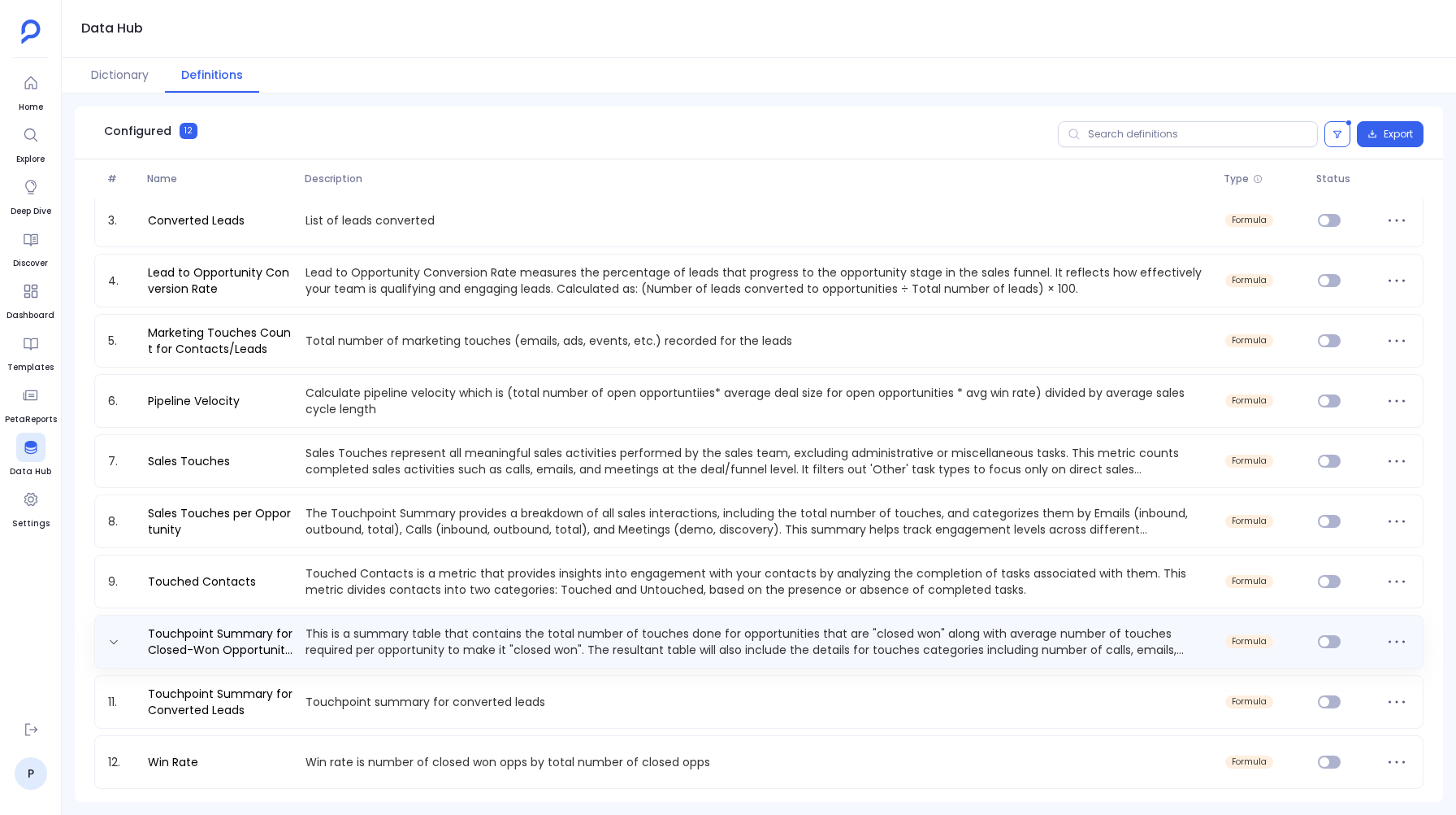
click at [680, 626] on p "This is a summary table that contains the total number of touches done for oppo…" at bounding box center [759, 641] width 921 height 32
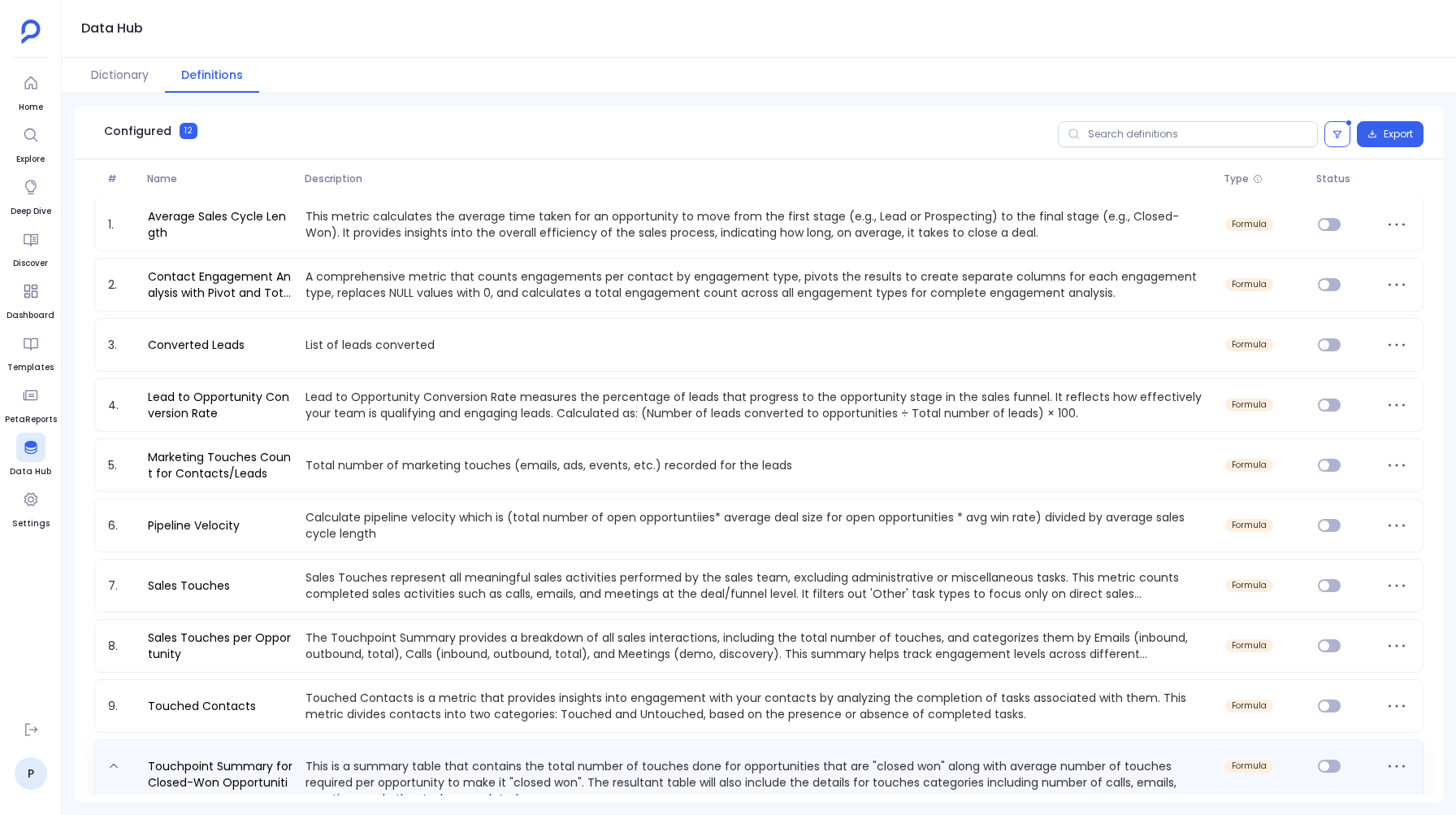
scroll to position [0, 0]
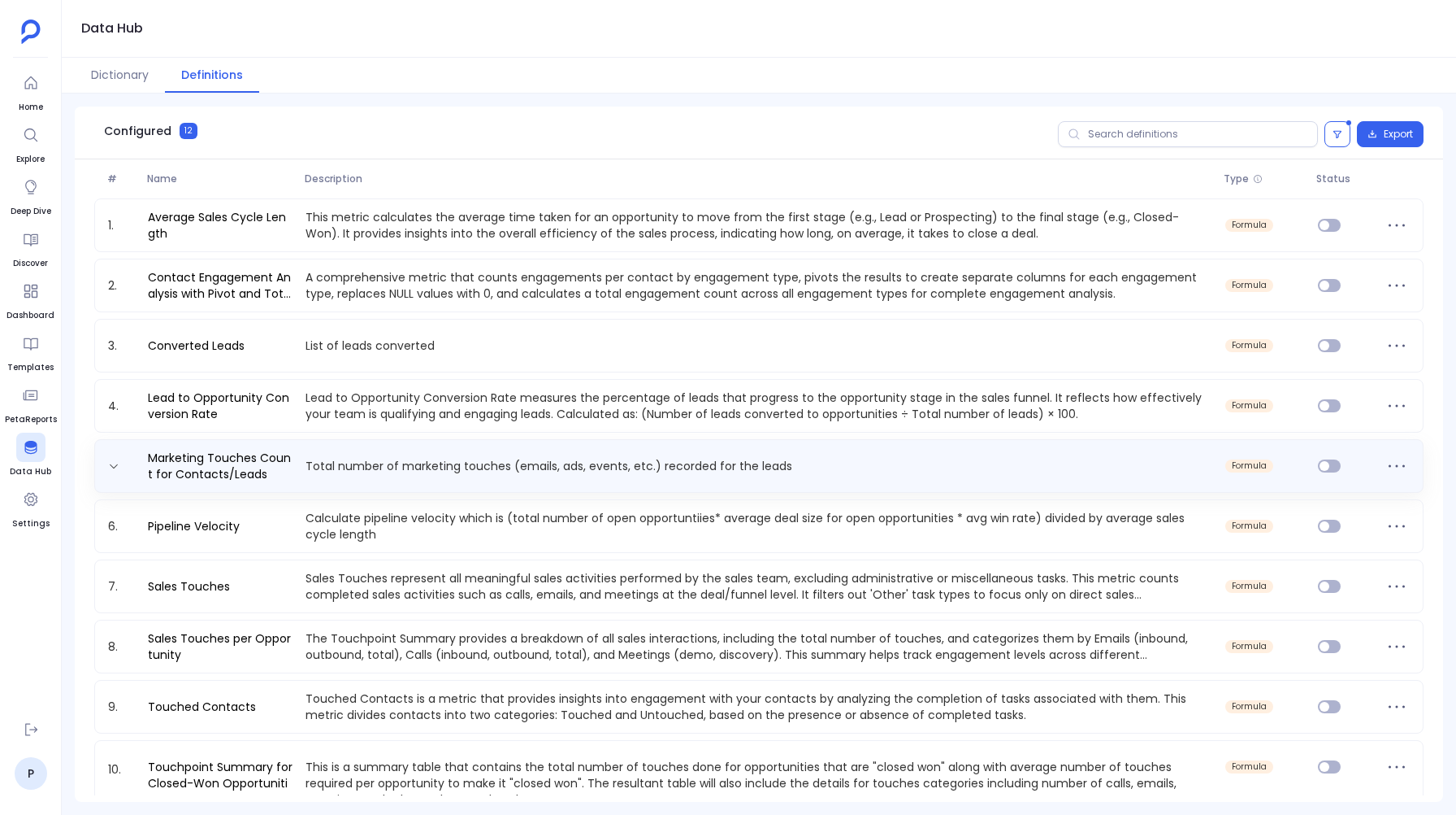
click at [380, 467] on p "Total number of marketing touches (emails, ads, events, etc.) recorded for the …" at bounding box center [759, 466] width 921 height 16
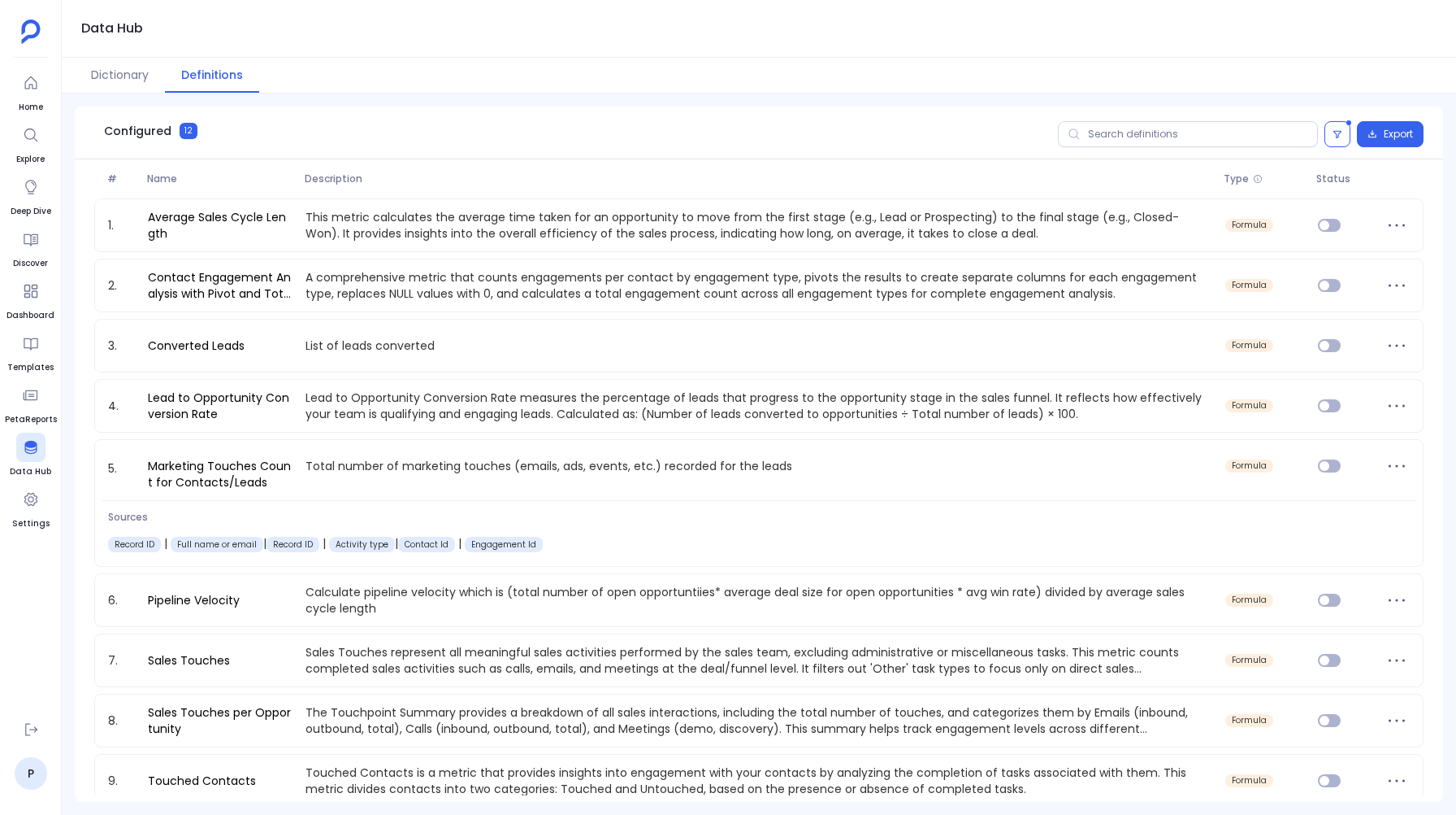
scroll to position [198, 0]
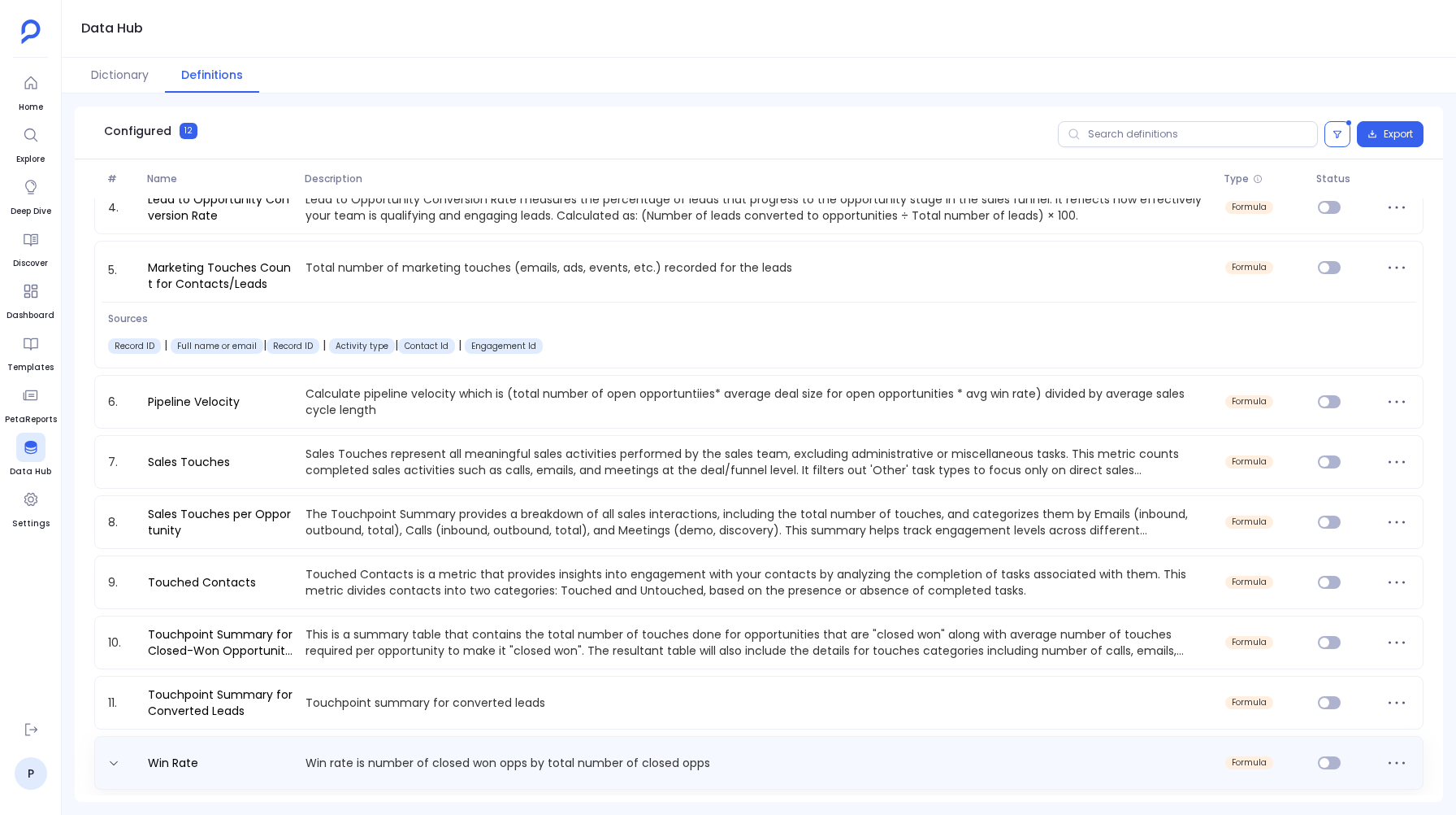
click at [182, 776] on div "Win Rate Win rate is number of closed won opps by total number of closed opps f…" at bounding box center [759, 762] width 1329 height 54
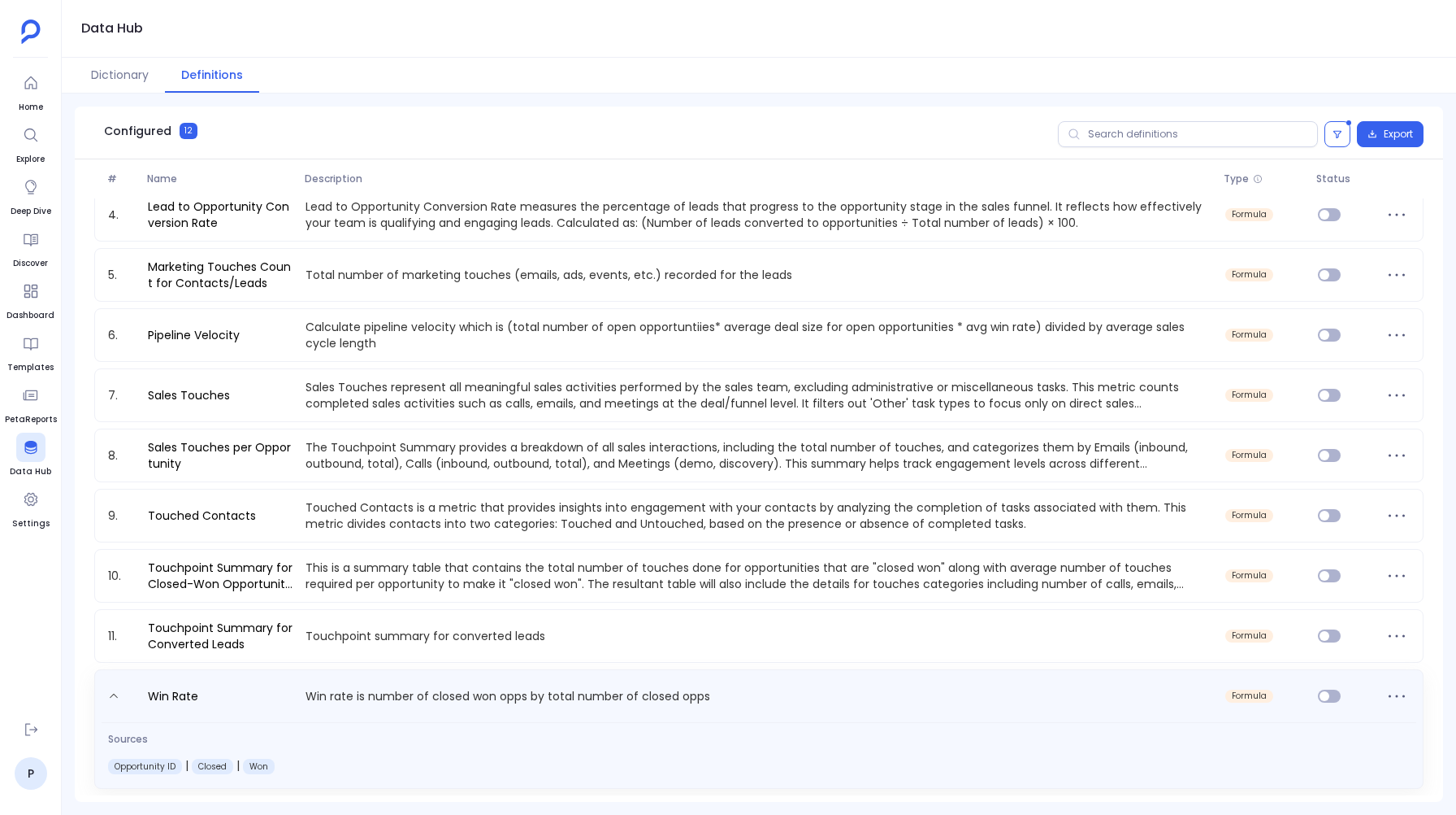
scroll to position [191, 0]
click at [171, 702] on link "Win Rate" at bounding box center [172, 699] width 63 height 26
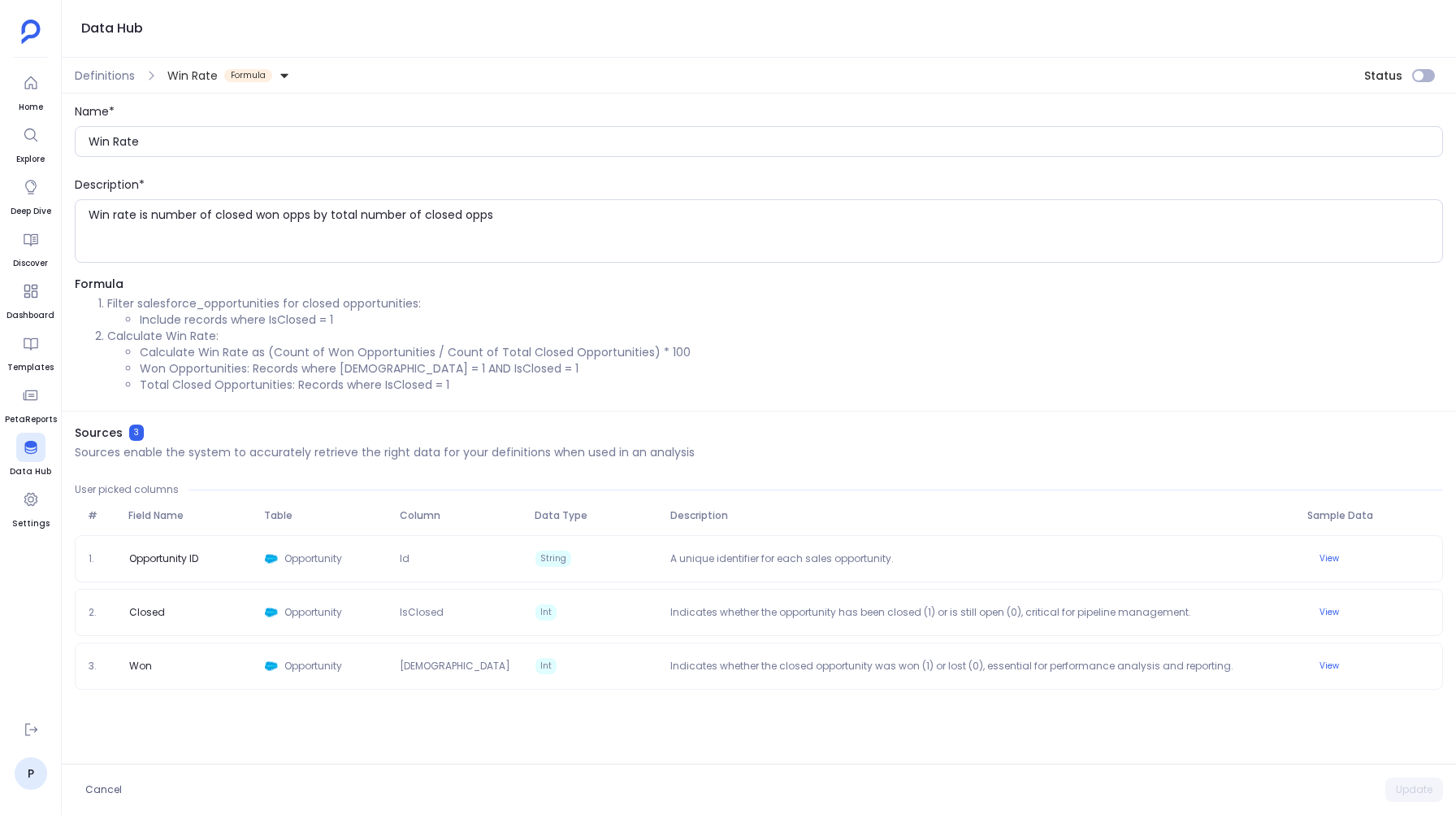
click at [213, 79] on span "Win Rate" at bounding box center [193, 76] width 50 height 16
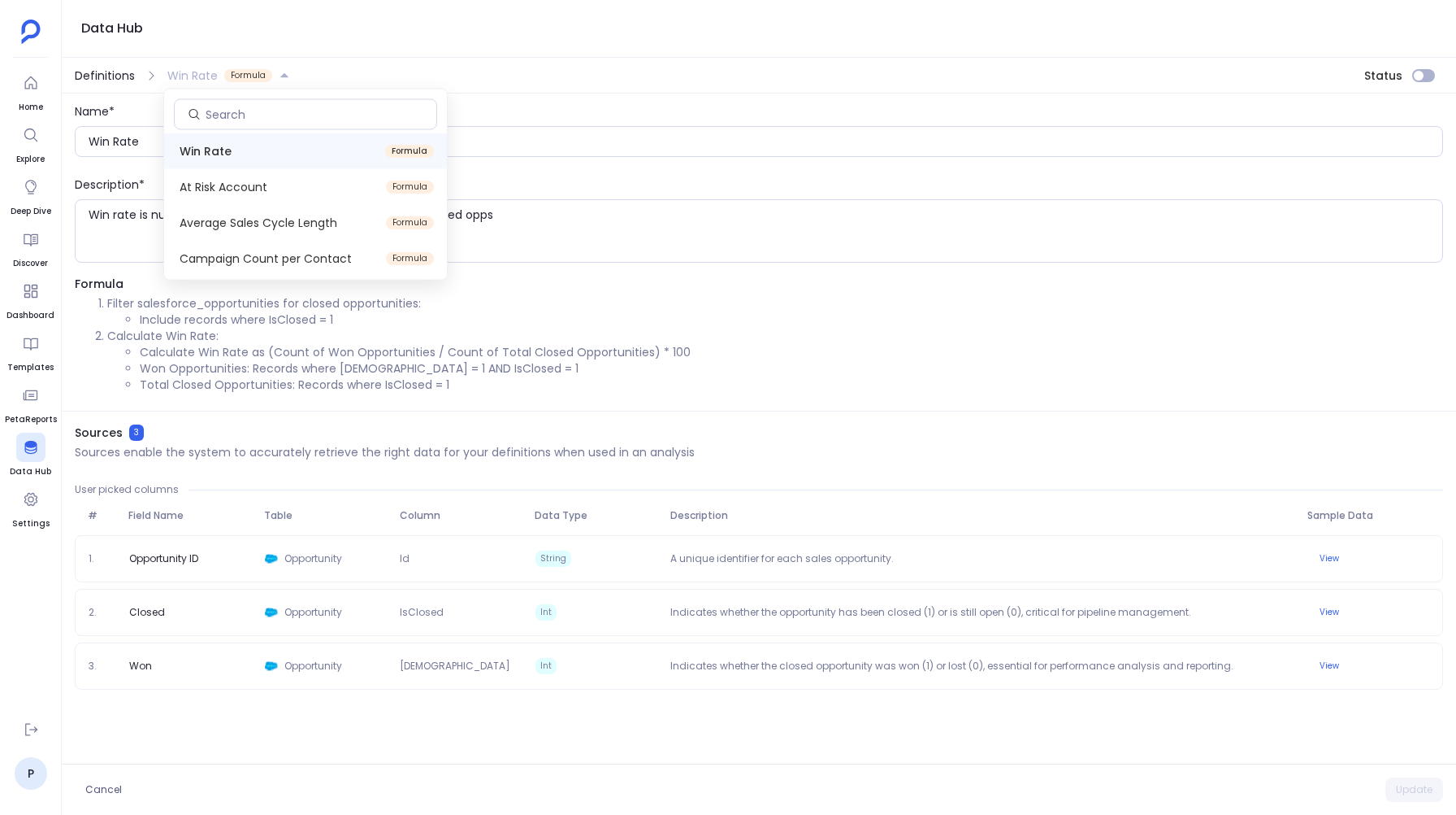
click at [105, 76] on span "Definitions" at bounding box center [104, 76] width 60 height 16
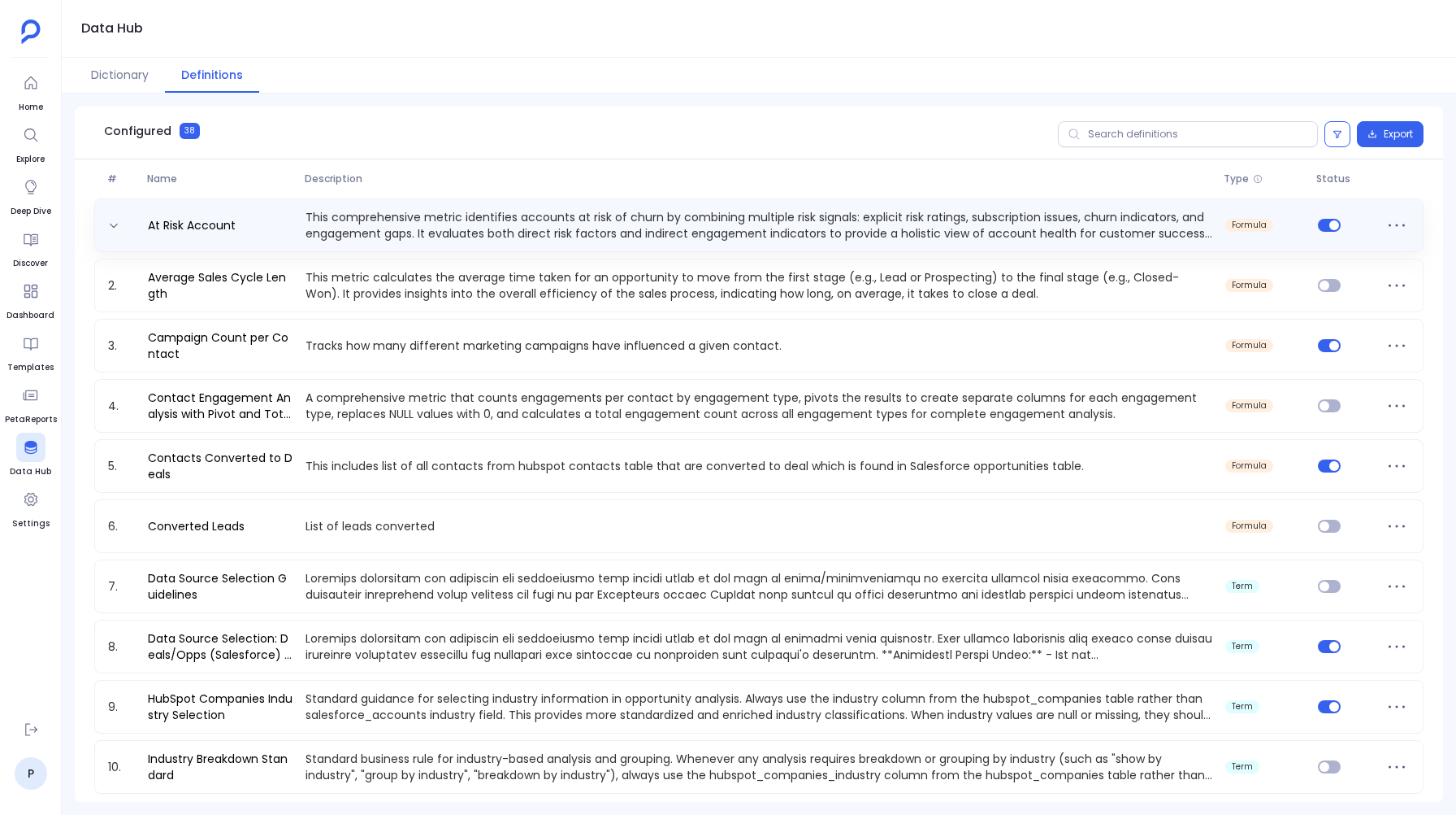
click at [401, 225] on p "This comprehensive metric identifies accounts at risk of churn by combining mul…" at bounding box center [759, 225] width 921 height 32
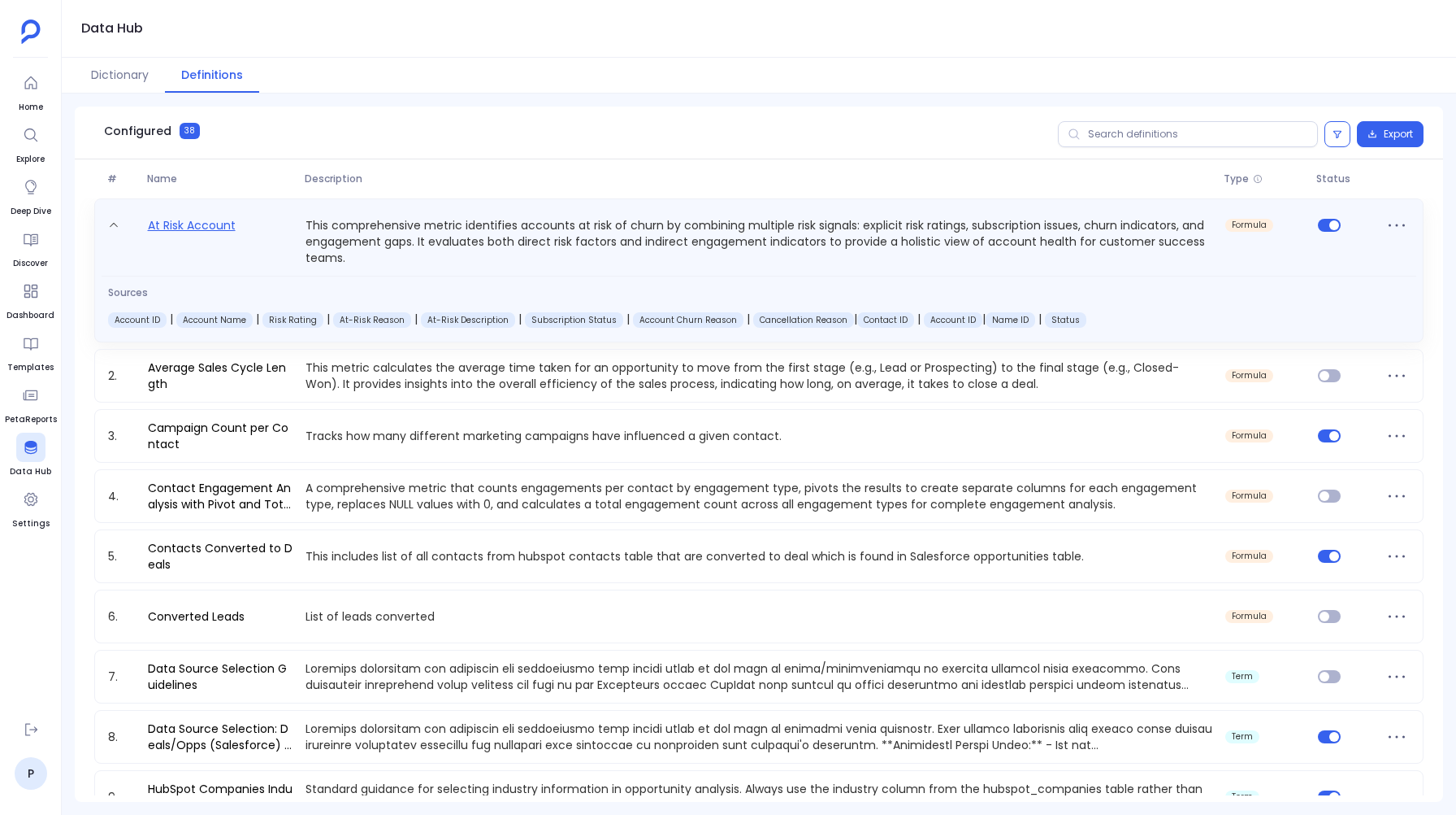
click at [187, 218] on link "At Risk Account" at bounding box center [191, 240] width 101 height 50
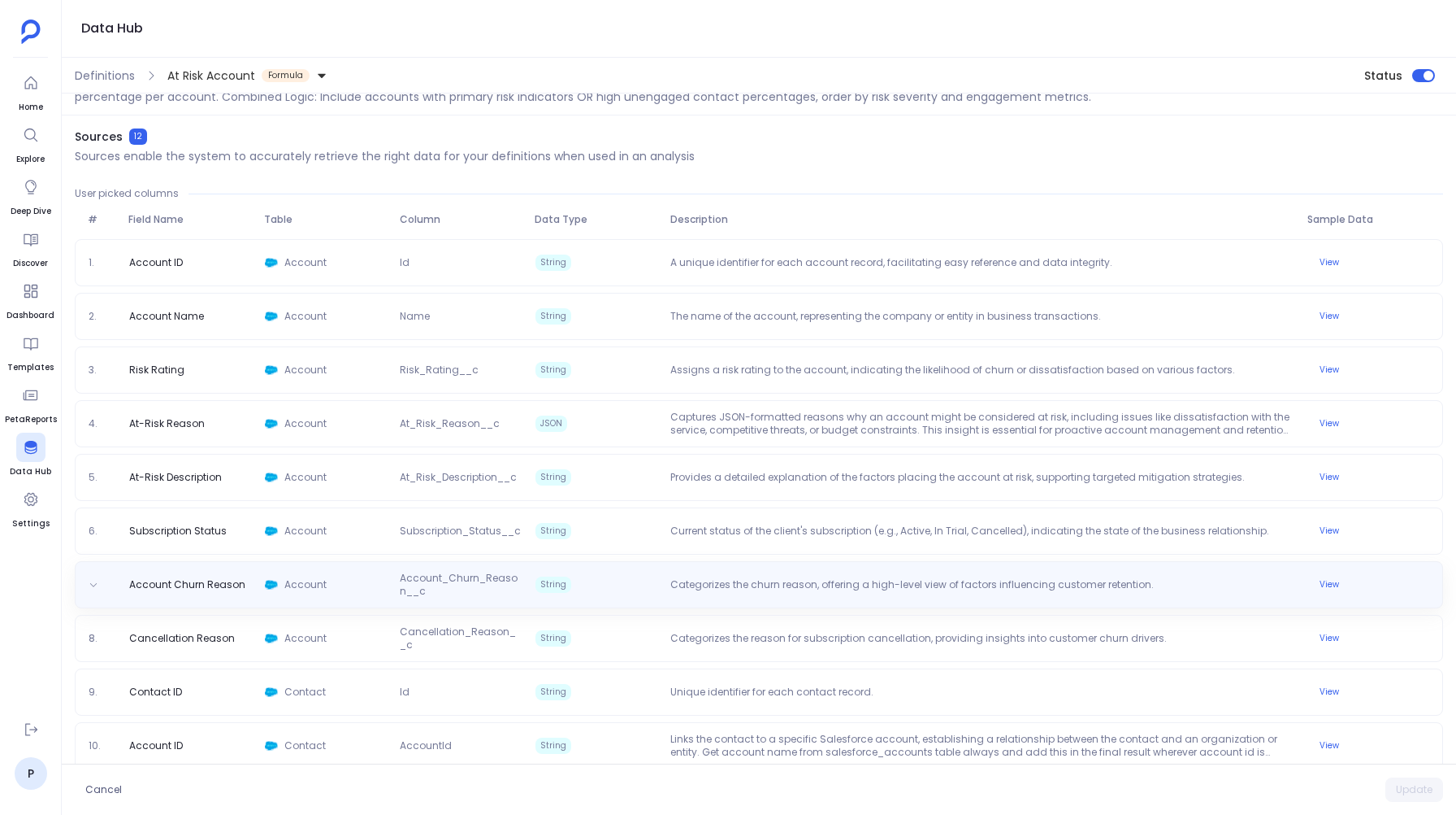
scroll to position [365, 0]
